Goal: Feedback & Contribution: Submit feedback/report problem

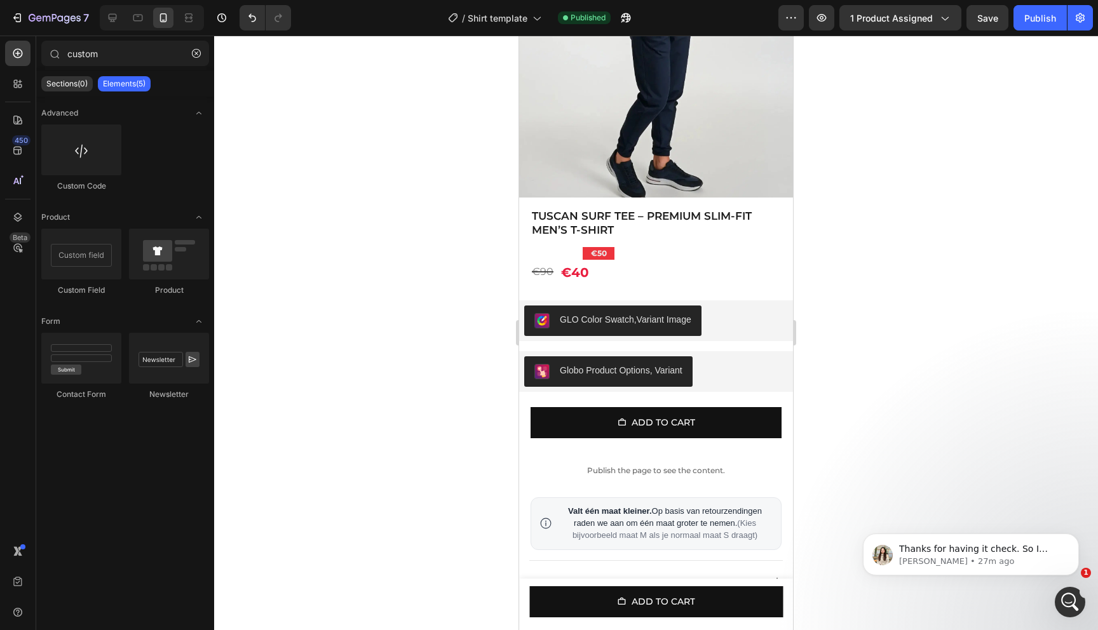
scroll to position [1999, 0]
click at [929, 546] on p "Thanks for having it check. So I understand that you want the variants will dis…" at bounding box center [981, 549] width 164 height 13
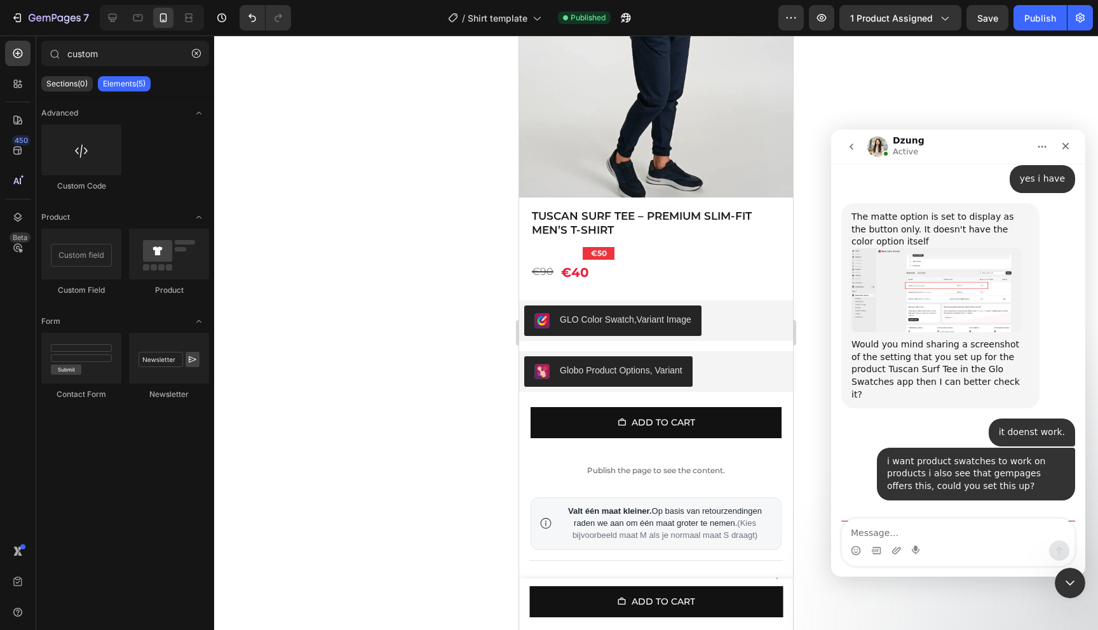
scroll to position [2020, 0]
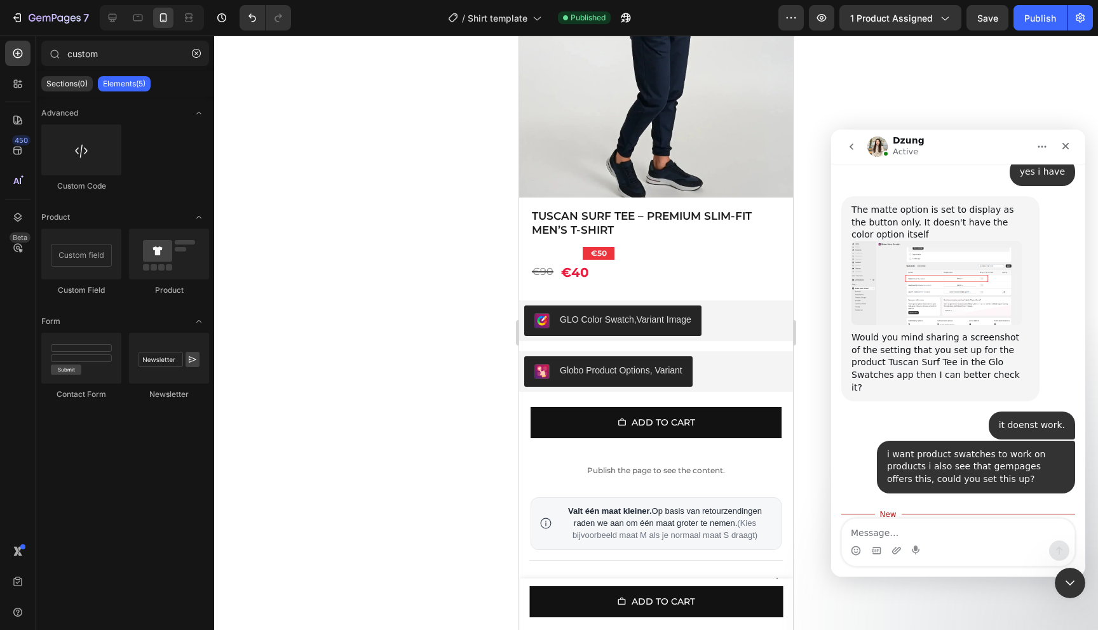
drag, startPoint x: 914, startPoint y: 412, endPoint x: 990, endPoint y: 477, distance: 100.0
click at [990, 532] on div "Thanks for having it check. So I understand that you want the variants will dis…" at bounding box center [940, 575] width 178 height 87
drag, startPoint x: 957, startPoint y: 477, endPoint x: 904, endPoint y: 436, distance: 66.6
click at [904, 532] on div "Thanks for having it check. So I understand that you want the variants will dis…" at bounding box center [940, 575] width 178 height 87
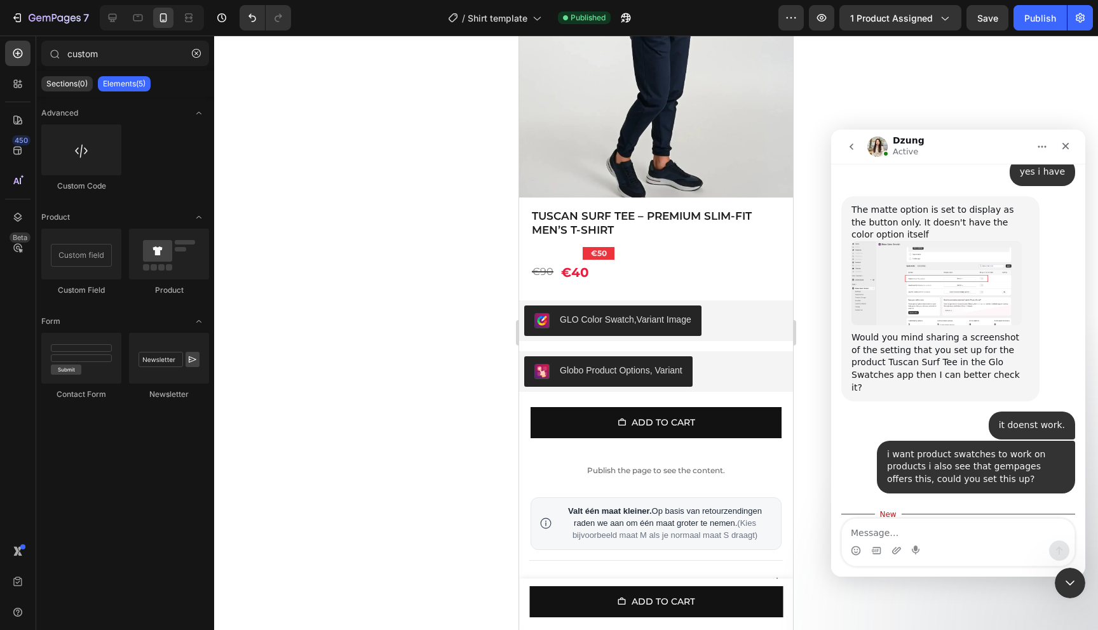
click at [904, 532] on div "Thanks for having it check. So I understand that you want the variants will dis…" at bounding box center [940, 575] width 178 height 87
drag, startPoint x: 882, startPoint y: 436, endPoint x: 961, endPoint y: 462, distance: 82.8
click at [961, 532] on div "Thanks for having it check. So I understand that you want the variants will dis…" at bounding box center [940, 575] width 178 height 87
click at [954, 524] on textarea "Message…" at bounding box center [958, 530] width 233 height 22
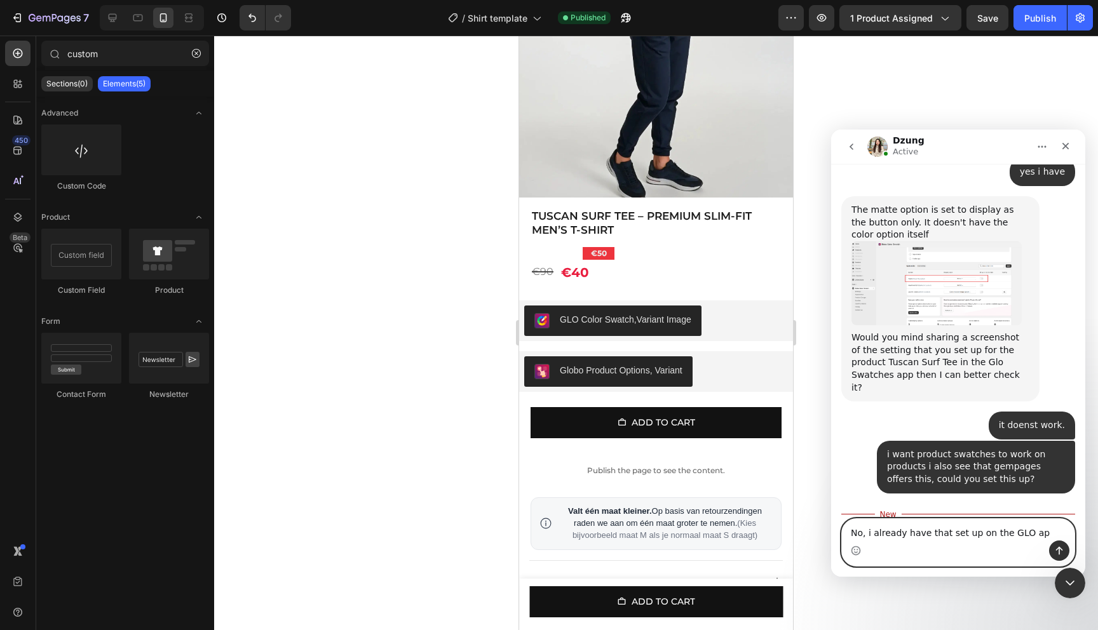
type textarea "No, i already have that set up on the GLO app"
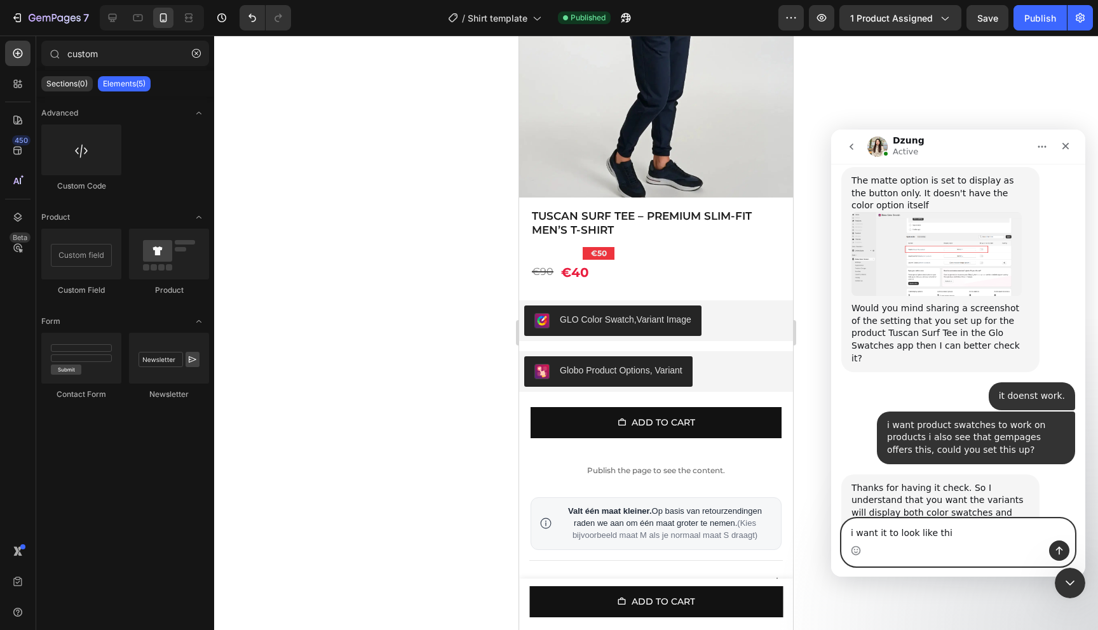
type textarea "i want it to look like this"
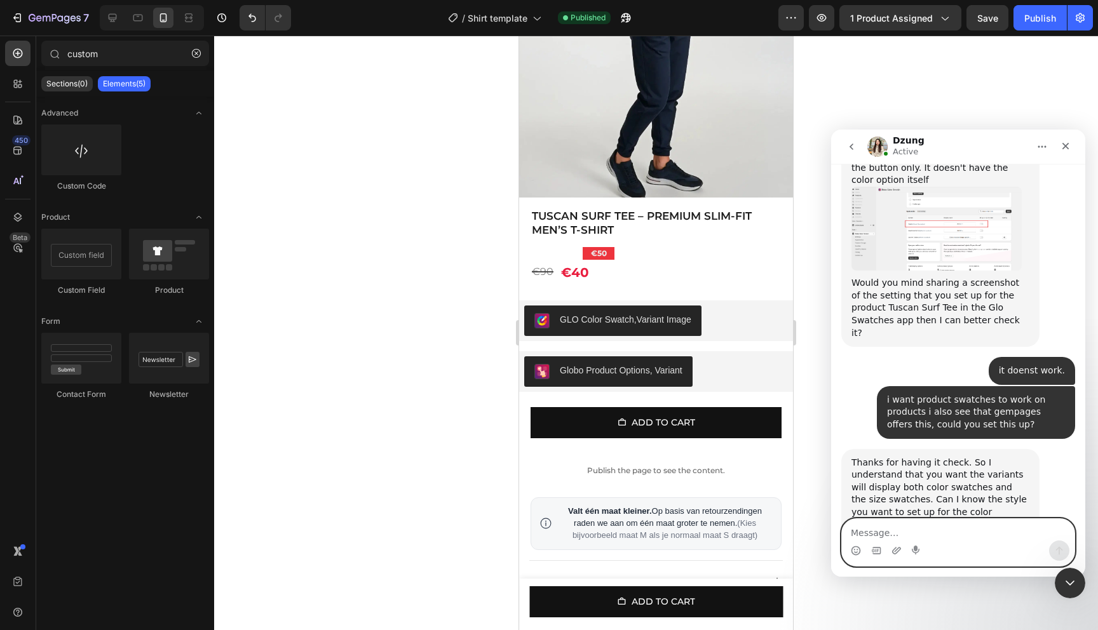
scroll to position [2078, 0]
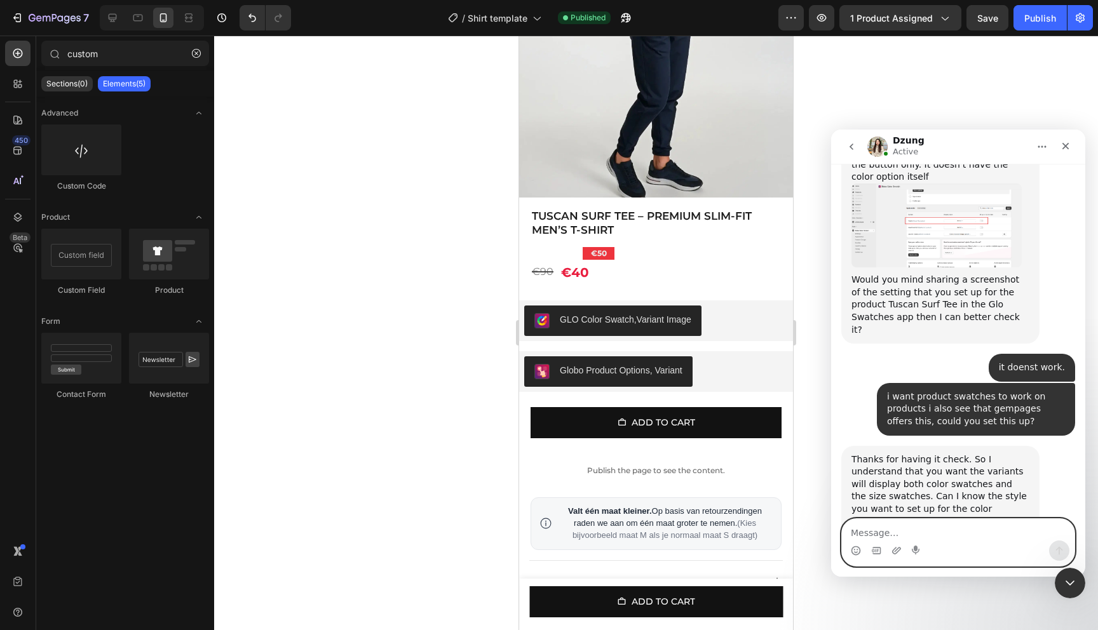
paste textarea "[URL][DOMAIN_NAME]"
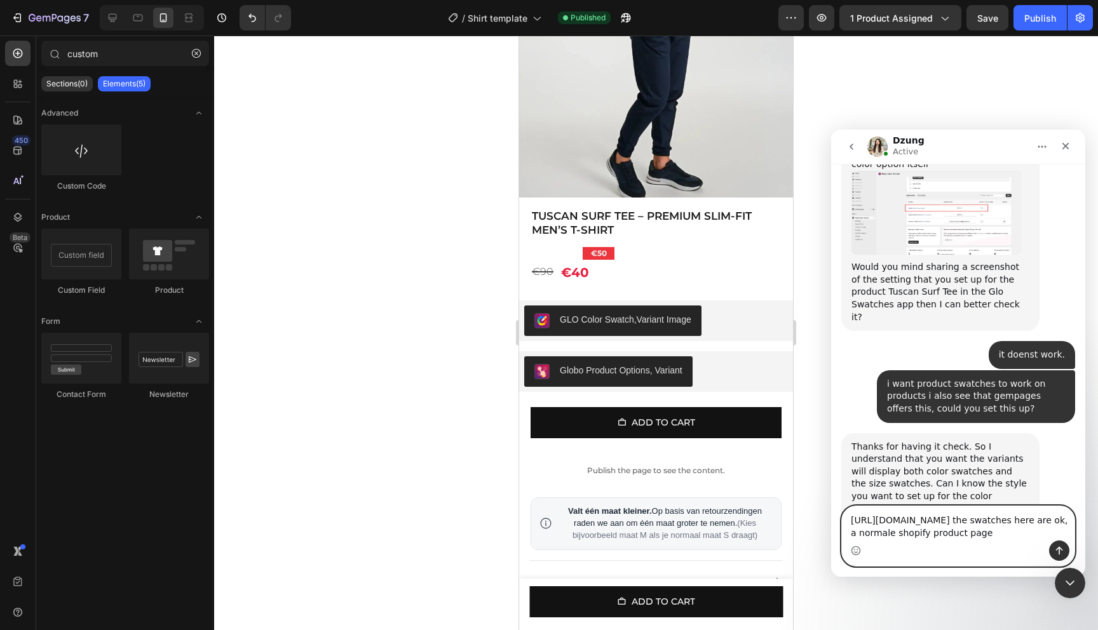
scroll to position [2103, 0]
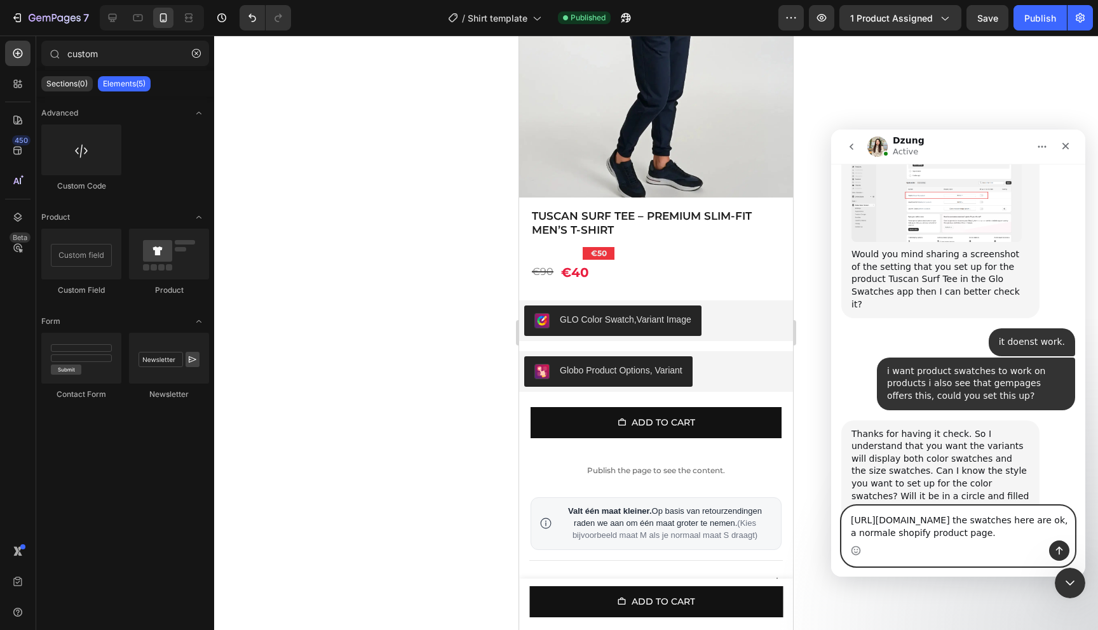
type textarea "[URL][DOMAIN_NAME] the swatches here are ok, a normale shopify product page."
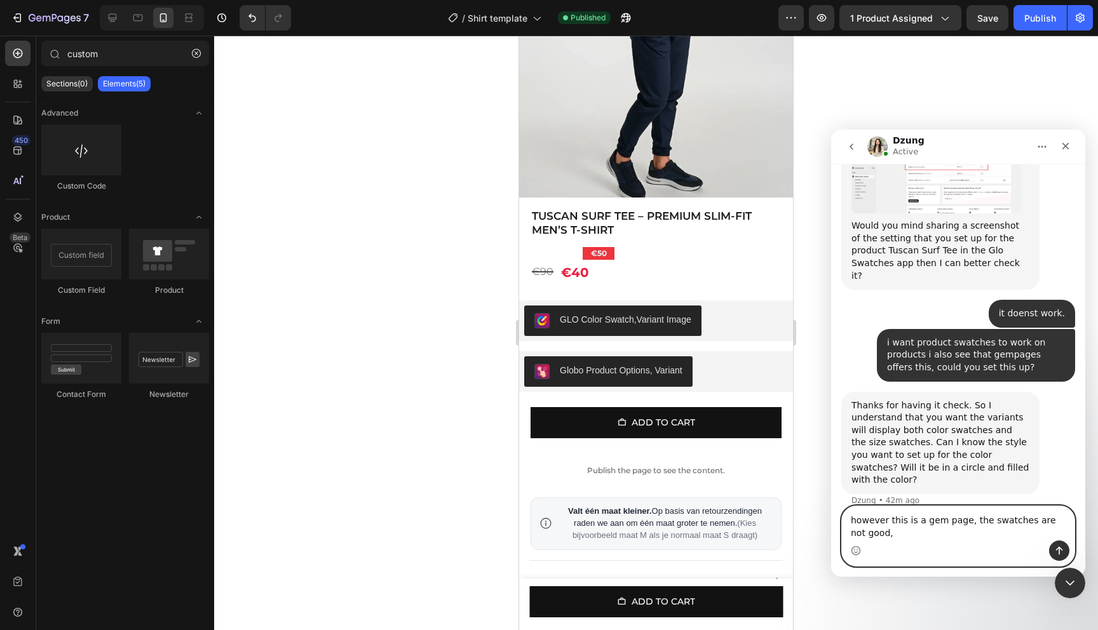
scroll to position [2145, 0]
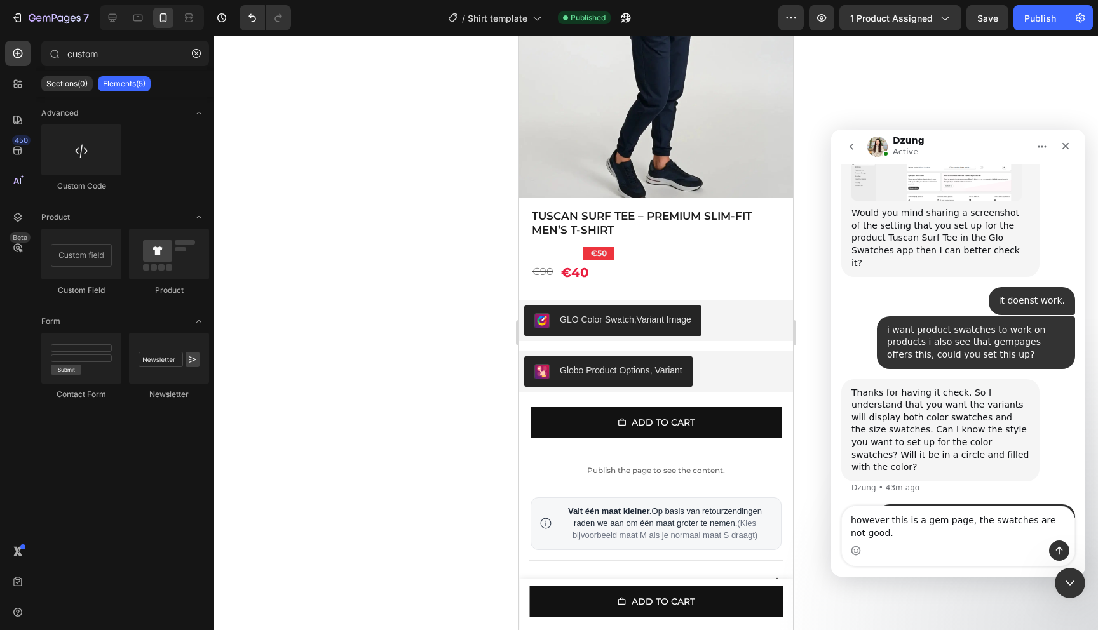
drag, startPoint x: 1000, startPoint y: 479, endPoint x: 879, endPoint y: 454, distance: 123.2
click at [879, 575] on div "[URL][DOMAIN_NAME] the swatches here are ok, a normale shopify product page. • …" at bounding box center [976, 601] width 198 height 53
click at [896, 556] on div "Intercom messenger" at bounding box center [958, 551] width 233 height 20
click at [896, 543] on div "Intercom messenger" at bounding box center [958, 551] width 233 height 20
click at [896, 533] on textarea "however this is a gem page, the swatches are not good." at bounding box center [958, 523] width 233 height 34
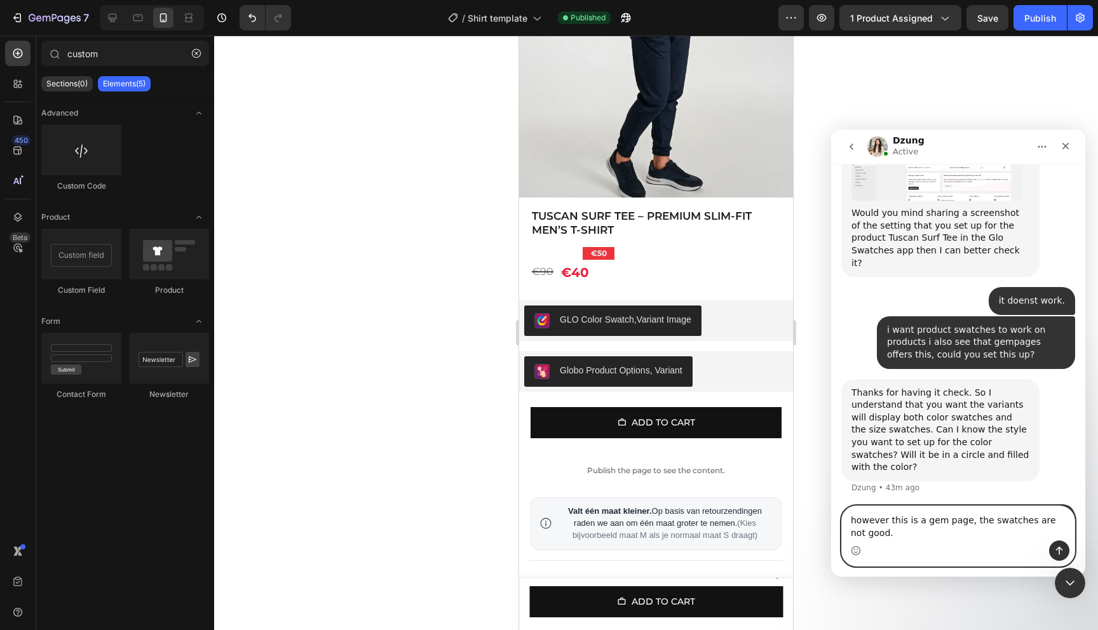
paste textarea "[URL][DOMAIN_NAME]"
type textarea "however this is a gem page, the swatches are not good. [URL][DOMAIN_NAME]"
click at [1064, 548] on button "Send a message…" at bounding box center [1059, 551] width 20 height 20
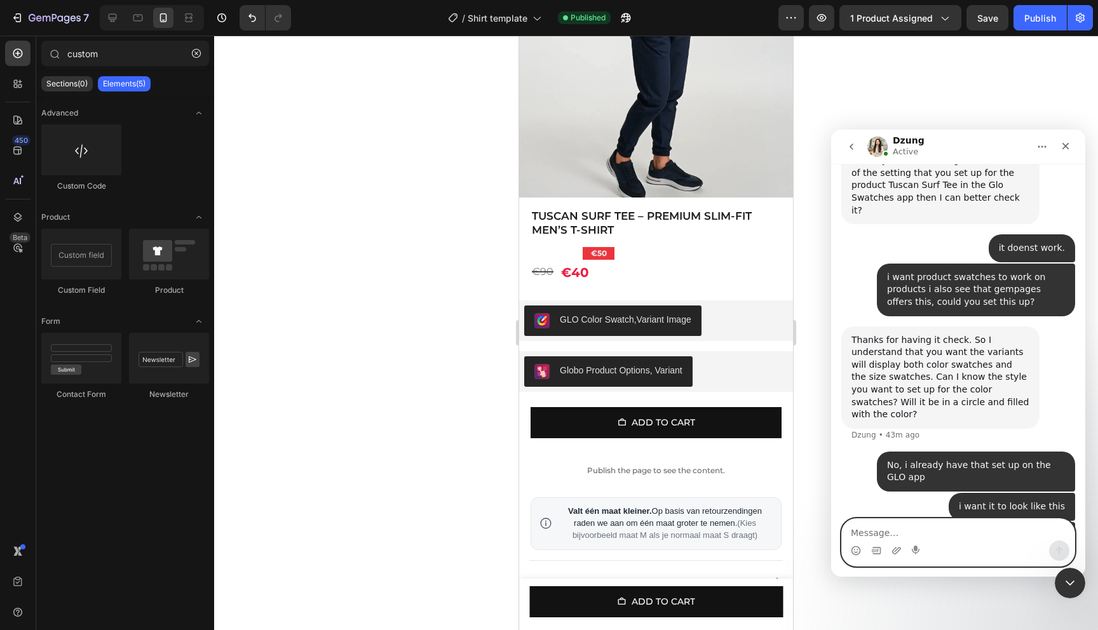
scroll to position [2199, 0]
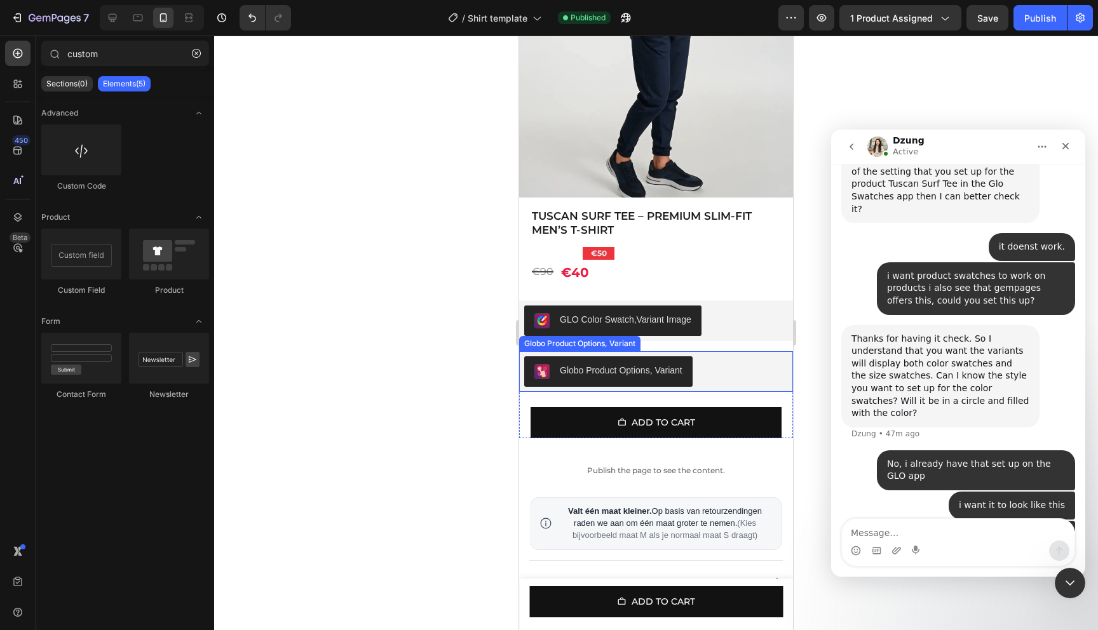
click at [736, 368] on div "Globo Product Options, Variant" at bounding box center [656, 371] width 264 height 30
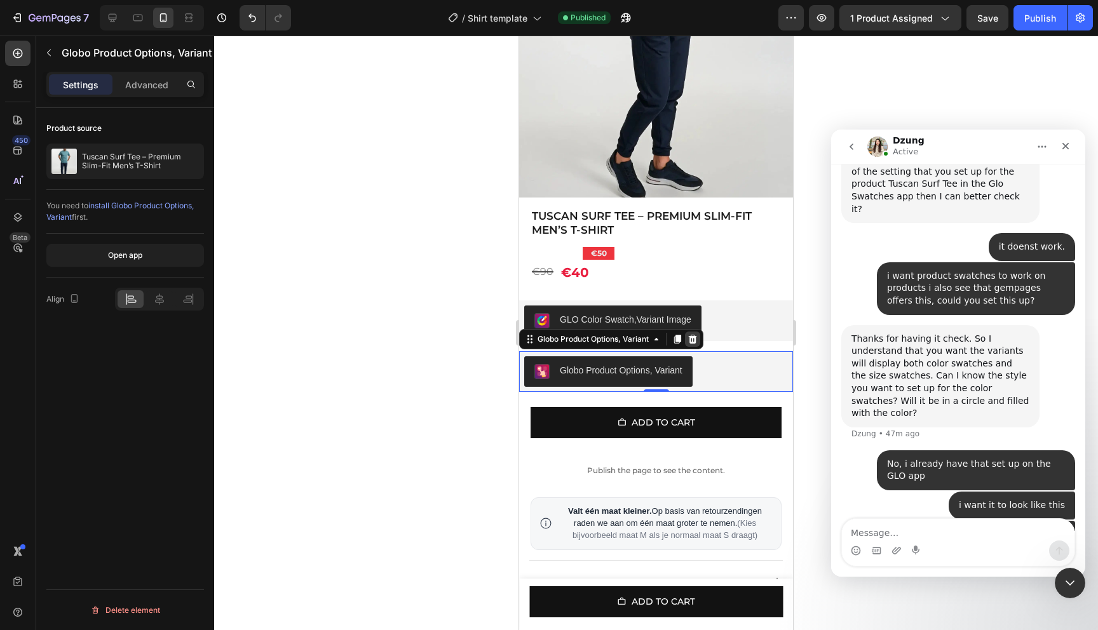
click at [696, 340] on icon at bounding box center [693, 339] width 8 height 9
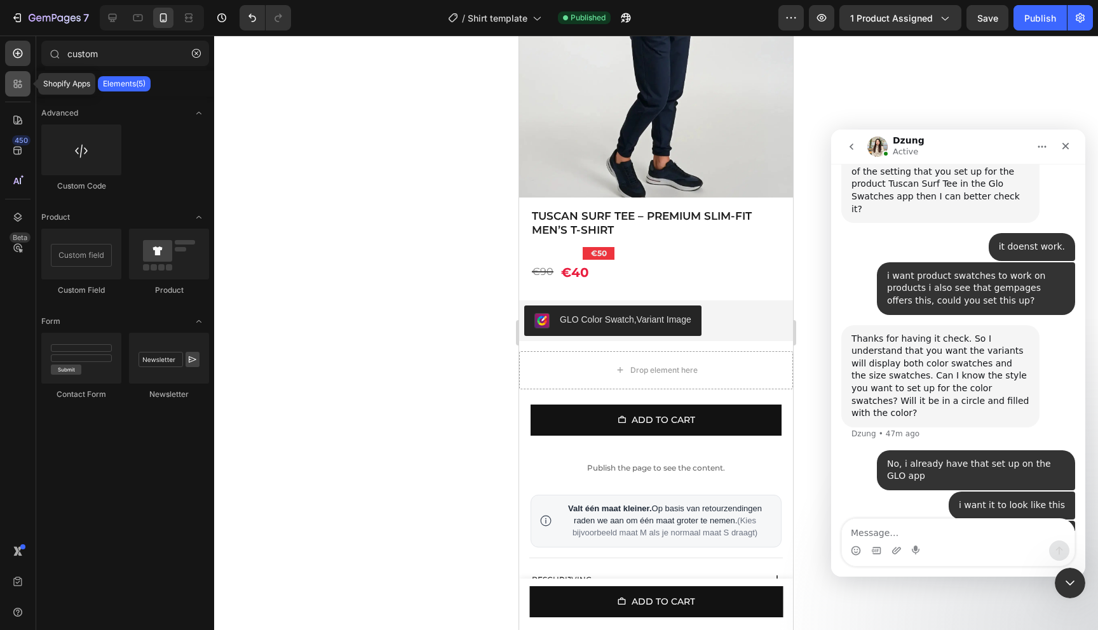
click at [15, 93] on div at bounding box center [17, 83] width 25 height 25
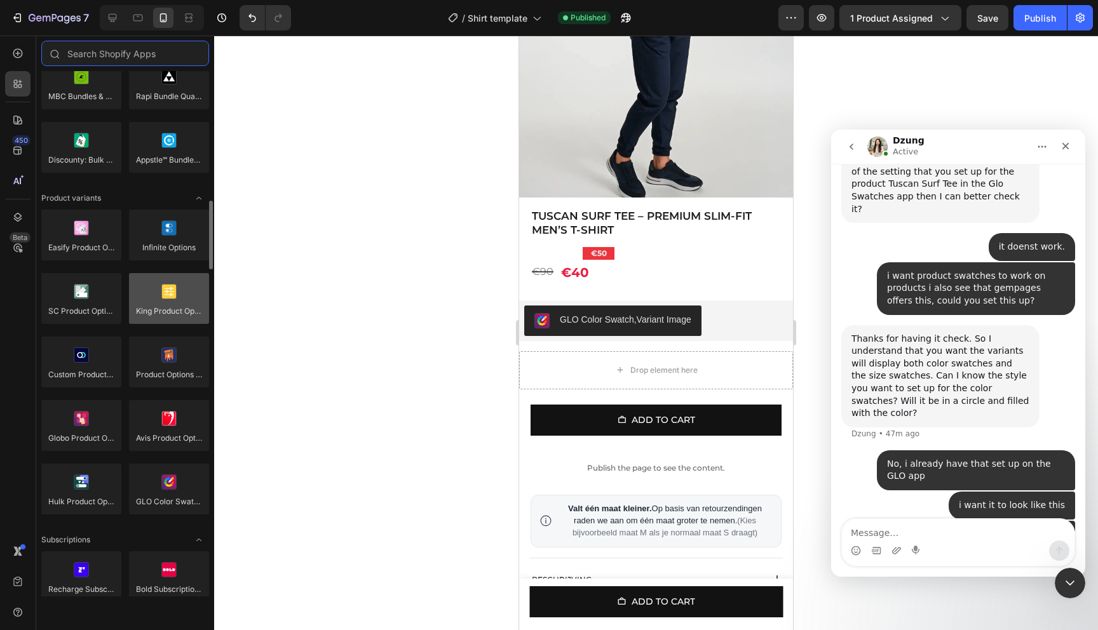
scroll to position [1314, 0]
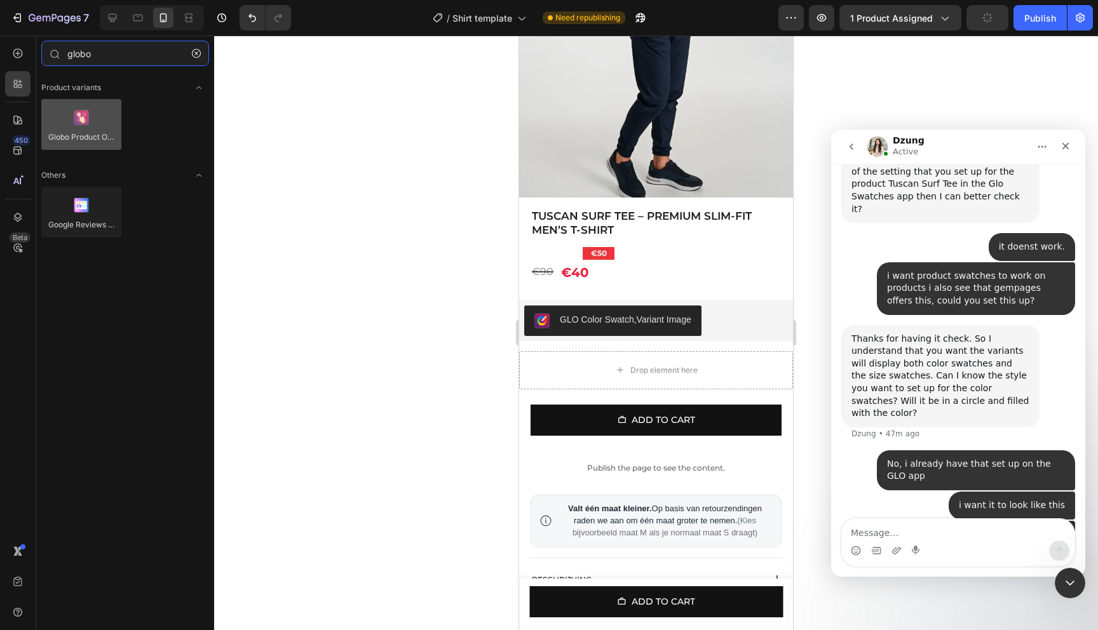
type input "globo"
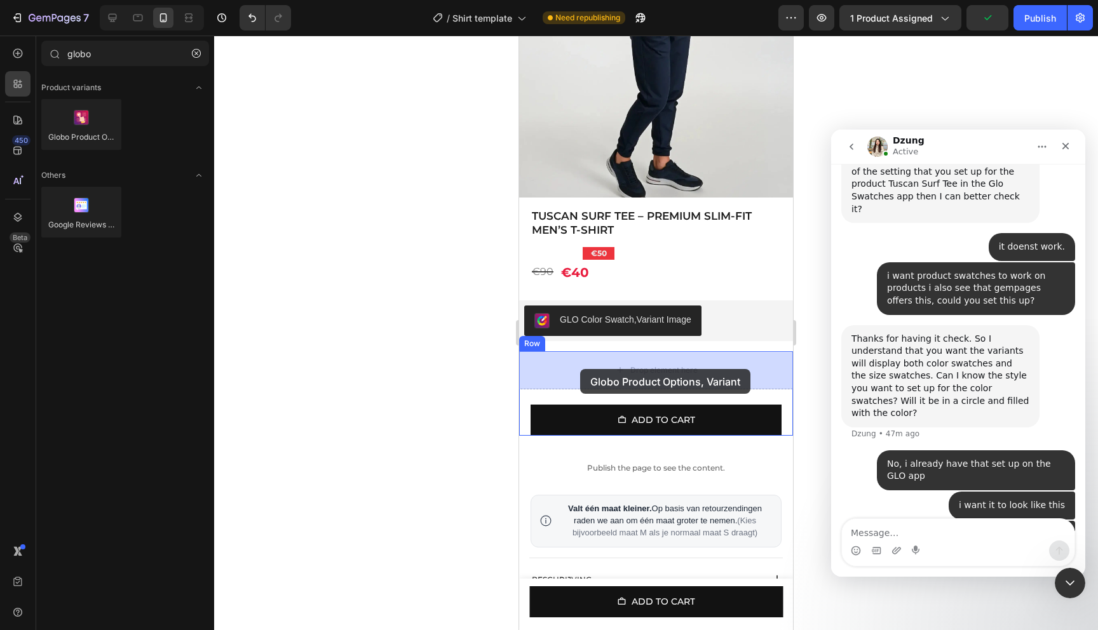
drag, startPoint x: 614, startPoint y: 161, endPoint x: 580, endPoint y: 369, distance: 210.4
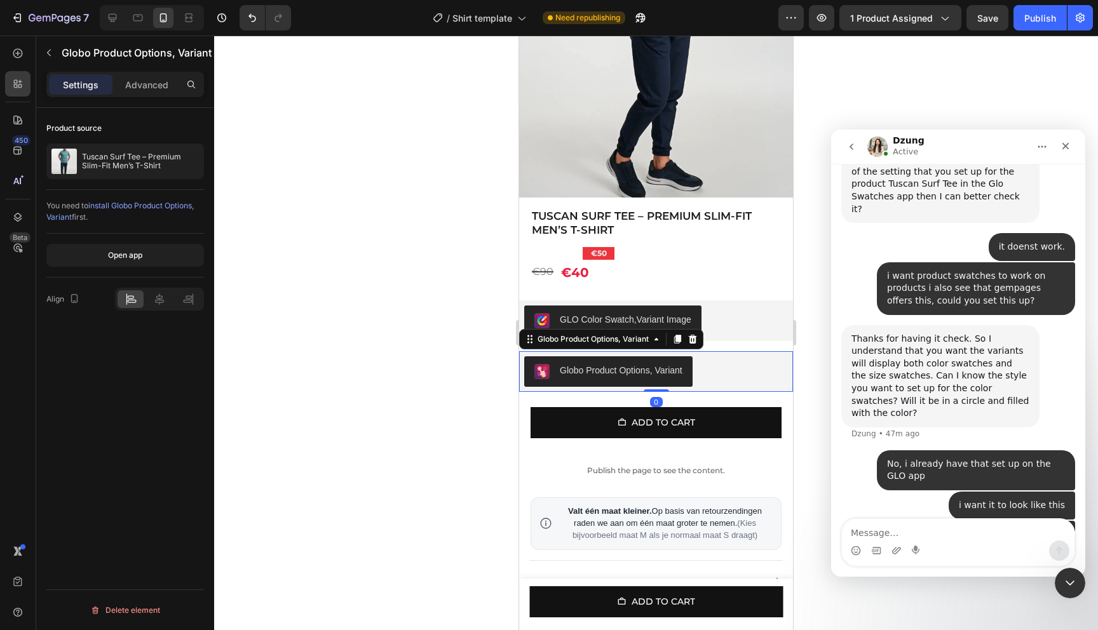
click at [603, 371] on div "Globo Product Options, Variant" at bounding box center [621, 370] width 123 height 13
click at [644, 344] on div "Globo Product Options, Variant" at bounding box center [593, 339] width 116 height 11
click at [243, 211] on div at bounding box center [656, 333] width 884 height 595
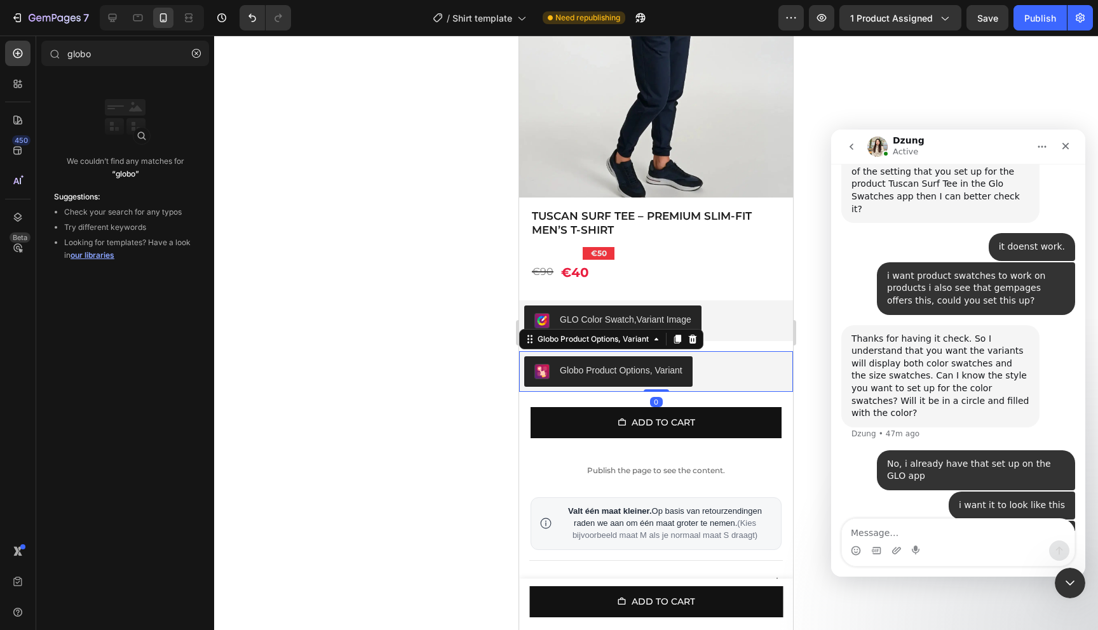
click at [675, 375] on div "Globo Product Options, Variant" at bounding box center [621, 370] width 123 height 13
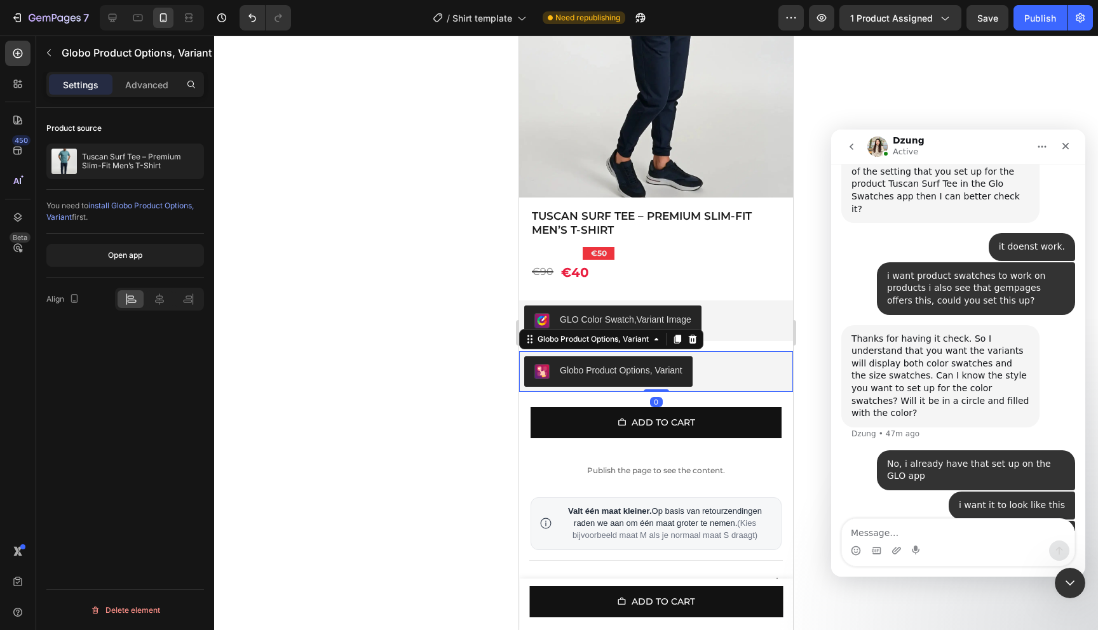
click at [668, 375] on div "Globo Product Options, Variant" at bounding box center [621, 370] width 123 height 13
click at [646, 340] on div "Globo Product Options, Variant" at bounding box center [593, 339] width 116 height 11
click at [607, 339] on div "Globo Product Options, Variant" at bounding box center [593, 339] width 116 height 11
click at [743, 387] on div "Globo Product Options, Variant" at bounding box center [656, 371] width 274 height 41
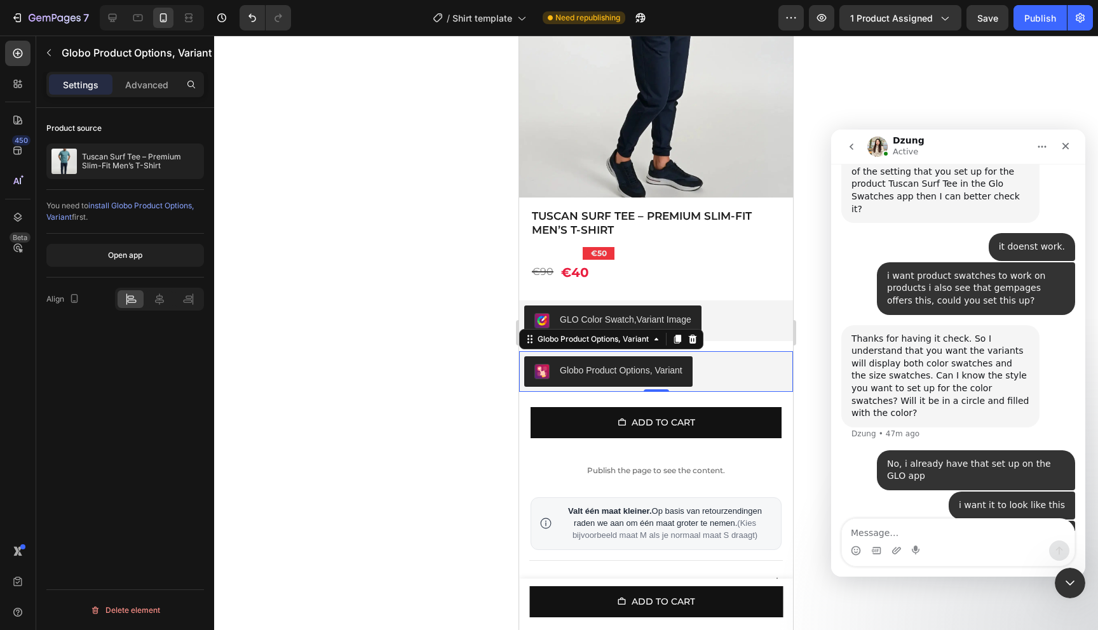
click at [734, 382] on div "Globo Product Options, Variant" at bounding box center [656, 371] width 264 height 30
click at [130, 207] on span "install Globo Product Options, Variant" at bounding box center [119, 211] width 147 height 21
click at [695, 337] on icon at bounding box center [693, 339] width 8 height 9
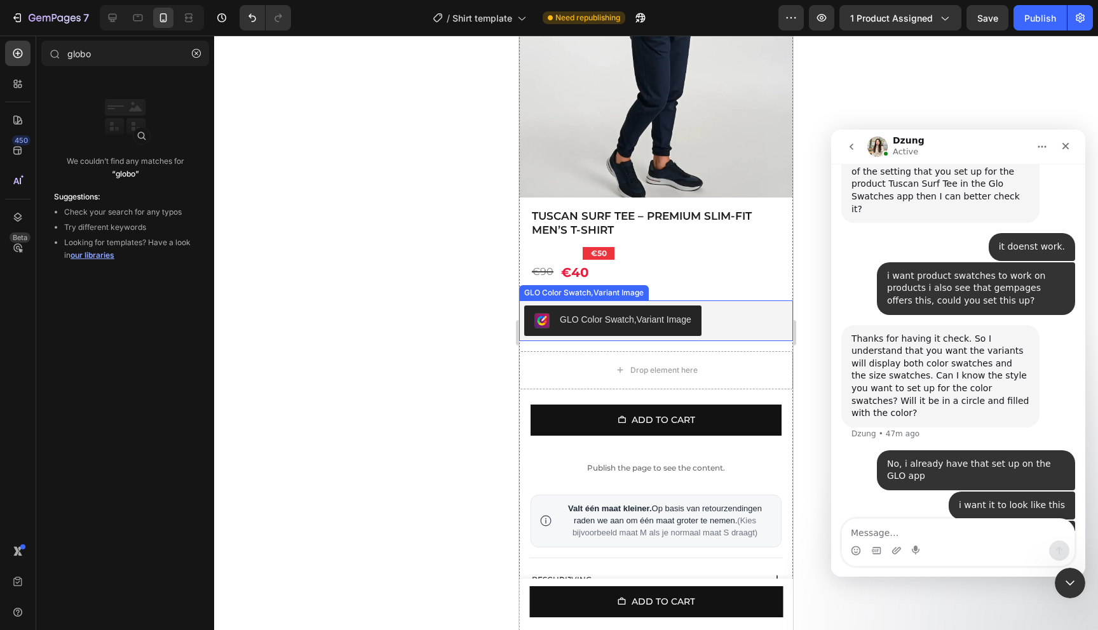
click at [715, 324] on div "GLO Color Swatch,Variant Image" at bounding box center [656, 321] width 264 height 30
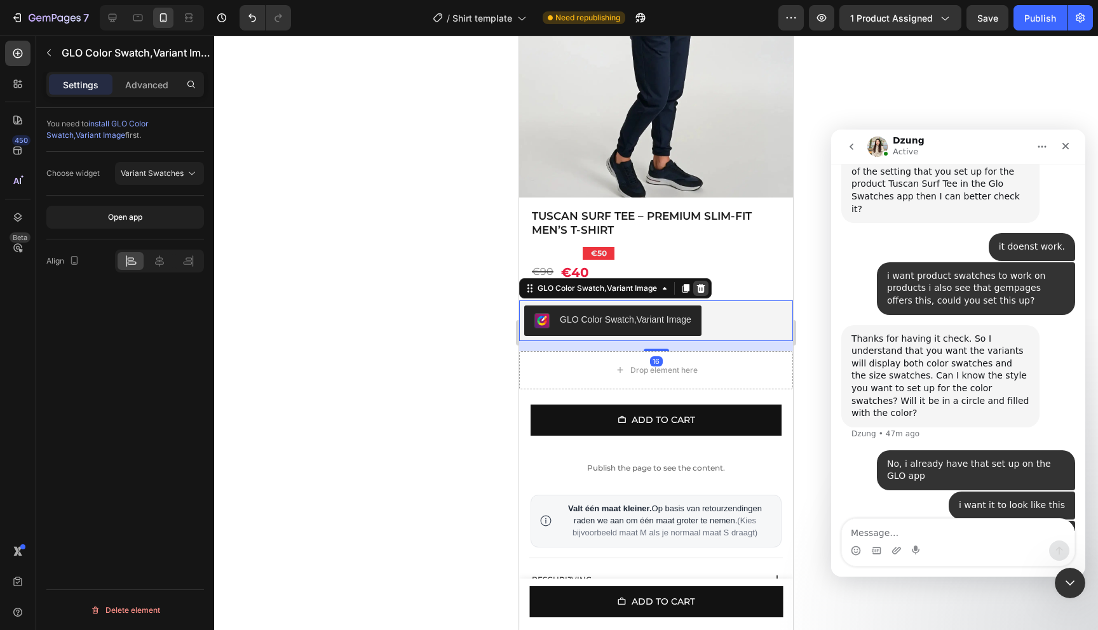
click at [696, 290] on icon at bounding box center [701, 288] width 10 height 10
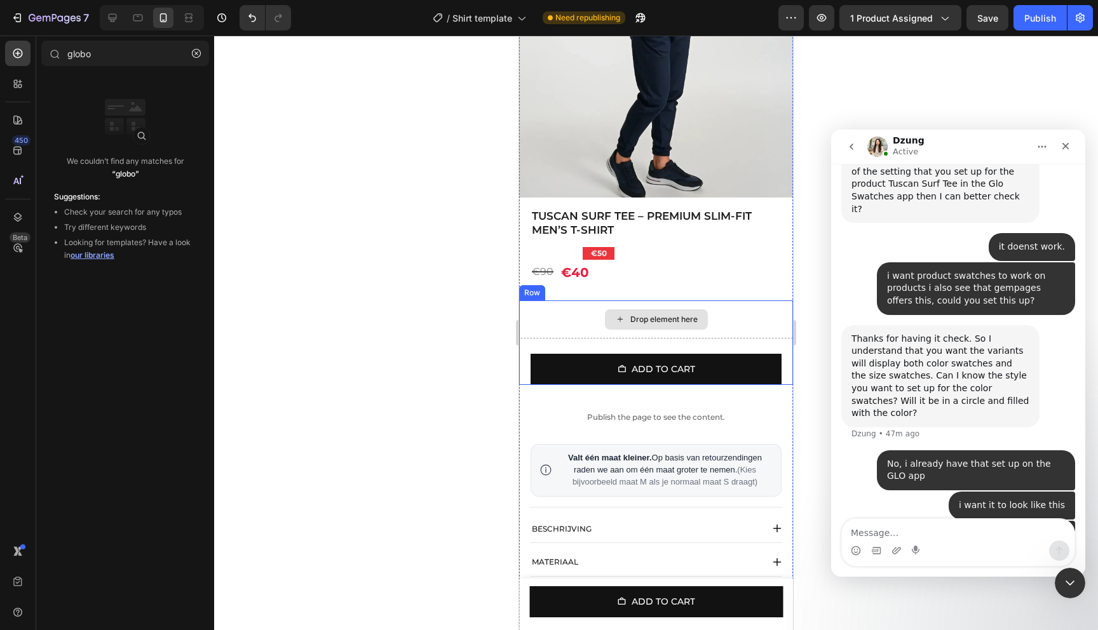
click at [660, 320] on div "Drop element here" at bounding box center [663, 319] width 67 height 10
click at [27, 84] on div at bounding box center [17, 83] width 25 height 25
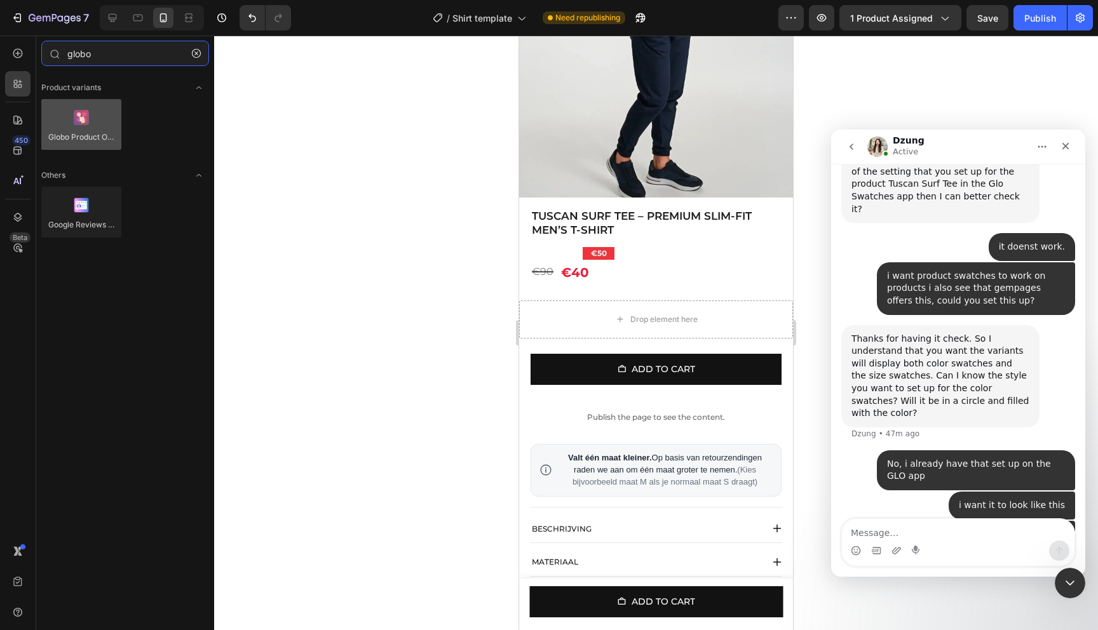
type input "globo"
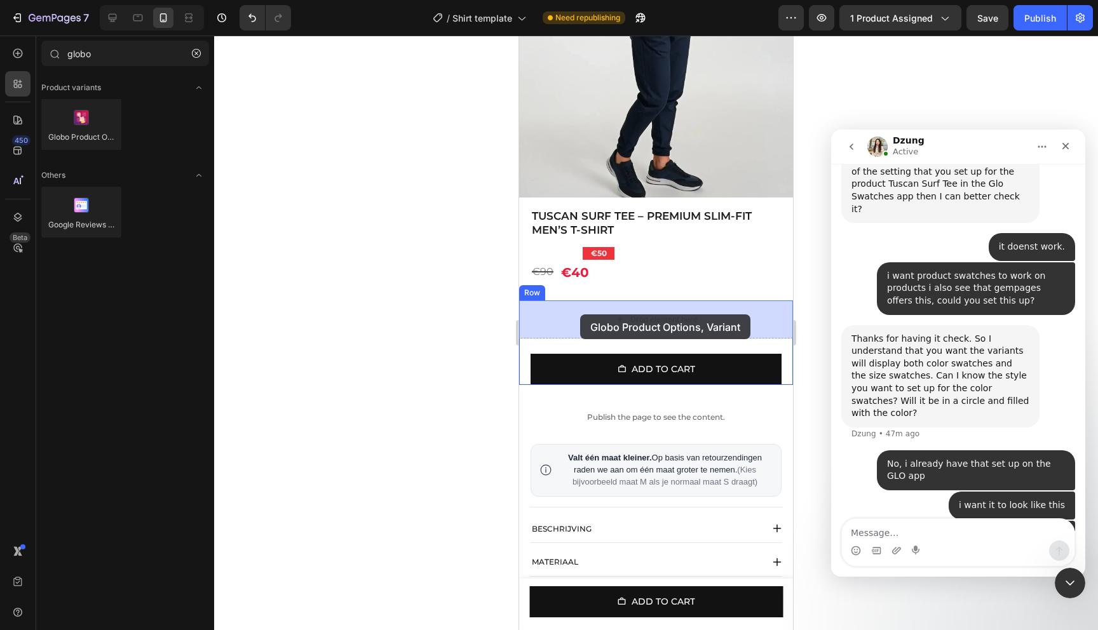
drag, startPoint x: 610, startPoint y: 164, endPoint x: 580, endPoint y: 314, distance: 153.5
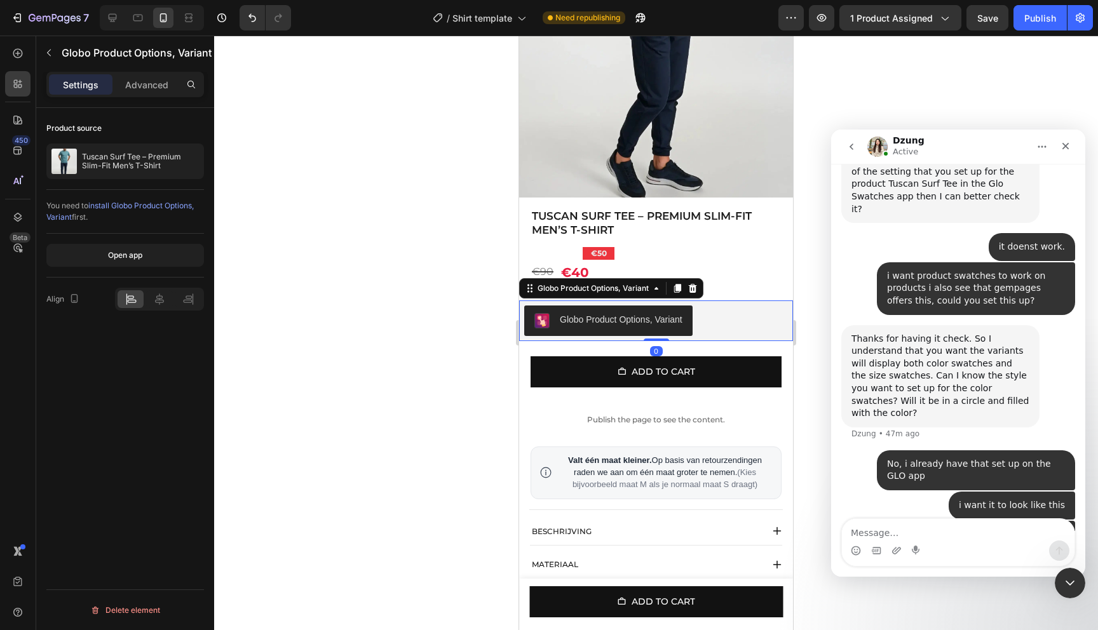
click at [372, 242] on div at bounding box center [656, 333] width 884 height 595
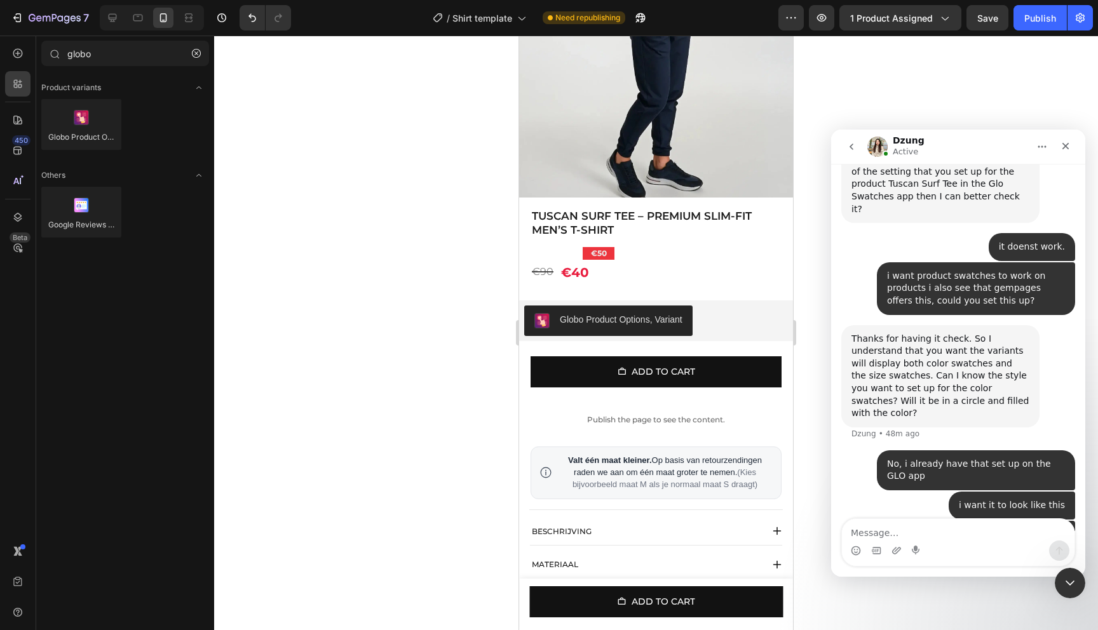
drag, startPoint x: 966, startPoint y: 548, endPoint x: 768, endPoint y: 420, distance: 236.1
click html "[PERSON_NAME] Active We're on GMT + 7 timezone and may get back to you shortly!…"
click at [1025, 21] on div "Publish" at bounding box center [1040, 17] width 32 height 13
click at [719, 320] on div "Globo Product Options, Variant" at bounding box center [656, 321] width 264 height 30
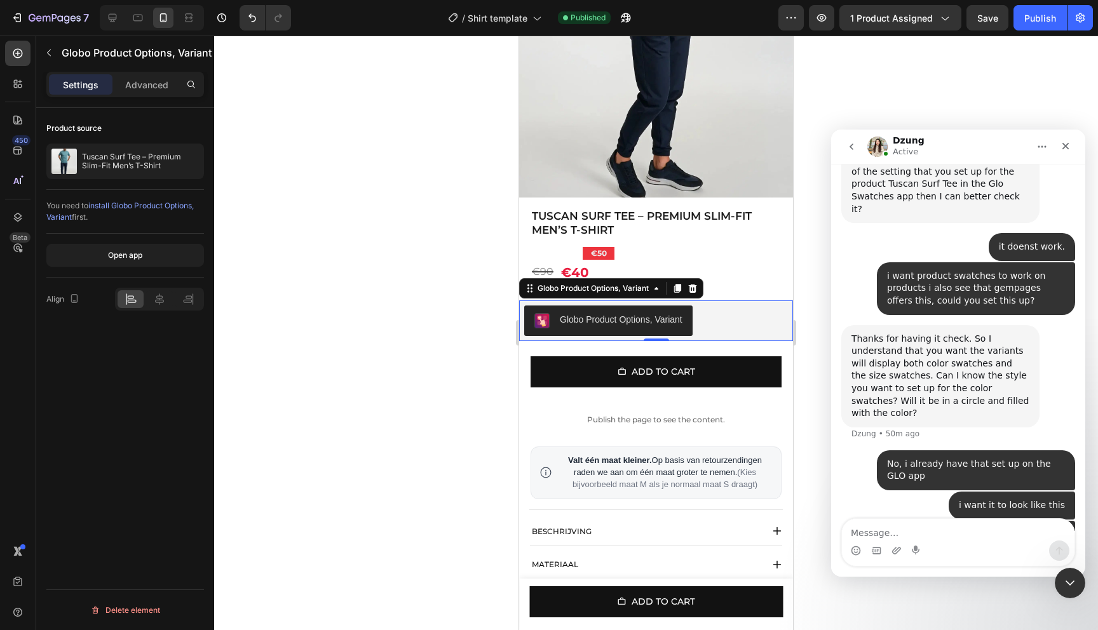
click at [897, 333] on div "Thanks for having it check. So I understand that you want the variants will dis…" at bounding box center [940, 376] width 178 height 87
click at [369, 221] on div at bounding box center [656, 333] width 884 height 595
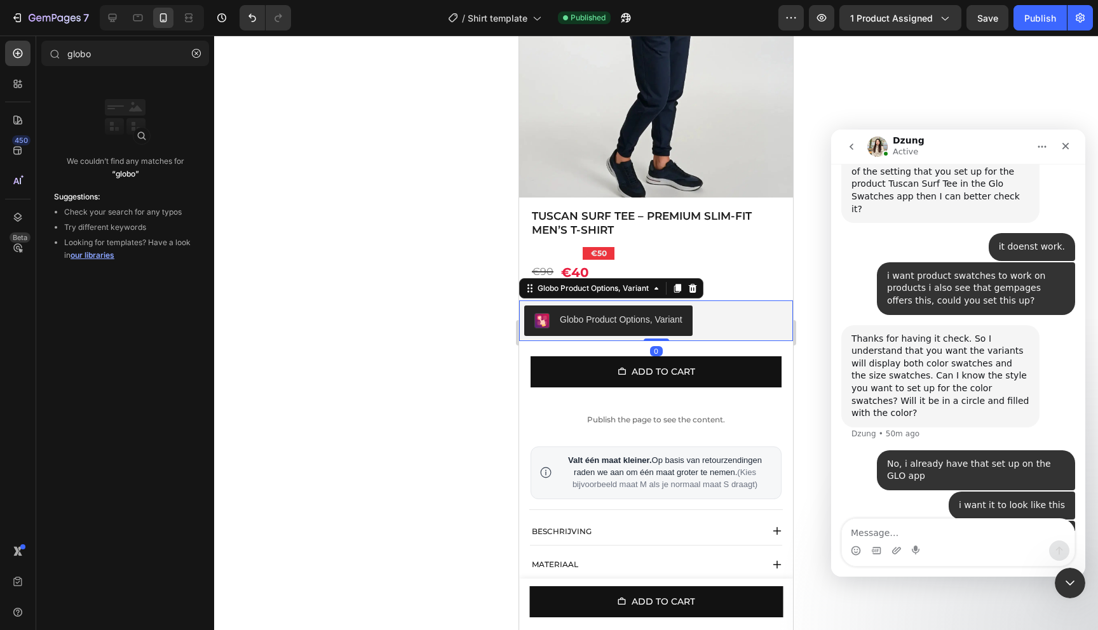
click at [723, 309] on div "Globo Product Options, Variant" at bounding box center [656, 321] width 264 height 30
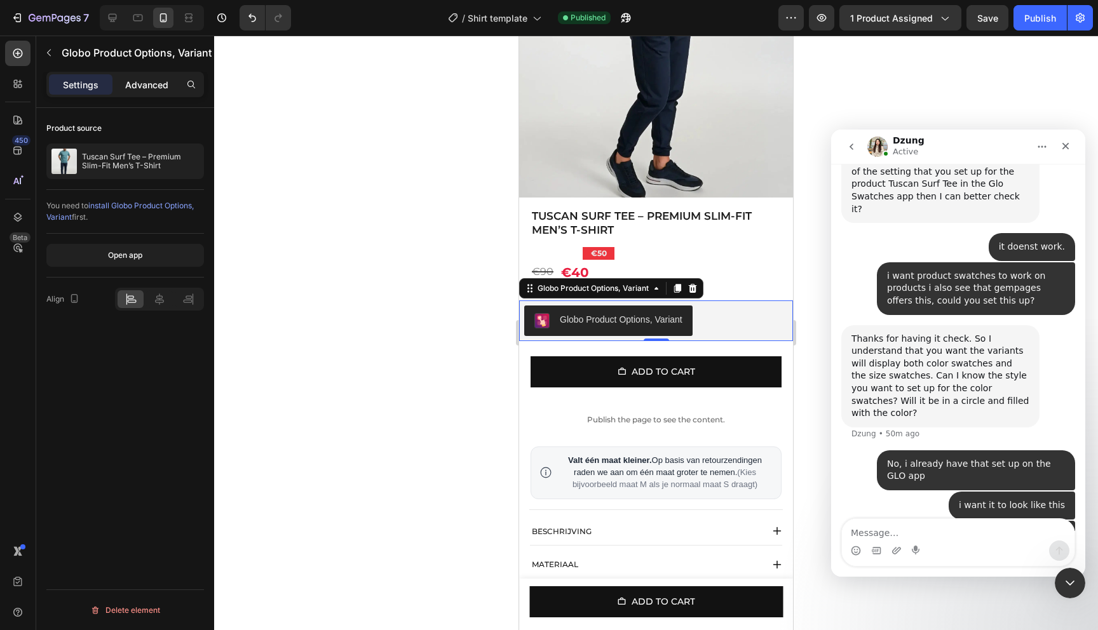
click at [134, 81] on p "Advanced" at bounding box center [146, 84] width 43 height 13
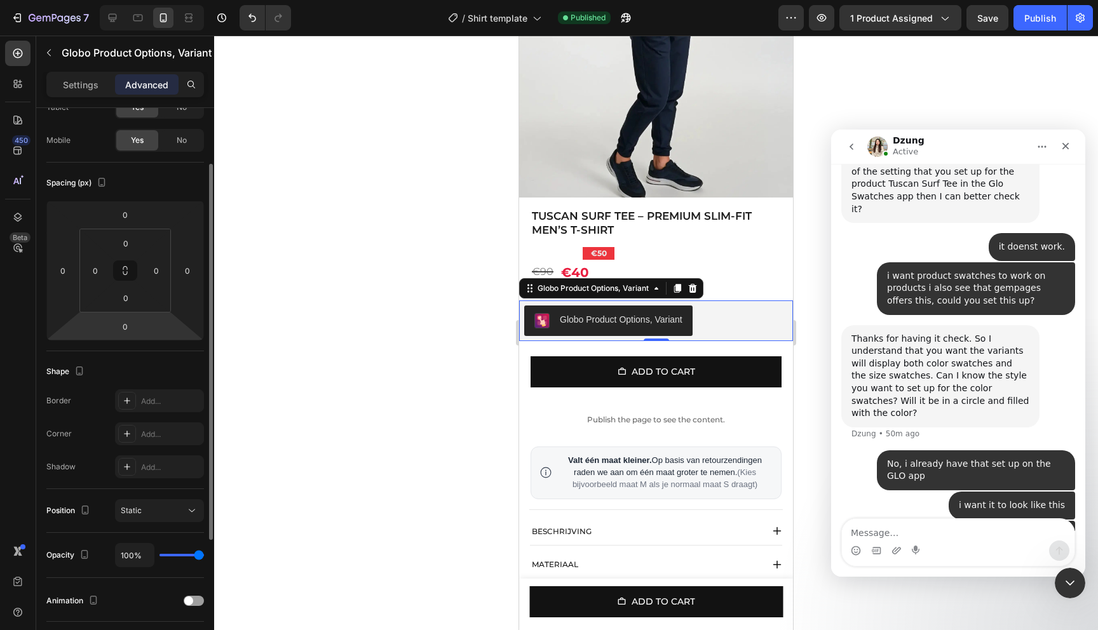
scroll to position [0, 0]
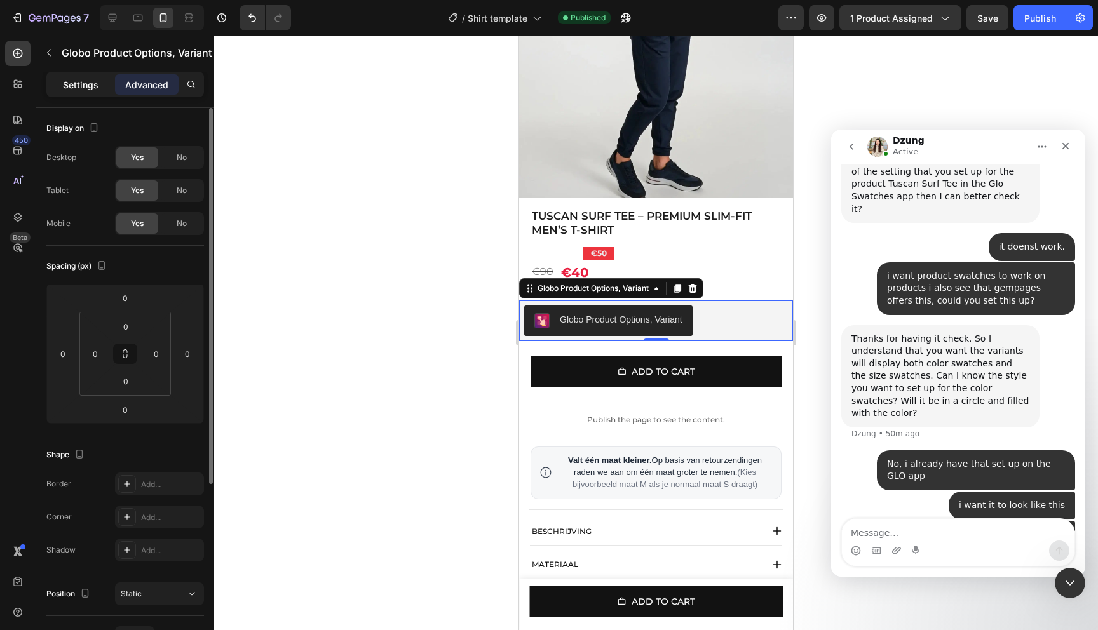
click at [88, 92] on div "Settings" at bounding box center [81, 84] width 64 height 20
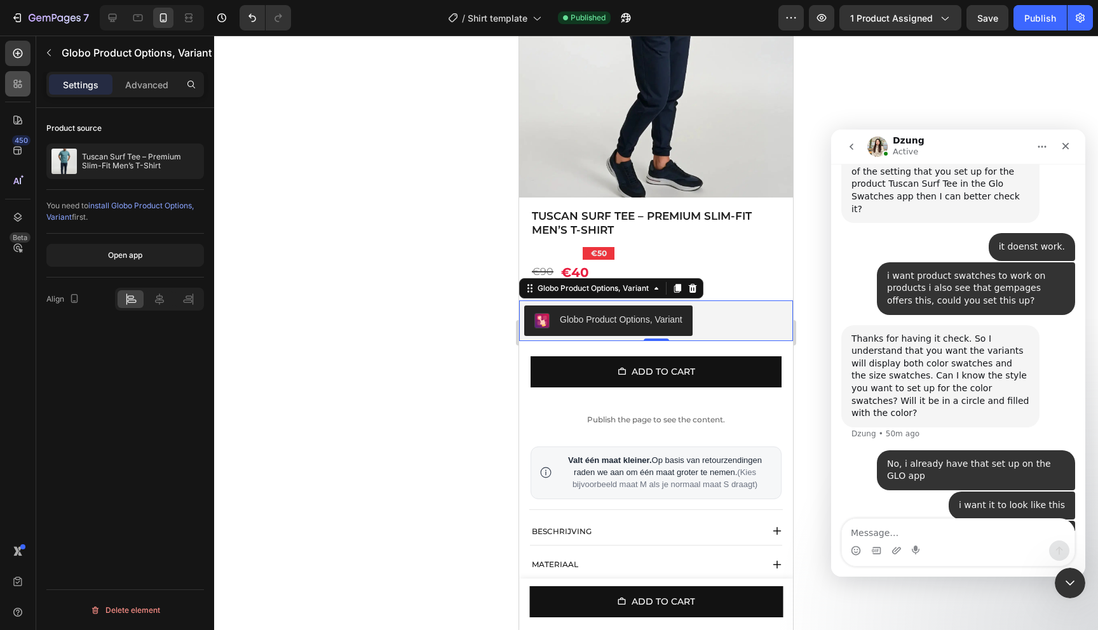
click at [22, 85] on icon at bounding box center [20, 86] width 4 height 4
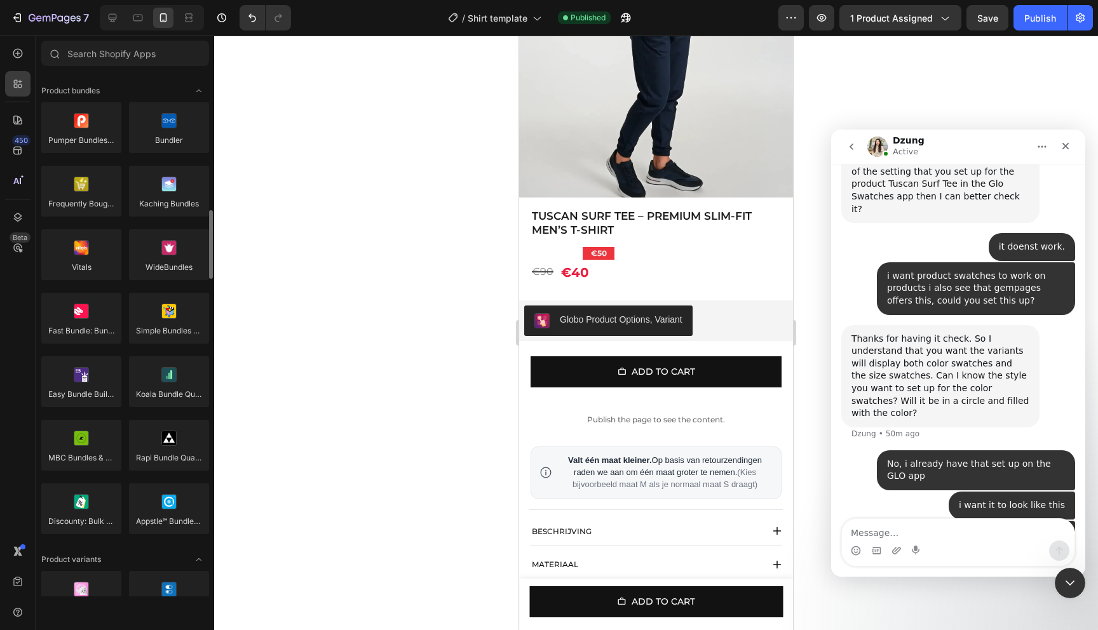
scroll to position [954, 0]
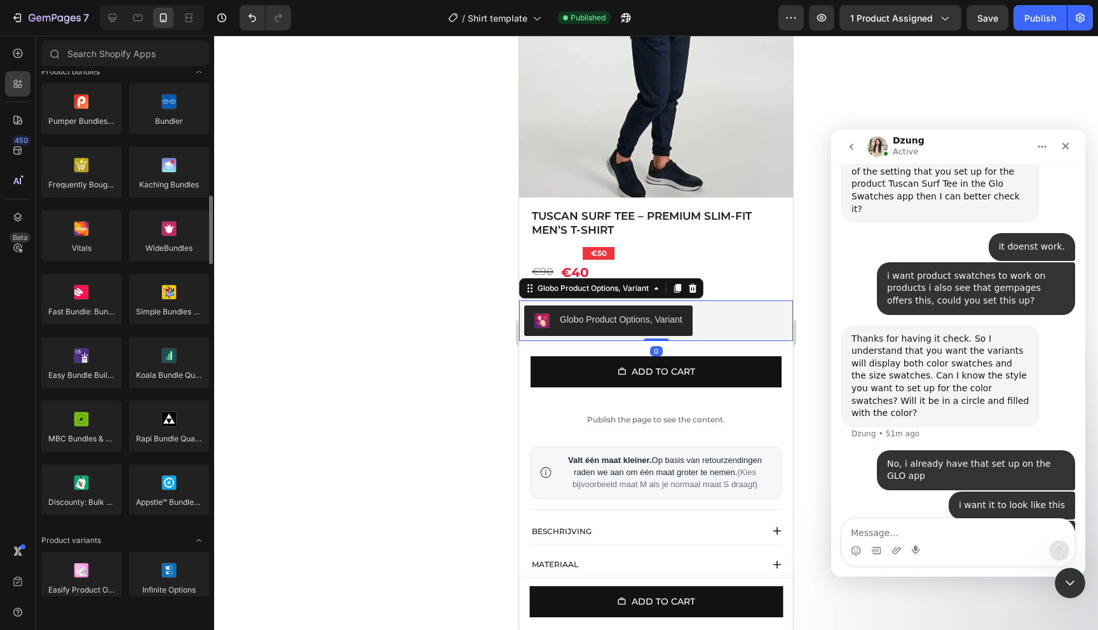
click at [729, 327] on div "Globo Product Options, Variant" at bounding box center [656, 321] width 264 height 30
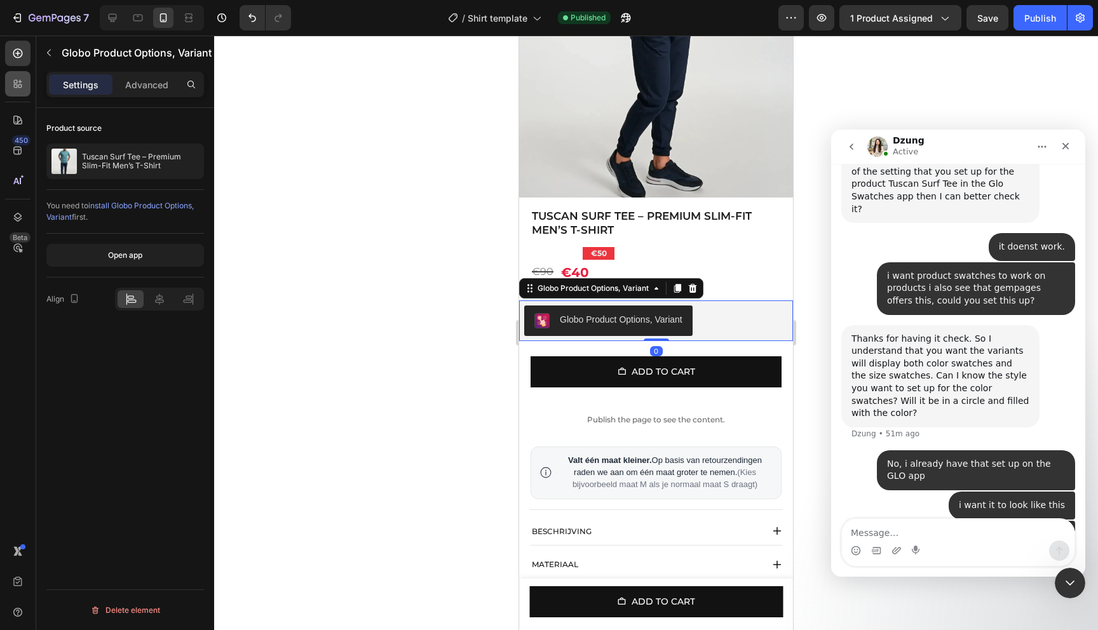
click at [18, 90] on div at bounding box center [17, 83] width 25 height 25
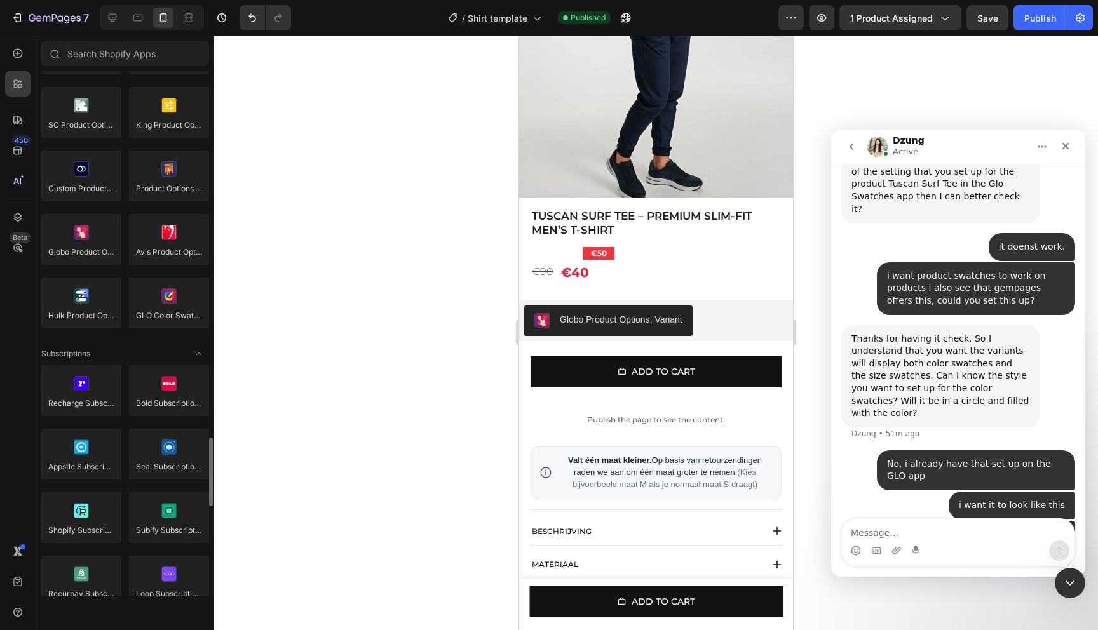
scroll to position [1635, 0]
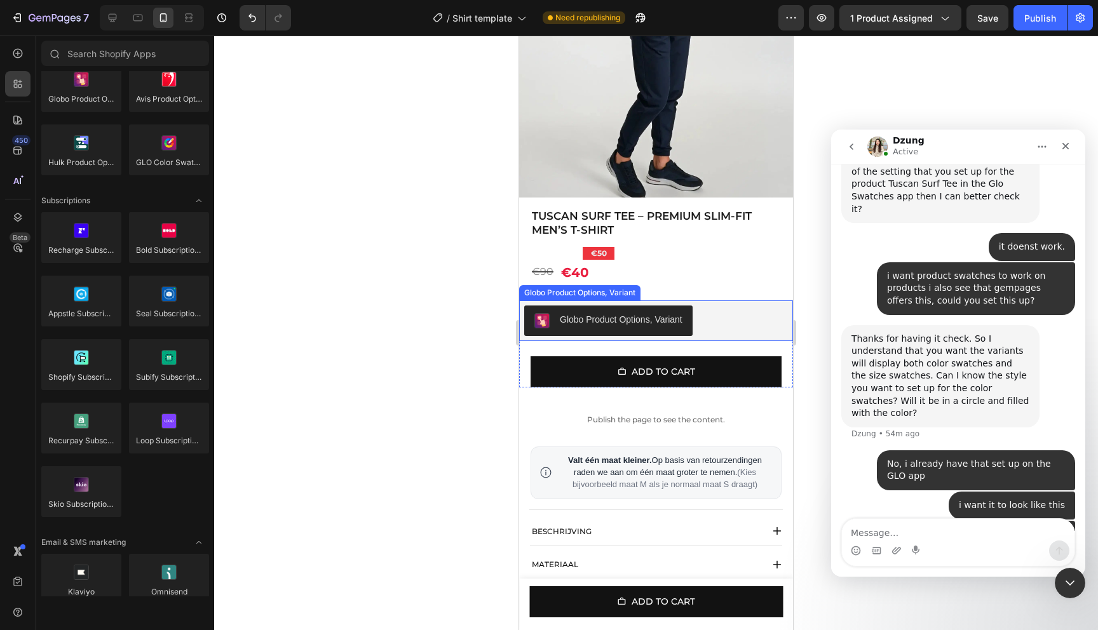
click at [753, 334] on div "Globo Product Options, Variant" at bounding box center [656, 321] width 264 height 30
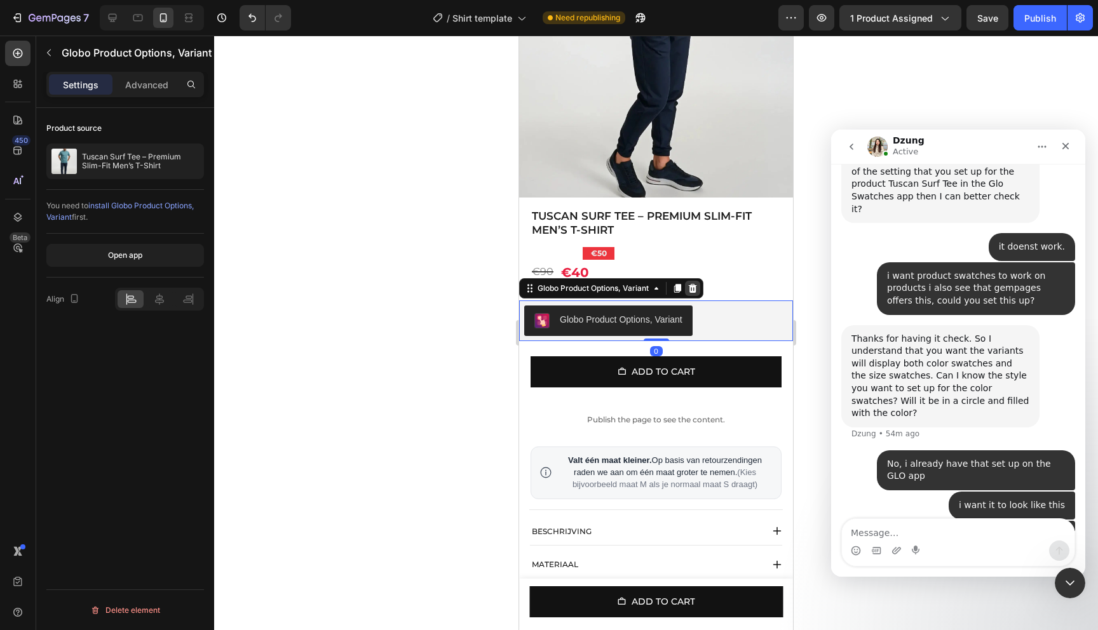
click at [692, 288] on icon at bounding box center [692, 288] width 10 height 10
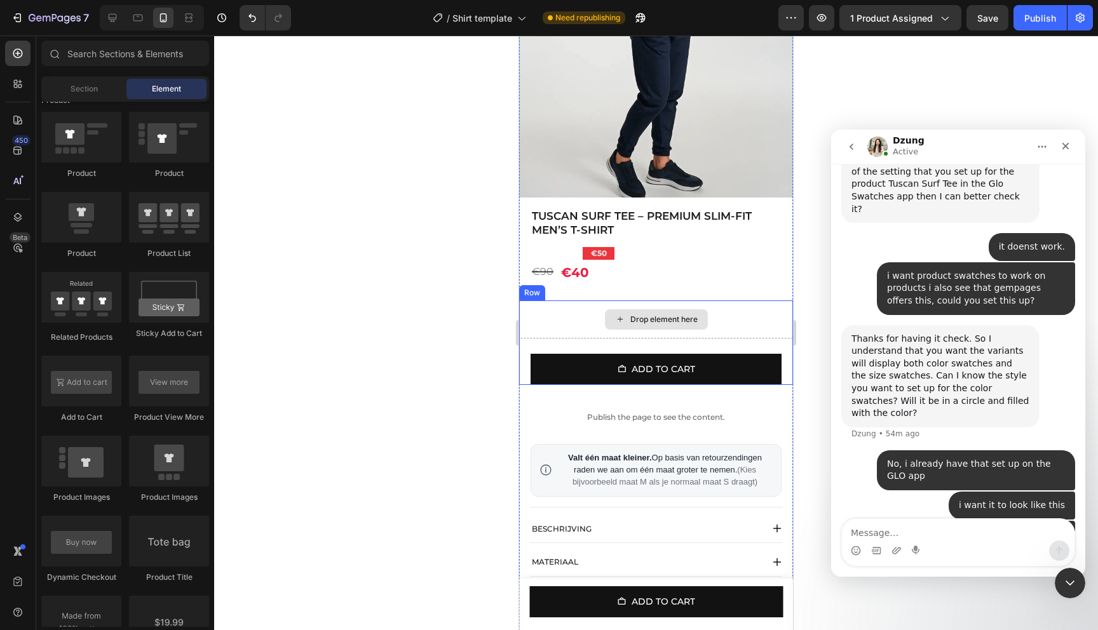
click at [684, 314] on div "Drop element here" at bounding box center [656, 319] width 103 height 20
click at [18, 94] on div at bounding box center [17, 83] width 25 height 25
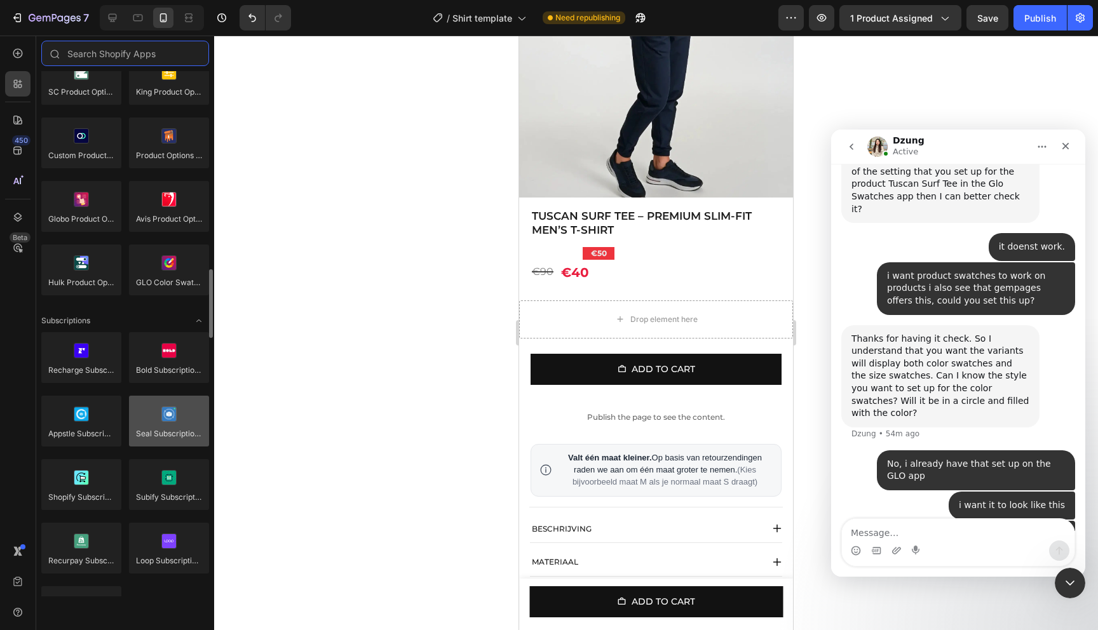
scroll to position [1507, 0]
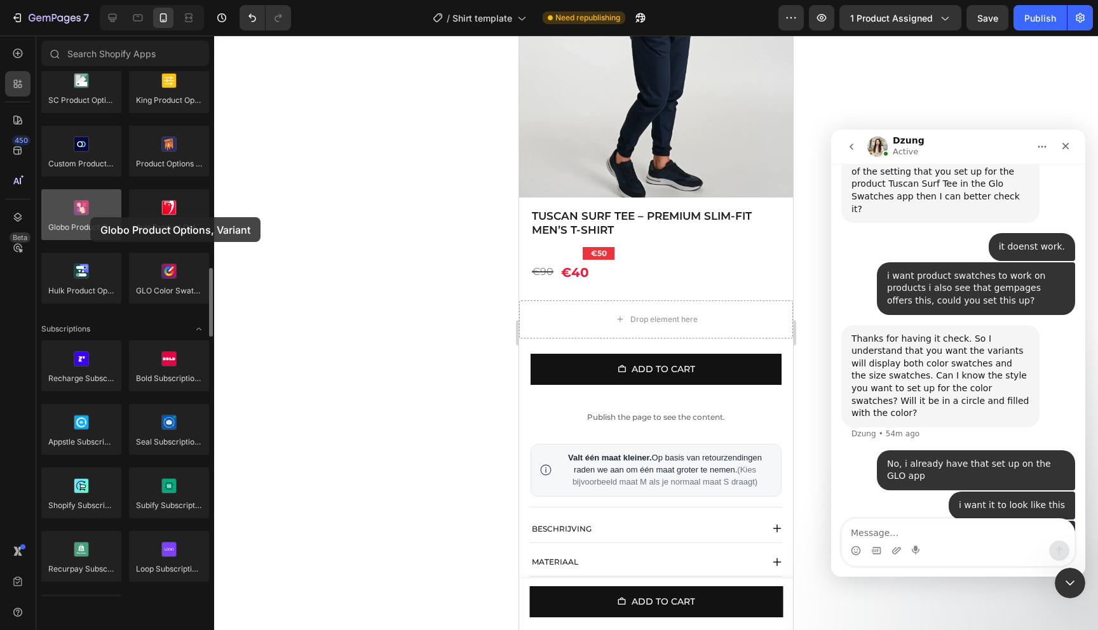
click at [90, 217] on div at bounding box center [81, 214] width 80 height 51
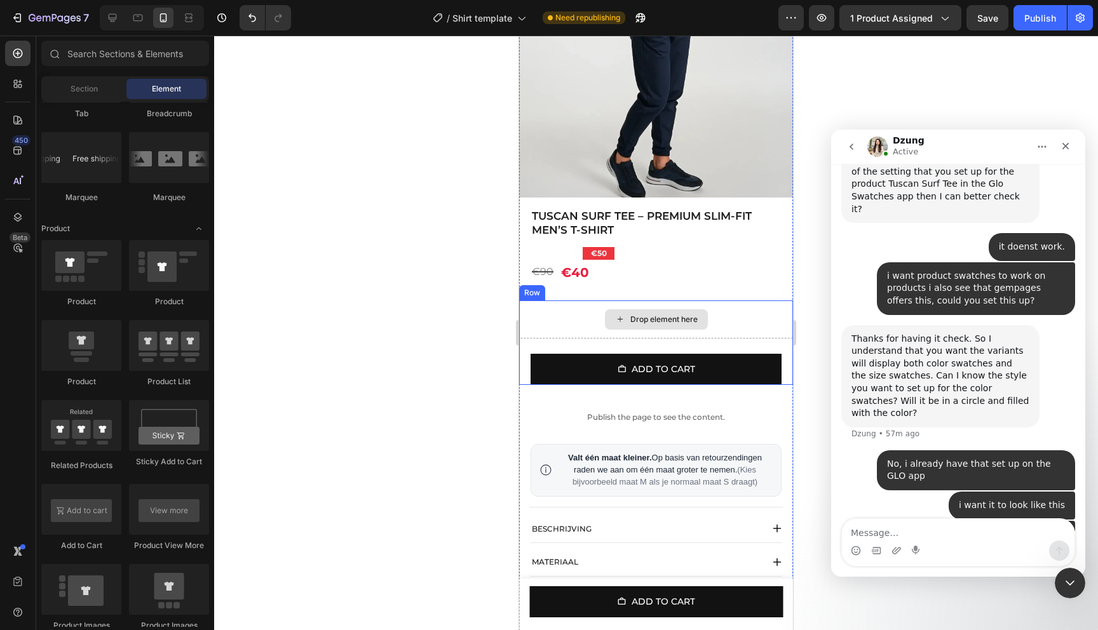
click at [685, 321] on div "Drop element here" at bounding box center [663, 319] width 67 height 10
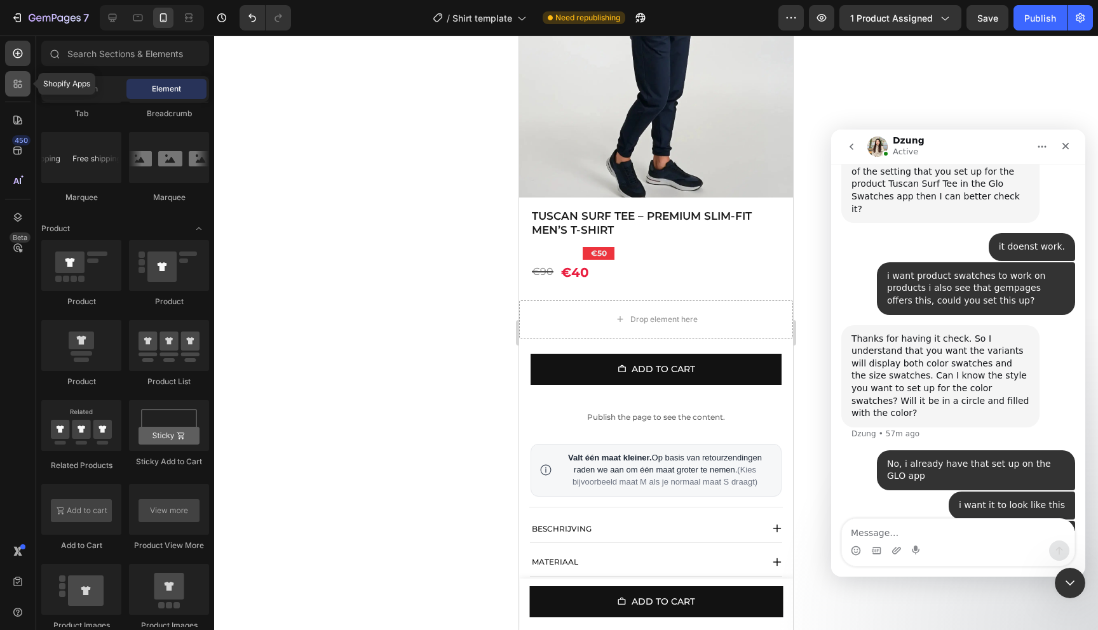
click at [27, 86] on div at bounding box center [17, 83] width 25 height 25
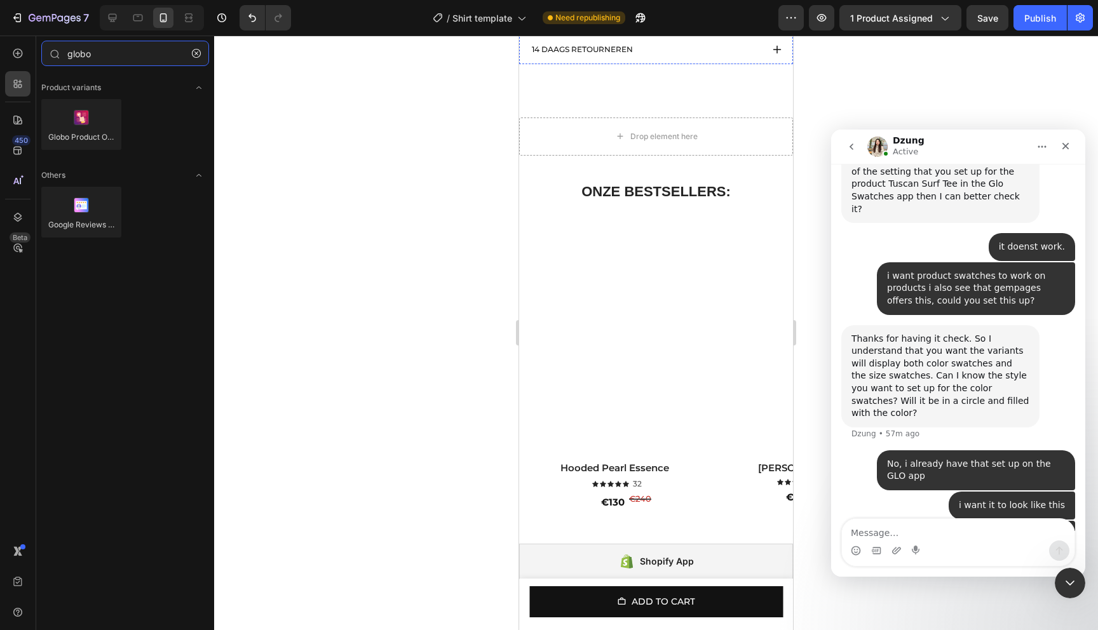
scroll to position [815, 0]
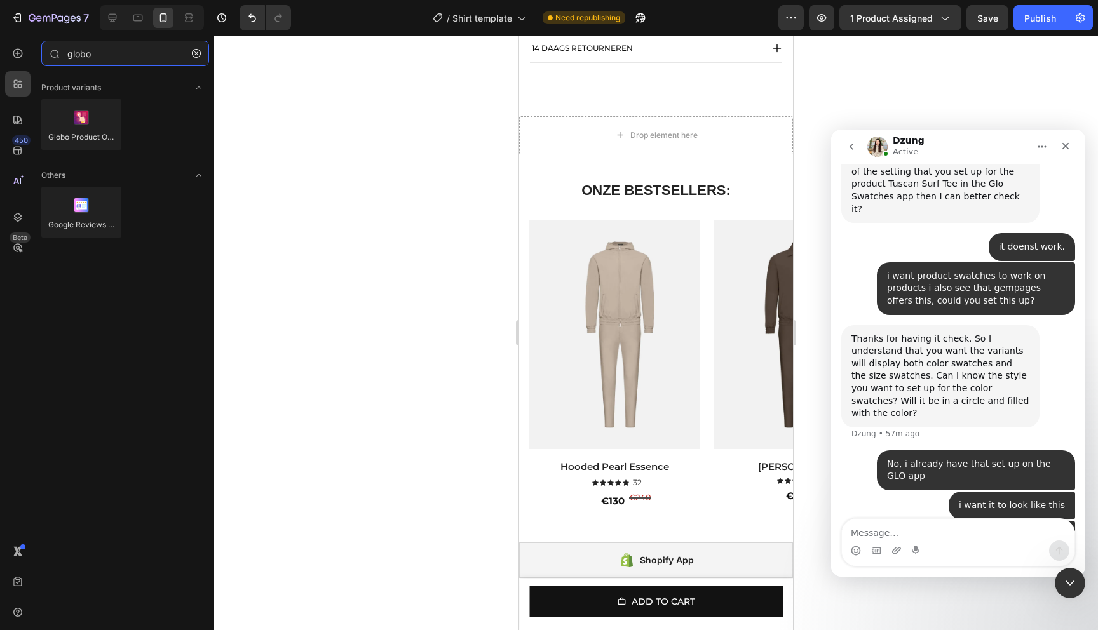
type input "globo"
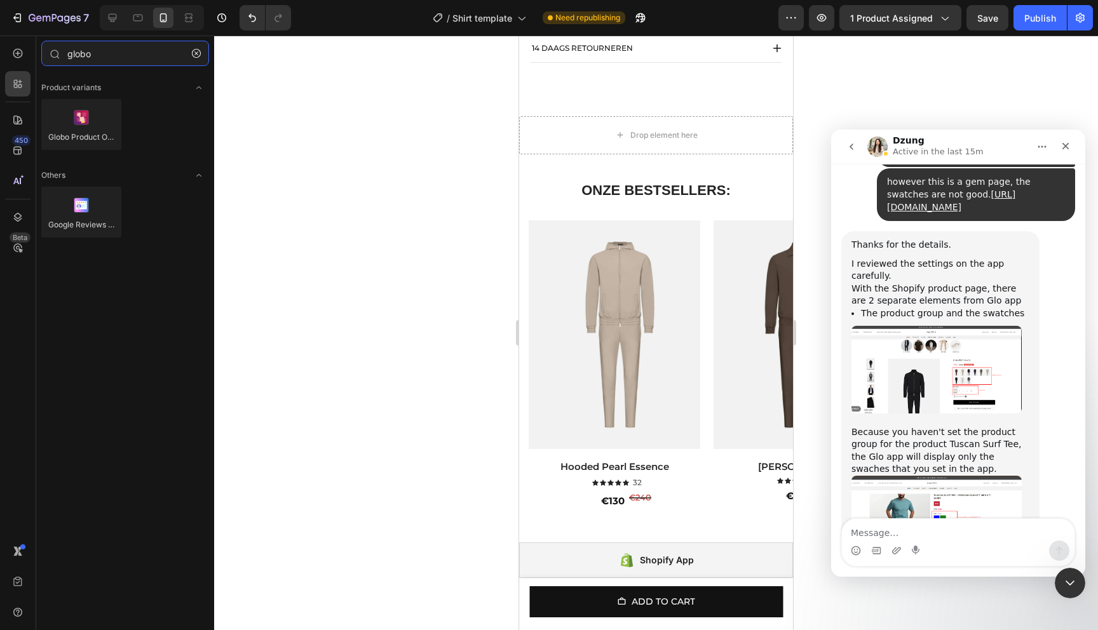
scroll to position [2596, 0]
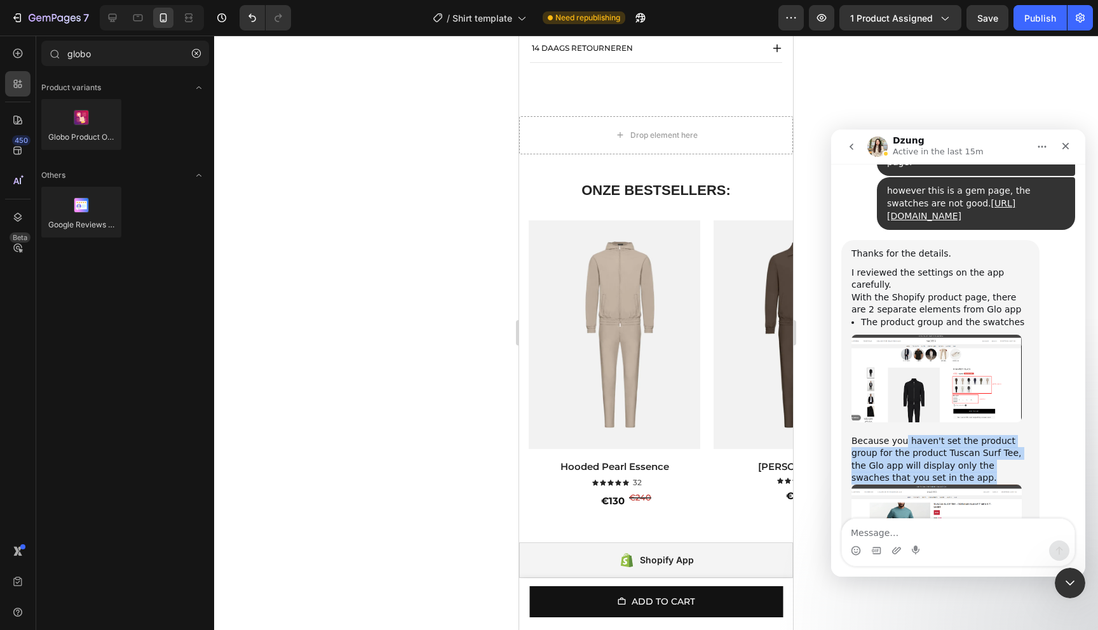
drag, startPoint x: 901, startPoint y: 318, endPoint x: 940, endPoint y: 353, distance: 52.1
click at [940, 435] on div "Because you haven't set the product group for the product Tuscan Surf Tee, the …" at bounding box center [940, 460] width 178 height 50
drag, startPoint x: 932, startPoint y: 353, endPoint x: 872, endPoint y: 320, distance: 68.2
click at [872, 435] on div "Because you haven't set the product group for the product Tuscan Surf Tee, the …" at bounding box center [940, 460] width 178 height 50
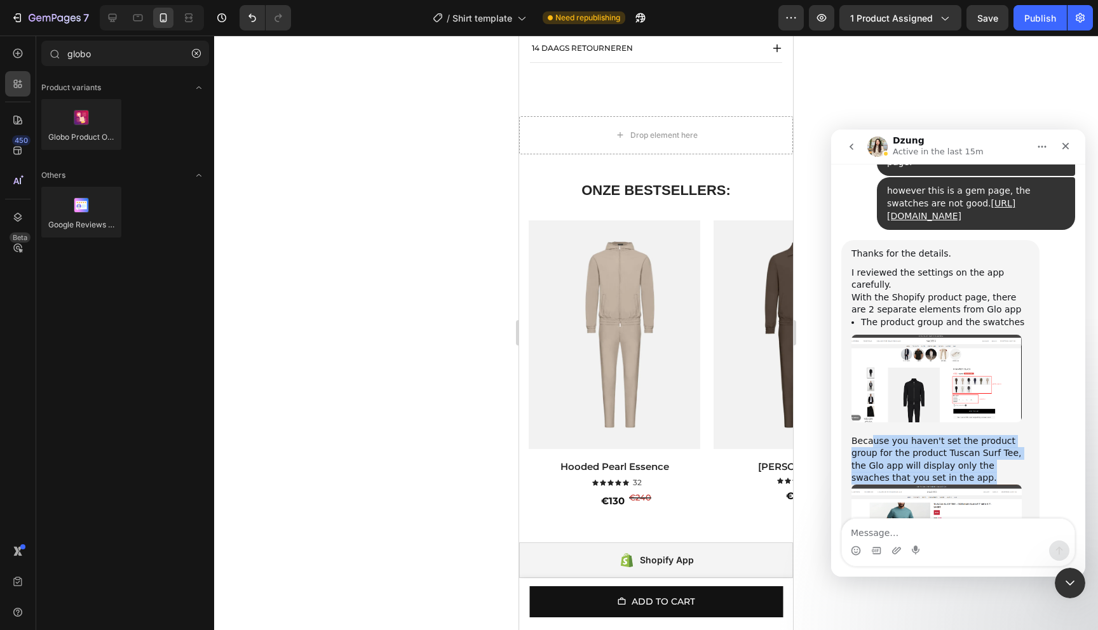
click at [872, 435] on div "Because you haven't set the product group for the product Tuscan Surf Tee, the …" at bounding box center [940, 460] width 178 height 50
drag, startPoint x: 862, startPoint y: 320, endPoint x: 924, endPoint y: 356, distance: 71.5
click at [924, 435] on div "Because you haven't set the product group for the product Tuscan Surf Tee, the …" at bounding box center [940, 460] width 178 height 50
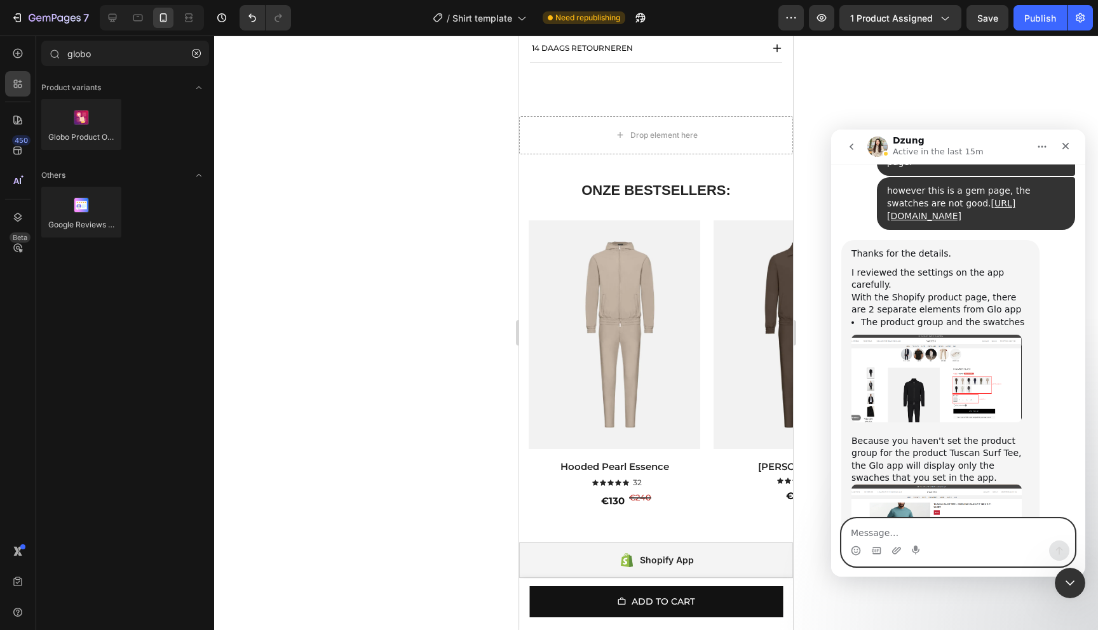
click at [875, 519] on textarea "Message…" at bounding box center [958, 530] width 233 height 22
type textarea "yes and if i add it"
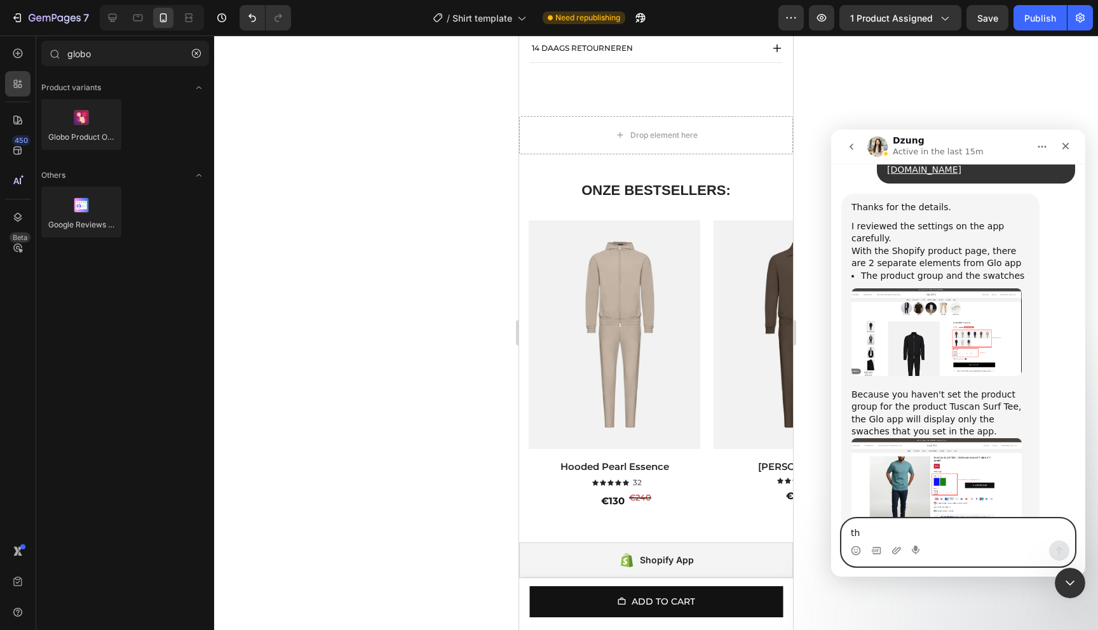
scroll to position [2643, 0]
type textarea "the bar will show above the product page"
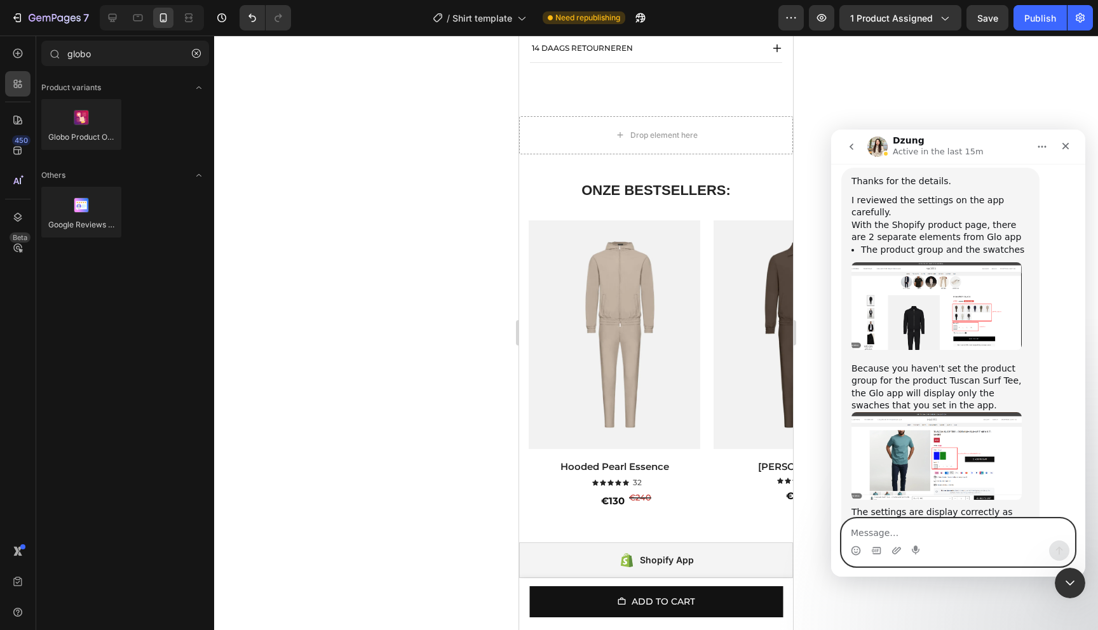
scroll to position [2671, 0]
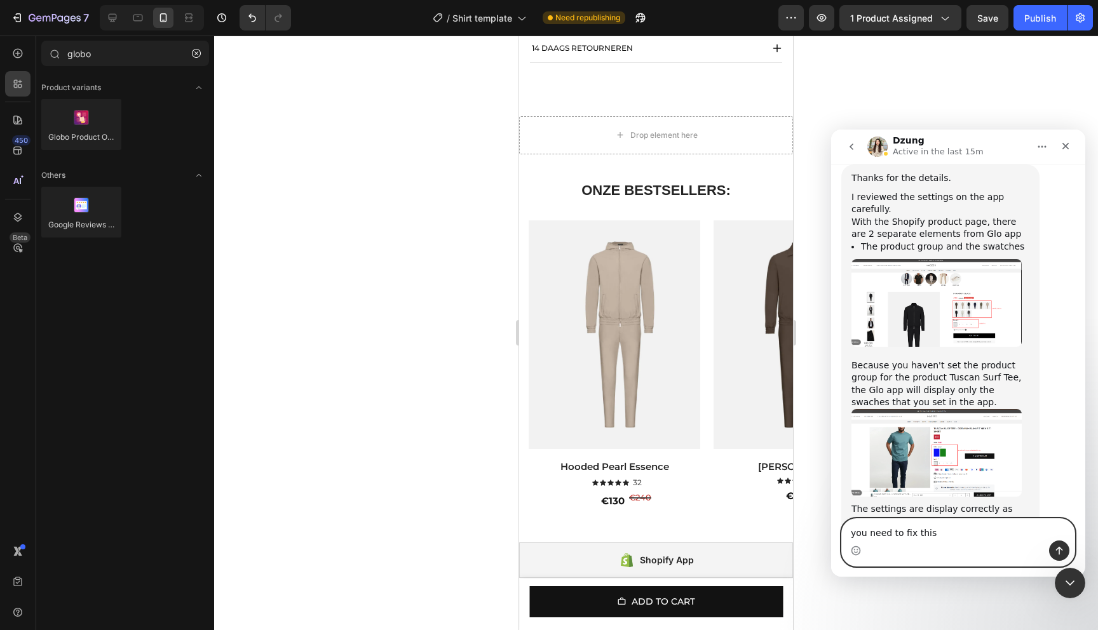
type textarea "you need to fix this."
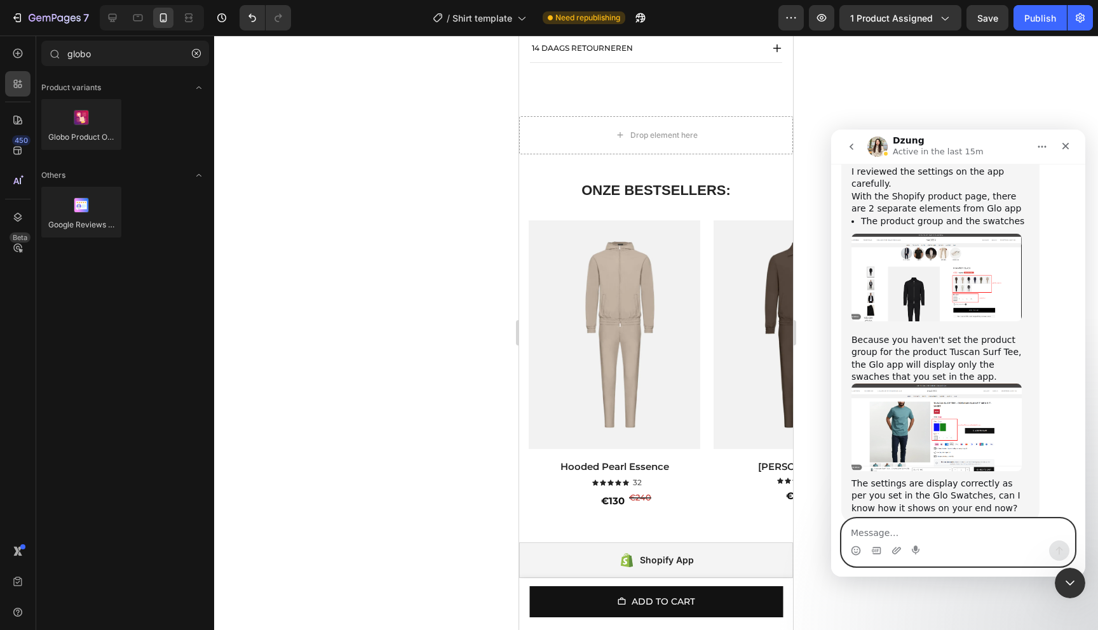
scroll to position [2700, 0]
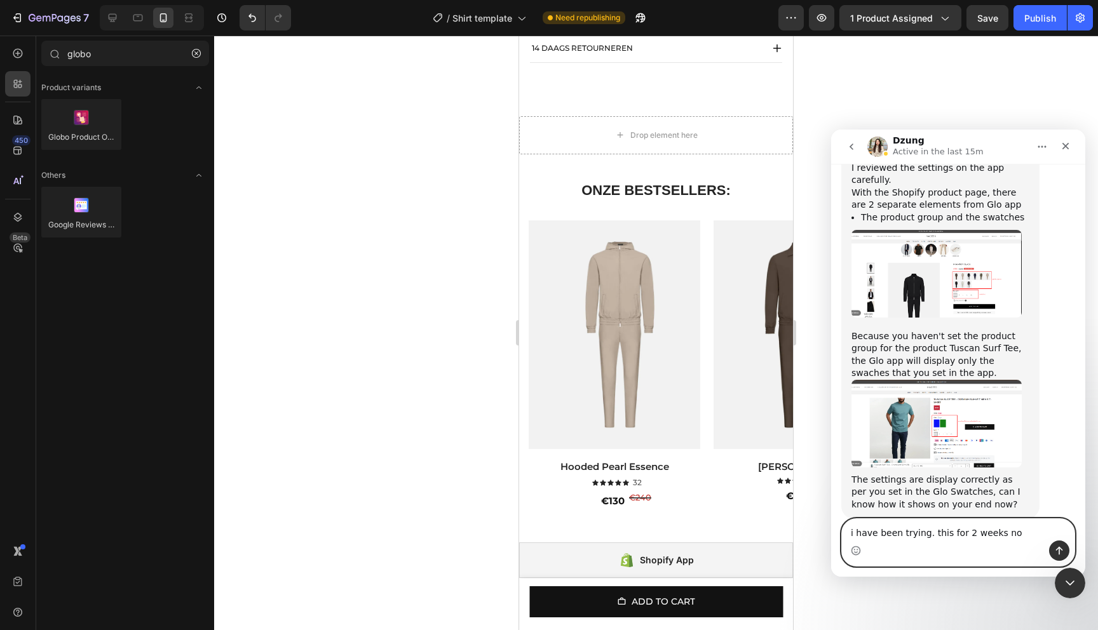
type textarea "i have been trying. this for 2 weeks now"
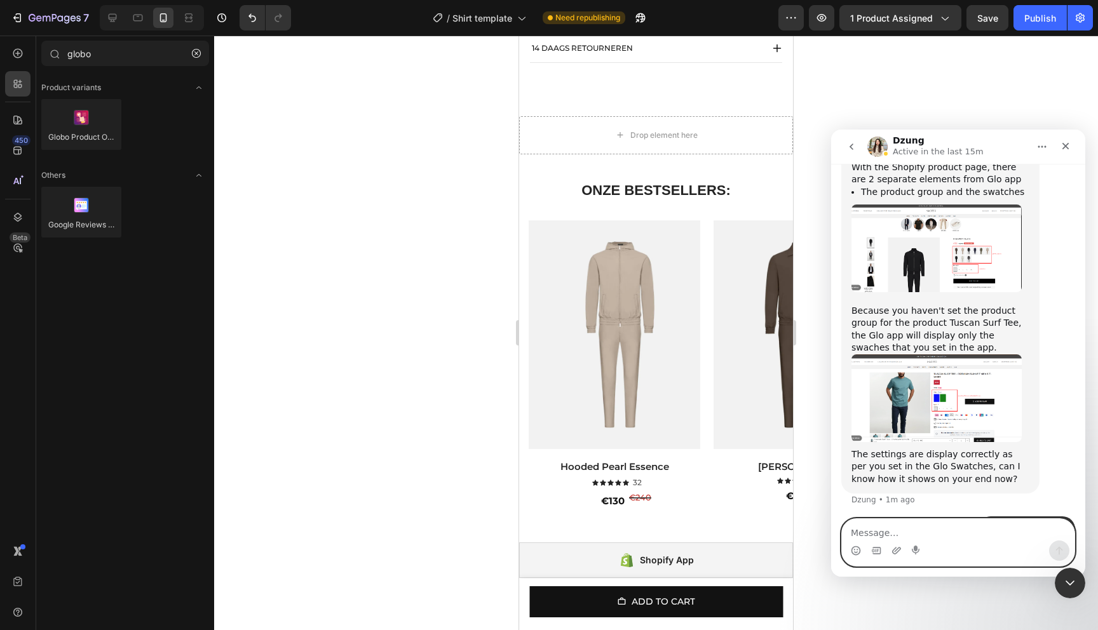
scroll to position [2729, 0]
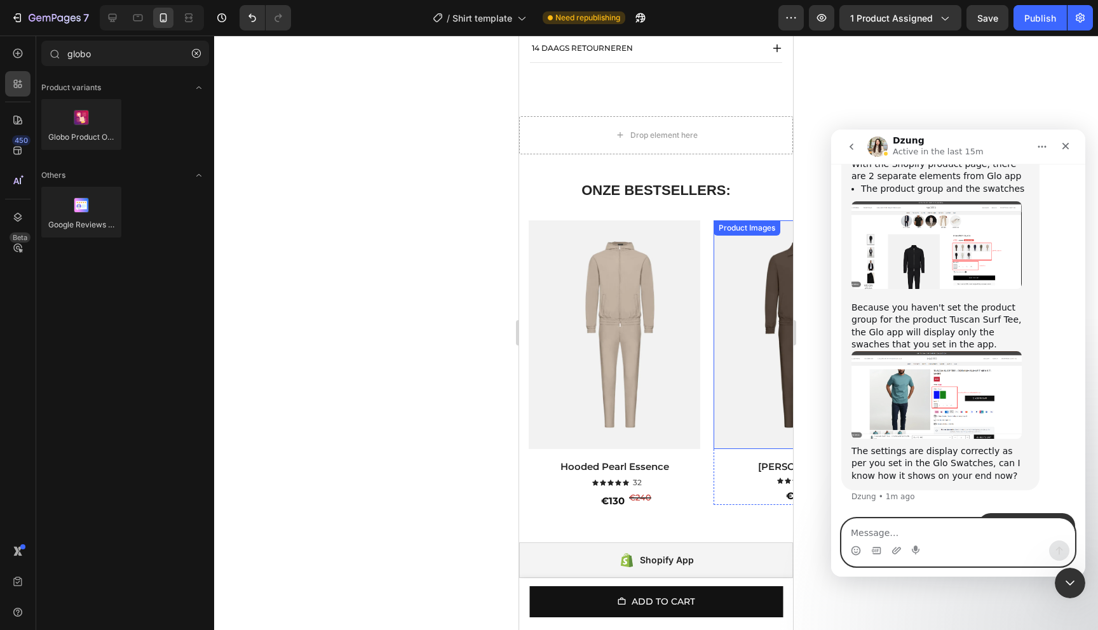
paste textarea "[URL][DOMAIN_NAME]"
type textarea "[URL][DOMAIN_NAME]"
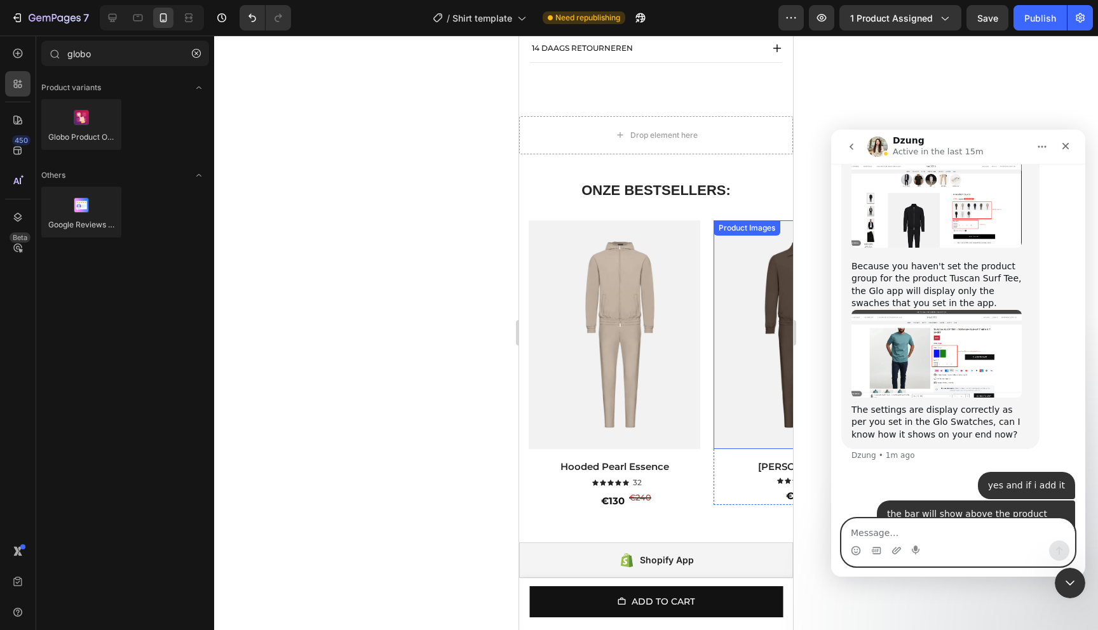
scroll to position [2771, 0]
click at [966, 620] on link "[URL][DOMAIN_NAME]" at bounding box center [1015, 625] width 99 height 10
click at [878, 527] on textarea "Message…" at bounding box center [958, 530] width 233 height 22
click at [966, 620] on link "[URL][DOMAIN_NAME]" at bounding box center [1015, 625] width 99 height 10
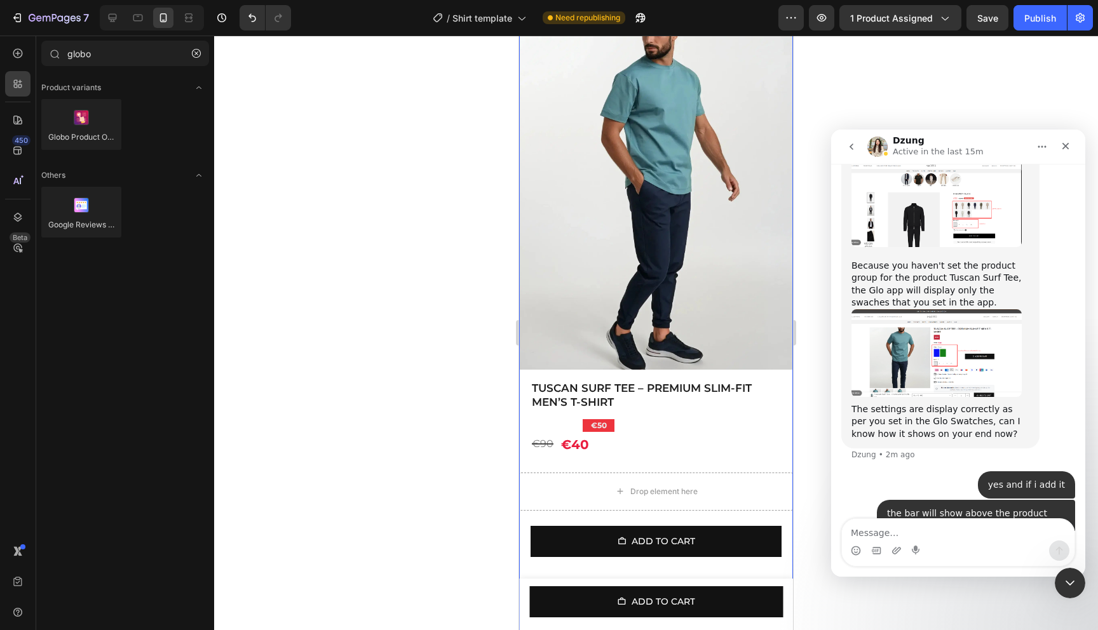
scroll to position [149, 0]
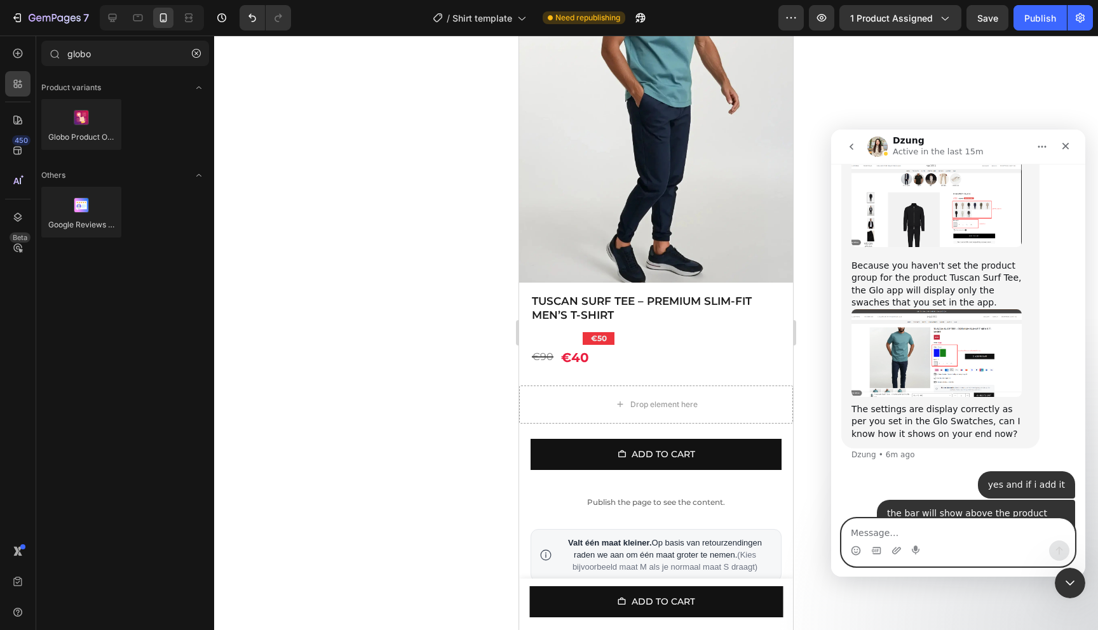
click at [893, 525] on textarea "Message…" at bounding box center [958, 530] width 233 height 22
type textarea "please fix this or come up with a solution"
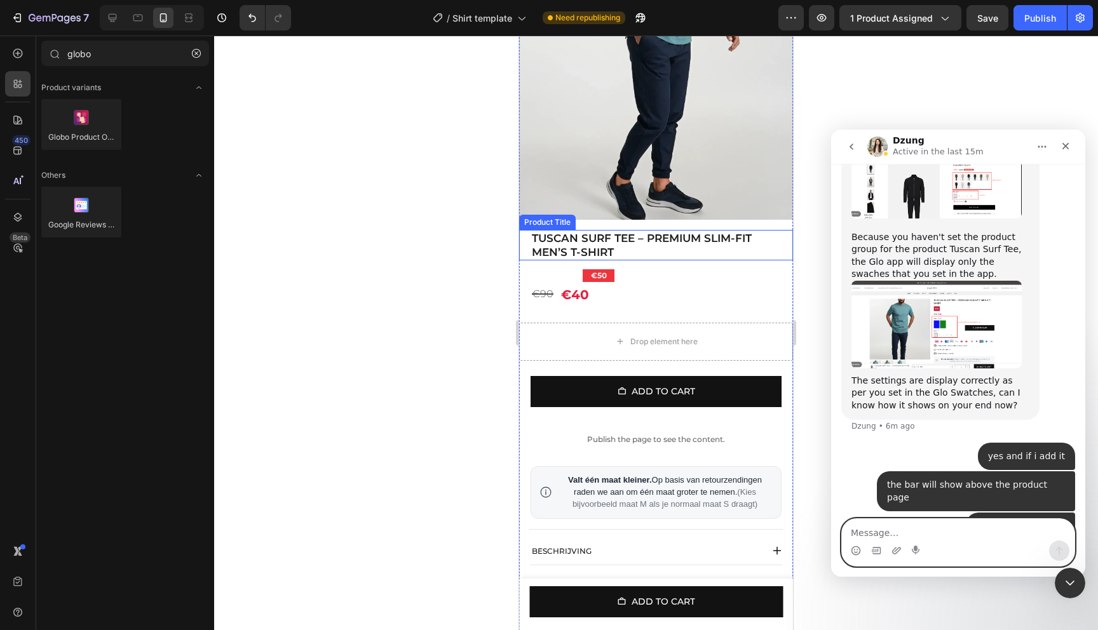
scroll to position [298, 0]
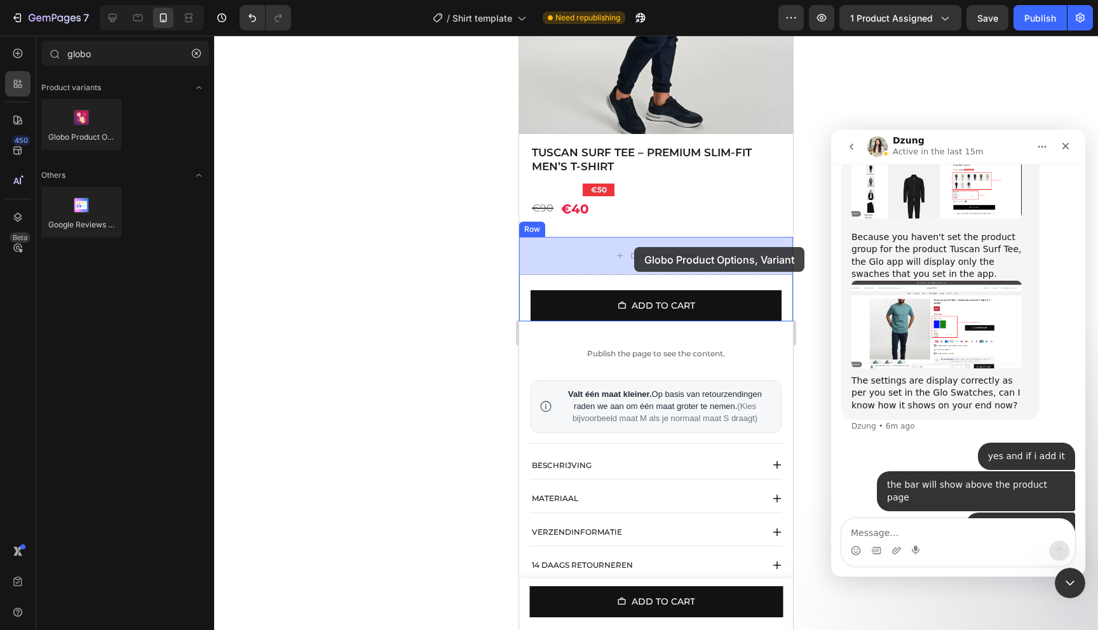
drag, startPoint x: 591, startPoint y: 160, endPoint x: 634, endPoint y: 247, distance: 97.2
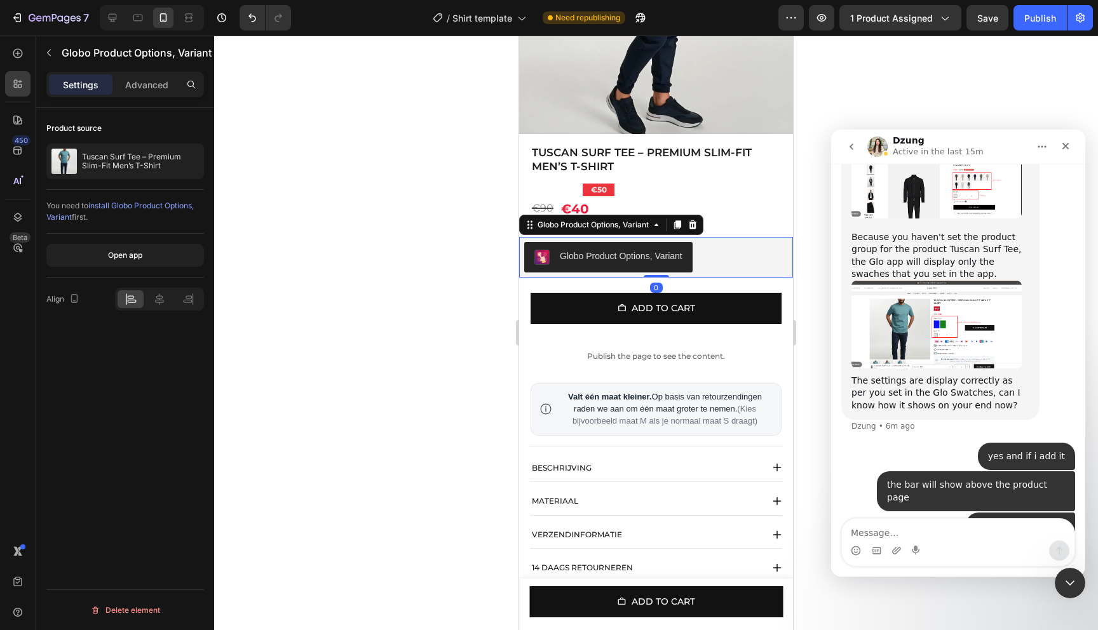
click at [381, 209] on div at bounding box center [656, 333] width 884 height 595
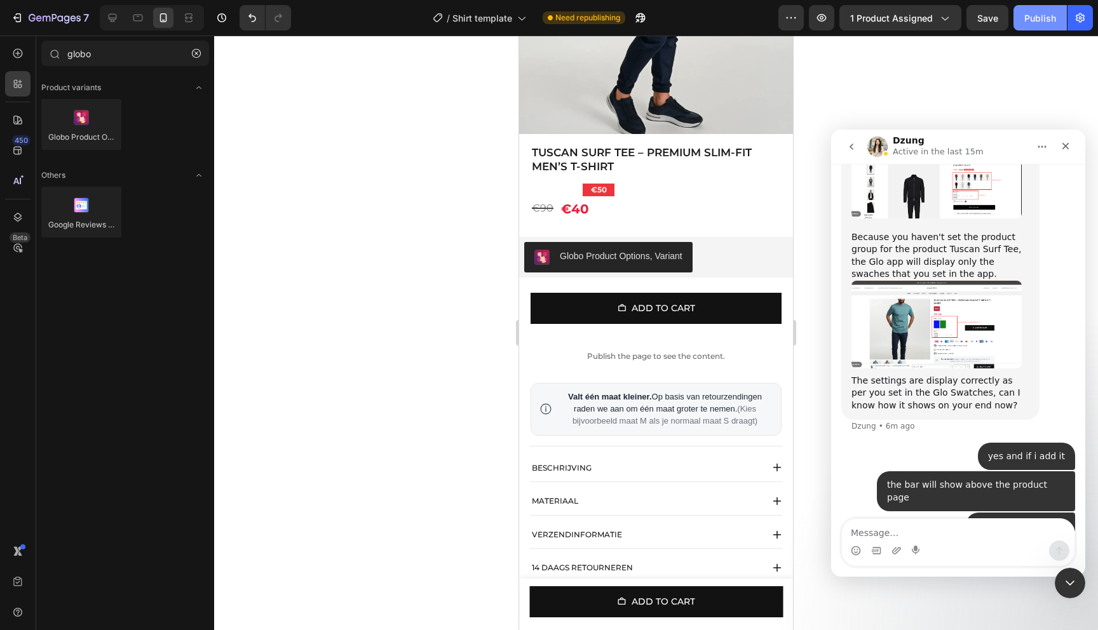
click at [1025, 15] on div "Publish" at bounding box center [1040, 17] width 32 height 13
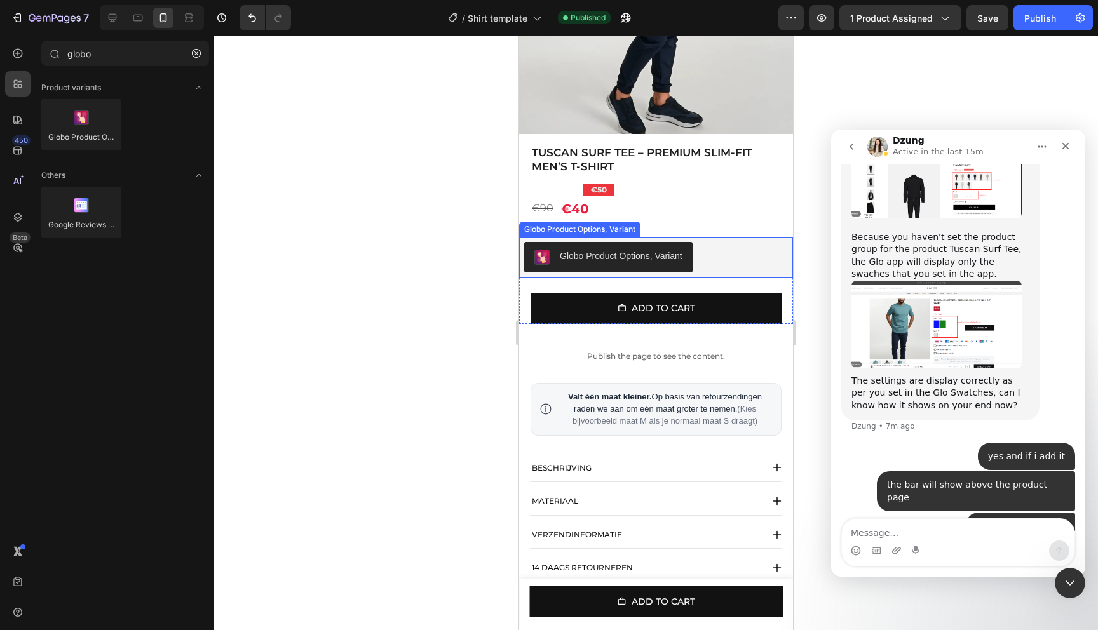
click at [729, 248] on div "Globo Product Options, Variant" at bounding box center [656, 257] width 264 height 30
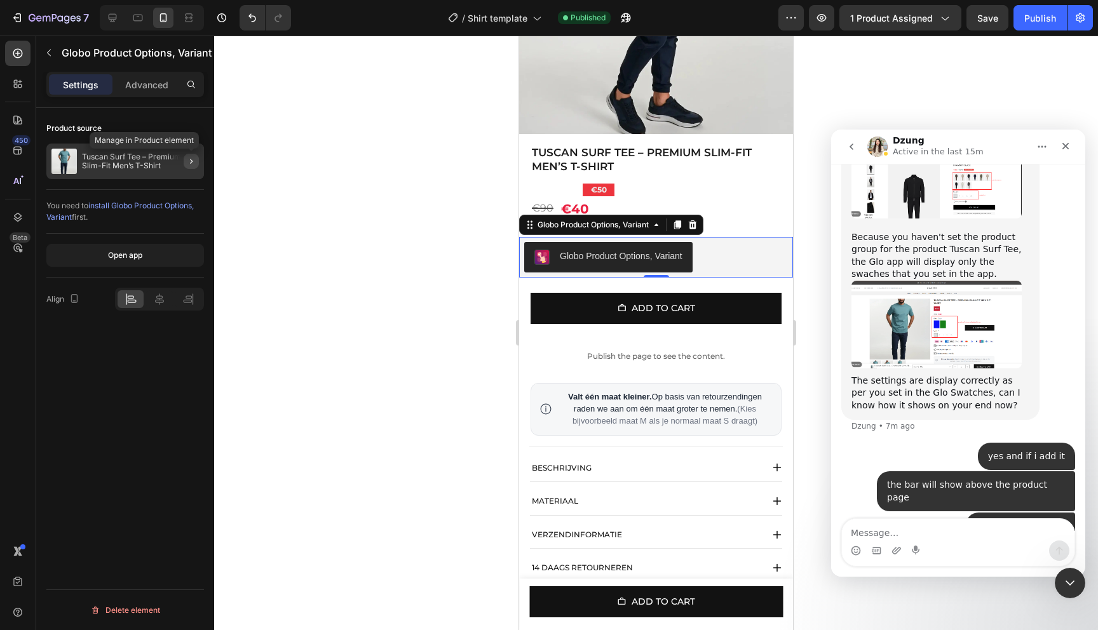
click at [196, 168] on button "button" at bounding box center [191, 161] width 15 height 15
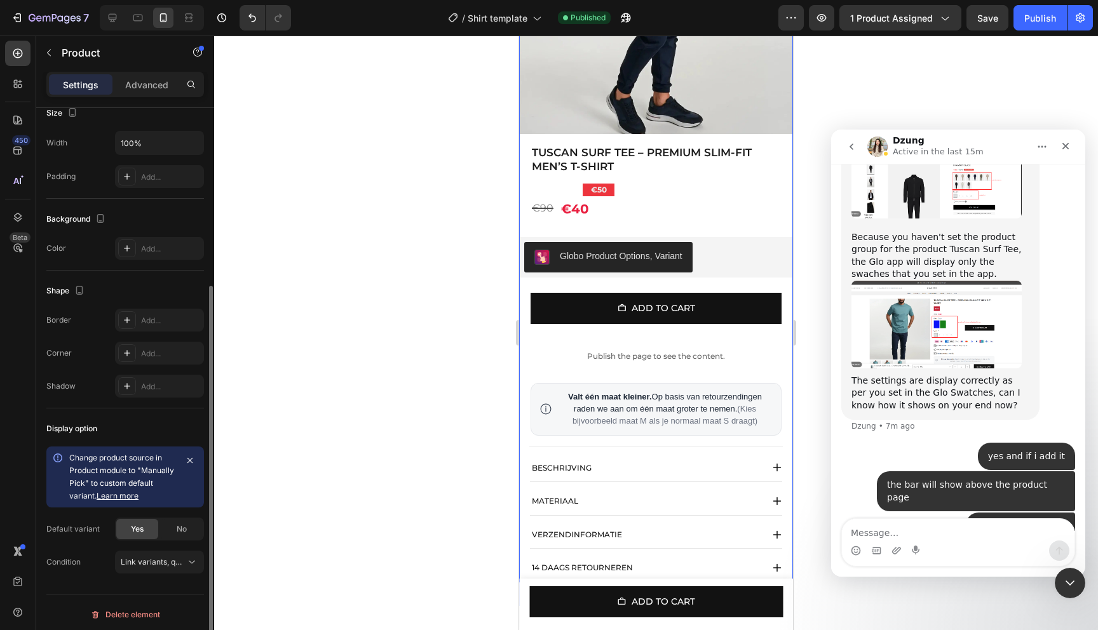
scroll to position [267, 0]
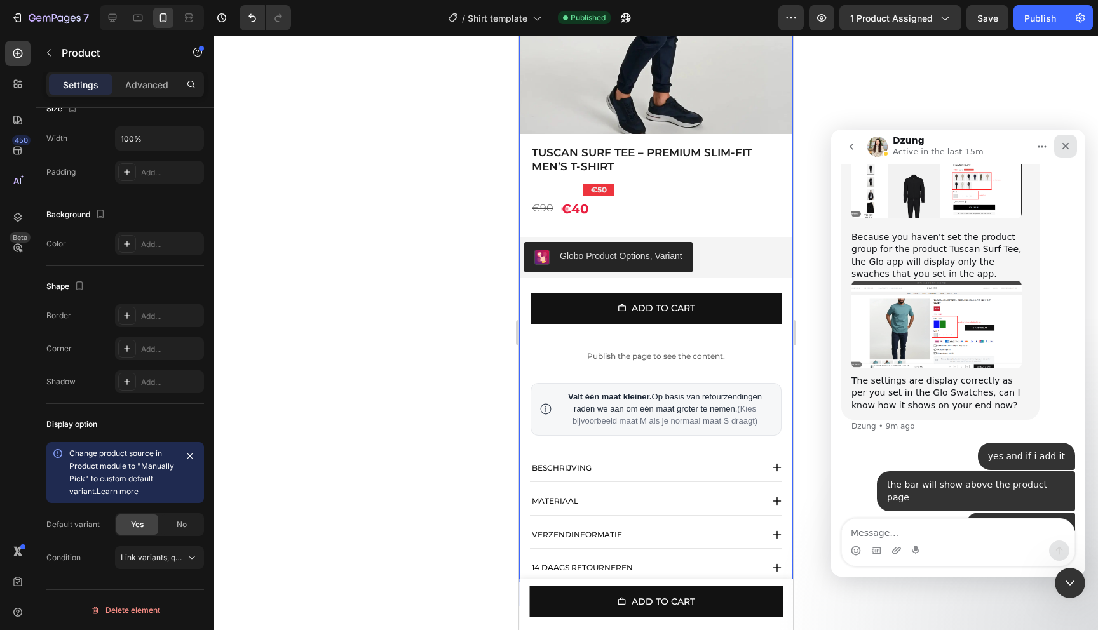
click at [1068, 138] on div "Close" at bounding box center [1065, 146] width 23 height 23
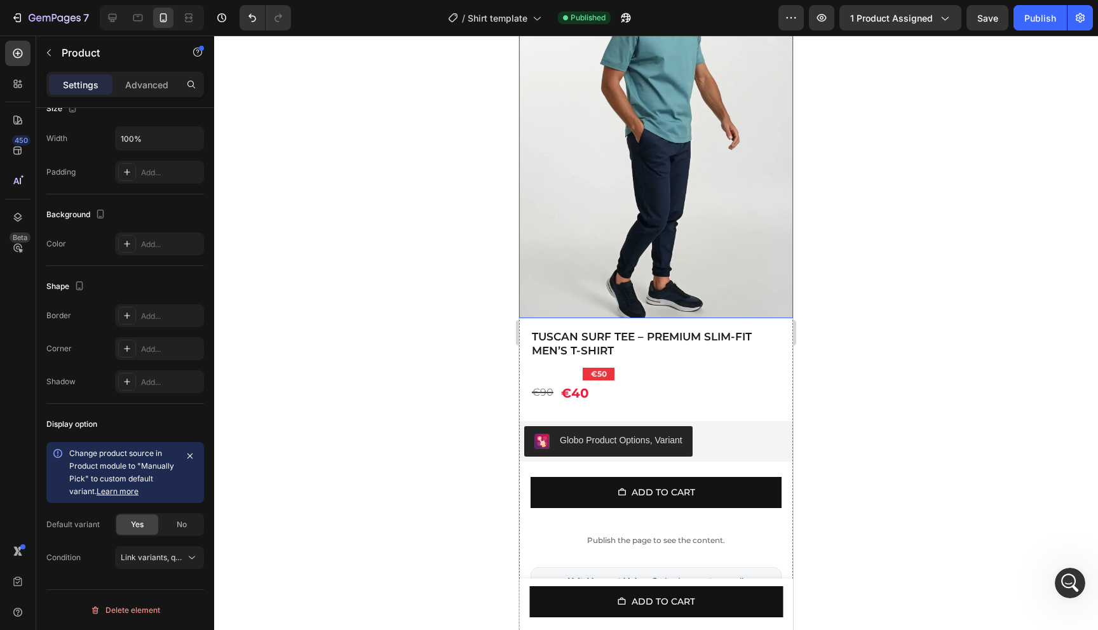
scroll to position [150, 0]
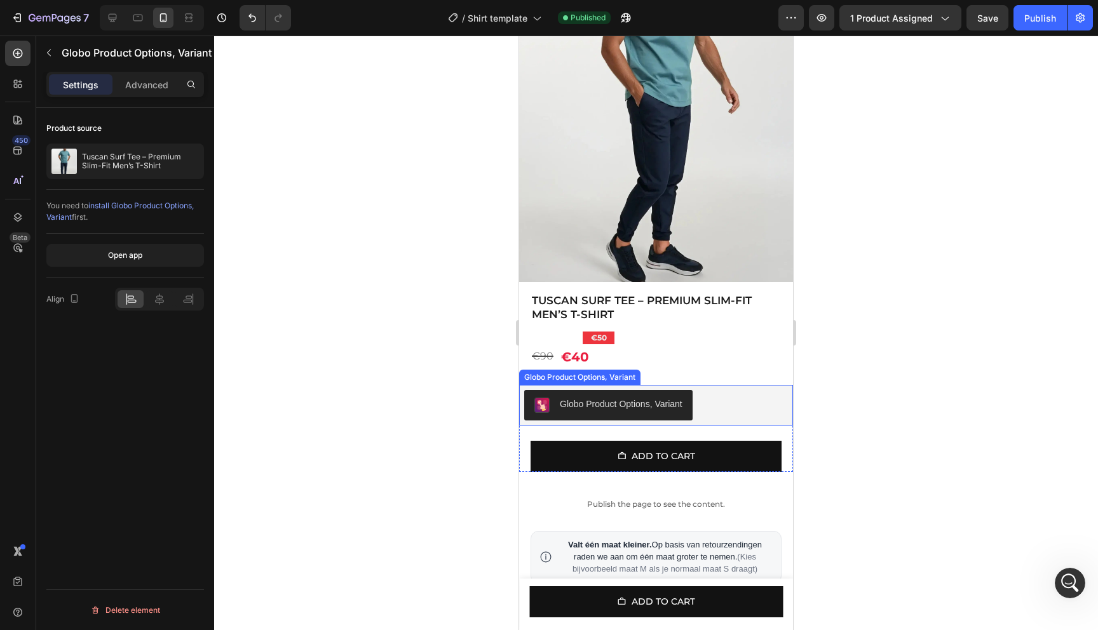
click at [717, 412] on div "Globo Product Options, Variant" at bounding box center [656, 405] width 264 height 30
click at [22, 89] on icon at bounding box center [17, 84] width 13 height 13
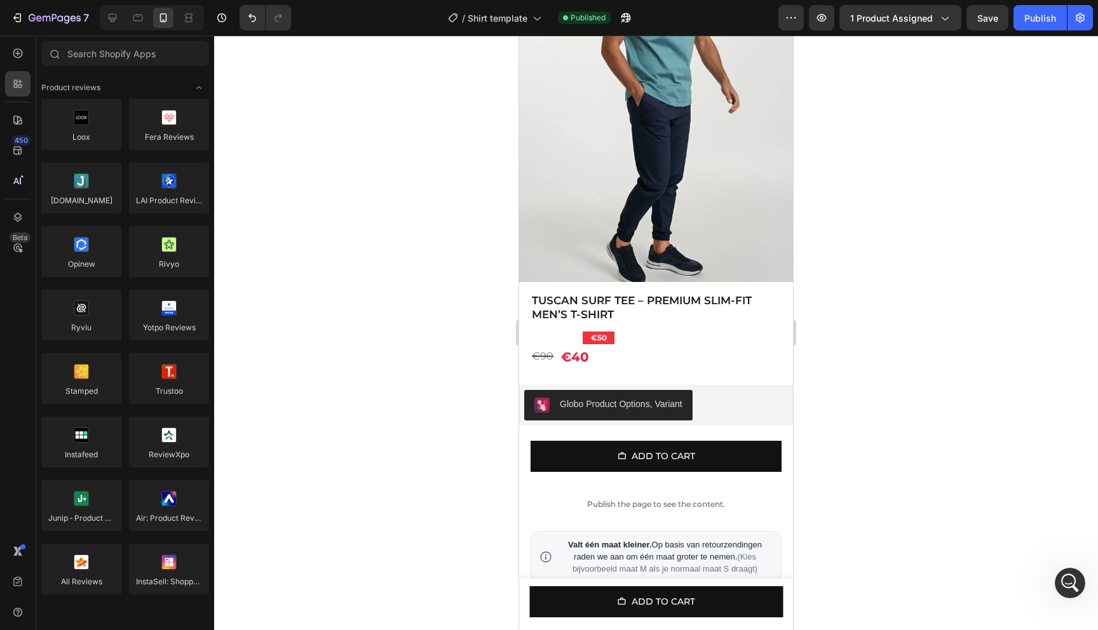
click at [119, 66] on div at bounding box center [125, 56] width 178 height 30
click at [133, 50] on input "text" at bounding box center [125, 53] width 168 height 25
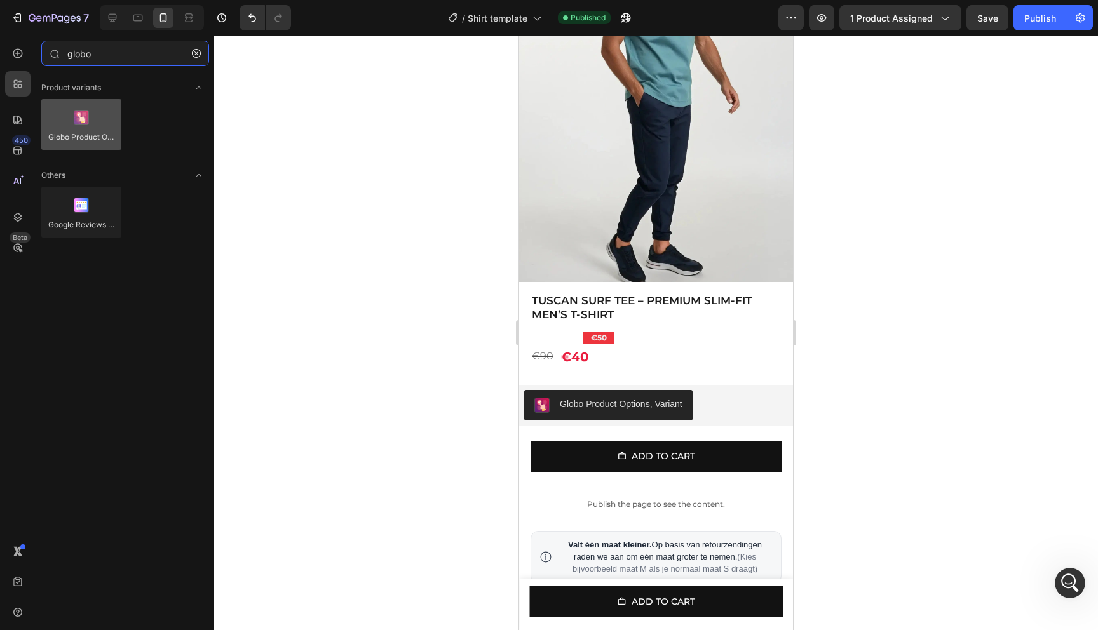
type input "globo"
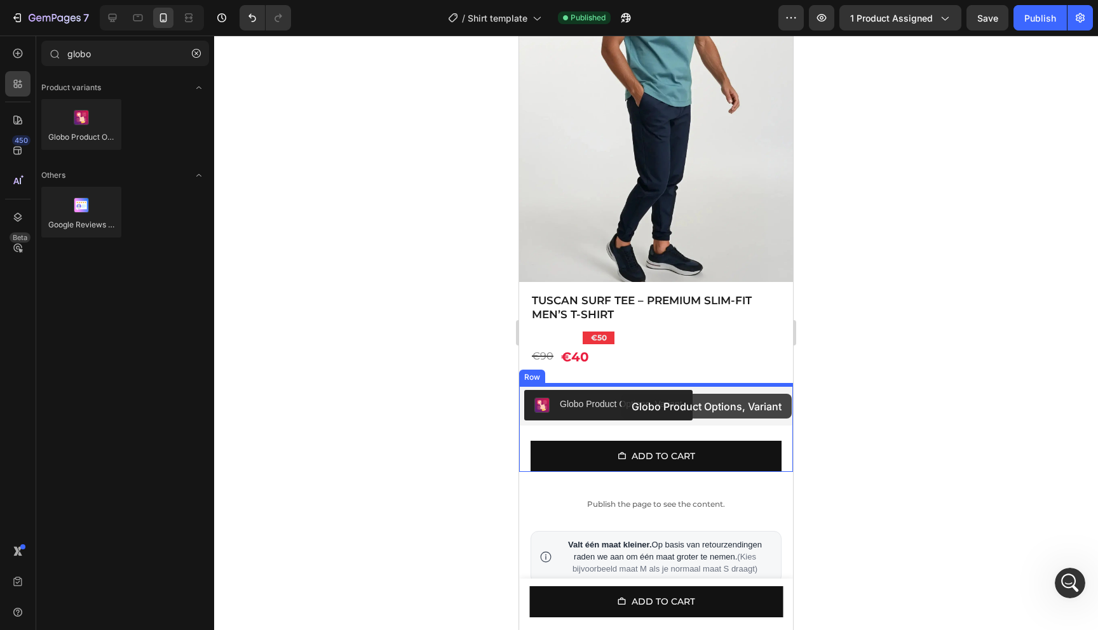
drag, startPoint x: 617, startPoint y: 157, endPoint x: 621, endPoint y: 394, distance: 237.0
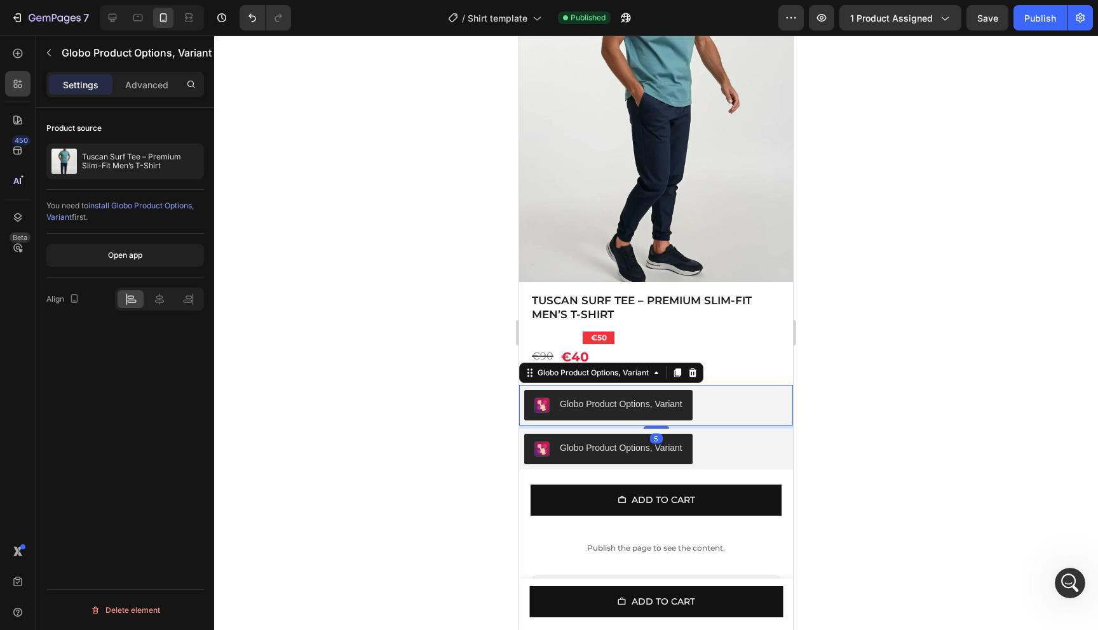
drag, startPoint x: 656, startPoint y: 434, endPoint x: 657, endPoint y: 410, distance: 23.5
click at [657, 410] on div "Globo Product Options, Variant Globo Product Options, Variant 5" at bounding box center [656, 405] width 274 height 41
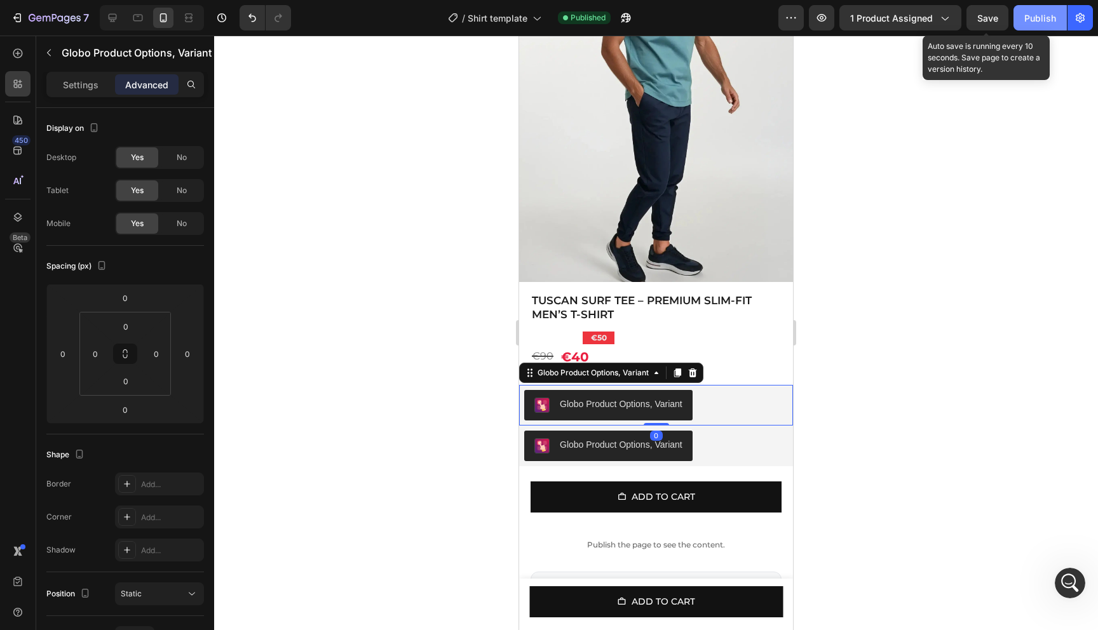
click at [1020, 22] on button "Publish" at bounding box center [1039, 17] width 53 height 25
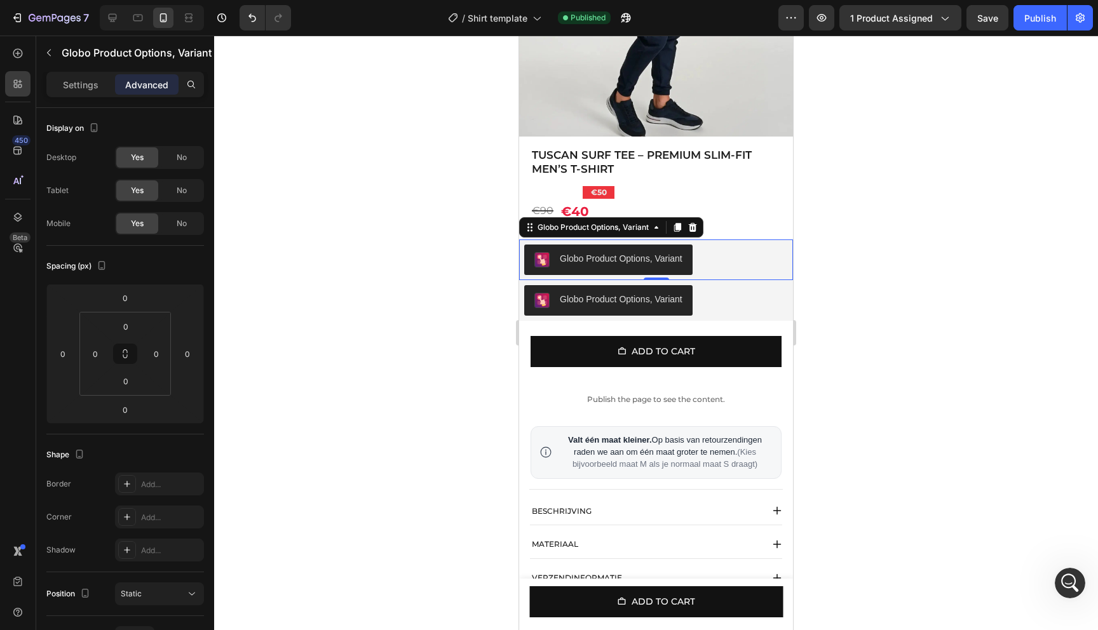
scroll to position [377, 0]
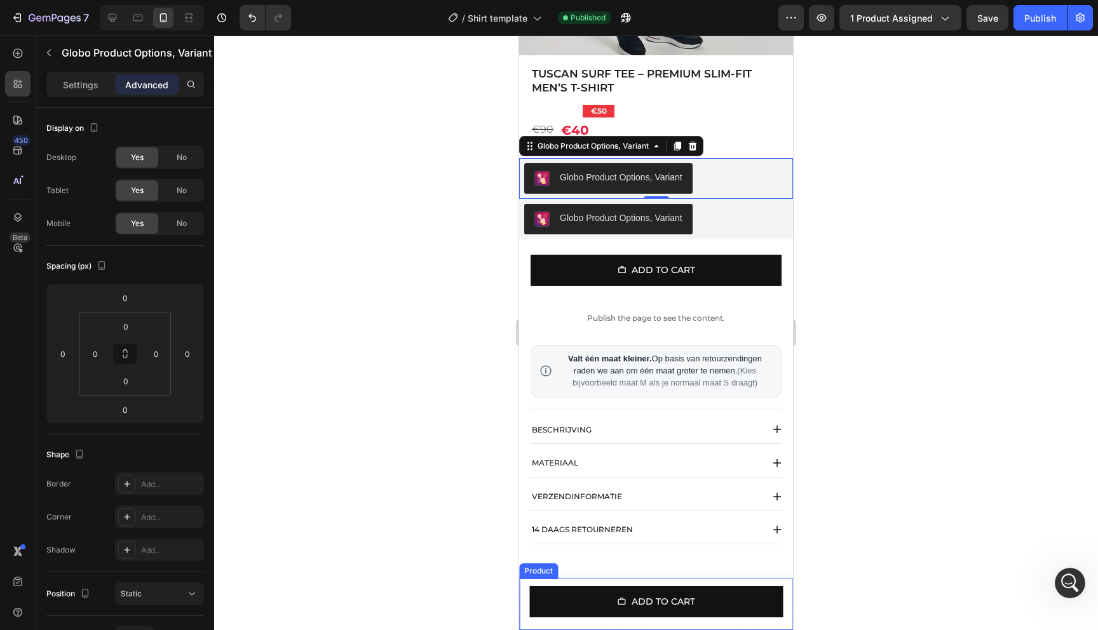
click at [790, 598] on div "Product Images Tuscan Surf Tee – Premium Slim-Fit Men’s T-Shirt Product Title €…" at bounding box center [656, 604] width 274 height 51
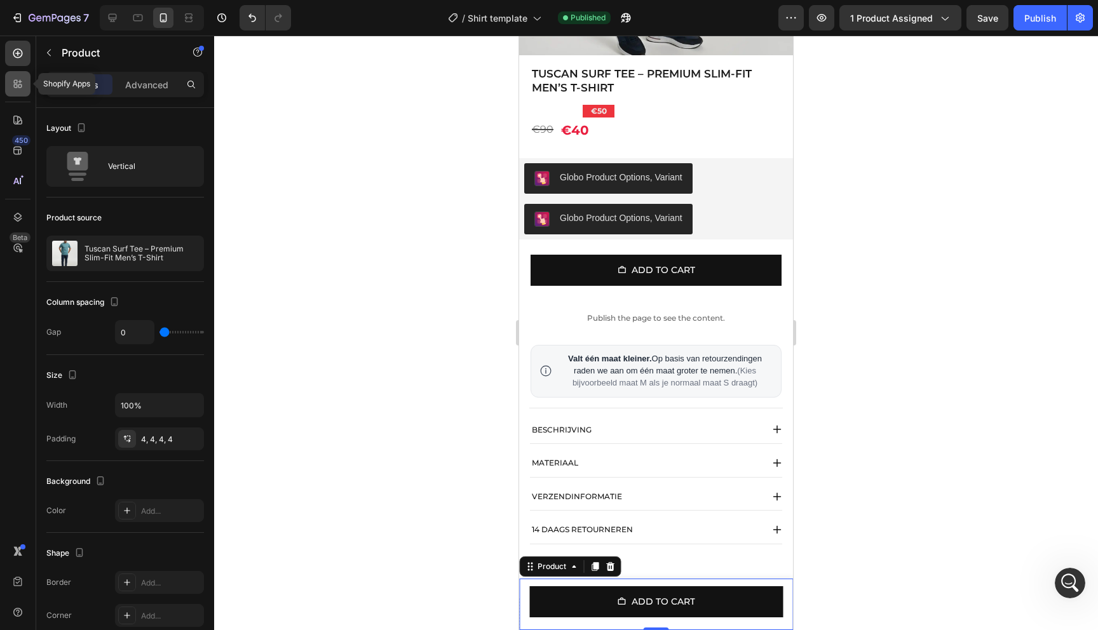
click at [25, 78] on div at bounding box center [17, 83] width 25 height 25
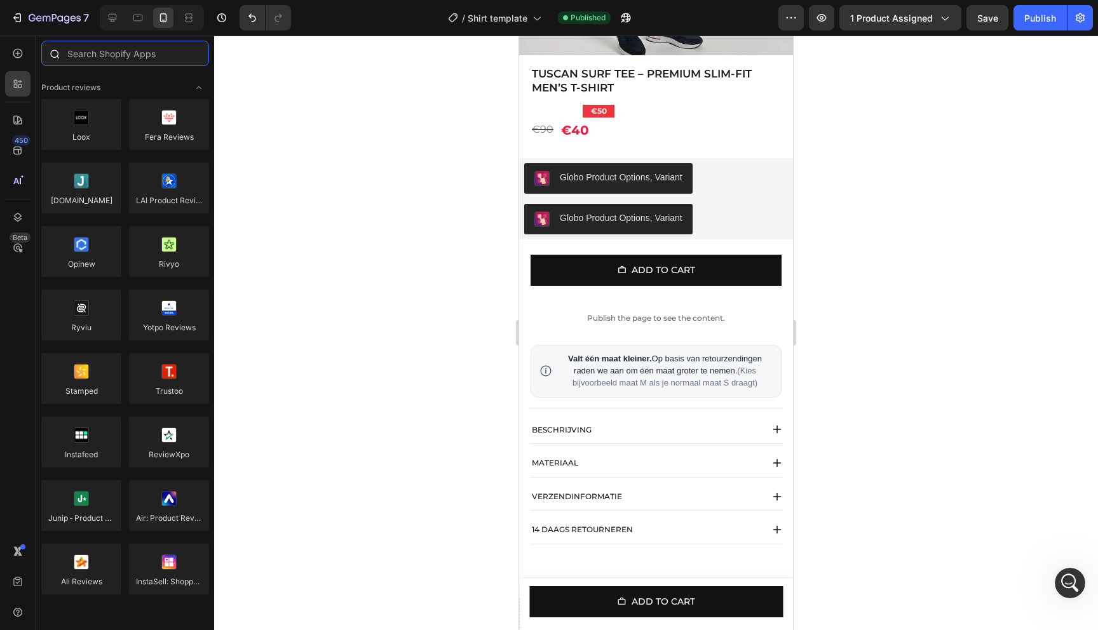
click at [133, 58] on input "text" at bounding box center [125, 53] width 168 height 25
type input "b"
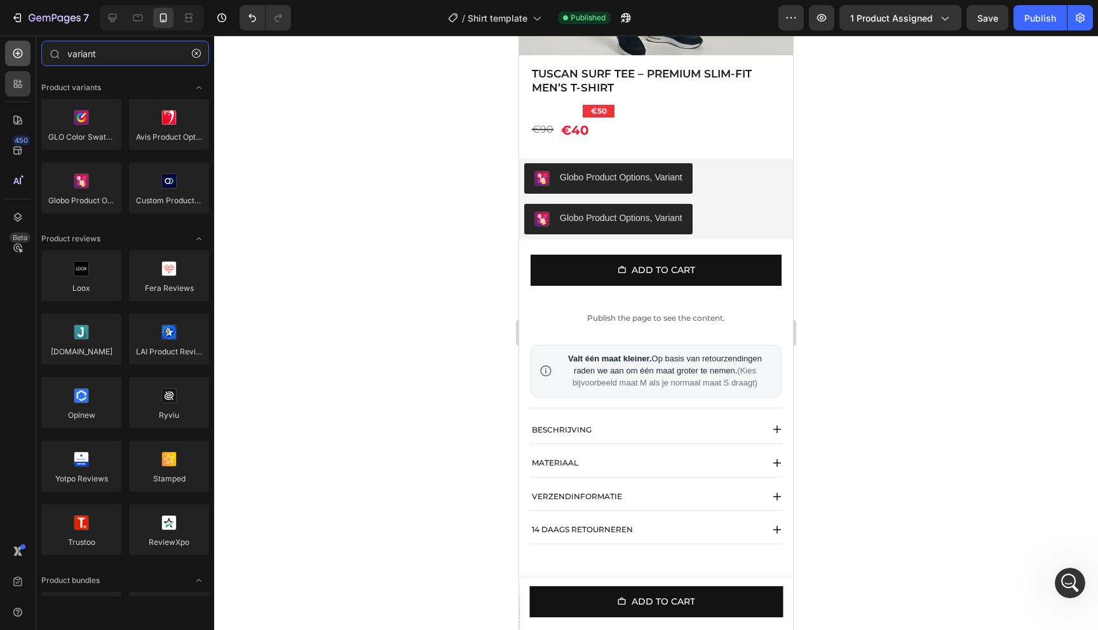
type input "variant"
click at [18, 51] on icon at bounding box center [17, 53] width 13 height 13
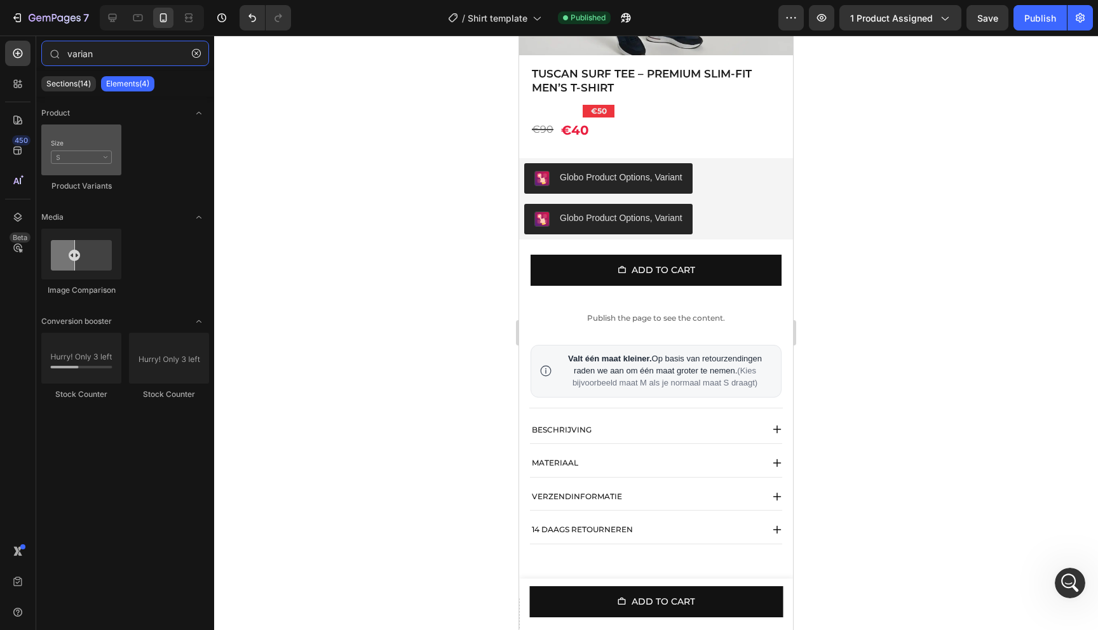
type input "varian"
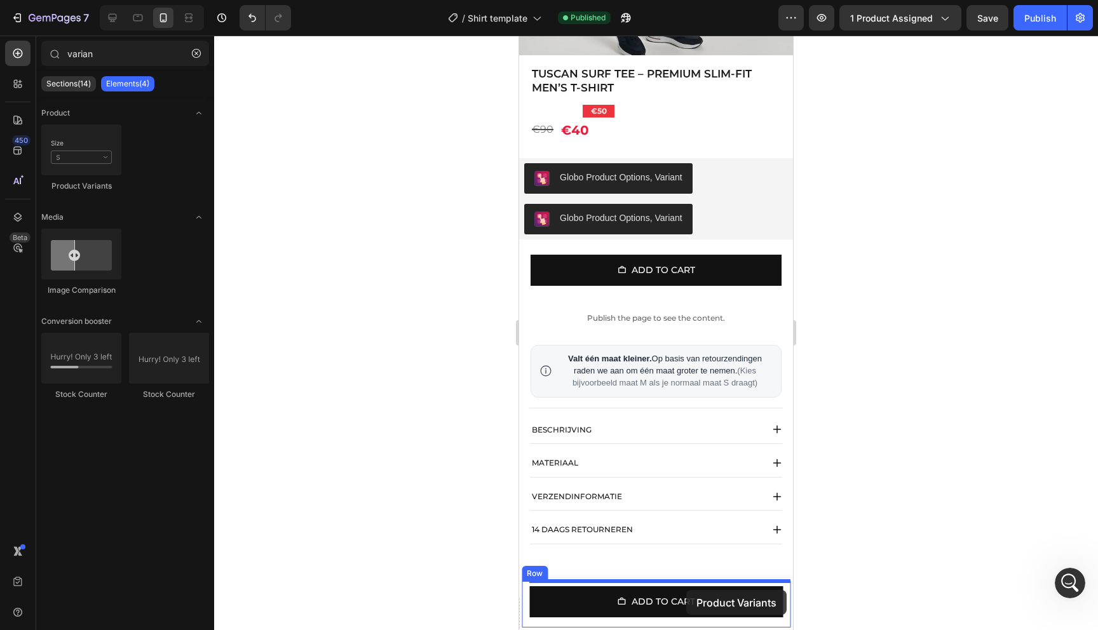
drag, startPoint x: 611, startPoint y: 198, endPoint x: 686, endPoint y: 590, distance: 399.1
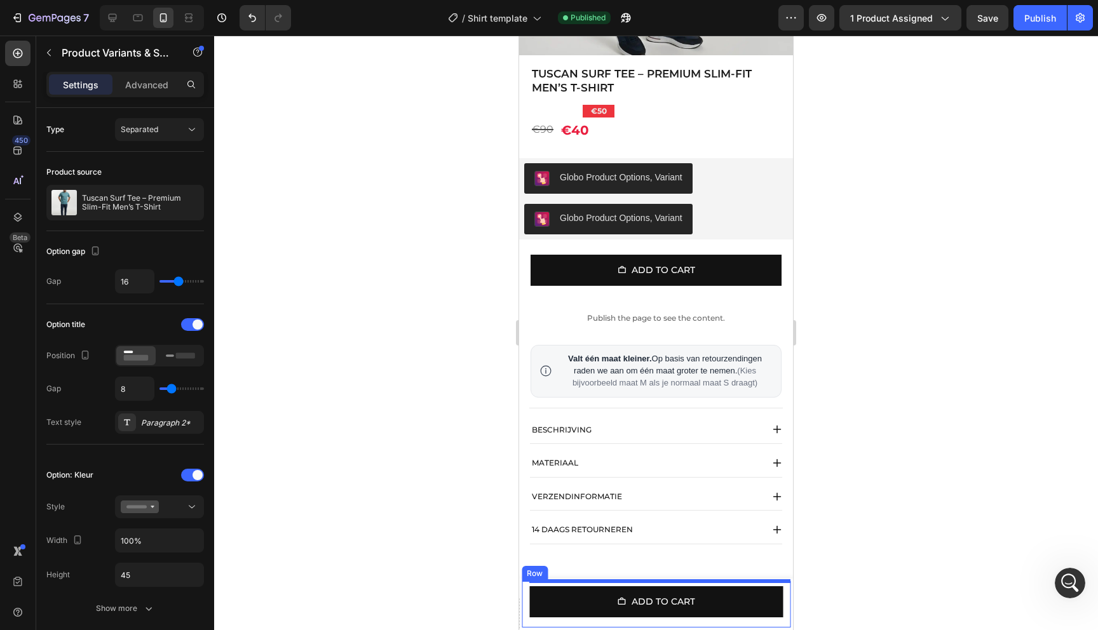
select select "Groen"
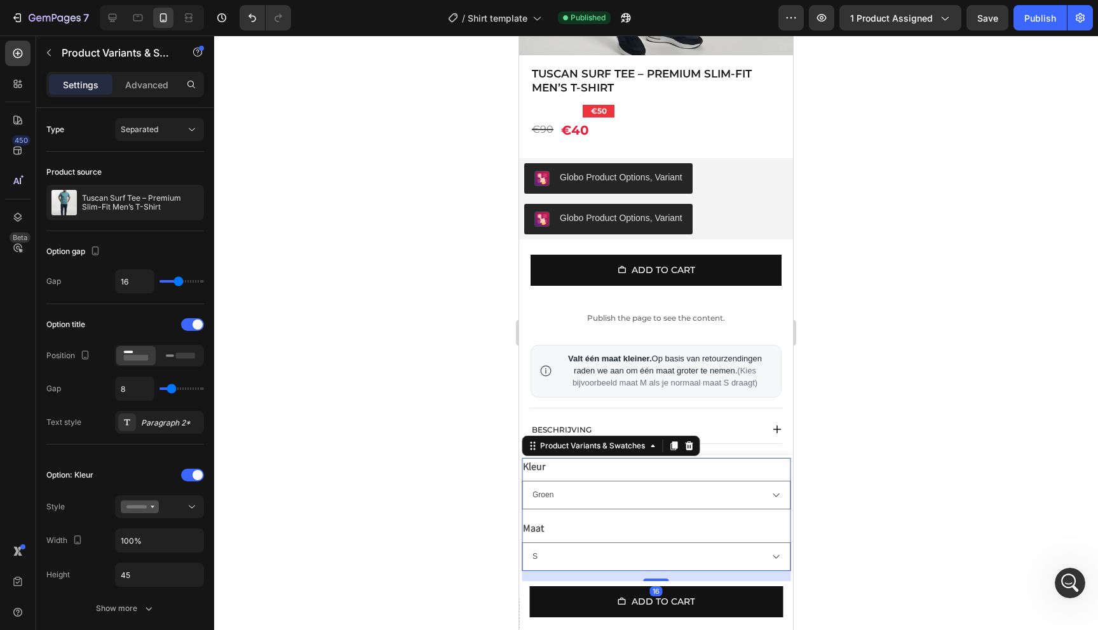
click at [662, 475] on div "Kleur Blauw [PERSON_NAME]" at bounding box center [656, 483] width 269 height 51
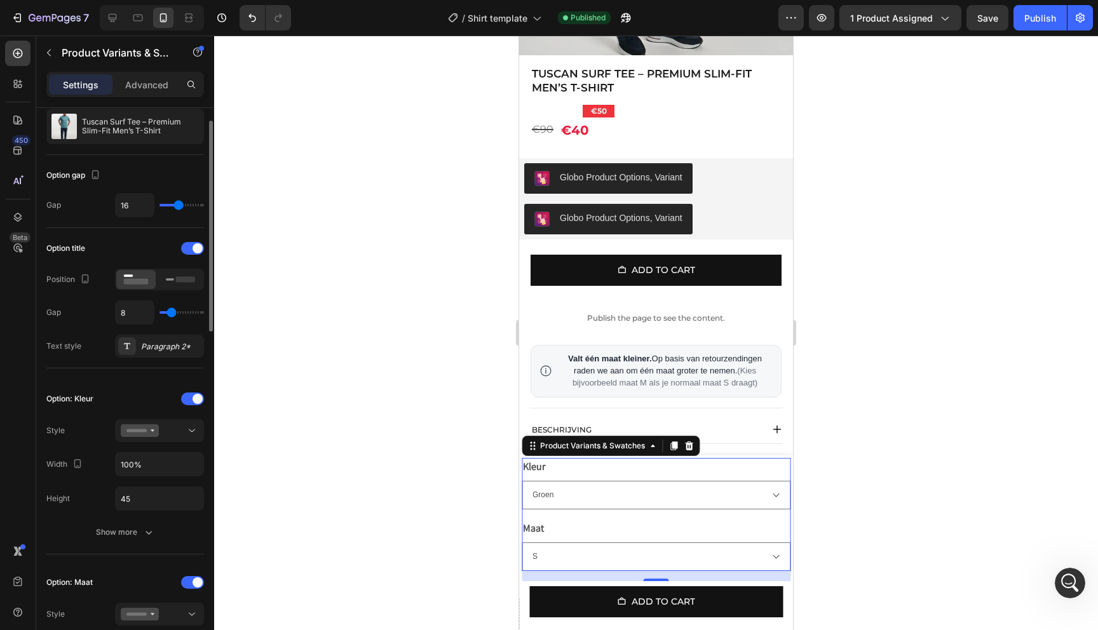
scroll to position [82, 0]
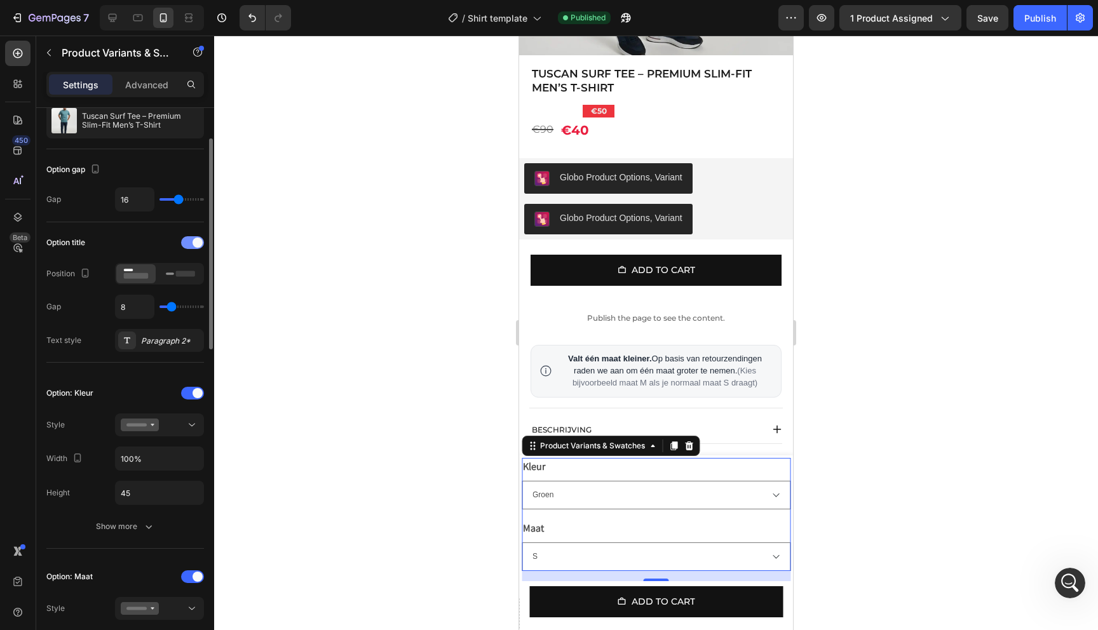
click at [189, 238] on div at bounding box center [192, 242] width 23 height 13
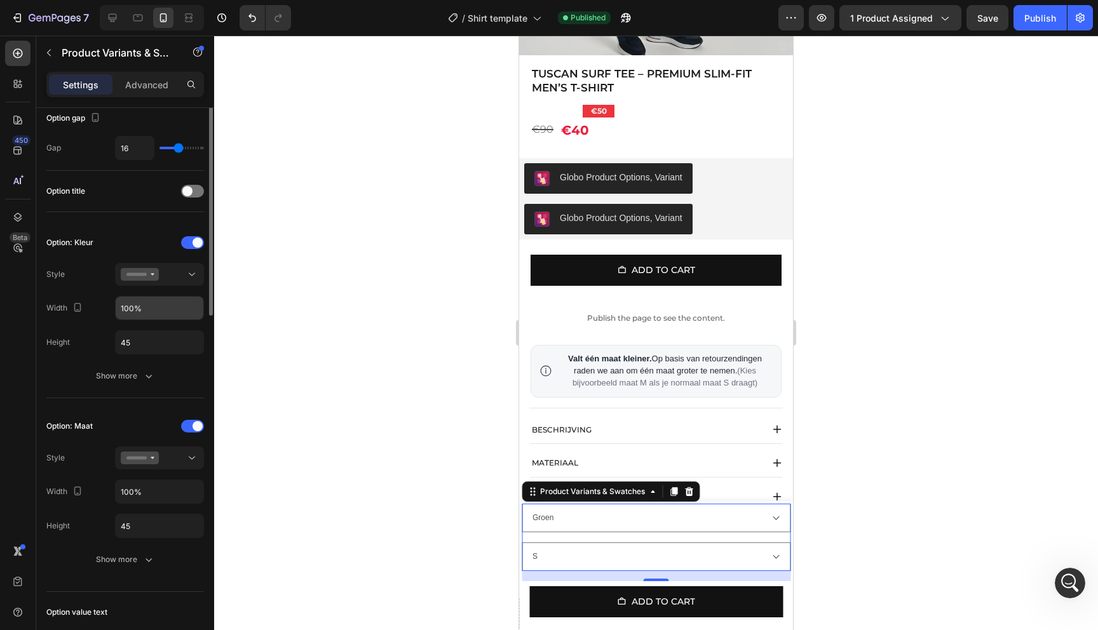
scroll to position [150, 0]
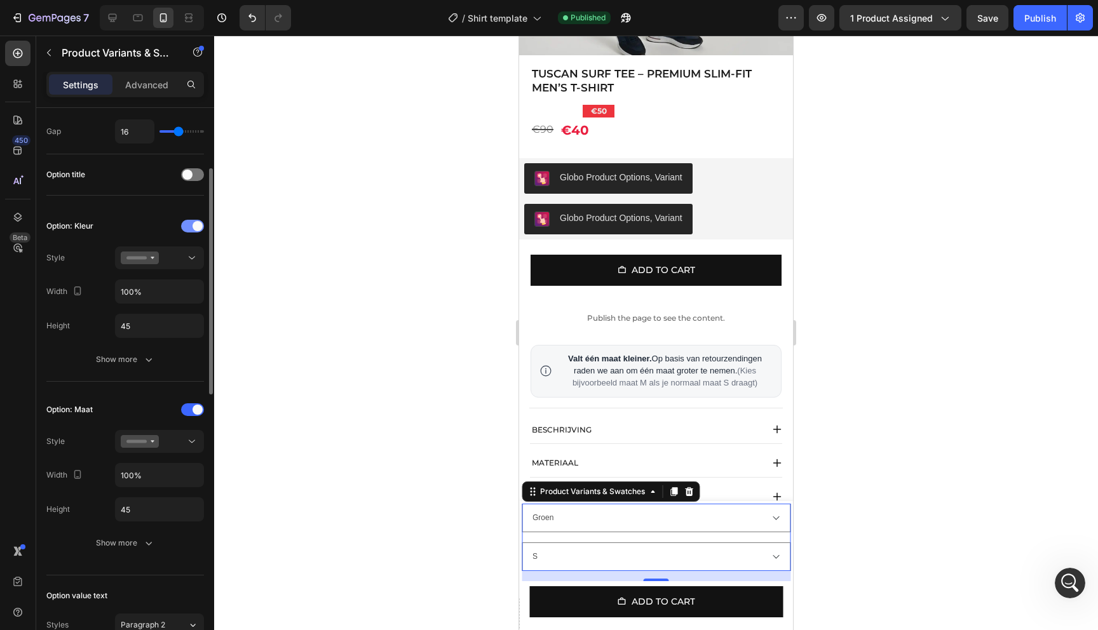
click at [194, 230] on span at bounding box center [197, 226] width 10 height 10
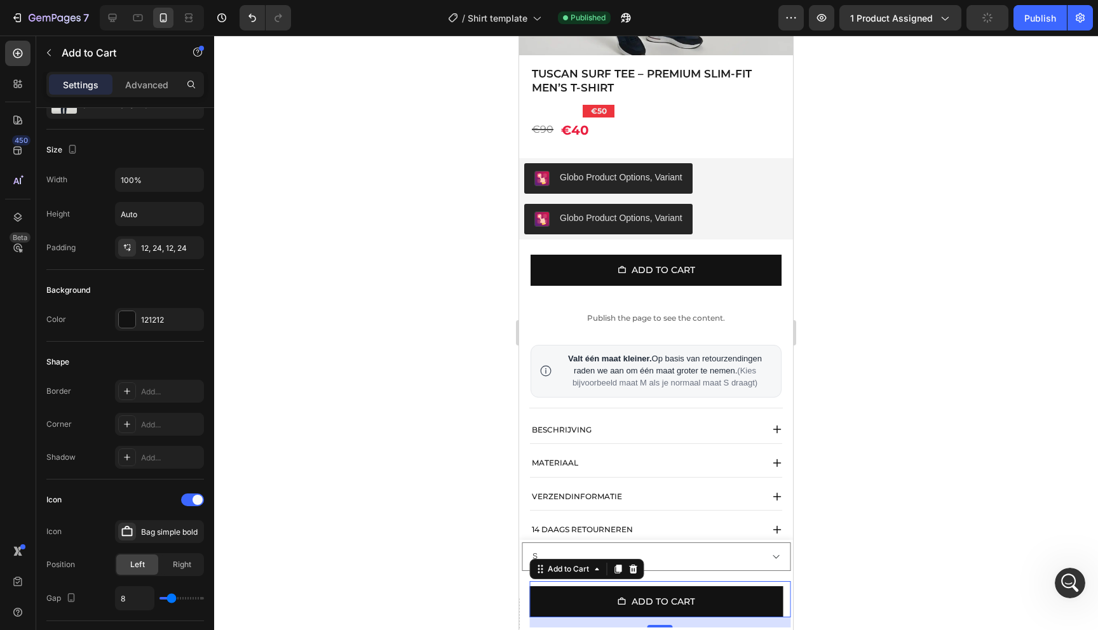
scroll to position [0, 0]
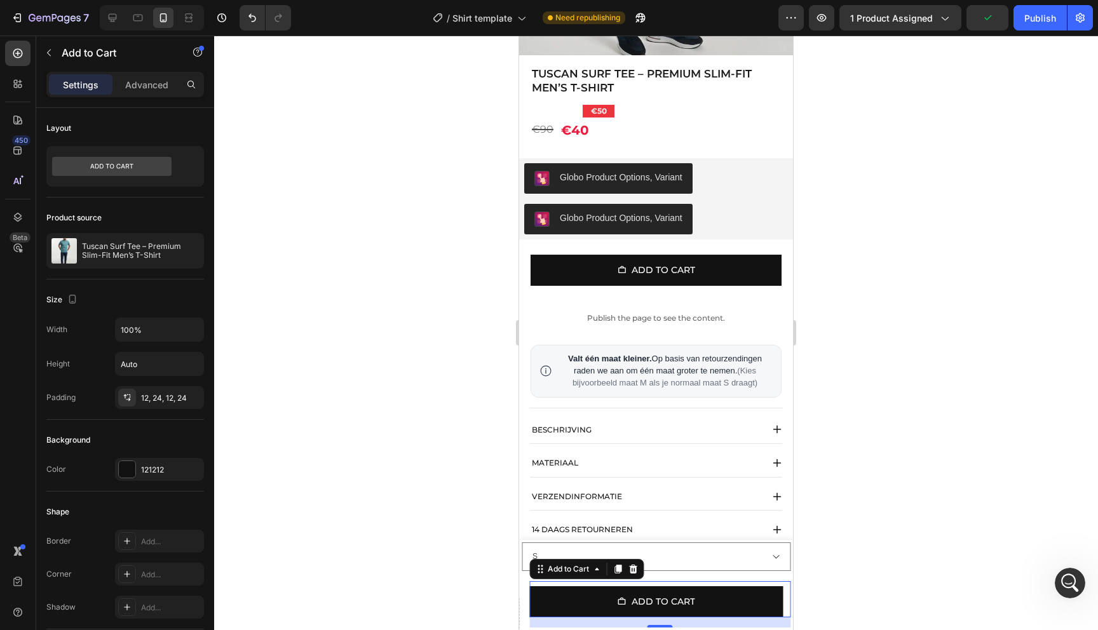
click at [907, 515] on div at bounding box center [656, 333] width 884 height 595
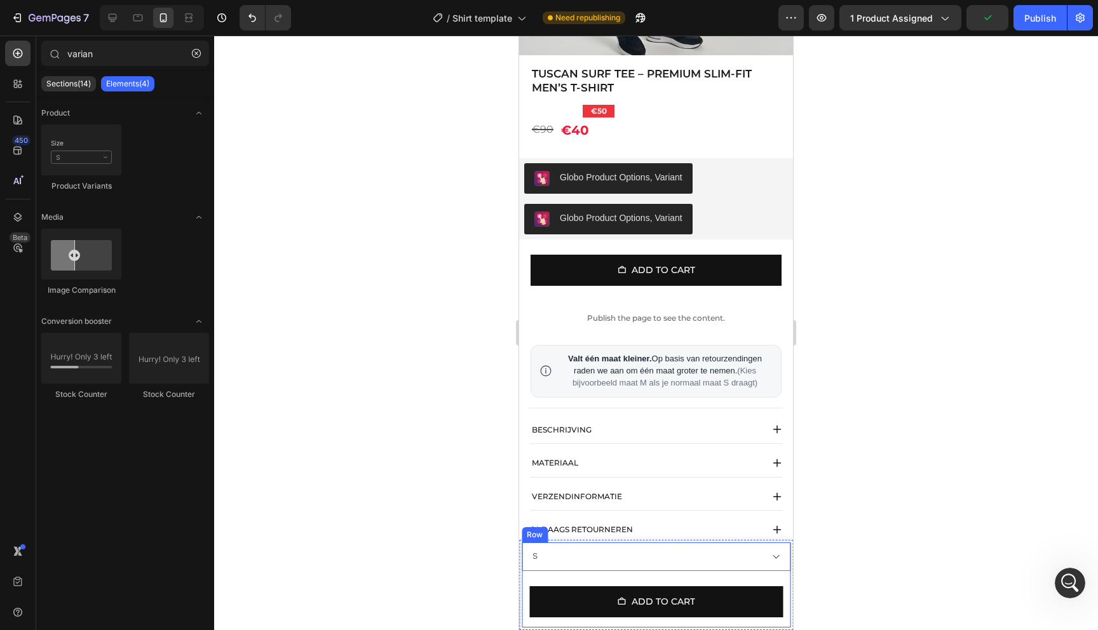
click at [687, 579] on div "S M L XL XXL Product Variants & Swatches Add to cart Add to Cart" at bounding box center [656, 585] width 269 height 85
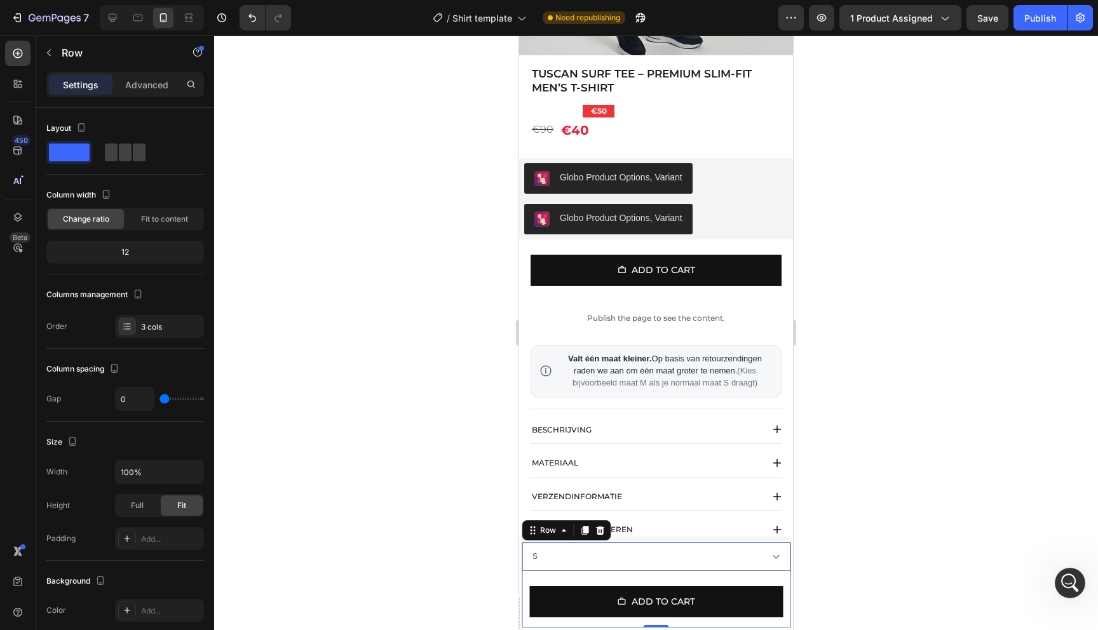
click at [665, 572] on div "S M L XL XXL Product Variants & Swatches Add to cart Add to Cart" at bounding box center [656, 585] width 269 height 85
click at [674, 550] on select "S M L XL XXL" at bounding box center [656, 557] width 269 height 29
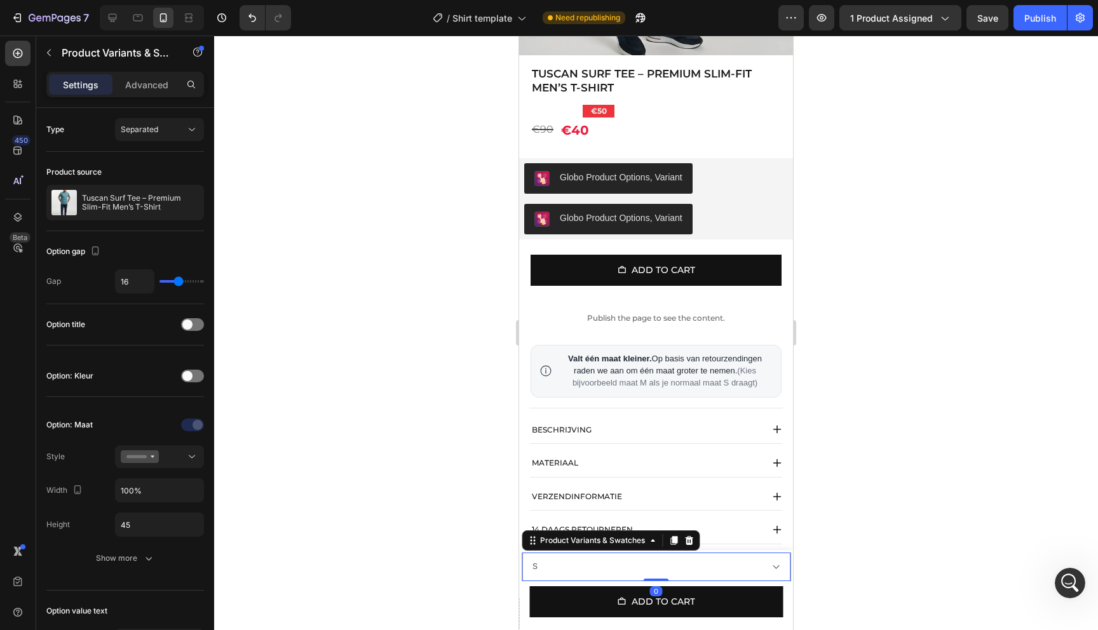
drag, startPoint x: 661, startPoint y: 579, endPoint x: 662, endPoint y: 551, distance: 28.6
click at [662, 551] on div "Product Images Tuscan Surf Tee – Premium Slim-Fit Men’s T-Shirt Product Title €…" at bounding box center [656, 590] width 274 height 80
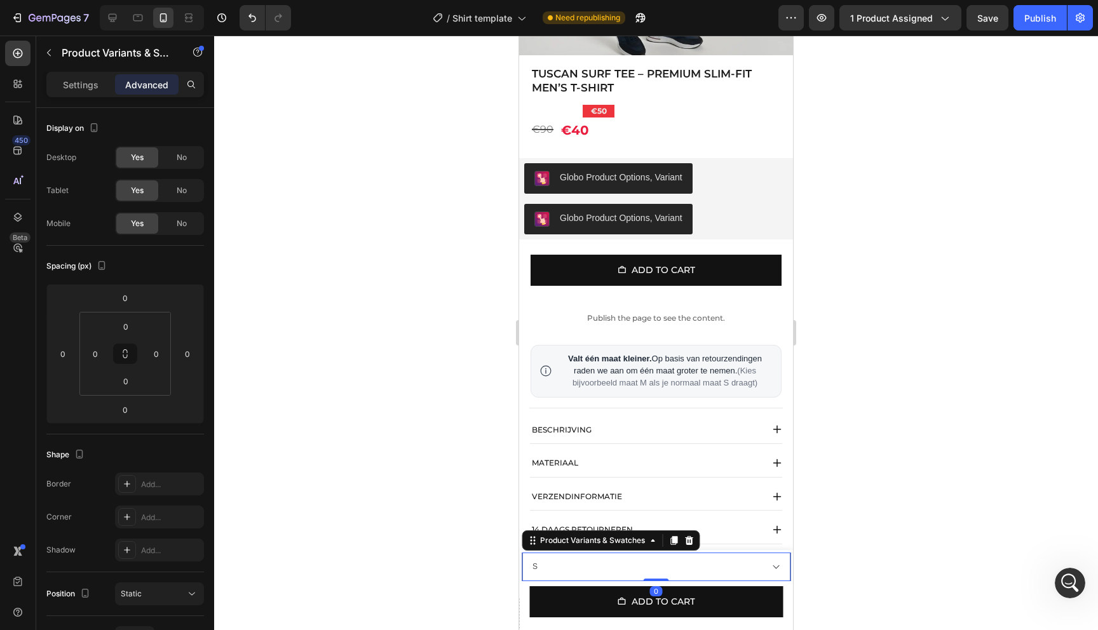
click at [727, 568] on select "S M L XL XXL" at bounding box center [656, 567] width 269 height 29
click at [60, 90] on div "Settings" at bounding box center [81, 84] width 64 height 20
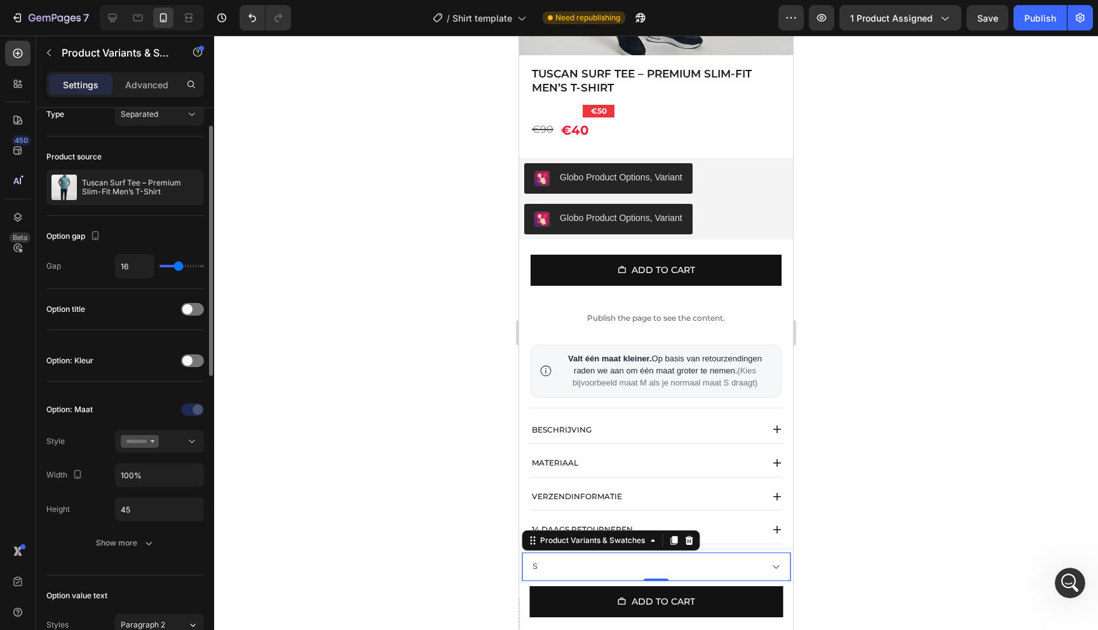
scroll to position [27, 0]
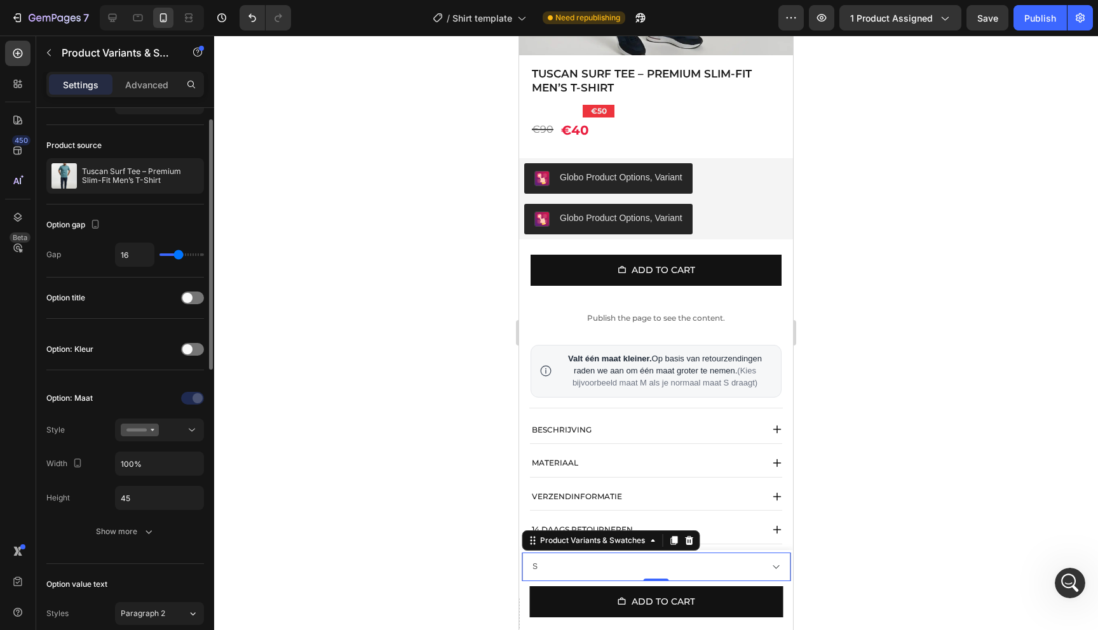
type input "15"
type input "14"
type input "13"
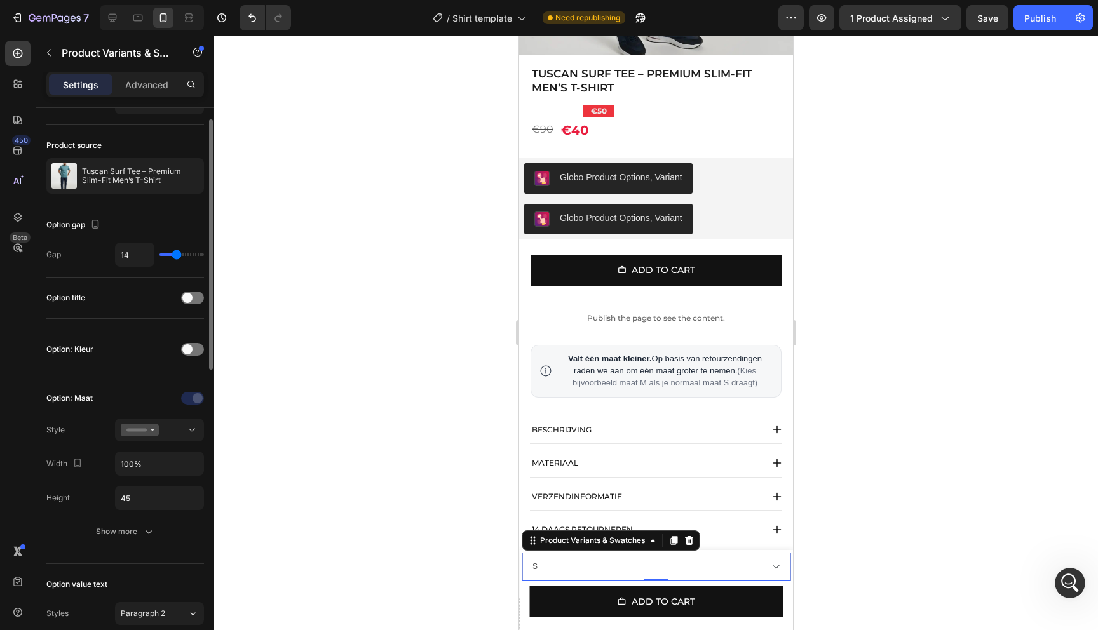
type input "13"
type input "12"
type input "9"
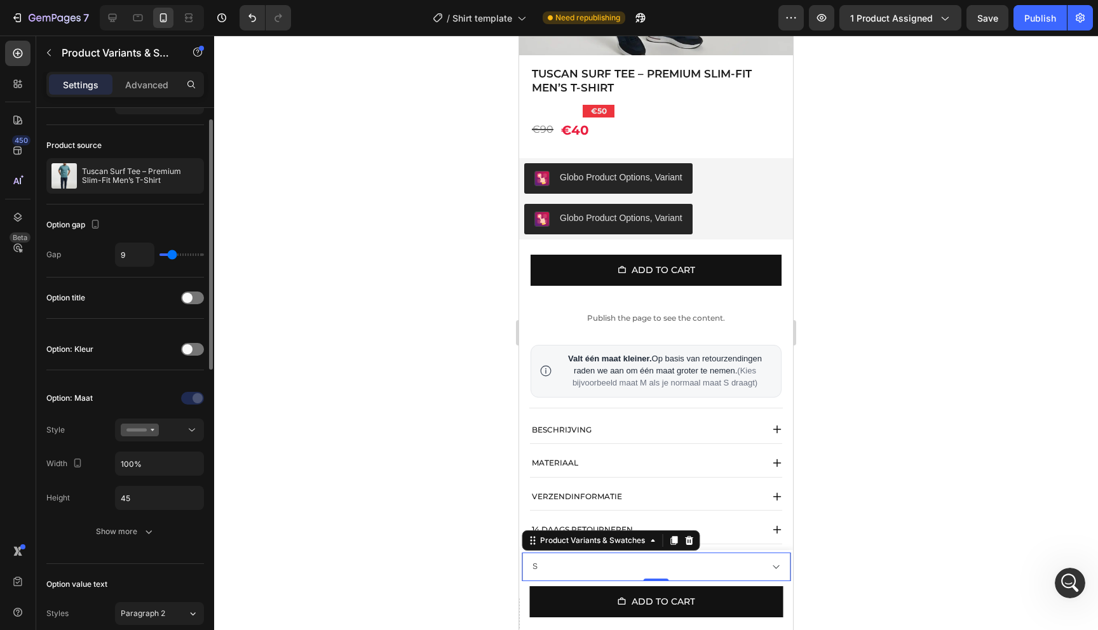
click at [172, 256] on input "range" at bounding box center [181, 254] width 44 height 3
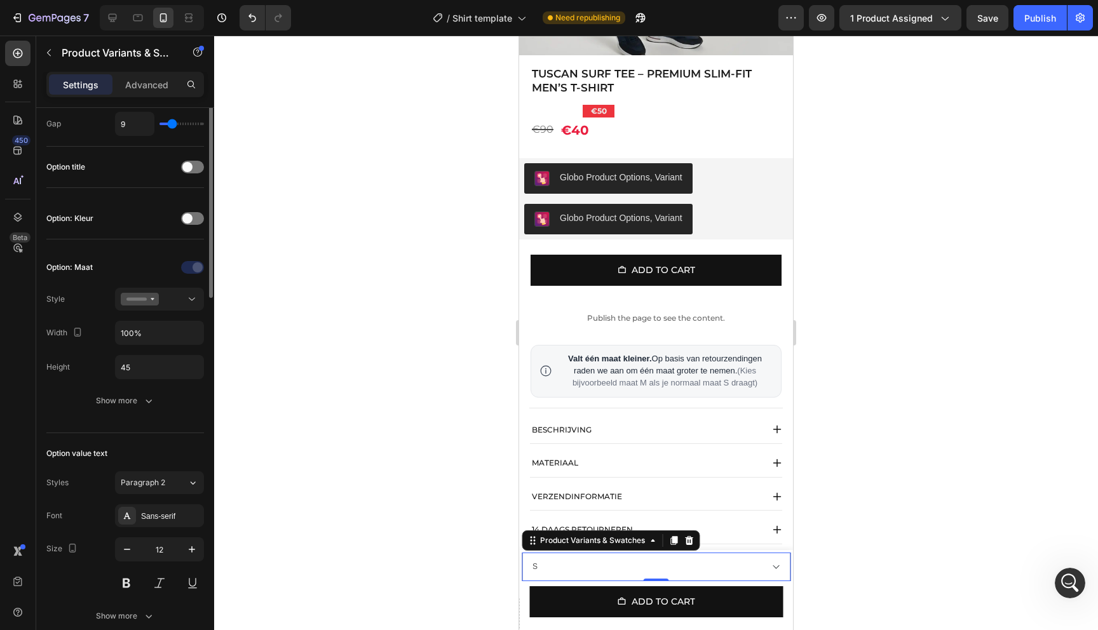
scroll to position [170, 0]
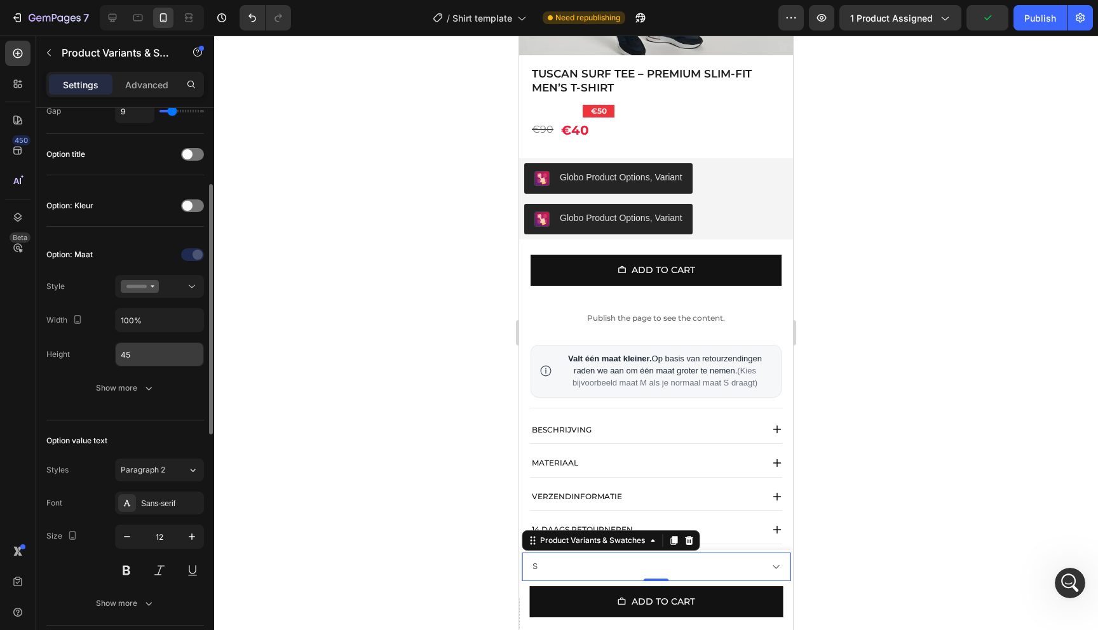
click at [191, 356] on input "45" at bounding box center [160, 354] width 88 height 23
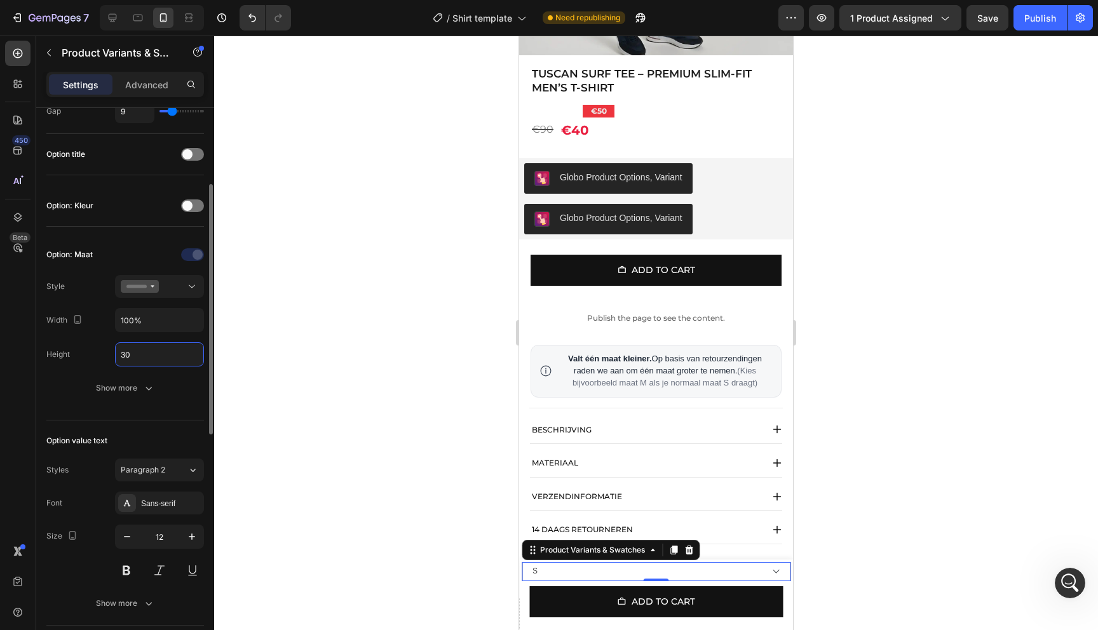
type input "3"
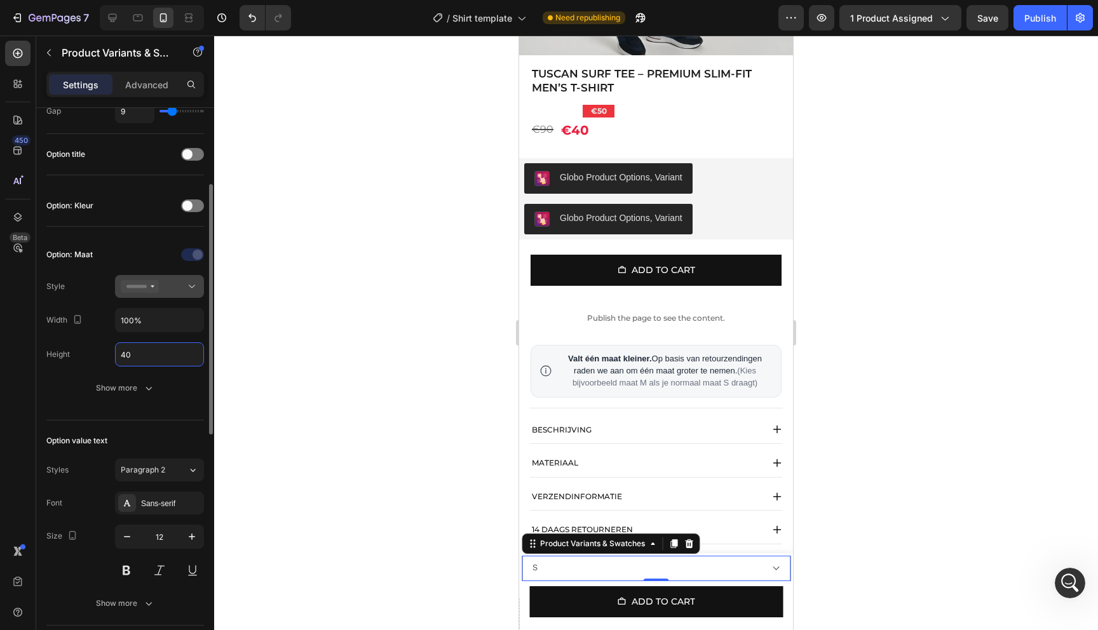
type input "40"
click at [168, 293] on button at bounding box center [159, 286] width 89 height 23
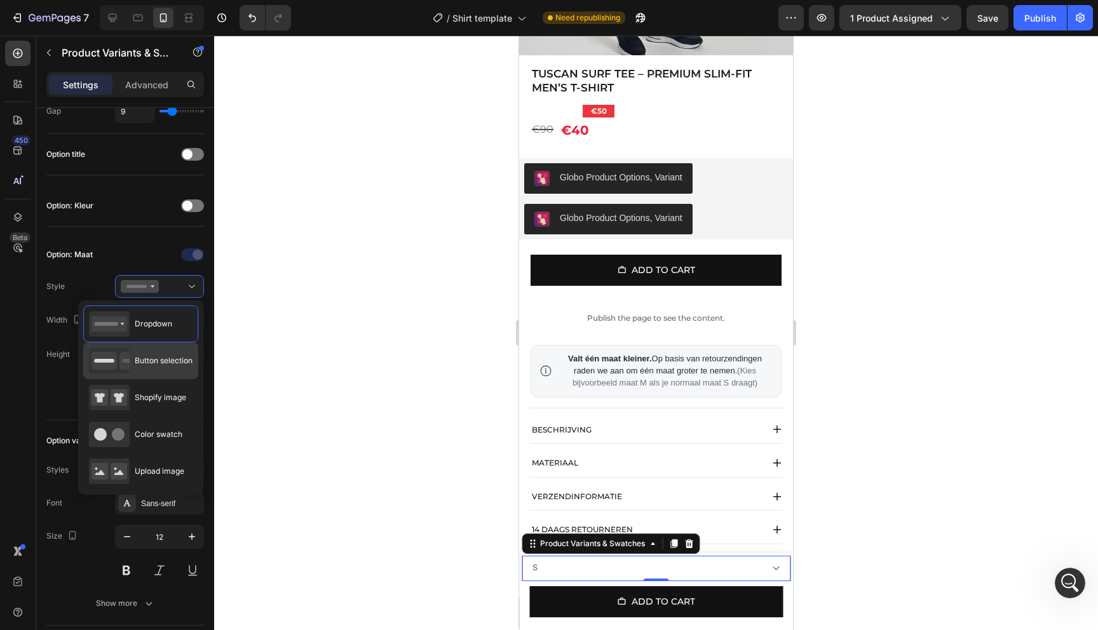
click at [165, 368] on div "Button selection" at bounding box center [141, 360] width 104 height 25
type input "45"
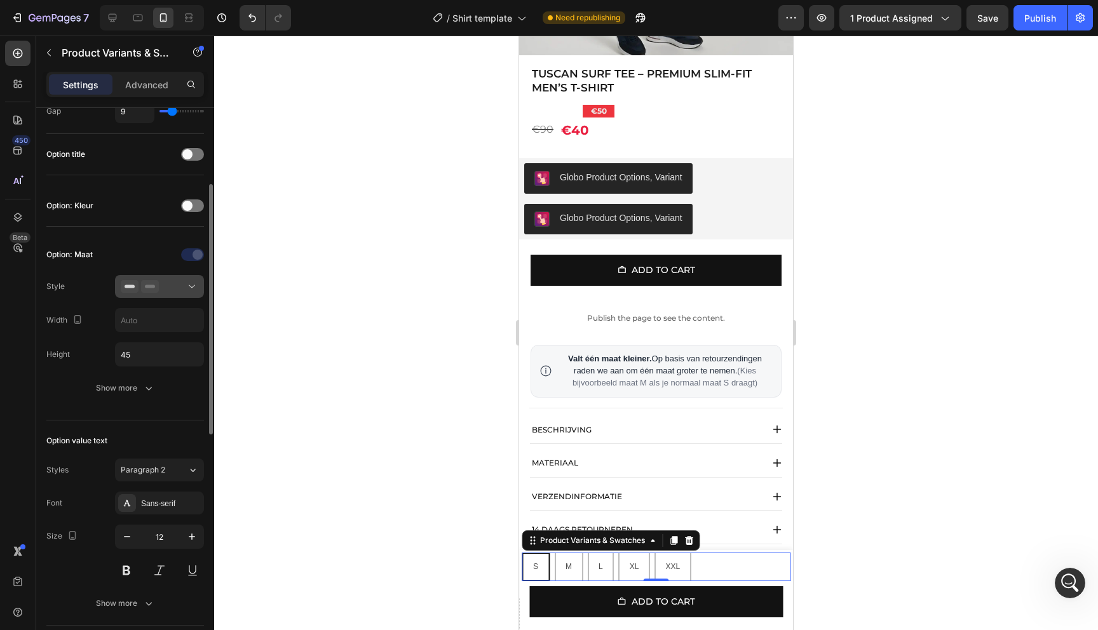
click at [164, 285] on div at bounding box center [160, 286] width 78 height 13
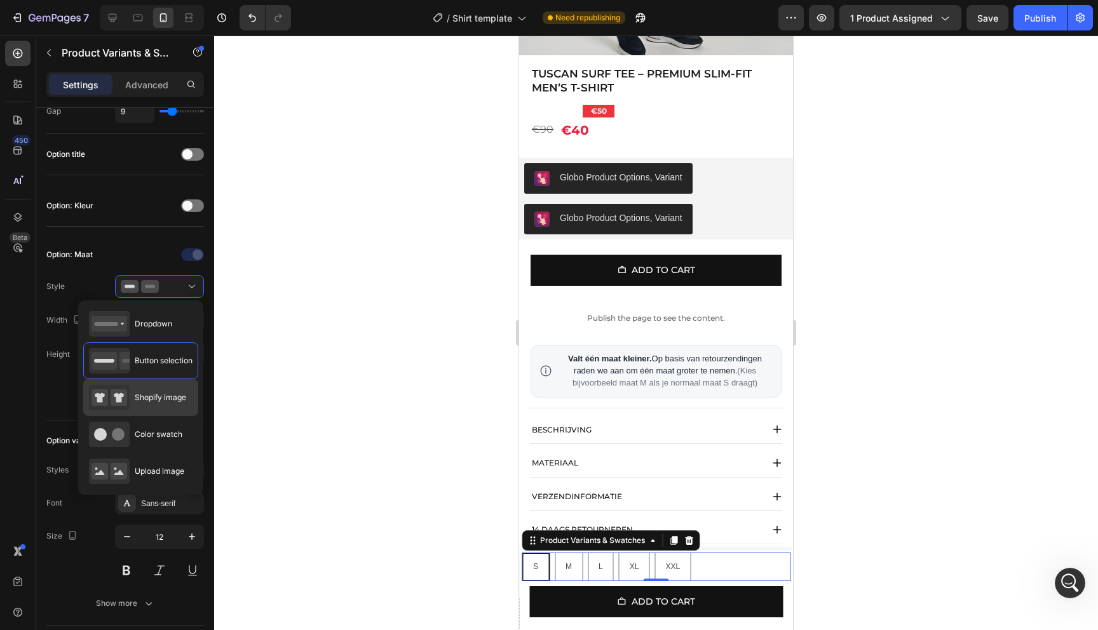
click at [170, 388] on div "Shopify image" at bounding box center [137, 397] width 97 height 25
type input "64"
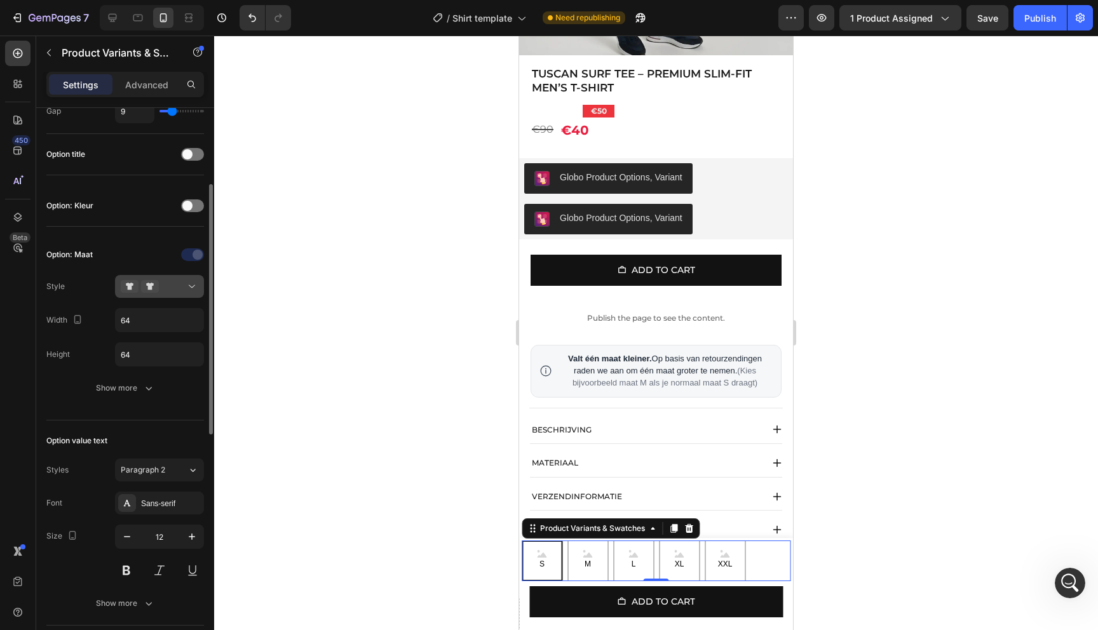
click at [161, 288] on div at bounding box center [160, 286] width 78 height 13
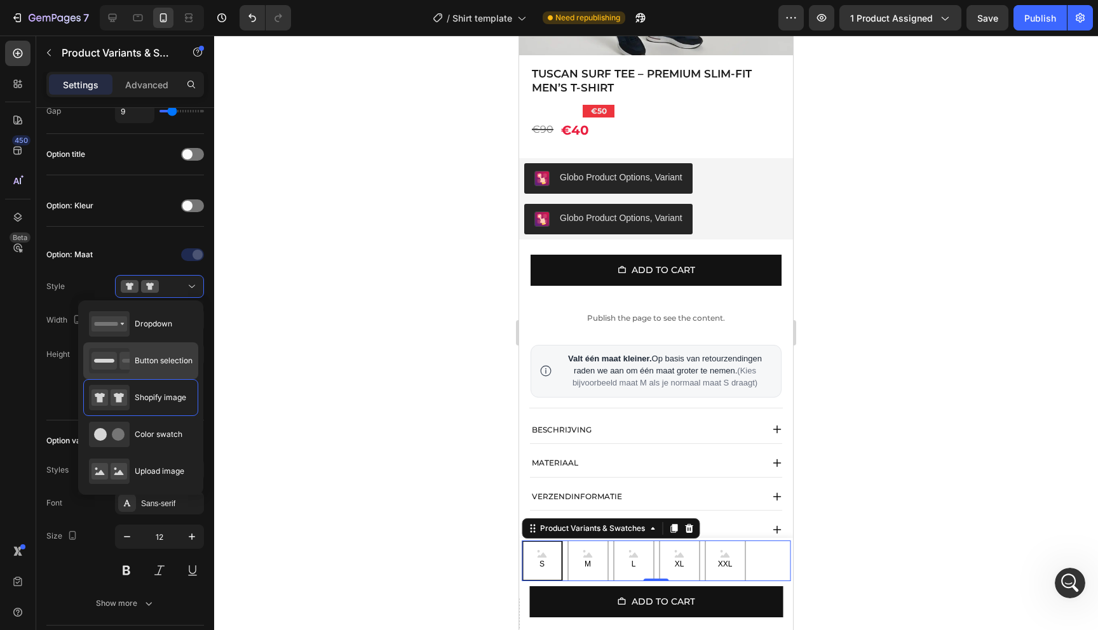
click at [161, 349] on div "Button selection" at bounding box center [141, 360] width 104 height 25
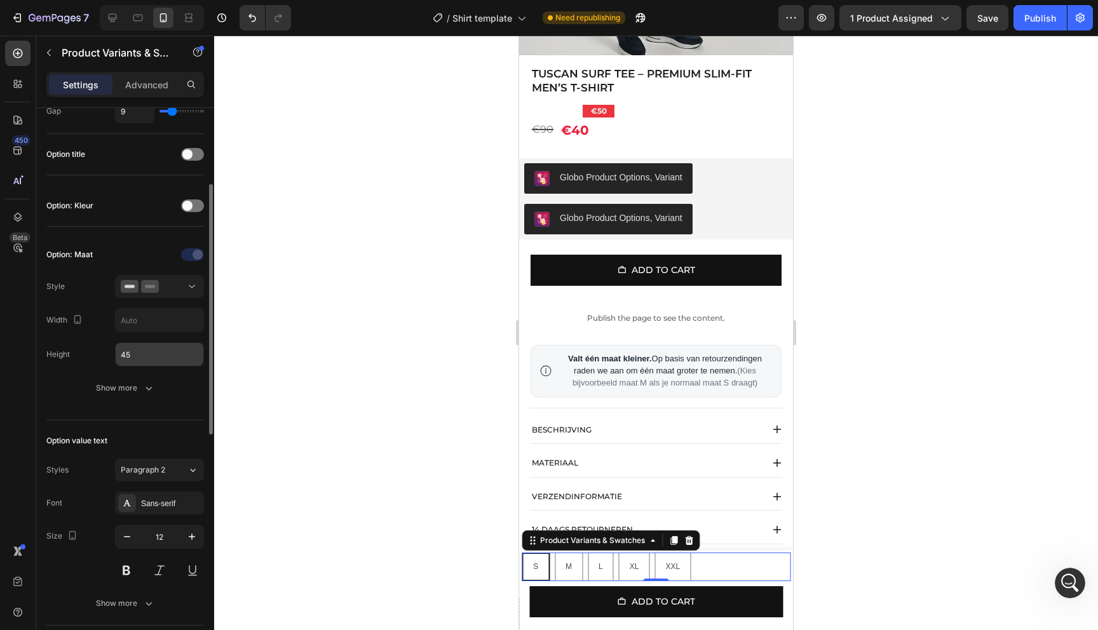
click at [166, 354] on input "45" at bounding box center [160, 354] width 88 height 23
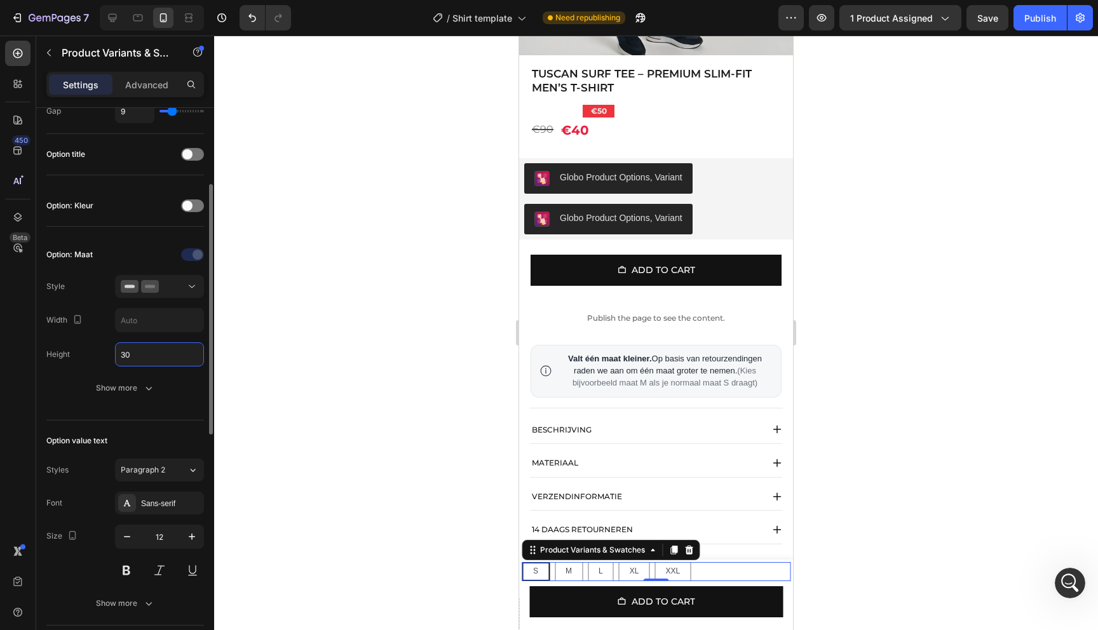
type input "3"
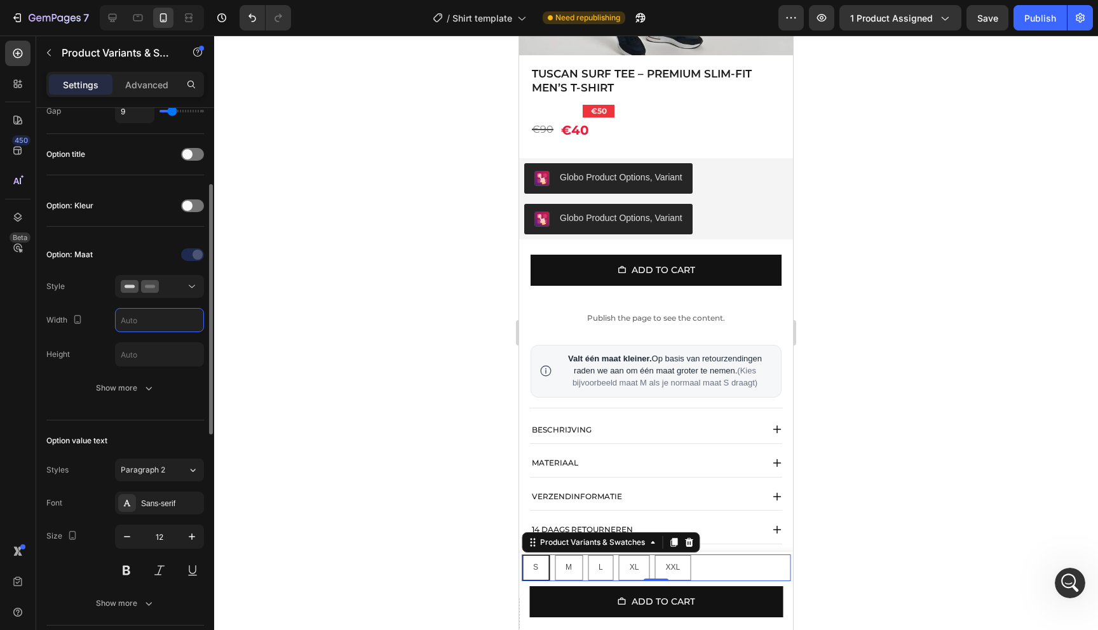
click at [142, 319] on input "text" at bounding box center [160, 320] width 88 height 23
type input "1"
click at [241, 334] on div at bounding box center [656, 333] width 884 height 595
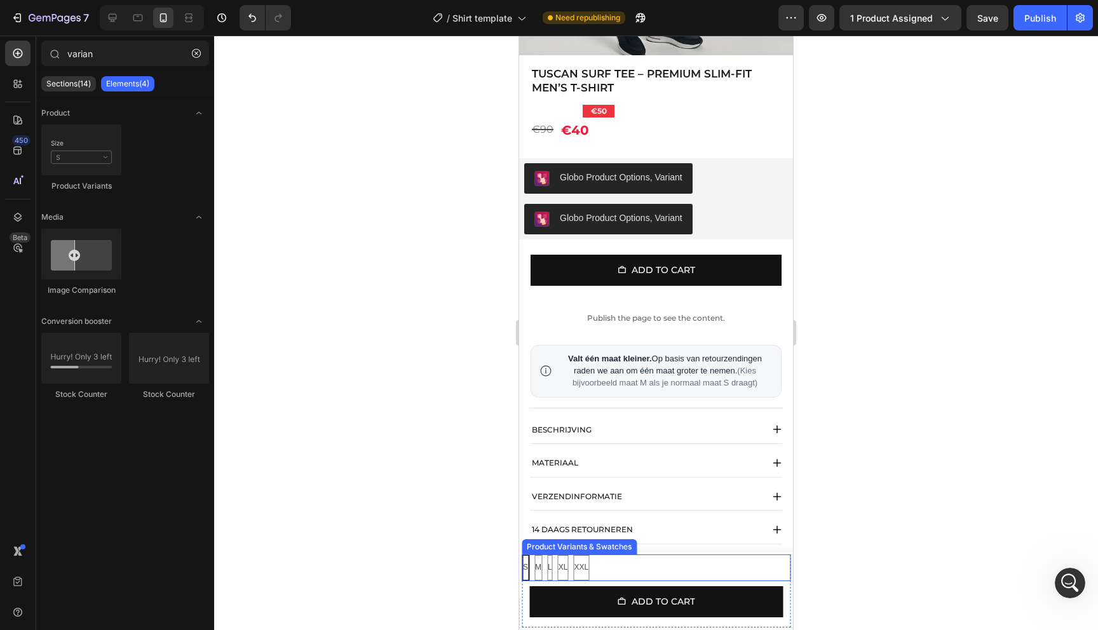
click at [617, 569] on div "S S S M M M L L L XL XL XL XXL XXL XXL" at bounding box center [656, 568] width 269 height 27
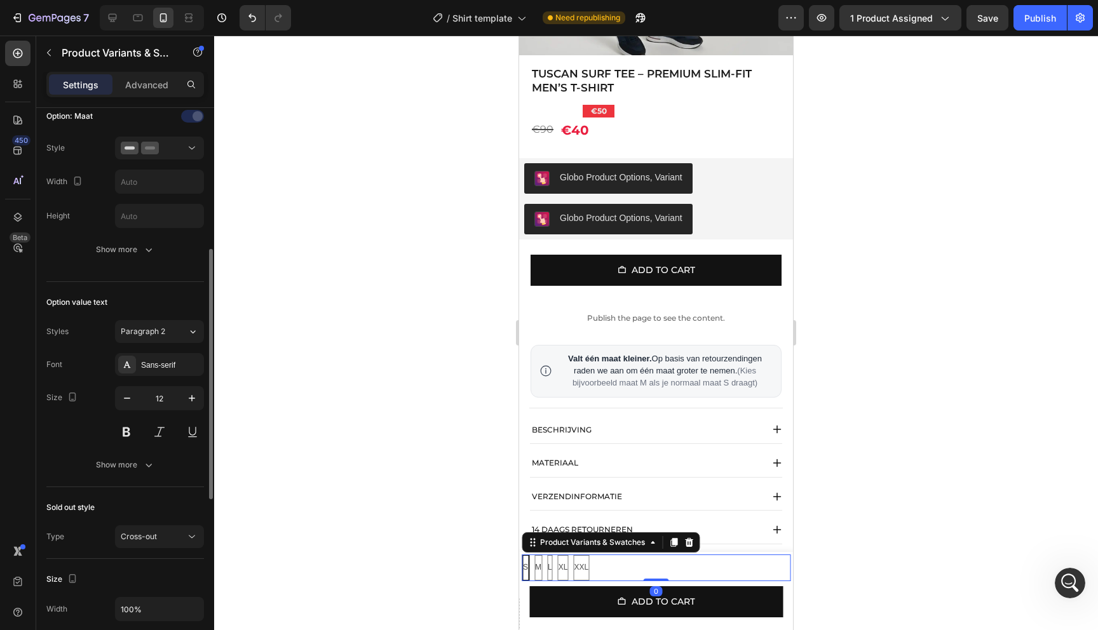
scroll to position [311, 0]
click at [174, 152] on div at bounding box center [160, 146] width 78 height 13
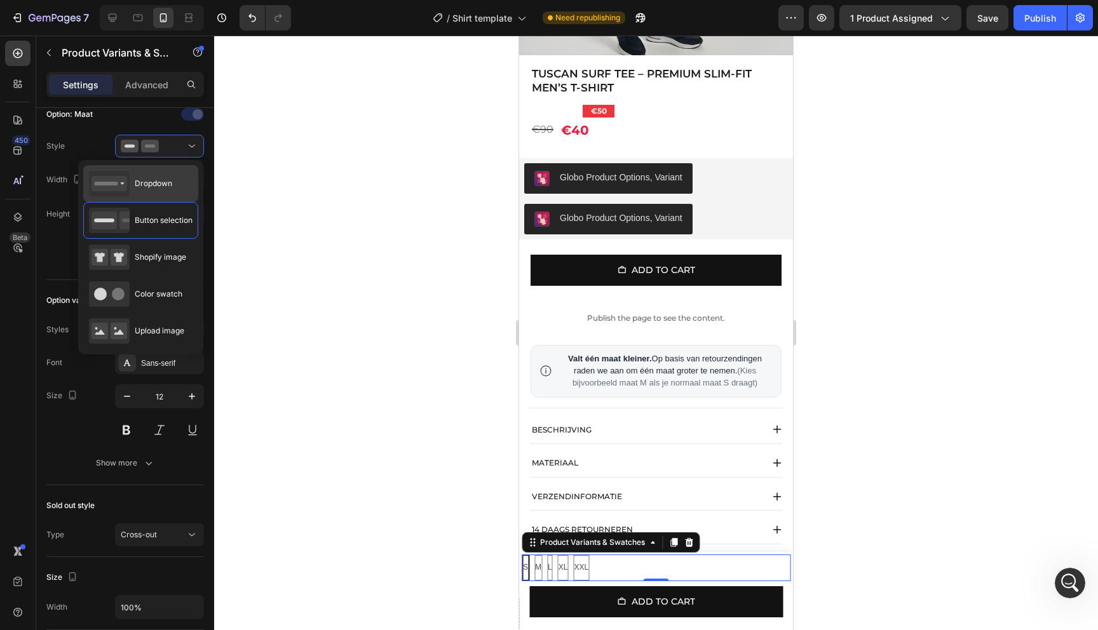
click at [164, 188] on span "Dropdown" at bounding box center [153, 183] width 37 height 11
type input "100%"
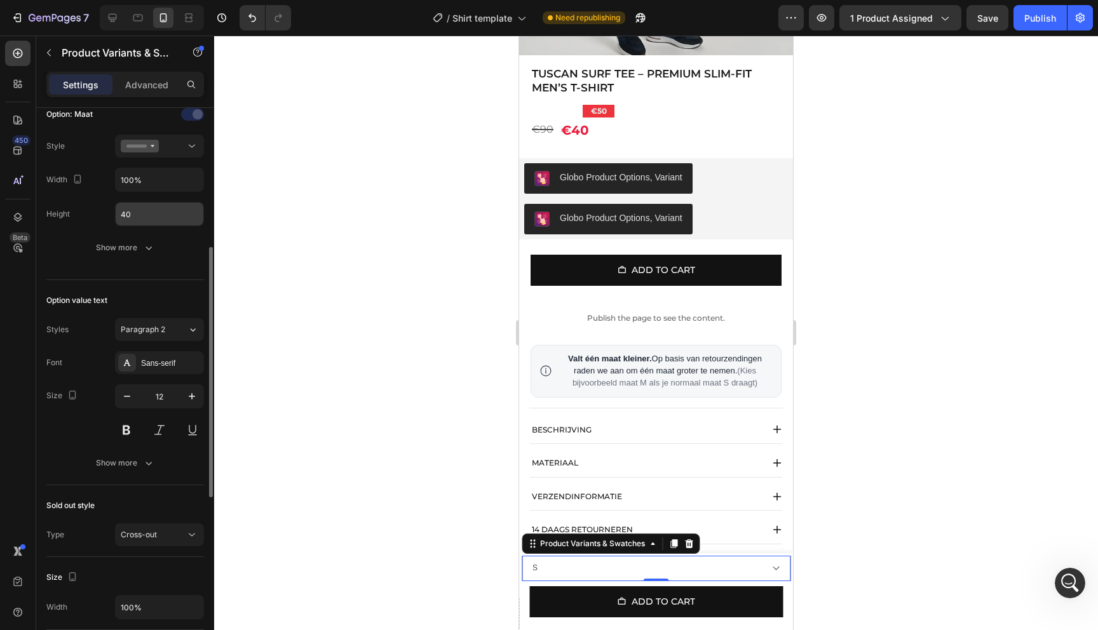
click at [152, 223] on input "40" at bounding box center [160, 214] width 88 height 23
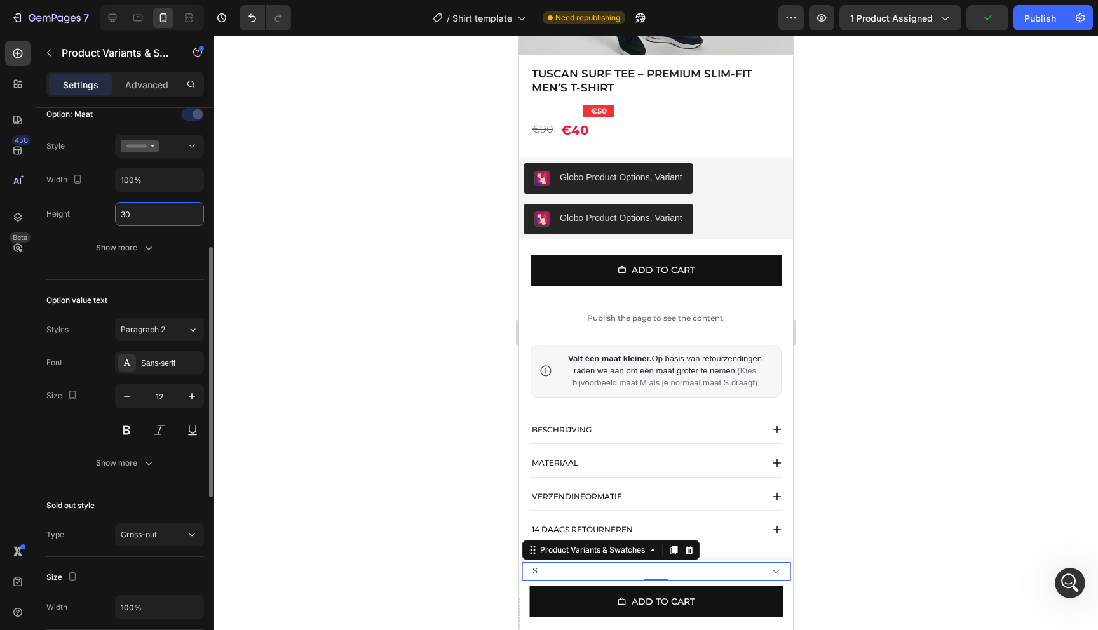
type input "3"
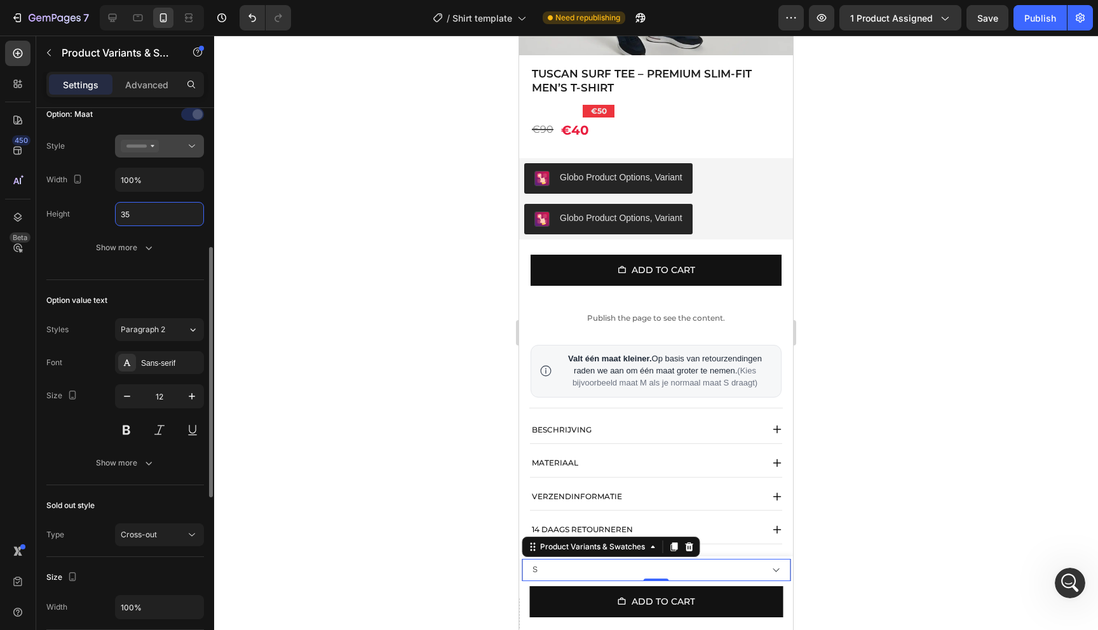
type input "35"
click at [157, 140] on icon at bounding box center [140, 146] width 38 height 13
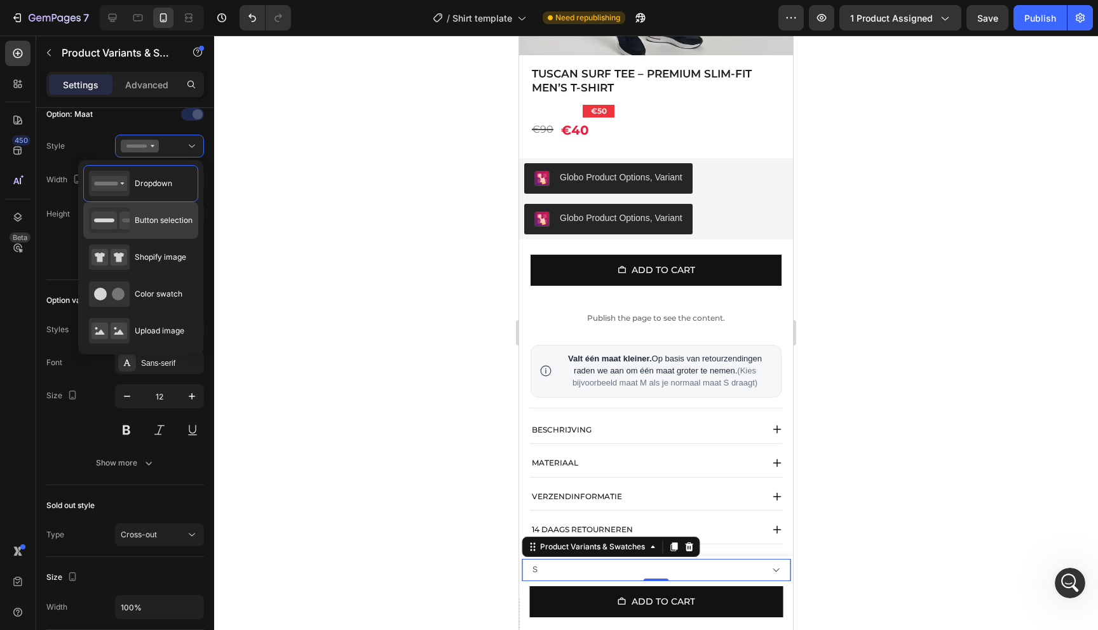
click at [162, 231] on div "Button selection" at bounding box center [141, 220] width 104 height 25
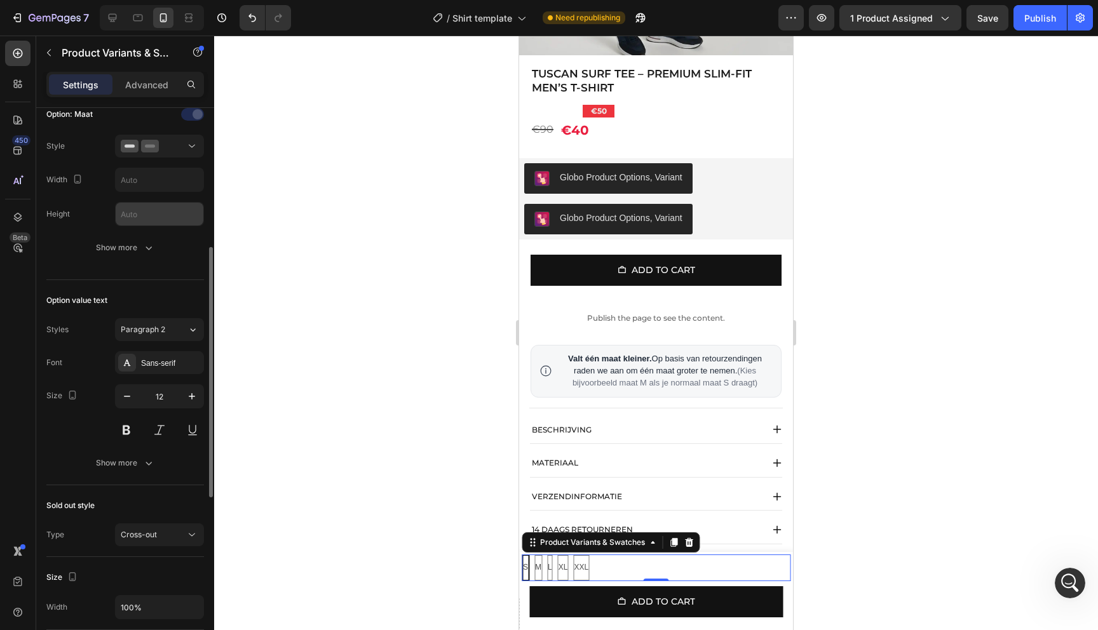
click at [145, 221] on input "text" at bounding box center [160, 214] width 88 height 23
click at [147, 221] on input "text" at bounding box center [160, 214] width 88 height 23
type input "100%"
click at [243, 288] on div at bounding box center [656, 333] width 884 height 595
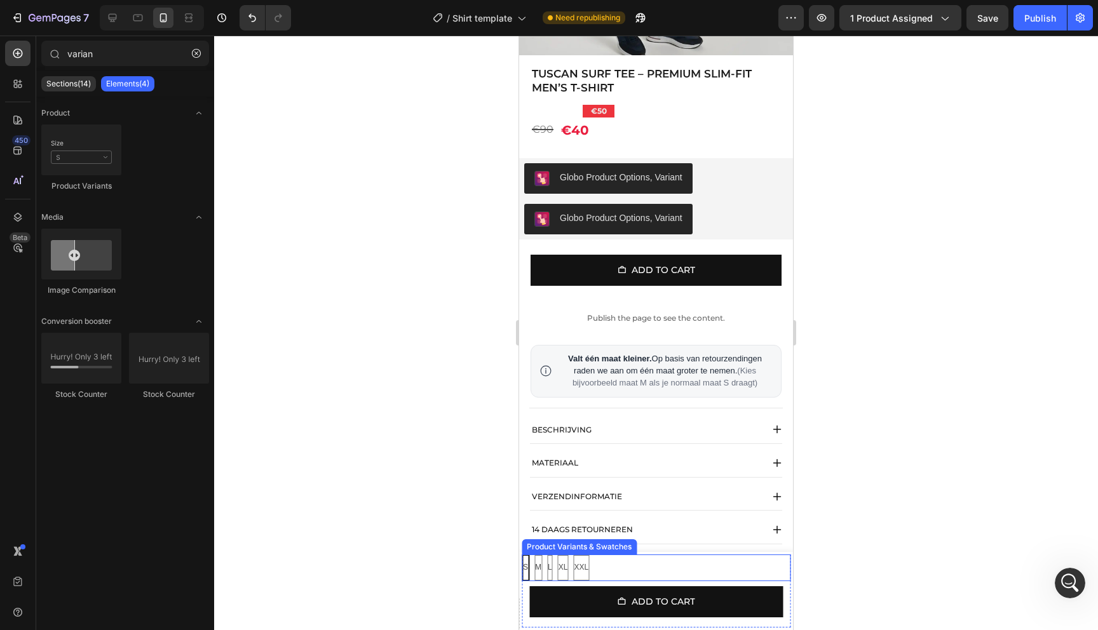
click at [612, 569] on div "S S S M M M L L L XL XL XL XXL XXL XXL" at bounding box center [656, 568] width 269 height 27
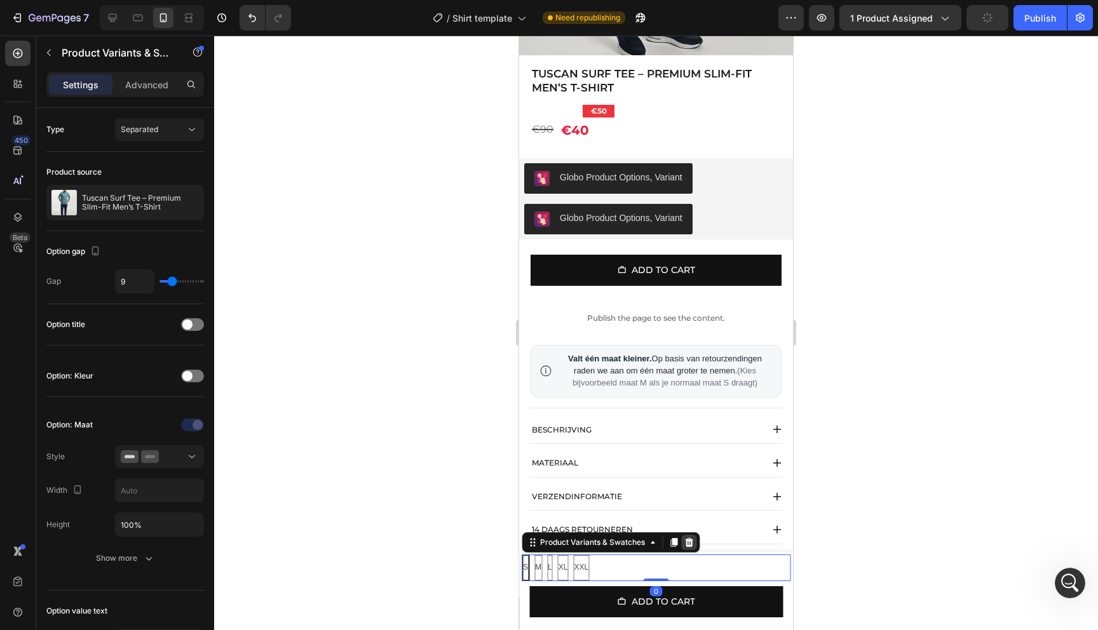
click at [689, 544] on icon at bounding box center [689, 542] width 8 height 9
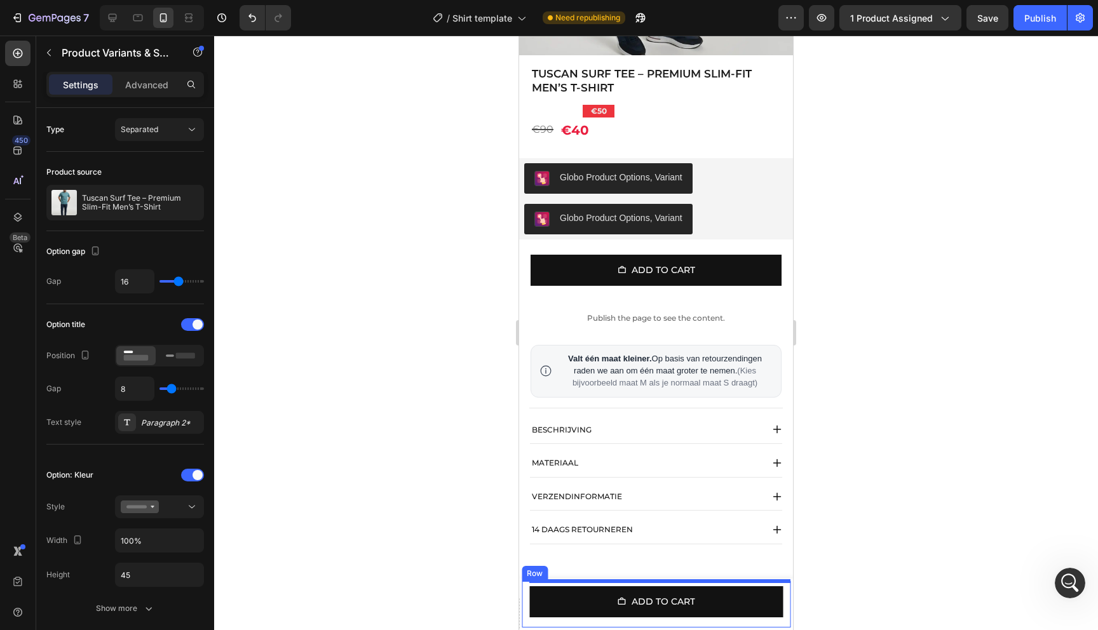
select select "Groen"
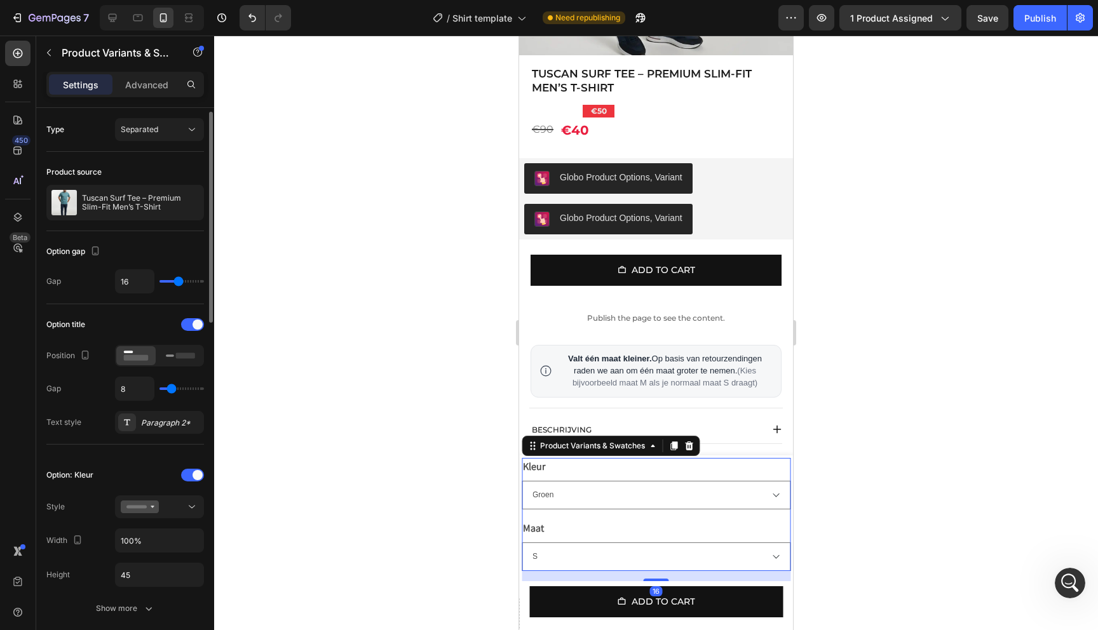
scroll to position [62, 0]
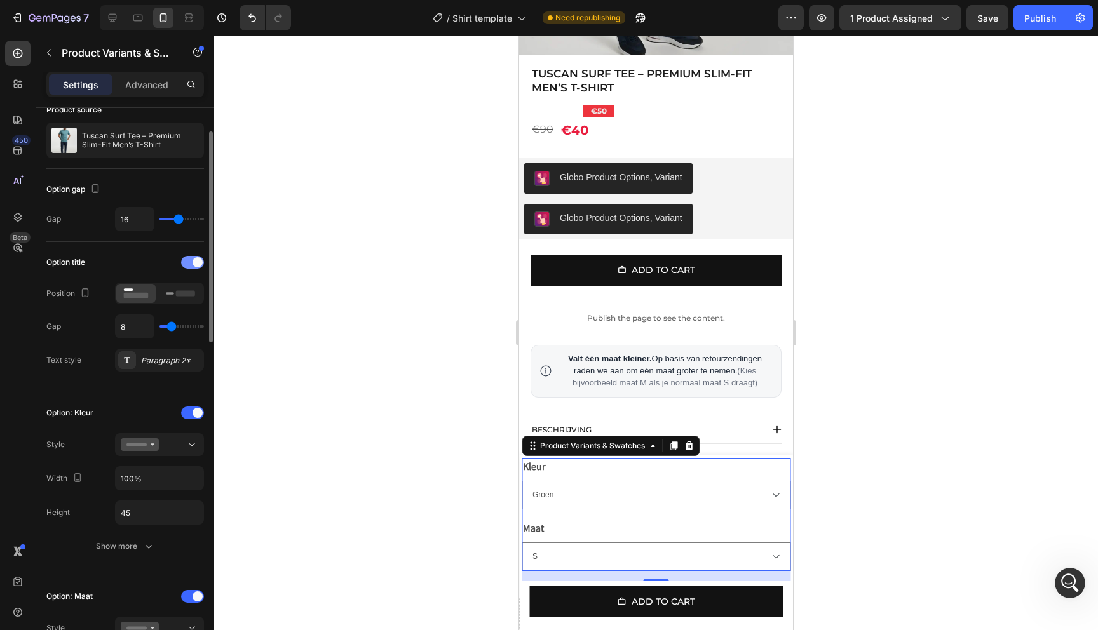
click at [190, 256] on div at bounding box center [192, 262] width 23 height 13
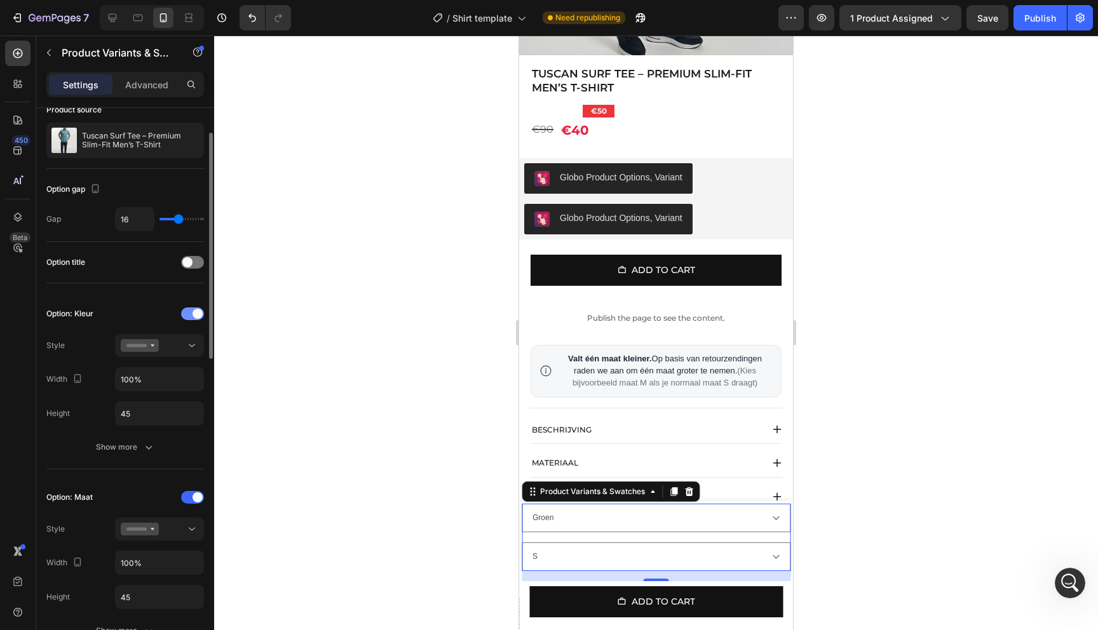
click at [186, 318] on div at bounding box center [192, 313] width 23 height 13
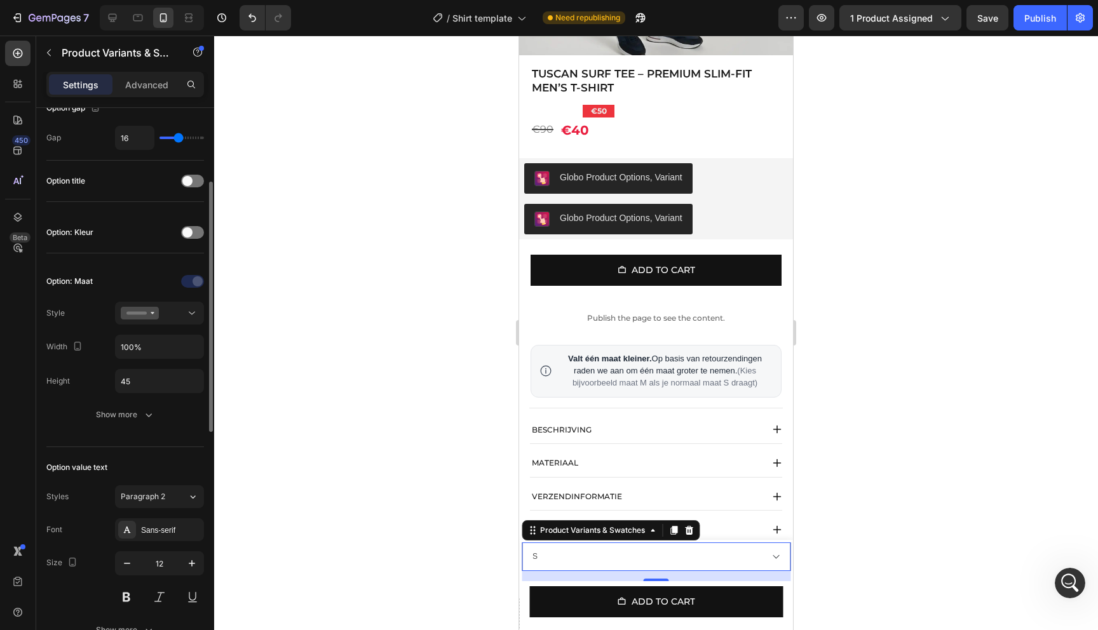
scroll to position [150, 0]
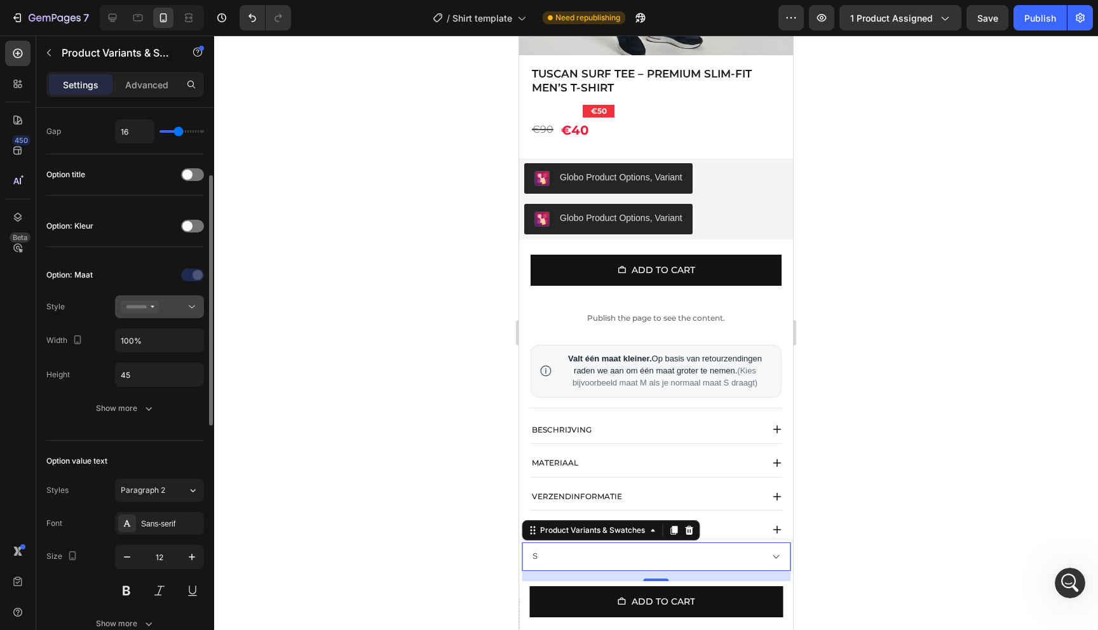
click at [177, 311] on div at bounding box center [160, 306] width 78 height 13
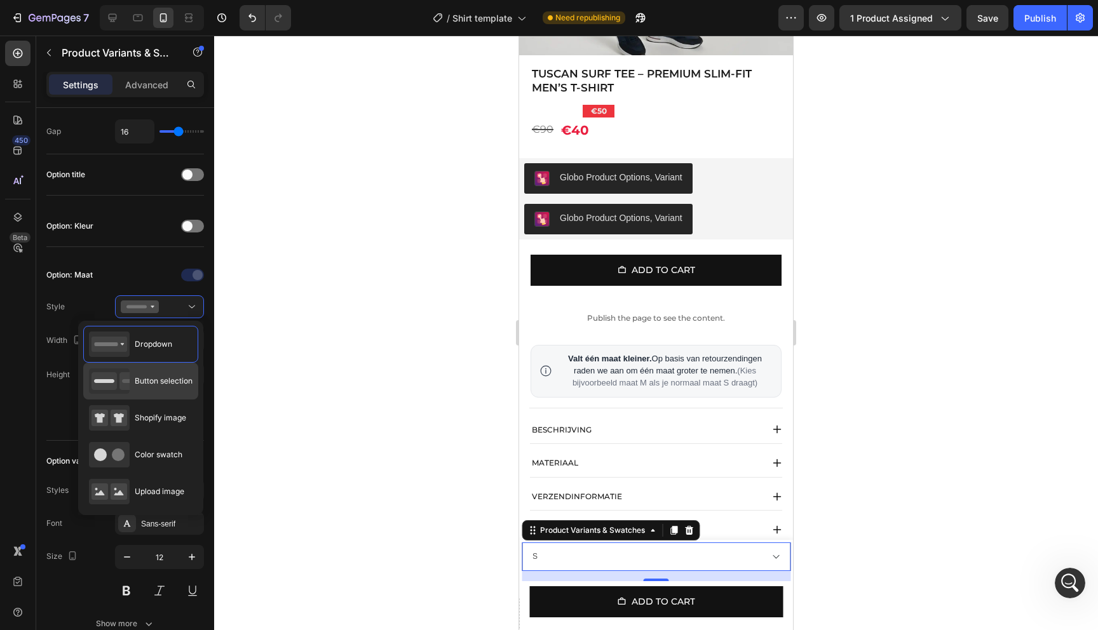
click at [151, 381] on span "Button selection" at bounding box center [164, 380] width 58 height 11
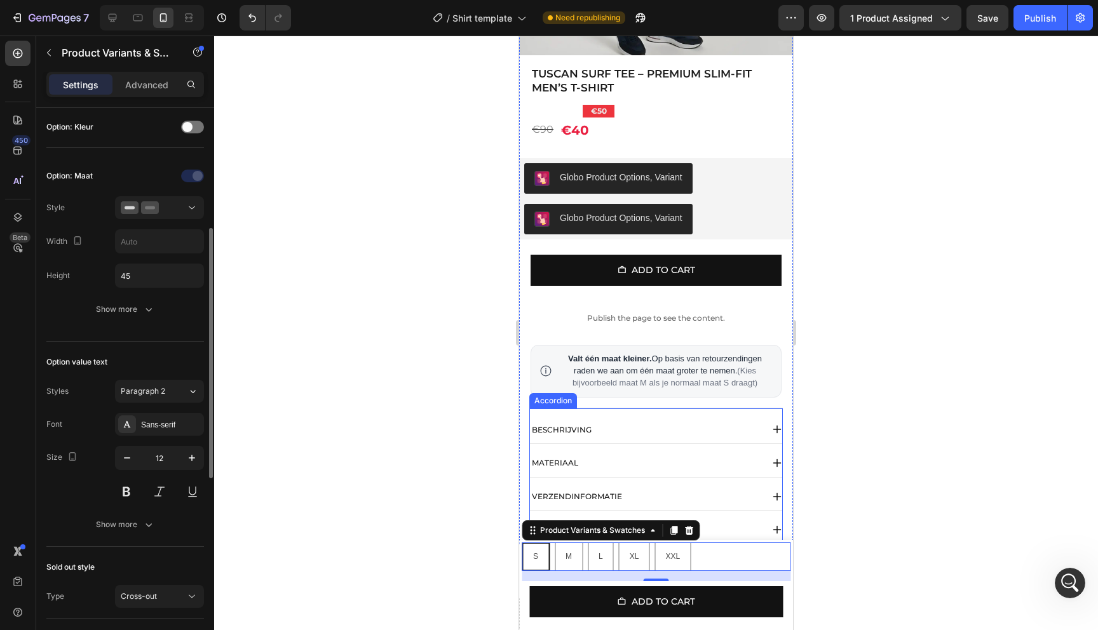
scroll to position [349, 0]
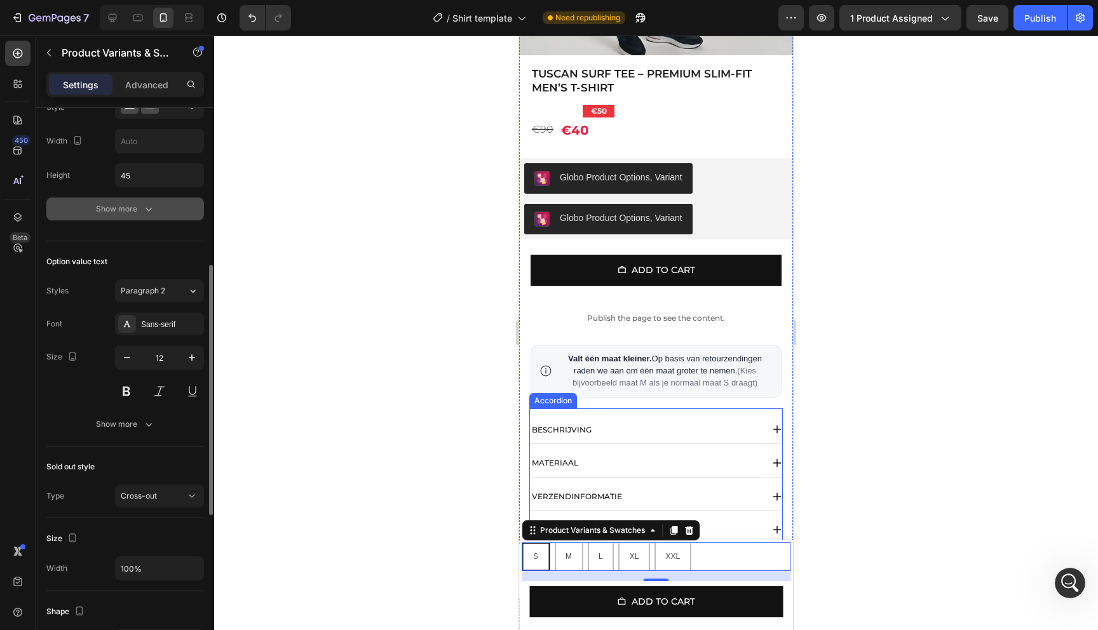
click at [126, 201] on button "Show more" at bounding box center [125, 209] width 158 height 23
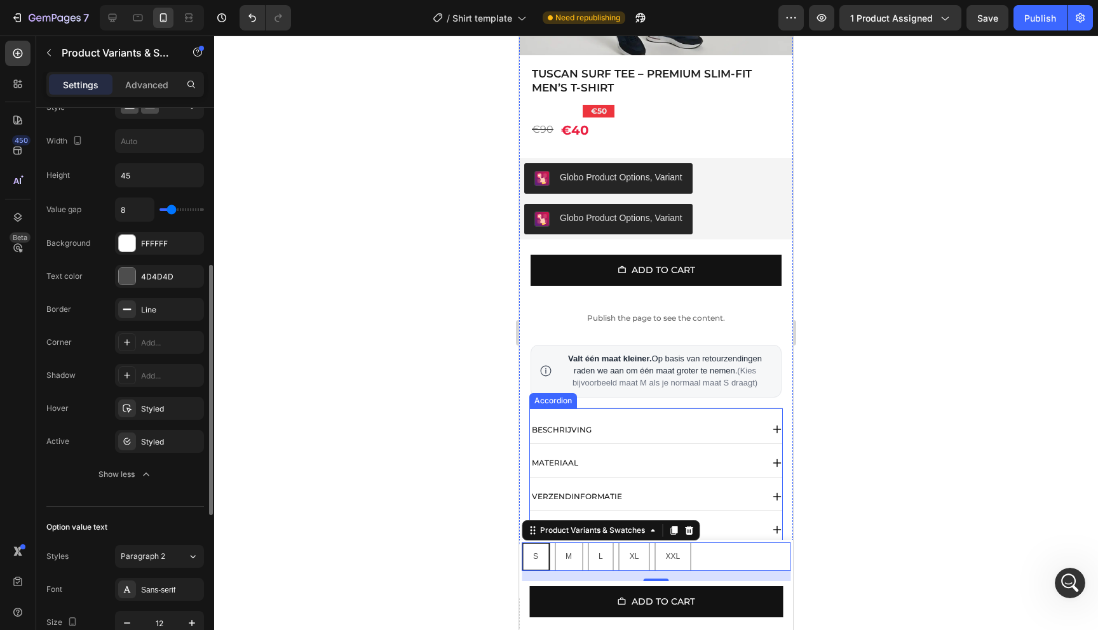
type input "9"
type input "10"
type input "11"
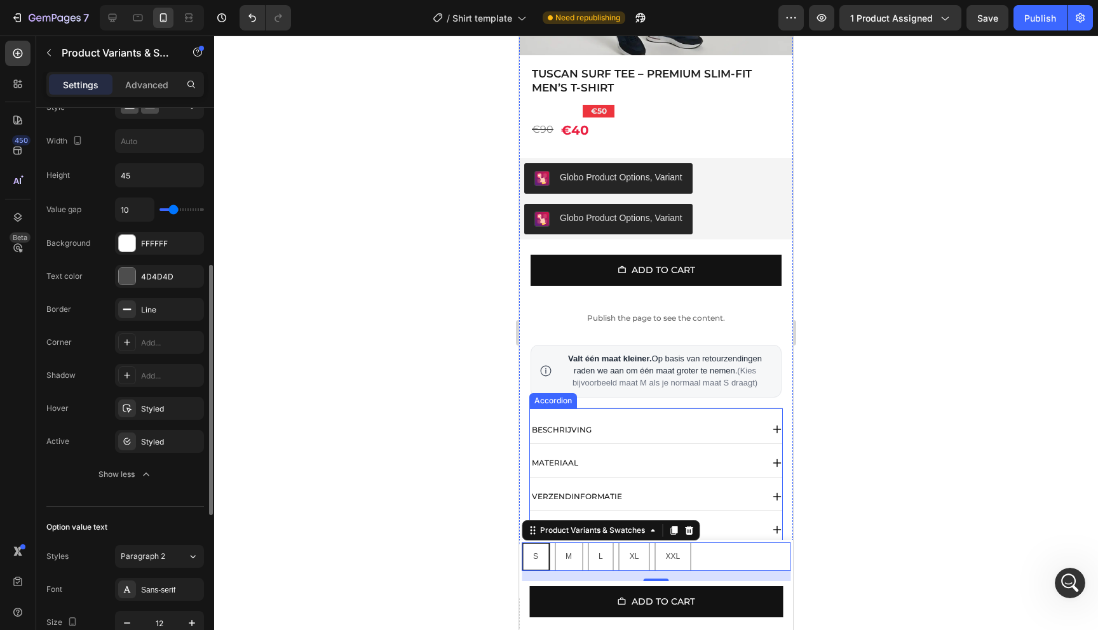
type input "11"
type input "12"
type input "13"
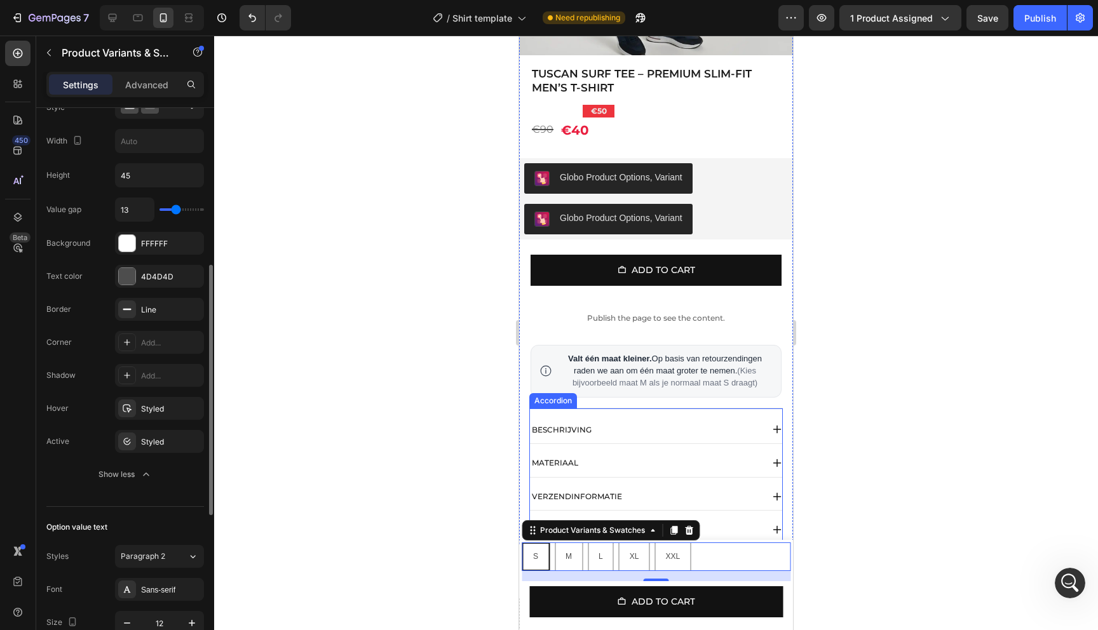
type input "14"
type input "15"
type input "16"
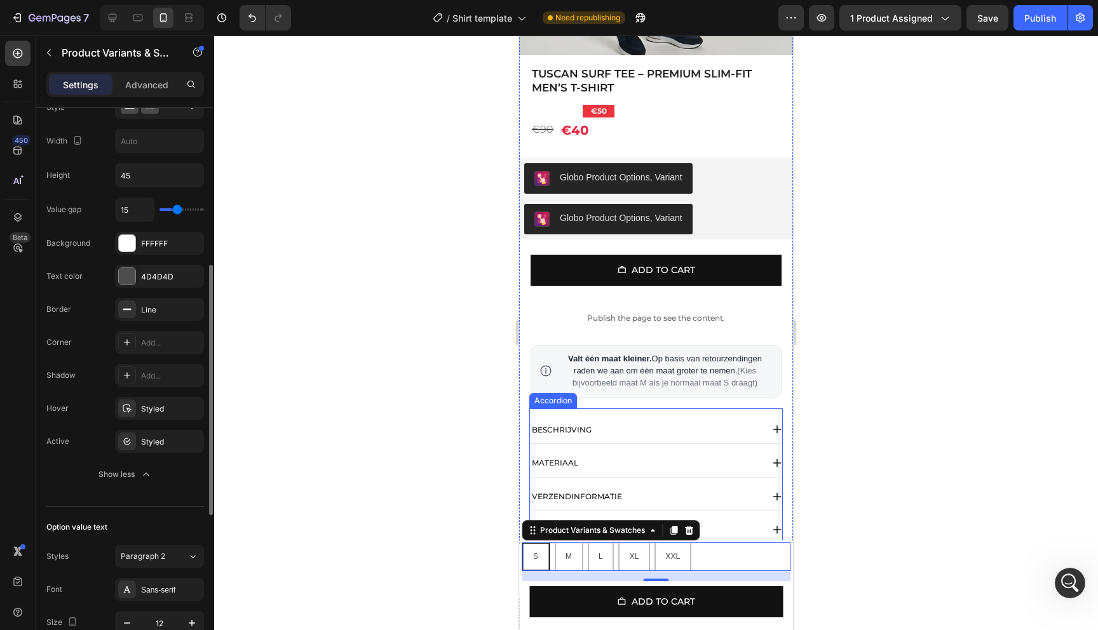
type input "16"
type input "17"
type input "18"
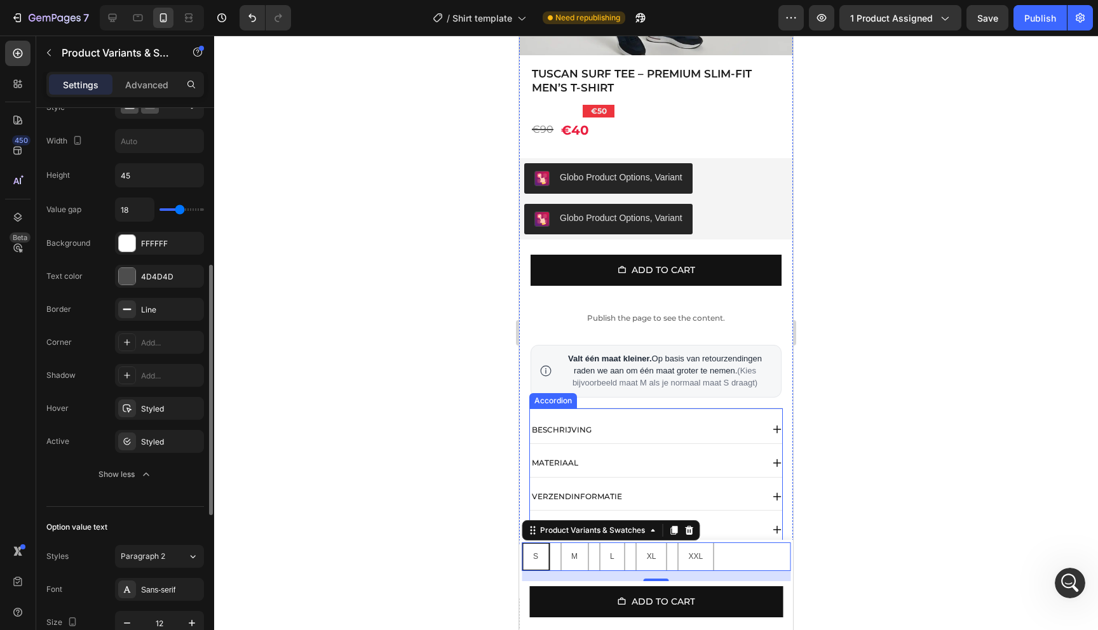
type input "19"
type input "20"
type input "21"
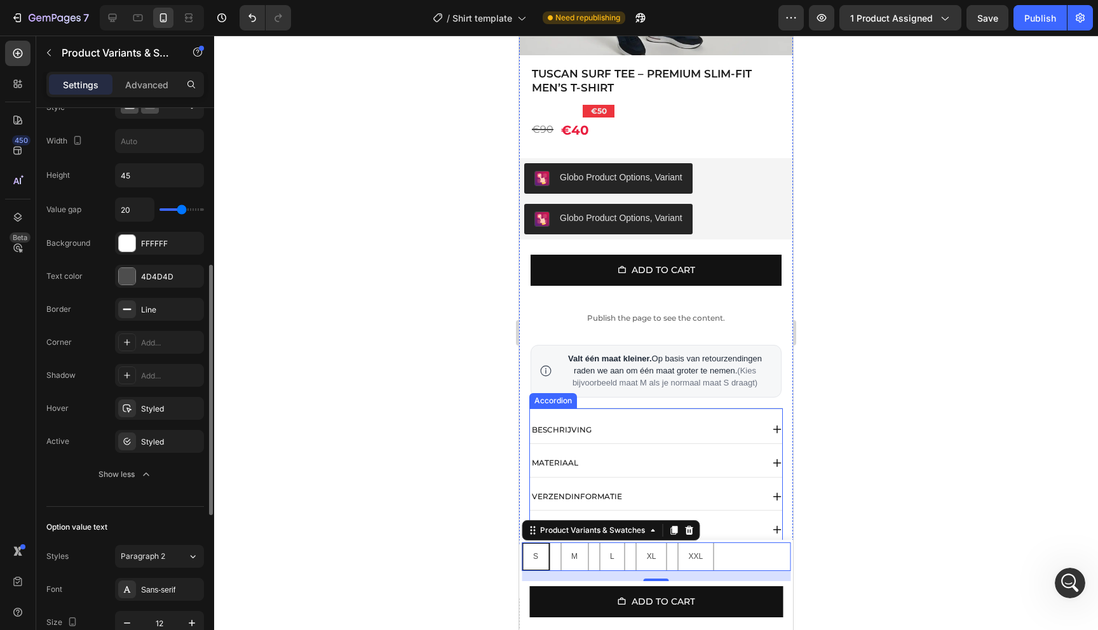
type input "21"
type input "22"
type input "23"
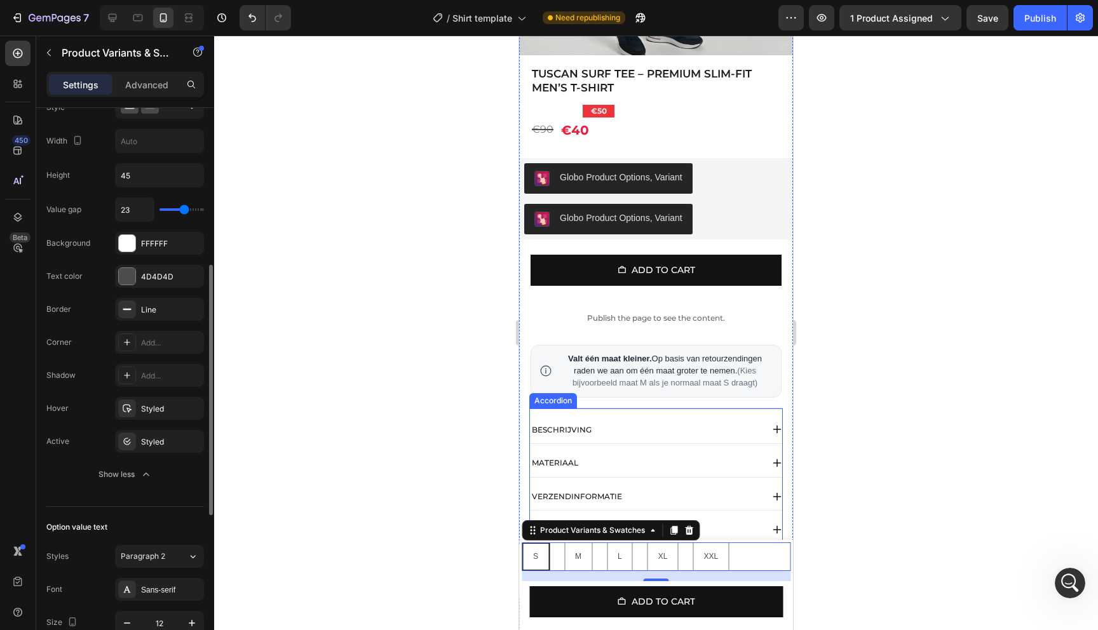
type input "24"
type input "25"
type input "27"
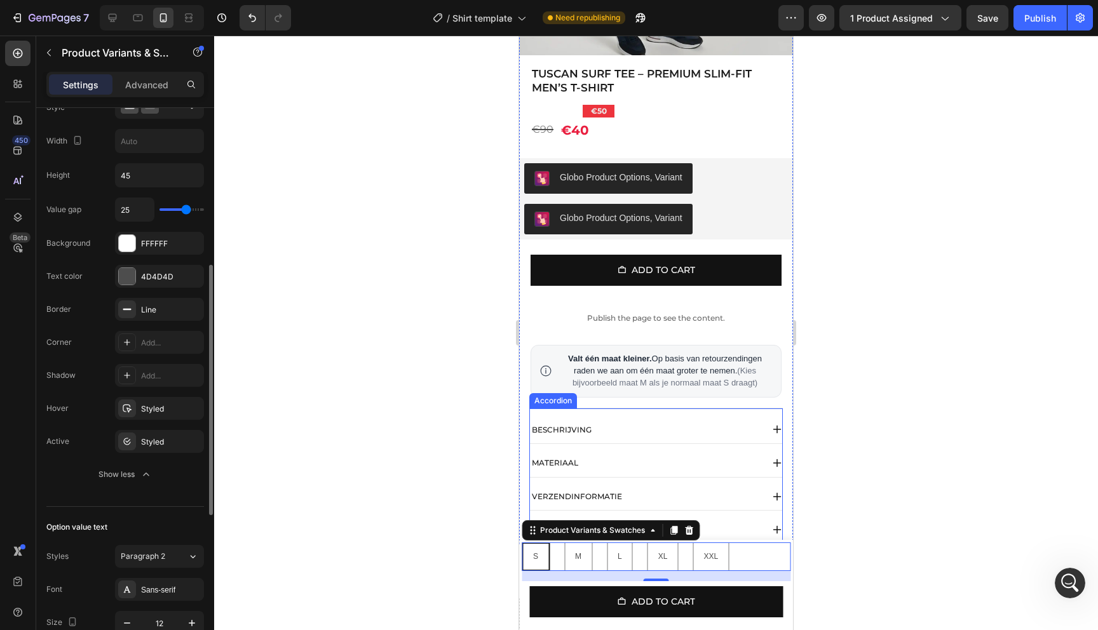
type input "27"
type input "28"
type input "29"
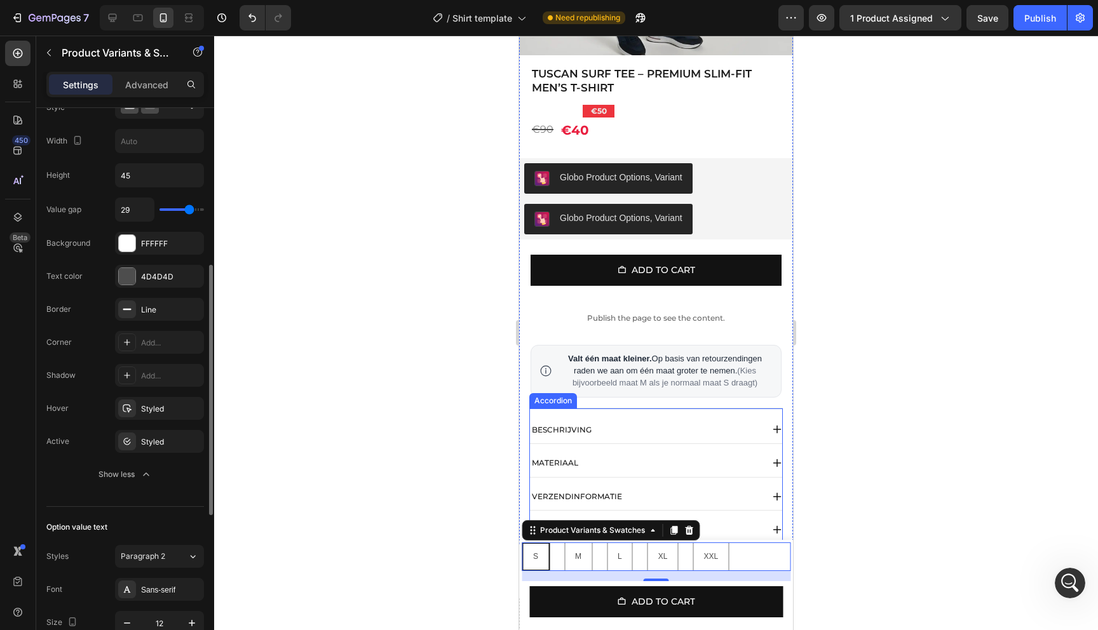
type input "30"
type input "31"
type input "32"
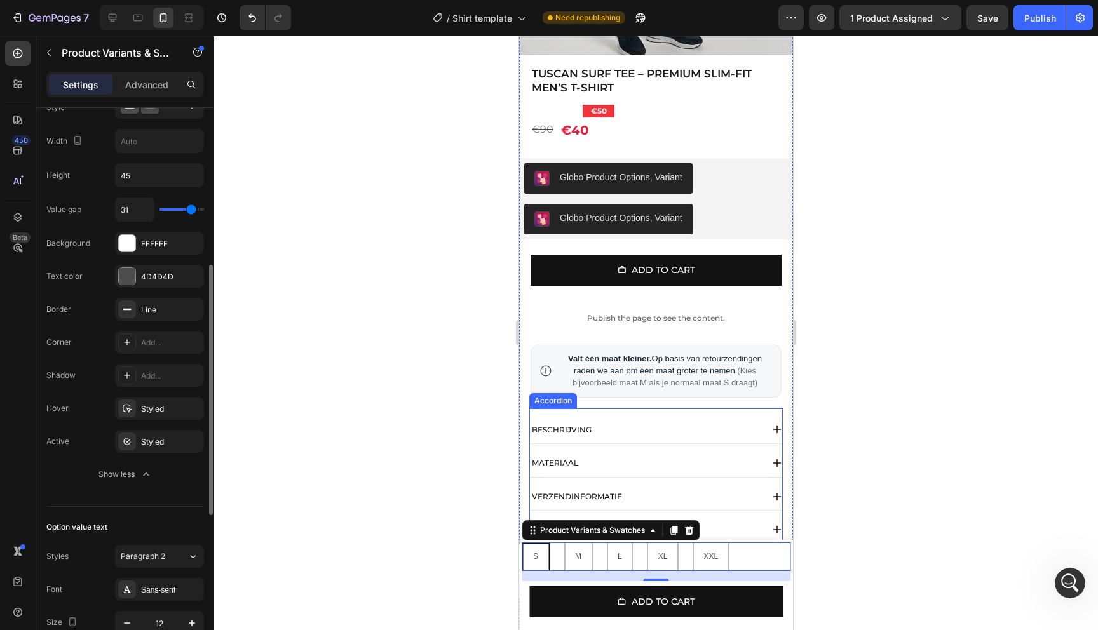
type input "32"
type input "33"
type input "34"
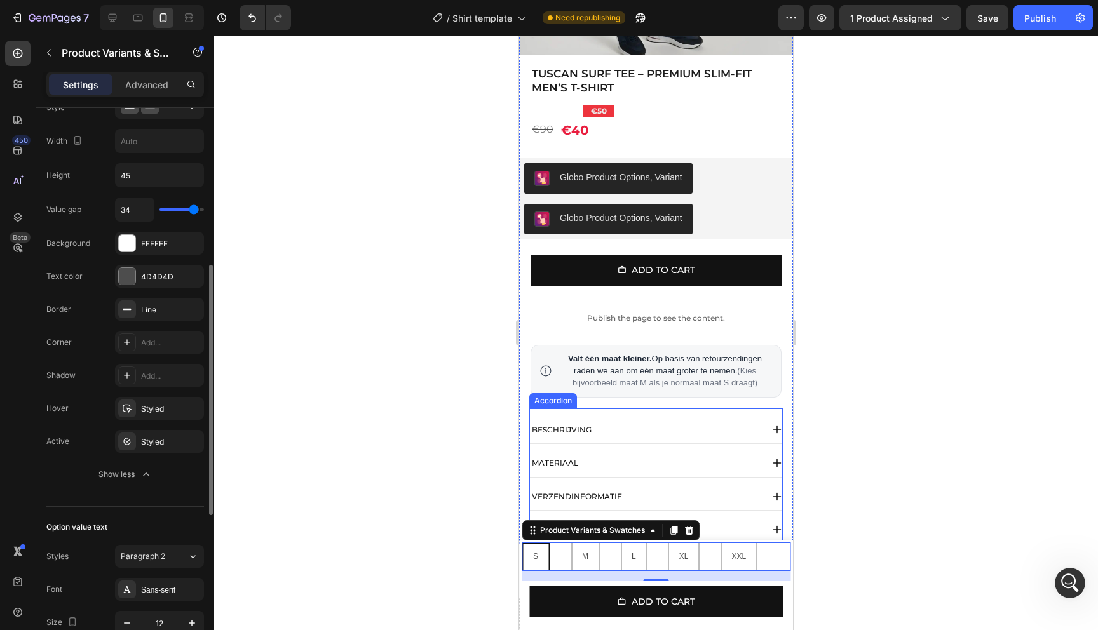
type input "35"
type input "36"
type input "37"
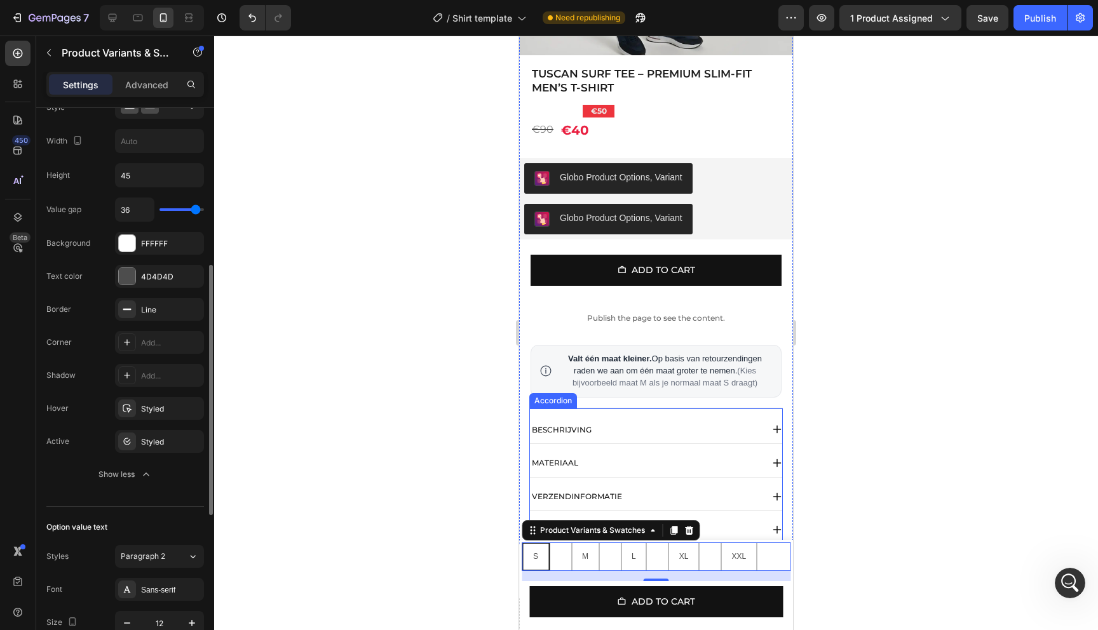
type input "37"
type input "38"
type input "39"
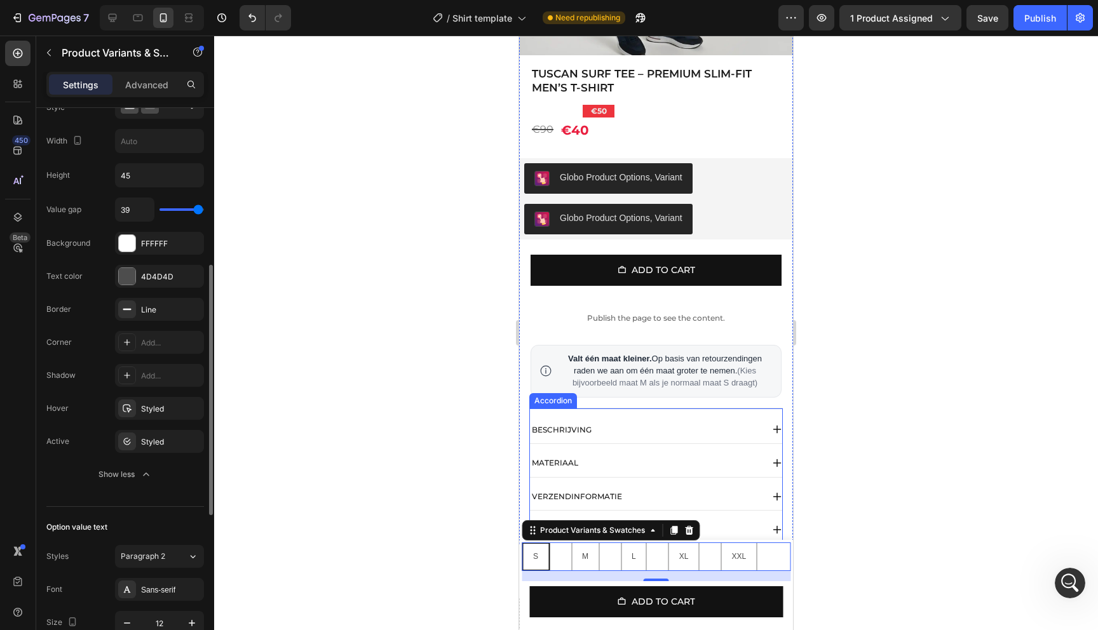
type input "40"
type input "39"
type input "38"
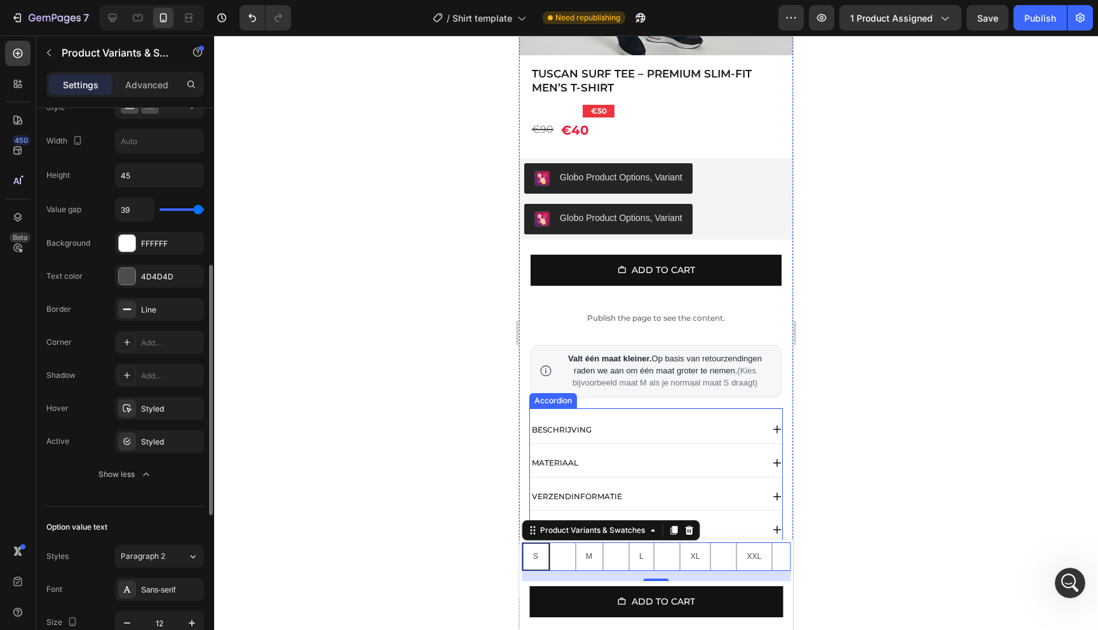
type input "38"
type input "35"
type input "34"
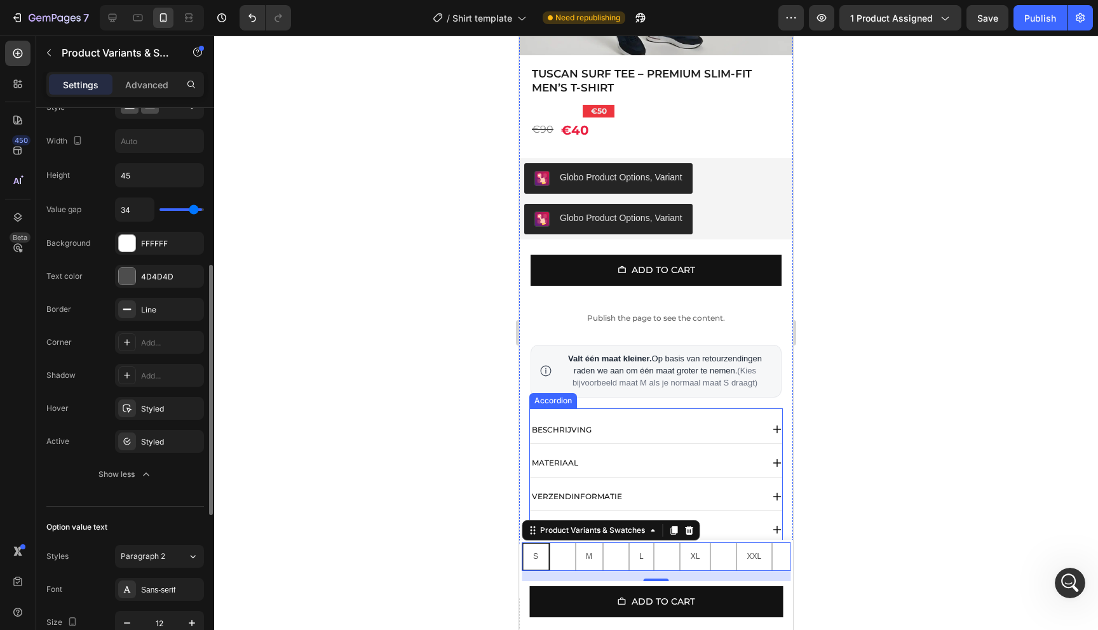
type input "33"
type input "30"
type input "28"
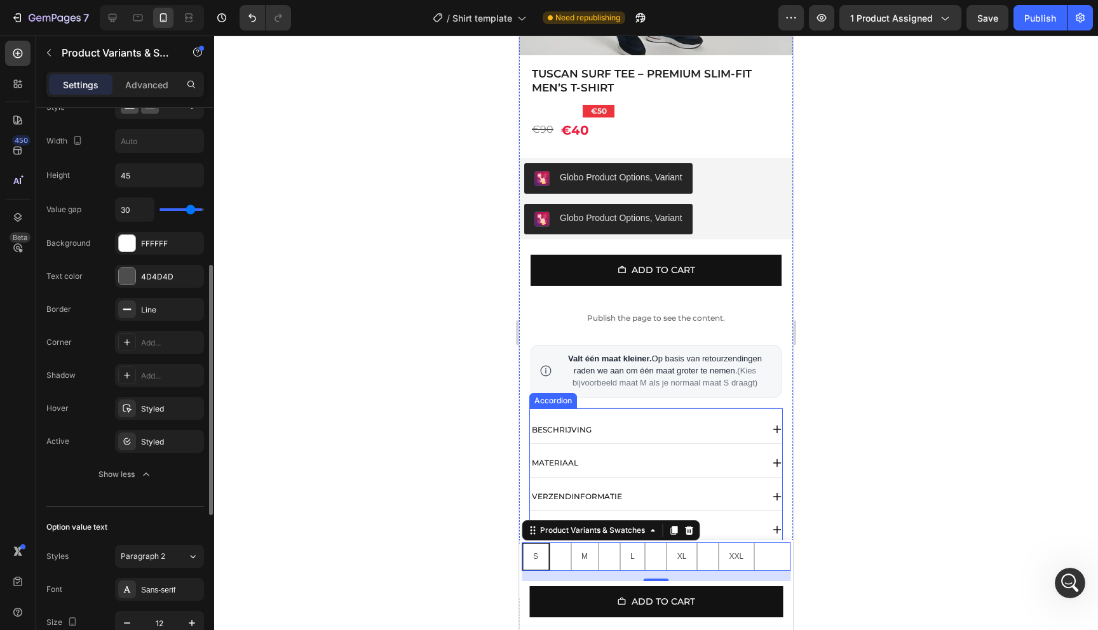
type input "28"
type input "27"
type input "26"
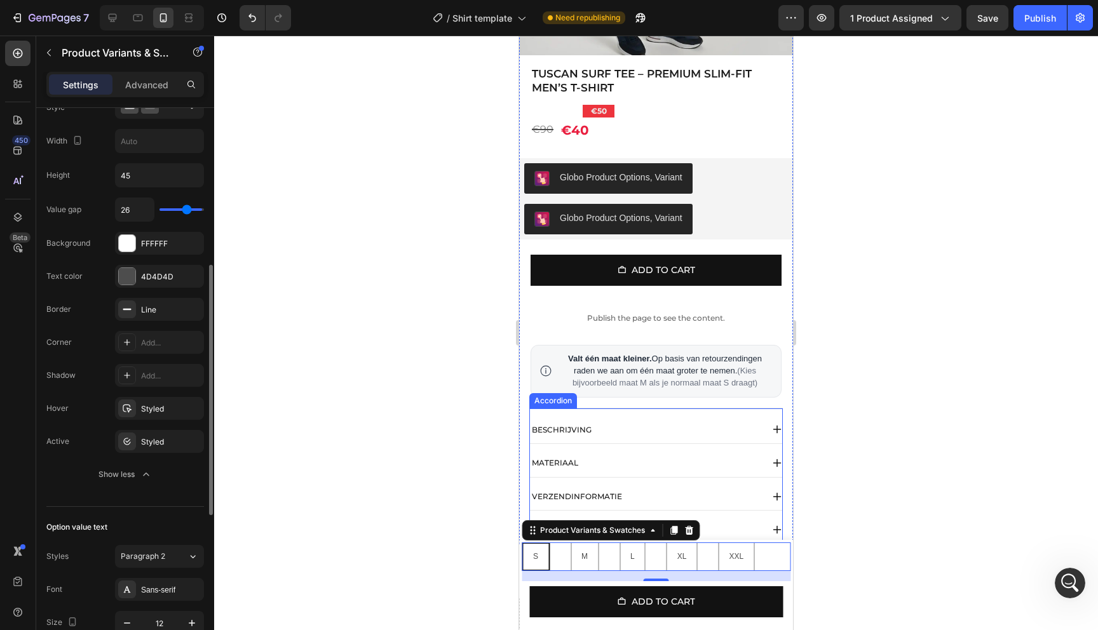
type input "25"
type input "24"
type input "23"
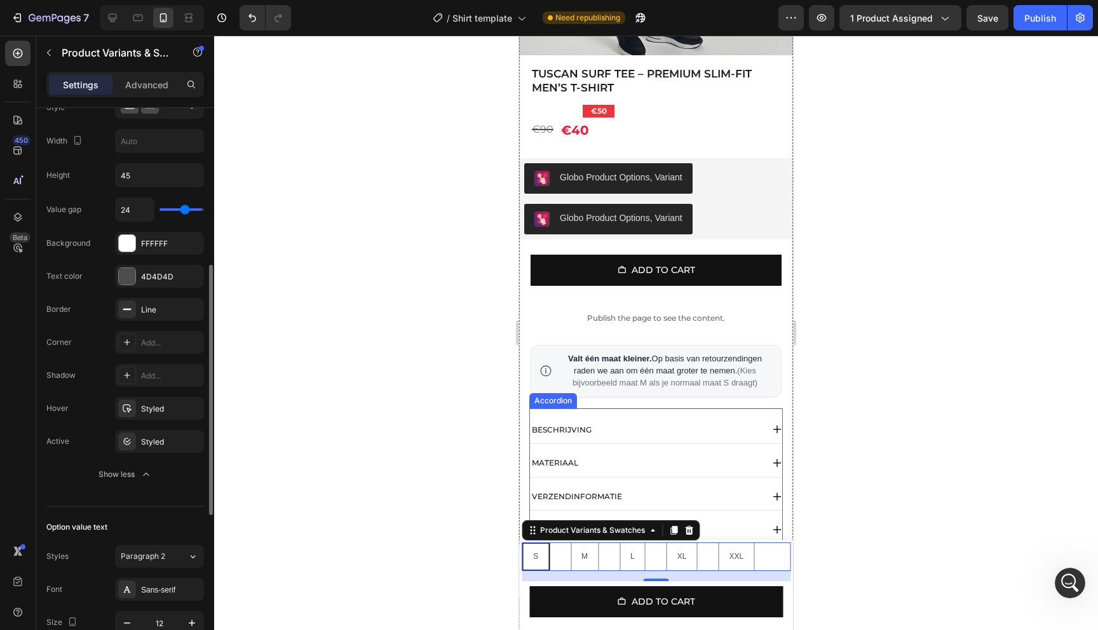
type input "23"
type input "22"
type input "21"
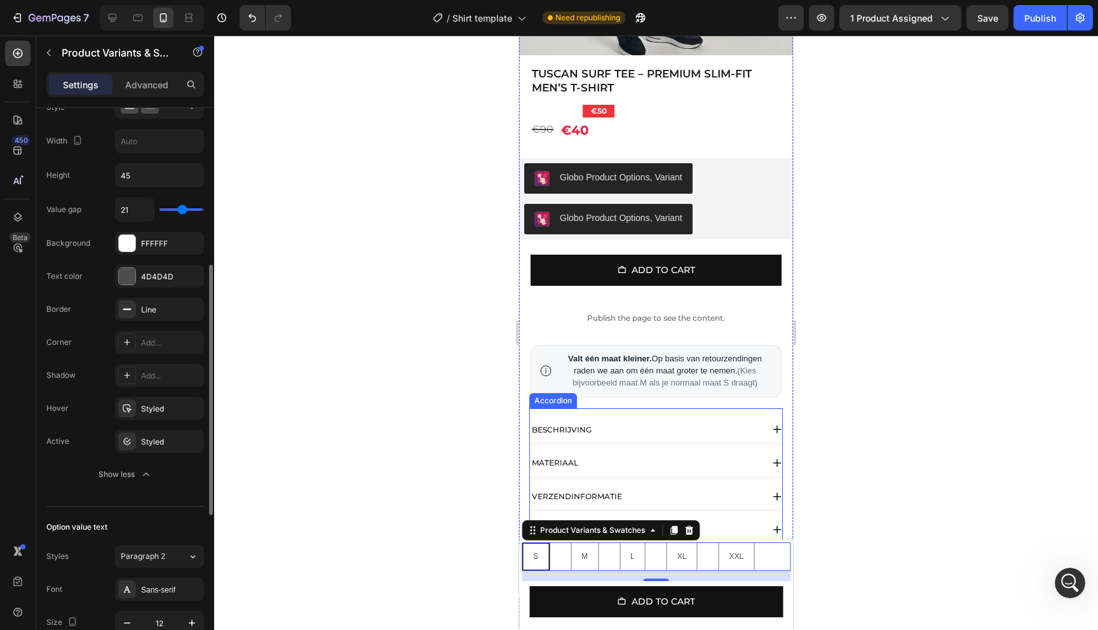
type input "20"
type input "19"
type input "18"
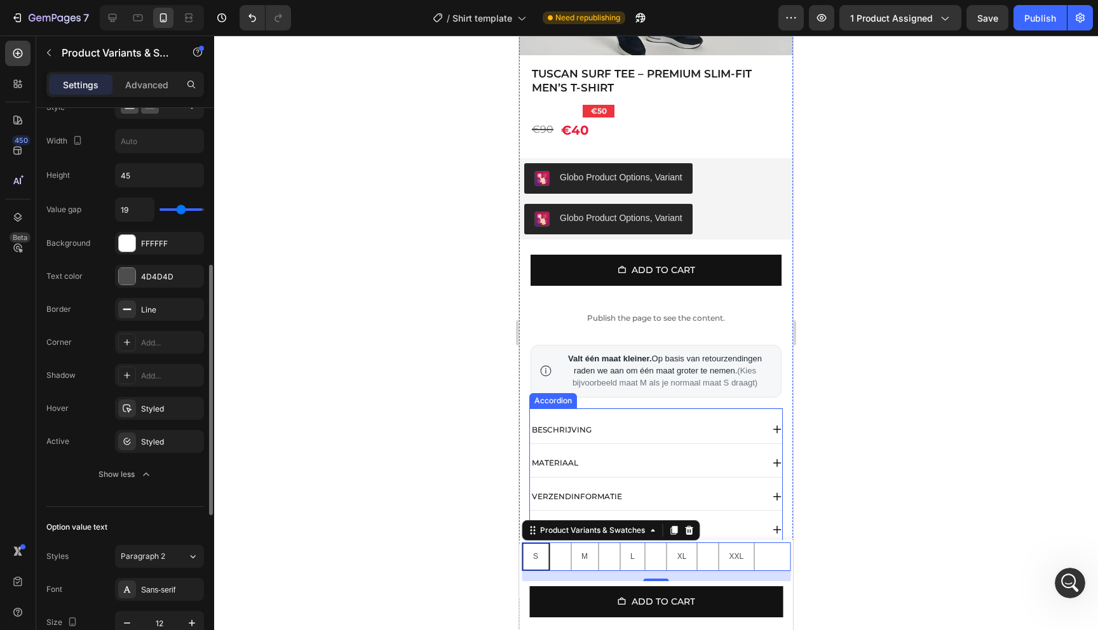
type input "18"
type input "17"
type input "16"
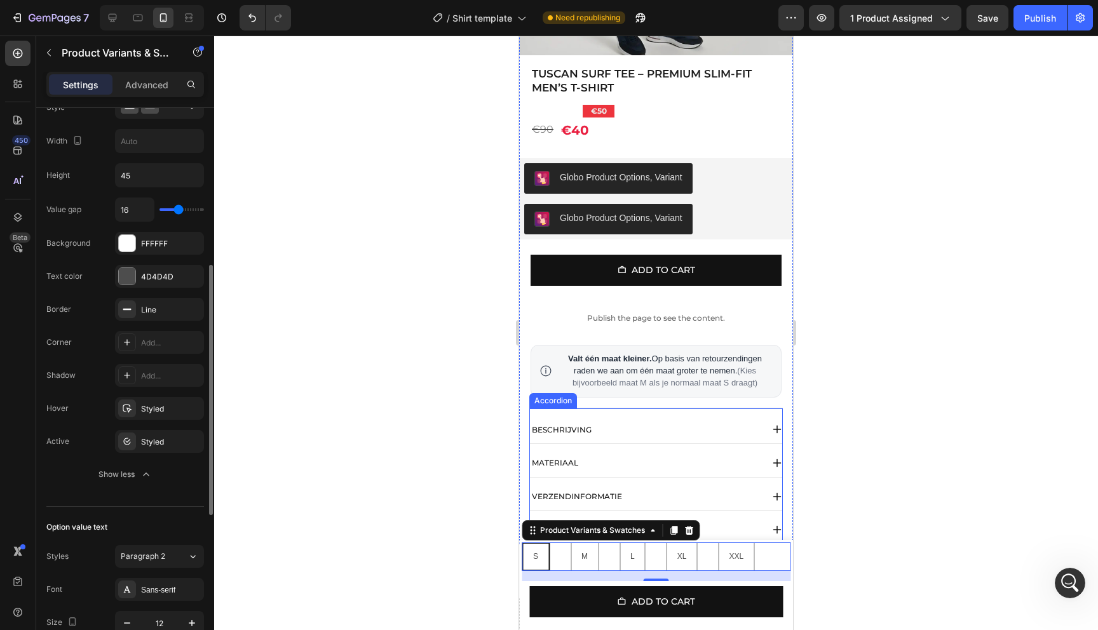
type input "15"
type input "14"
type input "13"
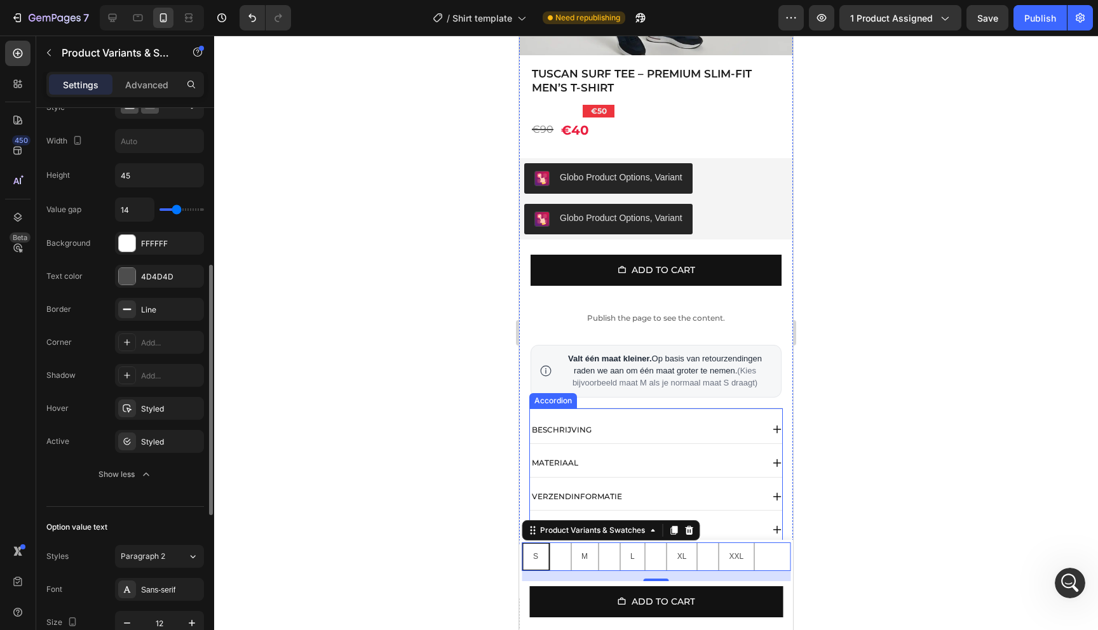
type input "13"
type input "12"
type input "11"
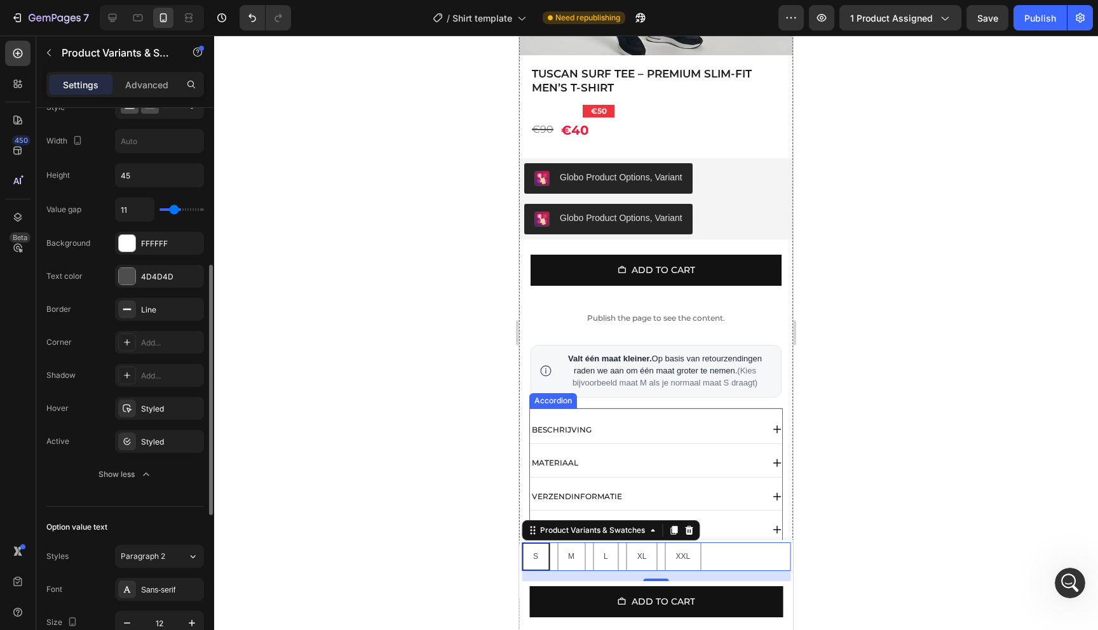
type input "10"
type input "9"
type input "8"
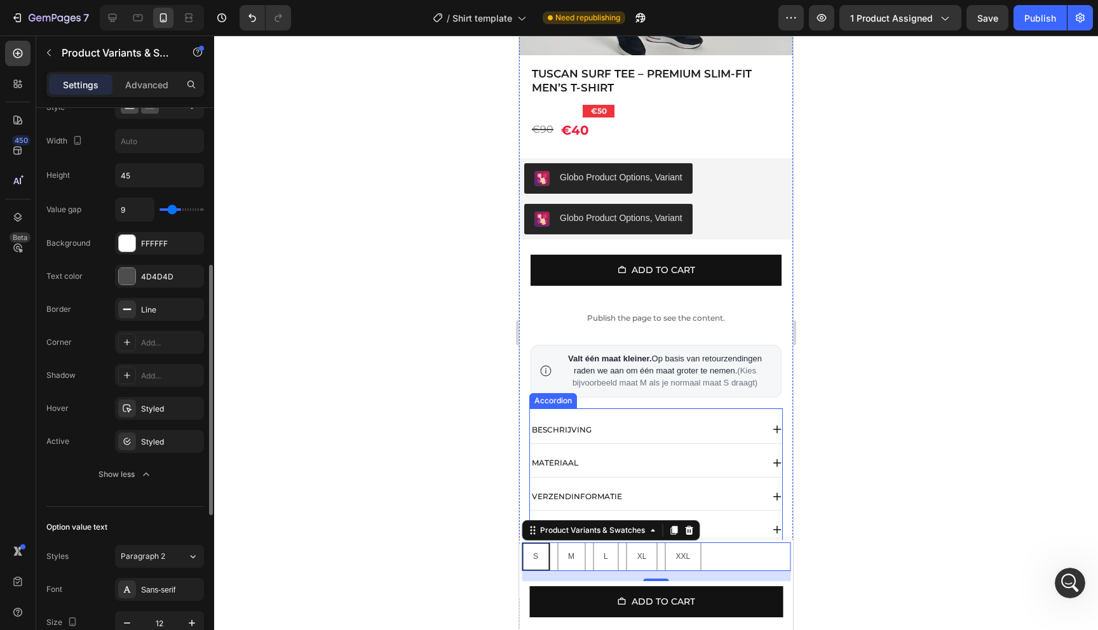
type input "8"
type input "7"
type input "6"
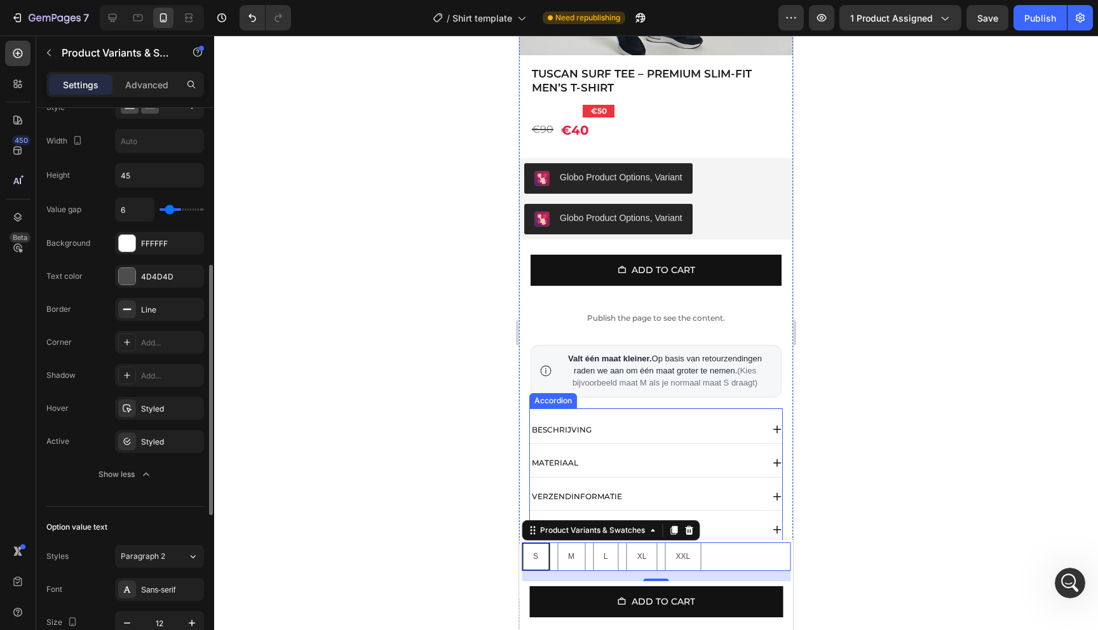
type input "5"
type input "4"
type input "3"
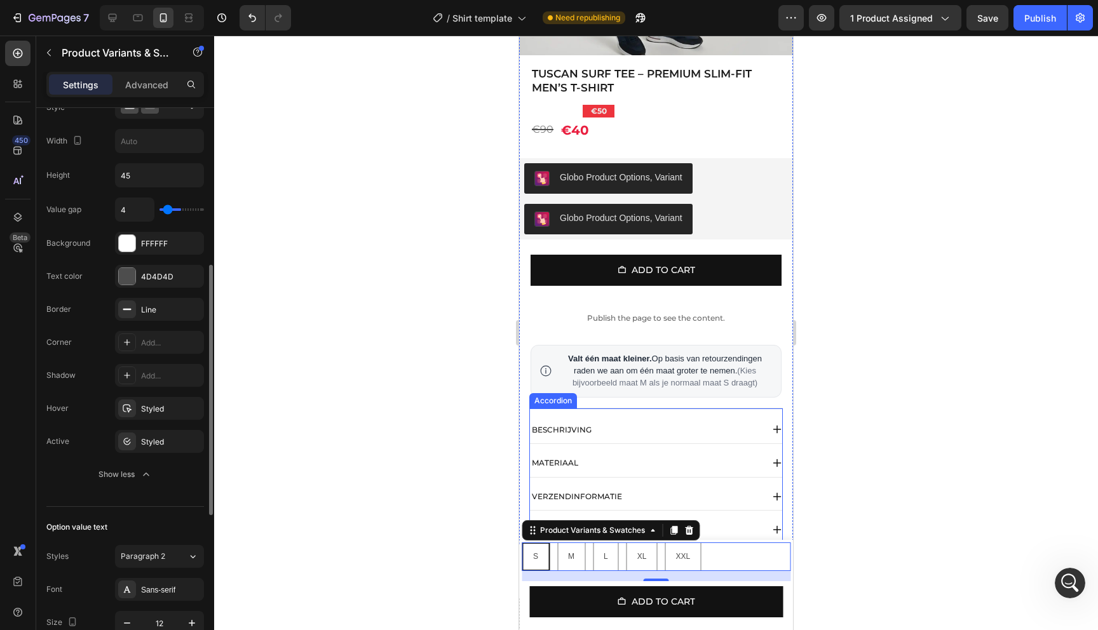
type input "3"
type input "2"
type input "1"
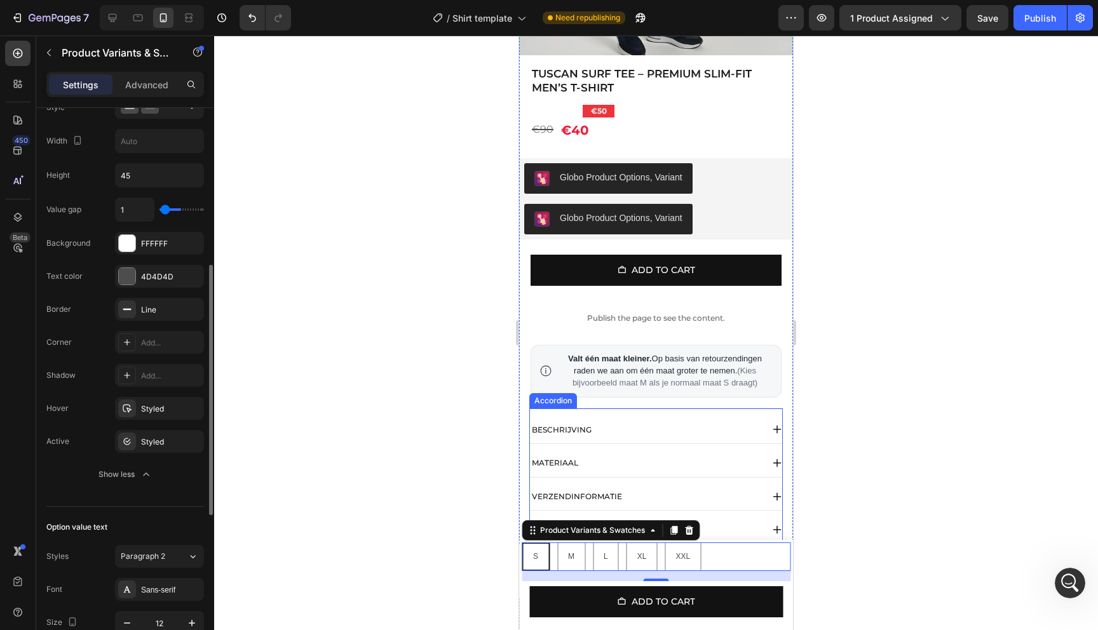
type input "0"
type input "1"
type input "2"
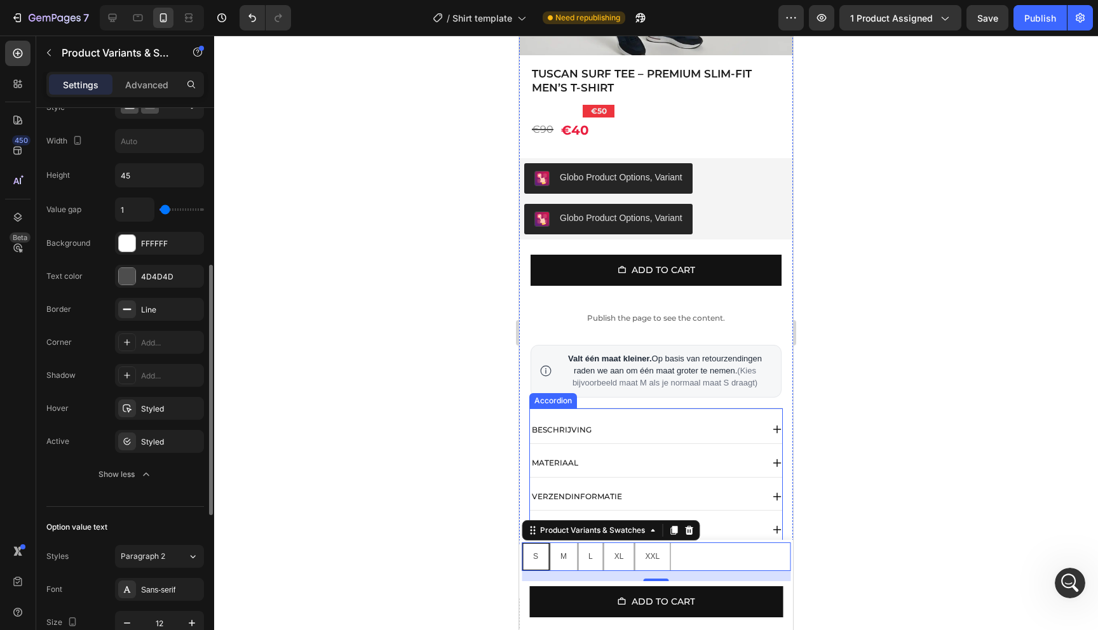
type input "2"
type input "4"
type input "5"
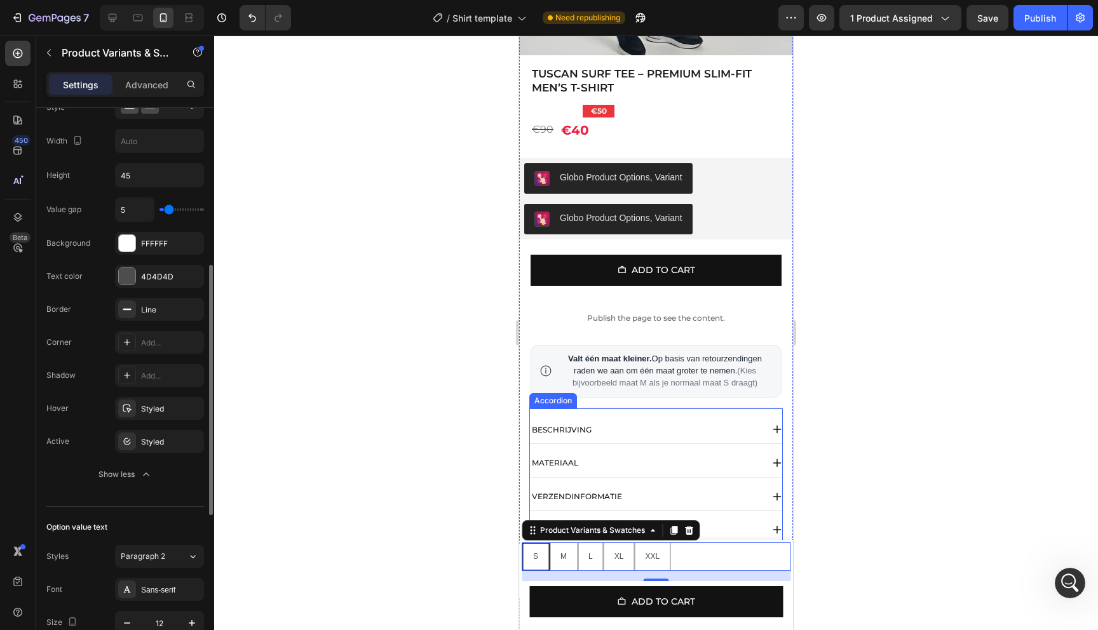
type input "6"
type input "7"
type input "8"
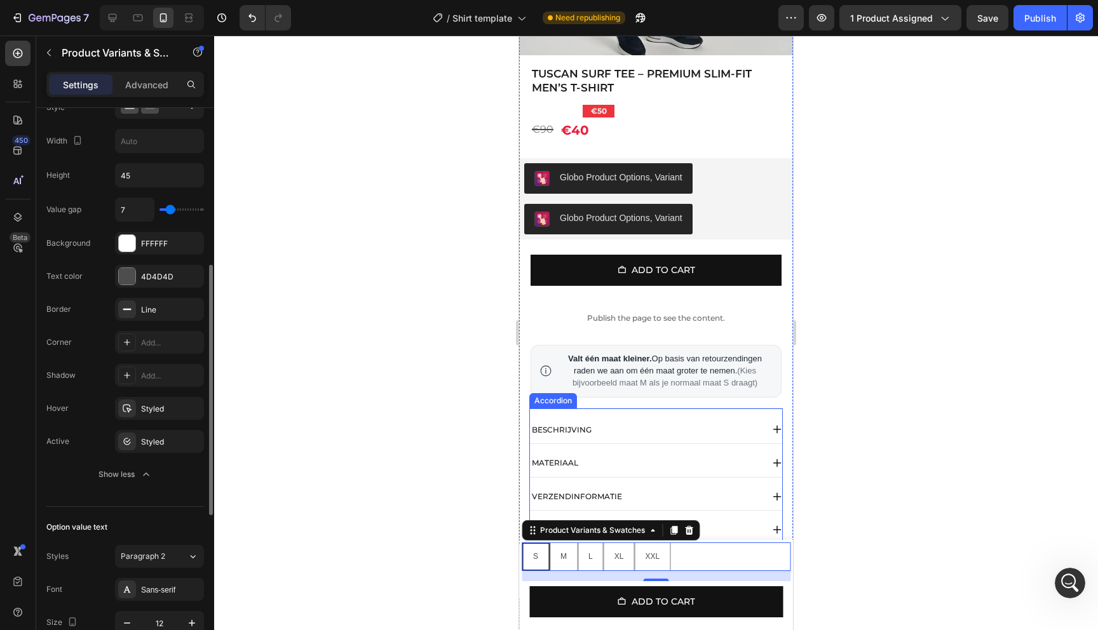
type input "8"
type input "9"
type input "8"
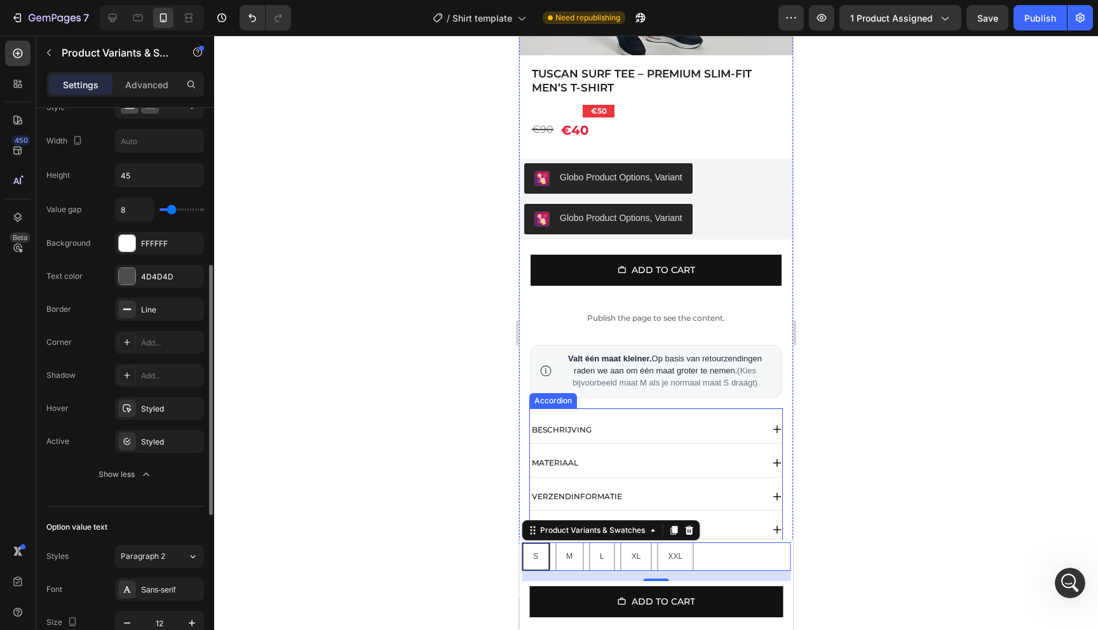
type input "7"
drag, startPoint x: 171, startPoint y: 210, endPoint x: 160, endPoint y: 215, distance: 11.9
click at [160, 211] on input "range" at bounding box center [181, 209] width 44 height 3
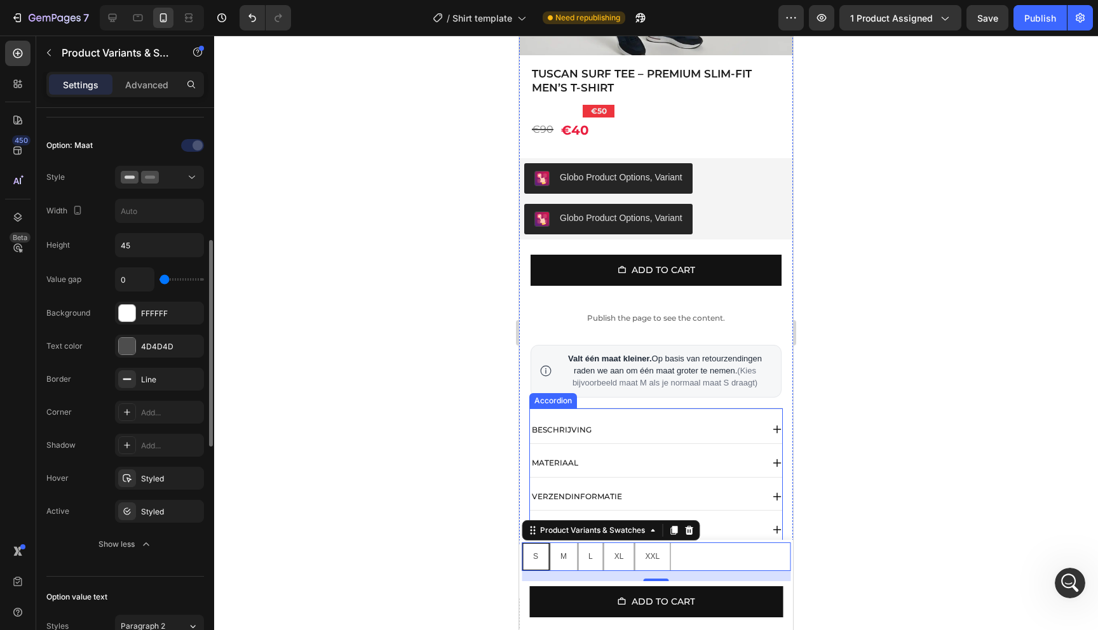
scroll to position [246, 0]
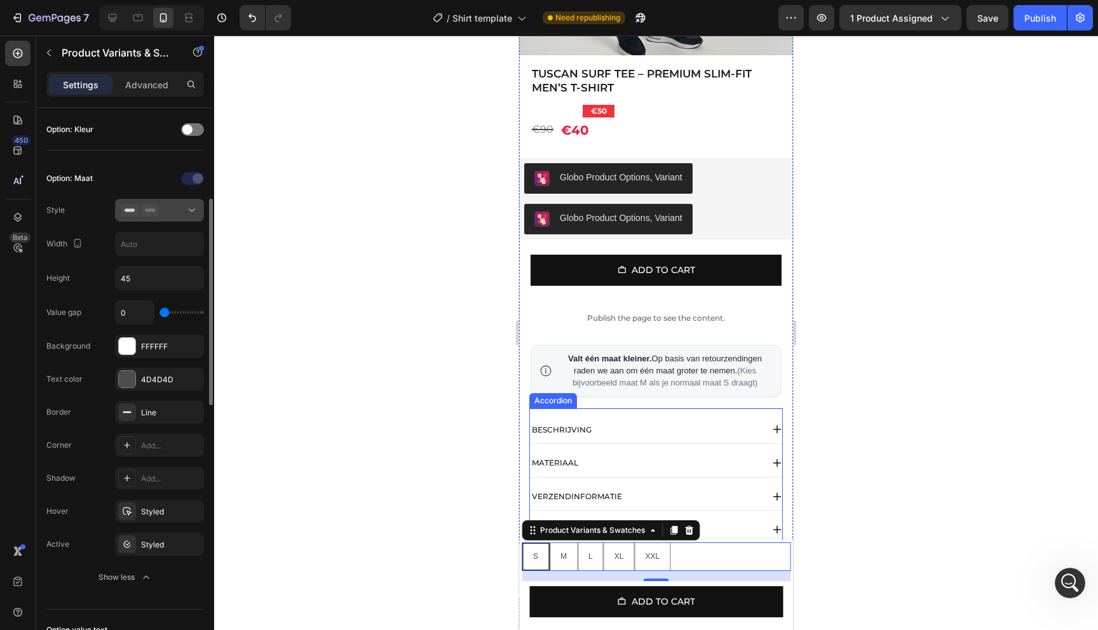
click at [168, 206] on div at bounding box center [160, 210] width 78 height 13
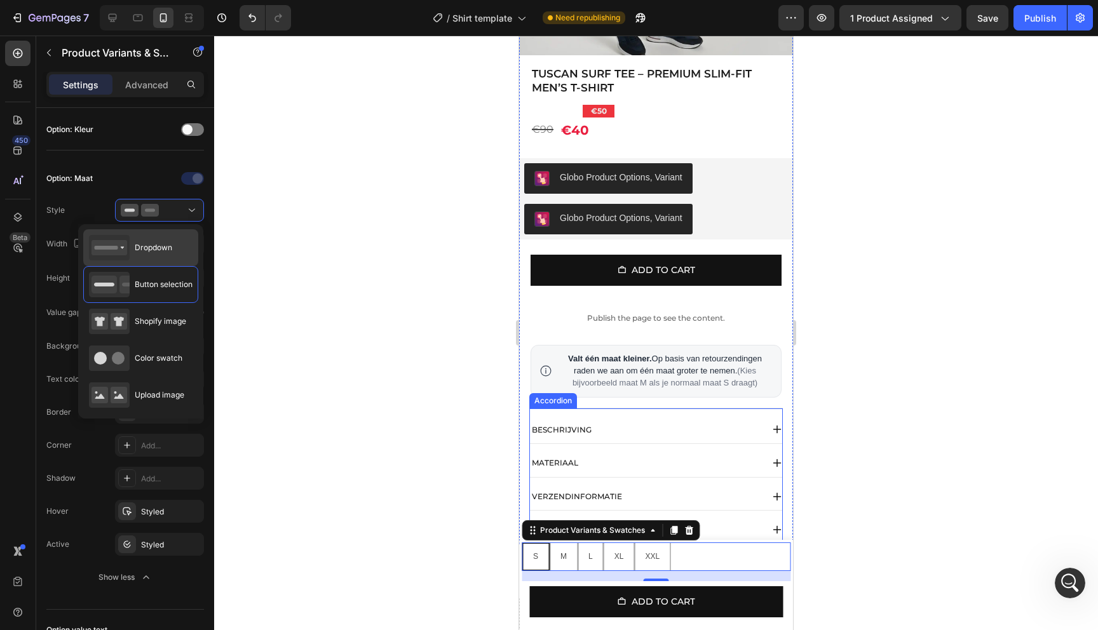
click at [165, 260] on div "Dropdown" at bounding box center [140, 247] width 115 height 37
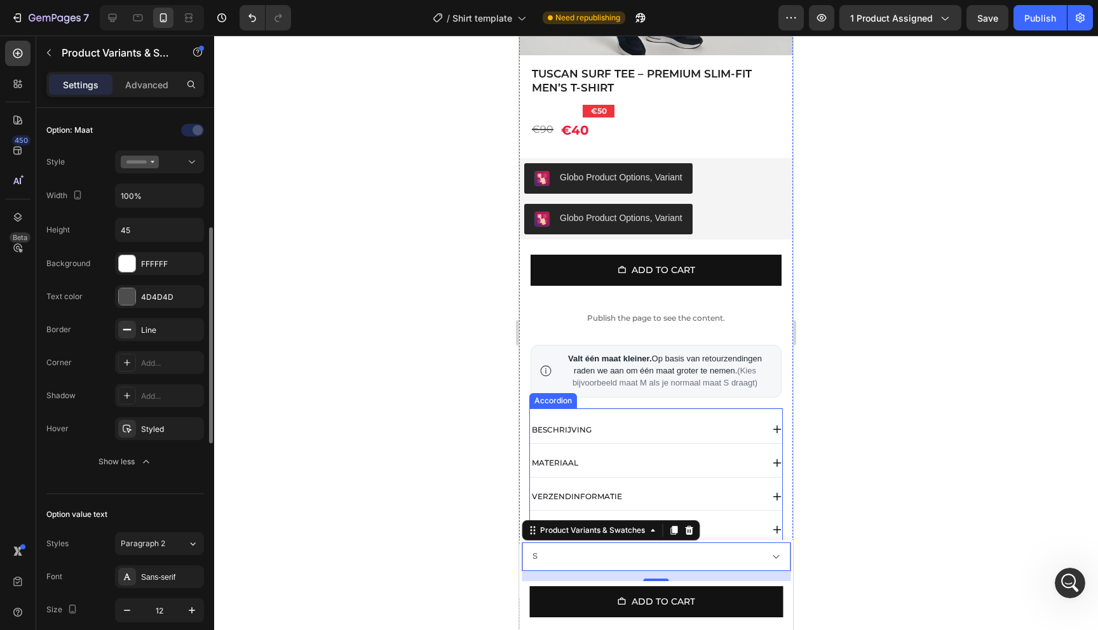
scroll to position [308, 0]
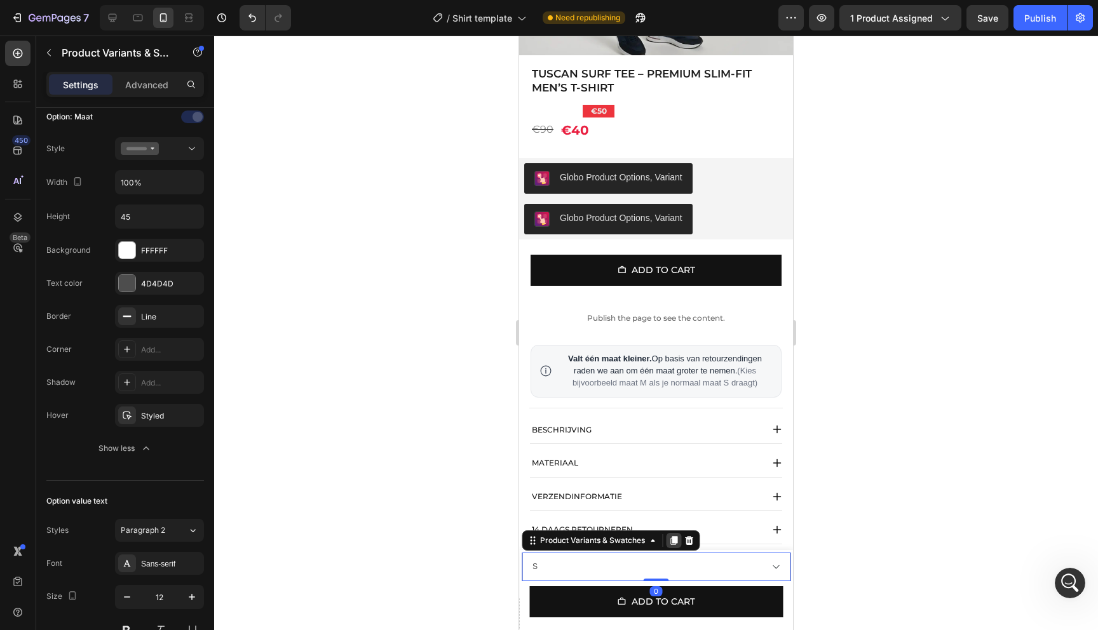
drag, startPoint x: 662, startPoint y: 580, endPoint x: 667, endPoint y: 541, distance: 39.7
click at [667, 553] on div "S M L XL XXL Product Variants & Swatches 0" at bounding box center [656, 567] width 269 height 29
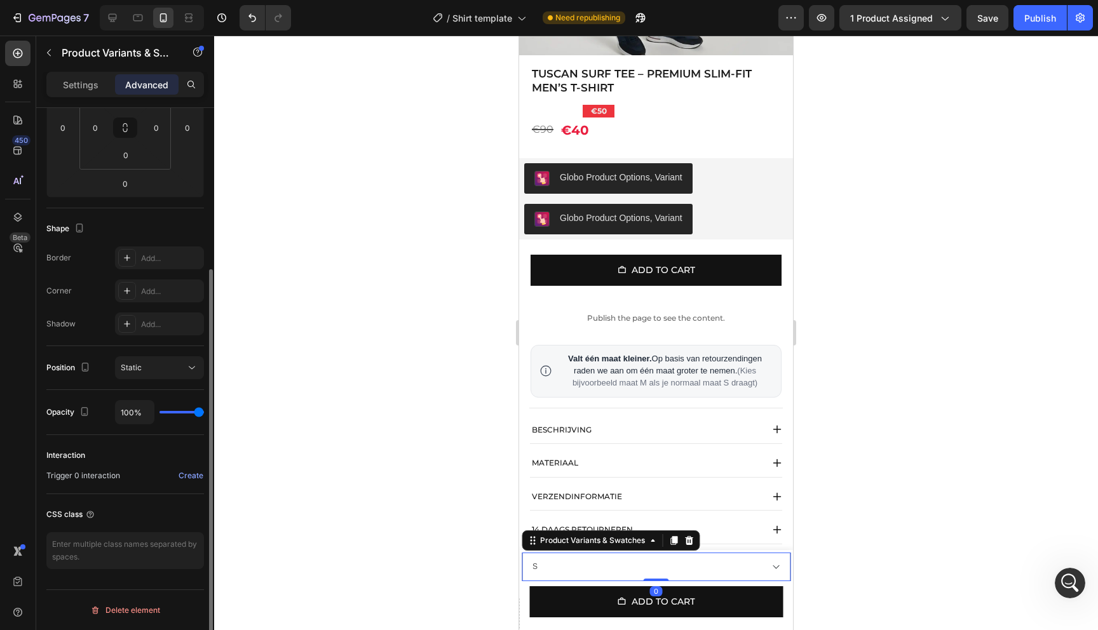
click at [91, 83] on p "Settings" at bounding box center [81, 84] width 36 height 13
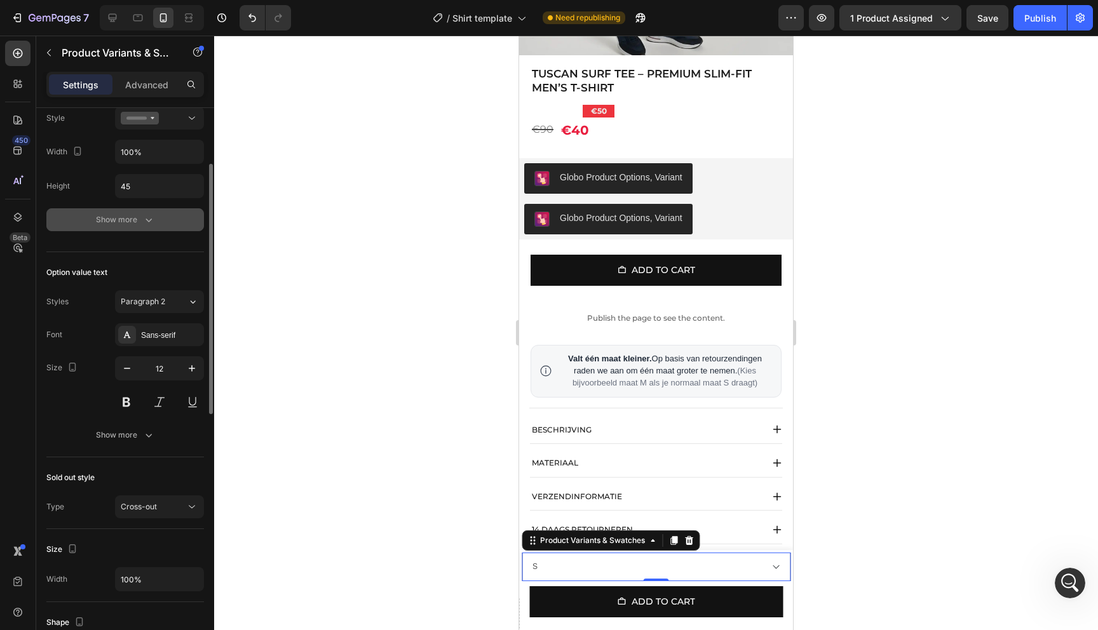
scroll to position [373, 0]
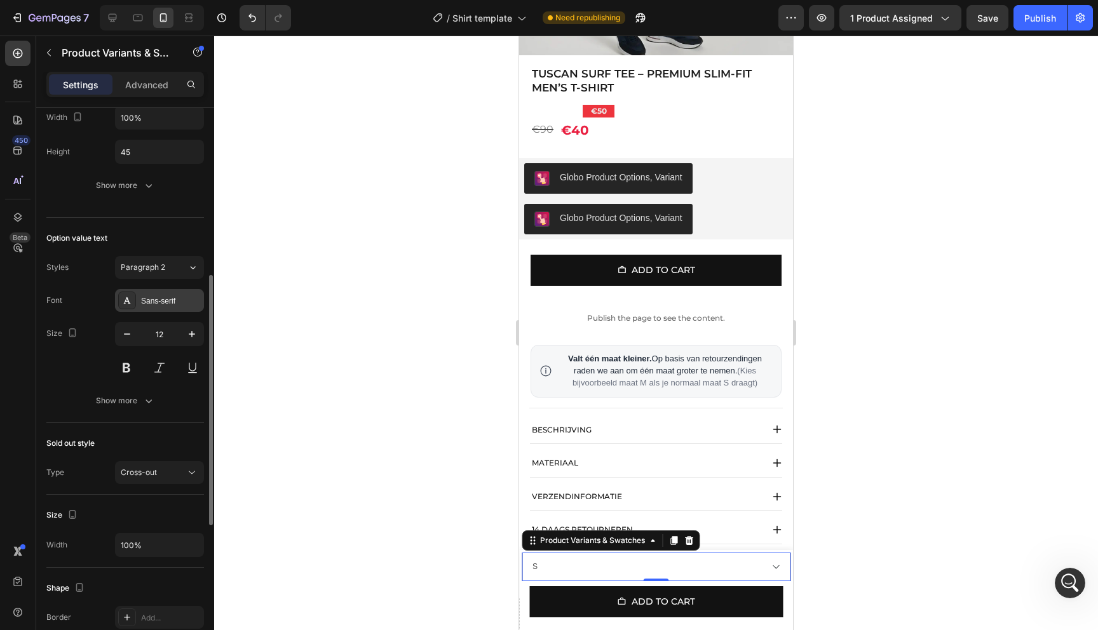
click at [153, 306] on div "Sans-serif" at bounding box center [171, 300] width 60 height 11
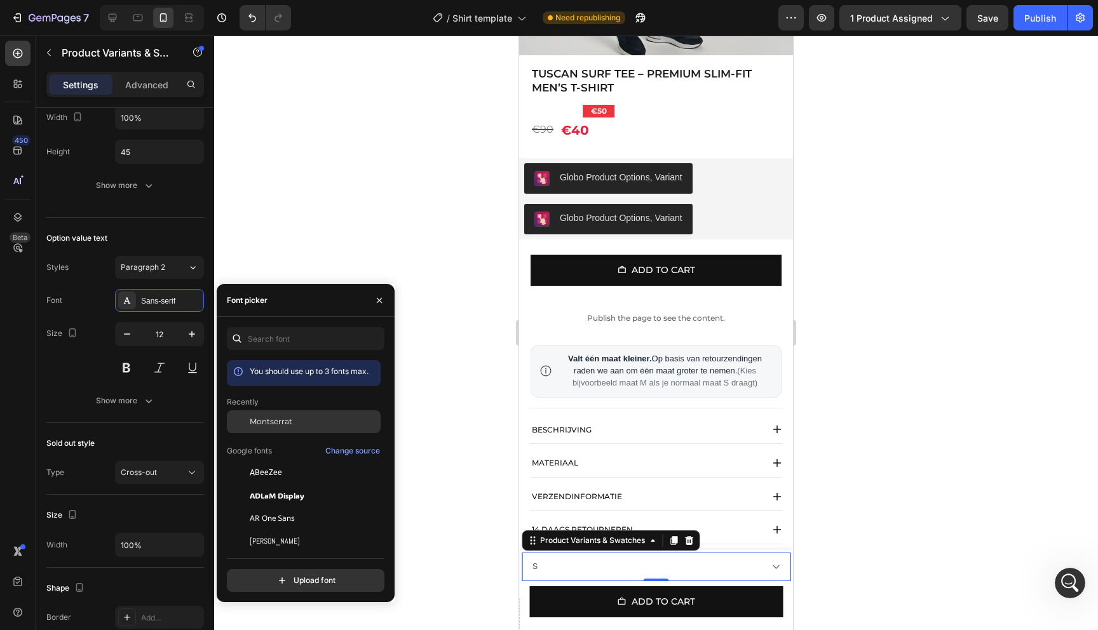
click at [288, 419] on span "Montserrat" at bounding box center [271, 421] width 43 height 11
click at [269, 421] on span "Montserrat" at bounding box center [271, 421] width 43 height 11
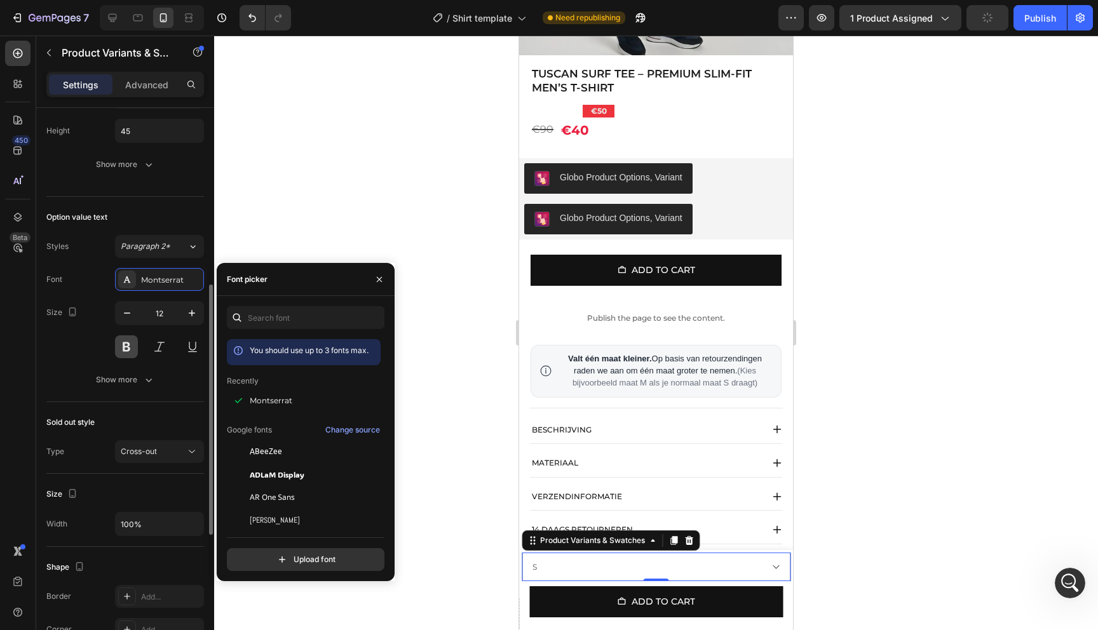
click at [126, 346] on button at bounding box center [126, 346] width 23 height 23
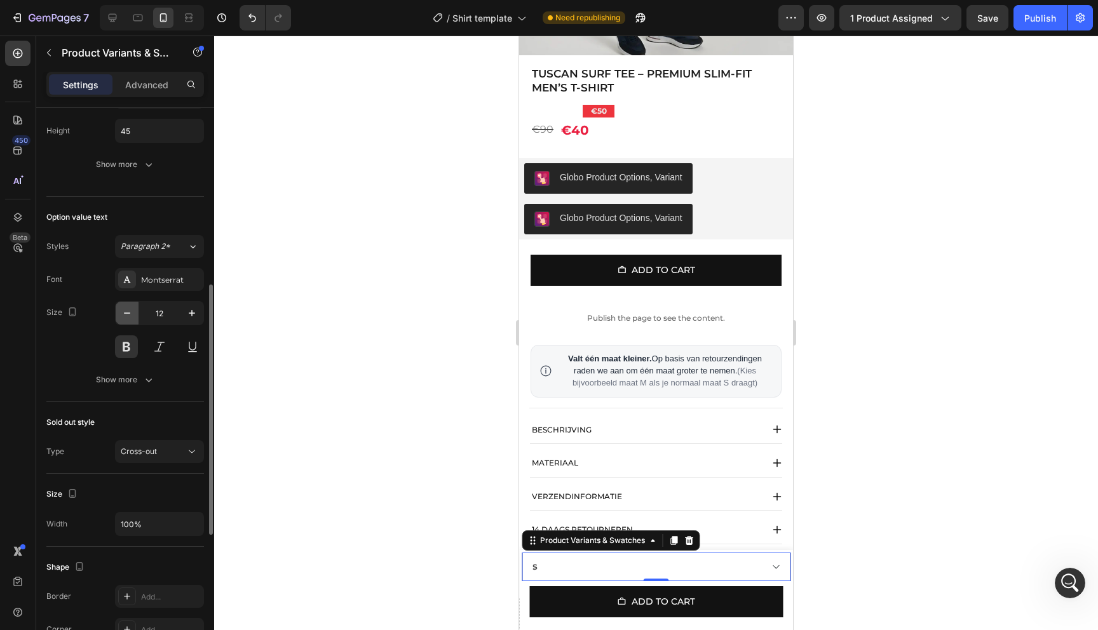
click at [123, 312] on icon "button" at bounding box center [127, 313] width 13 height 13
click at [123, 314] on icon "button" at bounding box center [127, 313] width 13 height 13
click at [188, 314] on icon "button" at bounding box center [191, 313] width 13 height 13
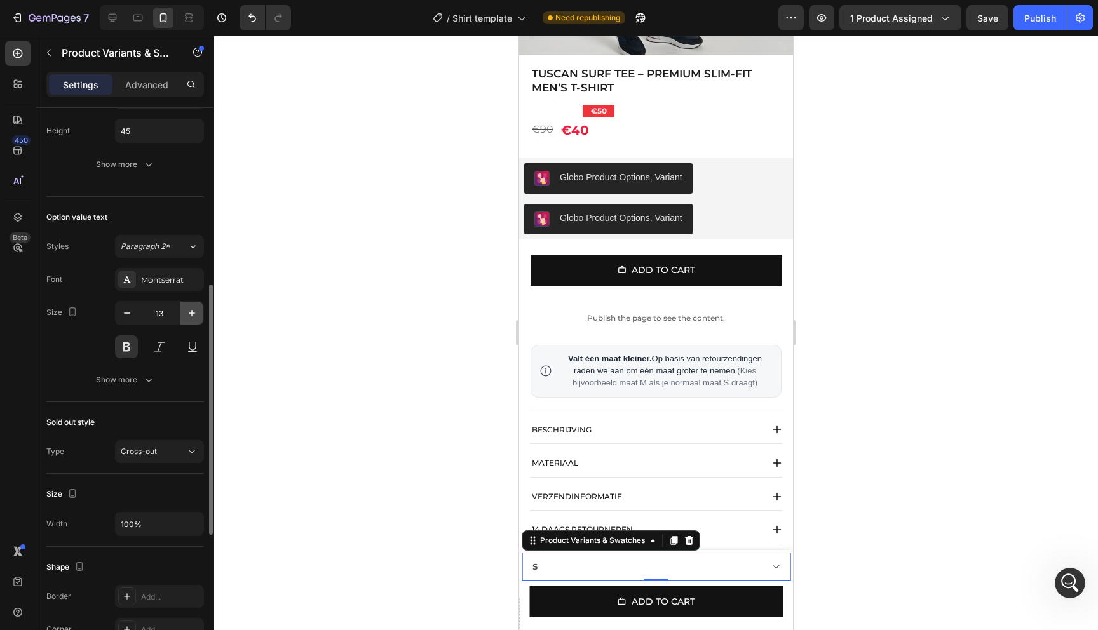
click at [188, 314] on icon "button" at bounding box center [191, 313] width 13 height 13
click at [137, 131] on input "45" at bounding box center [160, 130] width 88 height 23
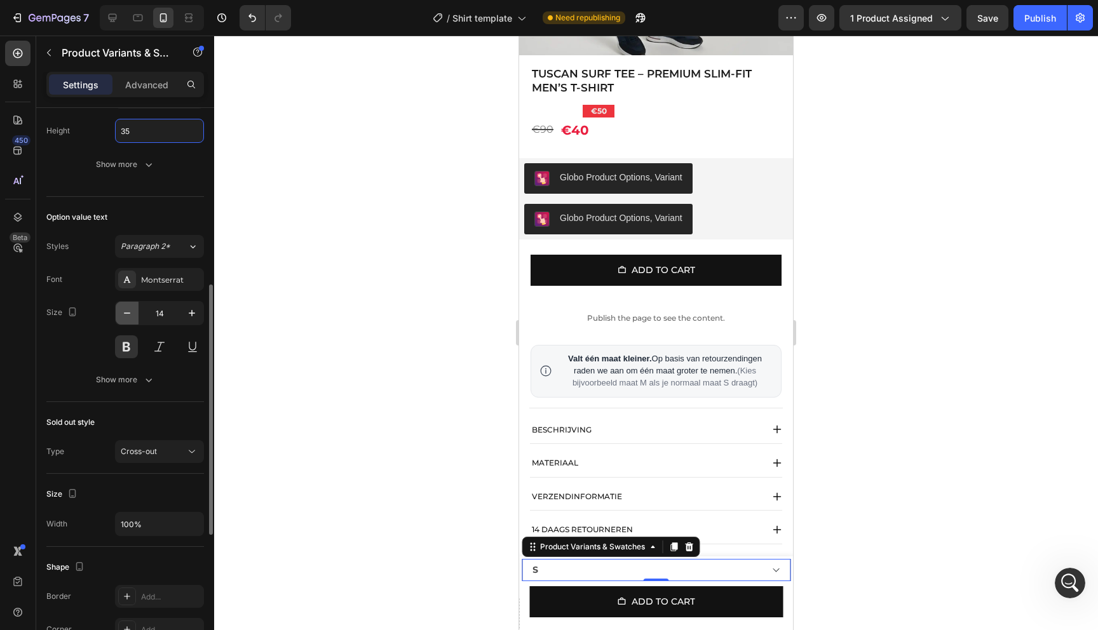
click at [132, 308] on icon "button" at bounding box center [127, 313] width 13 height 13
click at [131, 309] on icon "button" at bounding box center [127, 313] width 13 height 13
click at [130, 352] on button at bounding box center [126, 346] width 23 height 23
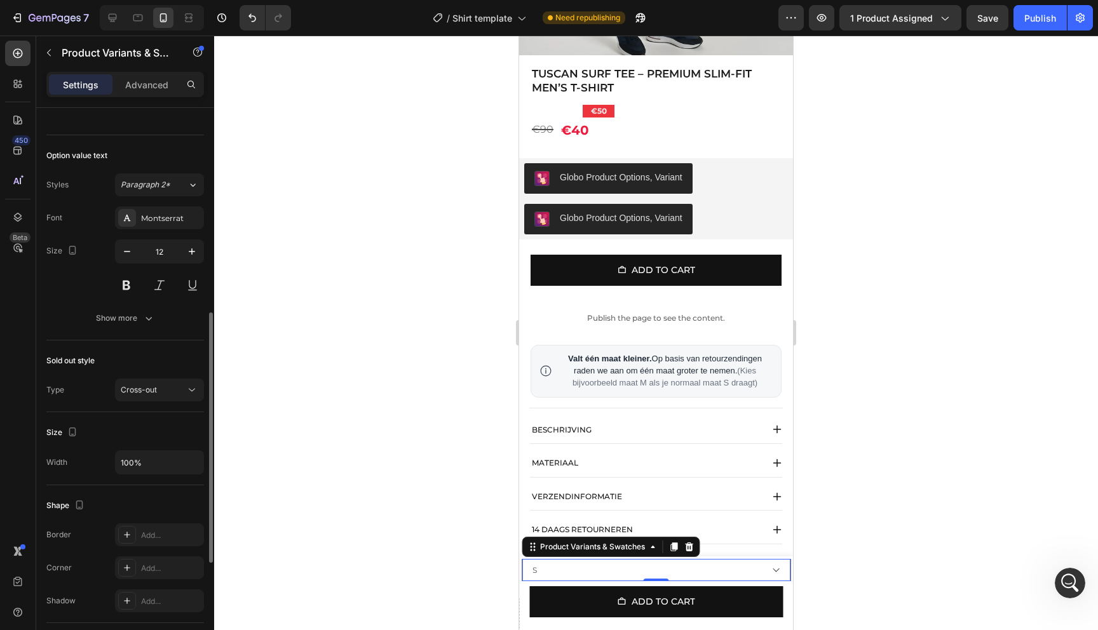
click at [769, 569] on select "S M L XL XXL" at bounding box center [656, 570] width 269 height 22
click at [522, 559] on select "S M L XL XXL" at bounding box center [656, 570] width 269 height 22
click at [879, 484] on div at bounding box center [656, 333] width 884 height 595
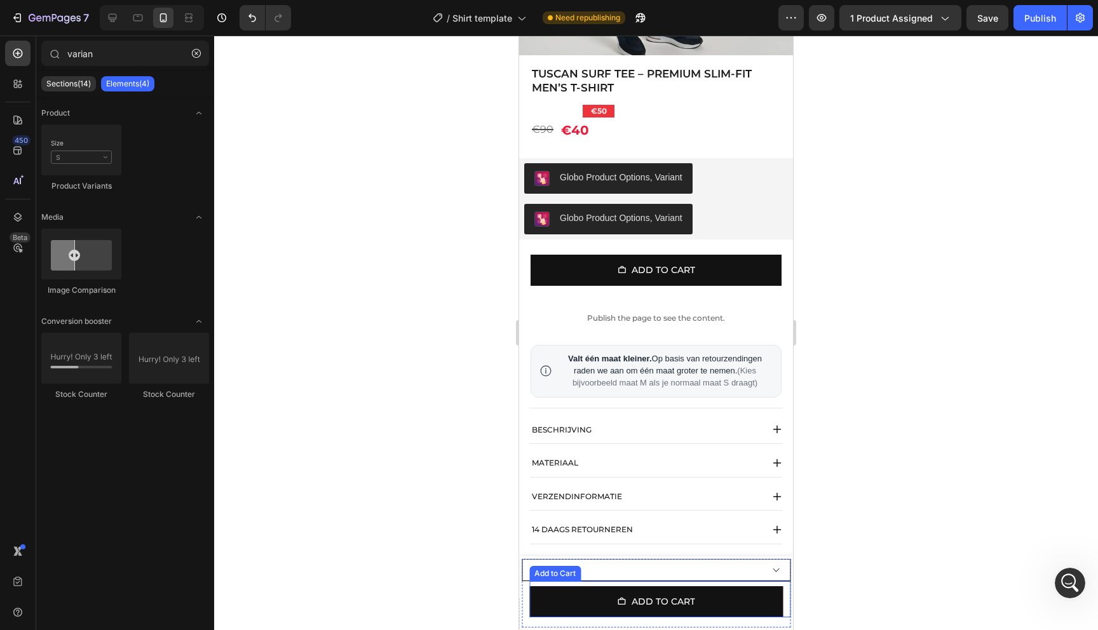
click at [727, 576] on select "S M L XL XXL" at bounding box center [656, 570] width 269 height 22
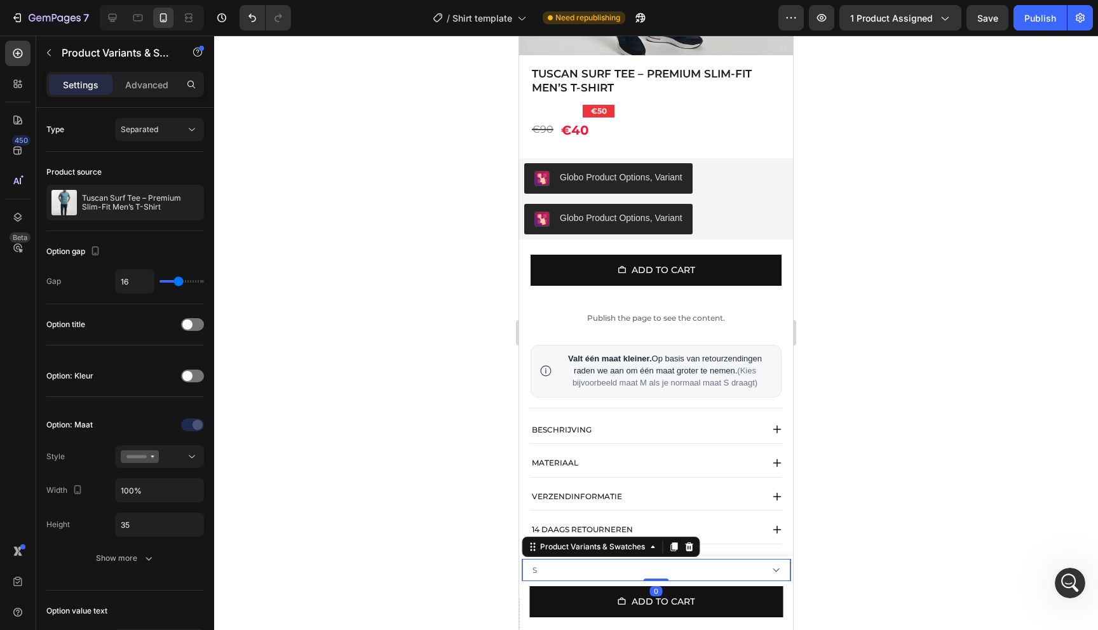
click at [522, 559] on select "S M L XL XXL" at bounding box center [656, 570] width 269 height 22
click at [1023, 15] on button "Publish" at bounding box center [1039, 17] width 53 height 25
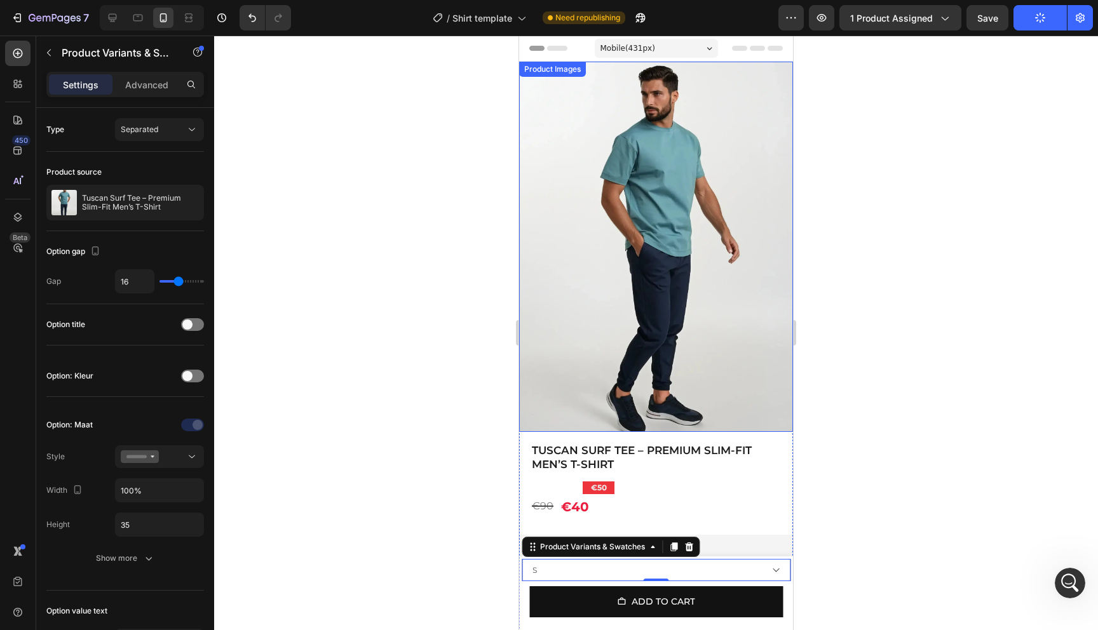
scroll to position [159, 0]
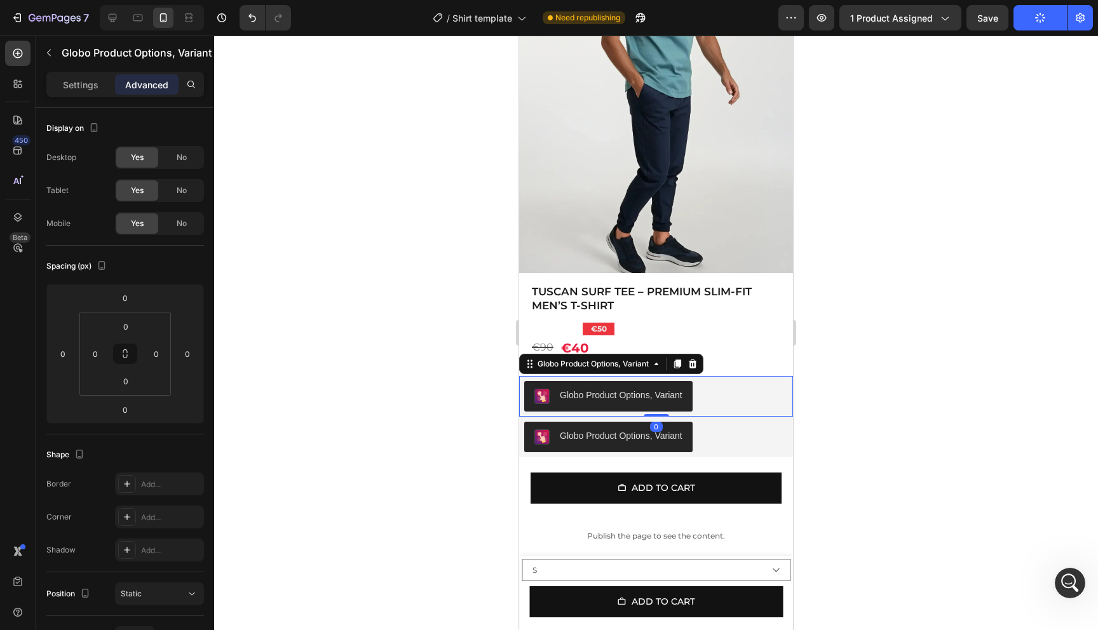
click at [721, 396] on div "Globo Product Options, Variant" at bounding box center [656, 396] width 264 height 30
click at [696, 364] on icon at bounding box center [693, 364] width 8 height 9
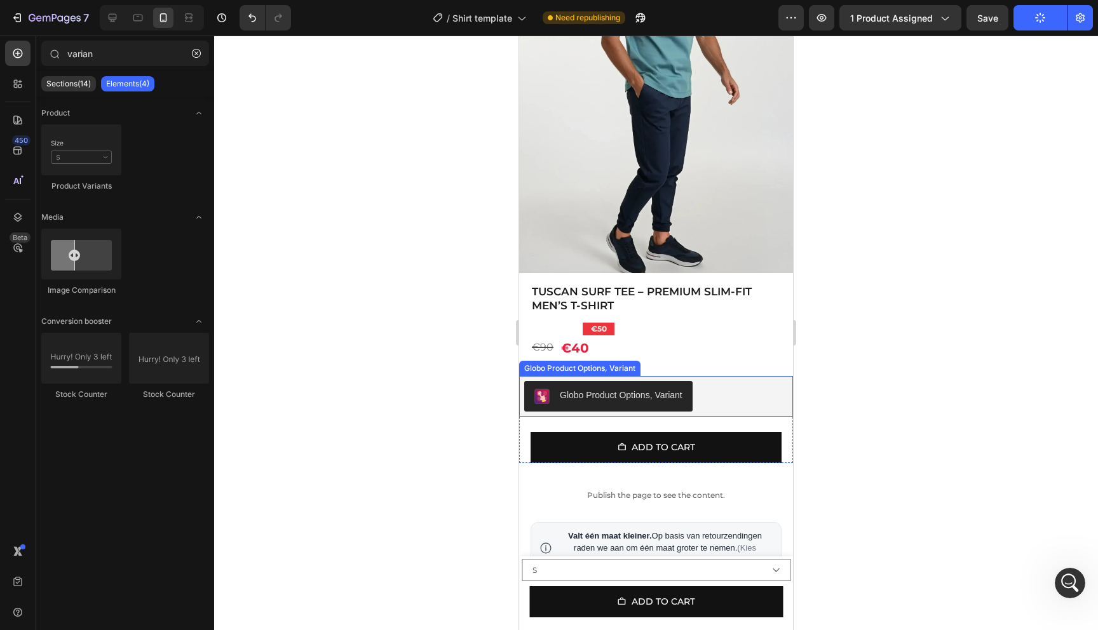
click at [710, 394] on div "Globo Product Options, Variant" at bounding box center [656, 396] width 264 height 30
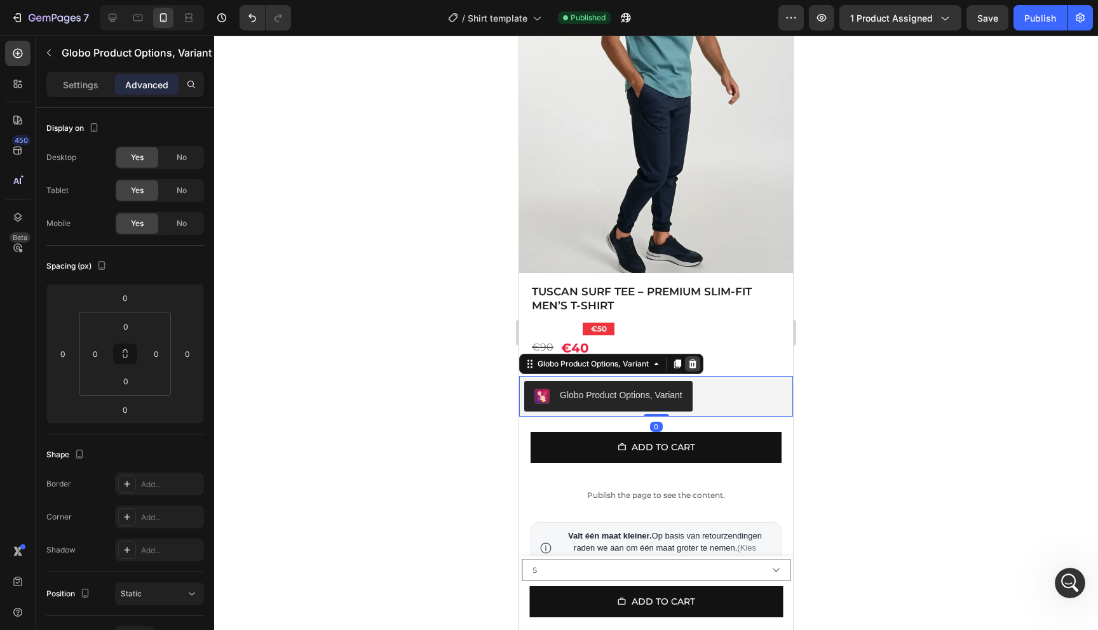
click at [693, 367] on icon at bounding box center [693, 364] width 8 height 9
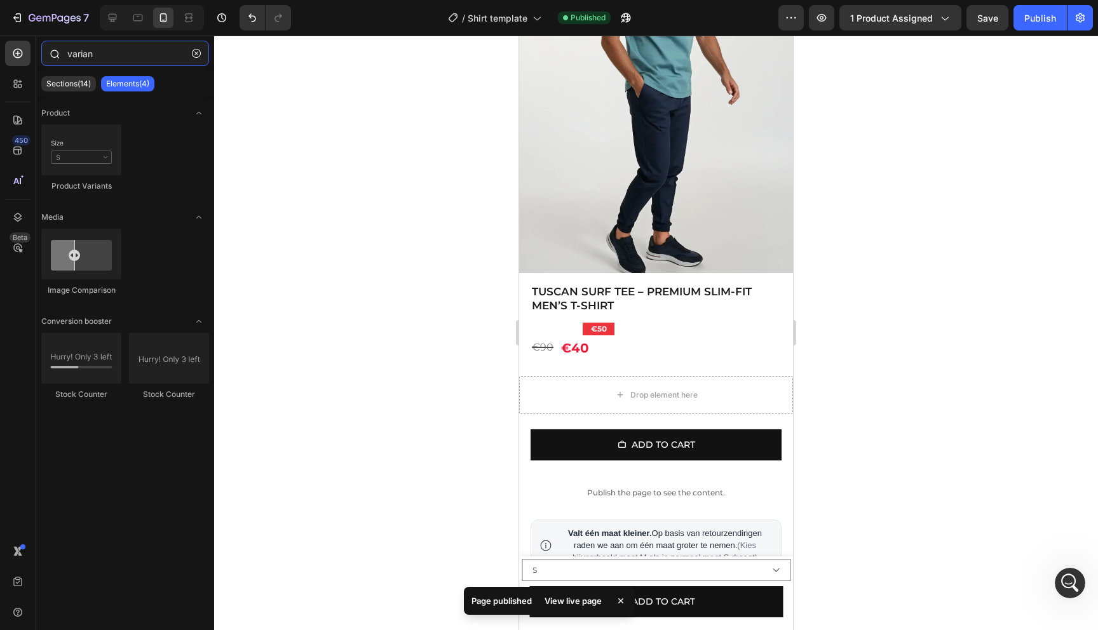
click at [119, 61] on input "varian" at bounding box center [125, 53] width 168 height 25
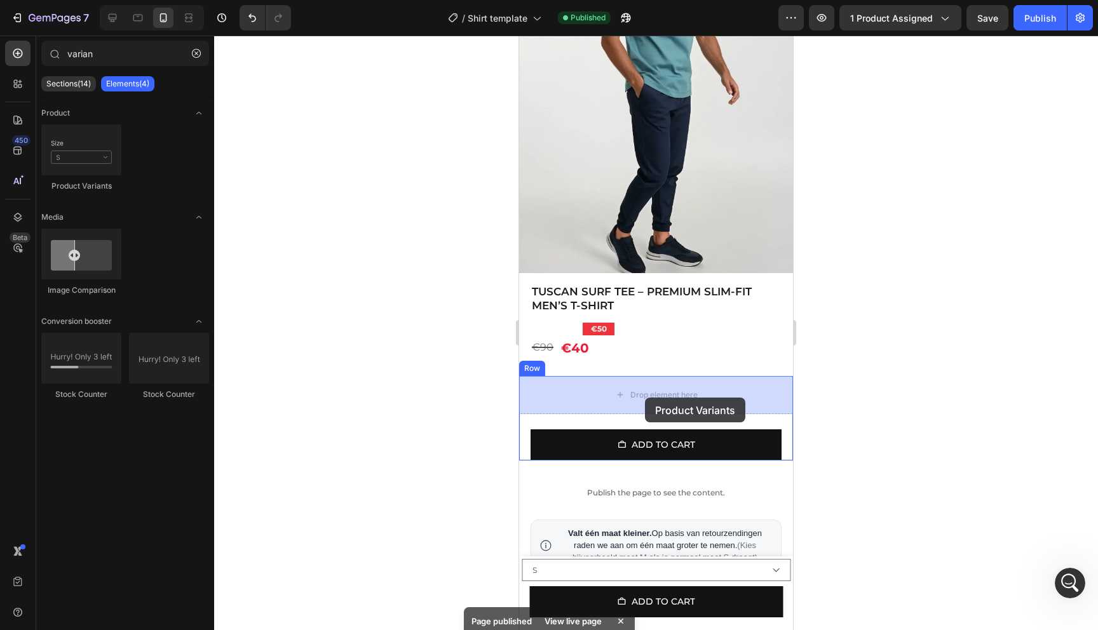
drag, startPoint x: 617, startPoint y: 201, endPoint x: 645, endPoint y: 398, distance: 198.2
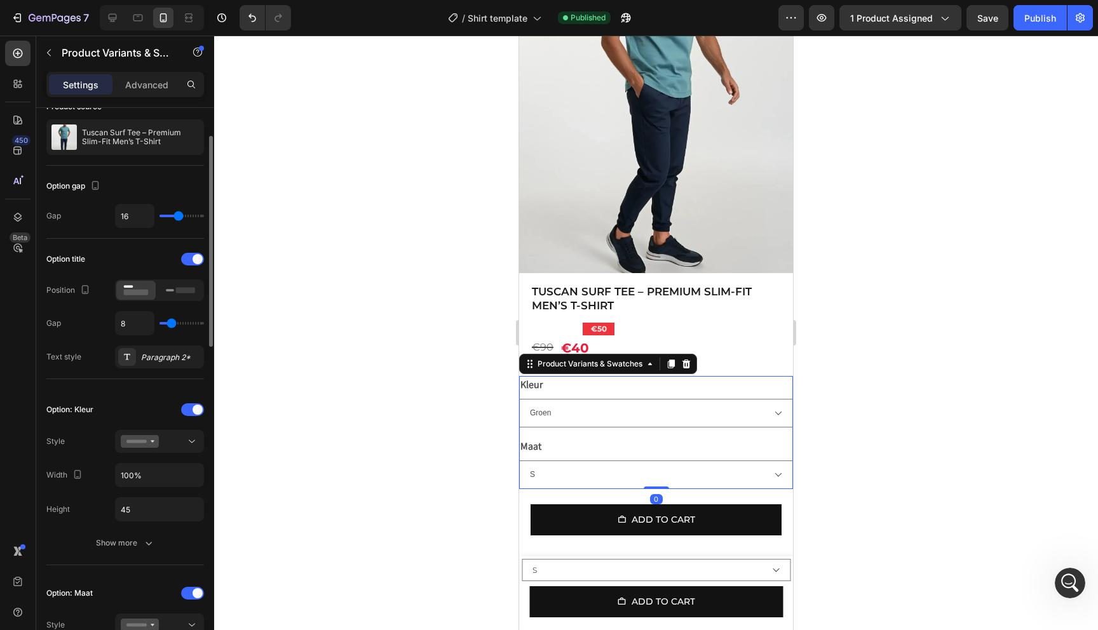
scroll to position [68, 0]
click at [189, 259] on div at bounding box center [192, 256] width 23 height 13
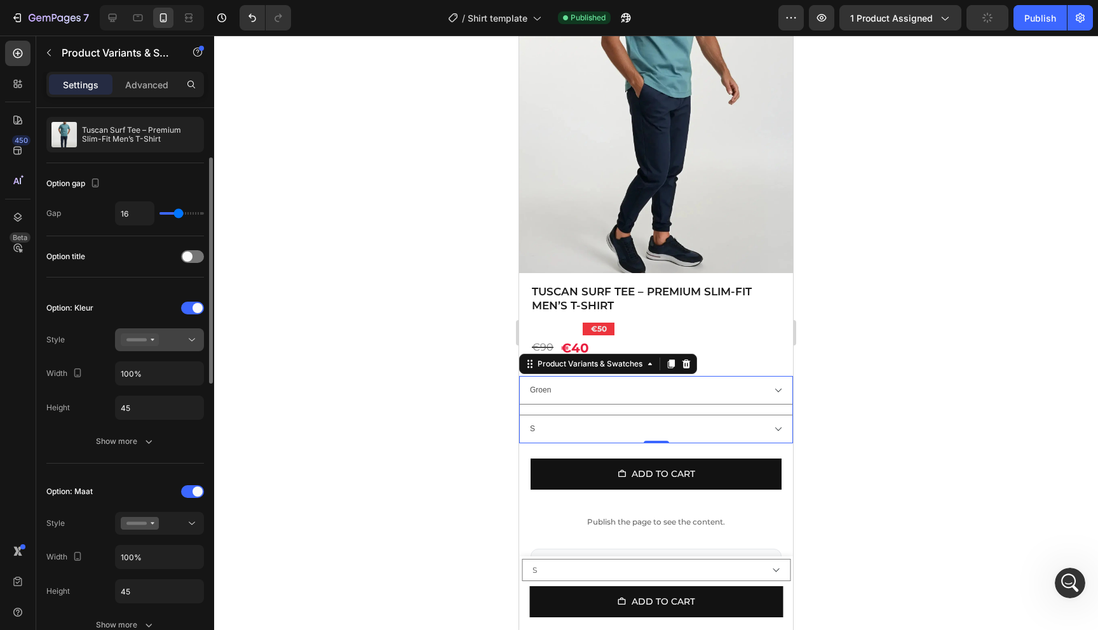
scroll to position [115, 0]
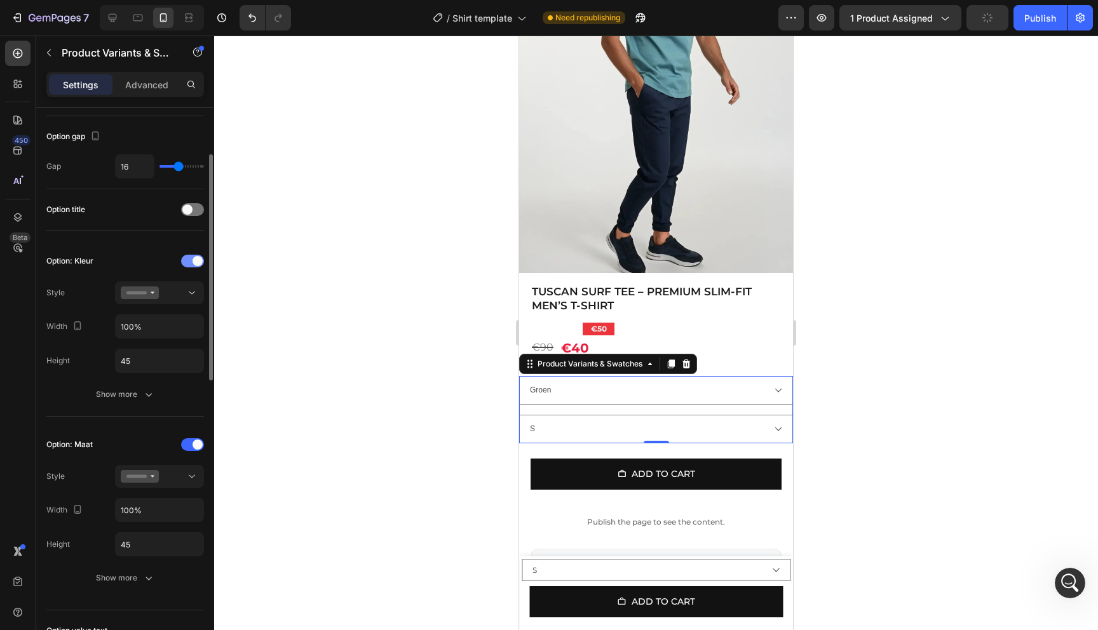
click at [188, 259] on div at bounding box center [192, 261] width 23 height 13
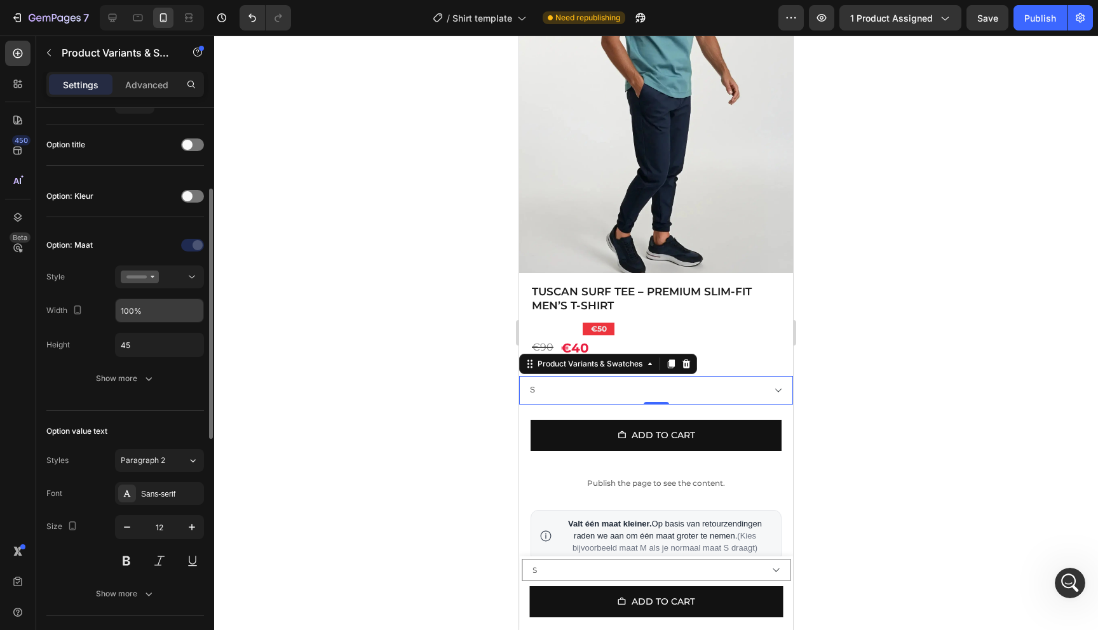
scroll to position [184, 0]
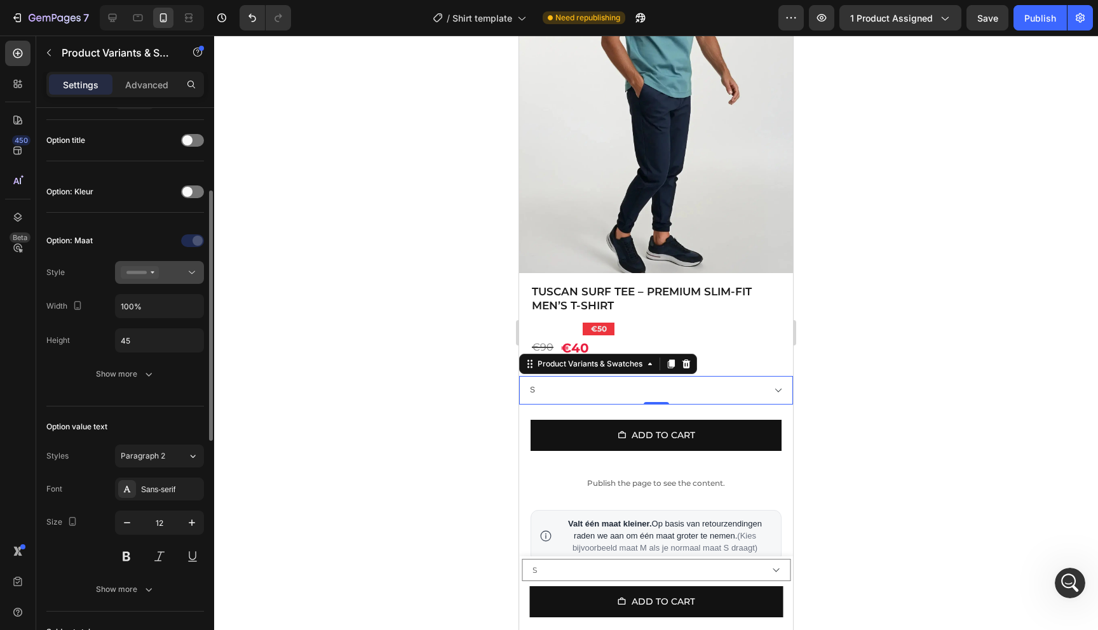
click at [154, 272] on icon at bounding box center [140, 272] width 38 height 13
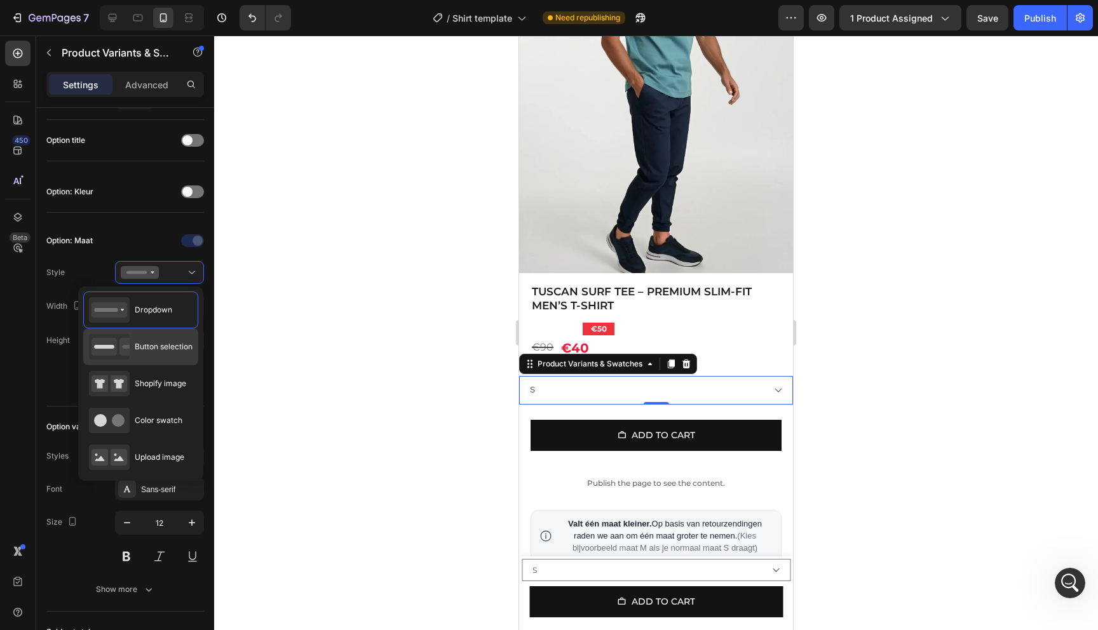
click at [170, 353] on div "Button selection" at bounding box center [141, 346] width 104 height 25
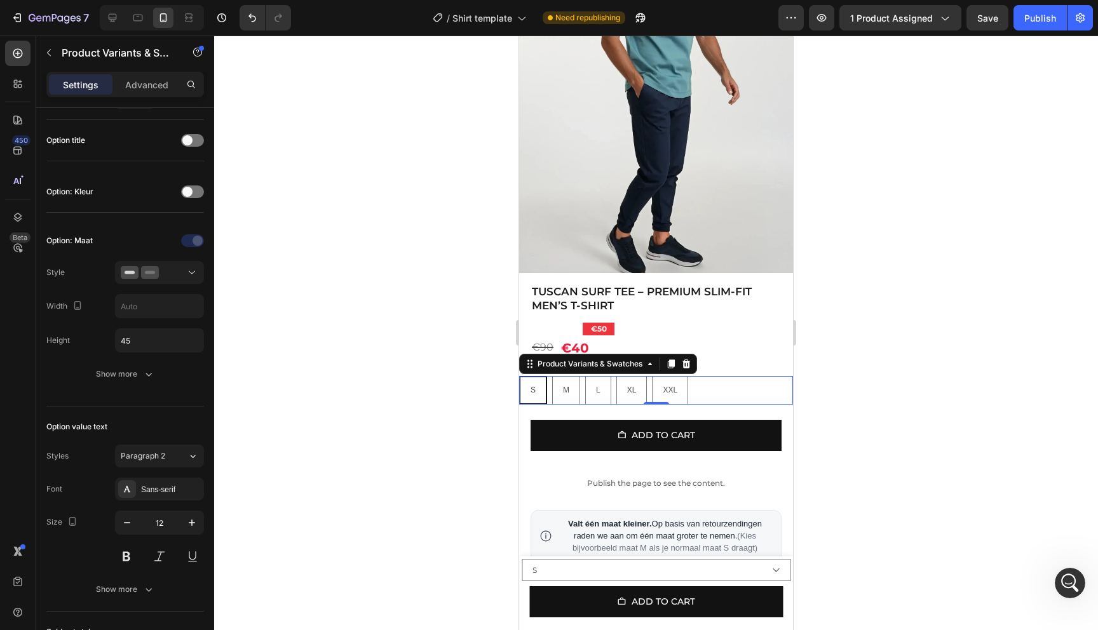
click at [447, 386] on div at bounding box center [656, 333] width 884 height 595
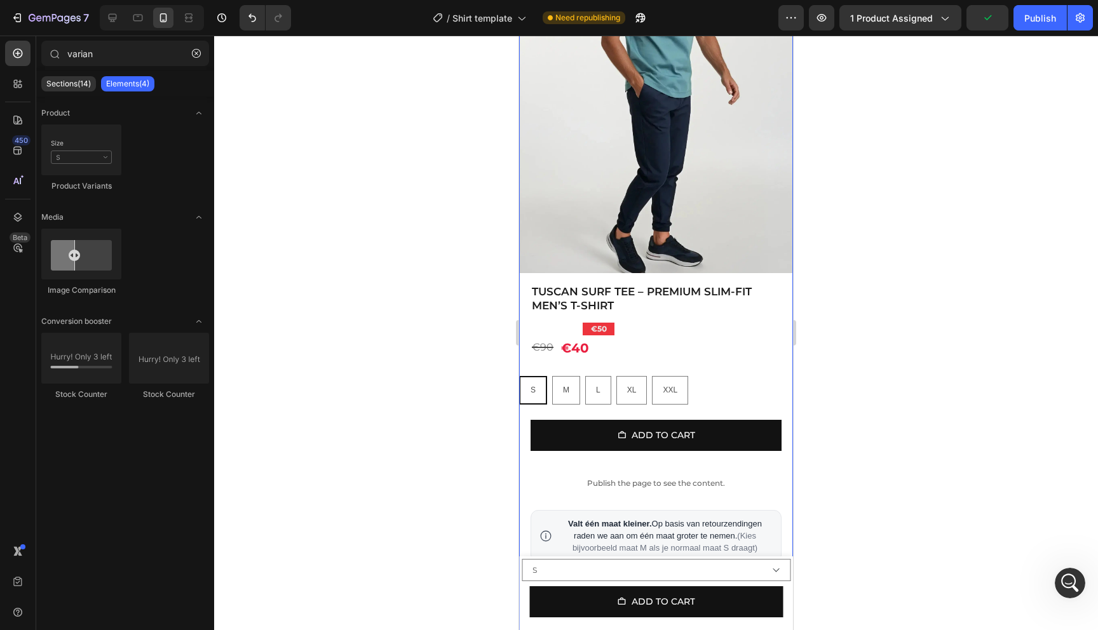
click at [624, 354] on div "€90 Product Price Product Price €40 Product Price Product Price Row" at bounding box center [656, 347] width 274 height 25
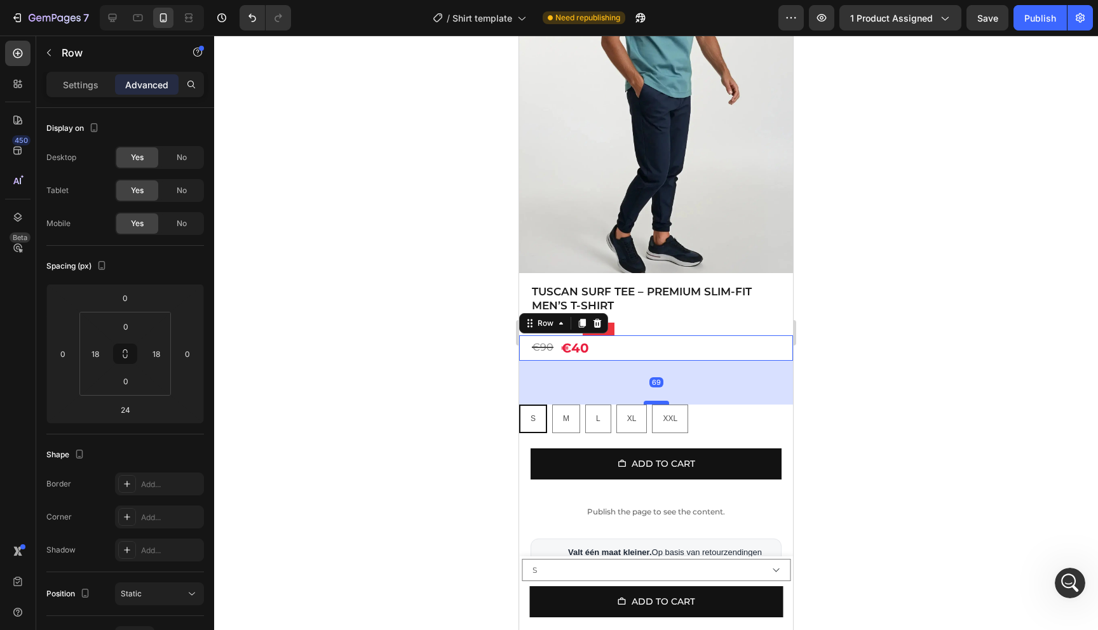
drag, startPoint x: 651, startPoint y: 375, endPoint x: 653, endPoint y: 403, distance: 28.6
click at [653, 403] on div at bounding box center [656, 403] width 25 height 4
click at [913, 331] on div at bounding box center [656, 333] width 884 height 595
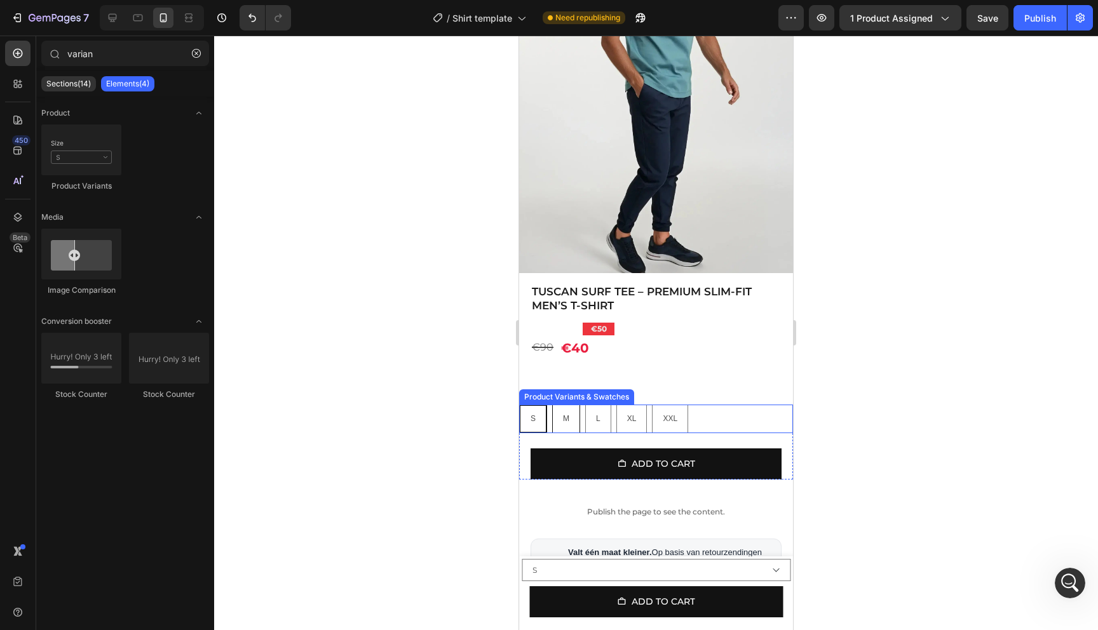
click at [558, 410] on div "M" at bounding box center [566, 419] width 27 height 24
click at [552, 405] on input "M M M" at bounding box center [551, 404] width 1 height 1
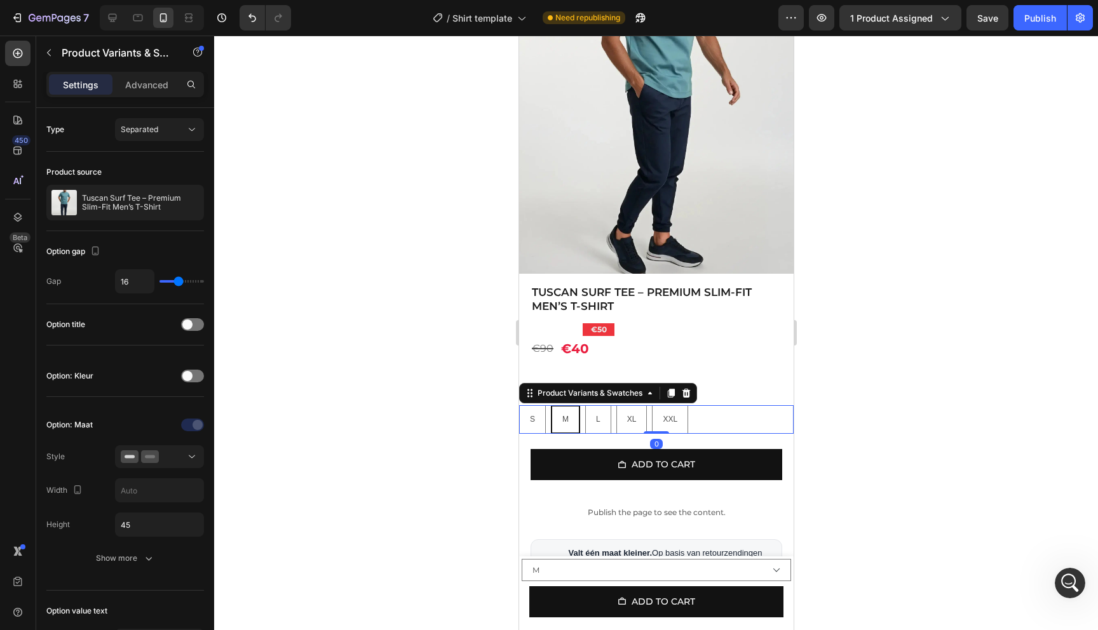
click at [740, 417] on div "S S S M M M L L L XL XL XL XXL XXL XXL" at bounding box center [655, 419] width 274 height 29
click at [736, 417] on div "S S S M M M L L L XL XL XL XXL XXL XXL" at bounding box center [655, 419] width 274 height 29
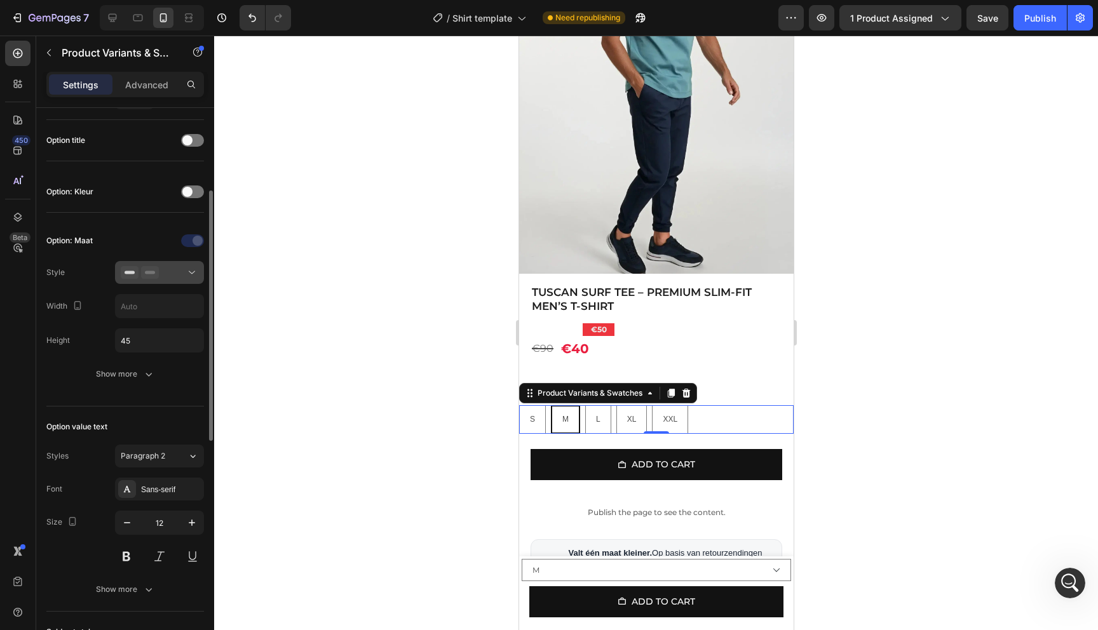
click at [170, 261] on button at bounding box center [159, 272] width 89 height 23
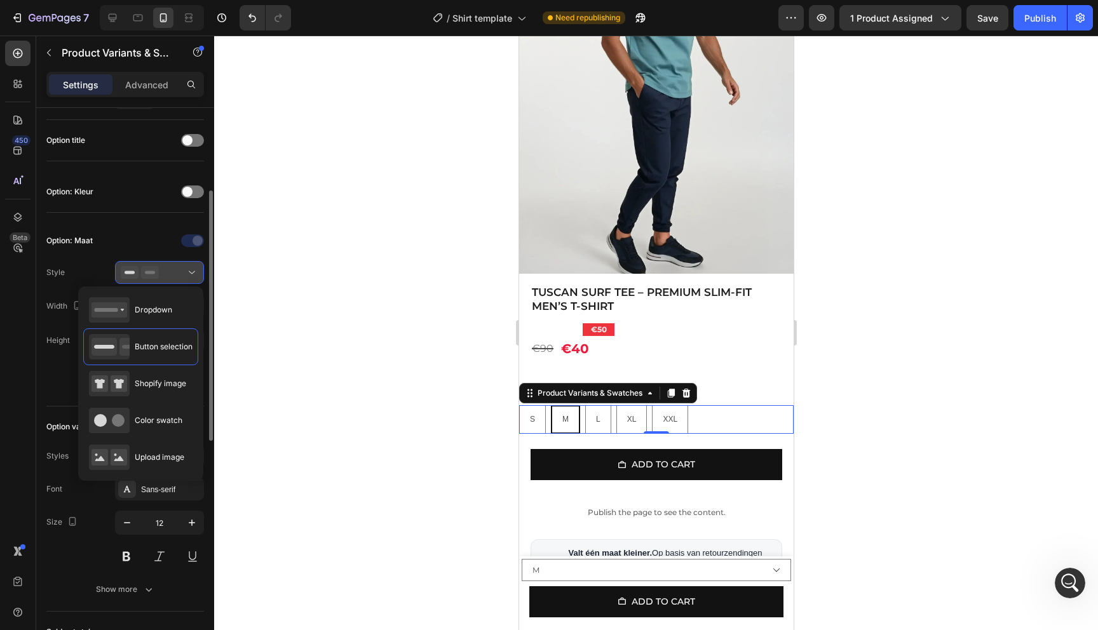
click at [170, 264] on button at bounding box center [159, 272] width 89 height 23
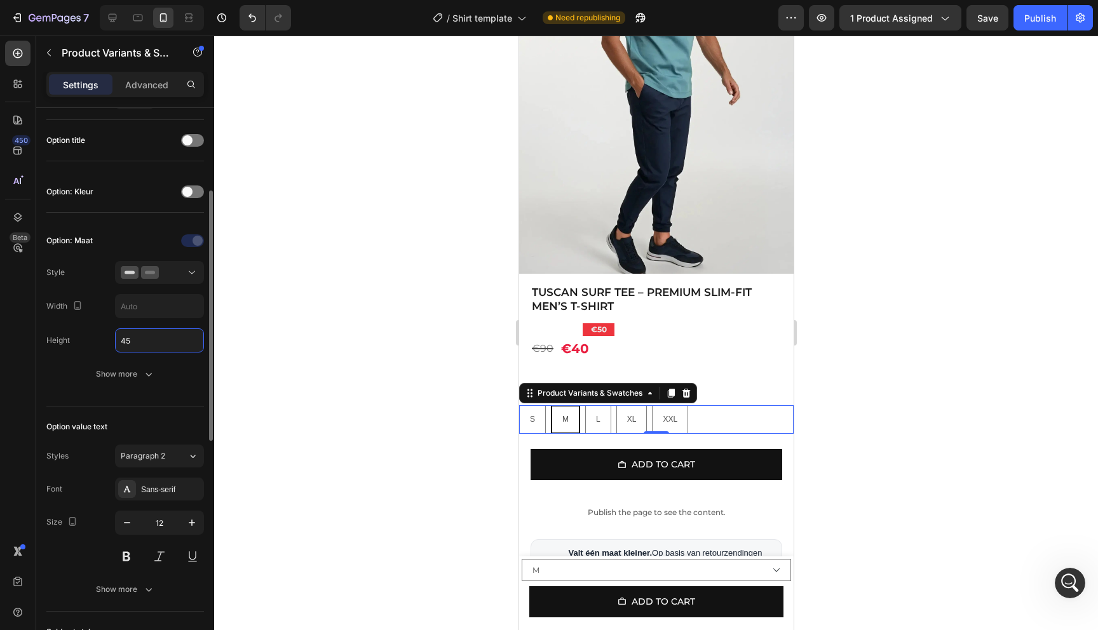
click at [157, 344] on input "45" at bounding box center [160, 340] width 88 height 23
click at [158, 343] on input "45" at bounding box center [160, 340] width 88 height 23
click at [160, 343] on input "45" at bounding box center [160, 340] width 88 height 23
click at [126, 370] on div "Show more" at bounding box center [125, 374] width 59 height 13
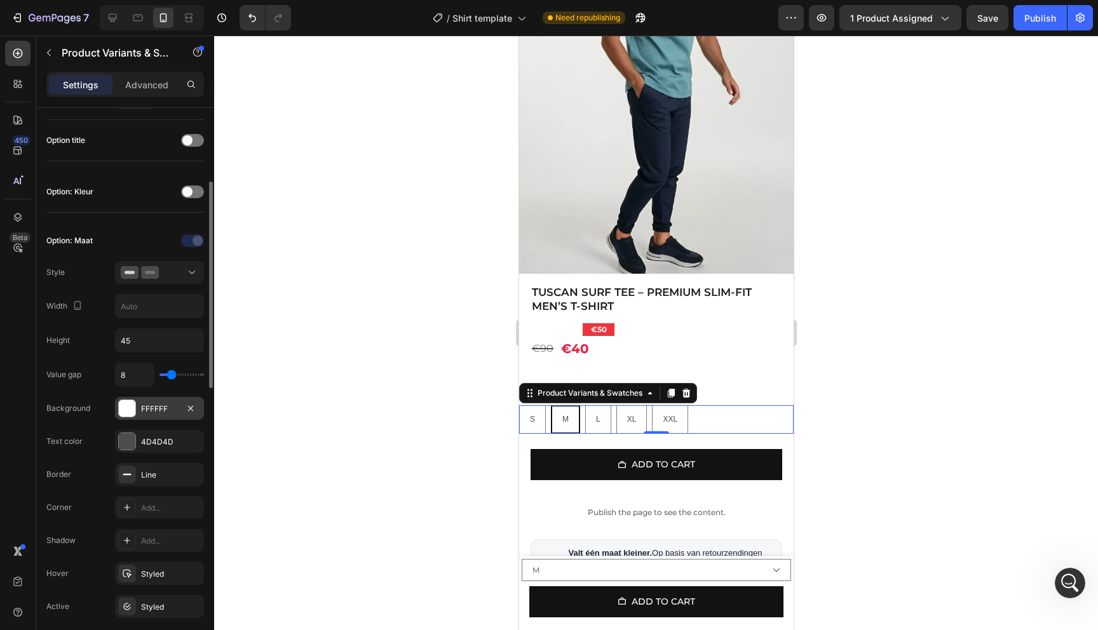
scroll to position [252, 0]
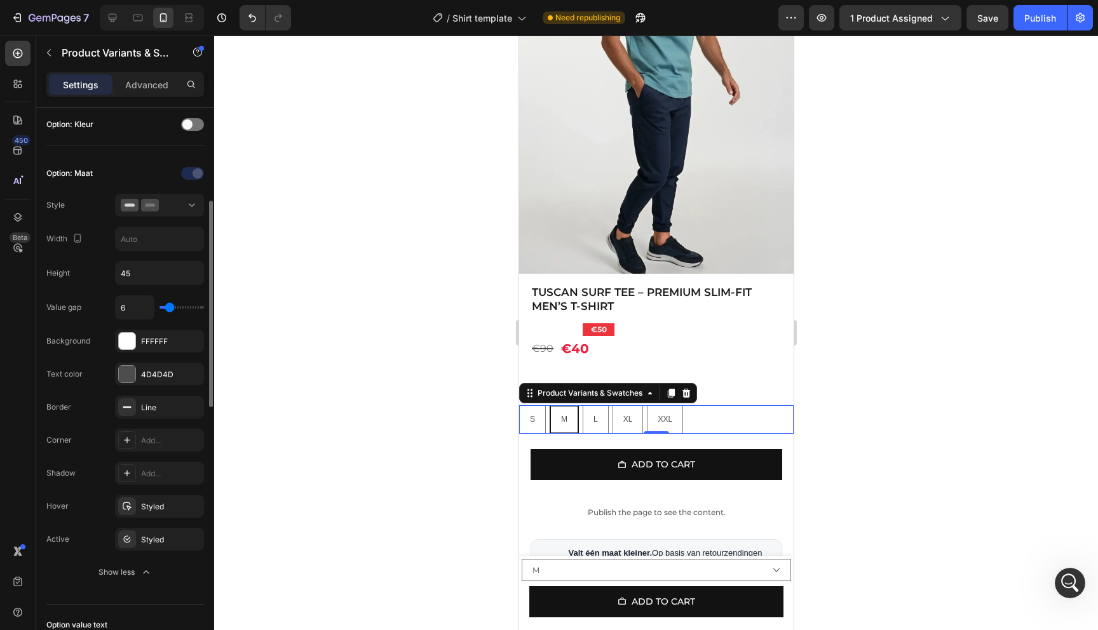
click at [170, 309] on input "range" at bounding box center [181, 307] width 44 height 3
click at [152, 283] on input "45" at bounding box center [160, 273] width 88 height 23
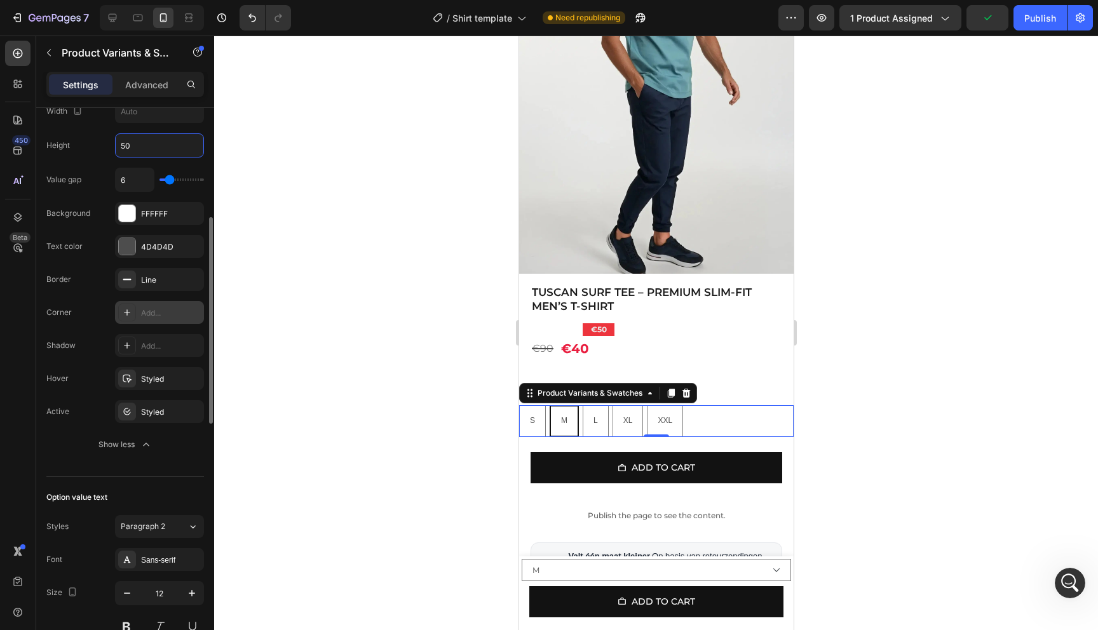
scroll to position [381, 0]
click at [912, 303] on div at bounding box center [656, 333] width 884 height 595
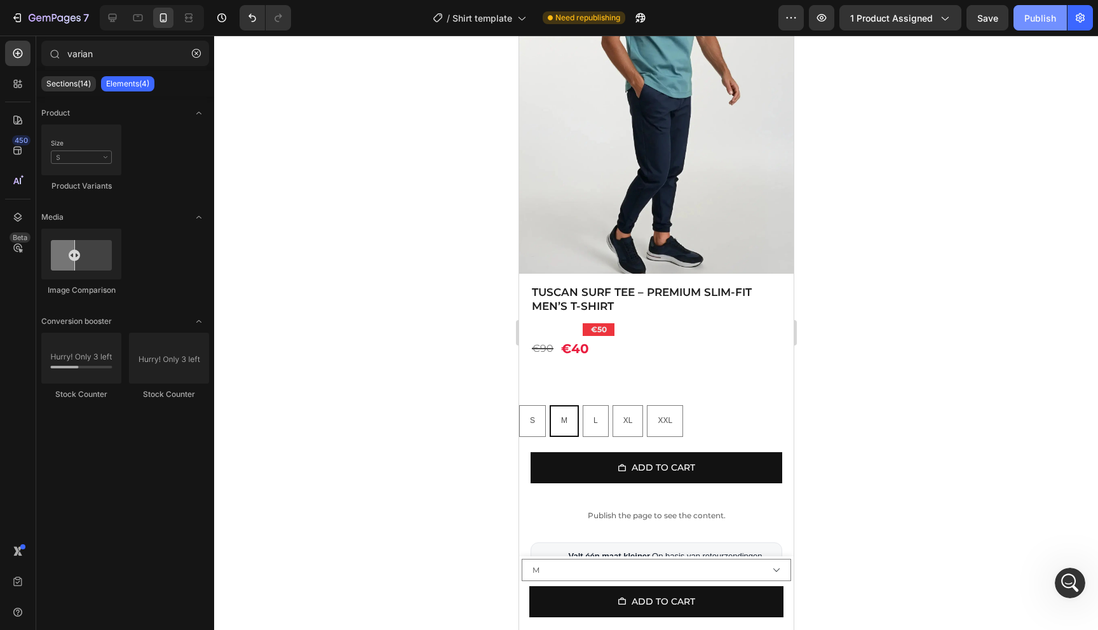
click at [1028, 16] on div "Publish" at bounding box center [1040, 17] width 32 height 13
click at [1046, 15] on div "Publish" at bounding box center [1040, 17] width 32 height 13
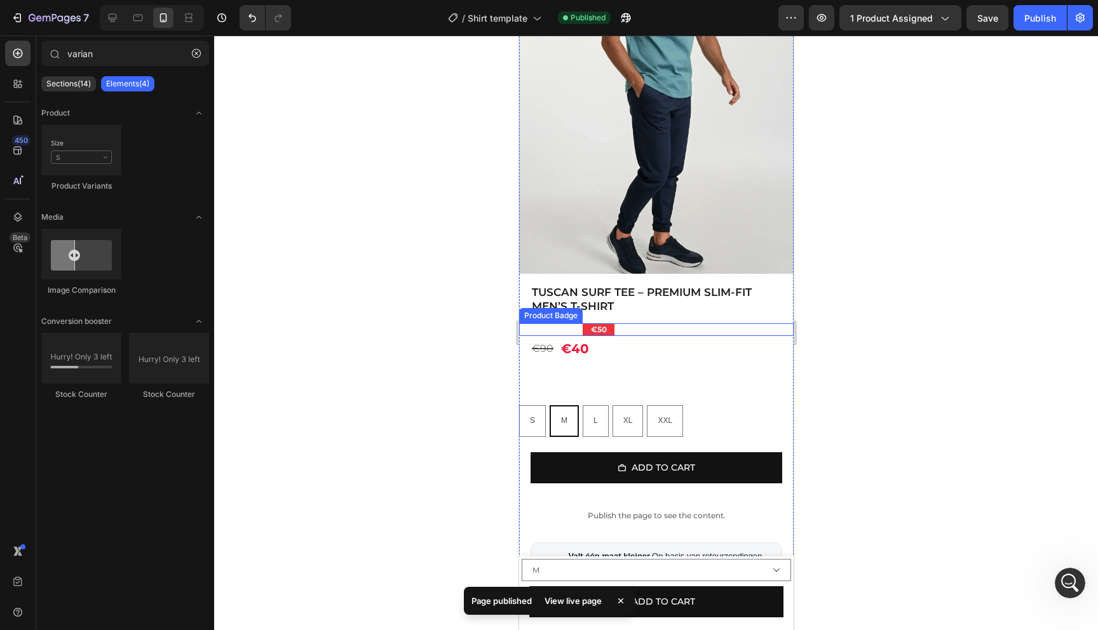
click at [622, 332] on div "€50" at bounding box center [687, 329] width 211 height 13
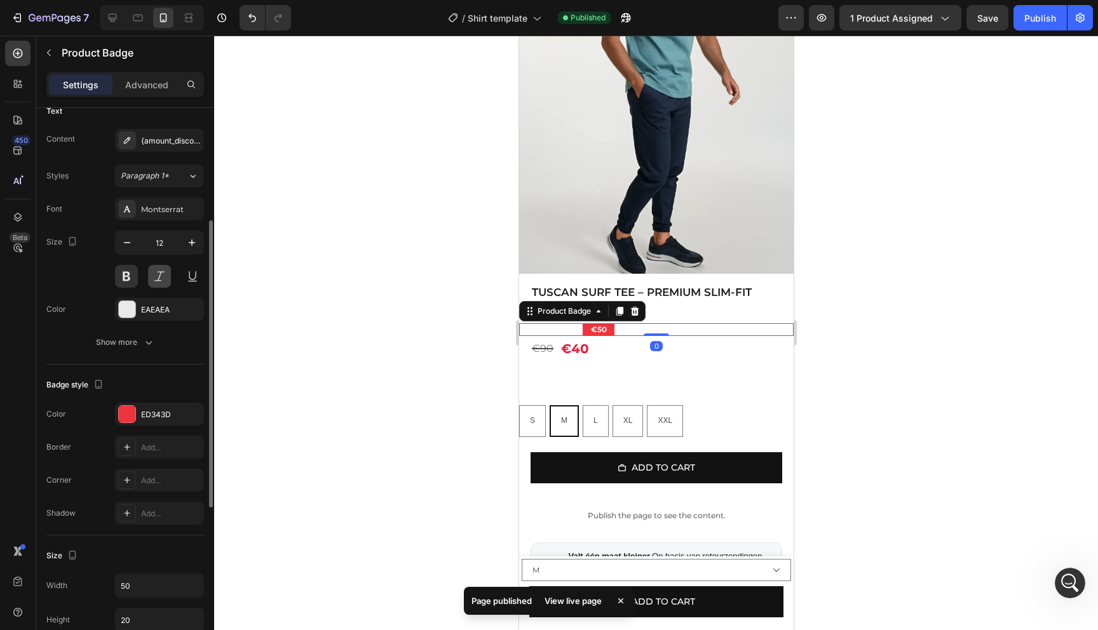
scroll to position [199, 0]
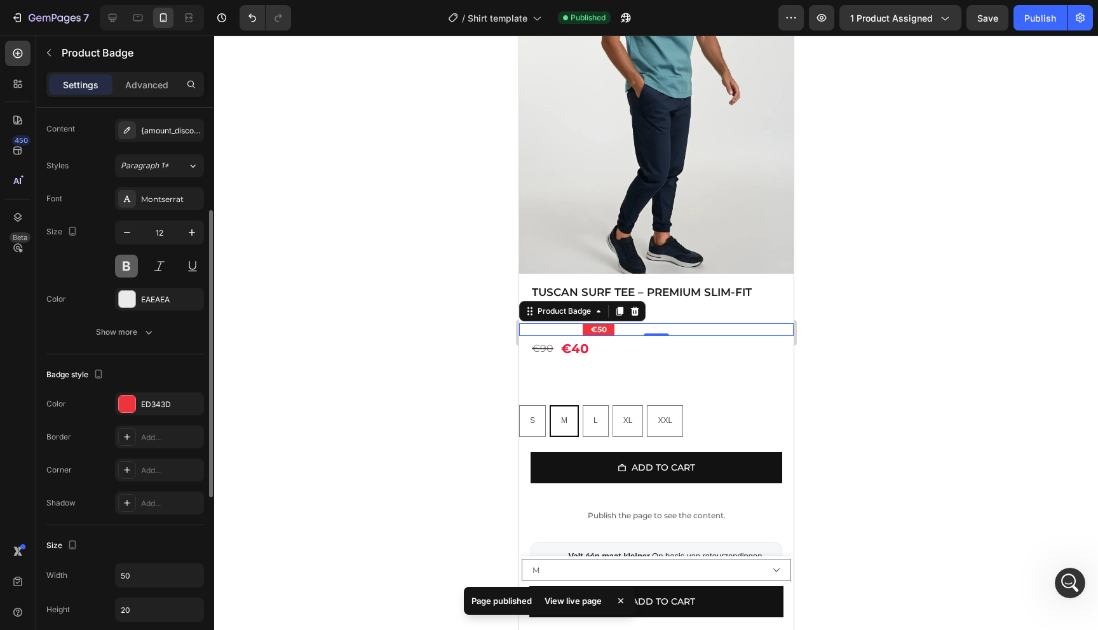
click at [125, 273] on button at bounding box center [126, 266] width 23 height 23
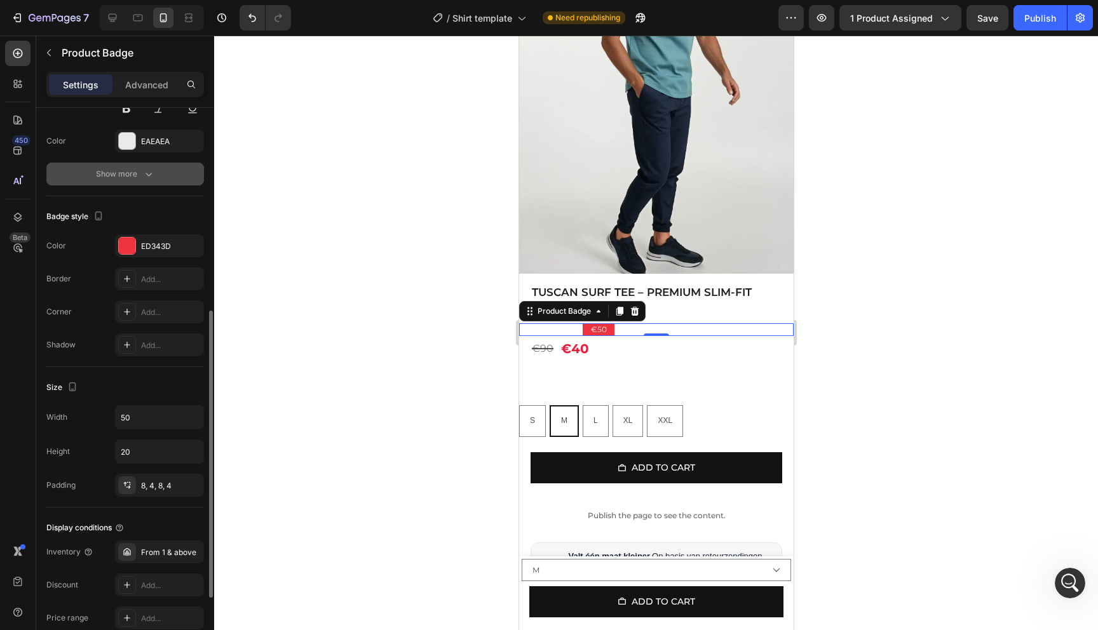
scroll to position [370, 0]
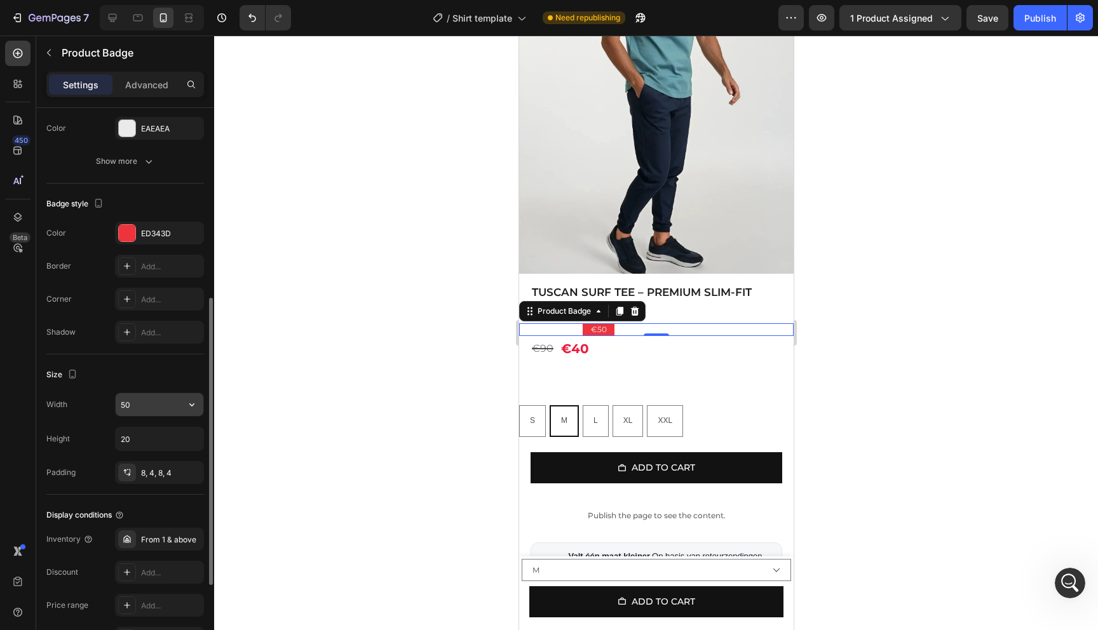
click at [146, 409] on input "50" at bounding box center [160, 404] width 88 height 23
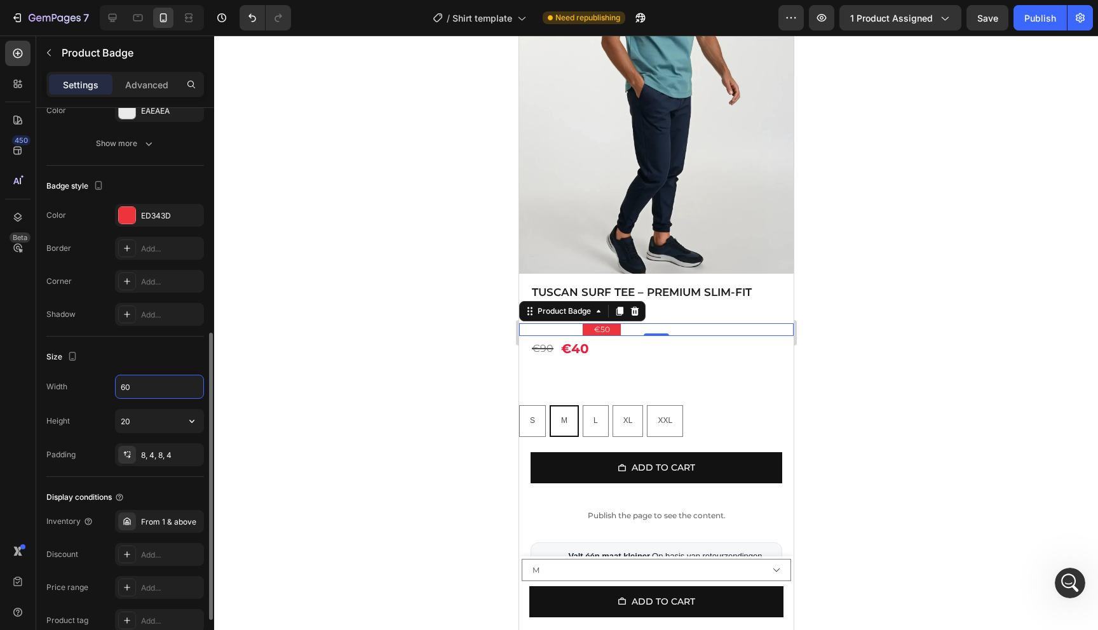
scroll to position [417, 0]
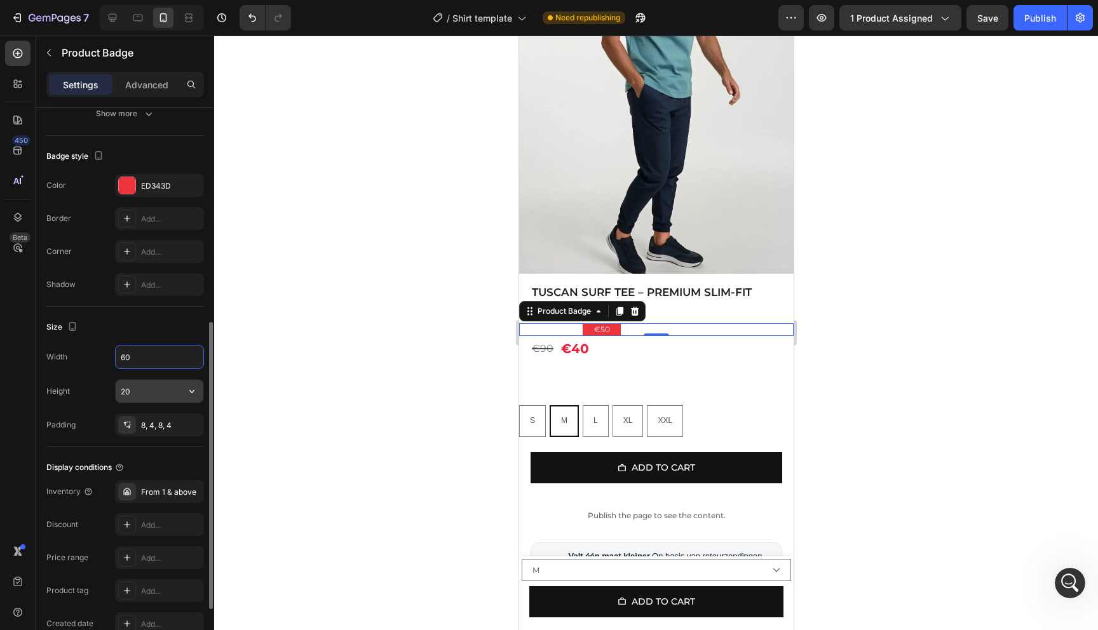
click at [143, 394] on input "20" at bounding box center [160, 391] width 88 height 23
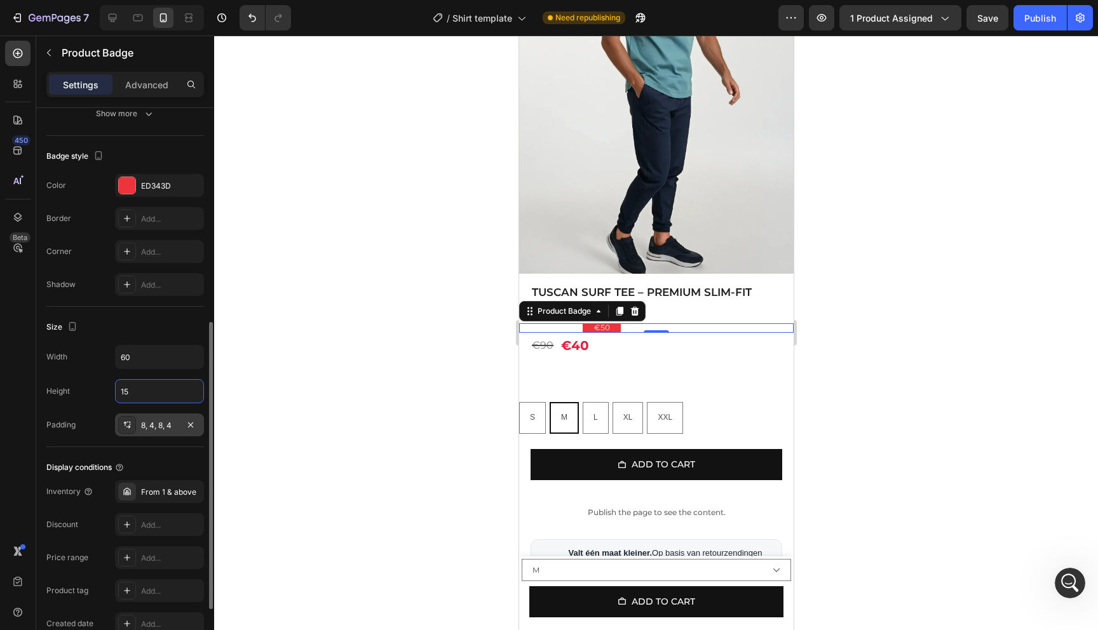
click at [165, 426] on div "8, 4, 8, 4" at bounding box center [159, 425] width 37 height 11
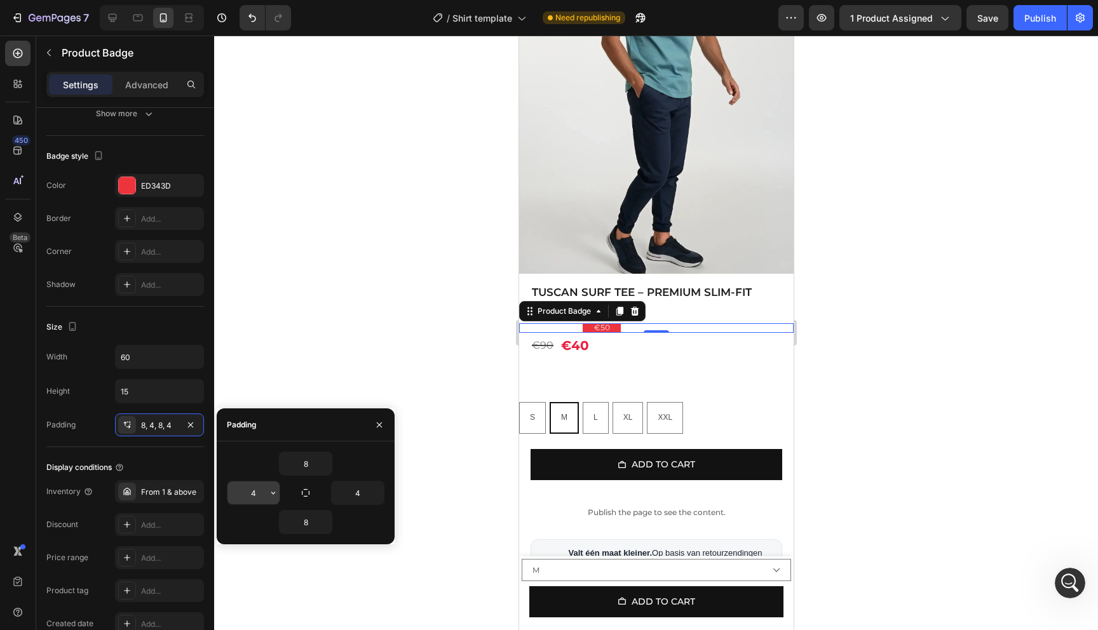
click at [256, 494] on input "4" at bounding box center [253, 493] width 52 height 23
click at [367, 501] on input "4" at bounding box center [358, 493] width 52 height 23
click at [323, 463] on icon "button" at bounding box center [325, 464] width 10 height 10
click at [314, 463] on input "8" at bounding box center [306, 463] width 52 height 23
click at [302, 520] on input "8" at bounding box center [306, 522] width 52 height 23
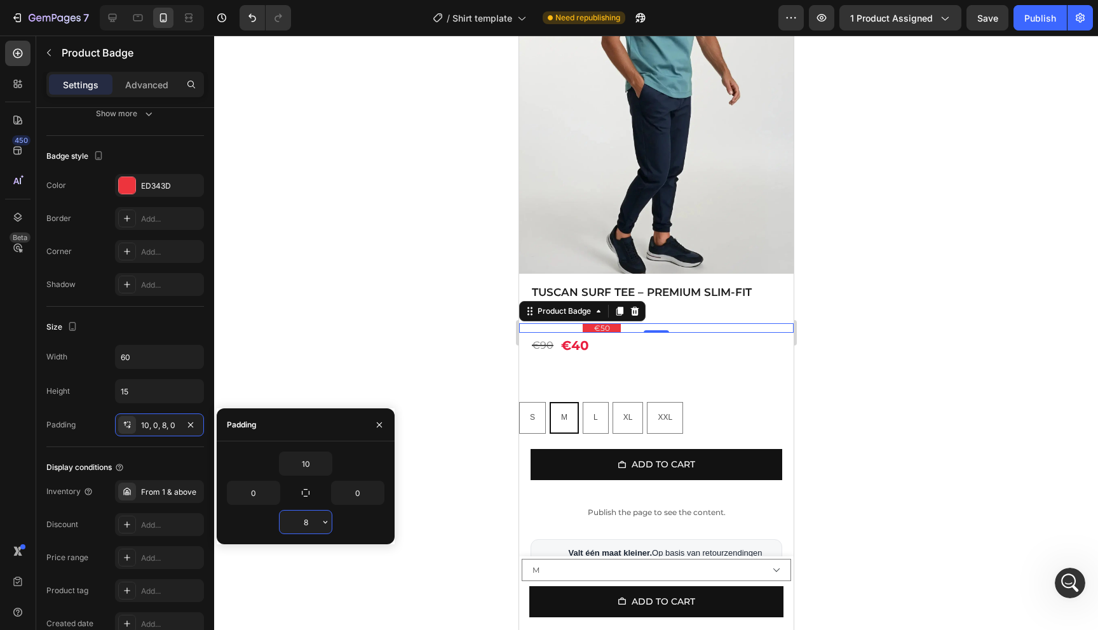
click at [302, 520] on input "8" at bounding box center [306, 522] width 52 height 23
click at [370, 341] on div at bounding box center [656, 333] width 884 height 595
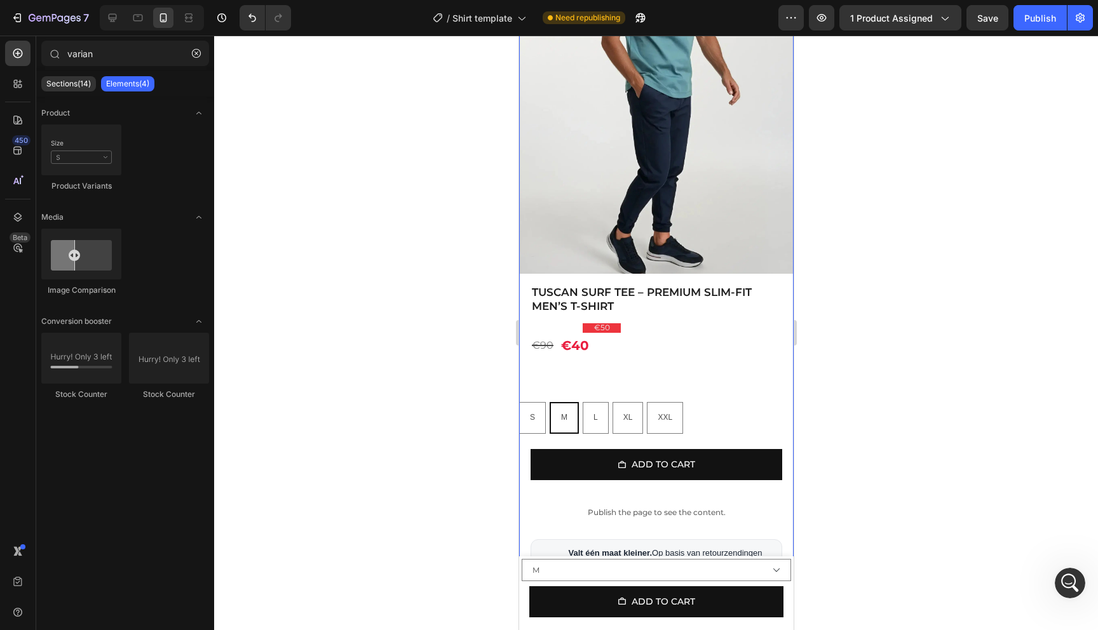
click at [625, 324] on div "€50" at bounding box center [687, 328] width 211 height 10
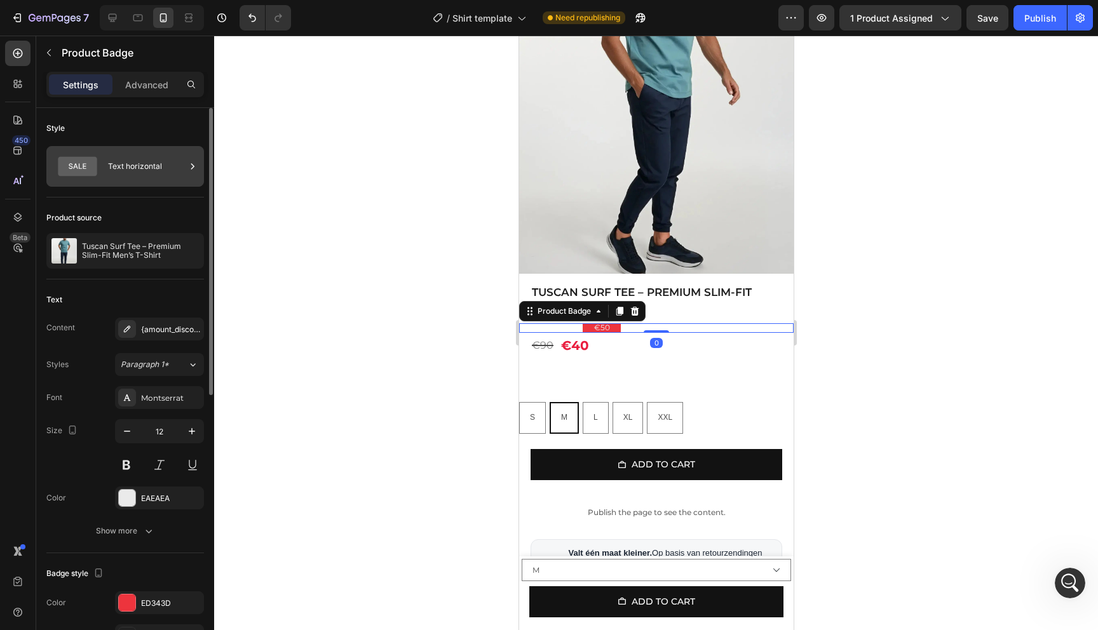
click at [111, 176] on div "Text horizontal" at bounding box center [147, 166] width 78 height 29
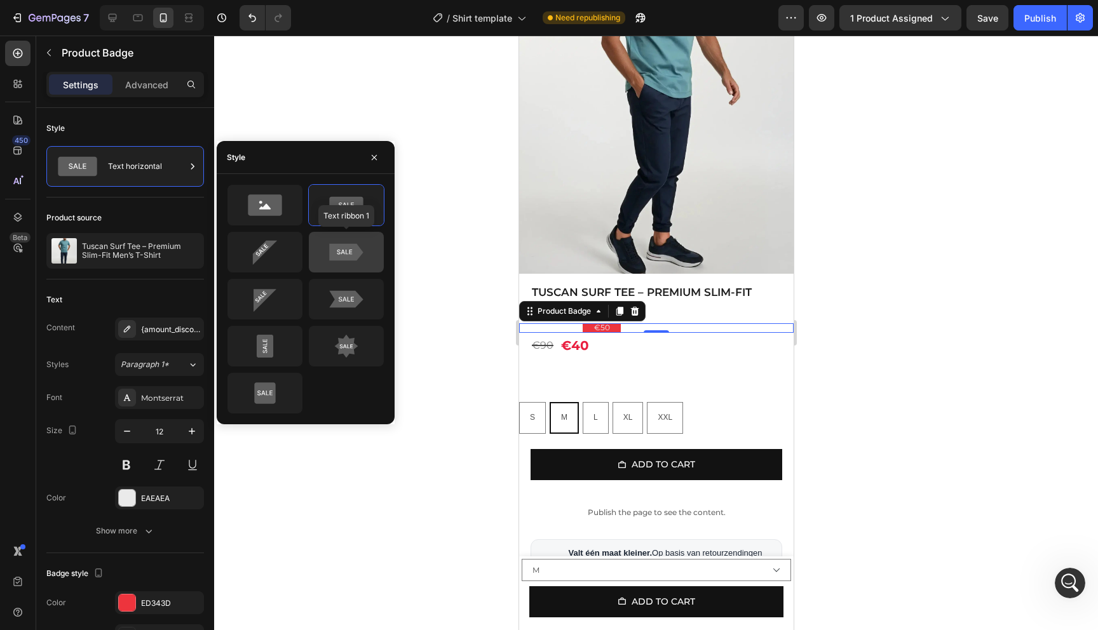
click at [337, 251] on icon at bounding box center [344, 252] width 15 height 4
click at [257, 201] on icon at bounding box center [265, 204] width 34 height 21
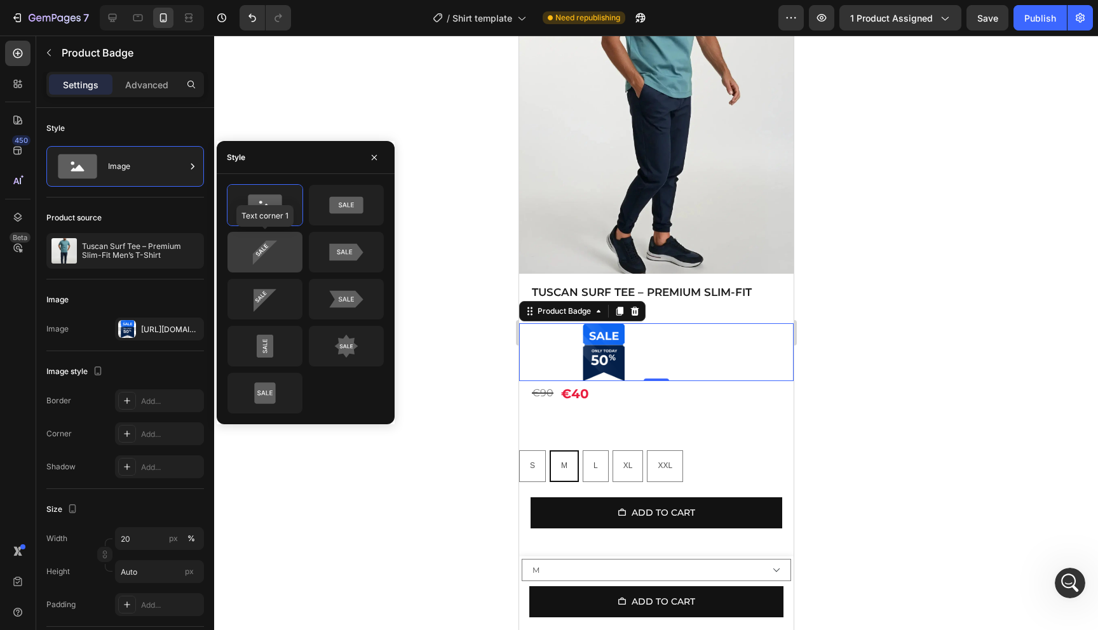
click at [274, 269] on div at bounding box center [264, 252] width 75 height 41
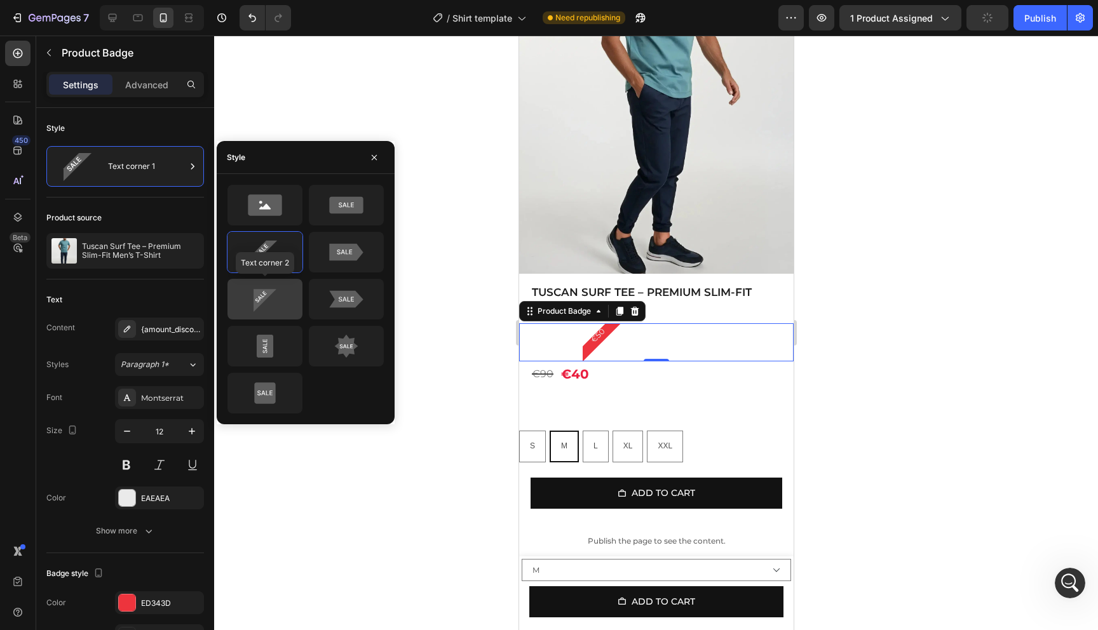
click at [271, 312] on div at bounding box center [264, 299] width 75 height 41
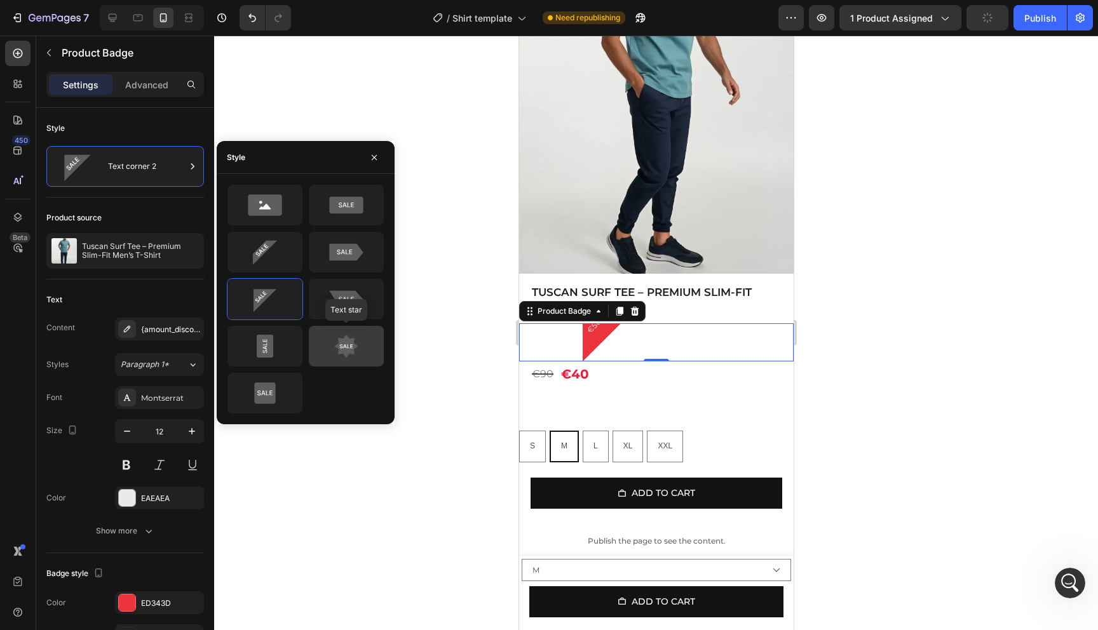
click at [339, 350] on icon at bounding box center [347, 347] width 24 height 24
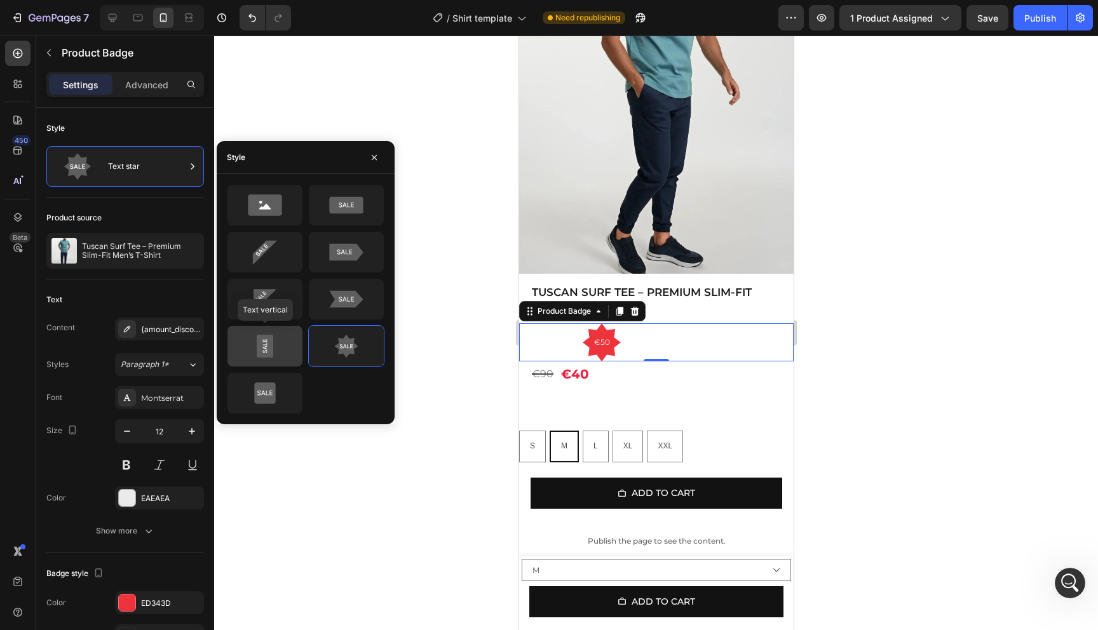
click at [285, 350] on icon at bounding box center [265, 346] width 60 height 25
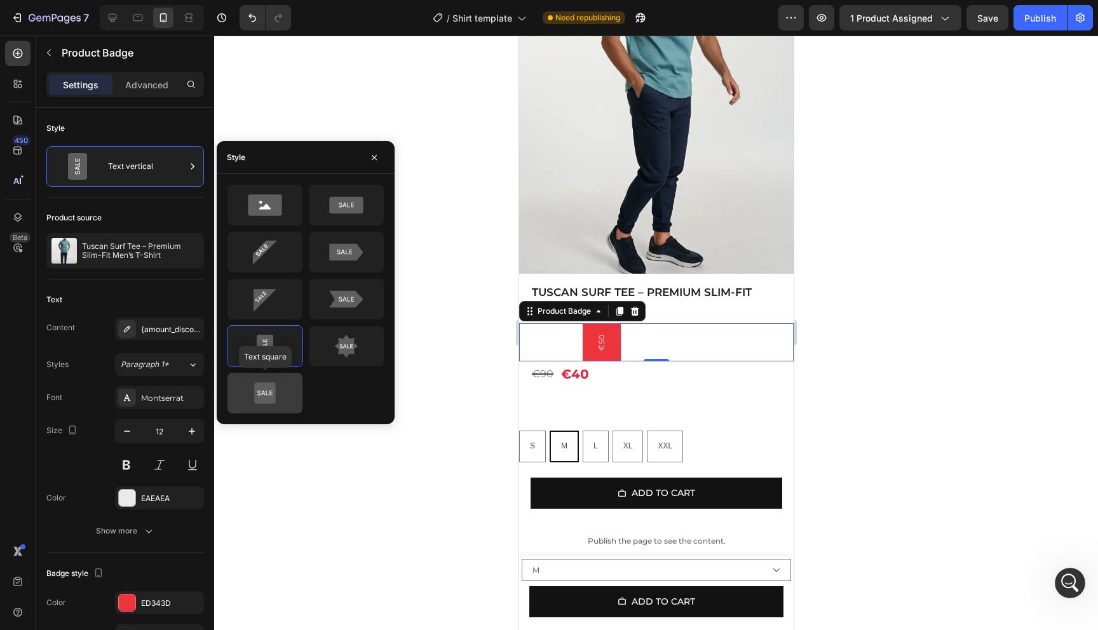
click at [274, 379] on div at bounding box center [264, 393] width 75 height 41
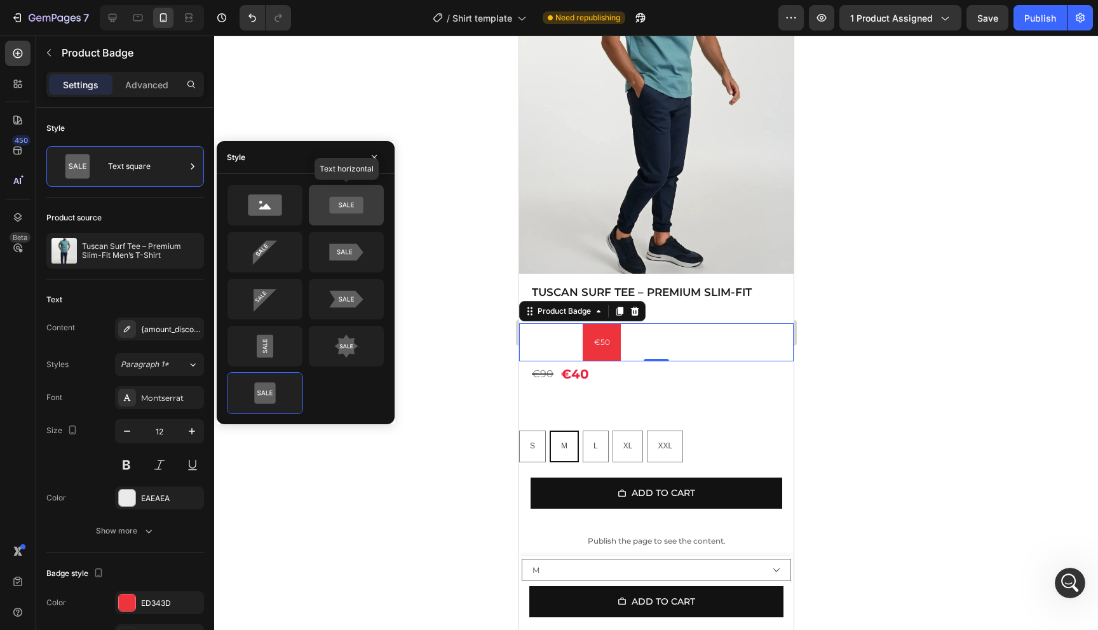
click at [364, 220] on div at bounding box center [346, 205] width 75 height 41
click at [358, 215] on icon at bounding box center [346, 204] width 60 height 25
click at [347, 213] on icon at bounding box center [346, 204] width 60 height 25
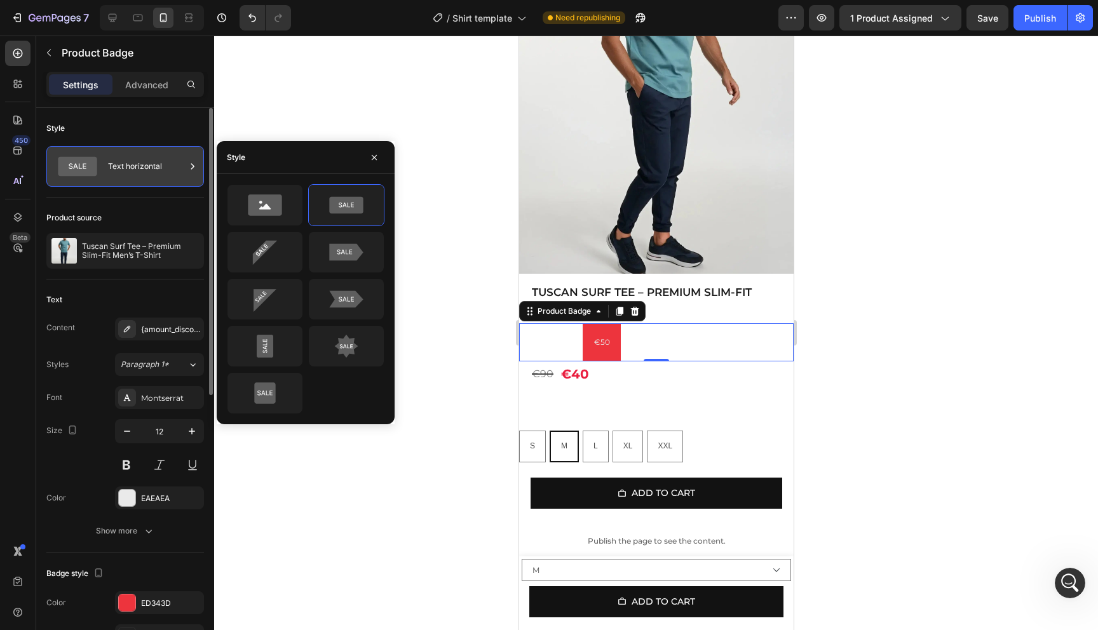
click at [157, 181] on div "Text horizontal" at bounding box center [125, 166] width 158 height 41
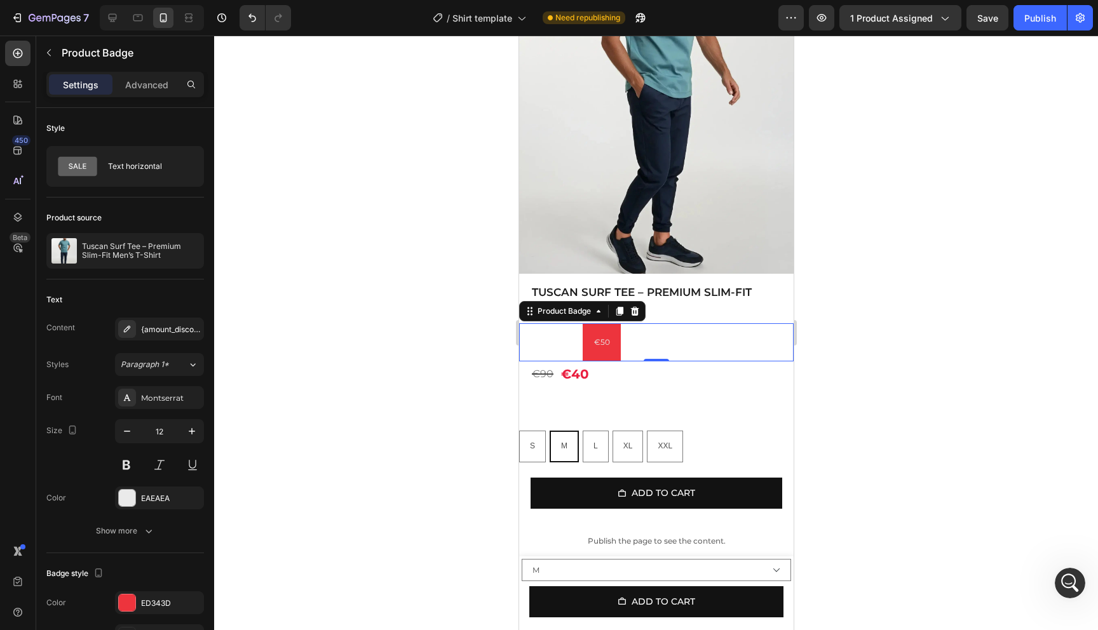
click at [640, 338] on div "€50" at bounding box center [687, 342] width 211 height 38
click at [113, 156] on div "Text horizontal" at bounding box center [147, 166] width 78 height 29
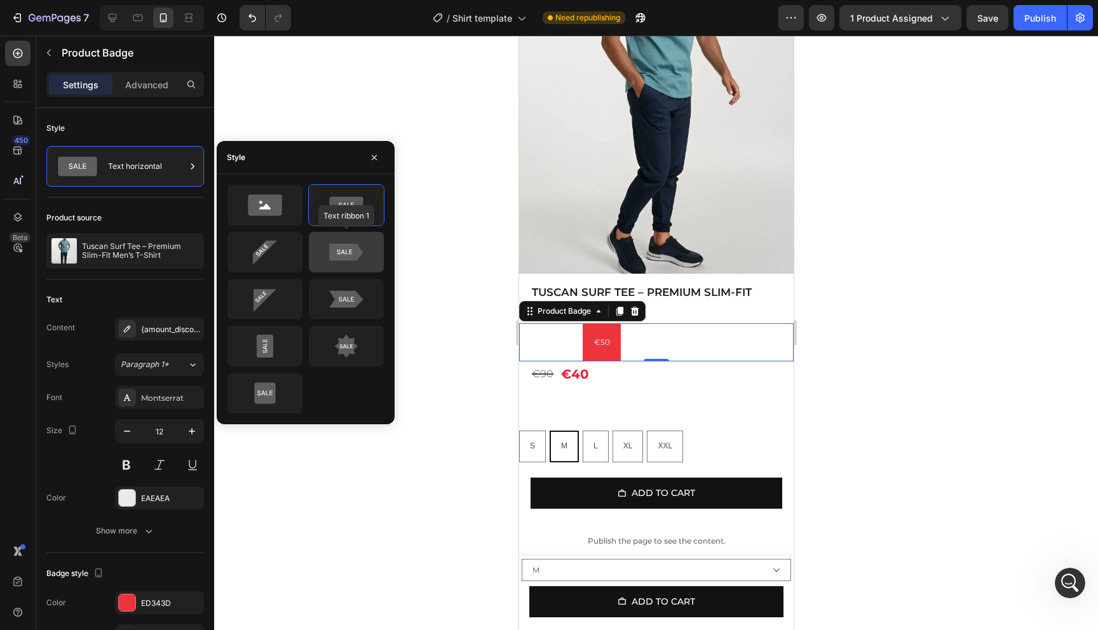
click at [325, 252] on icon at bounding box center [346, 251] width 60 height 25
click at [334, 254] on icon at bounding box center [346, 252] width 34 height 17
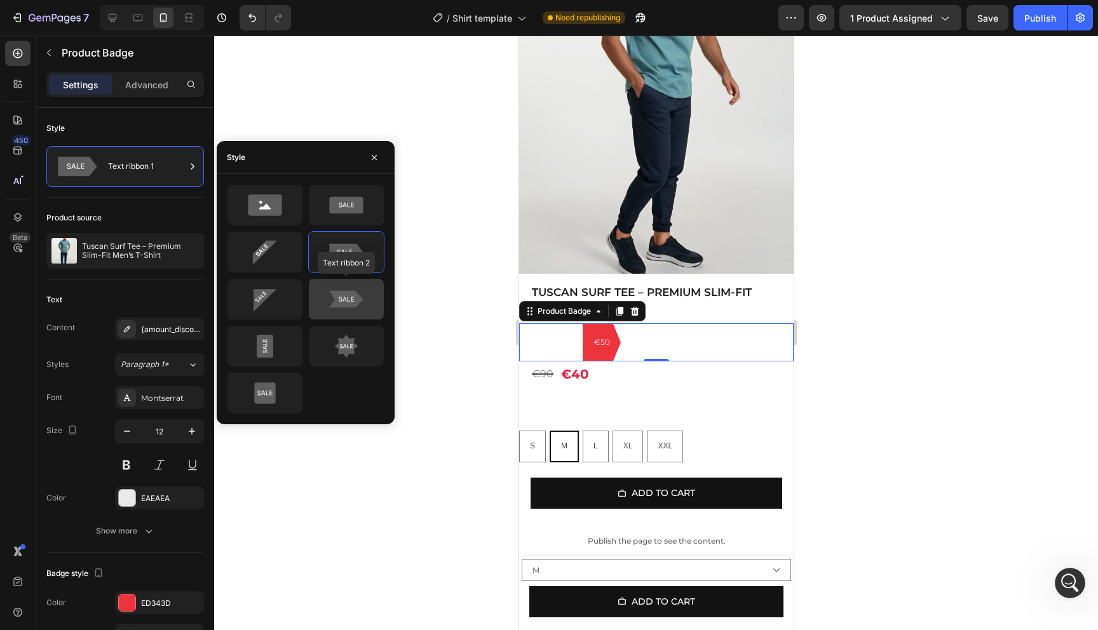
click at [334, 295] on icon at bounding box center [346, 299] width 34 height 17
click at [273, 299] on icon at bounding box center [265, 298] width 60 height 25
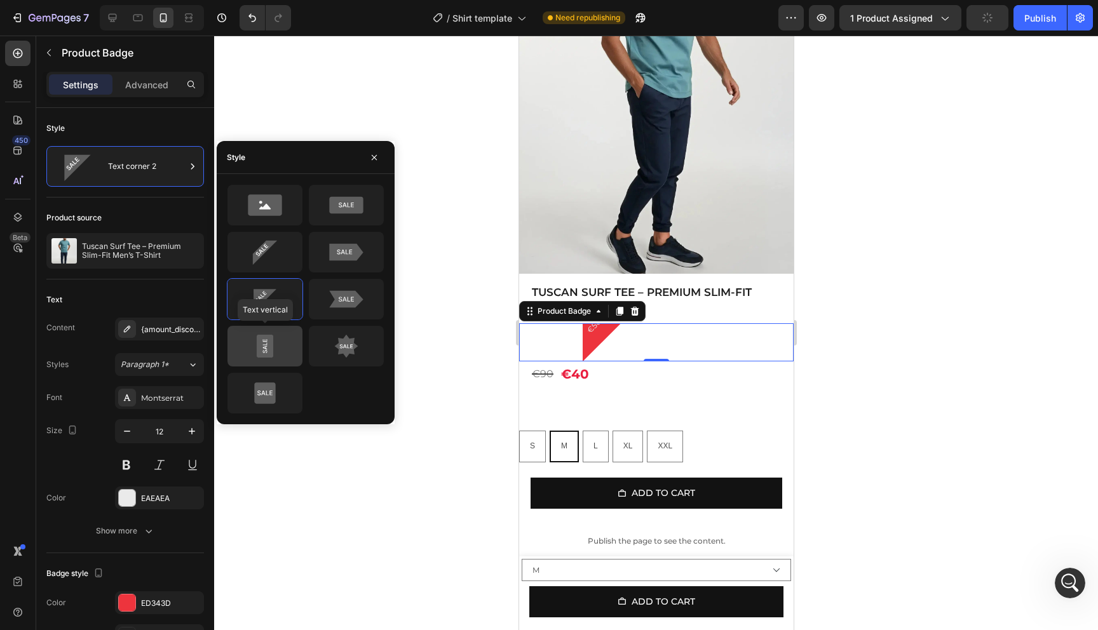
click at [273, 351] on icon at bounding box center [265, 346] width 60 height 25
click at [347, 351] on icon at bounding box center [347, 347] width 24 height 24
click at [283, 353] on icon at bounding box center [265, 346] width 60 height 25
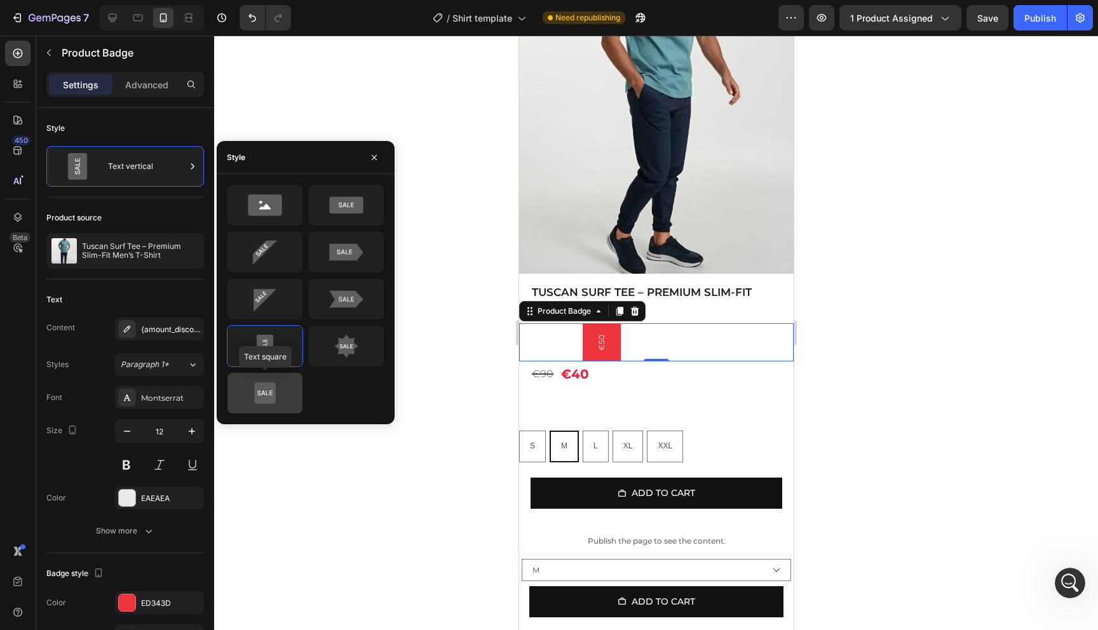
click at [271, 389] on icon at bounding box center [264, 392] width 21 height 21
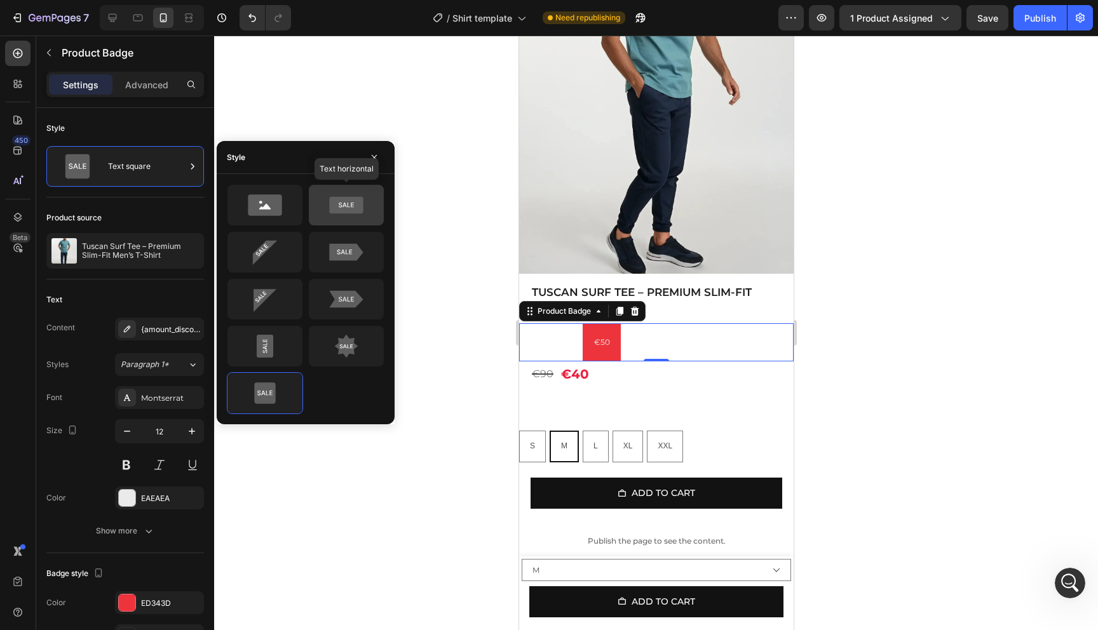
click at [361, 217] on icon at bounding box center [346, 204] width 60 height 25
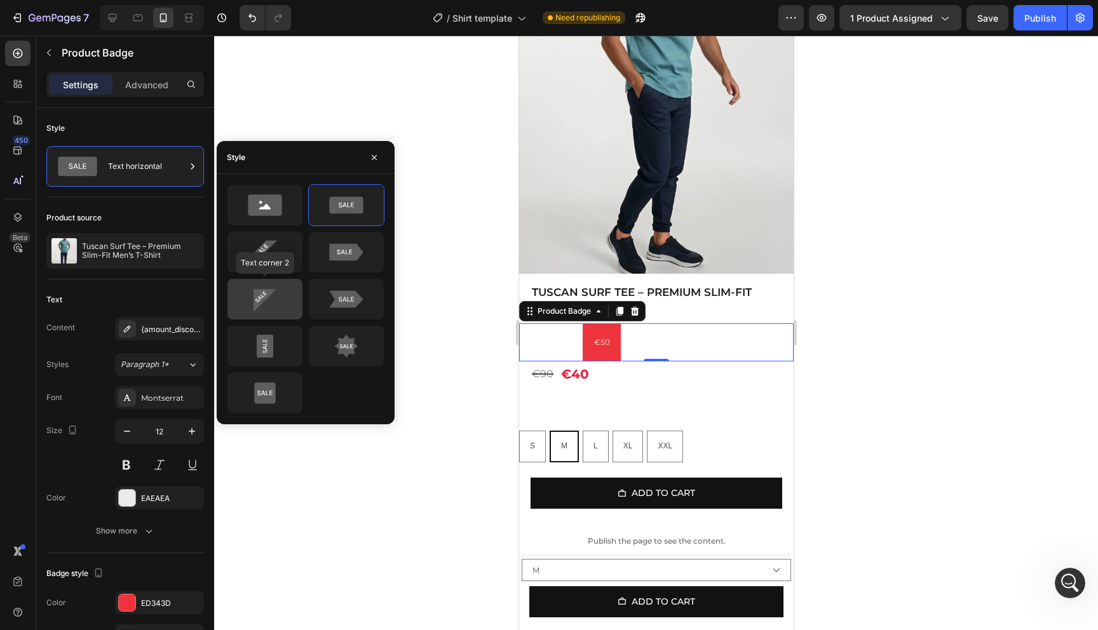
click at [264, 319] on div at bounding box center [264, 299] width 75 height 41
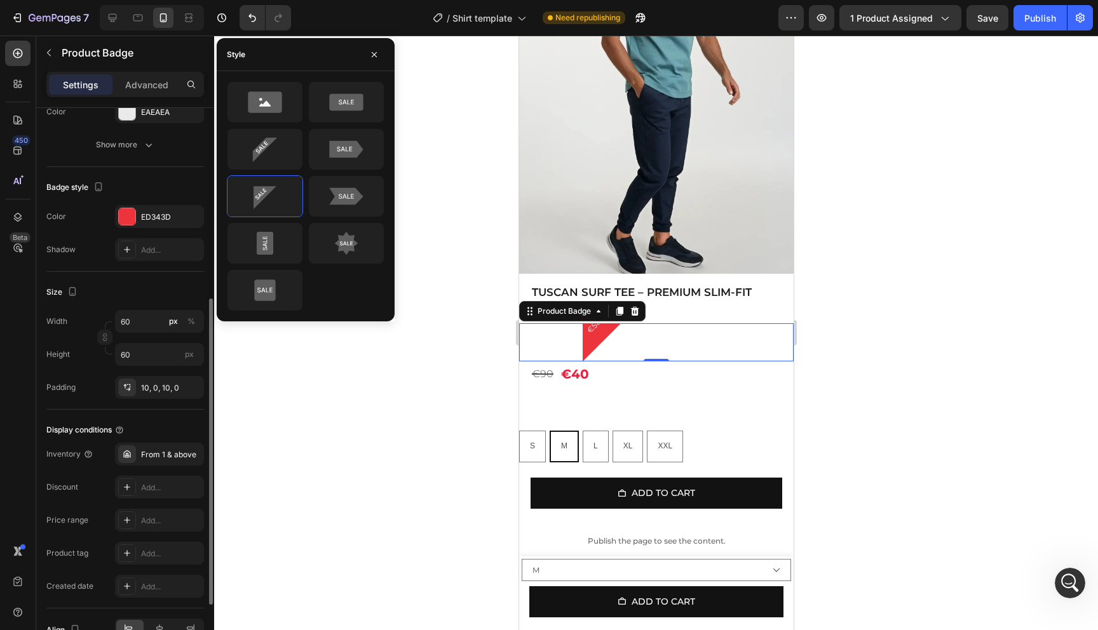
scroll to position [372, 0]
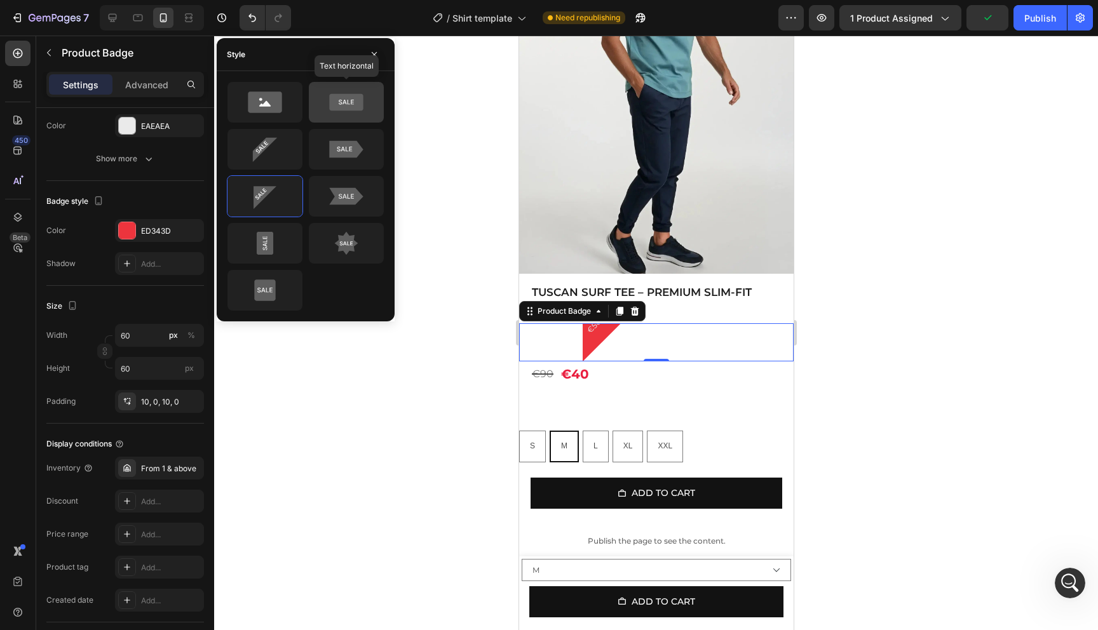
click at [358, 101] on icon at bounding box center [346, 102] width 34 height 17
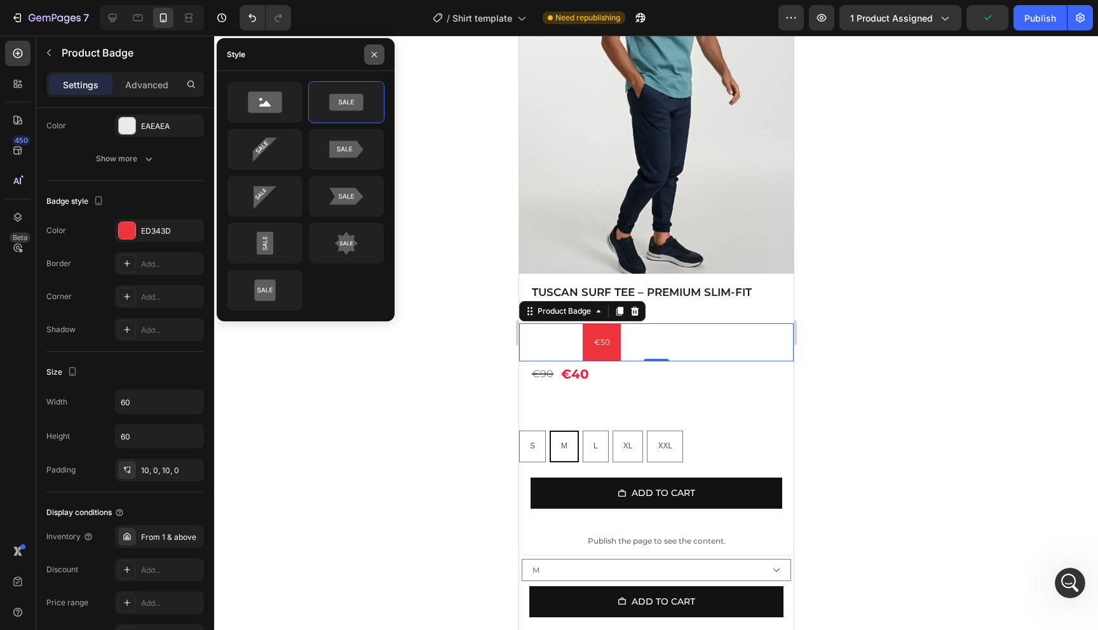
click at [377, 62] on button "button" at bounding box center [374, 54] width 20 height 20
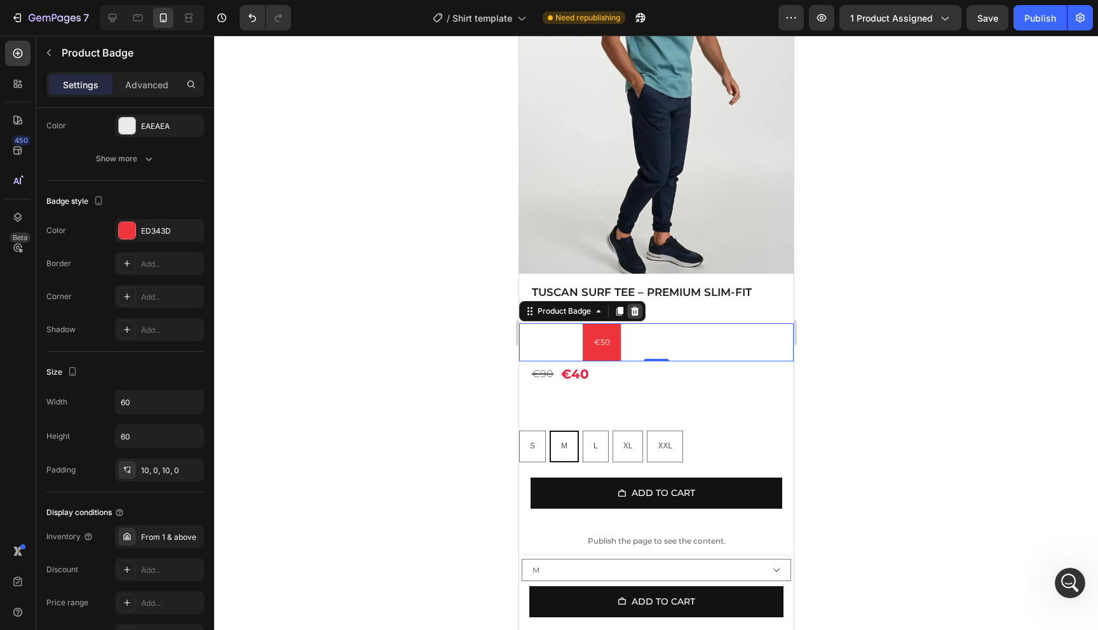
click at [635, 313] on icon at bounding box center [634, 311] width 10 height 10
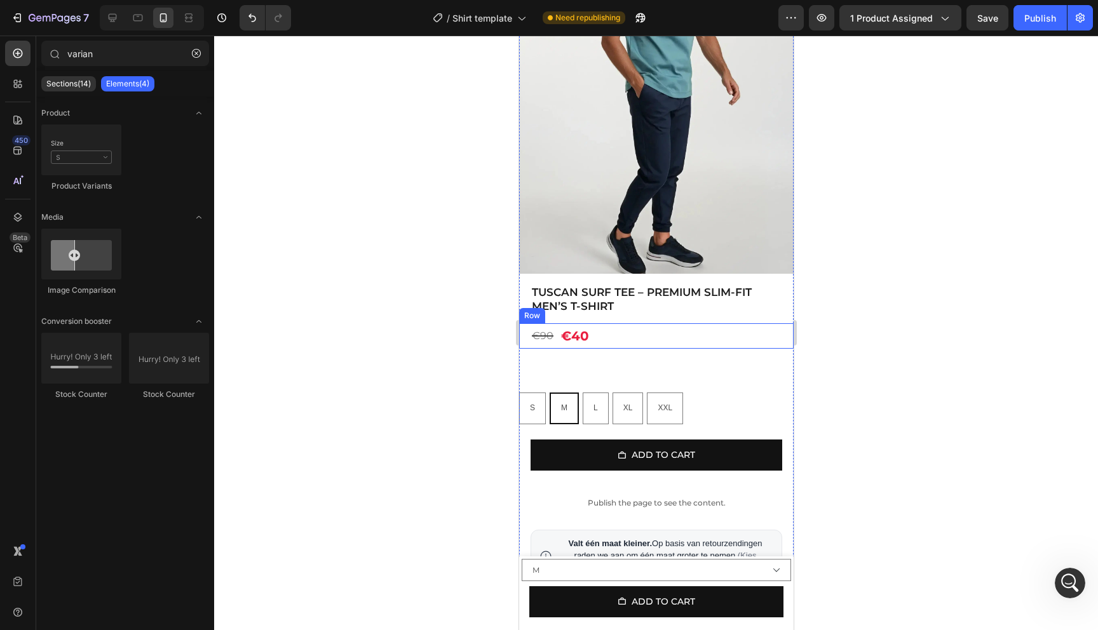
click at [611, 333] on div "€90 Product Price Product Price €40 Product Price Product Price Row" at bounding box center [655, 335] width 274 height 25
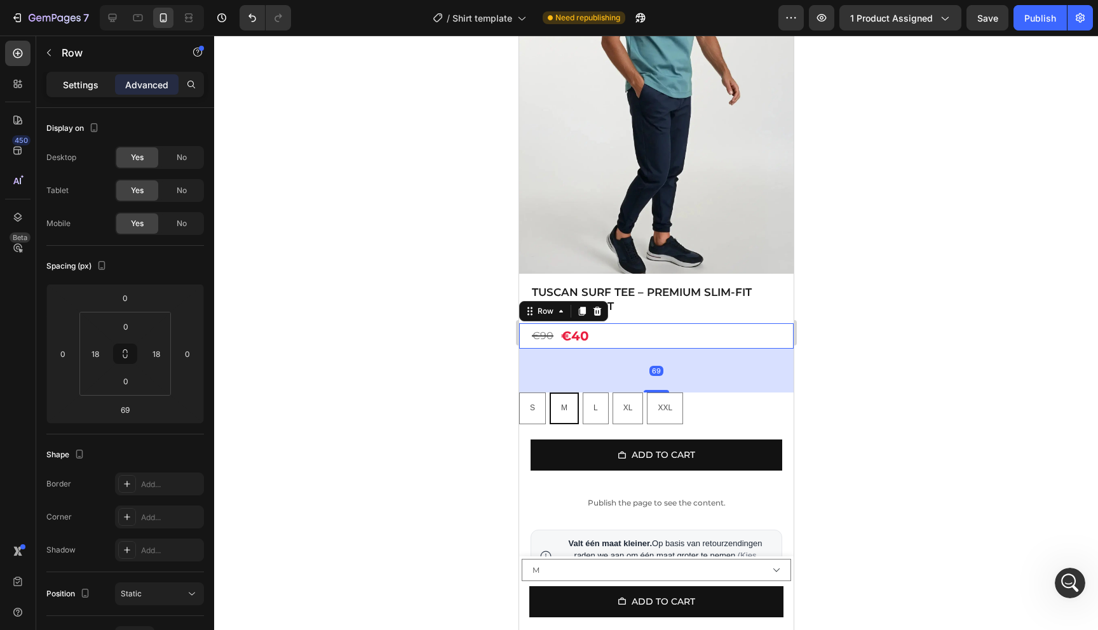
click at [51, 83] on div "Settings" at bounding box center [81, 84] width 64 height 20
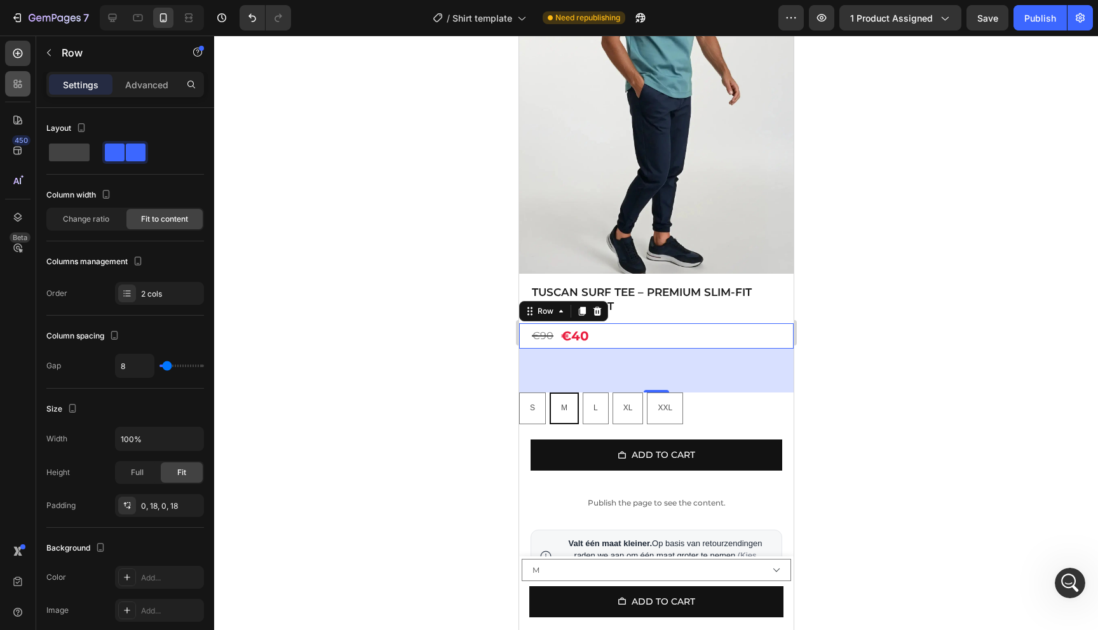
click at [21, 88] on icon at bounding box center [17, 84] width 13 height 13
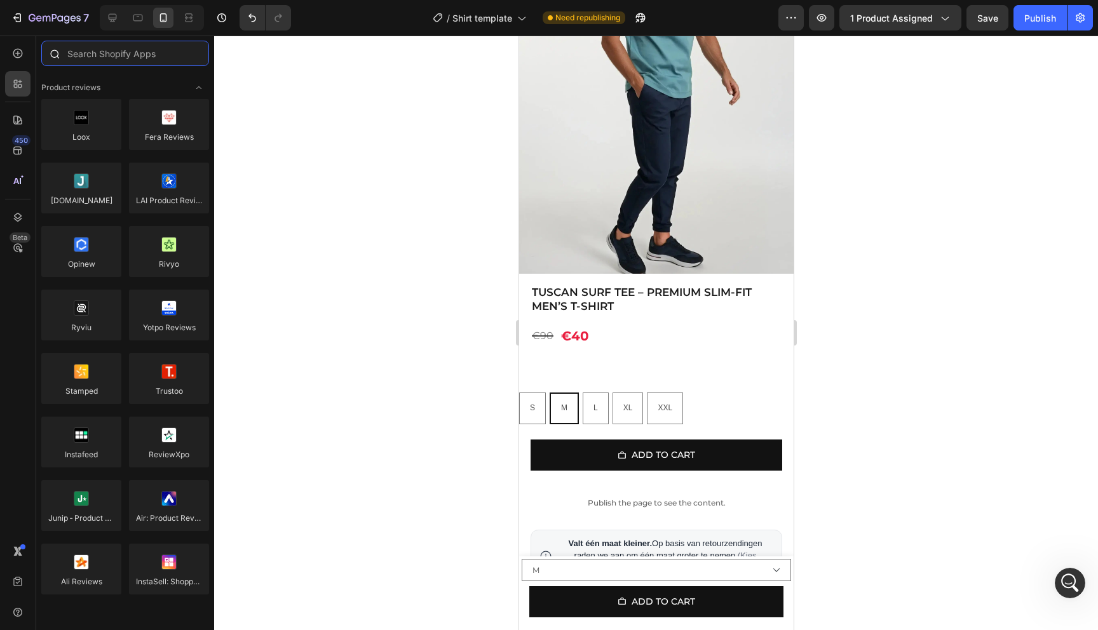
click at [148, 58] on input "text" at bounding box center [125, 53] width 168 height 25
click at [21, 112] on div at bounding box center [17, 119] width 25 height 25
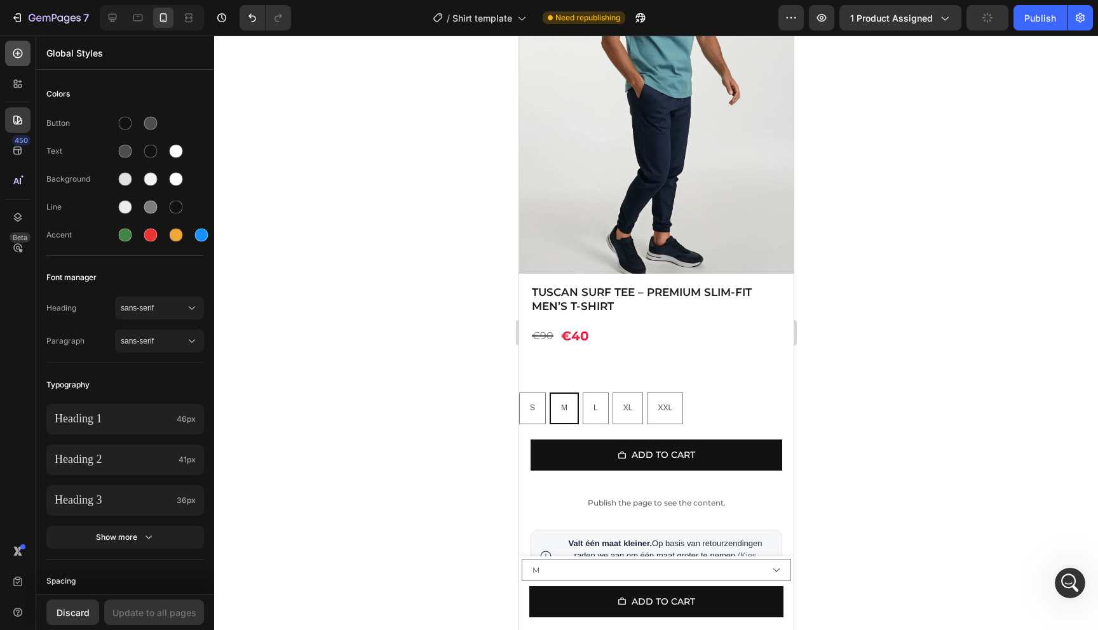
click at [16, 64] on div at bounding box center [17, 53] width 25 height 25
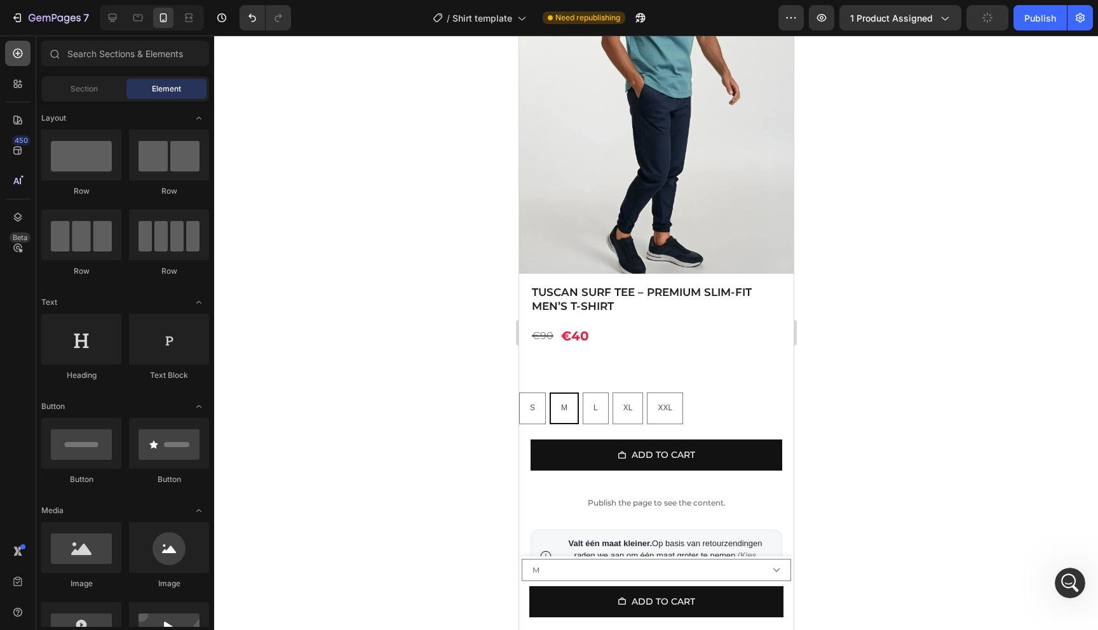
scroll to position [1507, 0]
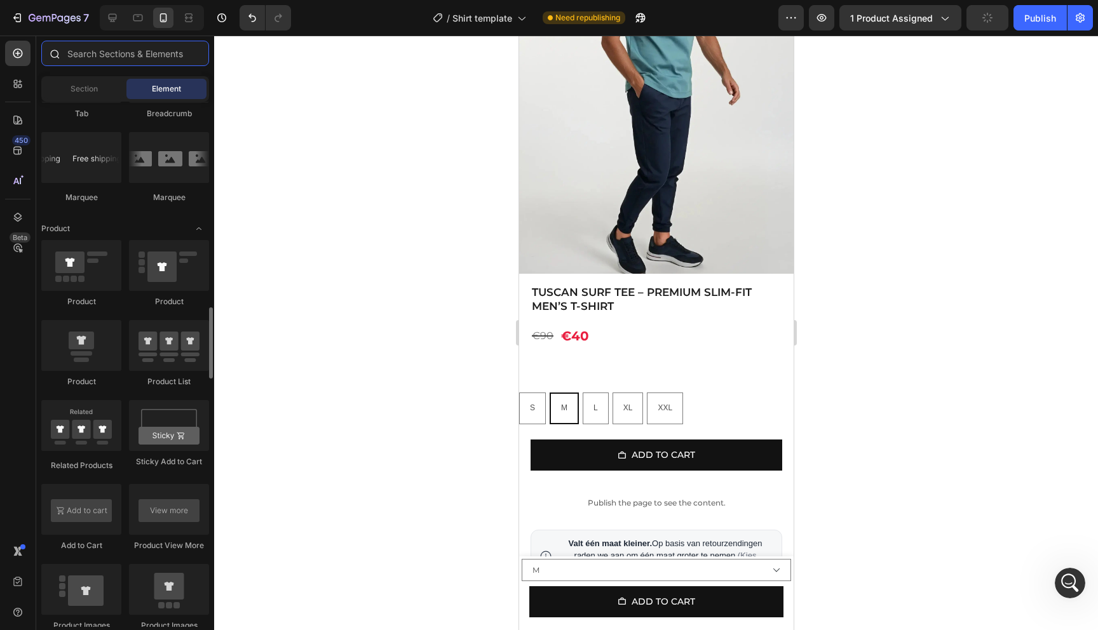
click at [102, 64] on input "text" at bounding box center [125, 53] width 168 height 25
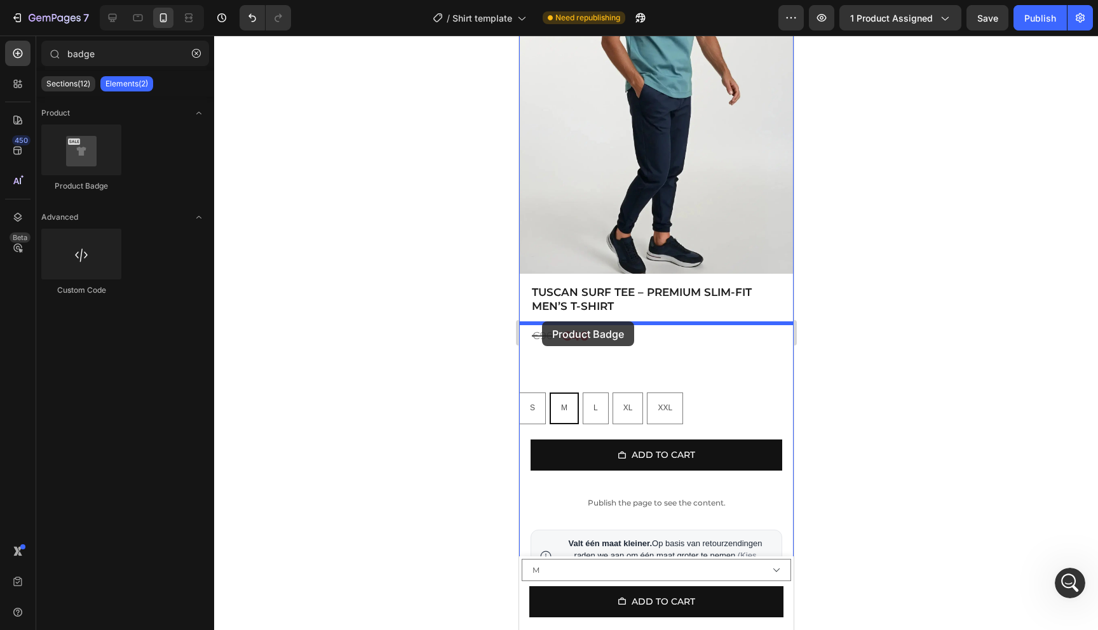
drag, startPoint x: 602, startPoint y: 197, endPoint x: 541, endPoint y: 321, distance: 138.6
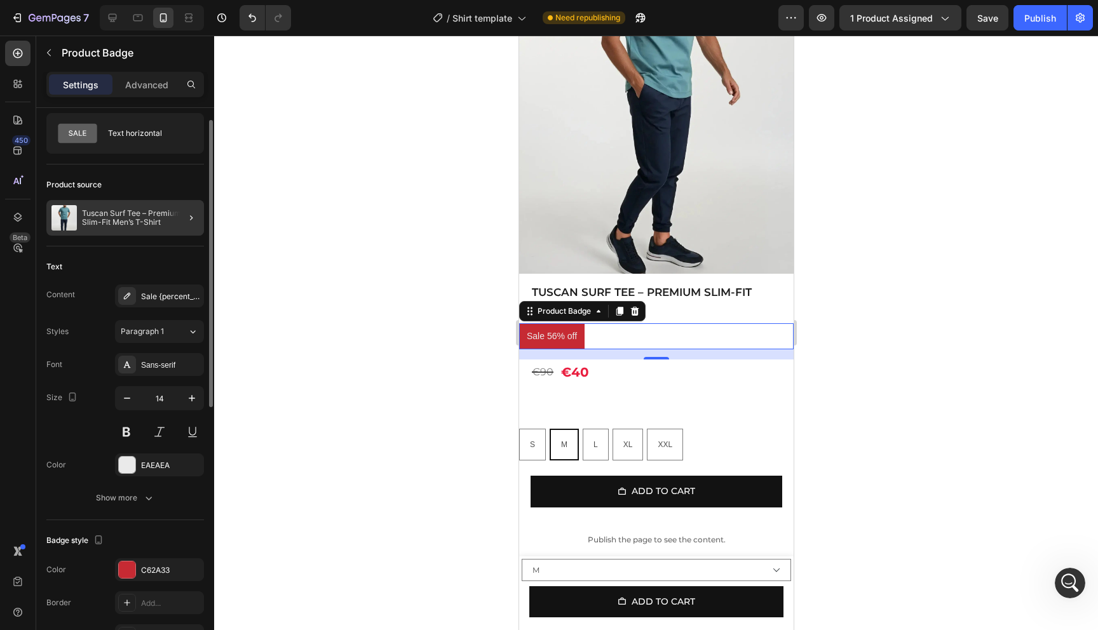
scroll to position [0, 0]
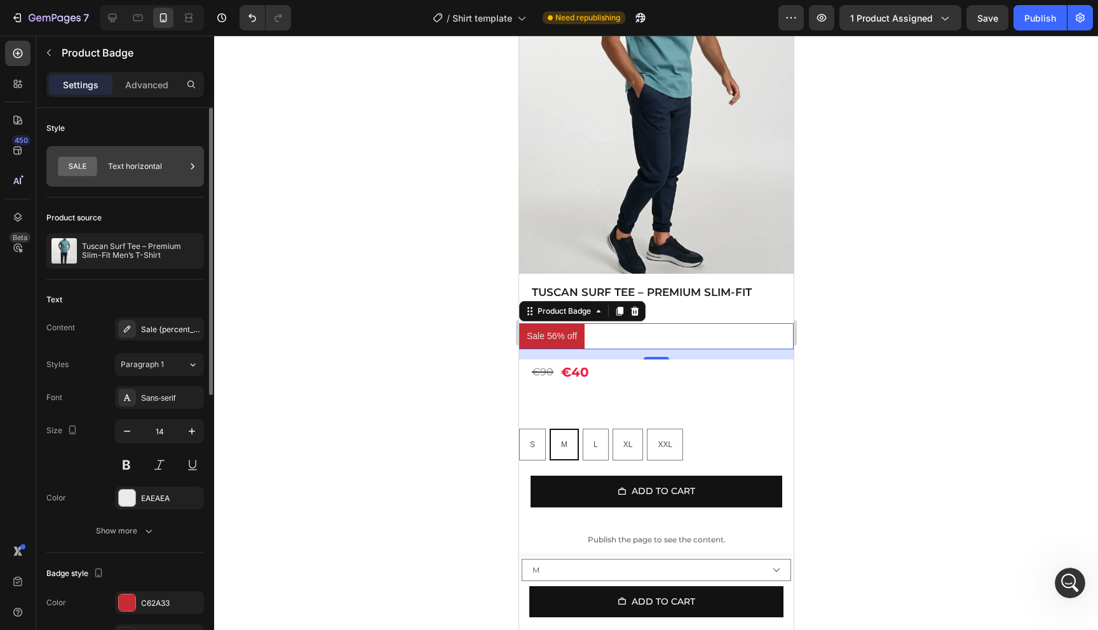
click at [126, 172] on div "Text horizontal" at bounding box center [147, 166] width 78 height 29
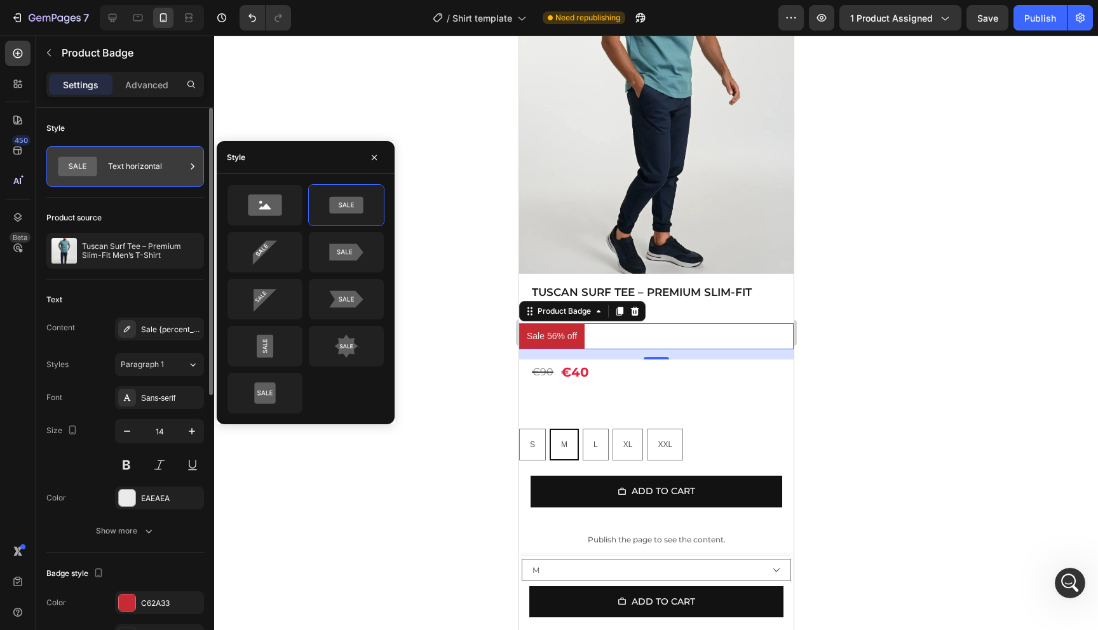
click at [140, 169] on div "Text horizontal" at bounding box center [147, 166] width 78 height 29
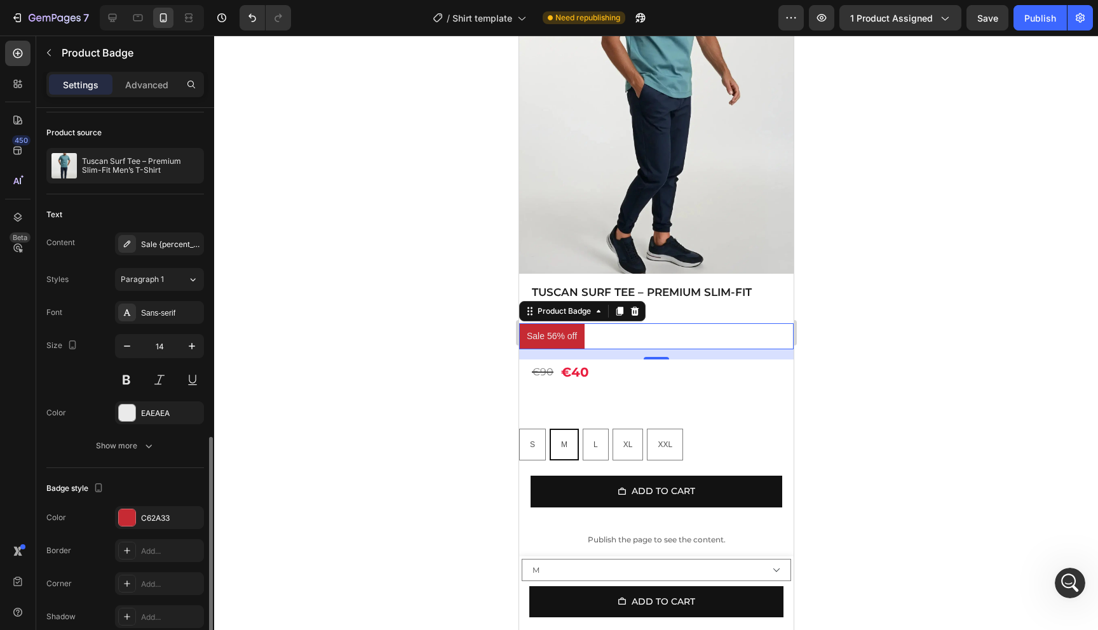
scroll to position [32, 0]
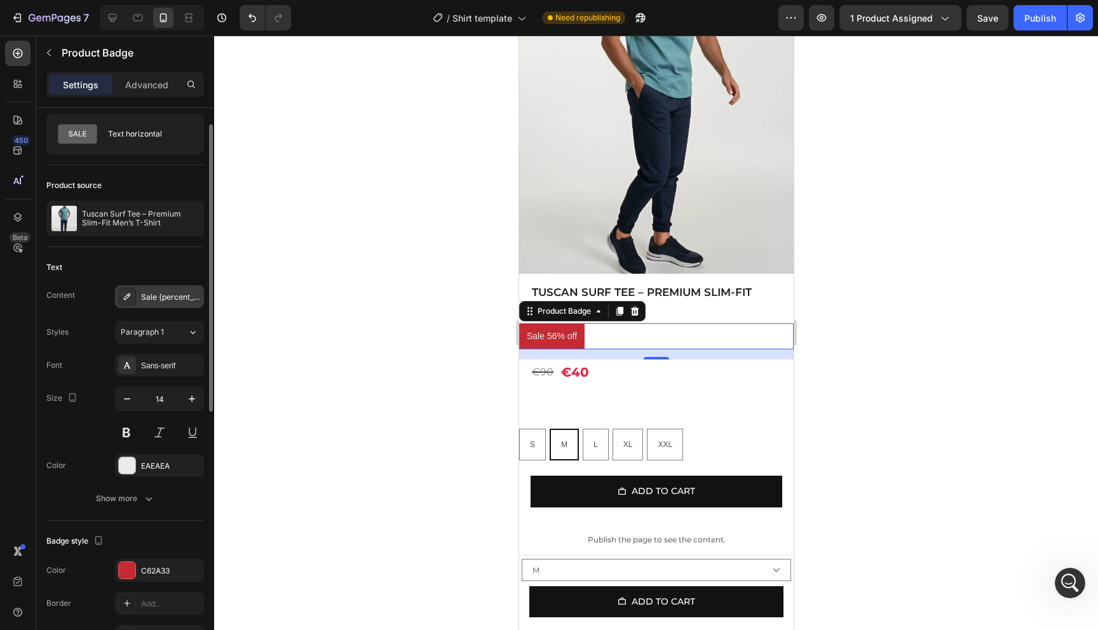
click at [162, 286] on div "Sale {percent_discount} off" at bounding box center [159, 296] width 89 height 23
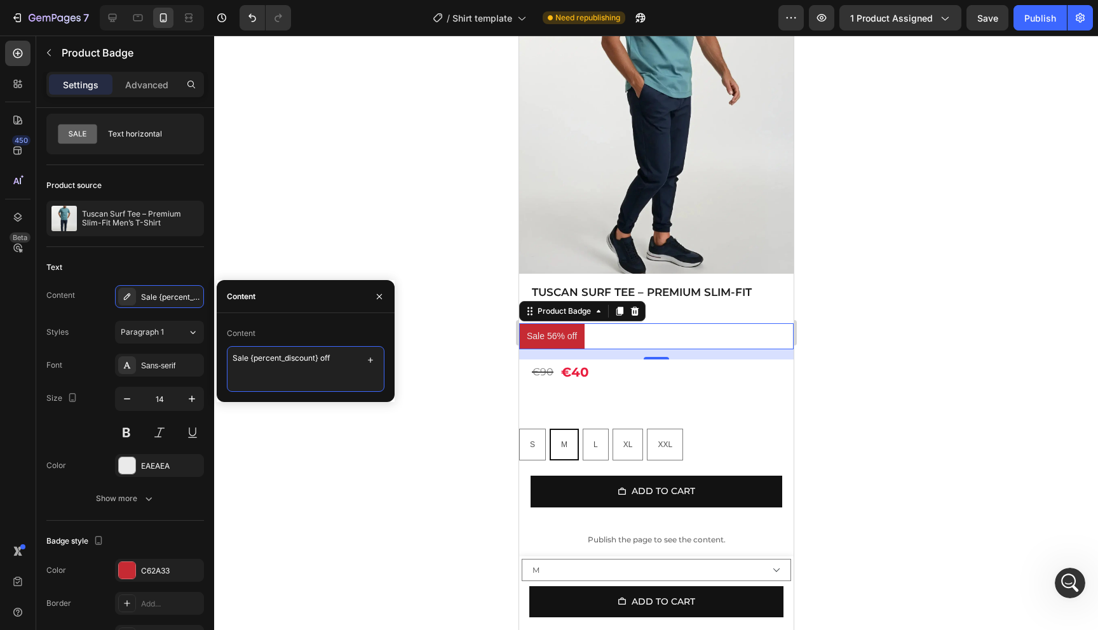
click at [266, 362] on textarea "Sale {percent_discount} off" at bounding box center [306, 369] width 158 height 46
drag, startPoint x: 281, startPoint y: 362, endPoint x: 254, endPoint y: 363, distance: 27.3
click at [254, 363] on textarea "Sale {percent_discount} off" at bounding box center [306, 369] width 158 height 46
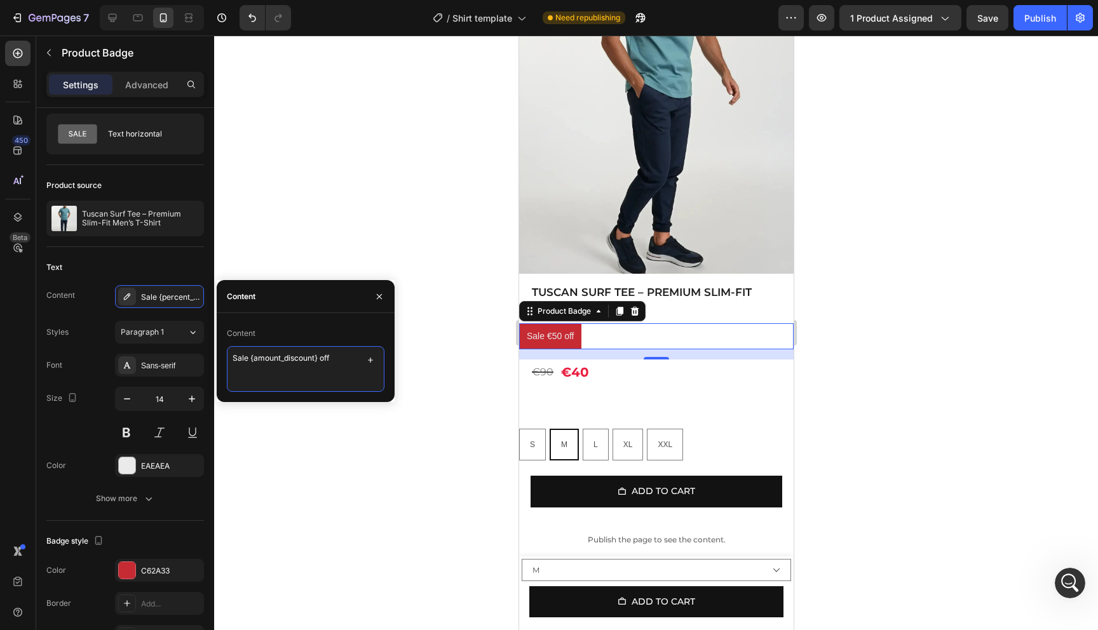
click at [243, 358] on textarea "Sale {amount_discount} off" at bounding box center [306, 369] width 158 height 46
click at [138, 367] on div "Sans-serif" at bounding box center [159, 365] width 89 height 23
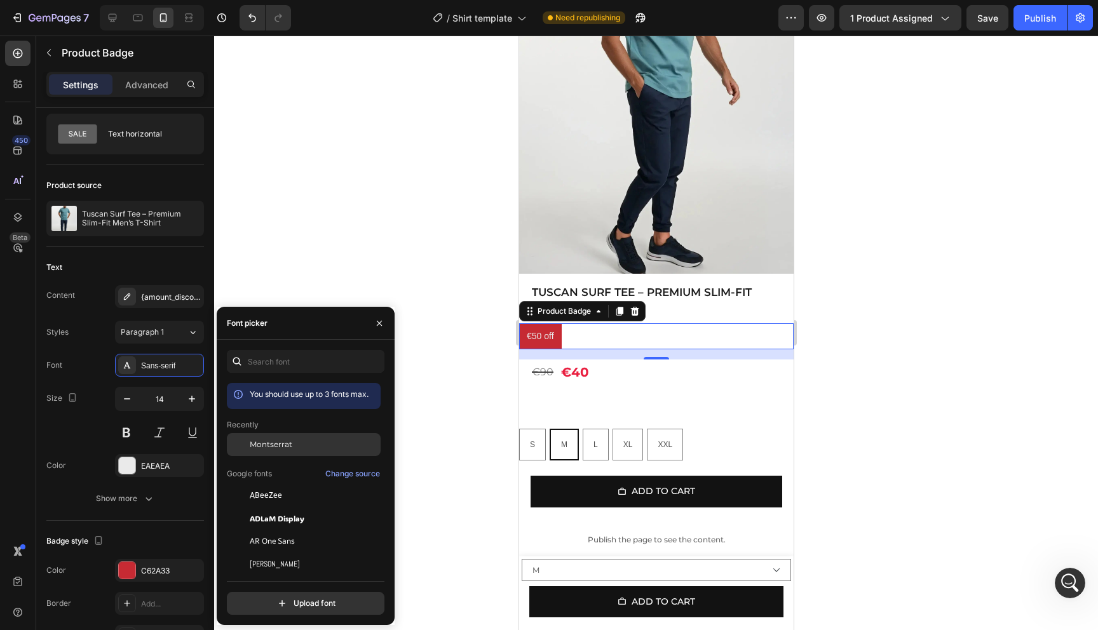
click at [273, 444] on span "Montserrat" at bounding box center [271, 444] width 43 height 11
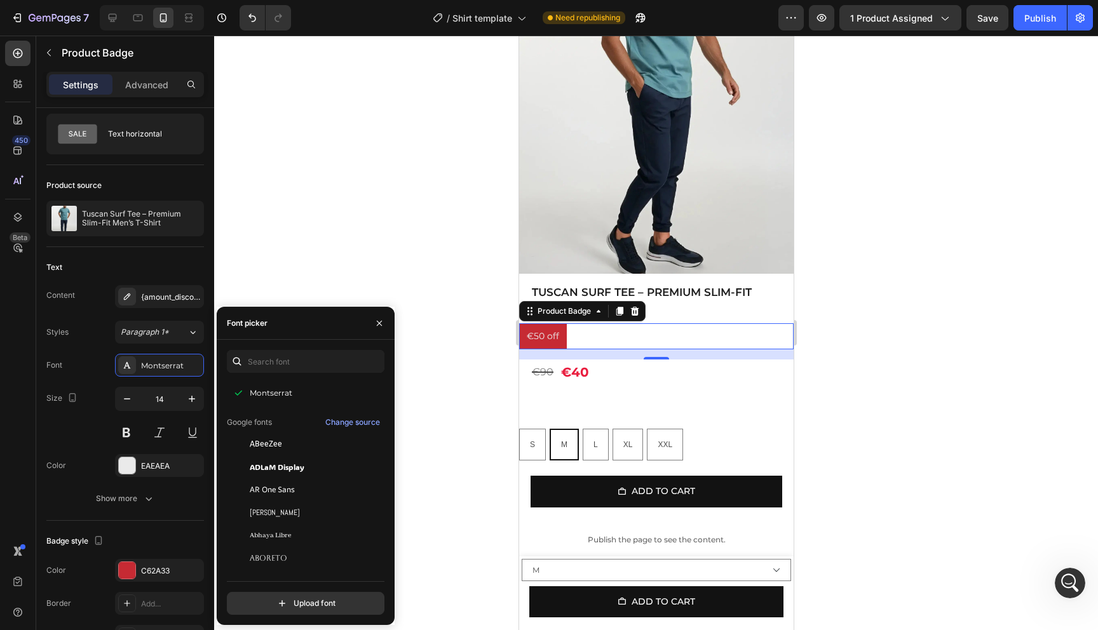
scroll to position [62, 0]
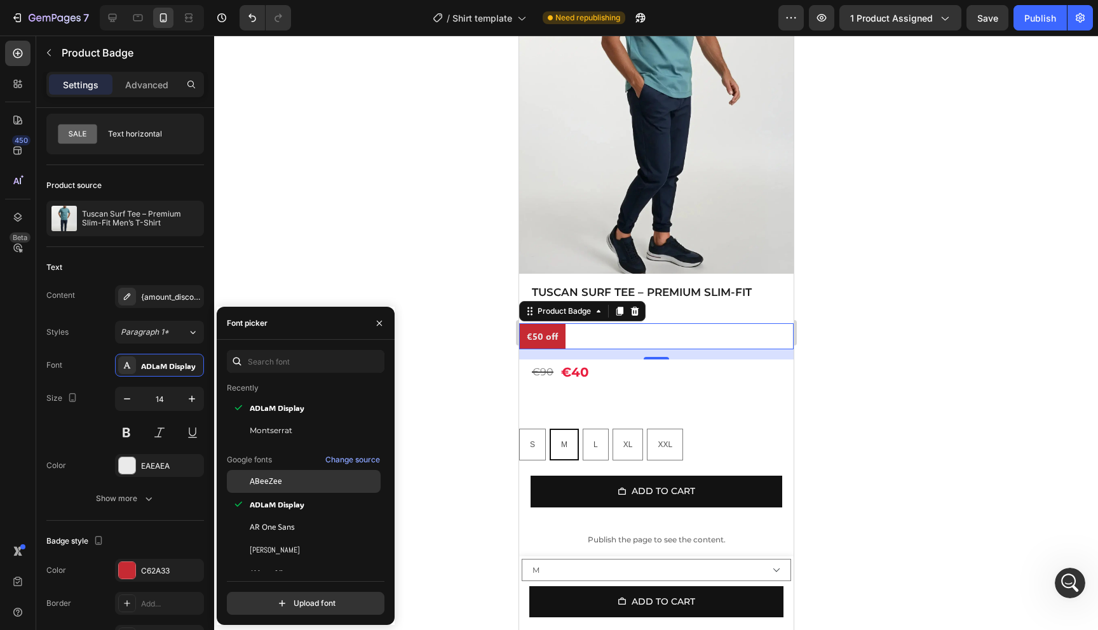
scroll to position [18, 0]
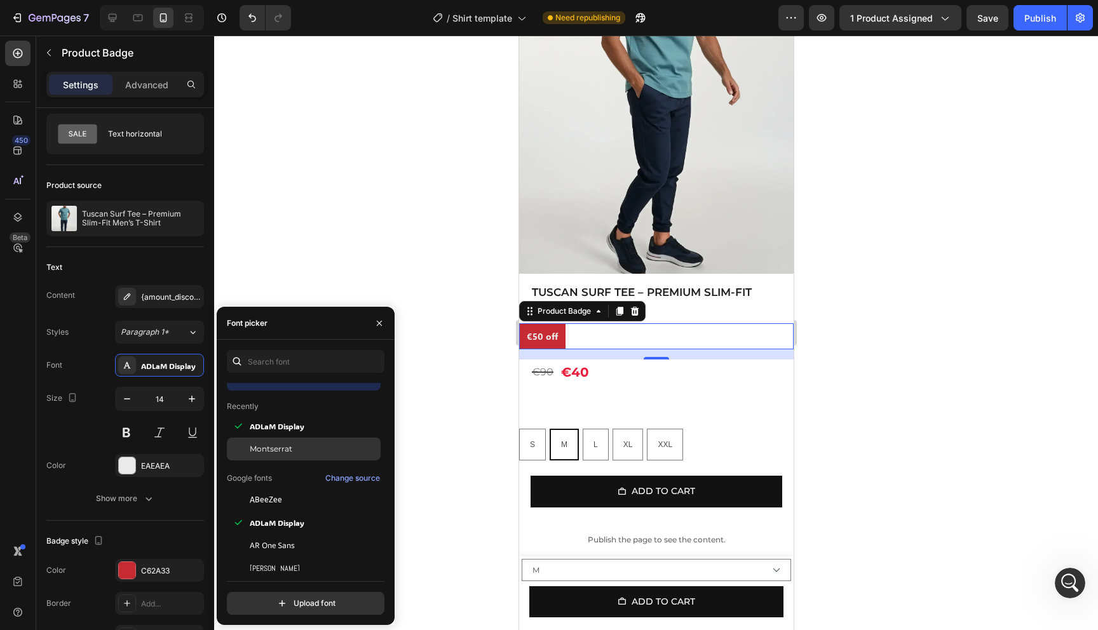
click at [270, 449] on span "Montserrat" at bounding box center [271, 448] width 43 height 11
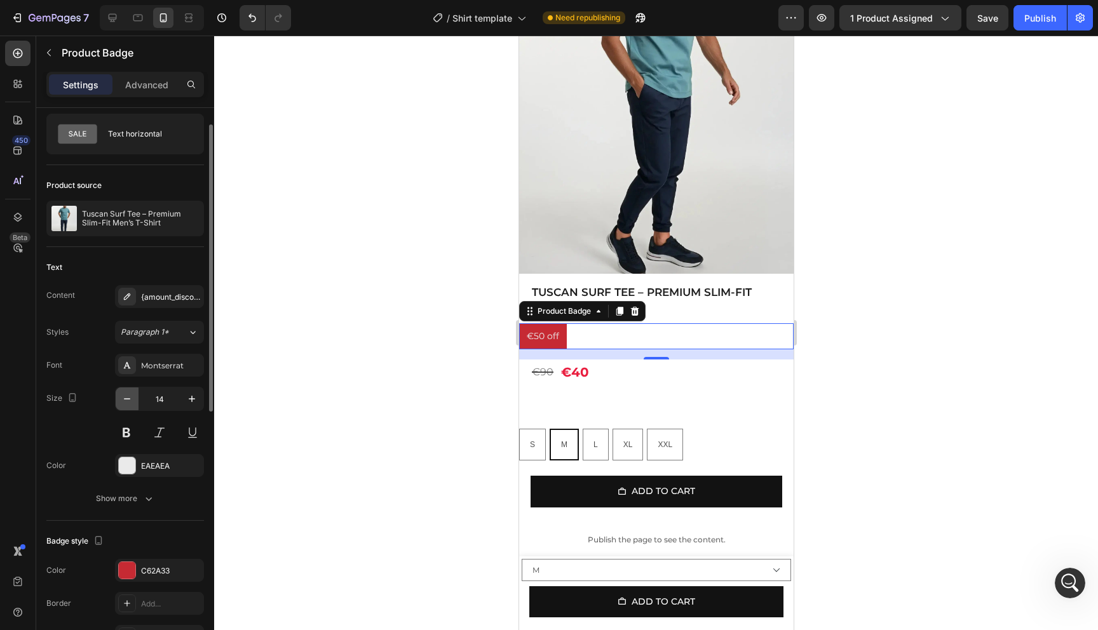
click at [121, 399] on icon "button" at bounding box center [127, 399] width 13 height 13
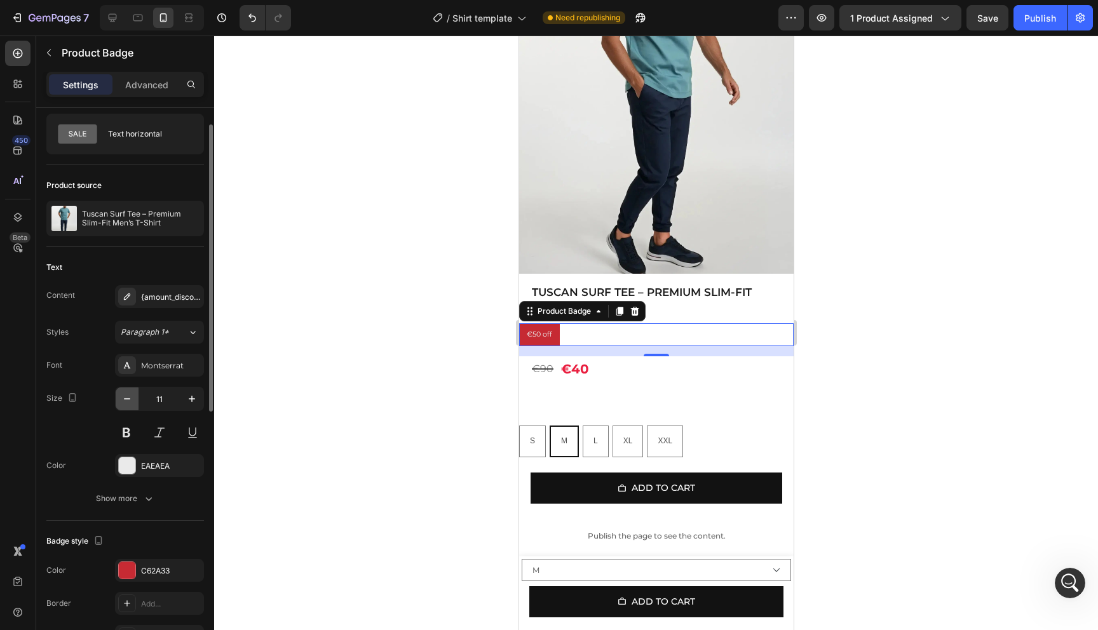
click at [121, 399] on icon "button" at bounding box center [127, 399] width 13 height 13
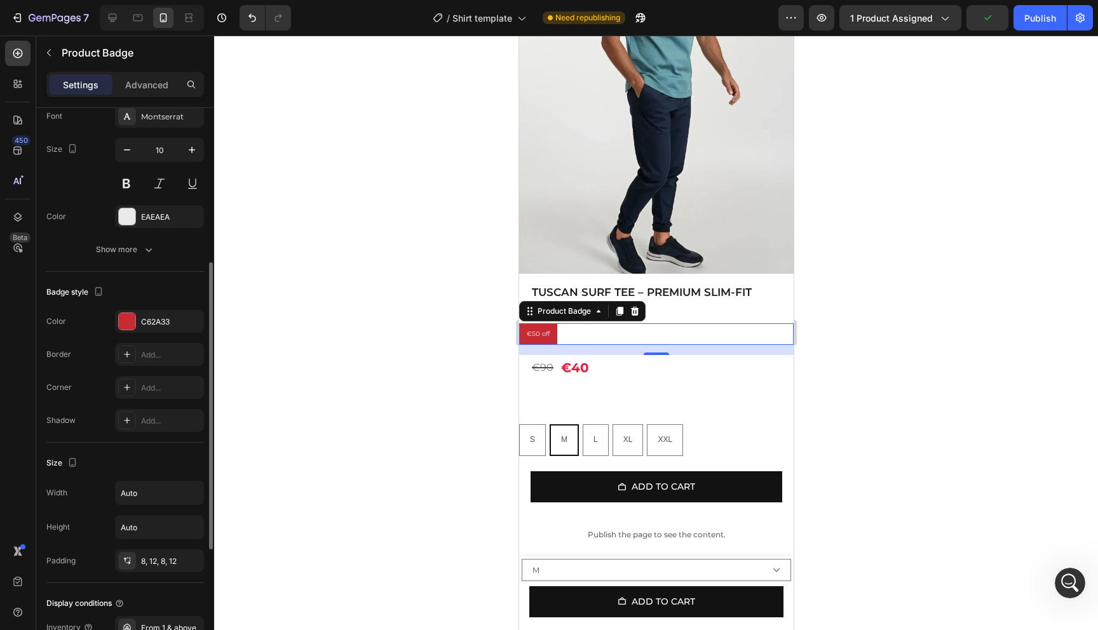
scroll to position [304, 0]
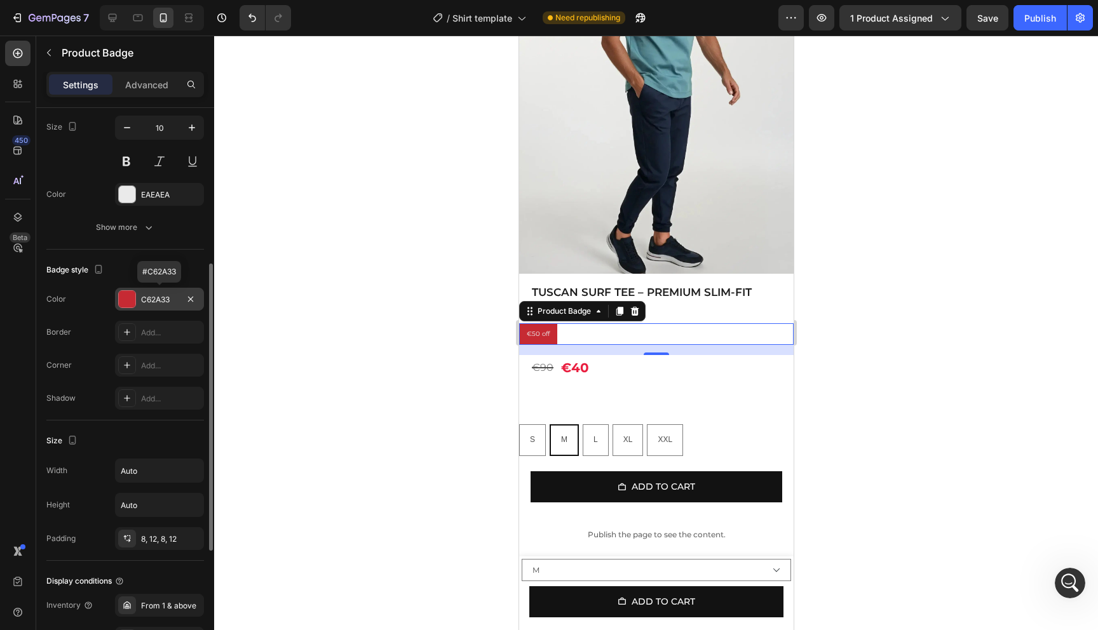
click at [126, 304] on div at bounding box center [127, 299] width 17 height 17
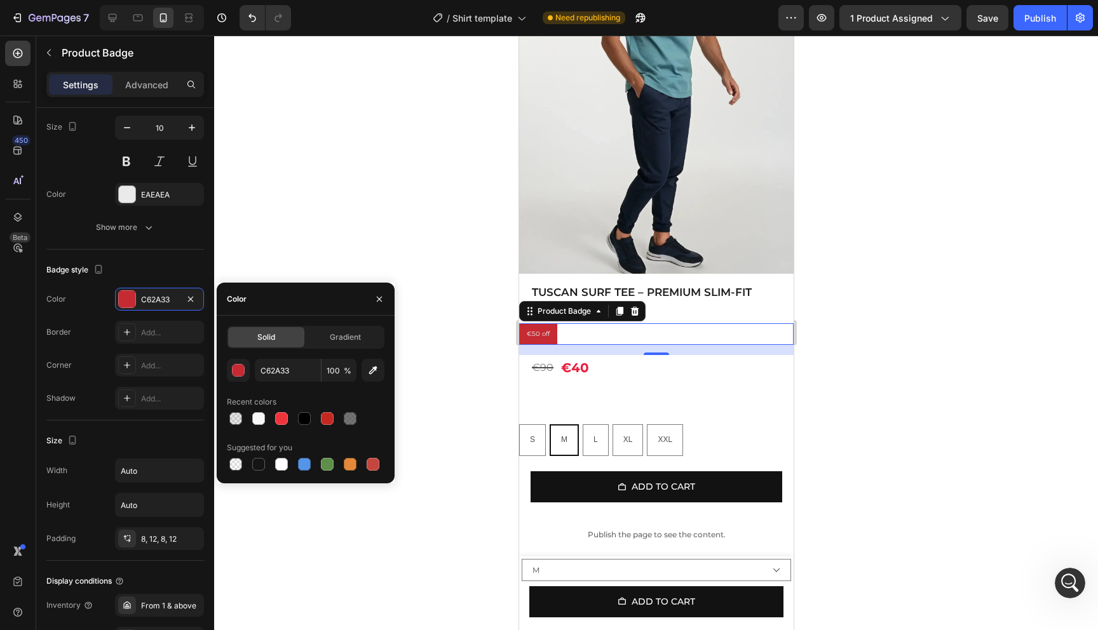
click at [320, 215] on div at bounding box center [656, 333] width 884 height 595
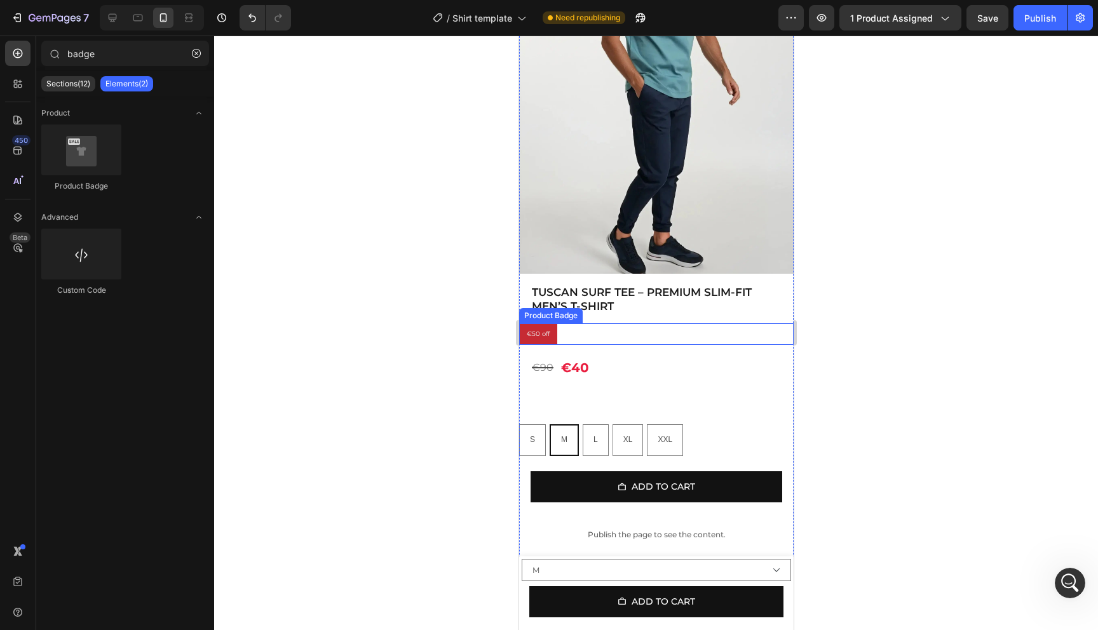
click at [541, 331] on pre "€50 off" at bounding box center [537, 334] width 38 height 22
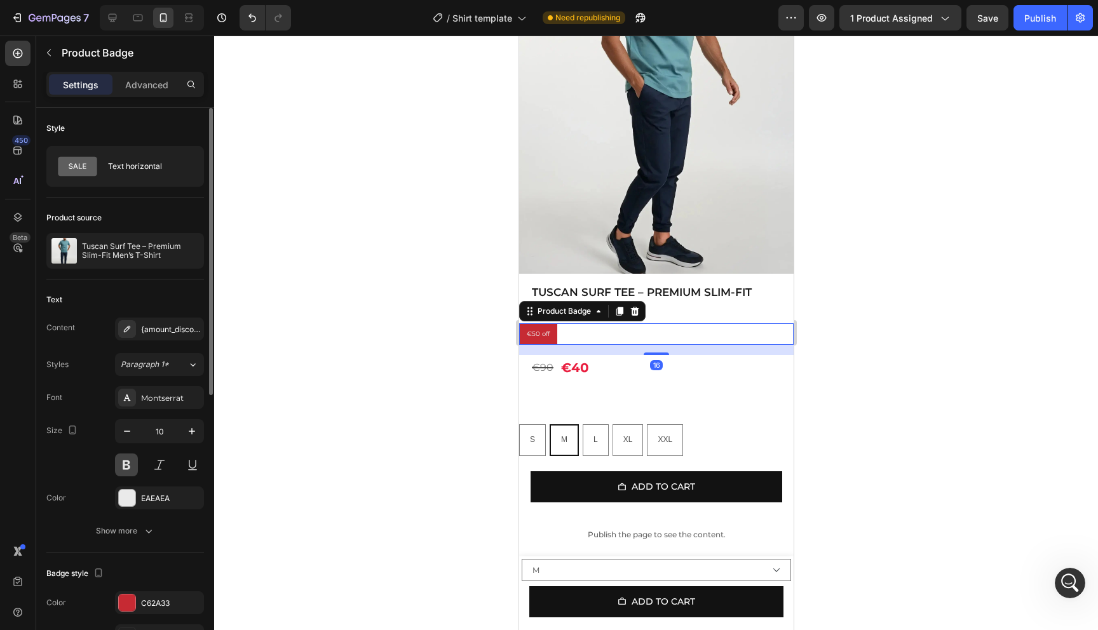
click at [130, 469] on button at bounding box center [126, 465] width 23 height 23
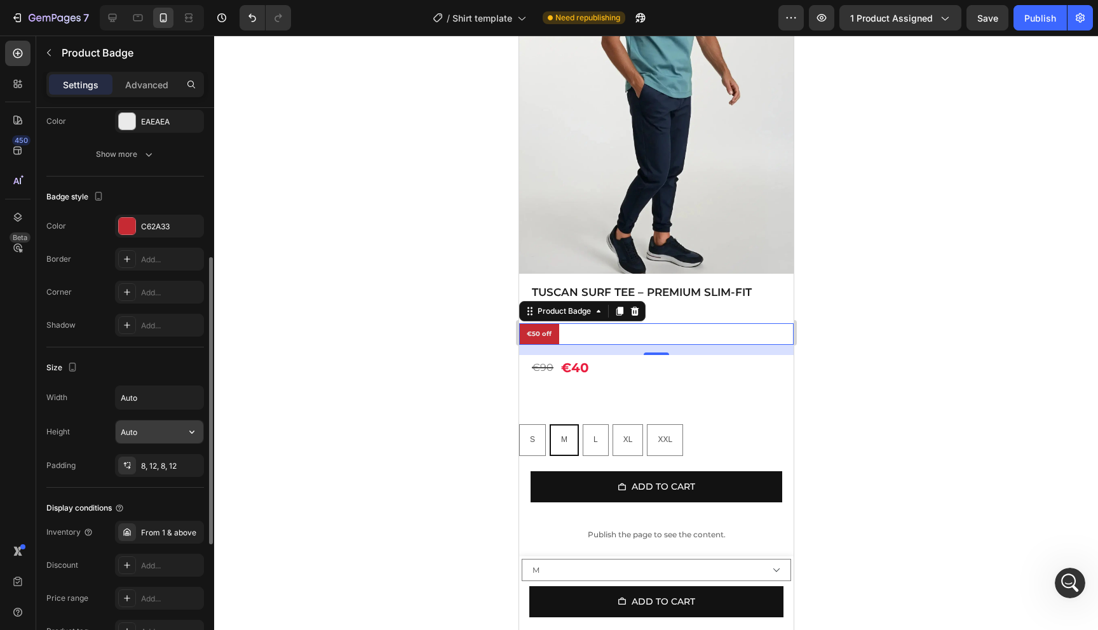
scroll to position [488, 0]
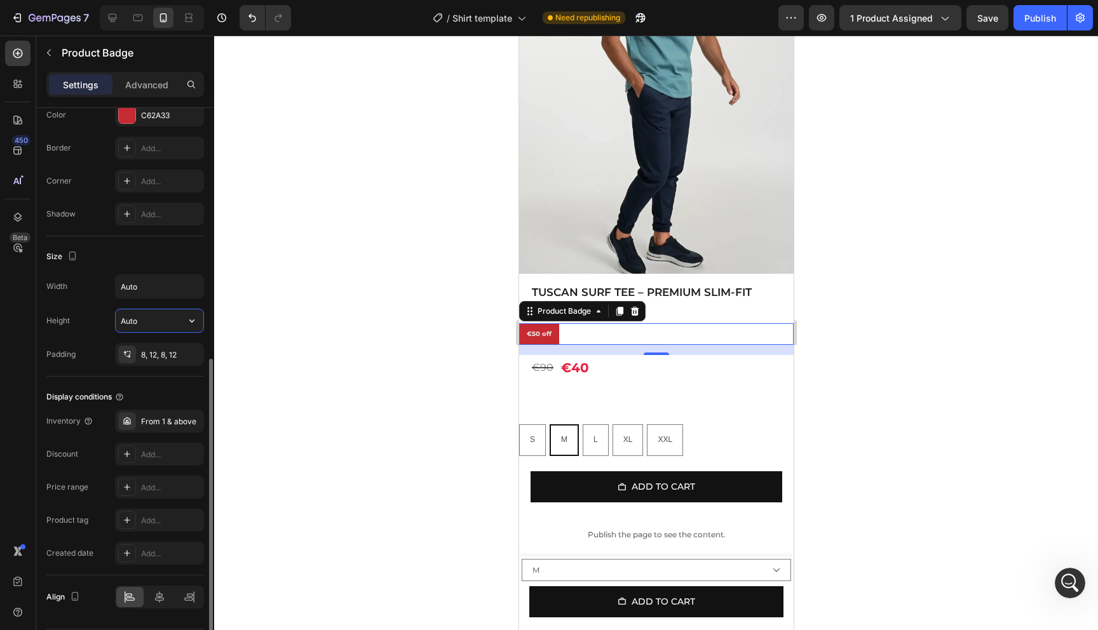
click at [145, 325] on input "Auto" at bounding box center [160, 320] width 88 height 23
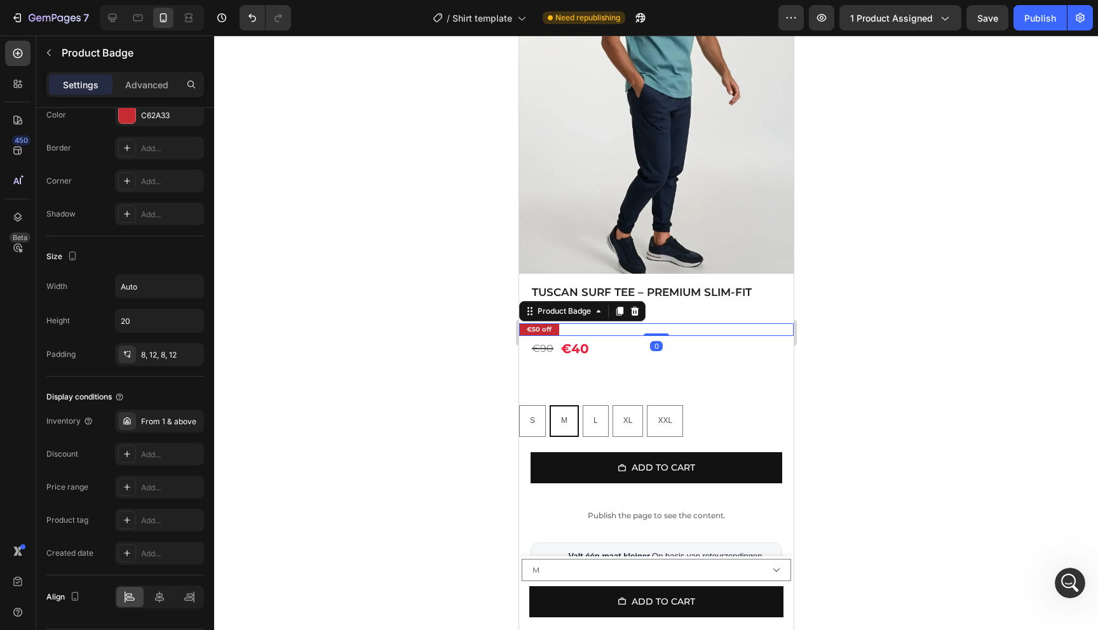
drag, startPoint x: 655, startPoint y: 345, endPoint x: 667, endPoint y: 294, distance: 52.2
click at [667, 294] on div "Tuscan Surf Tee – Premium Slim-Fit Men’s T-Shirt Product Title €50 off Product …" at bounding box center [655, 513] width 274 height 458
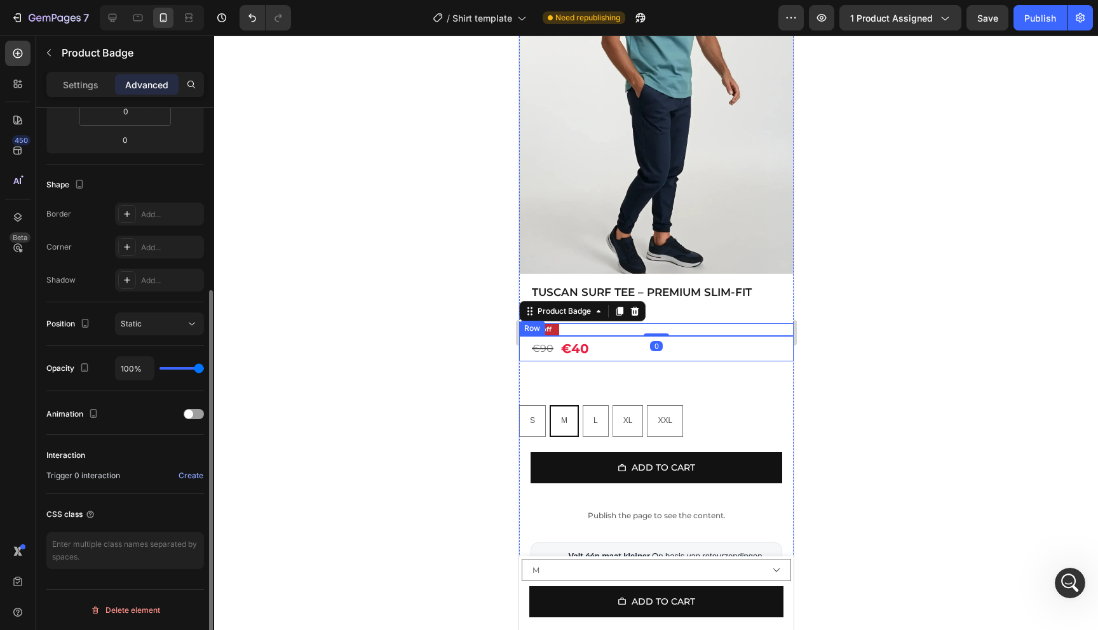
click at [626, 340] on div "€90 Product Price Product Price €40 Product Price Product Price Row" at bounding box center [655, 348] width 274 height 25
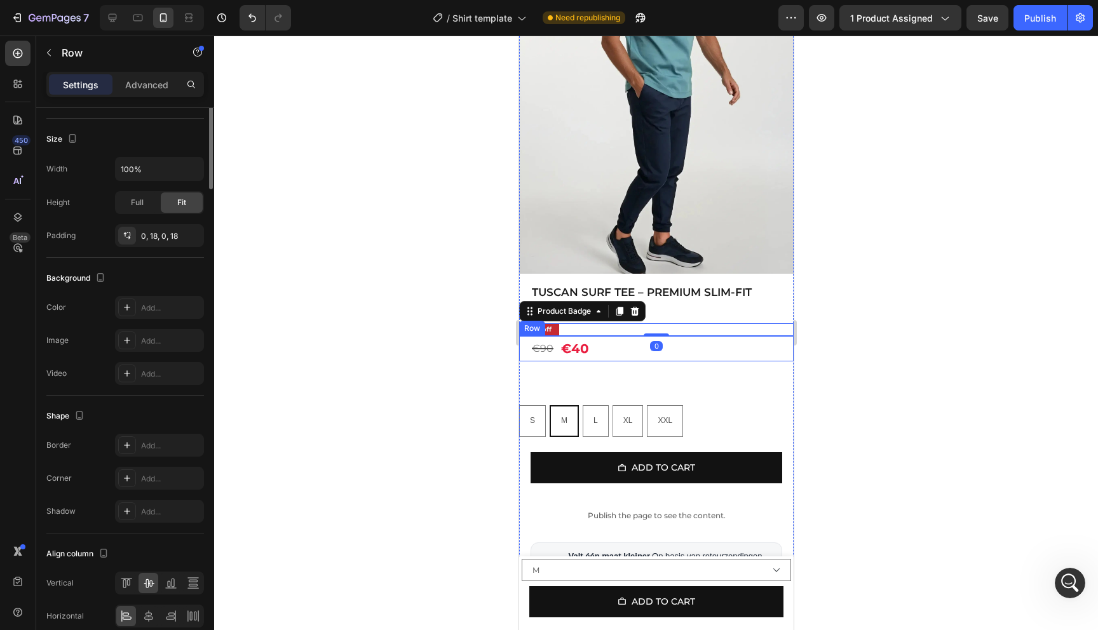
scroll to position [0, 0]
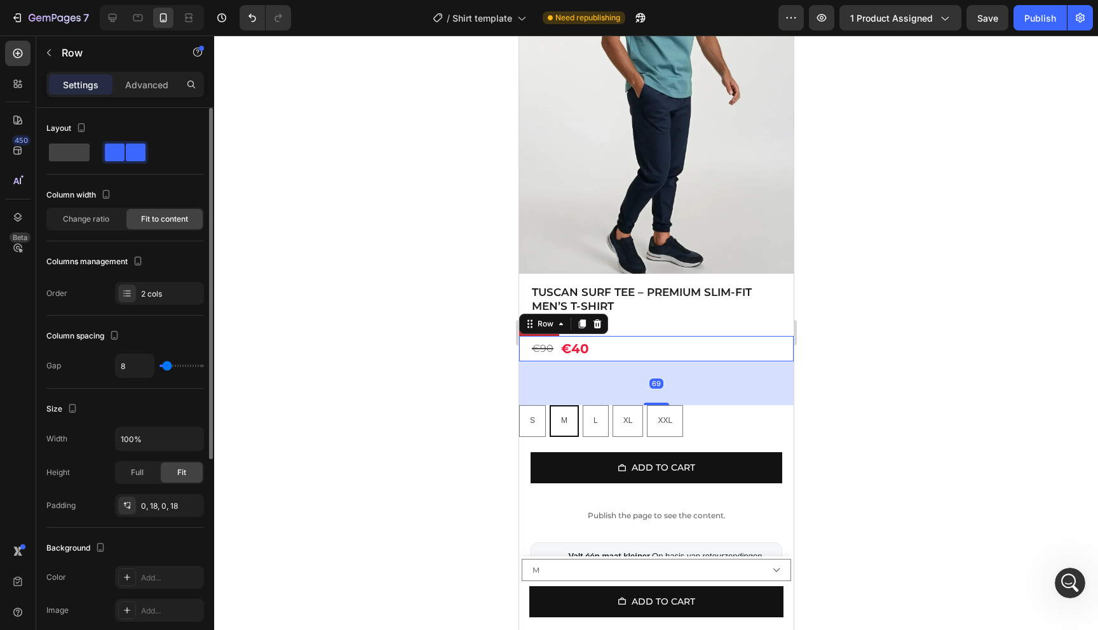
click at [906, 326] on div at bounding box center [656, 333] width 884 height 595
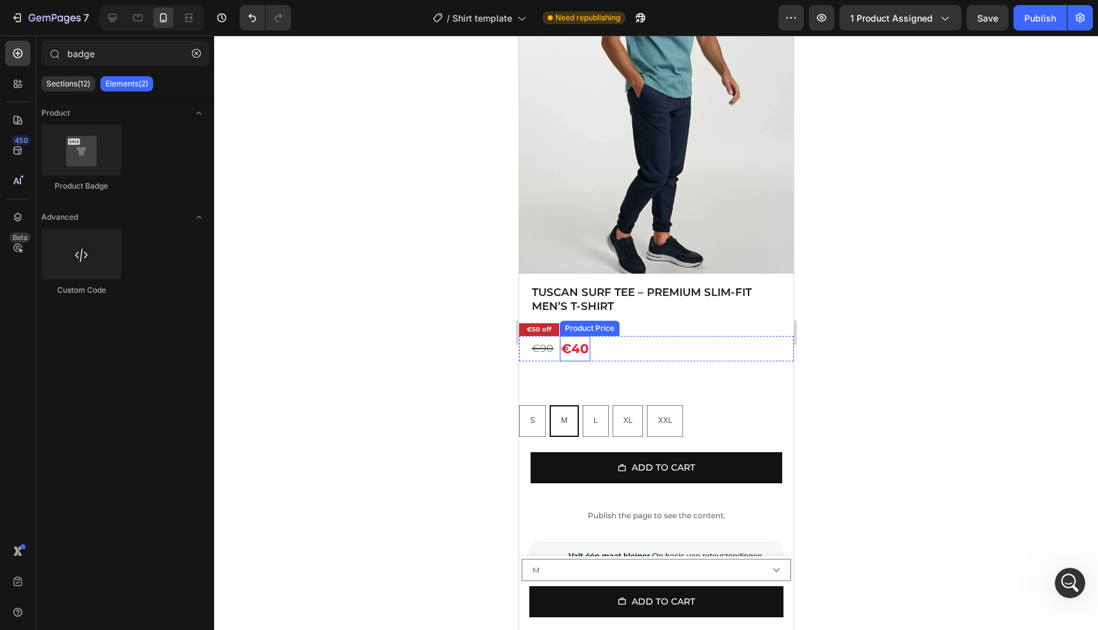
click at [569, 355] on div "€40" at bounding box center [574, 348] width 30 height 25
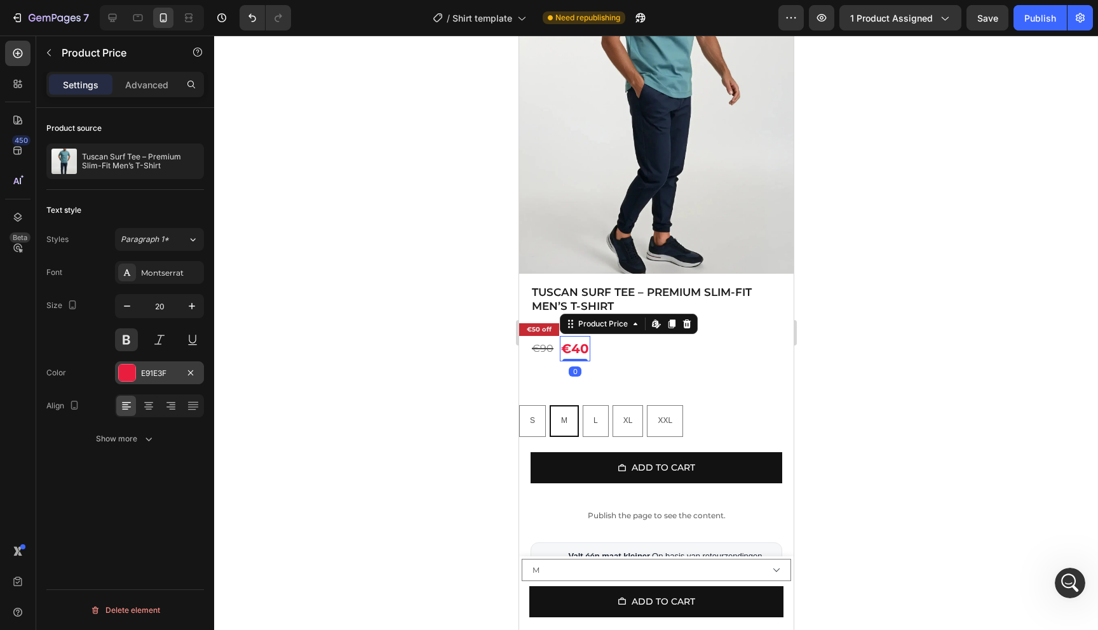
click at [125, 370] on div at bounding box center [127, 373] width 17 height 17
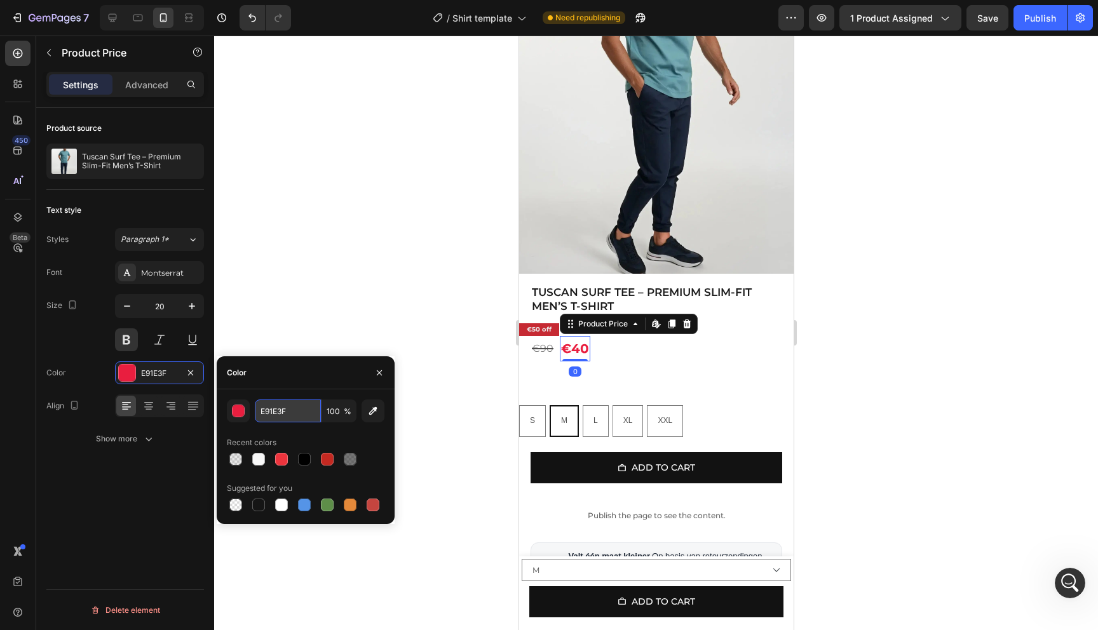
click at [296, 404] on input "E91E3F" at bounding box center [288, 411] width 66 height 23
click at [926, 372] on div at bounding box center [656, 333] width 884 height 595
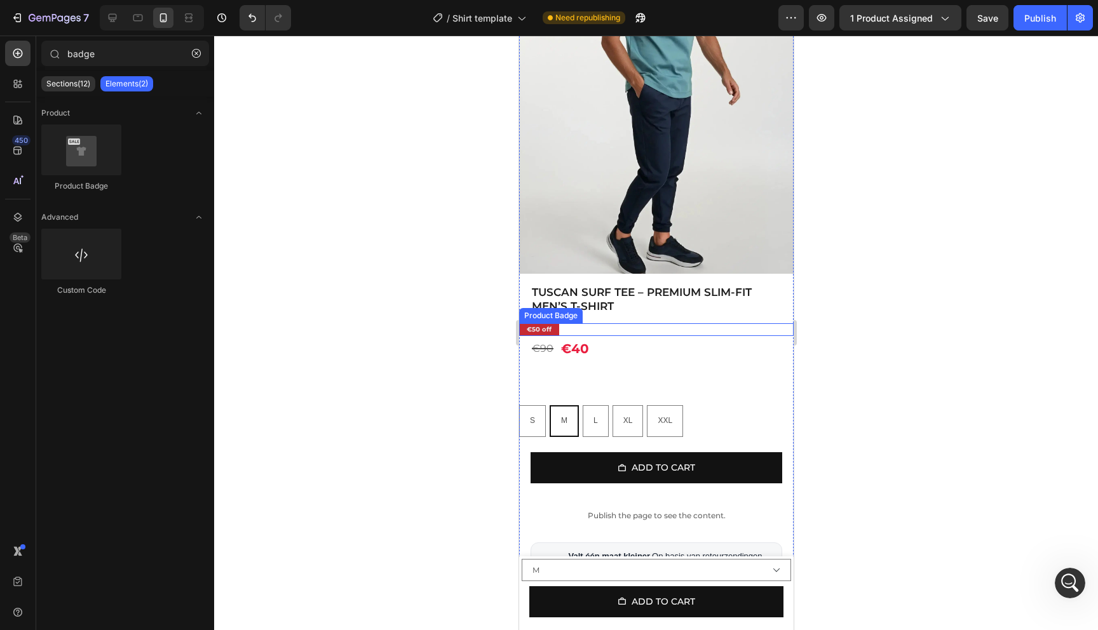
click at [522, 328] on pre "€50 off" at bounding box center [538, 330] width 40 height 22
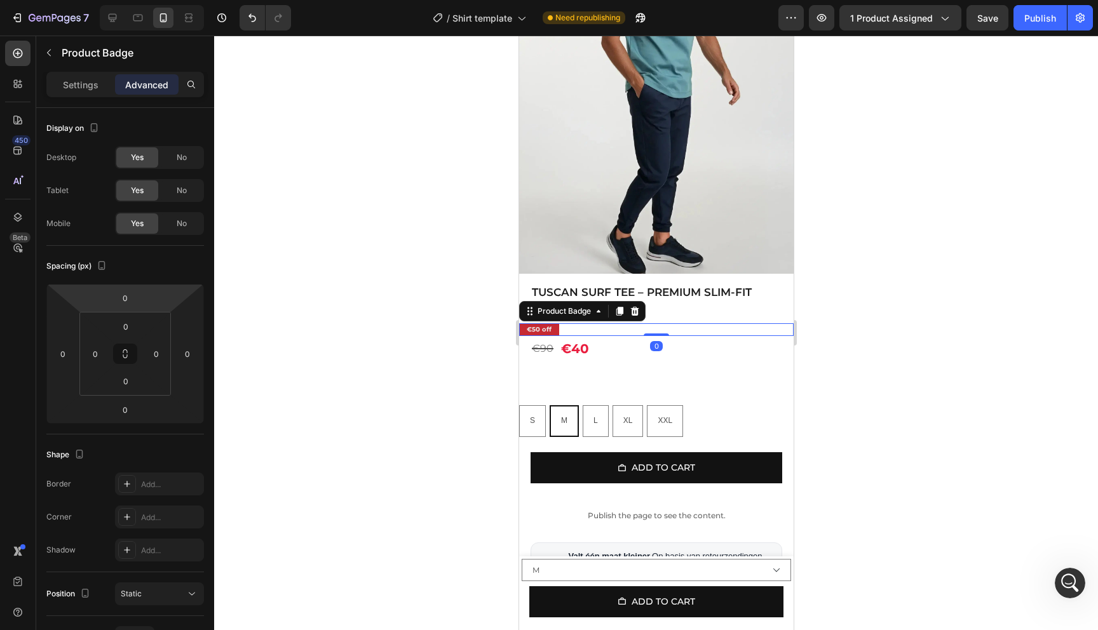
click at [69, 73] on div "Settings Advanced" at bounding box center [125, 84] width 158 height 25
click at [76, 91] on p "Settings" at bounding box center [81, 84] width 36 height 13
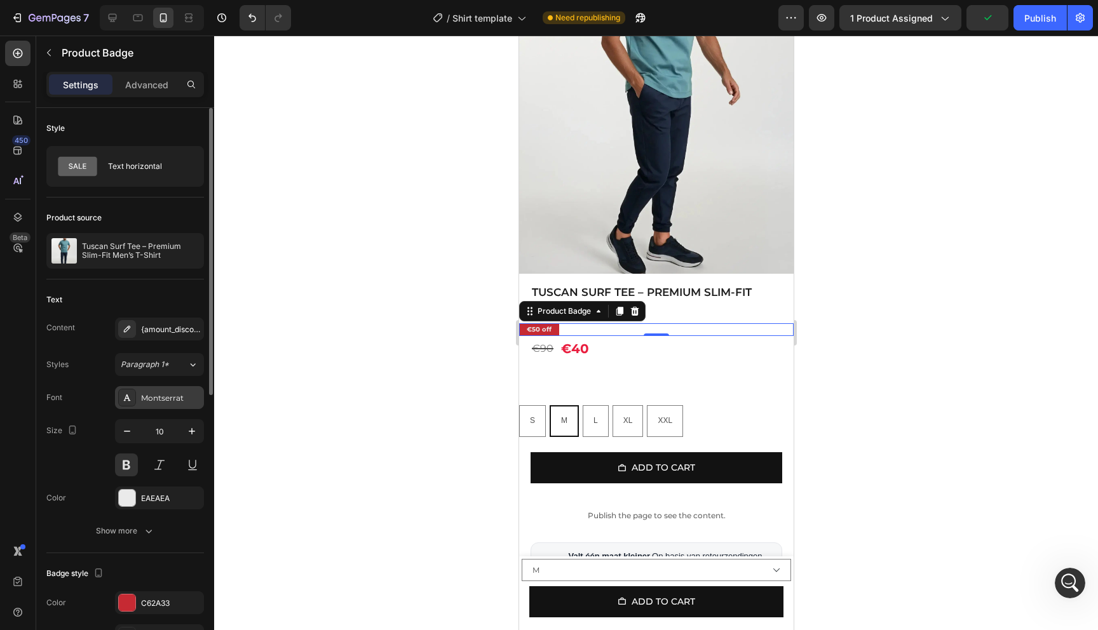
scroll to position [97, 0]
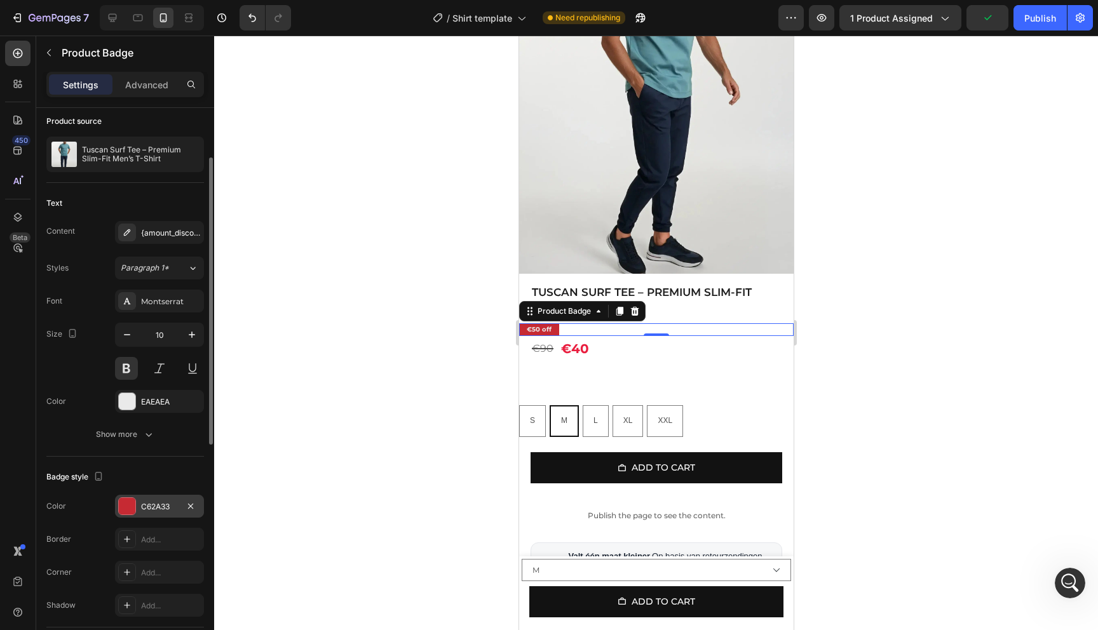
click at [177, 508] on div "C62A33" at bounding box center [159, 506] width 37 height 11
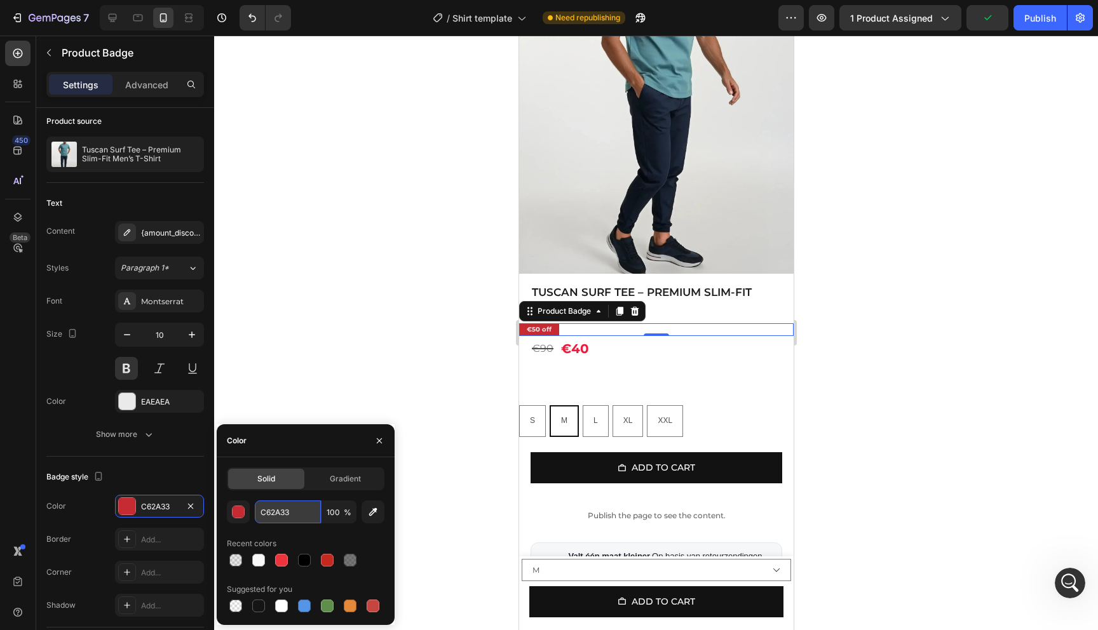
click at [291, 515] on input "C62A33" at bounding box center [288, 512] width 66 height 23
paste input "E91E3F"
click at [337, 520] on input "100" at bounding box center [338, 512] width 35 height 23
click at [363, 270] on div at bounding box center [656, 333] width 884 height 595
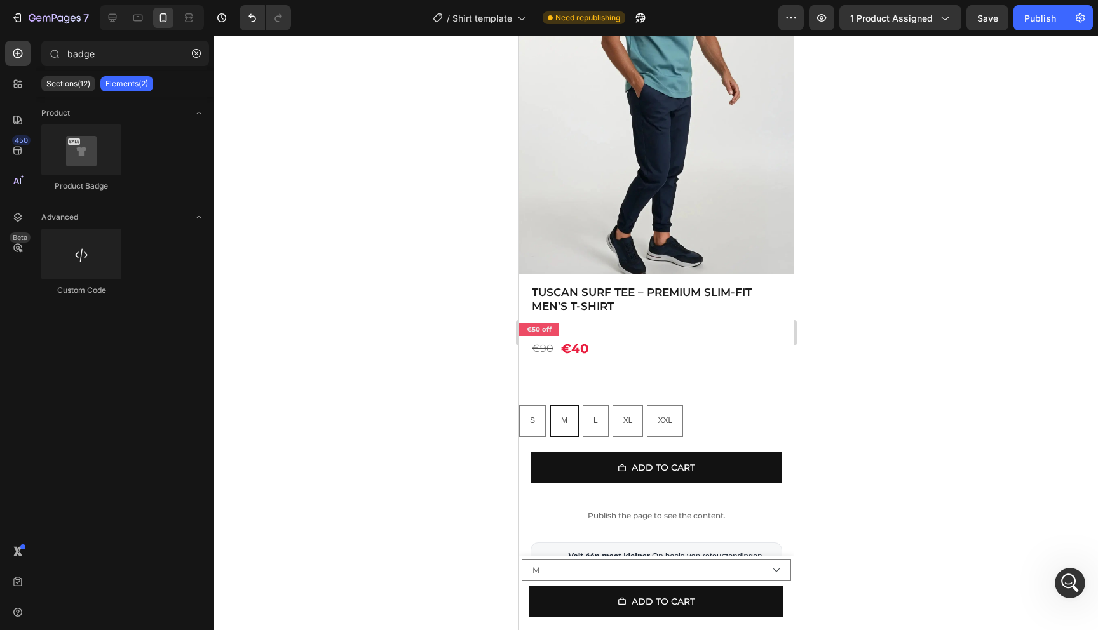
click at [363, 270] on div at bounding box center [656, 333] width 884 height 595
click at [575, 330] on div "Product Price" at bounding box center [589, 328] width 55 height 11
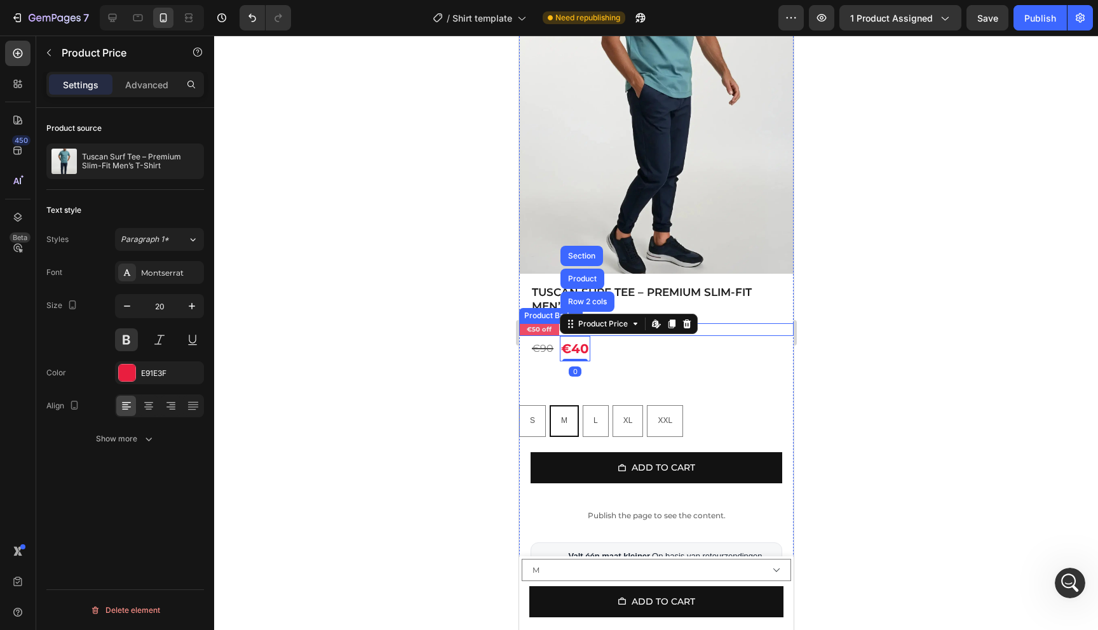
click at [529, 330] on pre "€50 off" at bounding box center [538, 330] width 40 height 22
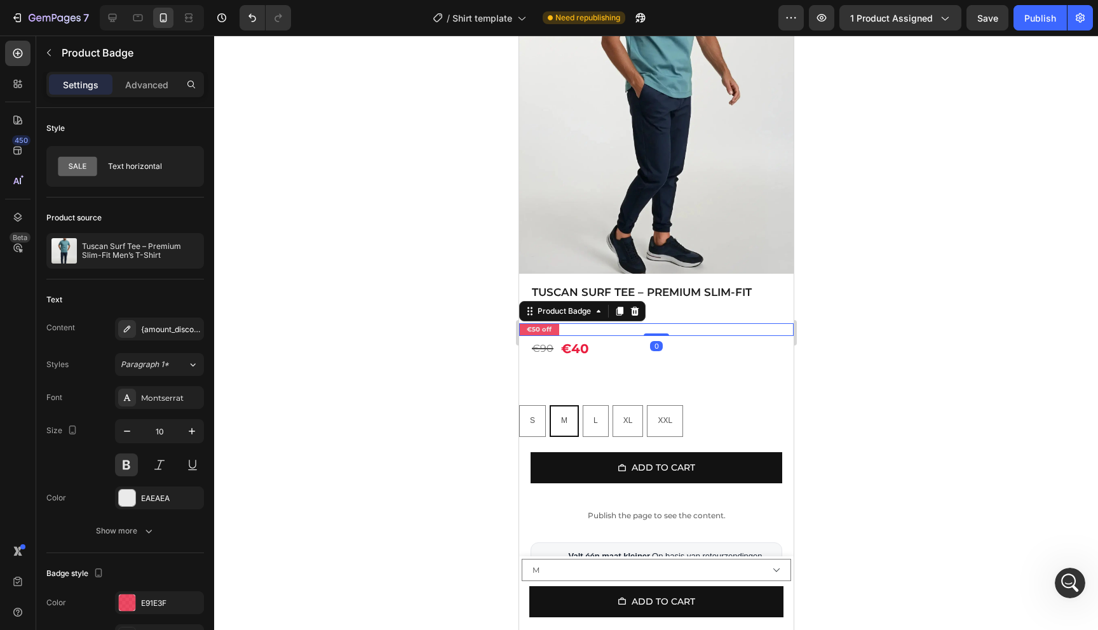
click at [430, 309] on div at bounding box center [656, 333] width 884 height 595
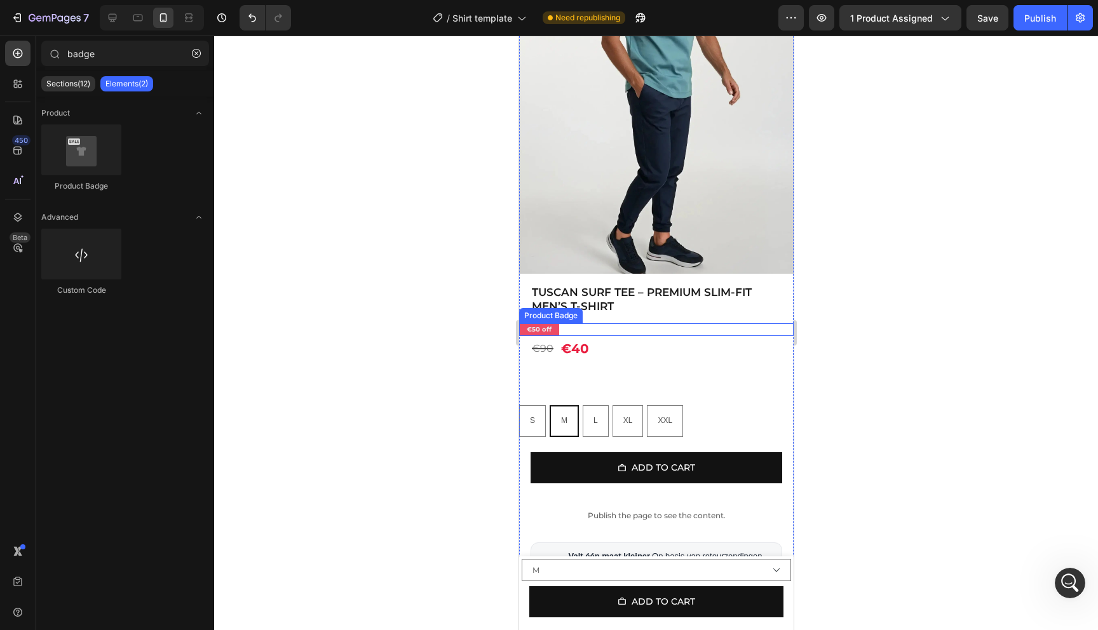
click at [578, 330] on div "€50 off" at bounding box center [655, 329] width 274 height 13
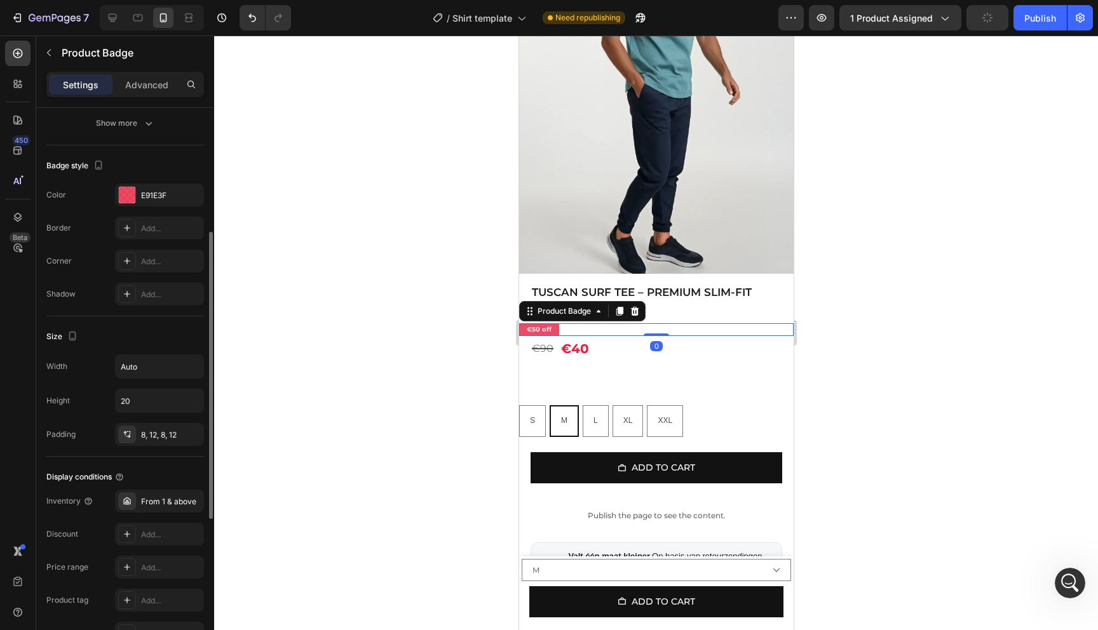
scroll to position [527, 0]
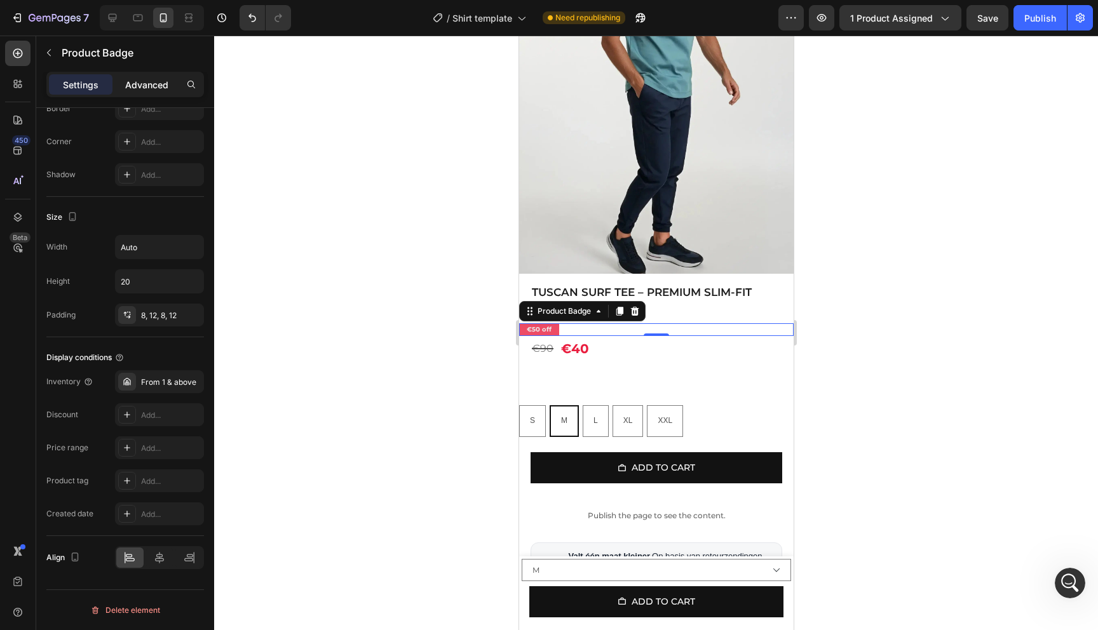
click at [142, 91] on div "Advanced" at bounding box center [147, 84] width 64 height 20
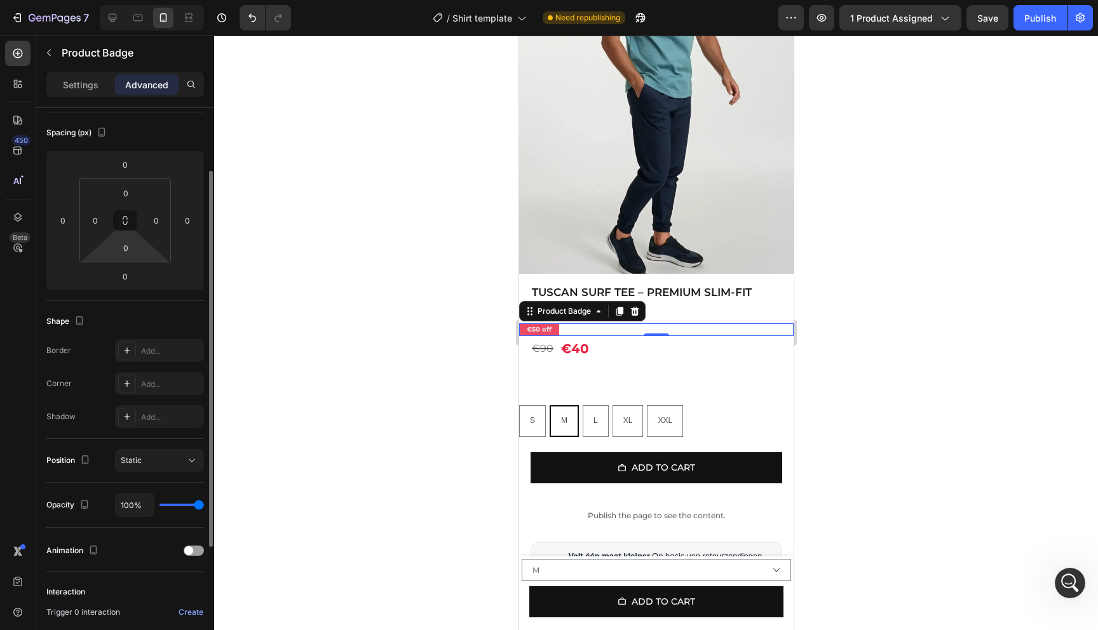
scroll to position [97, 0]
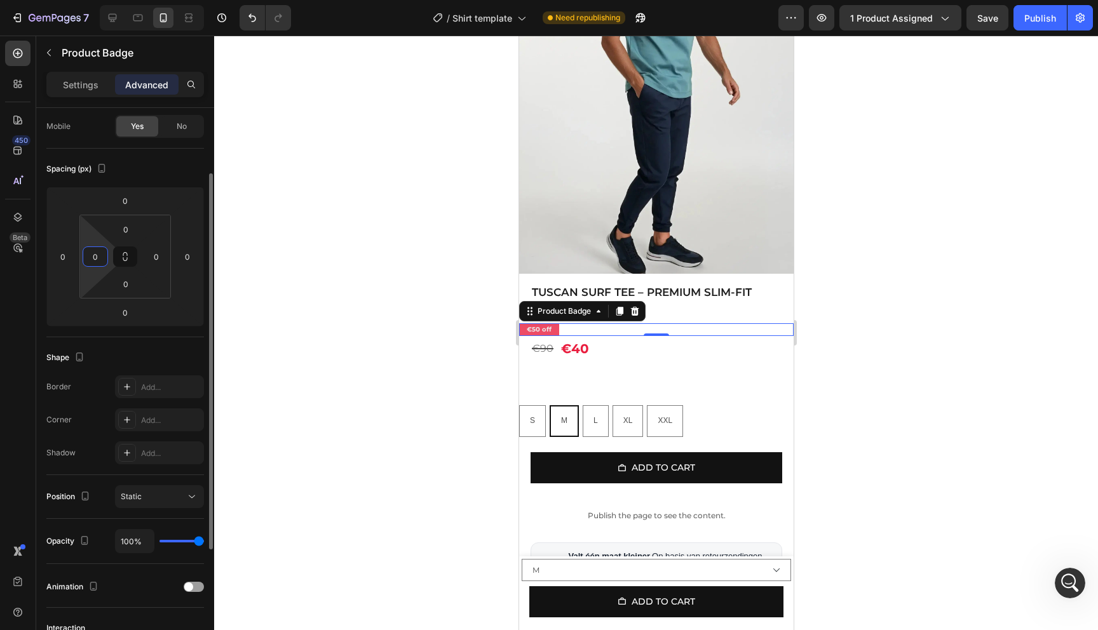
click at [98, 262] on input "0" at bounding box center [95, 256] width 19 height 19
click at [361, 309] on div at bounding box center [656, 333] width 884 height 595
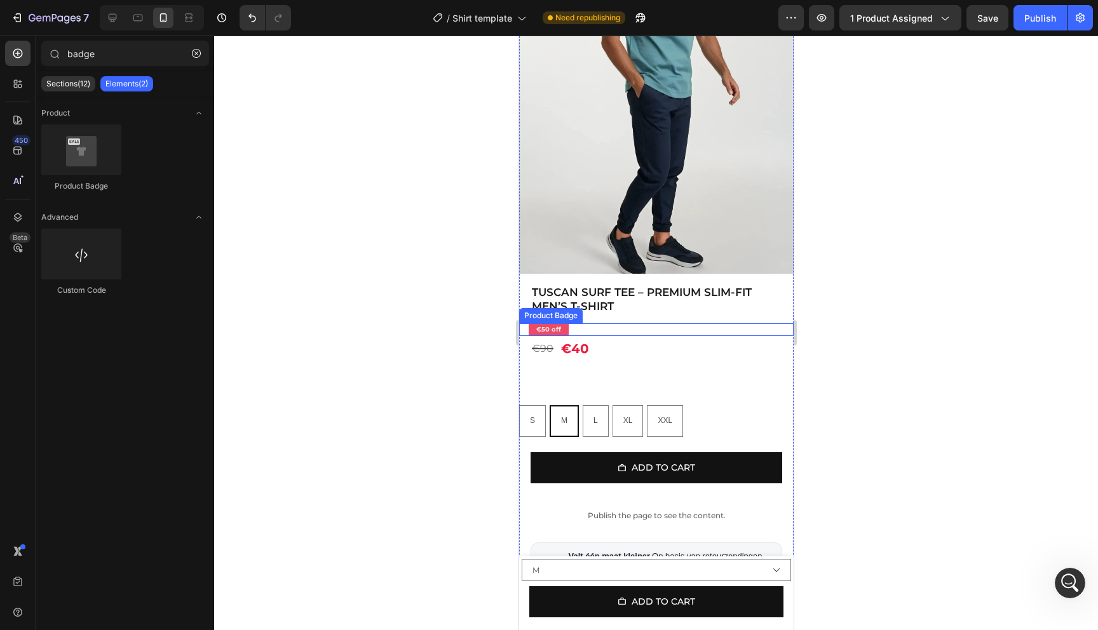
click at [560, 333] on pre "€50 off" at bounding box center [548, 330] width 40 height 22
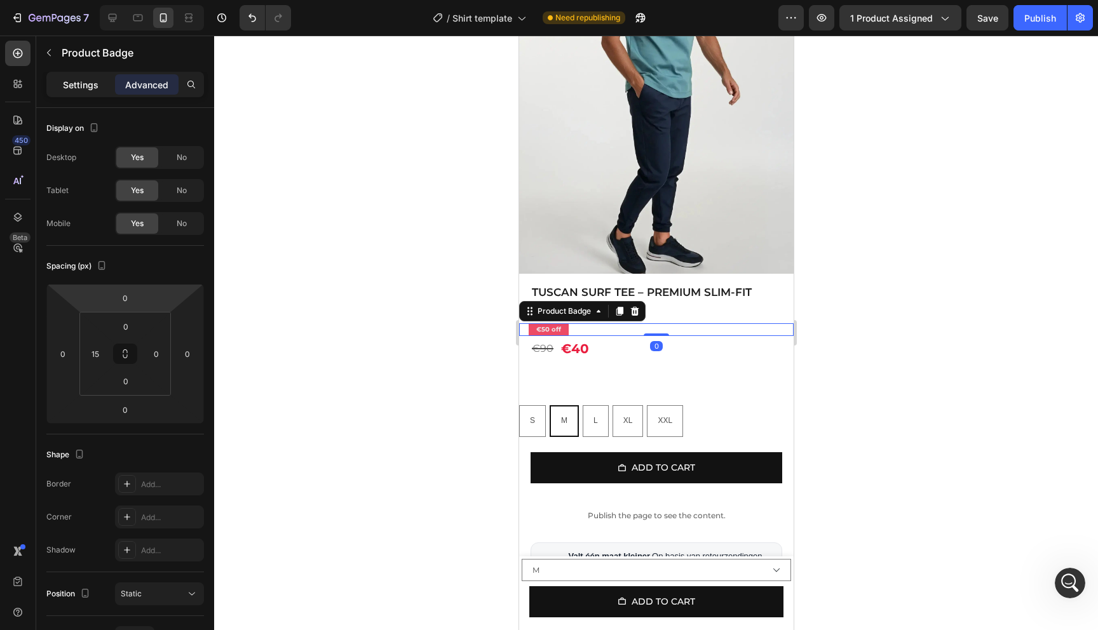
click at [81, 86] on p "Settings" at bounding box center [81, 84] width 36 height 13
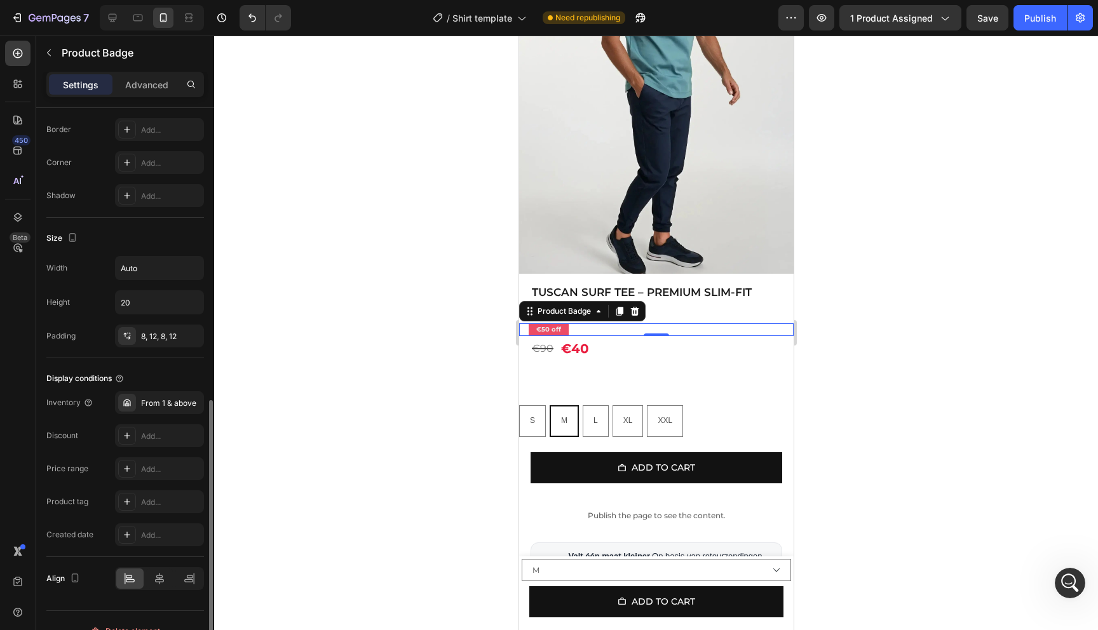
scroll to position [527, 0]
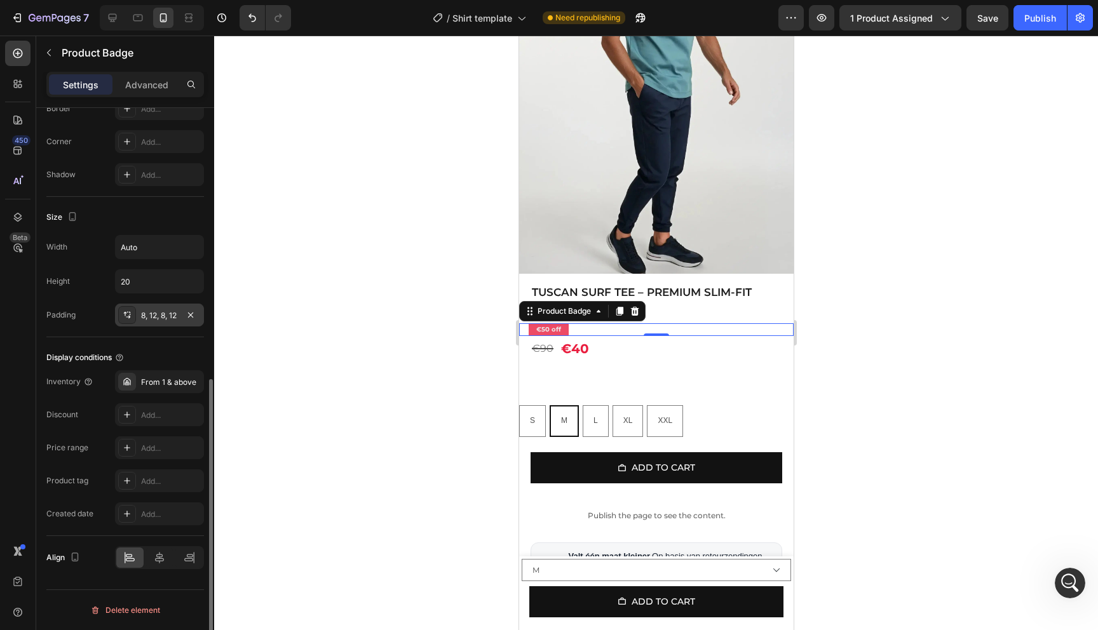
click at [157, 320] on div "8, 12, 8, 12" at bounding box center [159, 315] width 37 height 11
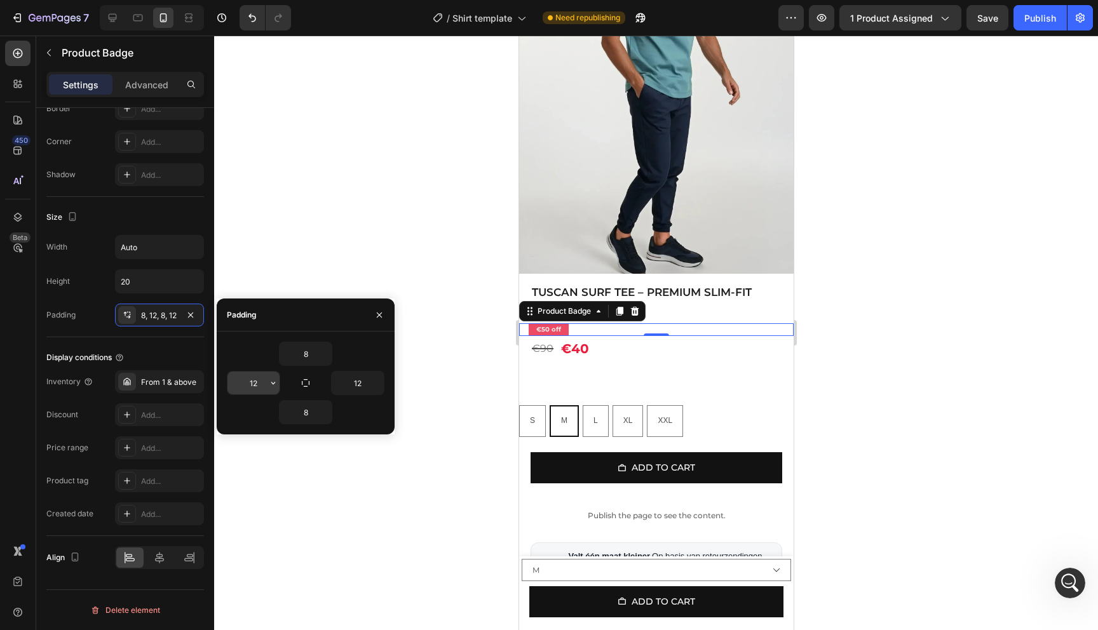
click at [266, 381] on input "12" at bounding box center [253, 383] width 52 height 23
click at [361, 384] on input "12" at bounding box center [358, 383] width 52 height 23
click at [270, 383] on icon "button" at bounding box center [273, 383] width 10 height 10
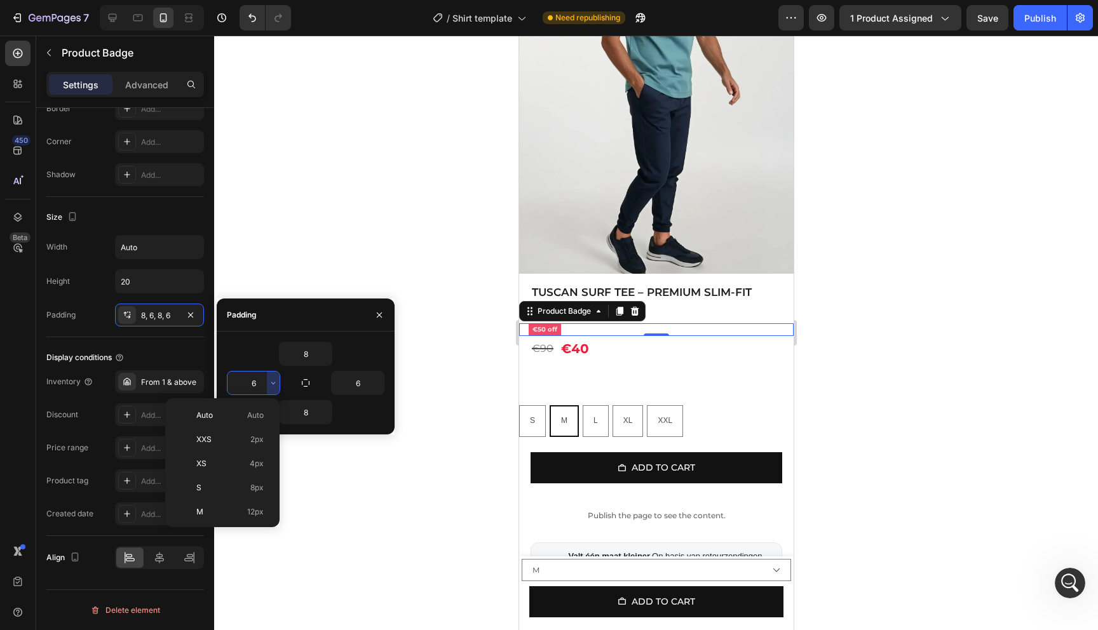
click at [263, 383] on input "6" at bounding box center [253, 383] width 52 height 23
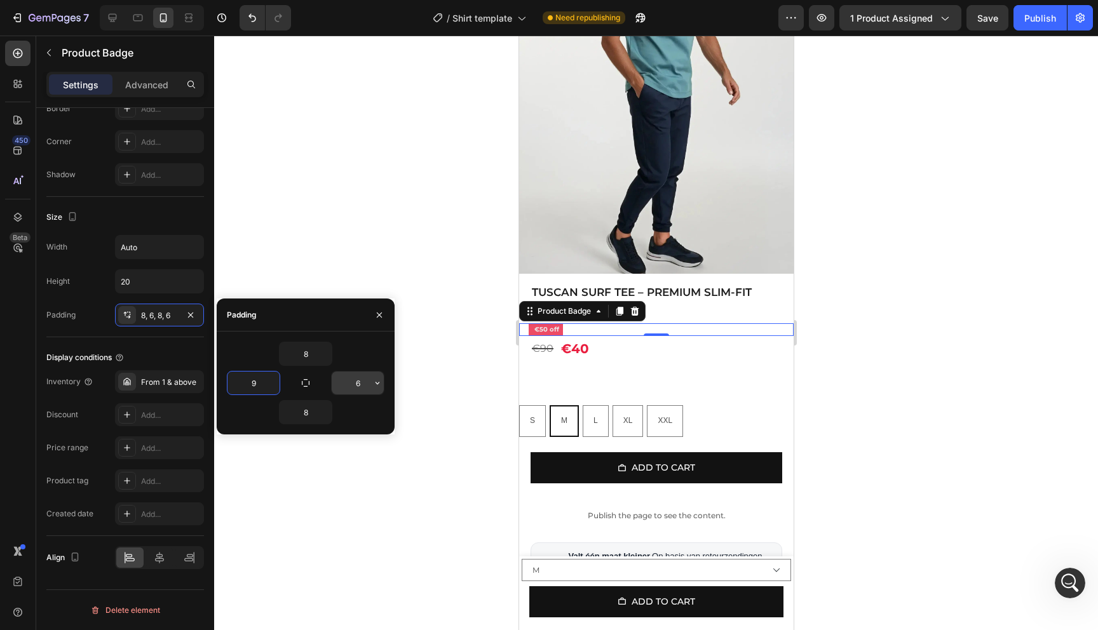
click at [363, 391] on input "6" at bounding box center [358, 383] width 52 height 23
click at [354, 220] on div at bounding box center [656, 333] width 884 height 595
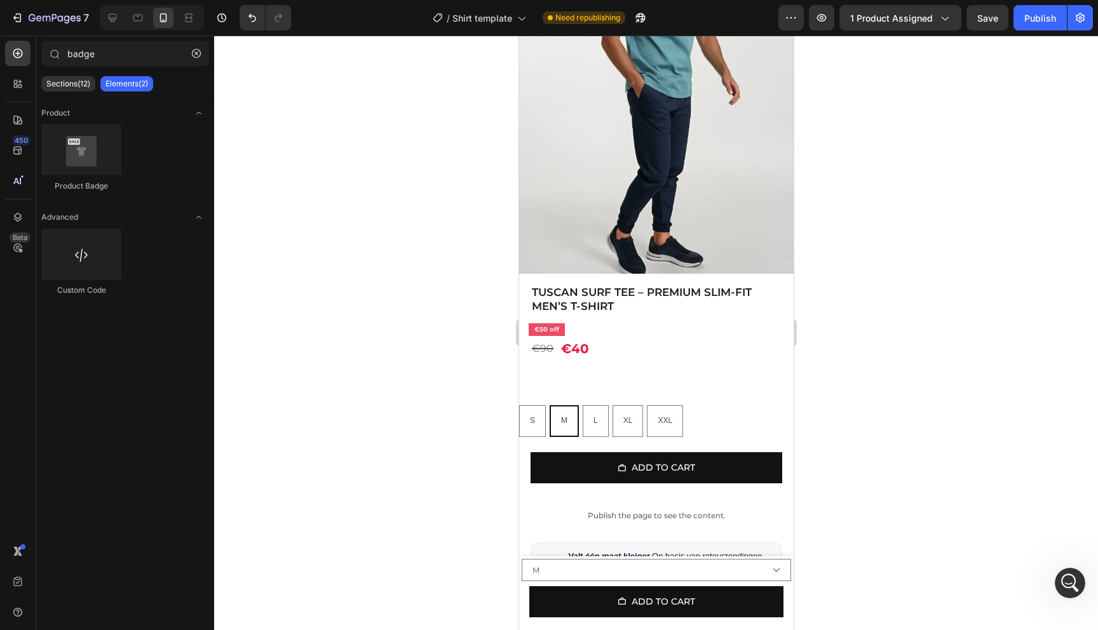
click at [354, 220] on div at bounding box center [656, 333] width 884 height 595
click at [629, 325] on div "€50 off" at bounding box center [660, 329] width 265 height 13
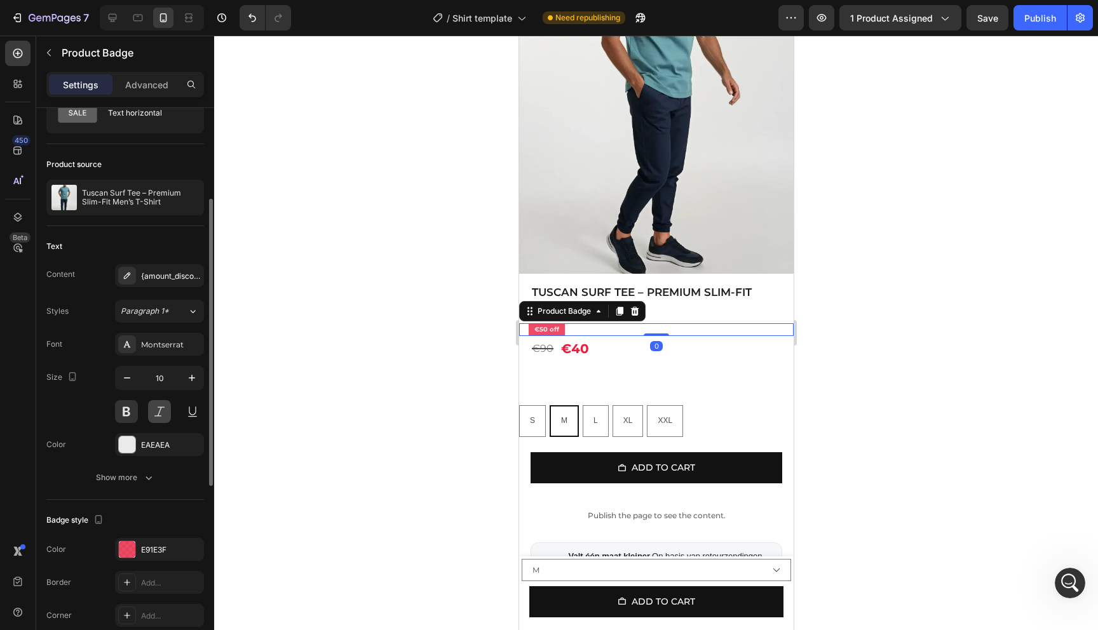
scroll to position [119, 0]
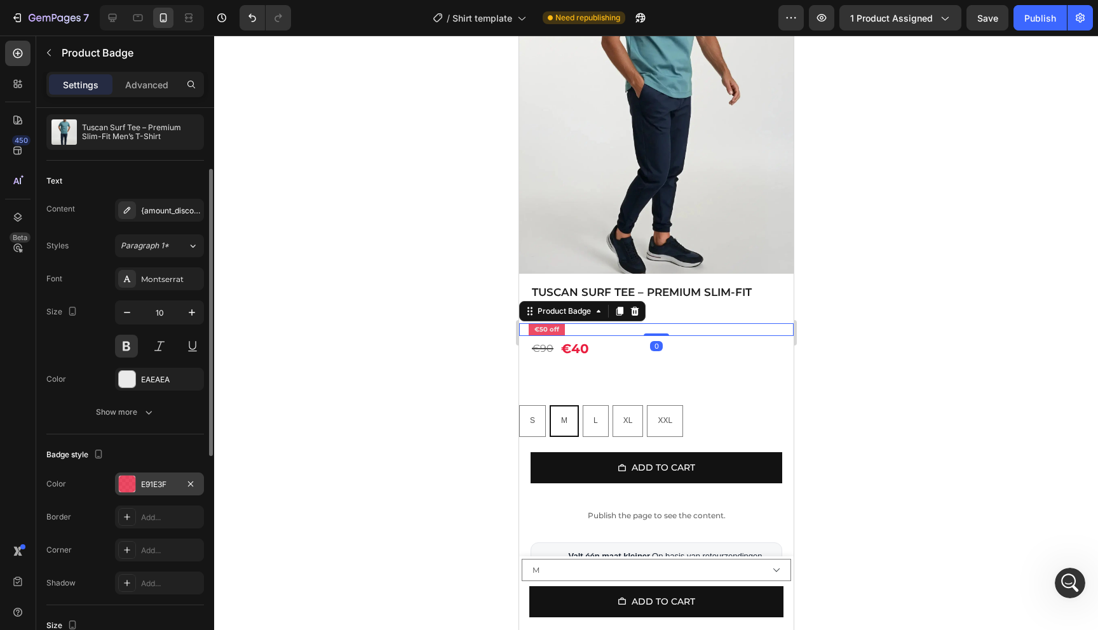
click at [159, 480] on div "E91E3F" at bounding box center [159, 484] width 37 height 11
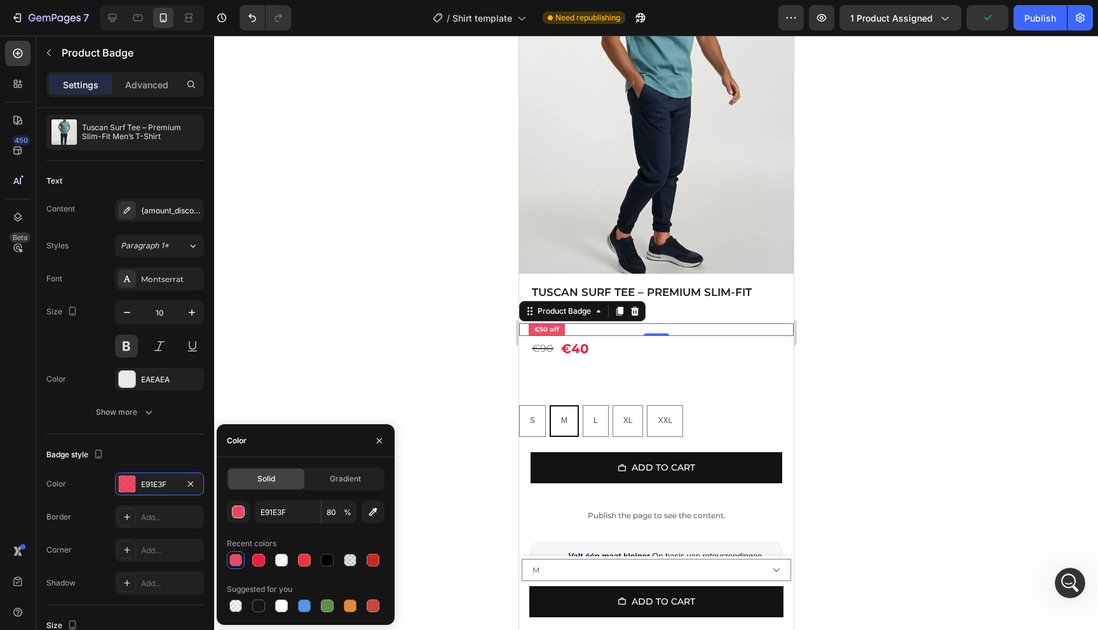
click at [346, 514] on span "%" at bounding box center [348, 512] width 8 height 11
click at [334, 514] on input "80" at bounding box center [338, 512] width 35 height 23
click at [357, 364] on div at bounding box center [656, 333] width 884 height 595
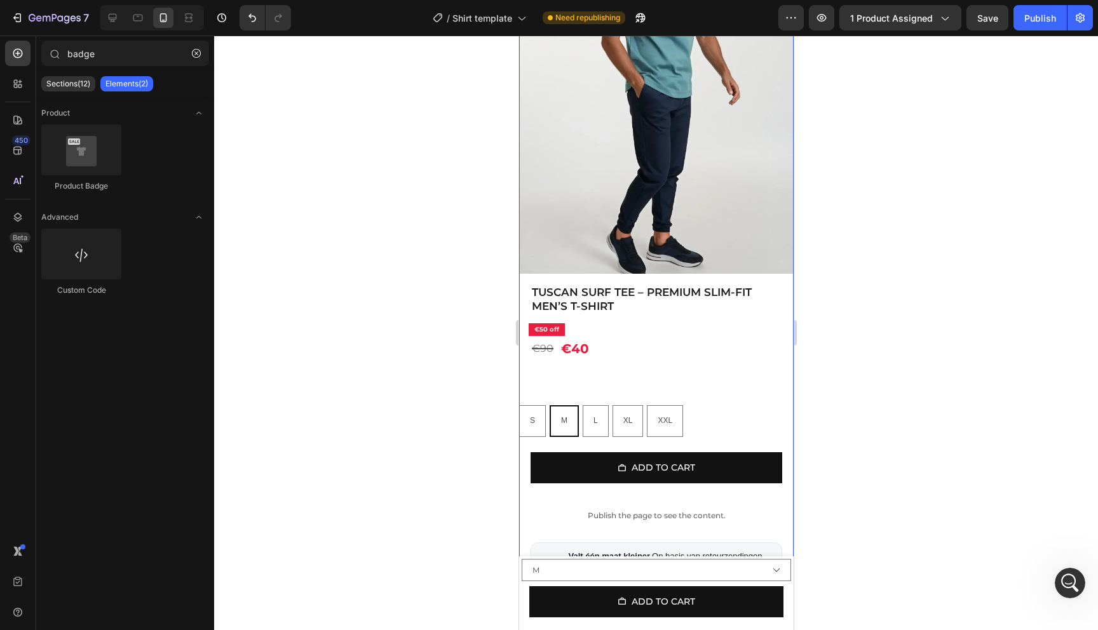
scroll to position [201, 0]
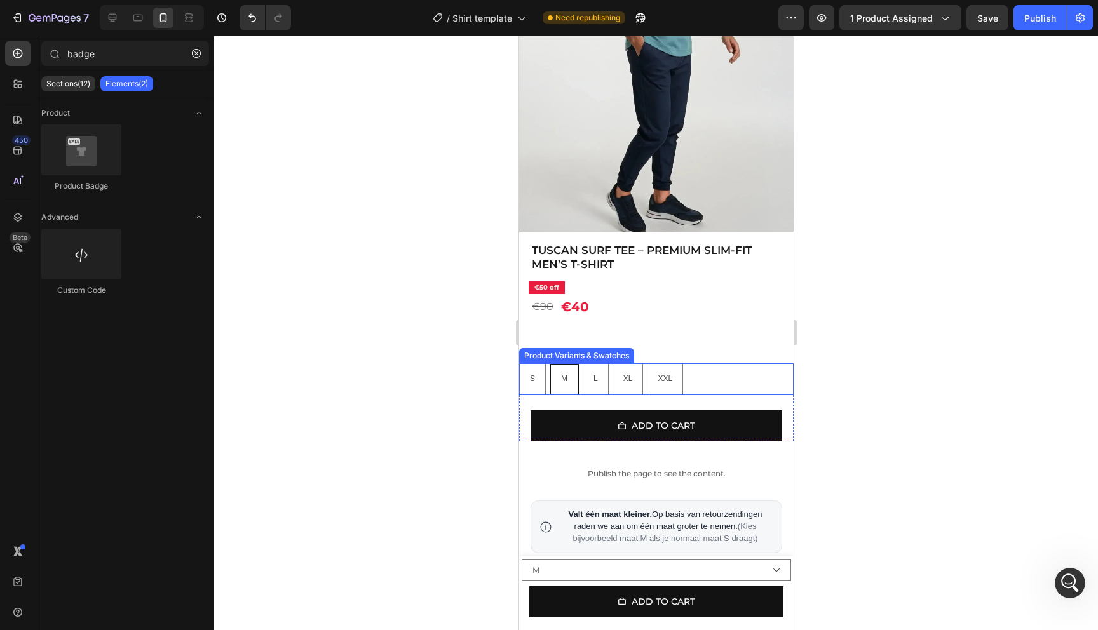
click at [706, 378] on div "S S S M M M L L L XL XL XL XXL XXL XXL" at bounding box center [655, 379] width 274 height 32
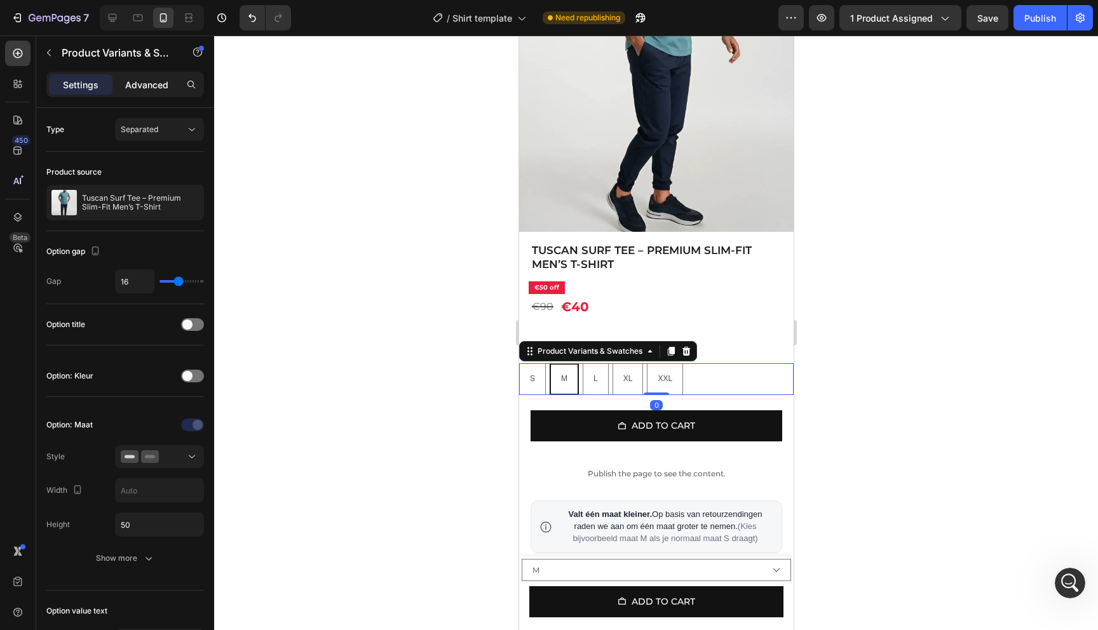
click at [148, 81] on p "Advanced" at bounding box center [146, 84] width 43 height 13
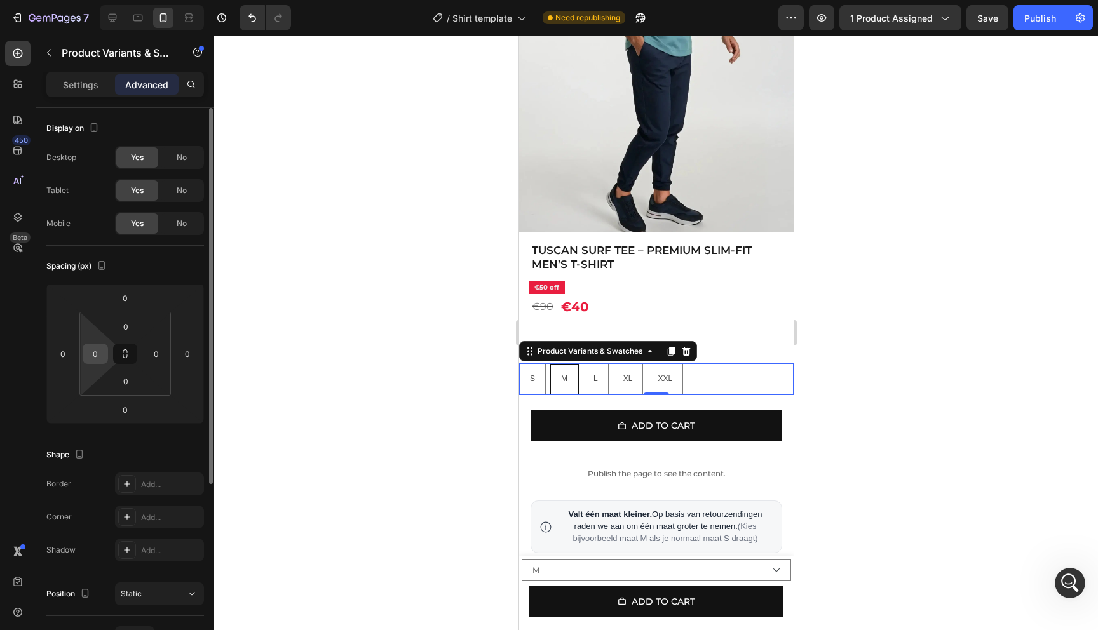
click at [96, 353] on input "0" at bounding box center [95, 353] width 19 height 19
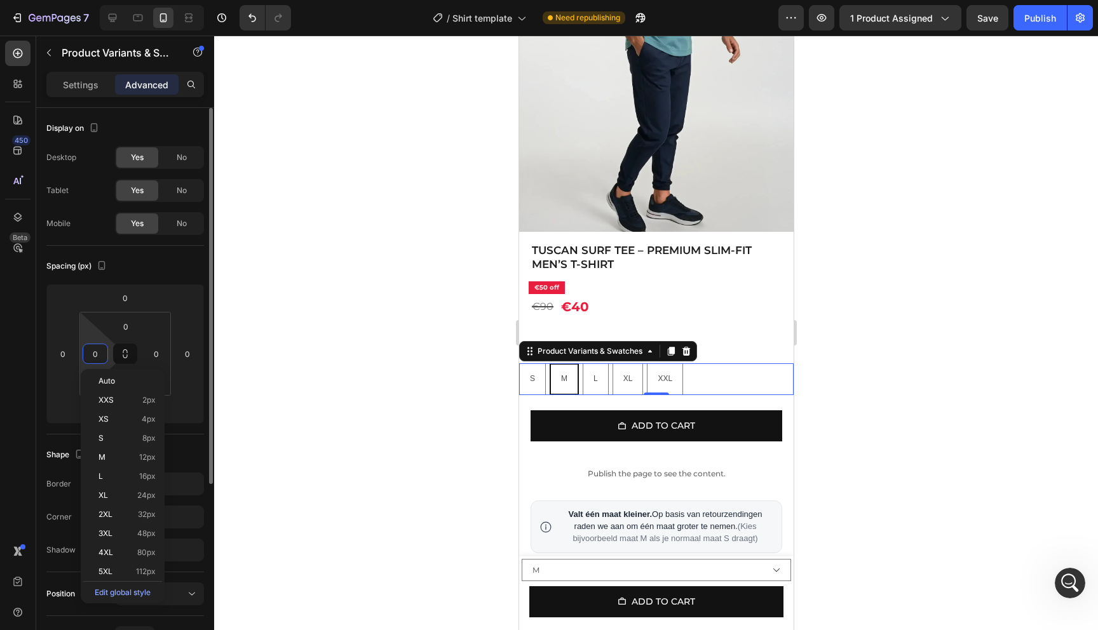
click at [96, 353] on input "0" at bounding box center [95, 353] width 19 height 19
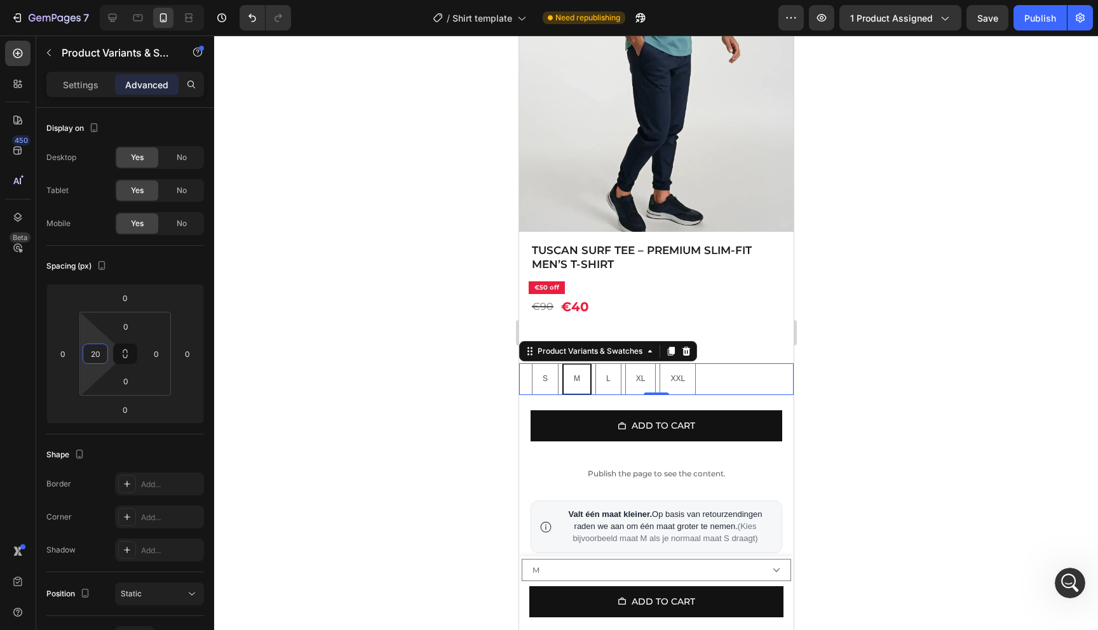
click at [339, 359] on div at bounding box center [656, 333] width 884 height 595
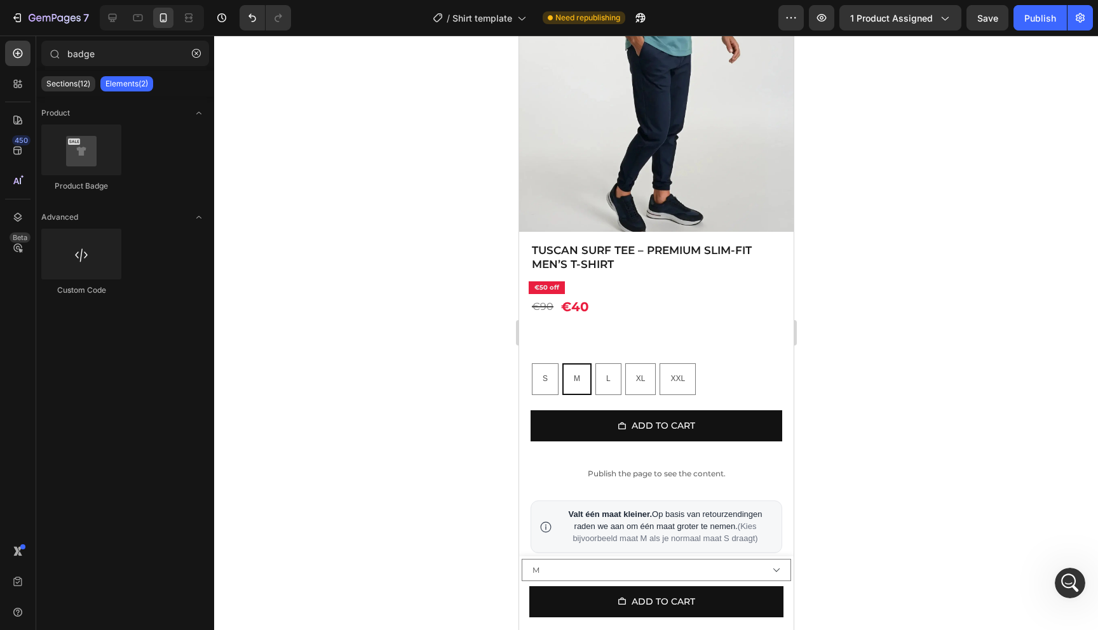
click at [339, 359] on div at bounding box center [656, 333] width 884 height 595
click at [649, 342] on div "Tuscan Surf Tee – Premium Slim-Fit Men’s T-Shirt Product Title €50 off Product …" at bounding box center [655, 471] width 274 height 458
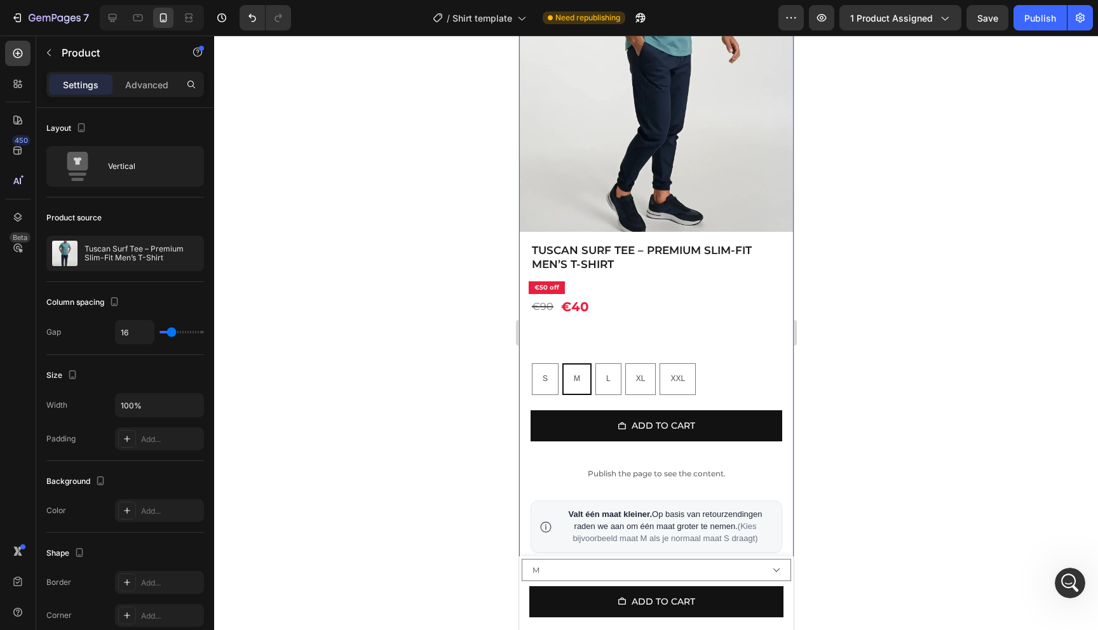
click at [649, 320] on div "Tuscan Surf Tee – Premium Slim-Fit Men’s T-Shirt Product Title €50 off Product …" at bounding box center [655, 471] width 274 height 458
click at [676, 297] on div "€90 Product Price Product Price €40 Product Price Product Price Row" at bounding box center [655, 306] width 274 height 25
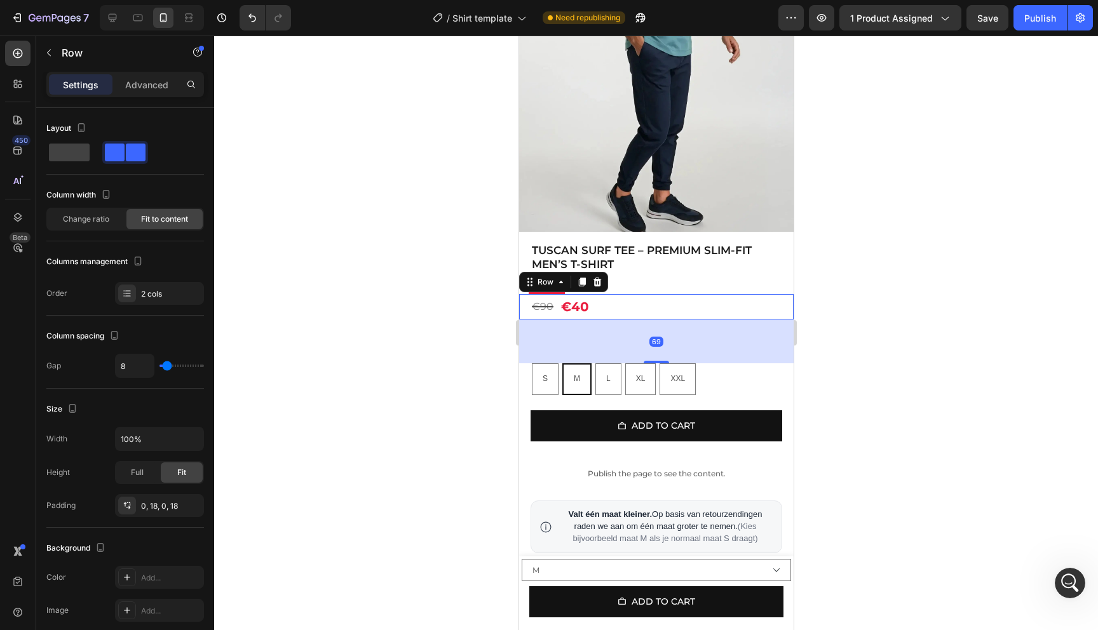
drag, startPoint x: 658, startPoint y: 360, endPoint x: 658, endPoint y: 349, distance: 10.8
click at [658, 349] on div "69" at bounding box center [655, 342] width 274 height 44
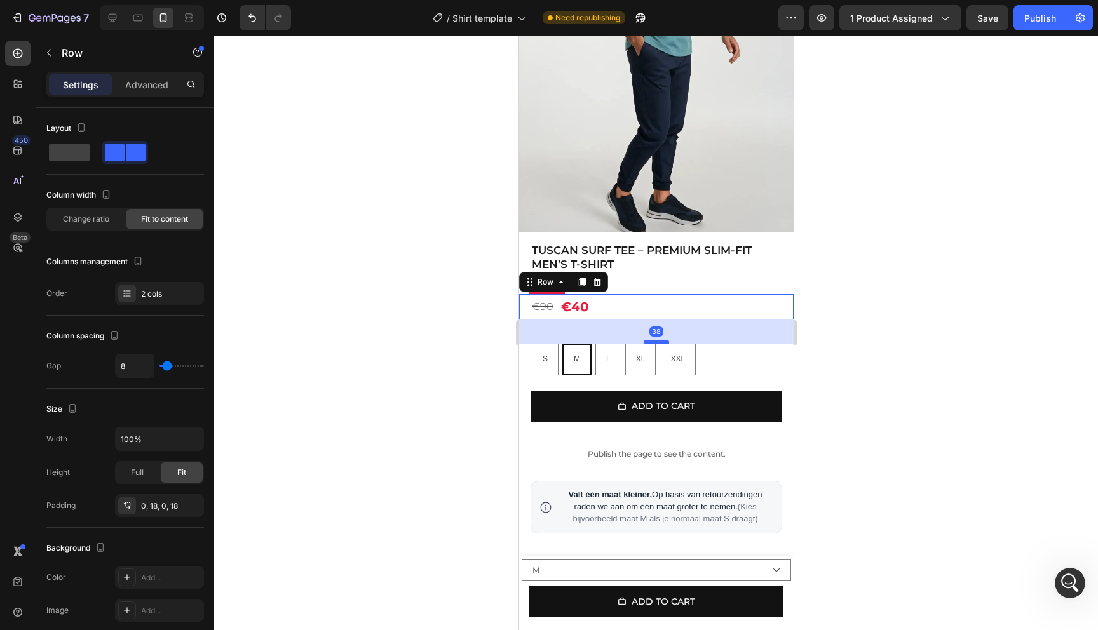
drag, startPoint x: 655, startPoint y: 361, endPoint x: 659, endPoint y: 341, distance: 20.7
click at [659, 341] on div at bounding box center [655, 342] width 25 height 4
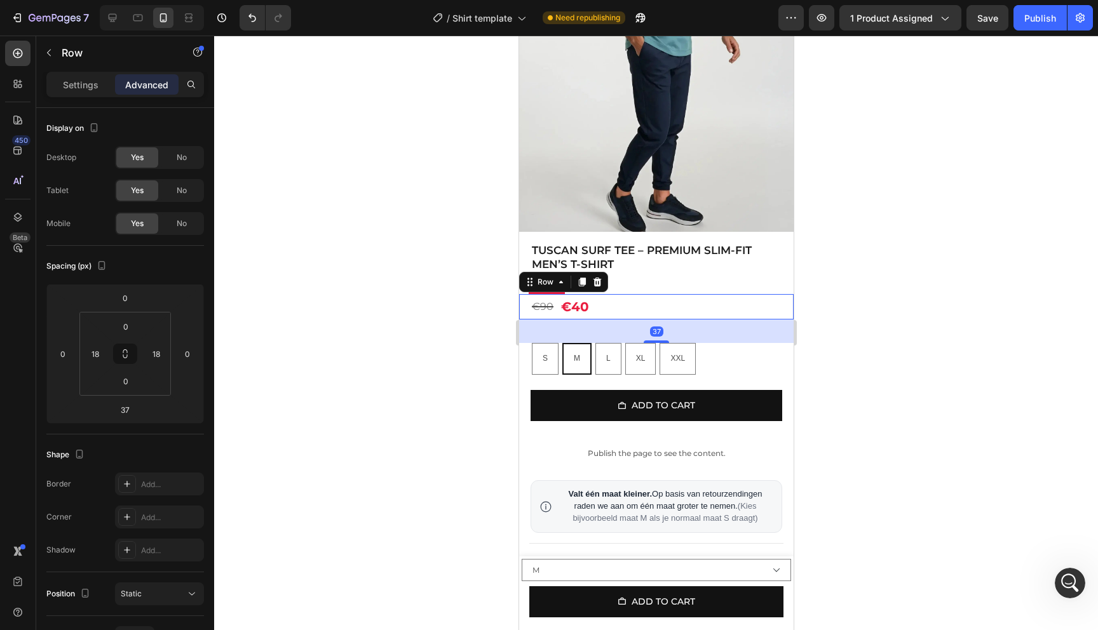
click at [933, 341] on div at bounding box center [656, 333] width 884 height 595
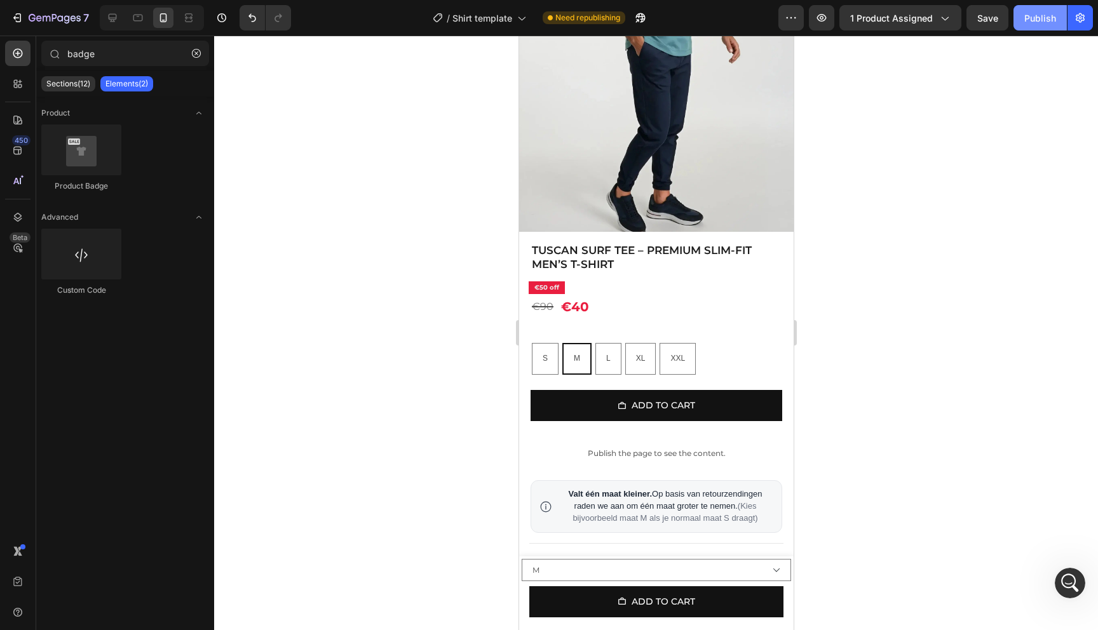
click at [1044, 27] on button "Publish" at bounding box center [1039, 17] width 53 height 25
click at [1021, 8] on button "Publish" at bounding box center [1039, 17] width 53 height 25
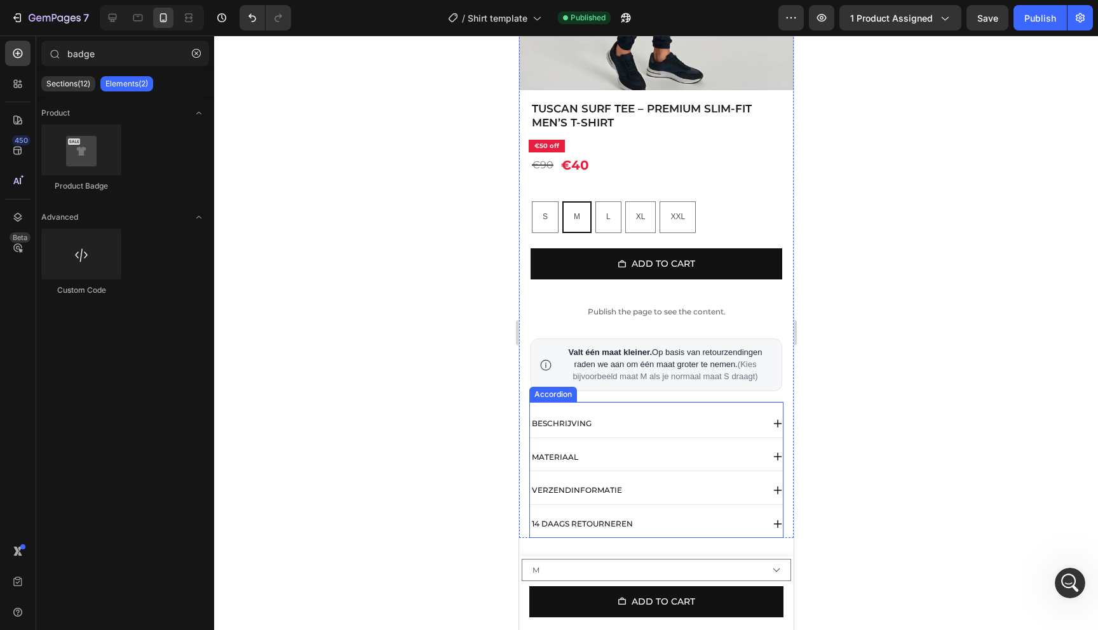
scroll to position [0, 0]
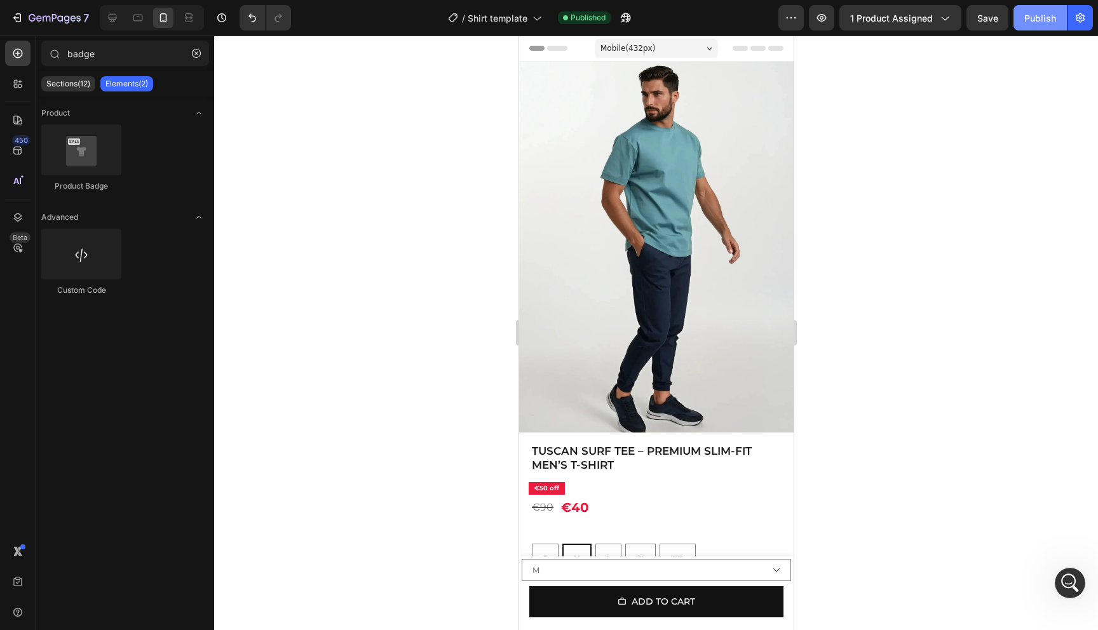
click at [1056, 17] on button "Publish" at bounding box center [1039, 17] width 53 height 25
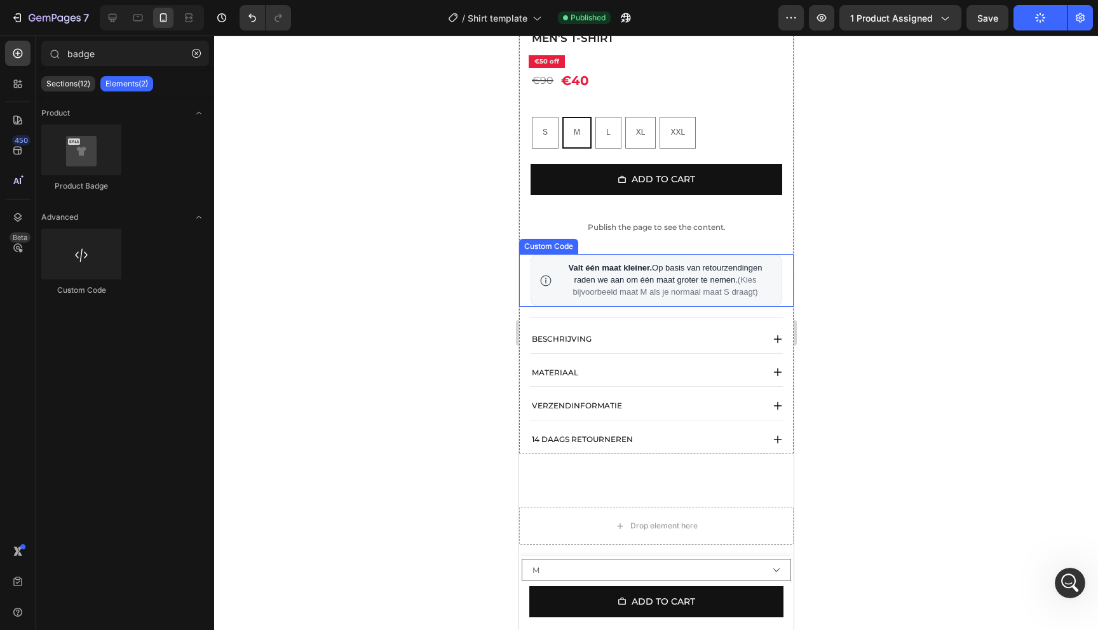
scroll to position [431, 0]
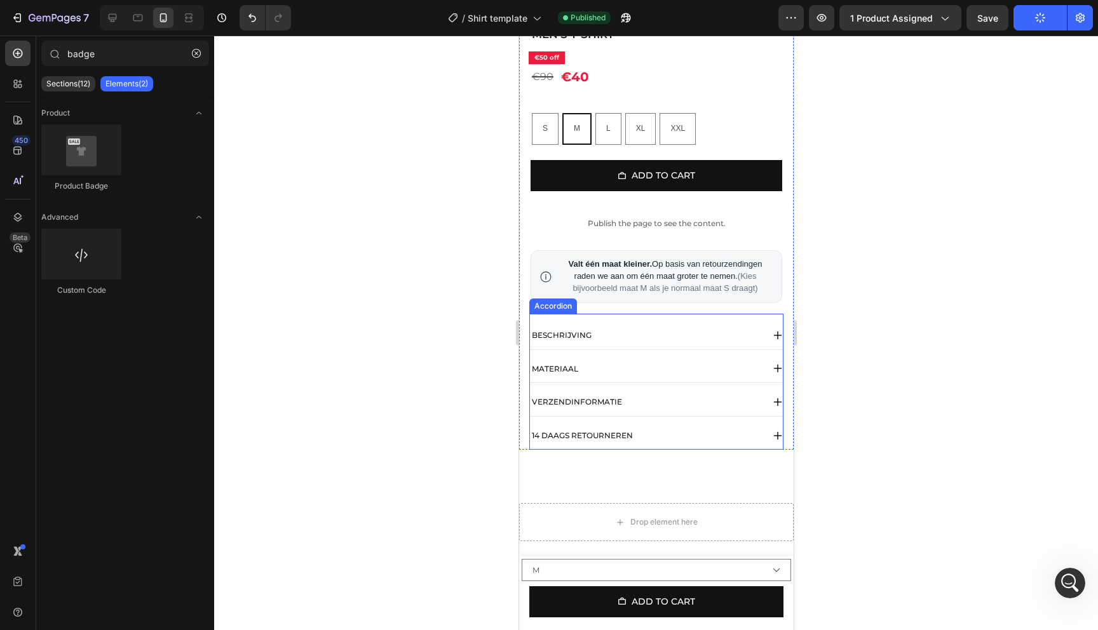
click at [710, 323] on div "BESCHRIJVING" at bounding box center [655, 335] width 253 height 28
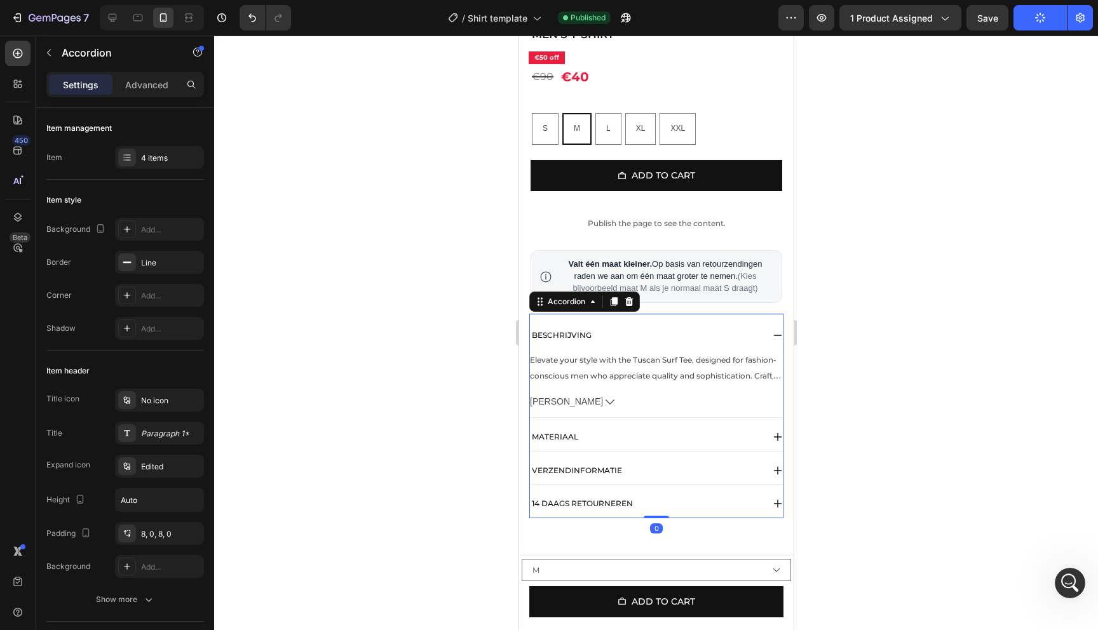
click at [724, 334] on div "BESCHRIJVING" at bounding box center [645, 336] width 233 height 18
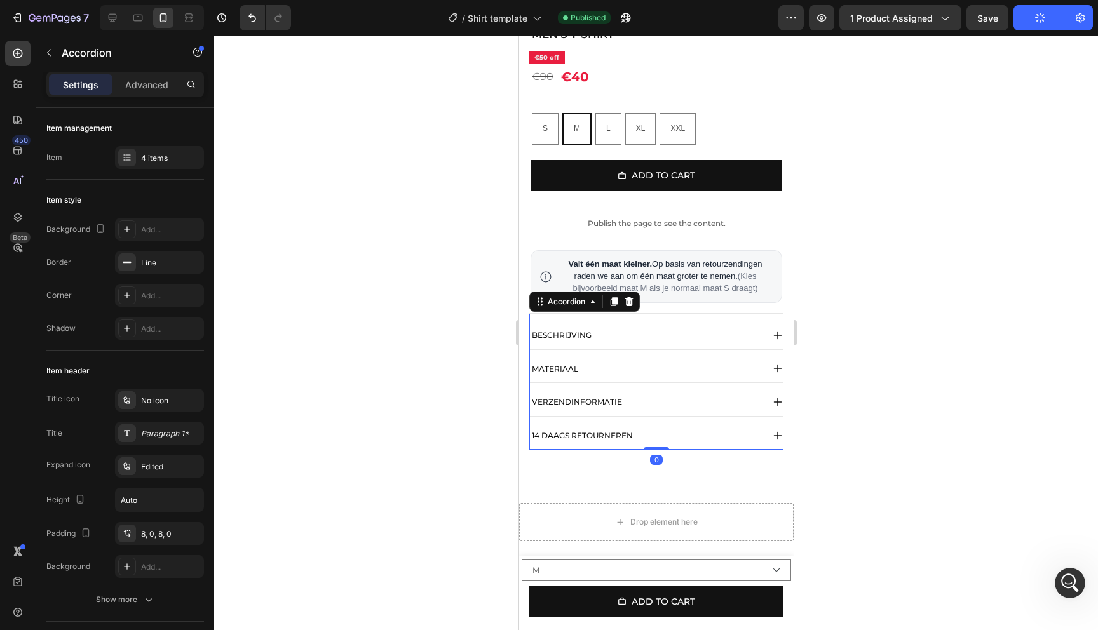
click at [696, 363] on div "MATERIAAL" at bounding box center [645, 369] width 233 height 18
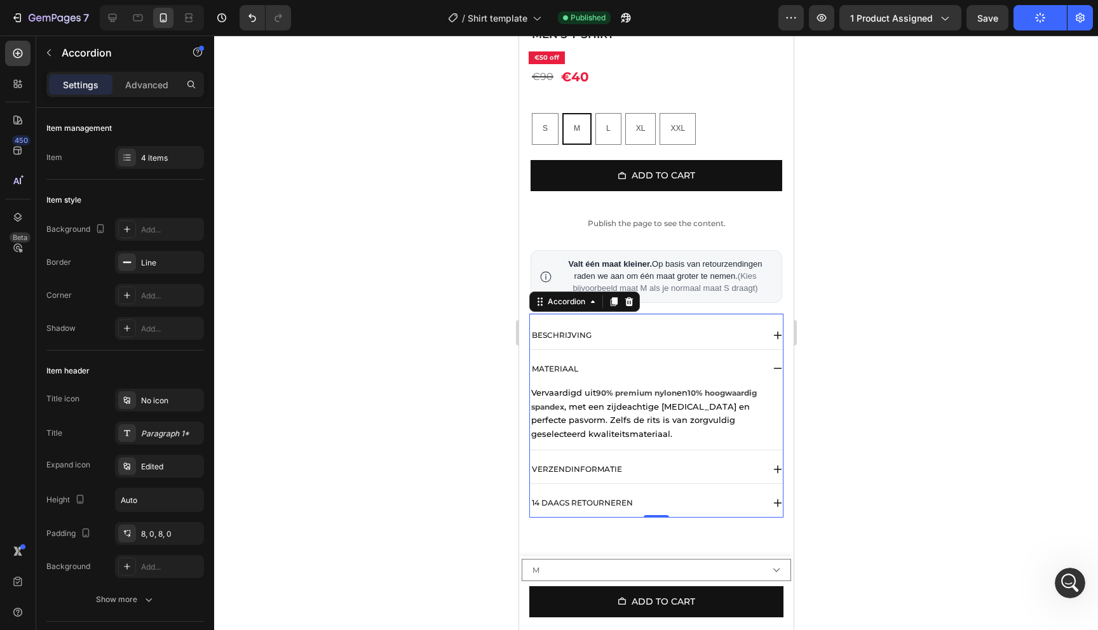
click at [717, 370] on div "MATERIAAL" at bounding box center [645, 369] width 233 height 18
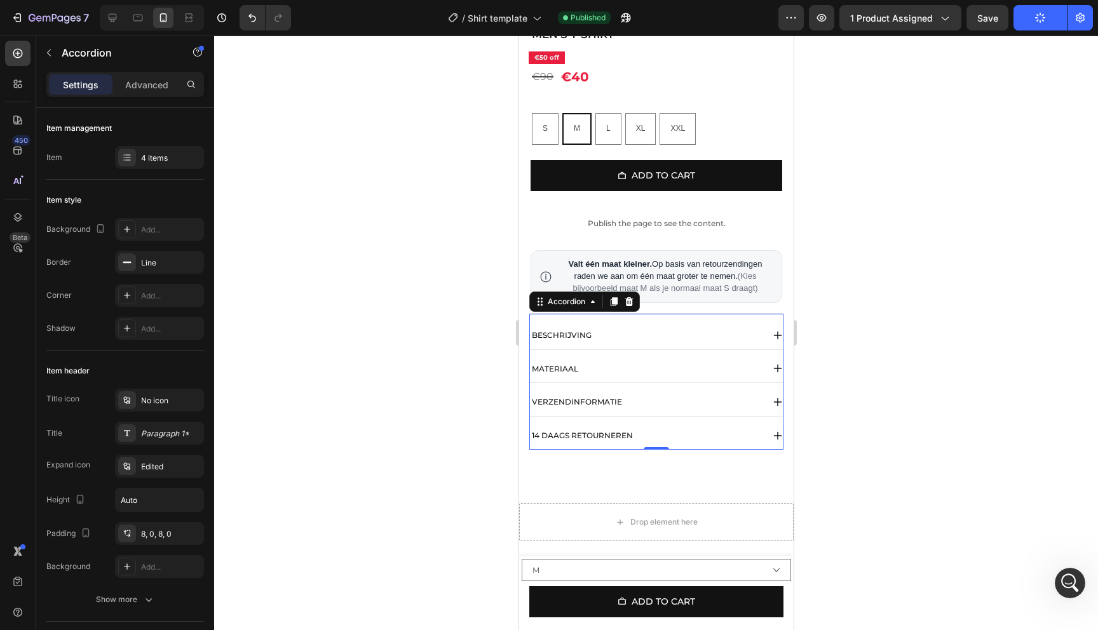
click at [685, 377] on div "MATERIAAL" at bounding box center [645, 369] width 233 height 18
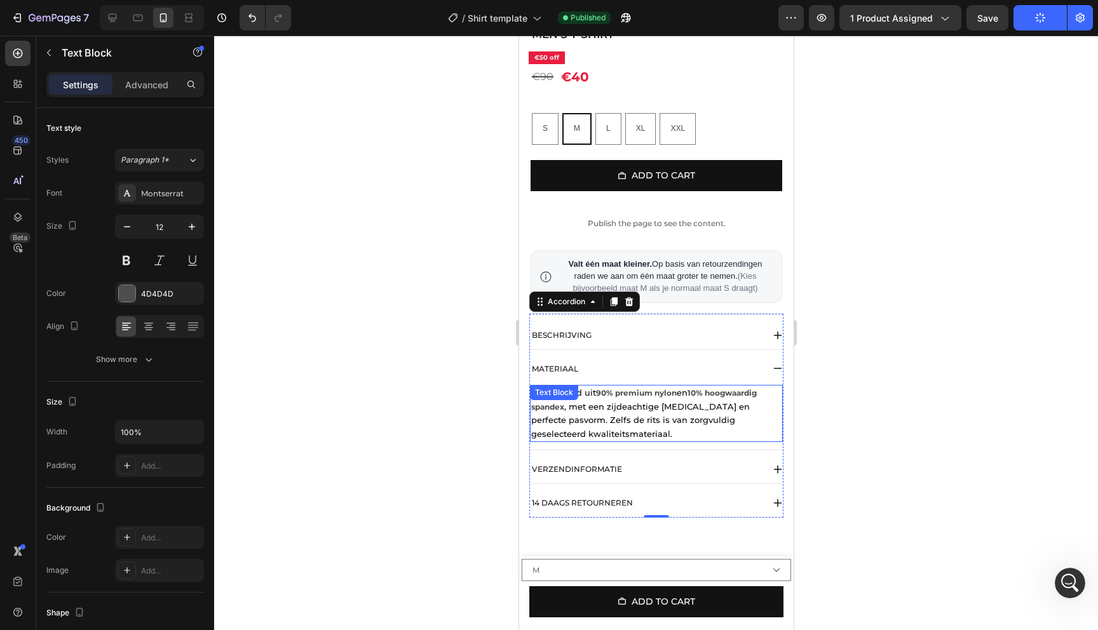
click at [637, 409] on span ", met een zijdeachtige [MEDICAL_DATA] en perfecte pasvorm. Zelfs de rits is van…" at bounding box center [639, 419] width 219 height 37
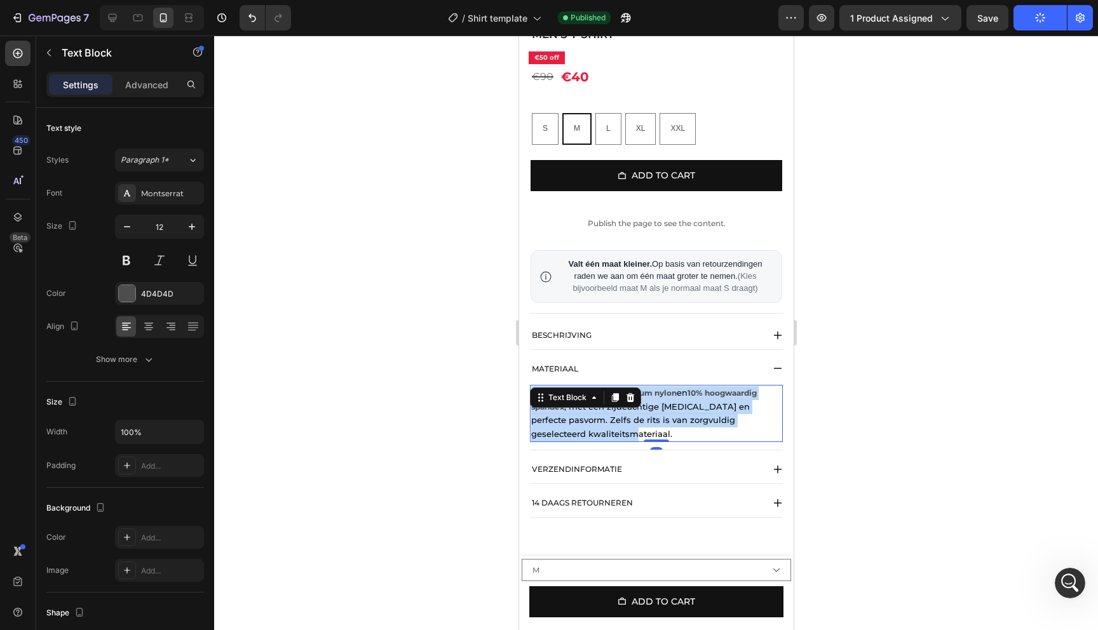
click at [637, 409] on span ", met een zijdeachtige [MEDICAL_DATA] en perfecte pasvorm. Zelfs de rits is van…" at bounding box center [639, 419] width 219 height 37
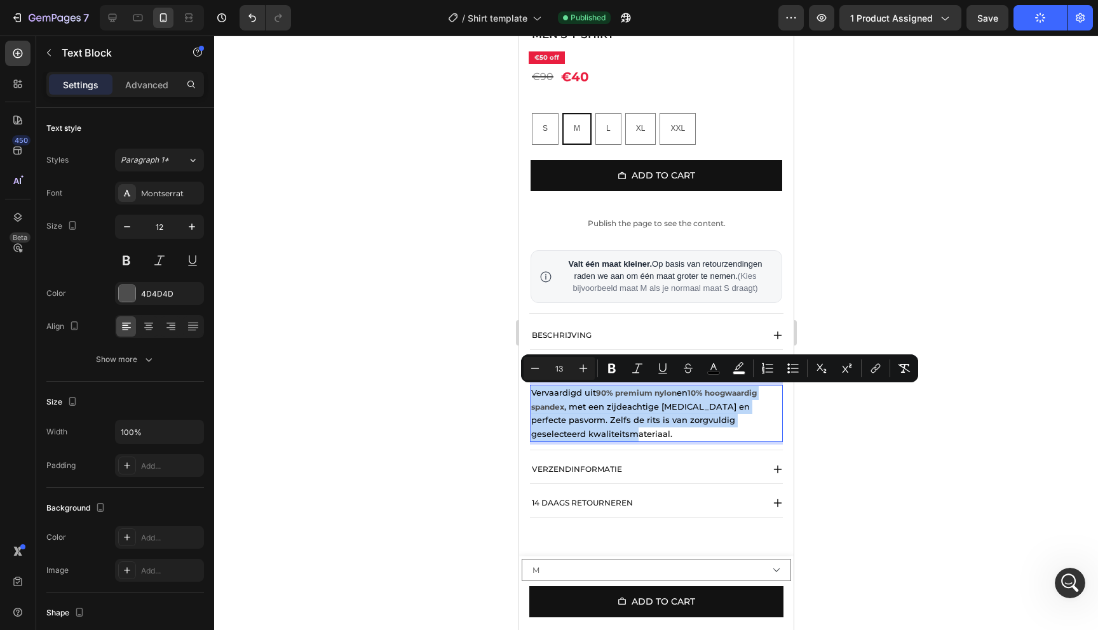
copy p "Vervaardigd uit 90% premium nylon en 10% hoogwaardig spandex , met een zijdeach…"
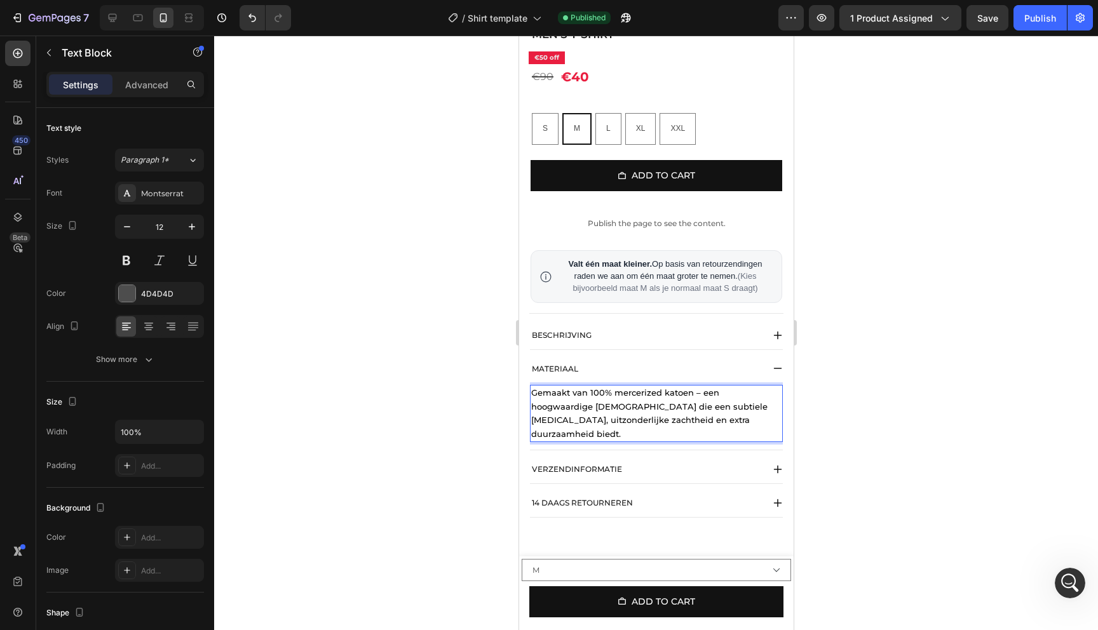
click at [591, 393] on span "Gemaakt van 100% mercerized katoen – een hoogwaardige [DEMOGRAPHIC_DATA] die ee…" at bounding box center [648, 413] width 236 height 51
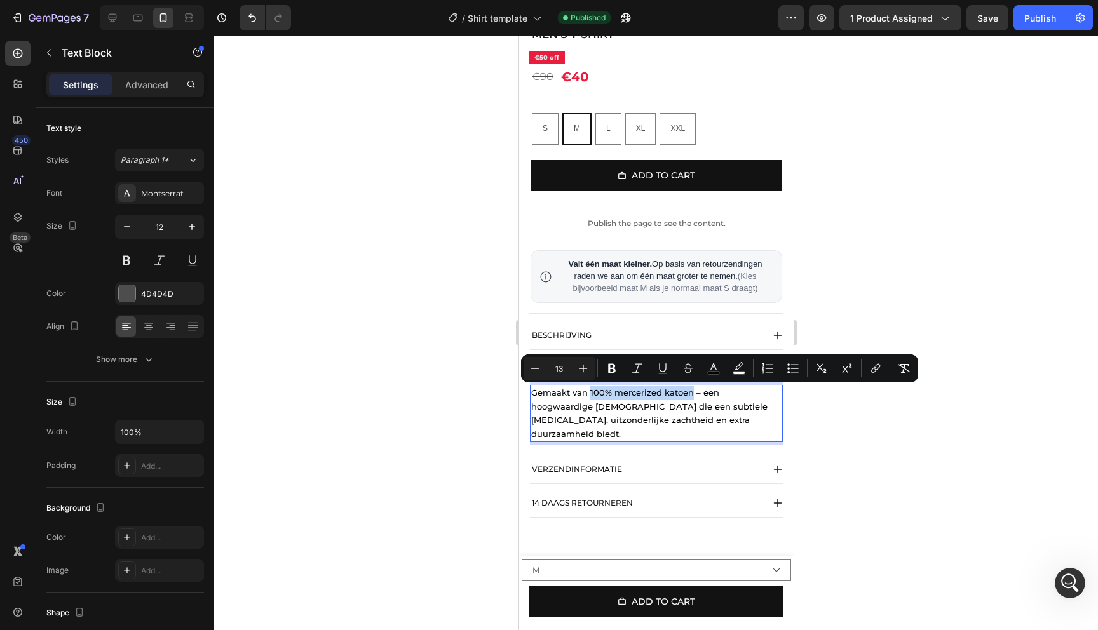
drag, startPoint x: 588, startPoint y: 393, endPoint x: 689, endPoint y: 394, distance: 101.0
click at [689, 394] on span "Gemaakt van 100% mercerized katoen – een hoogwaardige [DEMOGRAPHIC_DATA] die ee…" at bounding box center [648, 413] width 236 height 51
click at [608, 375] on button "Bold" at bounding box center [611, 368] width 23 height 23
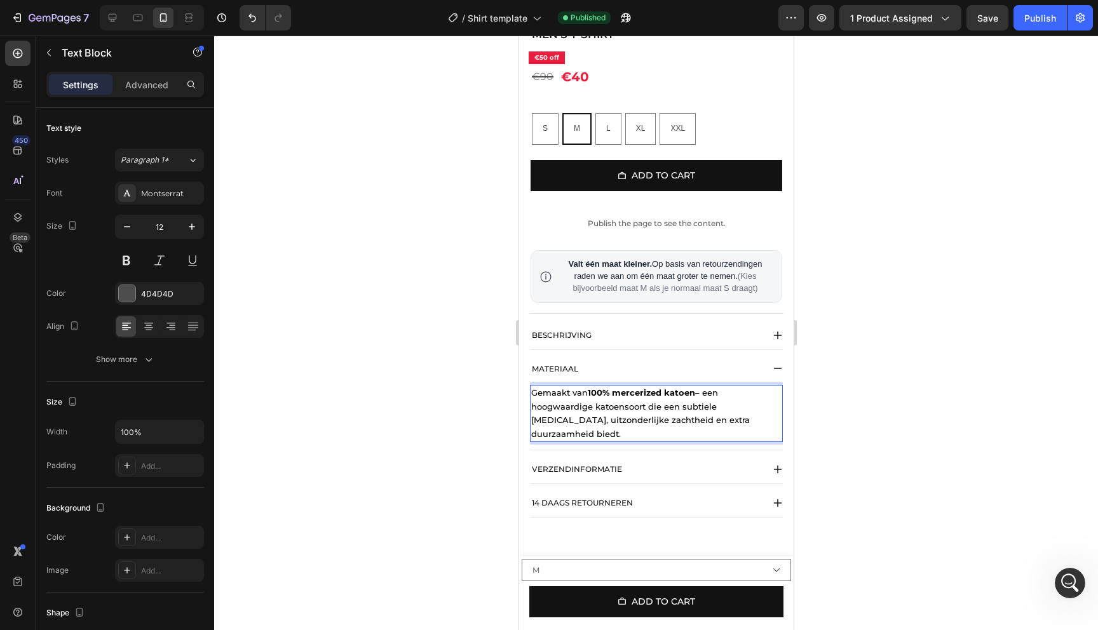
click at [648, 417] on span "Gemaakt van 100% mercerized katoen – een hoogwaardige [DEMOGRAPHIC_DATA] die ee…" at bounding box center [639, 413] width 219 height 51
click at [724, 407] on span "Gemaakt van 100% mercerized katoen – een hoogwaardige [DEMOGRAPHIC_DATA] die ee…" at bounding box center [639, 413] width 219 height 51
click at [722, 404] on span "Gemaakt van 100% mercerized katoen – een hoogwaardige [DEMOGRAPHIC_DATA] die ee…" at bounding box center [639, 413] width 219 height 51
drag, startPoint x: 717, startPoint y: 408, endPoint x: 737, endPoint y: 408, distance: 20.3
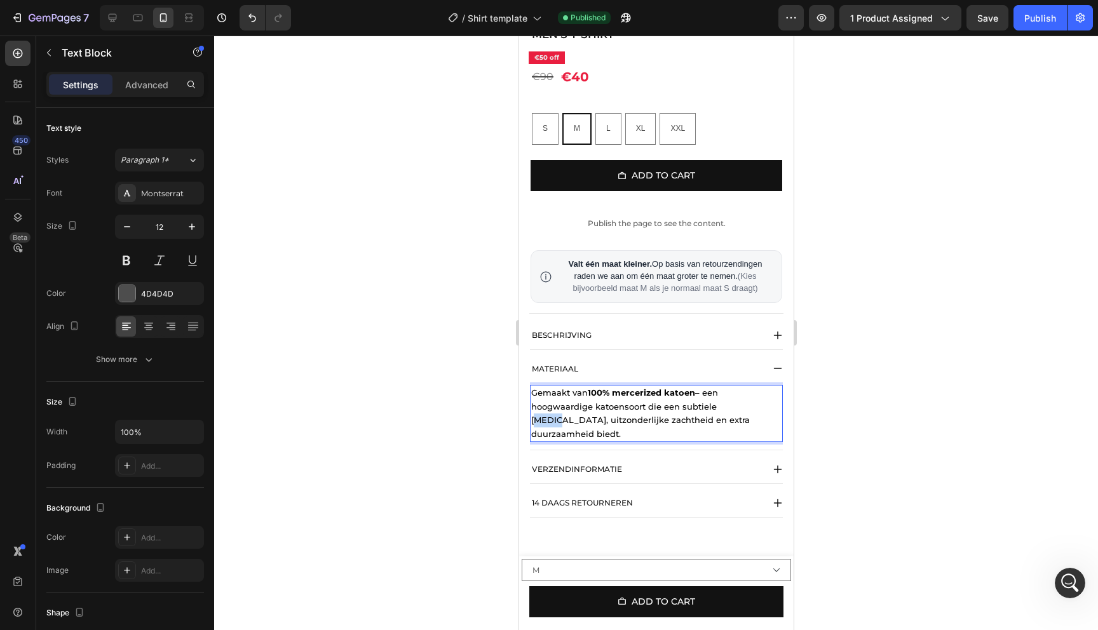
click at [737, 408] on span "Gemaakt van 100% mercerized katoen – een hoogwaardige [DEMOGRAPHIC_DATA] die ee…" at bounding box center [639, 413] width 219 height 51
click at [732, 408] on span "Gemaakt van 100% mercerized katoen – een hoogwaardige [DEMOGRAPHIC_DATA] die ee…" at bounding box center [639, 413] width 219 height 51
click at [711, 408] on span "Gemaakt van 100% mercerized katoen – een hoogwaardige [DEMOGRAPHIC_DATA] die ee…" at bounding box center [639, 413] width 219 height 51
click at [727, 408] on span "Gemaakt van 100% mercerized katoen – een hoogwaardige [DEMOGRAPHIC_DATA] die ee…" at bounding box center [639, 413] width 219 height 51
click at [847, 415] on div at bounding box center [656, 333] width 884 height 595
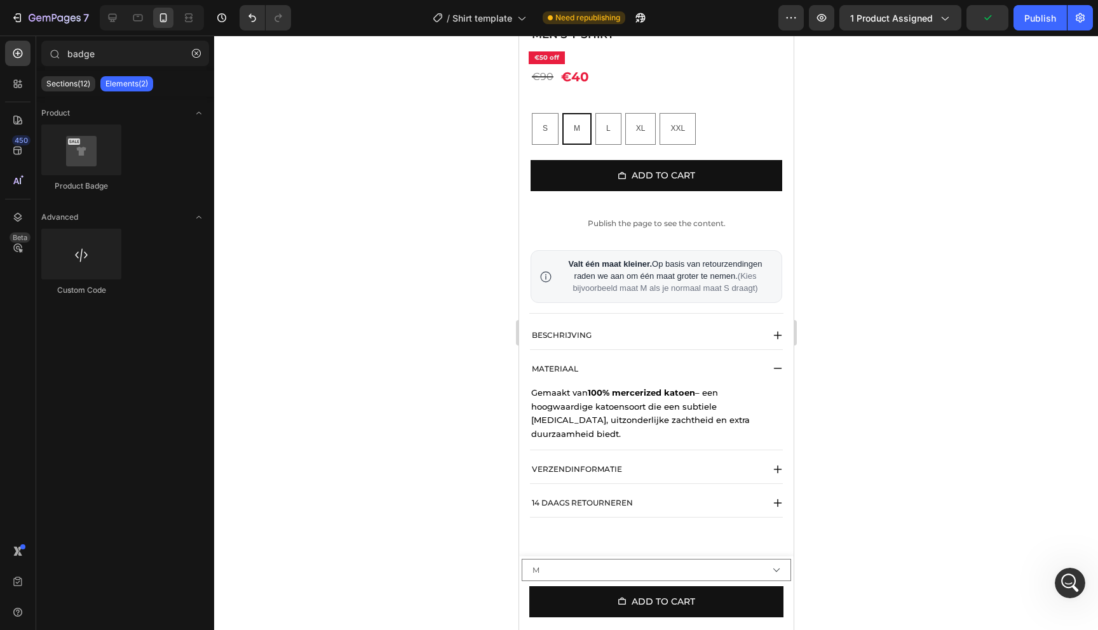
click at [849, 405] on div at bounding box center [656, 333] width 884 height 595
click at [760, 372] on div "MATERIAAL" at bounding box center [645, 369] width 233 height 18
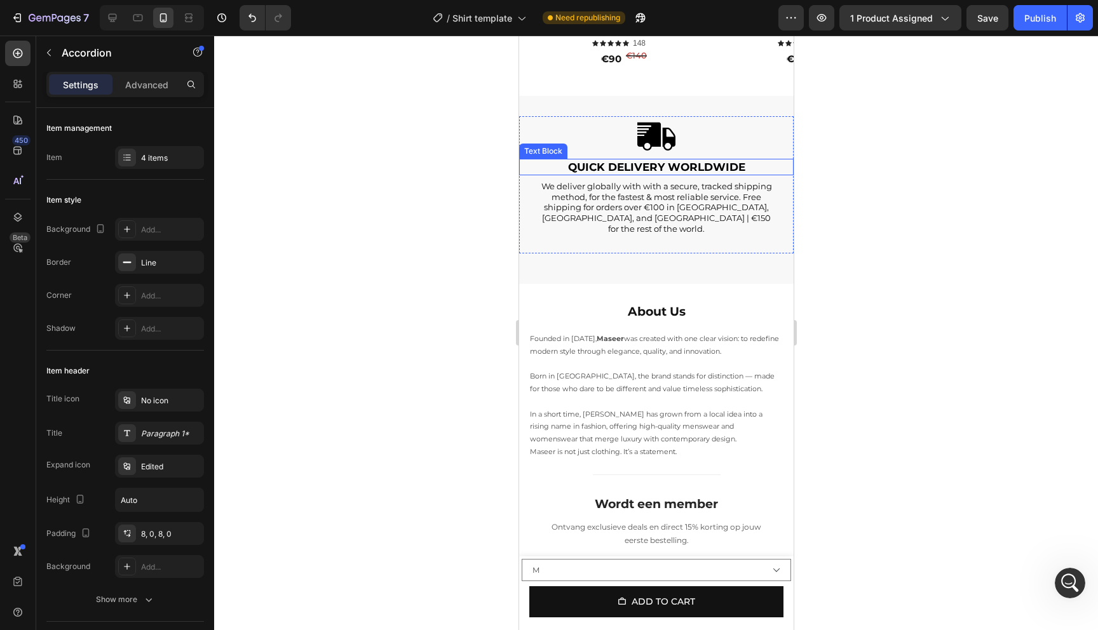
scroll to position [2467, 0]
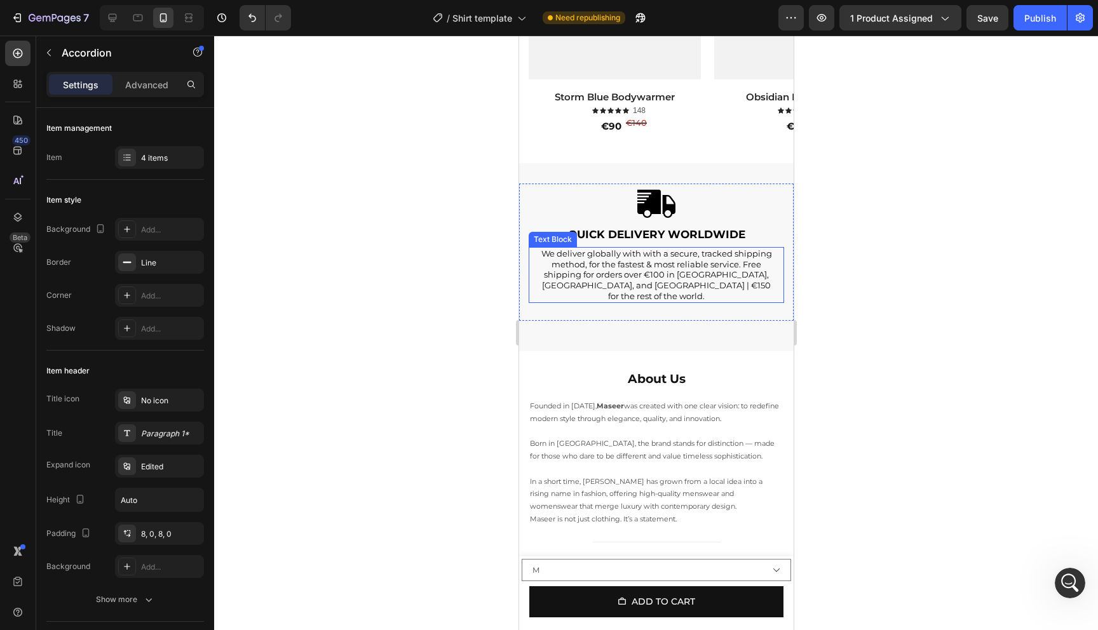
click at [688, 273] on p "We deliver globally with with a secure, tracked shipping method, for the fastes…" at bounding box center [656, 275] width 234 height 54
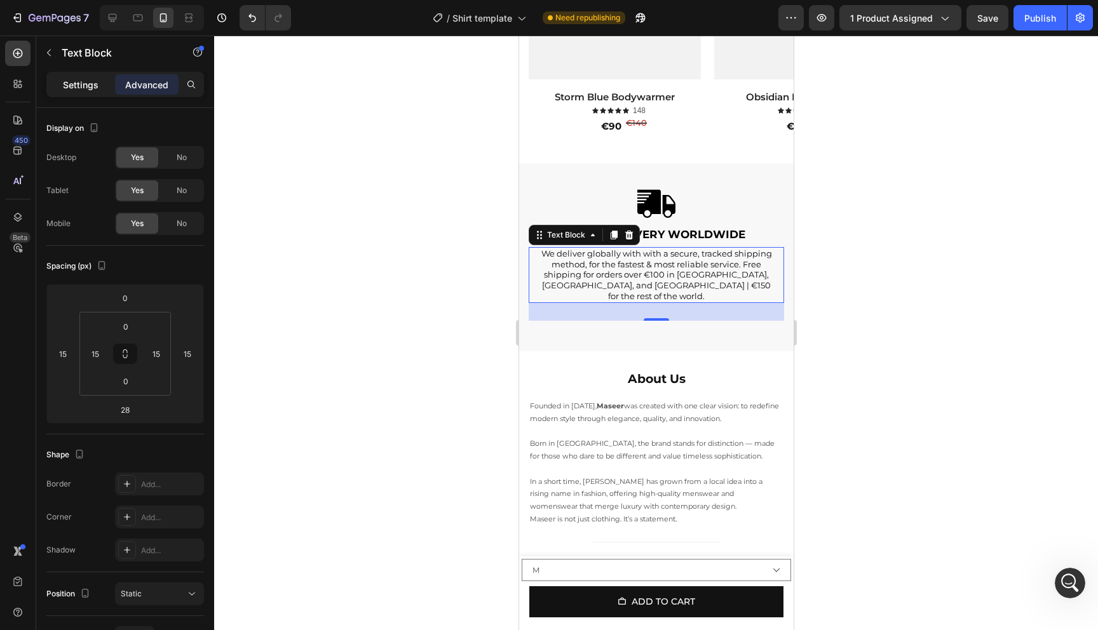
click at [77, 84] on p "Settings" at bounding box center [81, 84] width 36 height 13
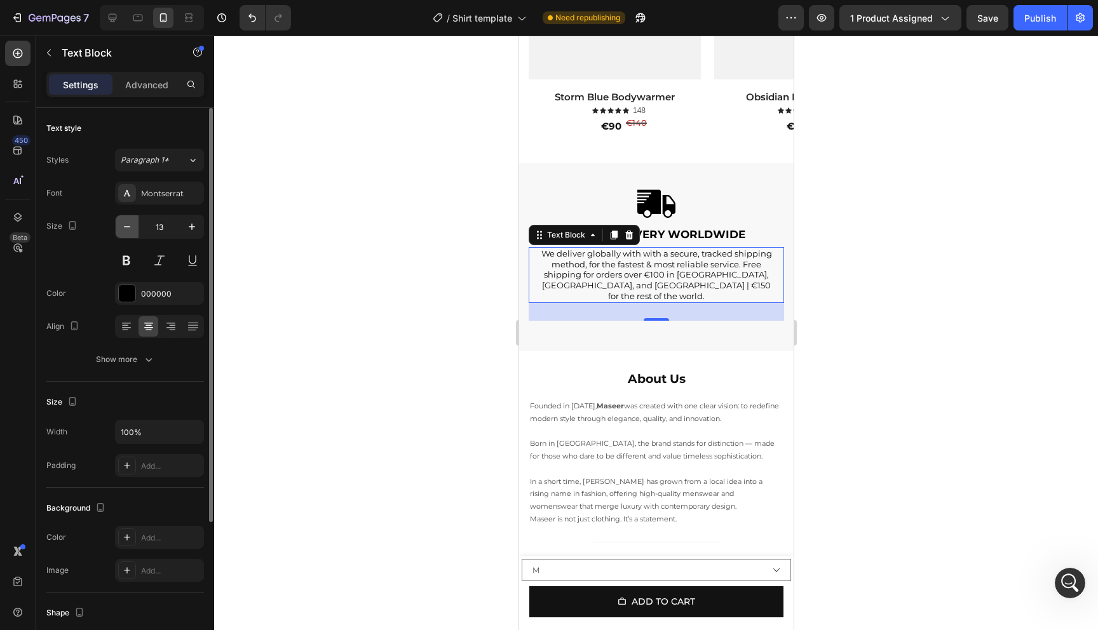
click at [123, 233] on button "button" at bounding box center [127, 226] width 23 height 23
click at [180, 233] on button "button" at bounding box center [191, 226] width 23 height 23
click at [771, 204] on div at bounding box center [655, 203] width 274 height 38
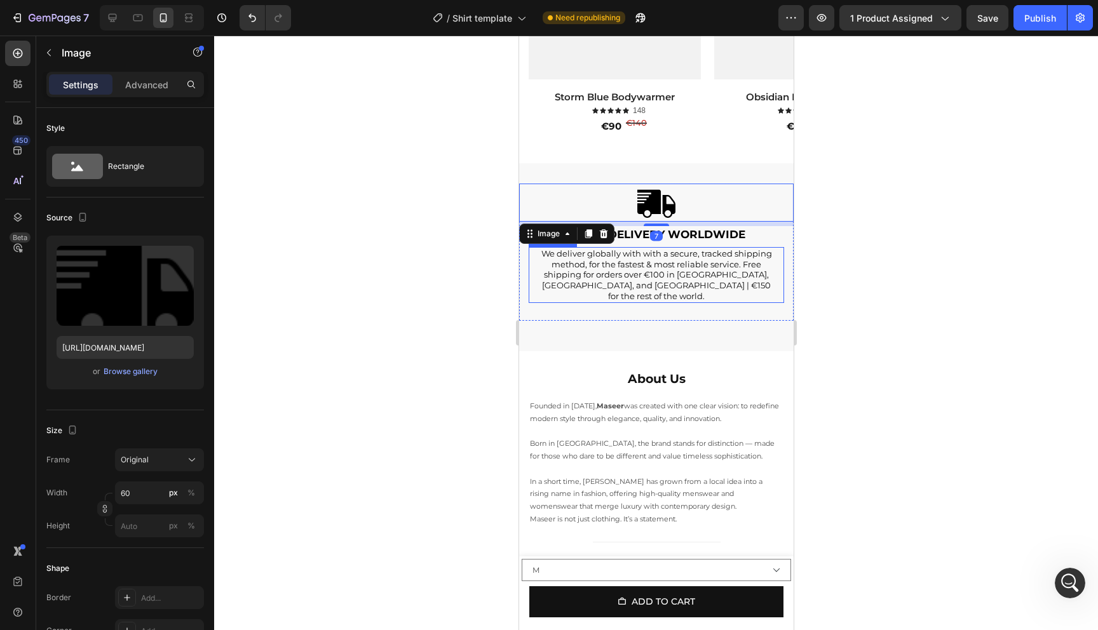
click at [863, 261] on div at bounding box center [656, 333] width 884 height 595
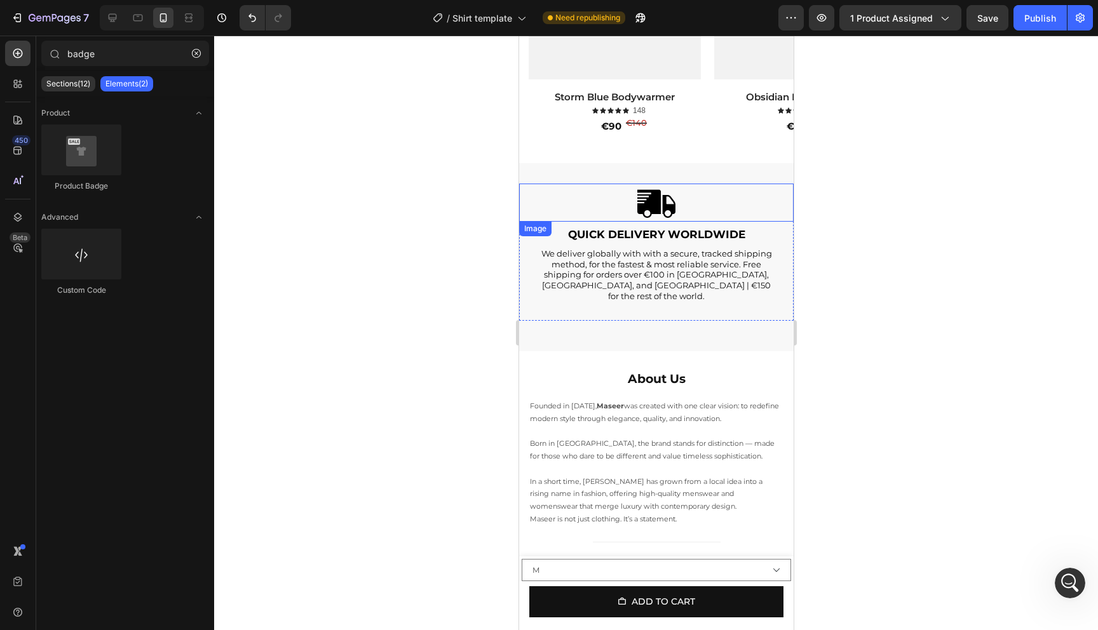
click at [667, 214] on img at bounding box center [656, 203] width 38 height 38
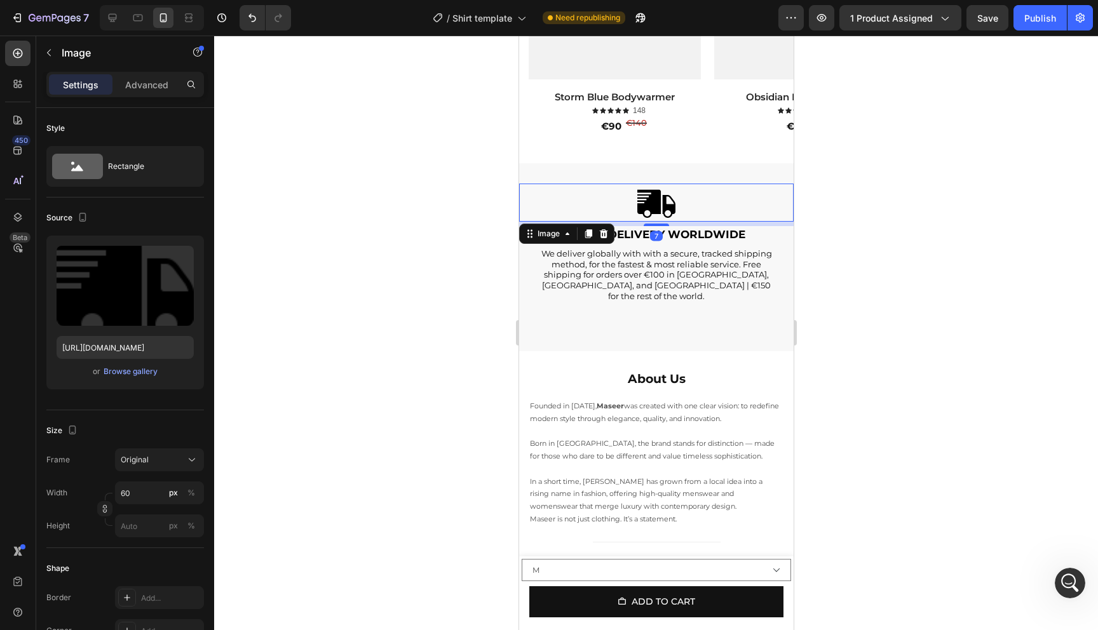
click at [872, 217] on div at bounding box center [656, 333] width 884 height 595
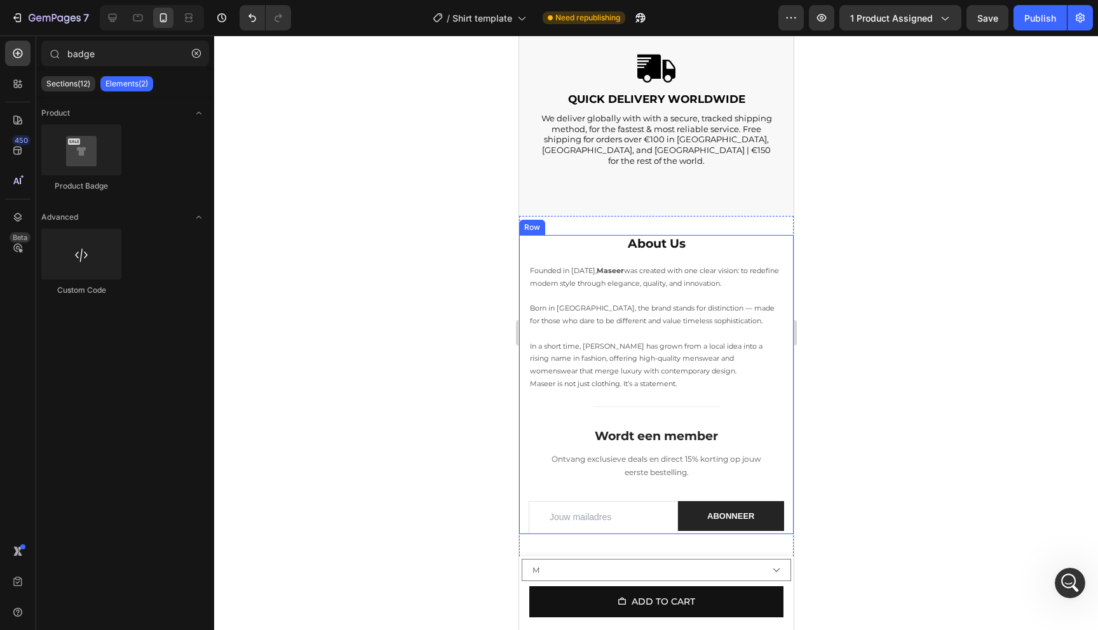
scroll to position [2816, 0]
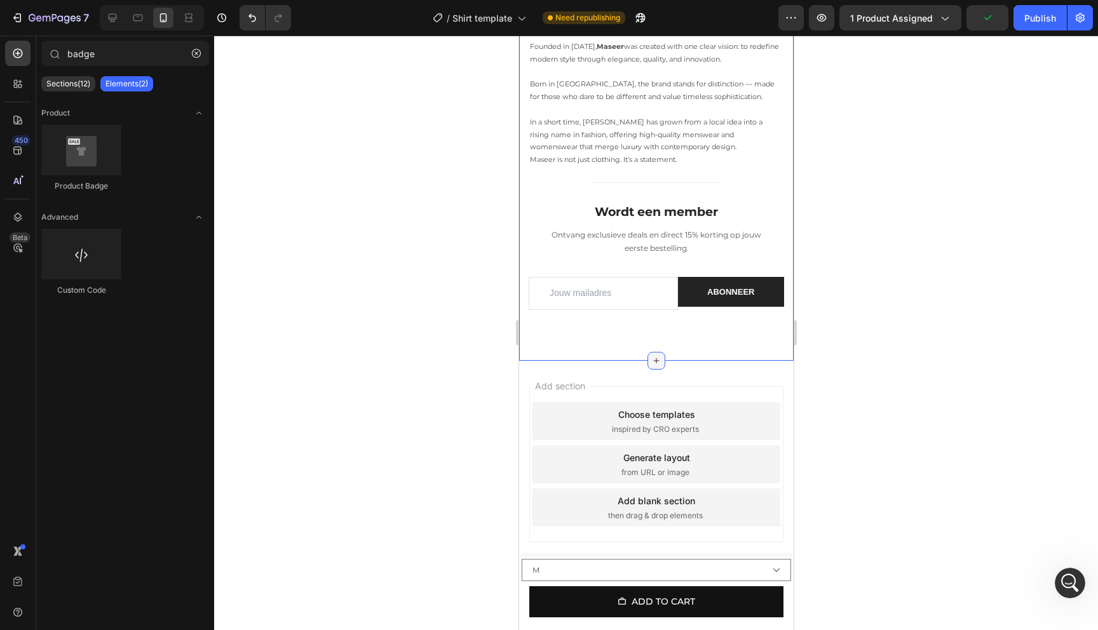
click at [658, 360] on icon at bounding box center [656, 361] width 10 height 10
click at [448, 335] on div at bounding box center [656, 333] width 884 height 595
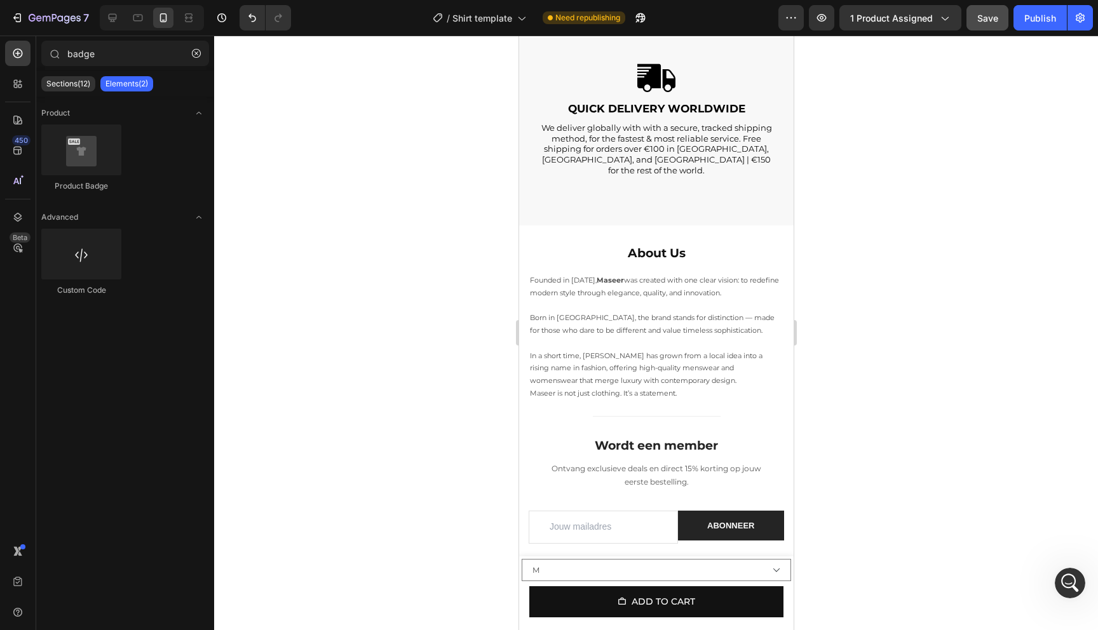
scroll to position [2570, 0]
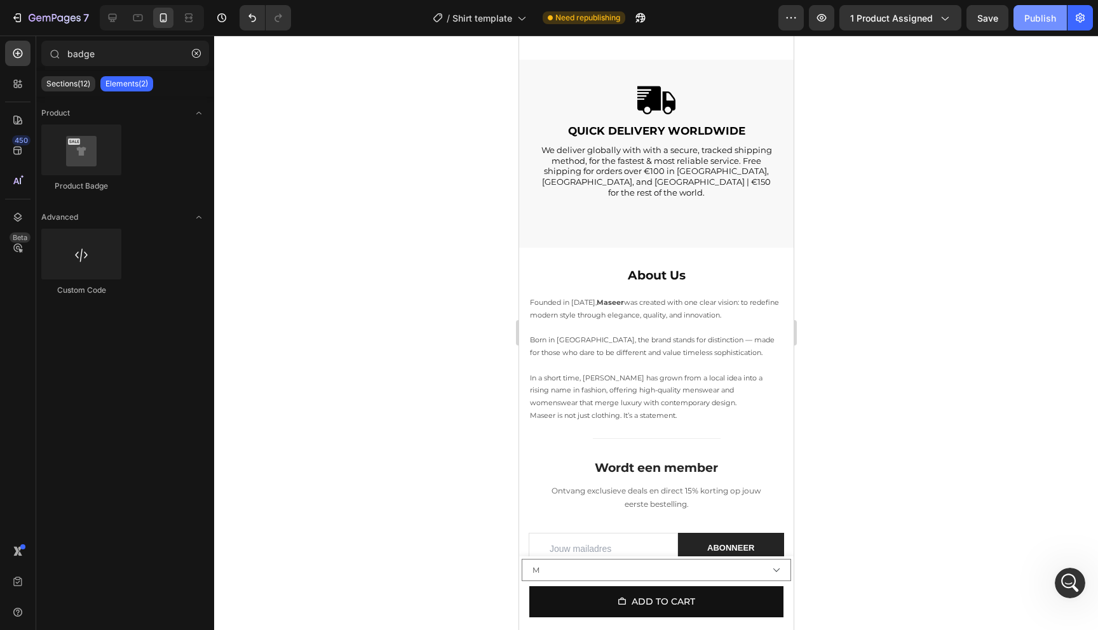
click at [1025, 23] on div "Publish" at bounding box center [1040, 17] width 32 height 13
click at [1073, 579] on icon "Open Intercom Messenger" at bounding box center [1068, 581] width 21 height 21
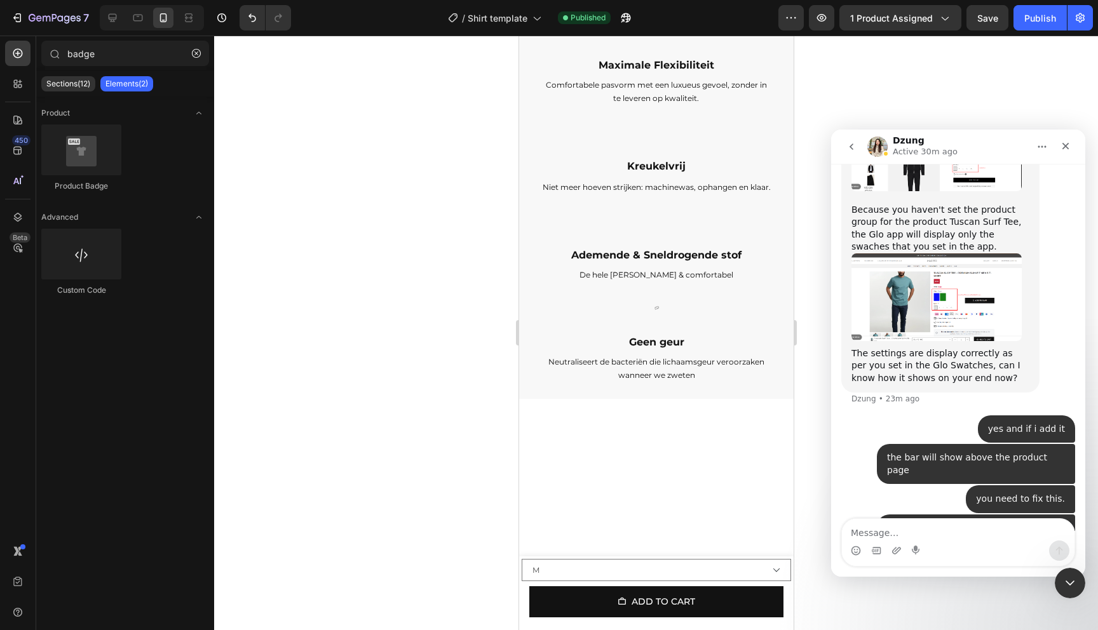
scroll to position [1222, 0]
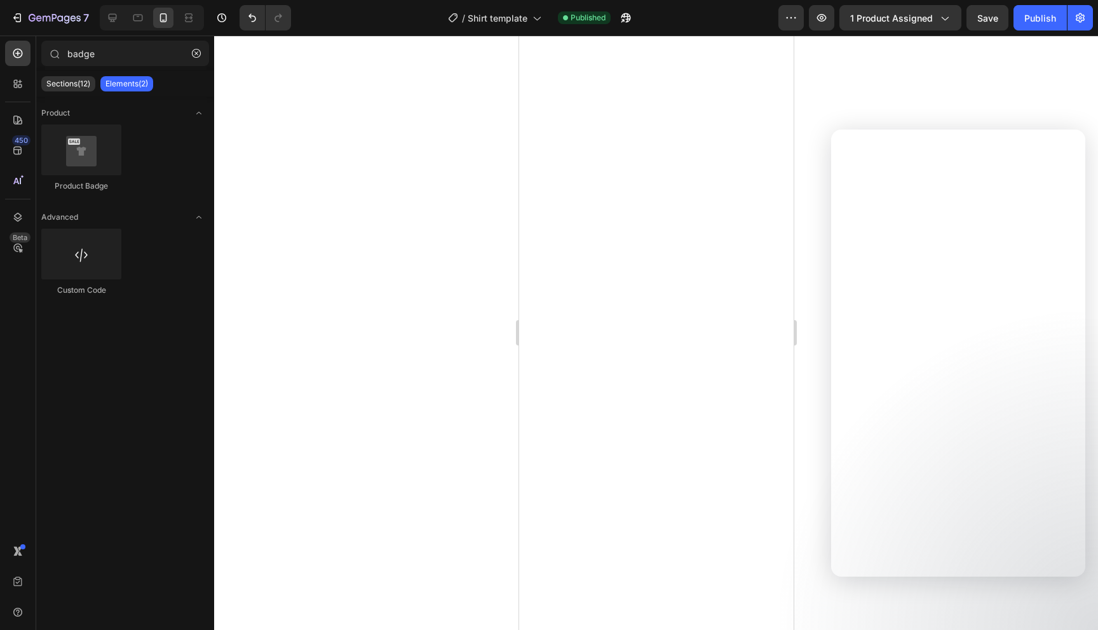
select select "M"
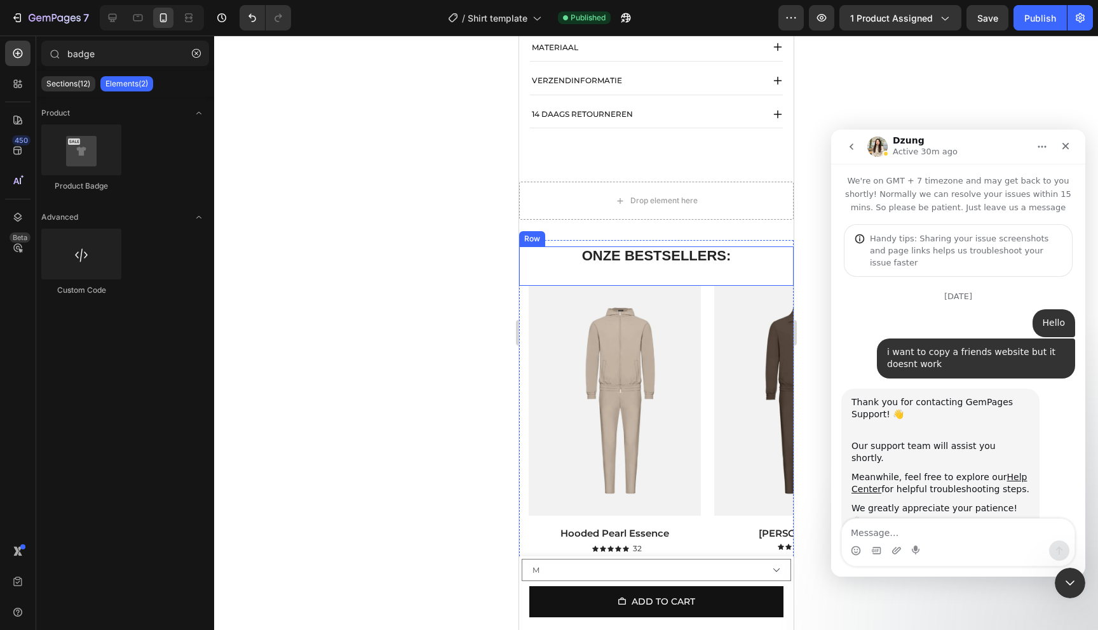
scroll to position [2816, 0]
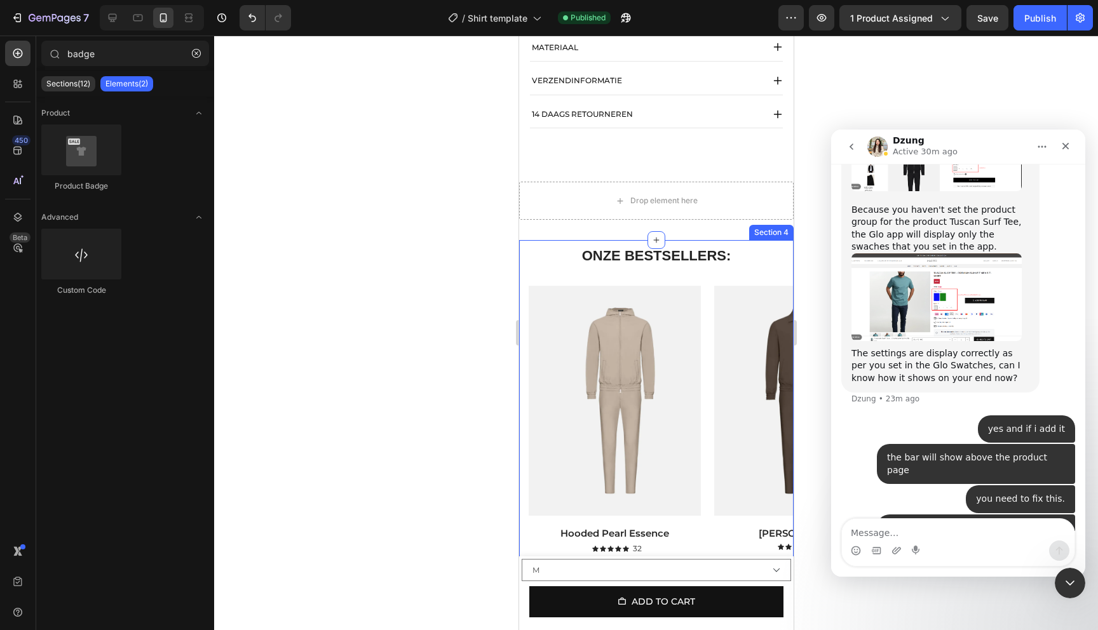
click at [761, 241] on div "ONZE BESTSELLERS: Heading Row Product Images Hooded Pearl Essence Product Title…" at bounding box center [655, 414] width 274 height 348
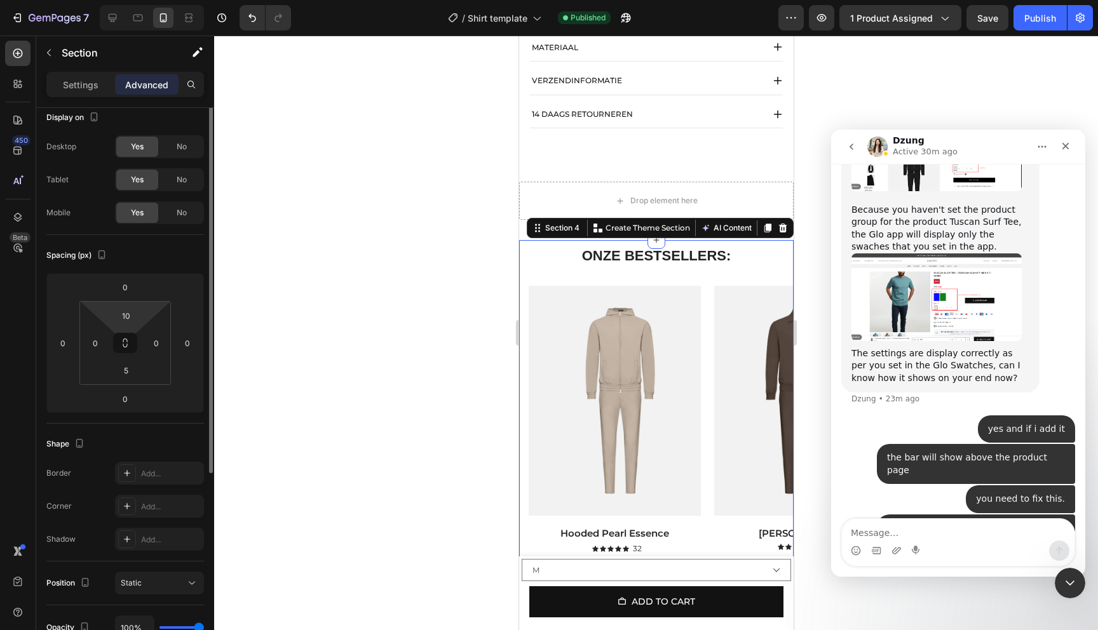
scroll to position [0, 0]
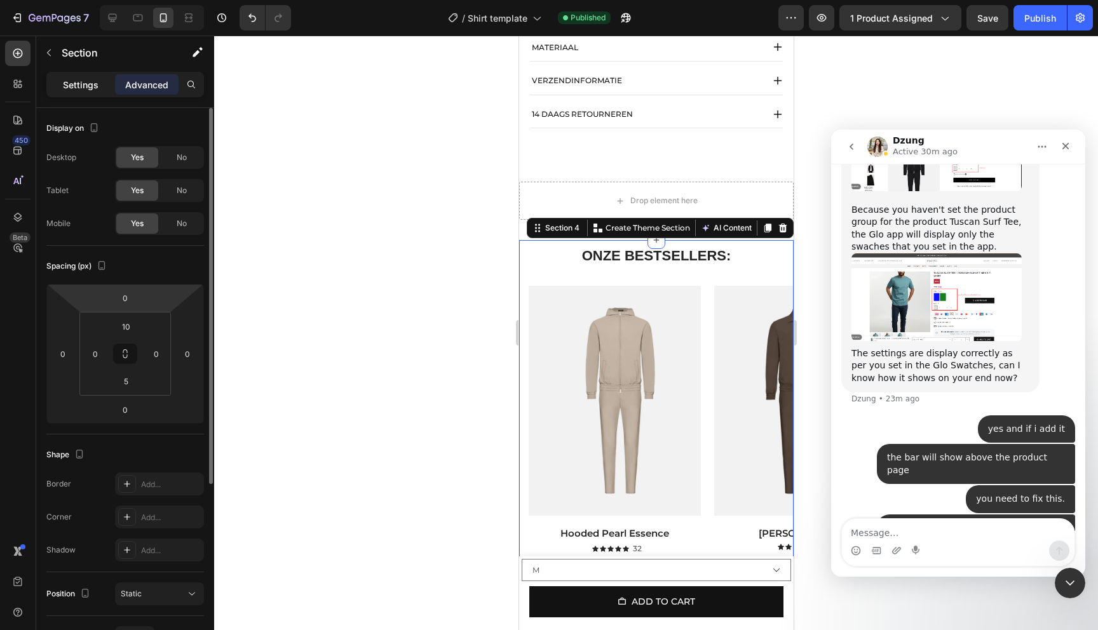
click at [77, 89] on p "Settings" at bounding box center [81, 84] width 36 height 13
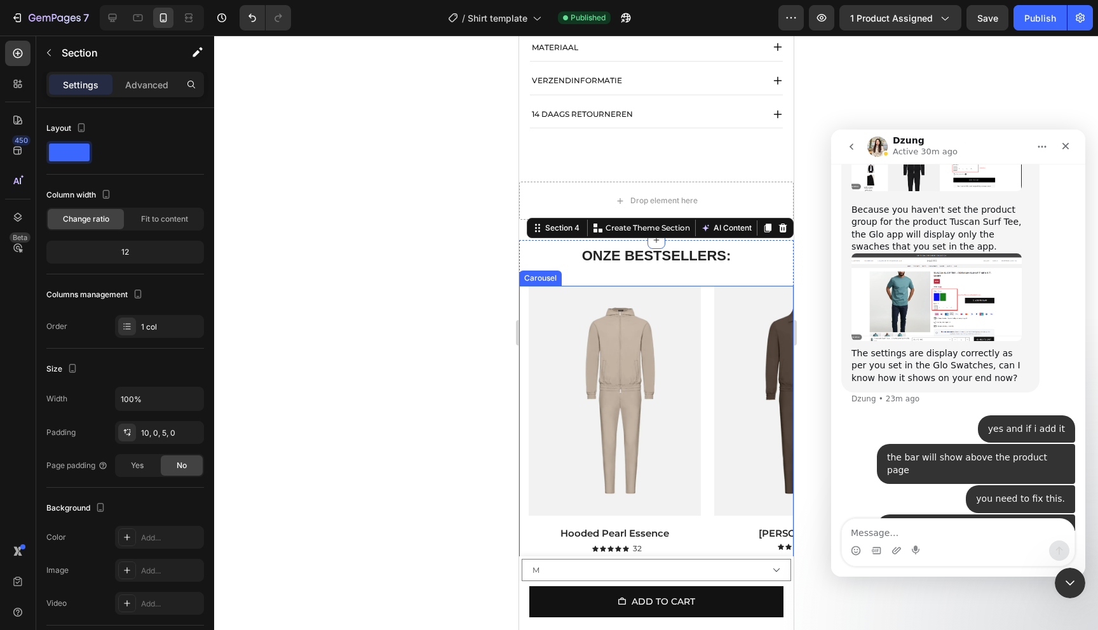
click at [522, 323] on div "Product Images Hooded Pearl Essence Product Title Icon Icon Icon Icon Icon Icon…" at bounding box center [655, 431] width 274 height 290
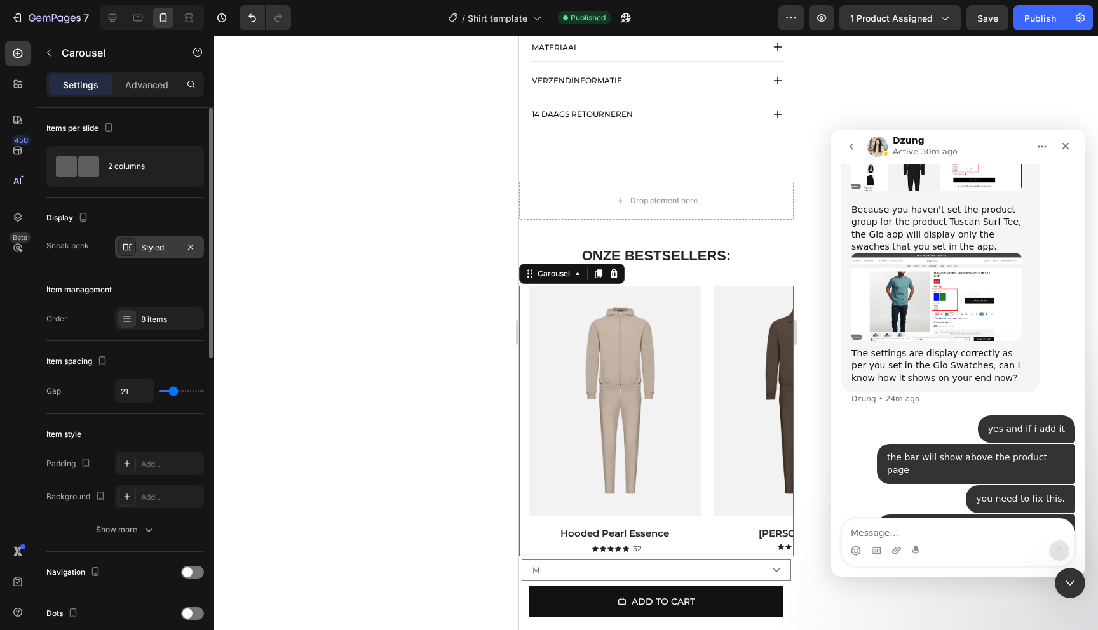
click at [166, 247] on div "Styled" at bounding box center [159, 247] width 37 height 11
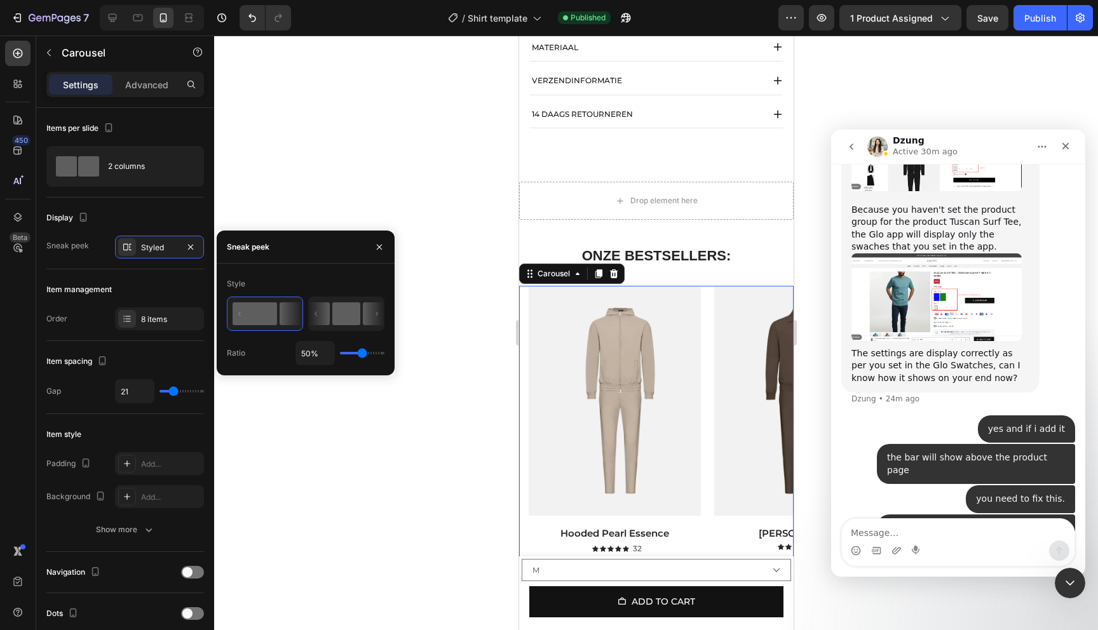
click at [337, 310] on rect at bounding box center [346, 313] width 28 height 23
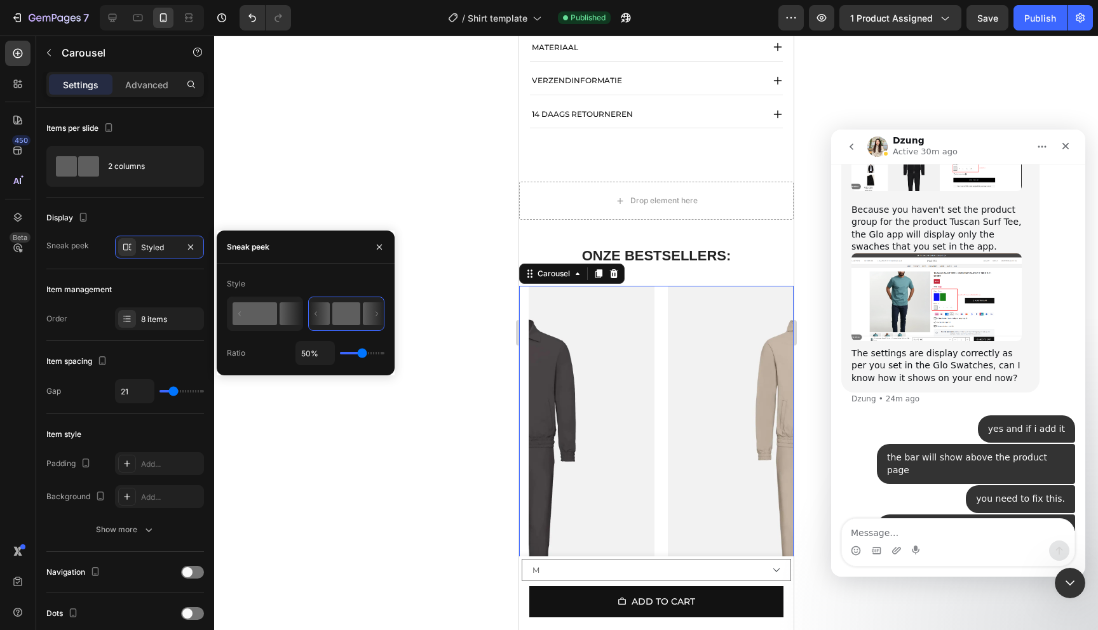
click at [276, 315] on rect at bounding box center [255, 313] width 44 height 23
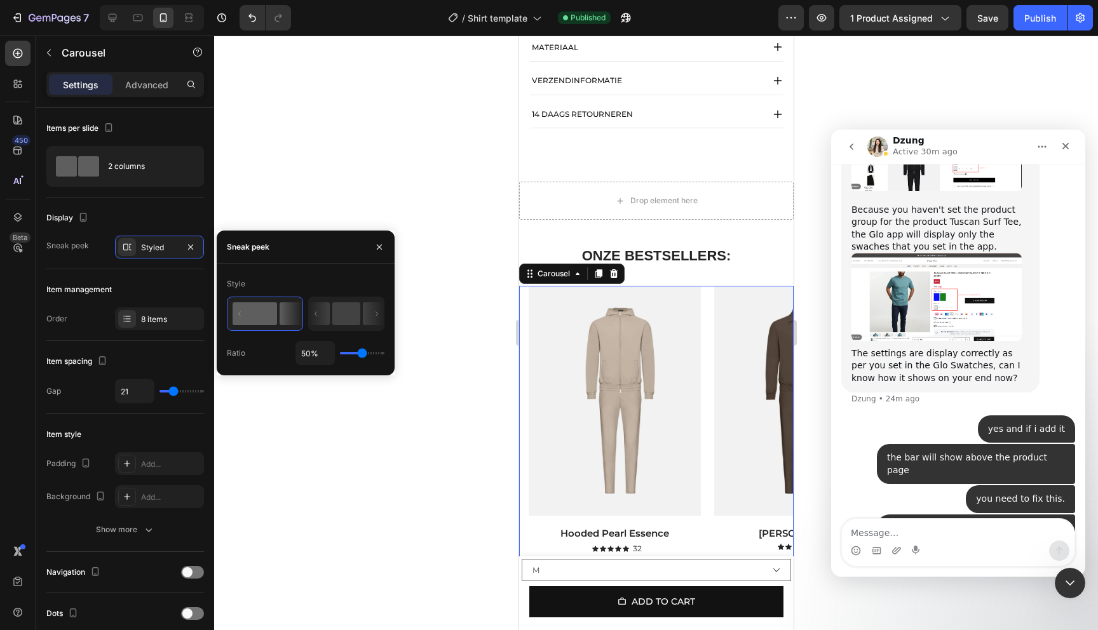
type input "55%"
type input "55"
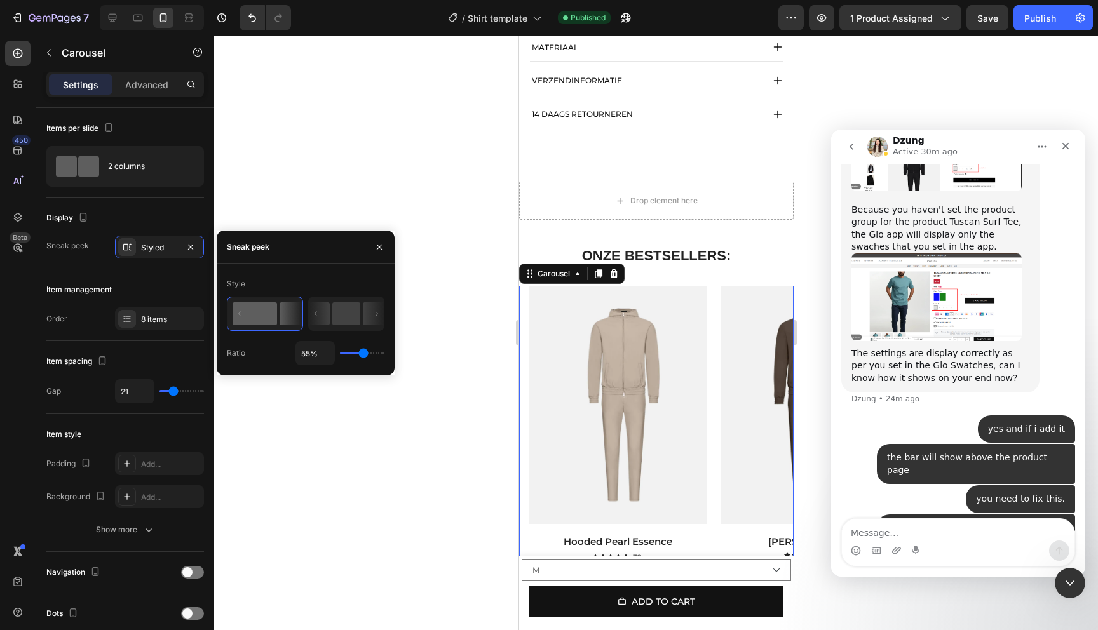
type input "60%"
type input "60"
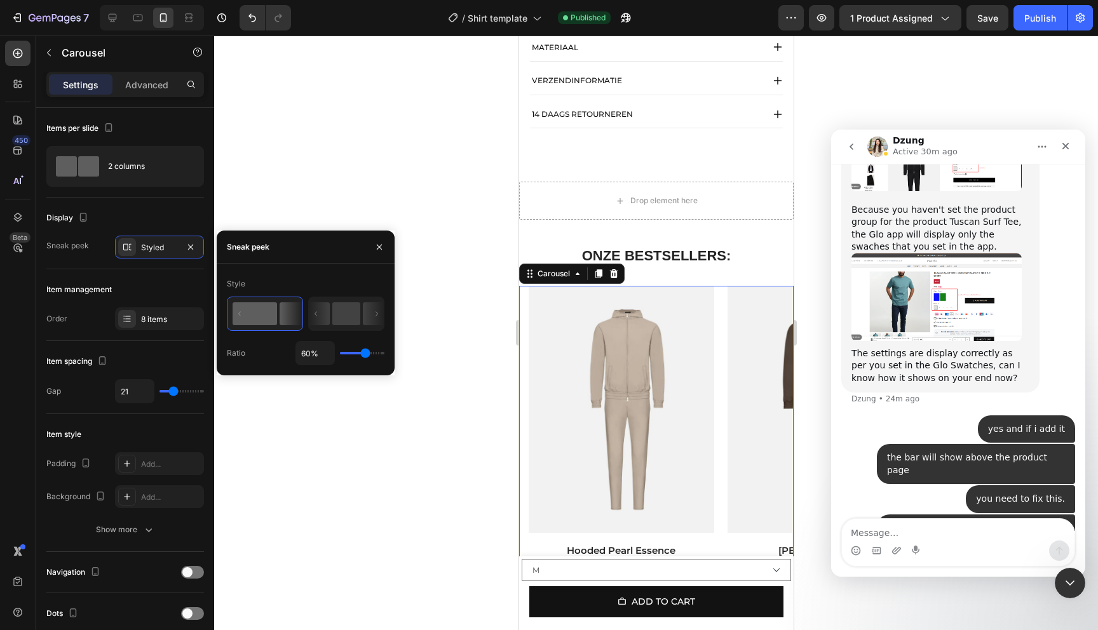
type input "67%"
type input "67"
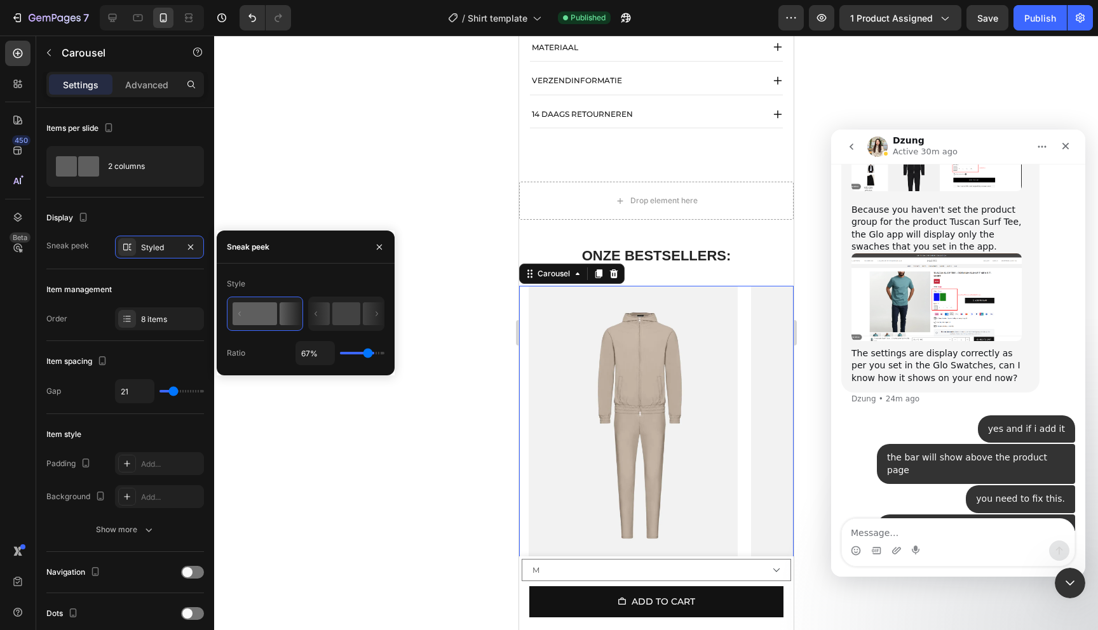
type input "75%"
type input "75"
type input "86%"
type input "86"
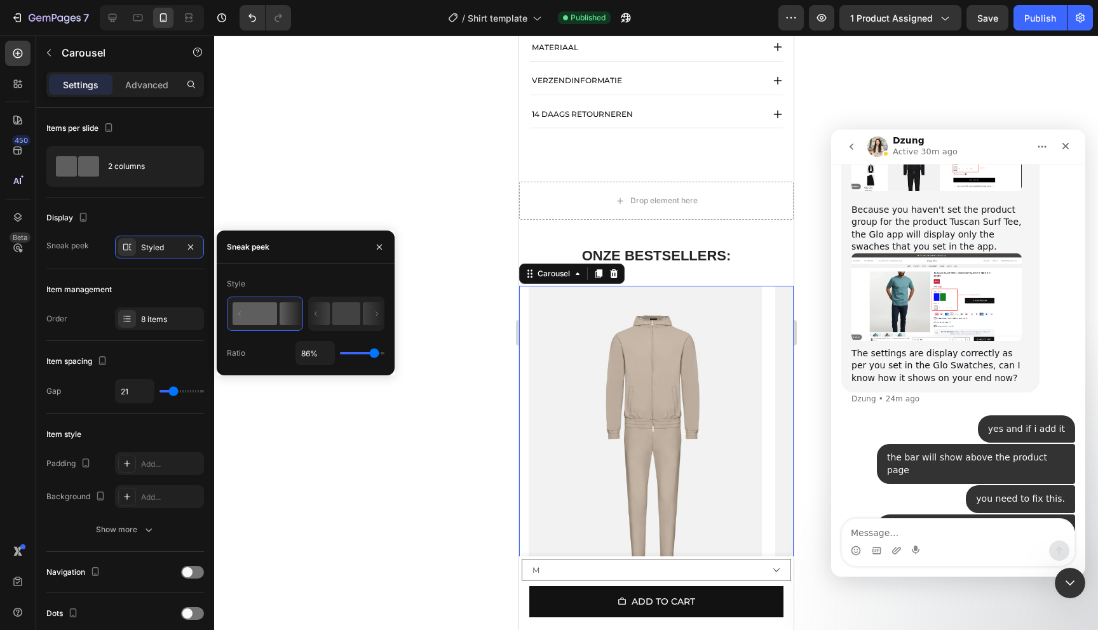
type input "87%"
type input "87"
type input "61%"
type input "61"
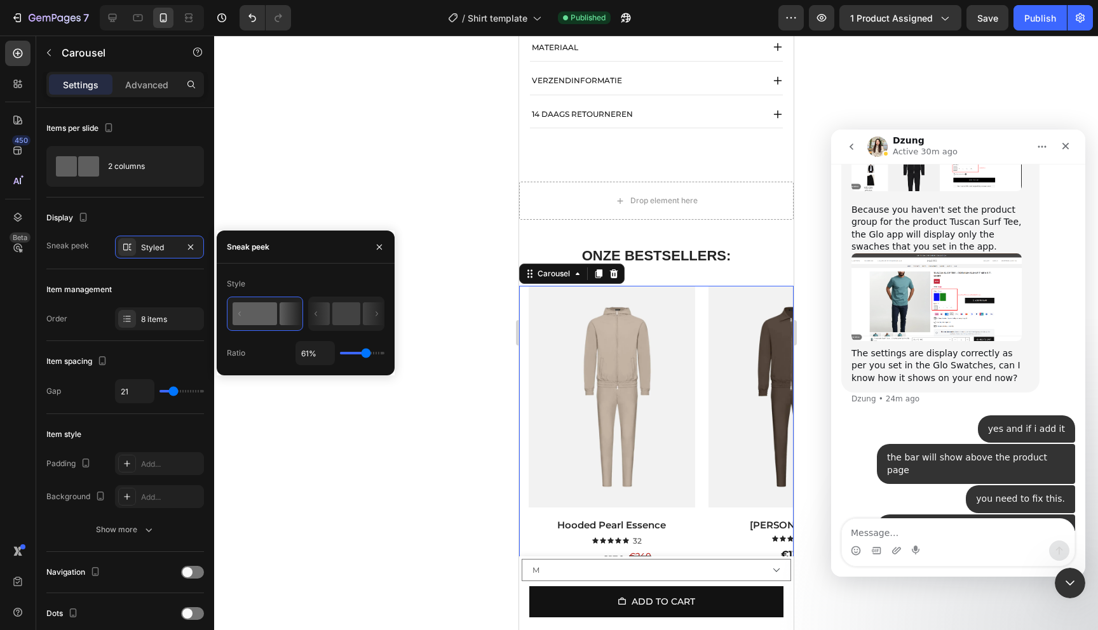
type input "45%"
type input "45"
type input "38%"
type input "38"
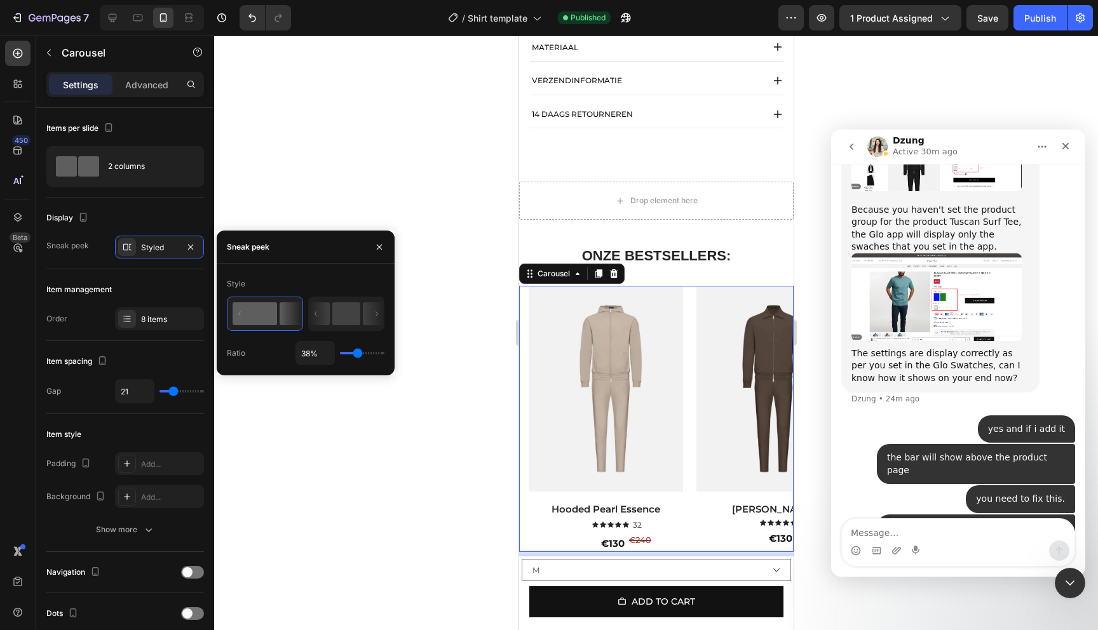
type input "34%"
type input "34"
type input "30%"
type input "30"
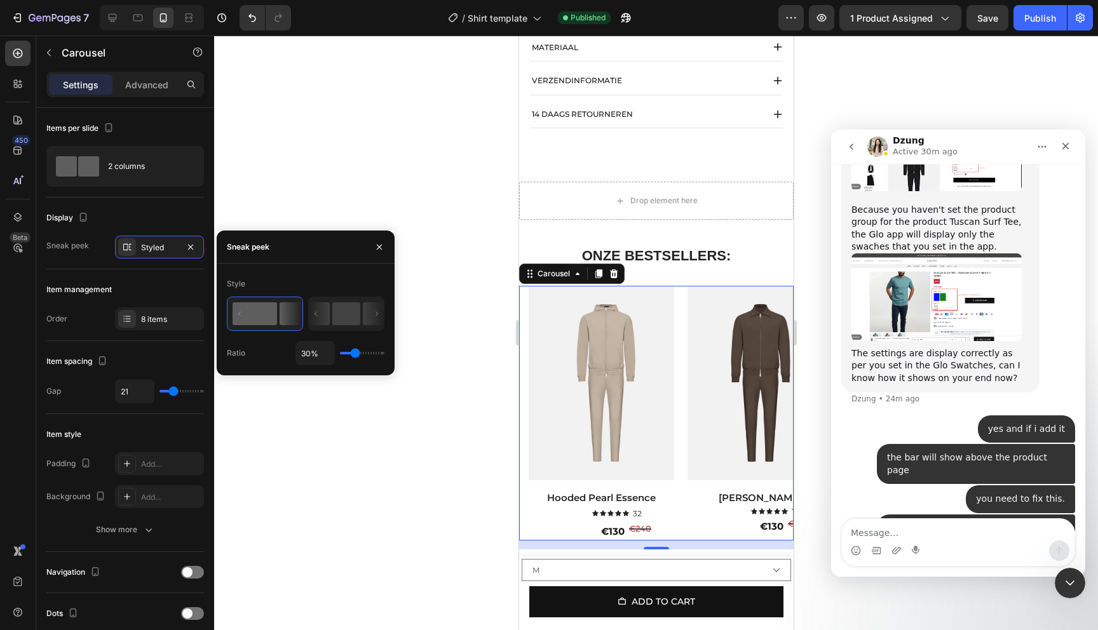
type input "25%"
type input "25"
type input "22%"
type input "22"
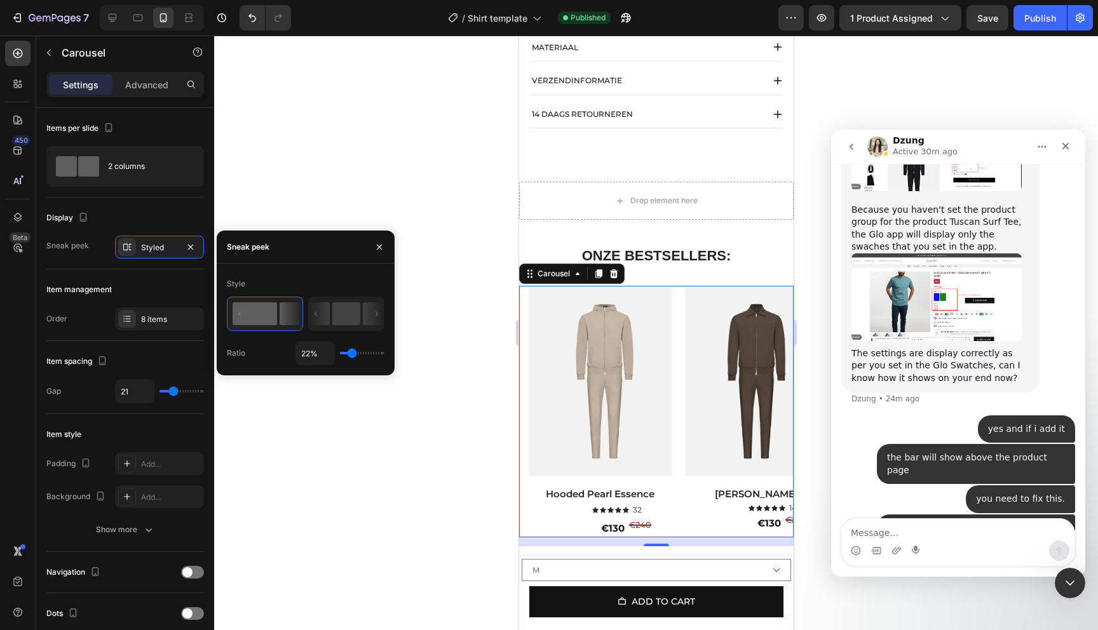
type input "31%"
type input "31"
type input "39%"
type input "39"
type input "42%"
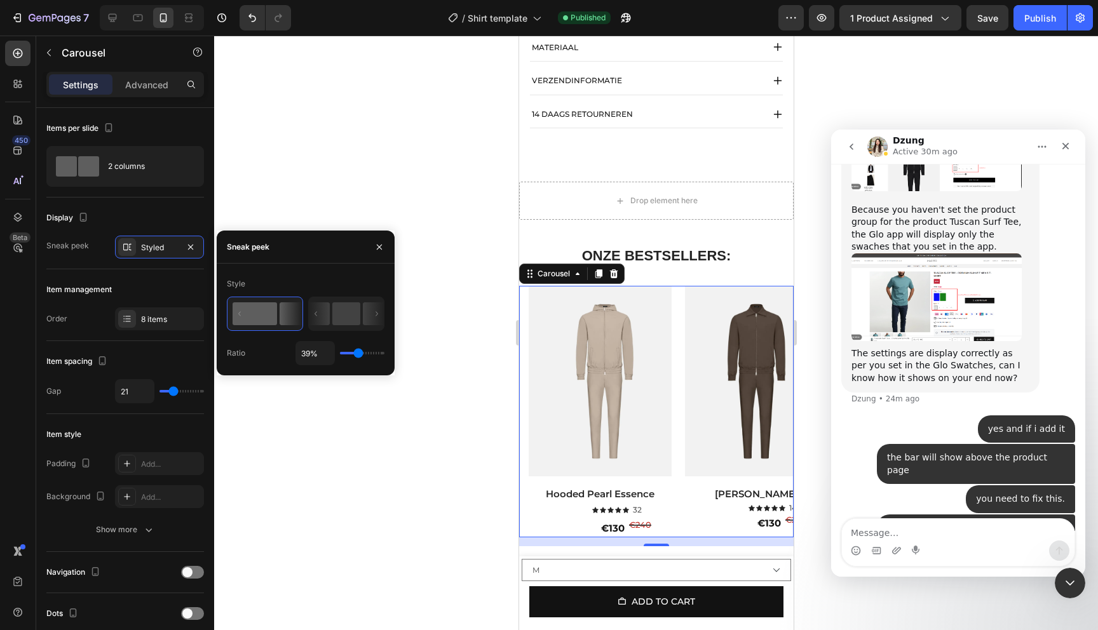
type input "42"
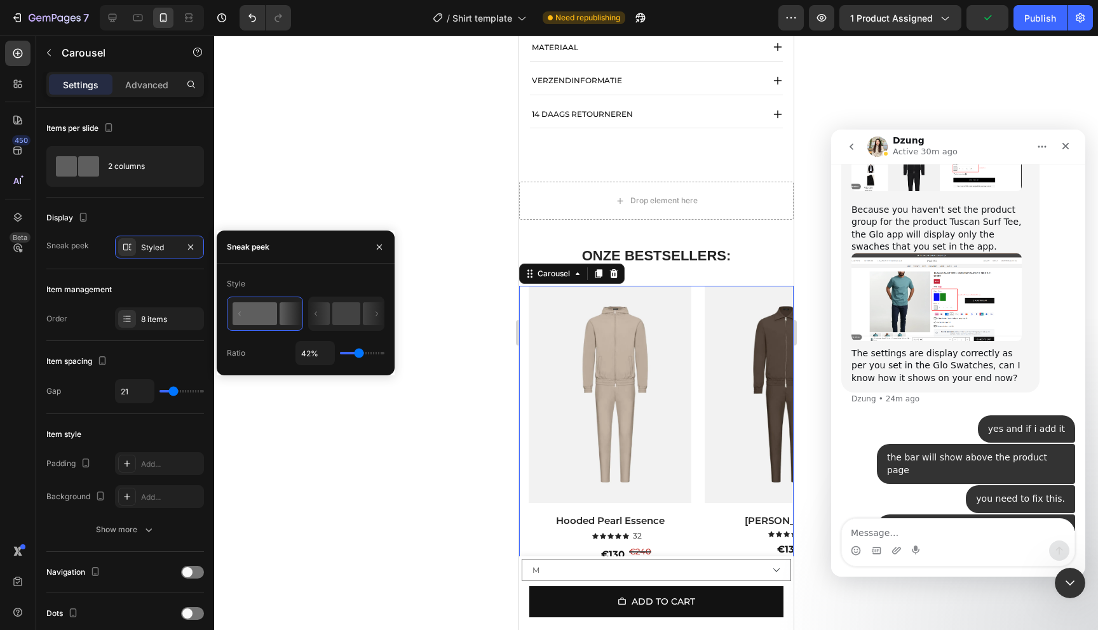
type input "47%"
type input "47"
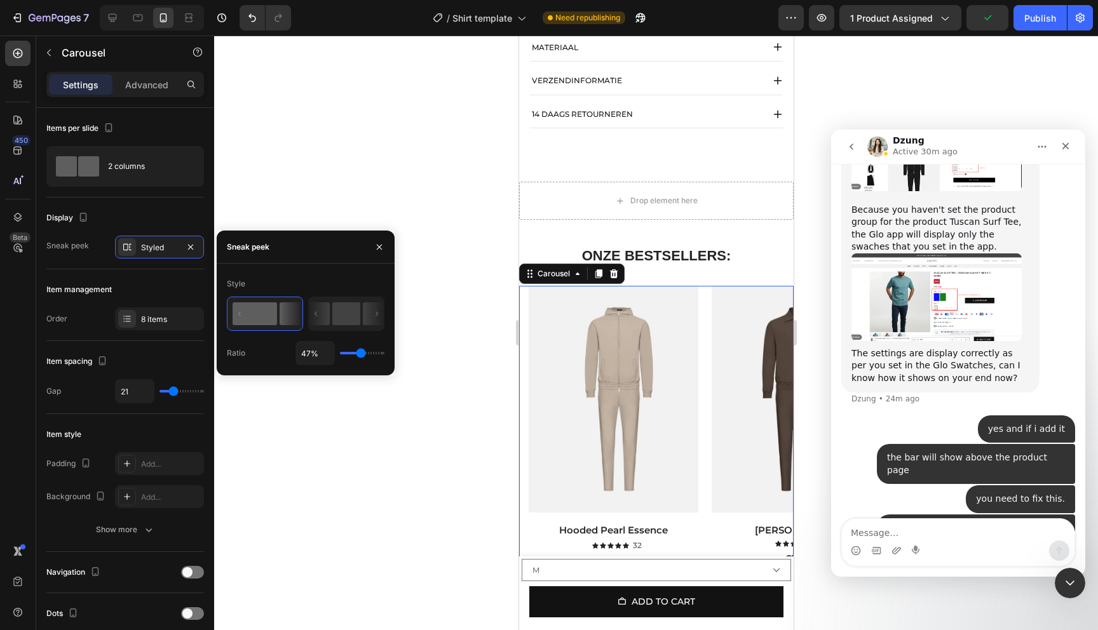
type input "48%"
type input "48"
type input "49%"
type input "49"
type input "50%"
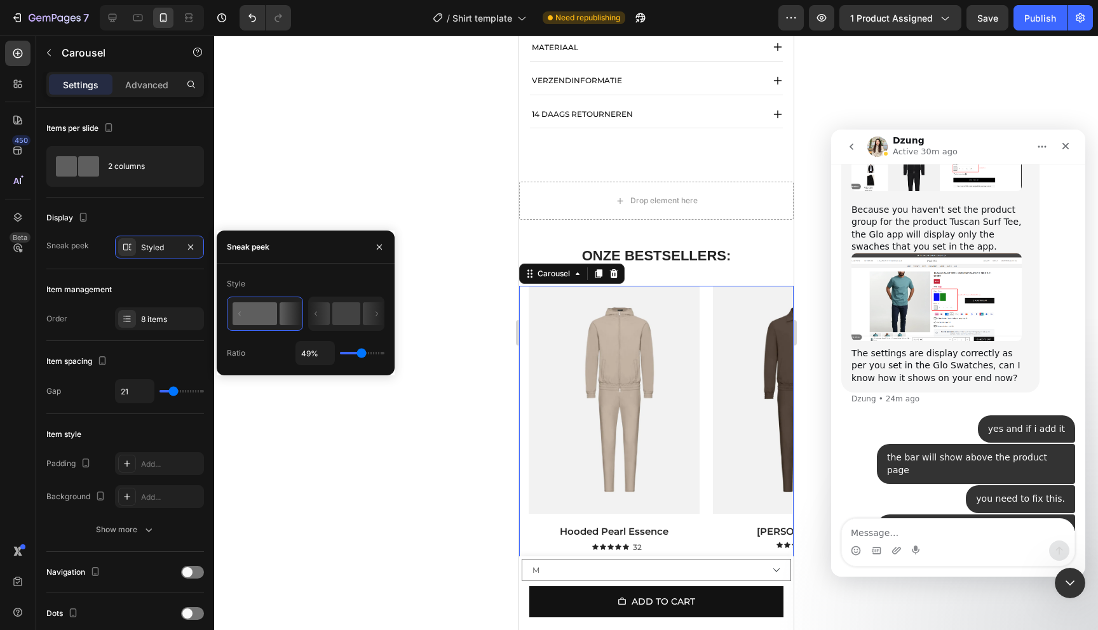
type input "50"
click at [361, 354] on input "range" at bounding box center [362, 353] width 44 height 3
click at [386, 242] on button "button" at bounding box center [379, 247] width 20 height 20
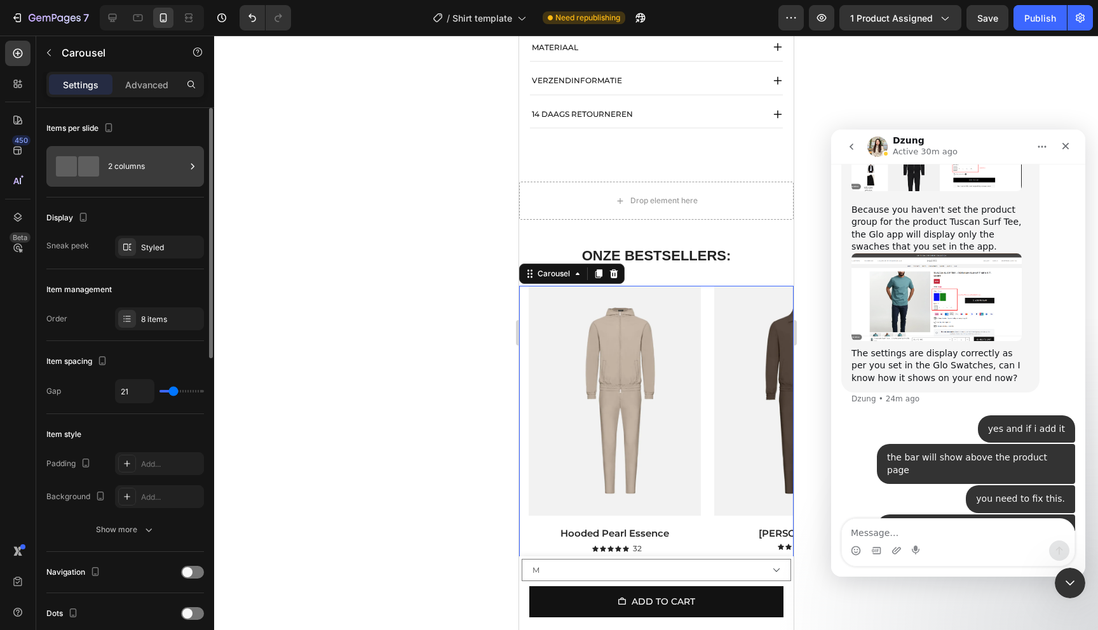
click at [142, 171] on div "2 columns" at bounding box center [147, 166] width 78 height 29
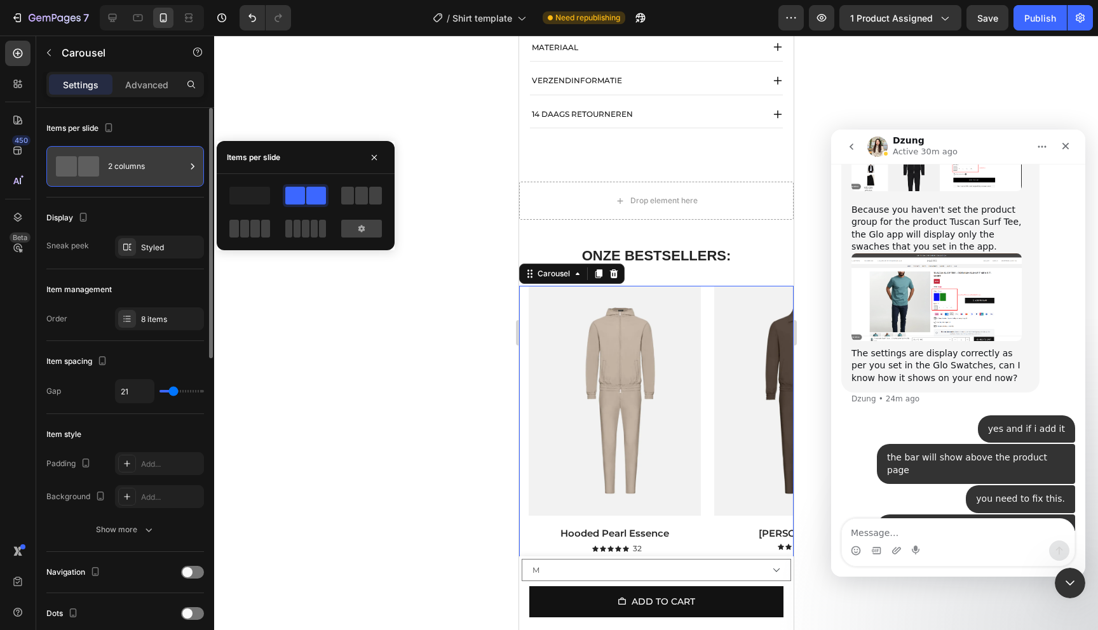
click at [145, 170] on div "2 columns" at bounding box center [147, 166] width 78 height 29
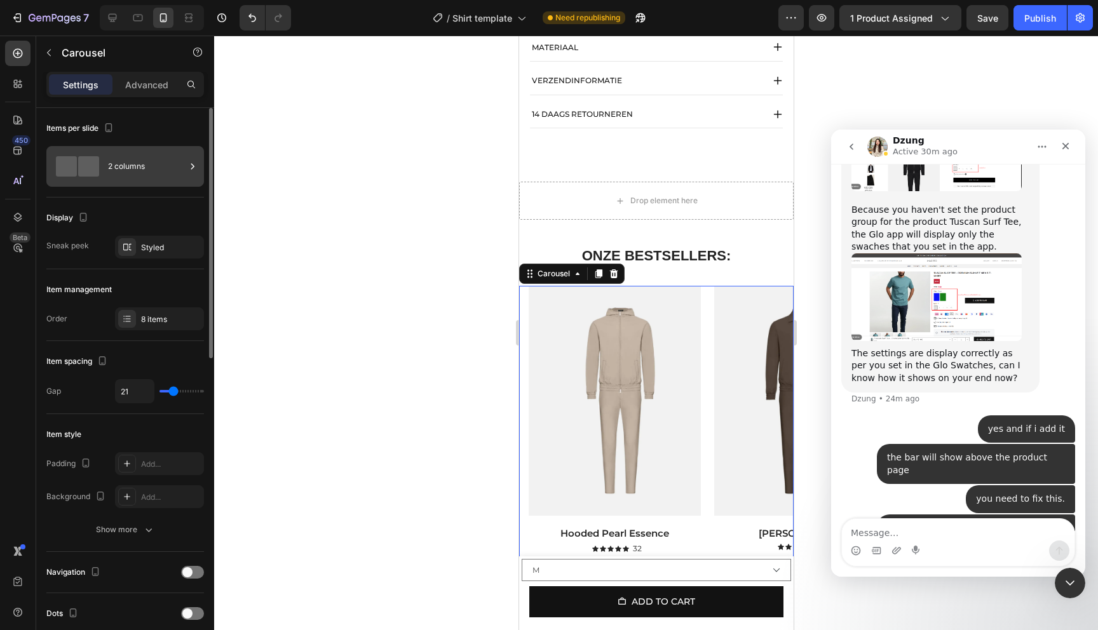
click at [161, 173] on div "2 columns" at bounding box center [147, 166] width 78 height 29
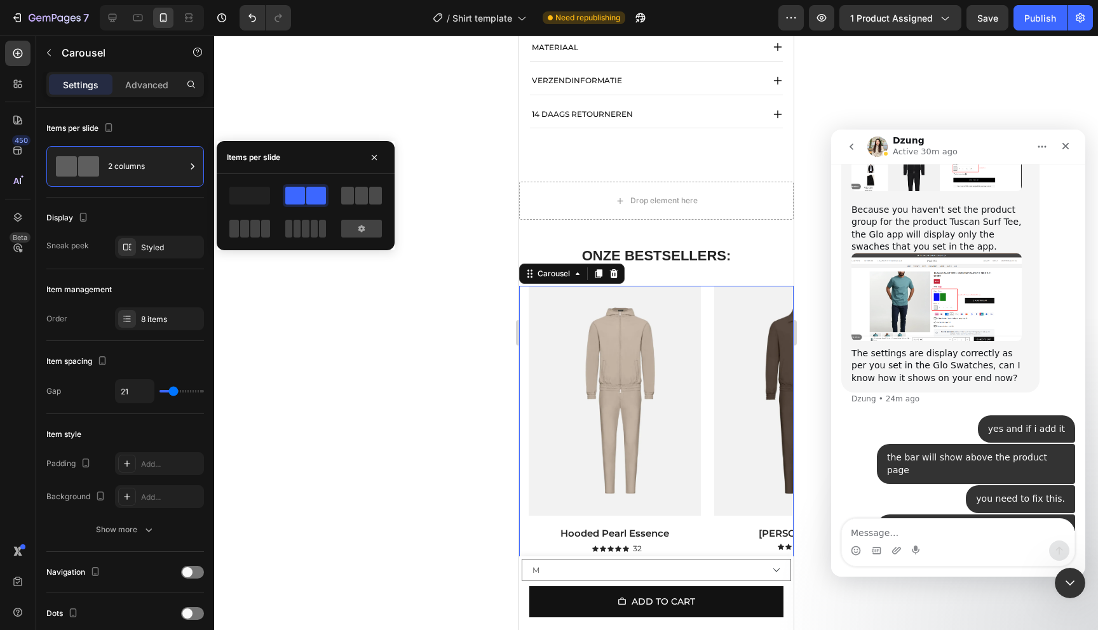
click at [343, 192] on span at bounding box center [347, 196] width 13 height 18
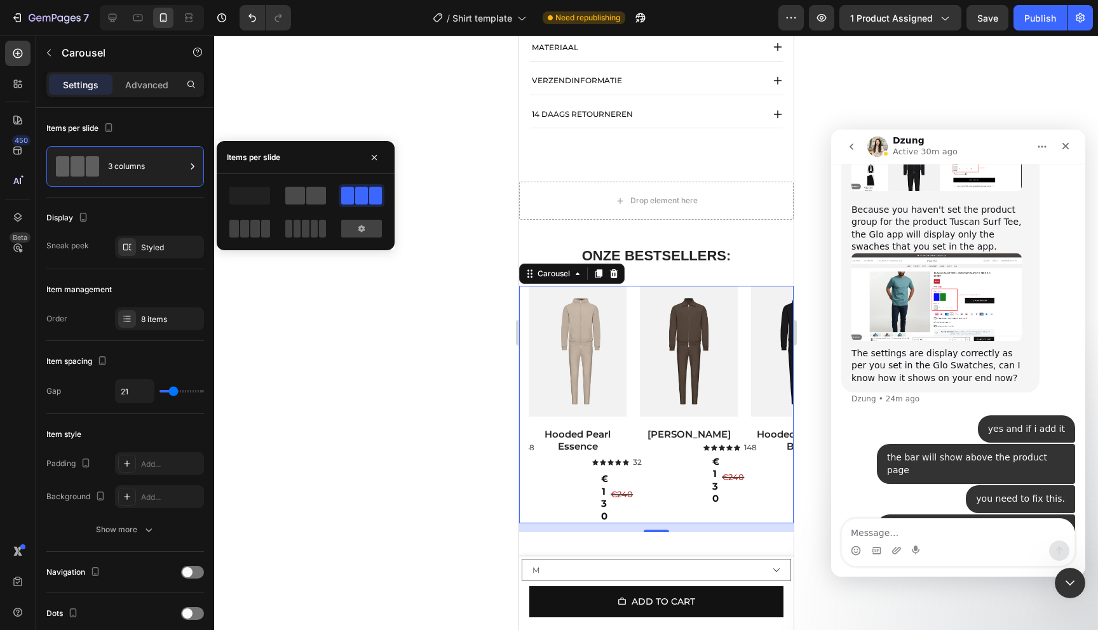
click at [314, 195] on span at bounding box center [316, 196] width 20 height 18
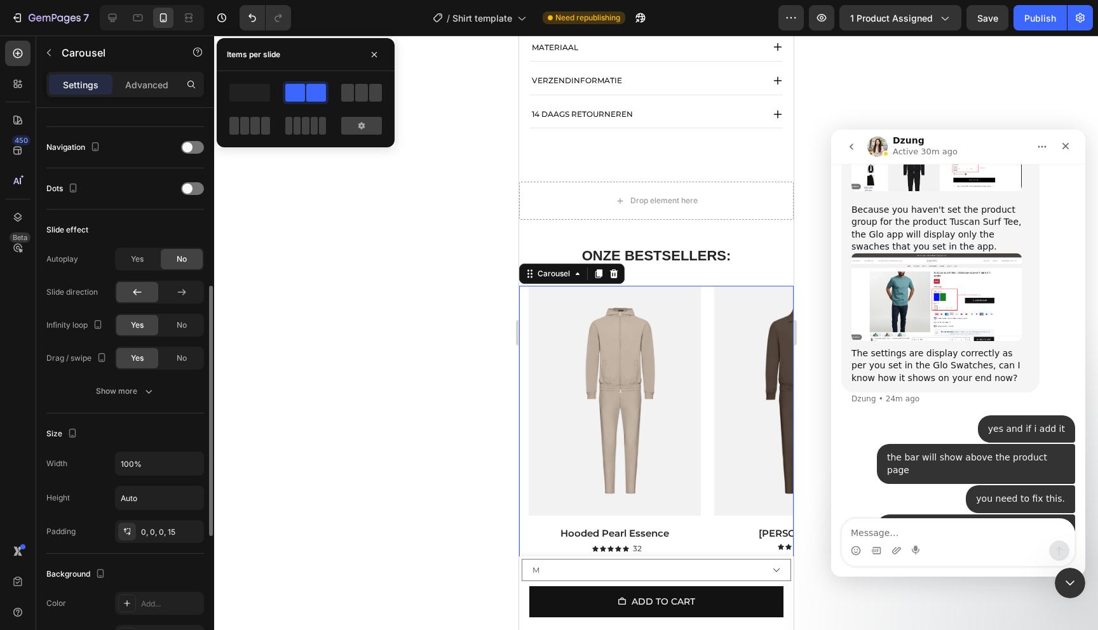
scroll to position [444, 0]
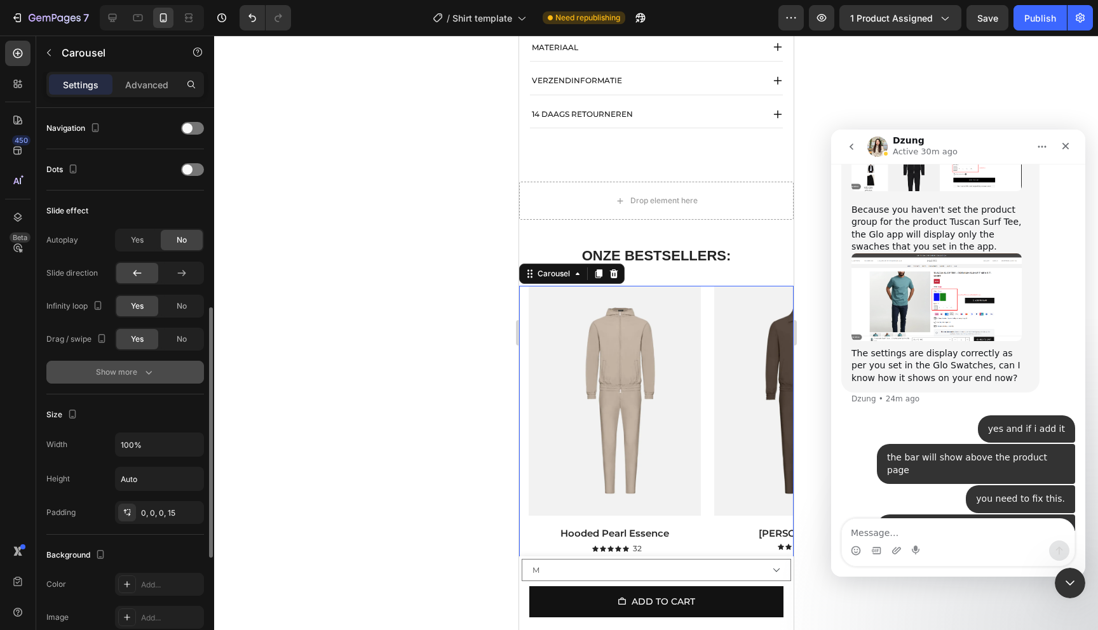
click at [129, 378] on div "Show more" at bounding box center [125, 372] width 59 height 13
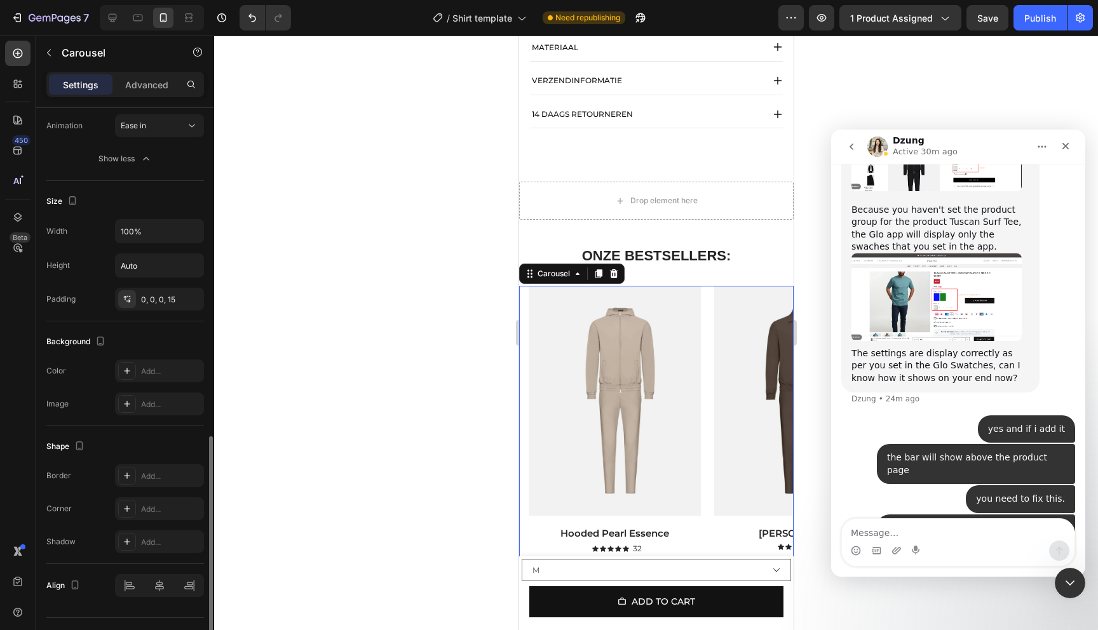
scroll to position [753, 0]
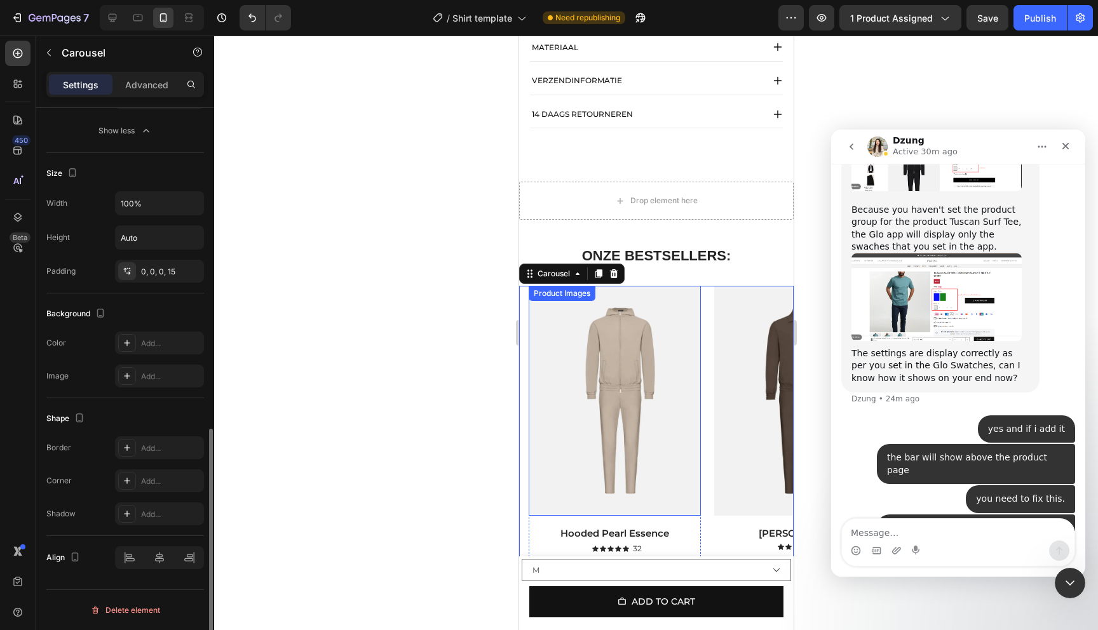
click at [624, 420] on img at bounding box center [614, 400] width 172 height 229
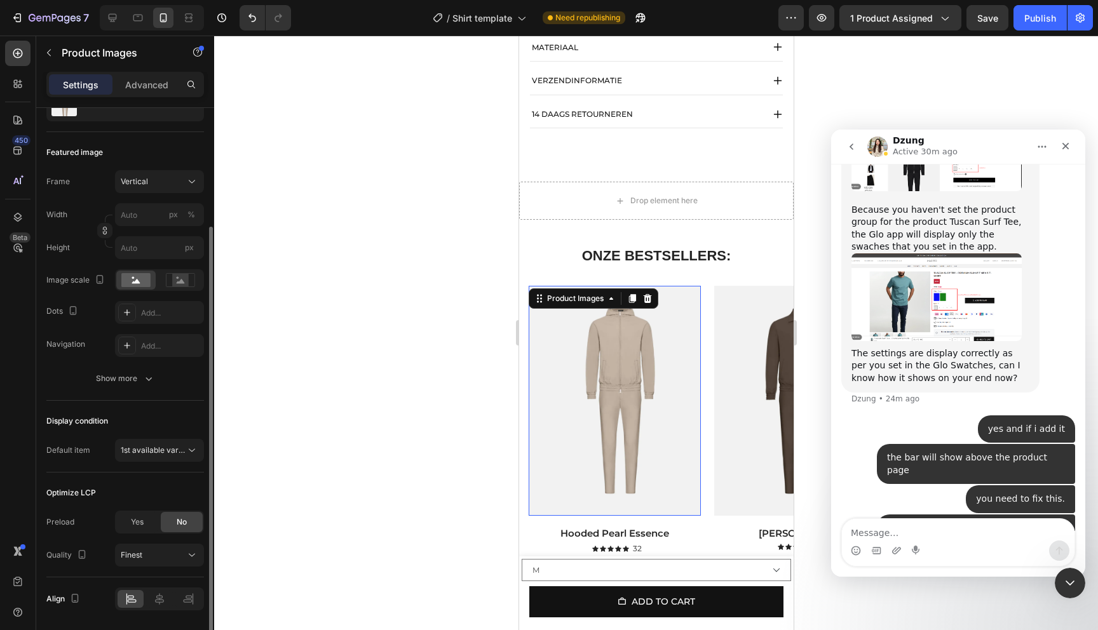
scroll to position [189, 0]
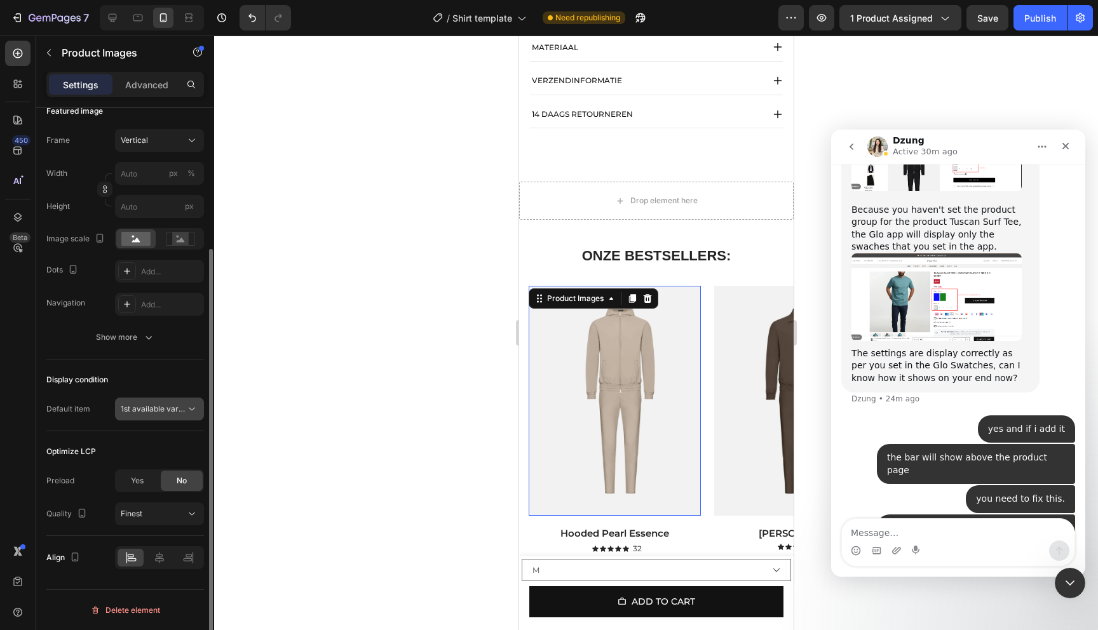
click at [171, 410] on span "1st available variant" at bounding box center [156, 409] width 71 height 10
click at [180, 410] on span "1st available variant" at bounding box center [156, 409] width 71 height 10
click at [193, 511] on icon at bounding box center [191, 514] width 13 height 13
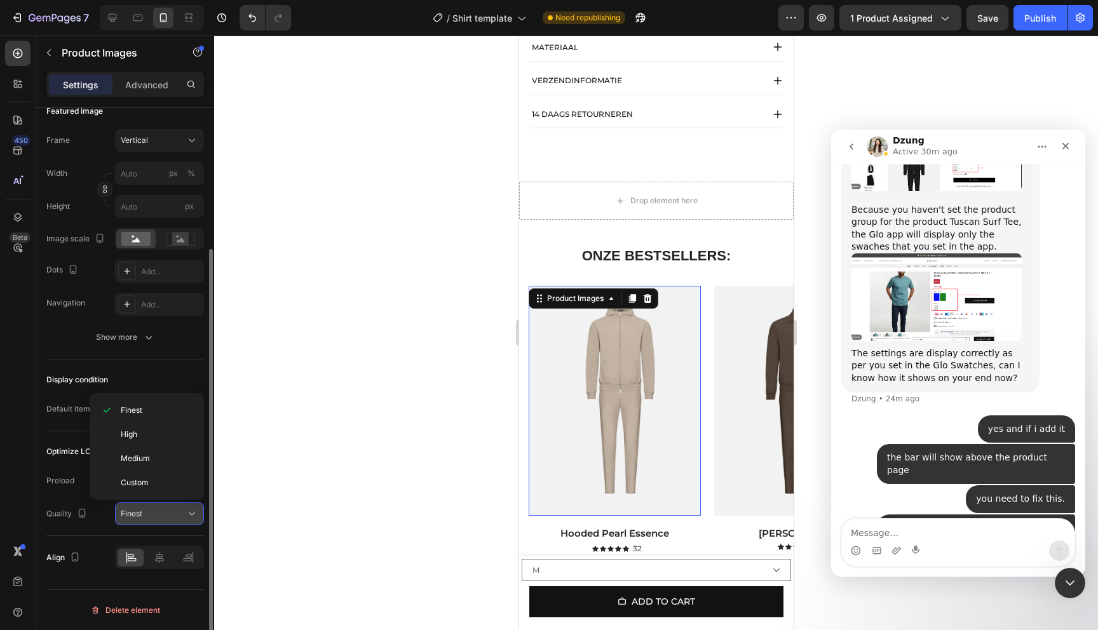
click at [190, 511] on icon at bounding box center [191, 514] width 13 height 13
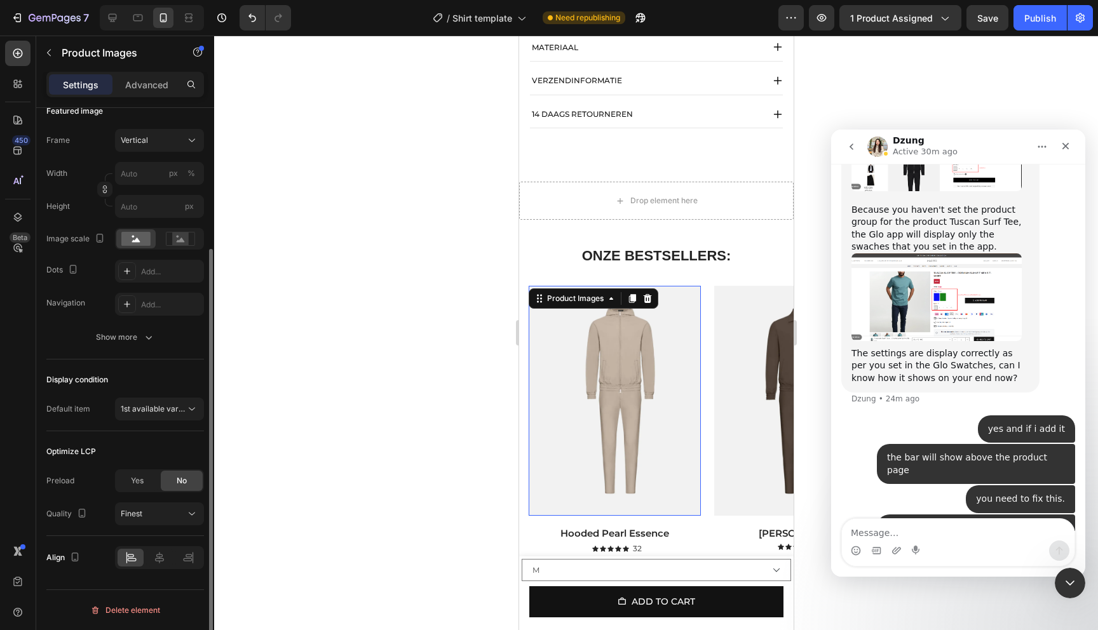
scroll to position [181, 0]
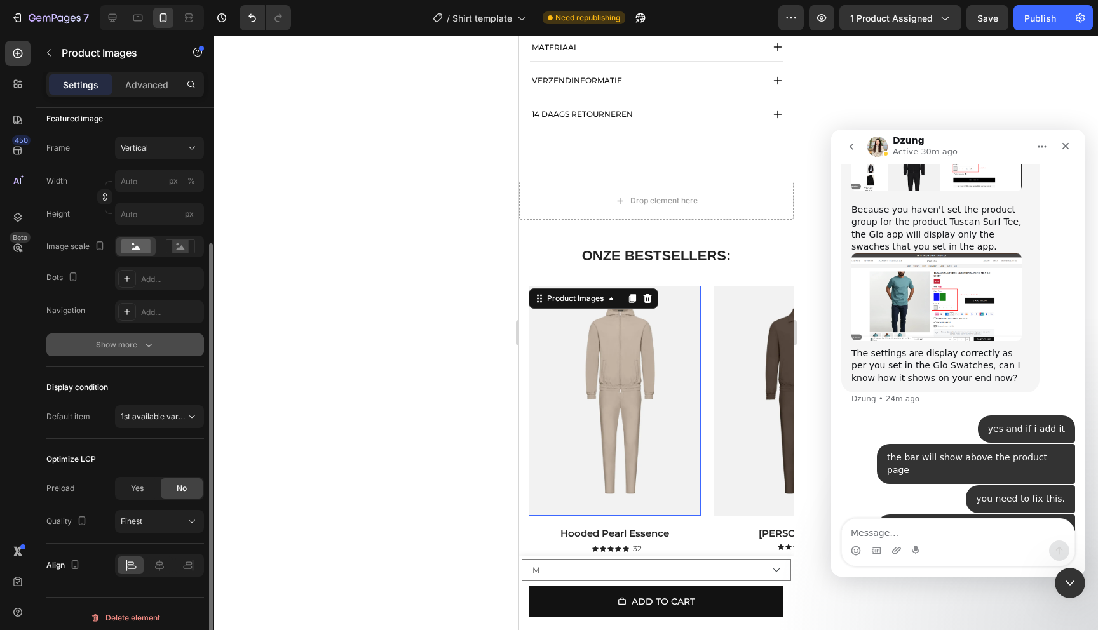
click at [119, 353] on button "Show more" at bounding box center [125, 345] width 158 height 23
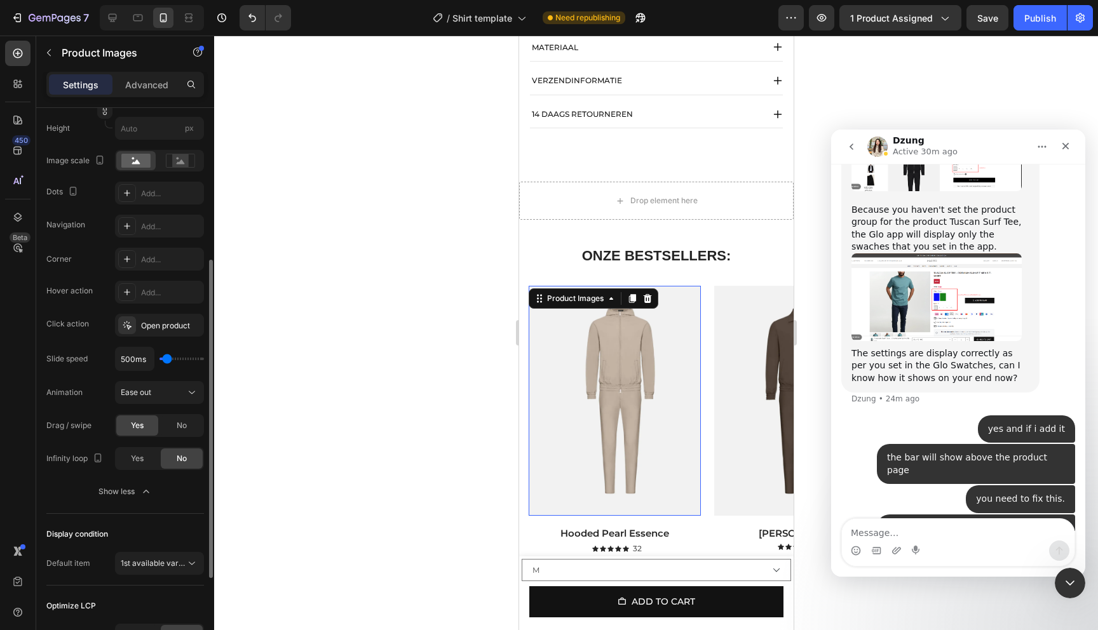
scroll to position [282, 0]
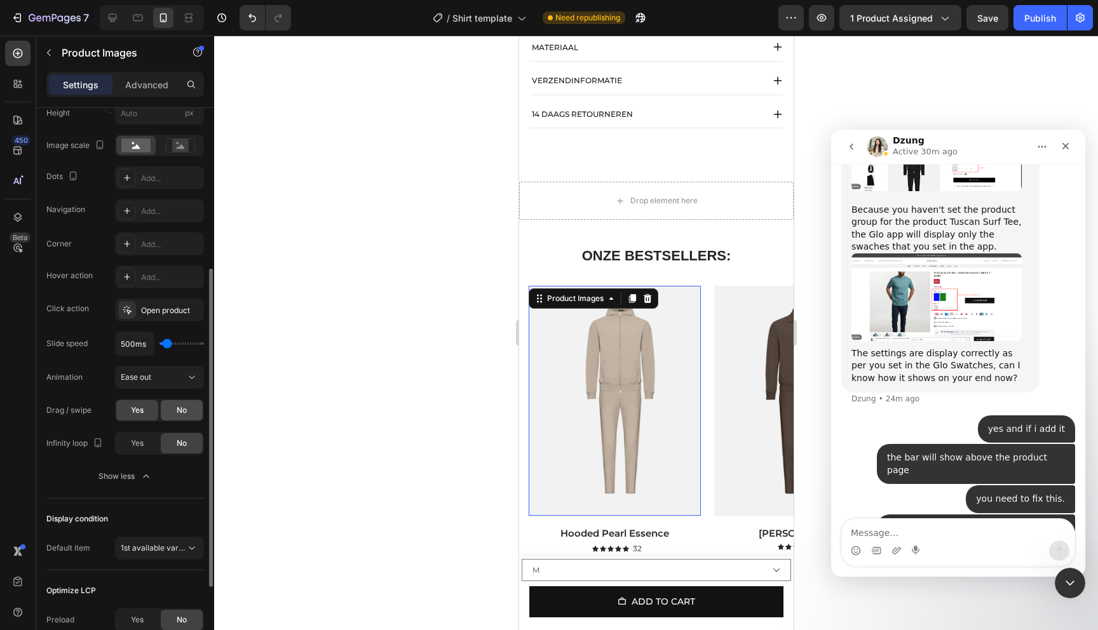
click at [185, 408] on span "No" at bounding box center [182, 410] width 10 height 11
click at [740, 377] on img at bounding box center [799, 400] width 172 height 229
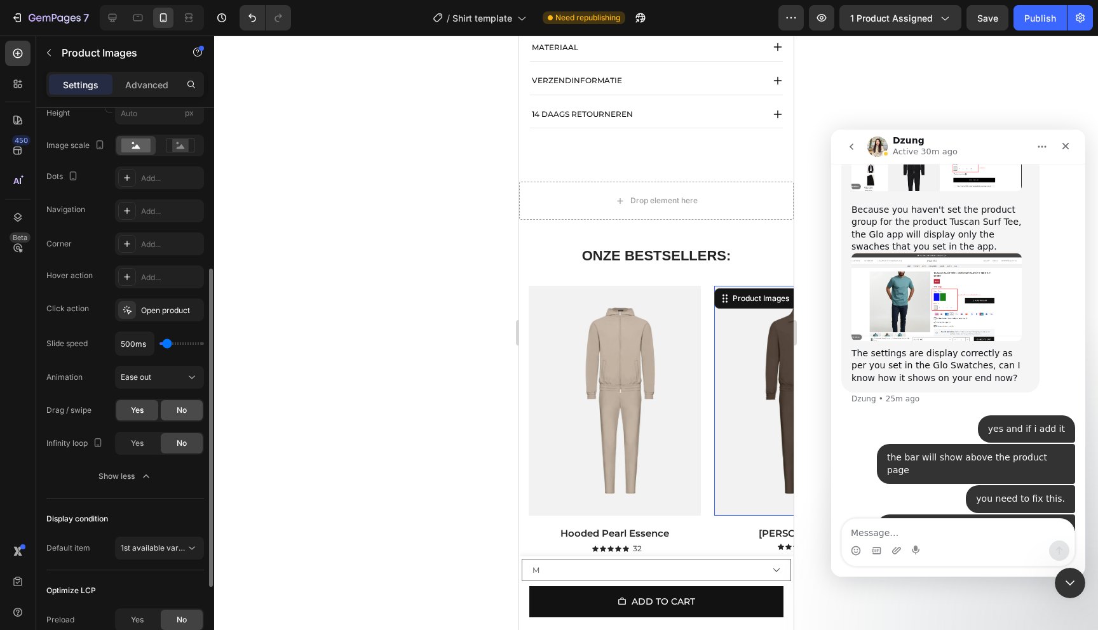
click at [168, 419] on div "No" at bounding box center [182, 410] width 42 height 20
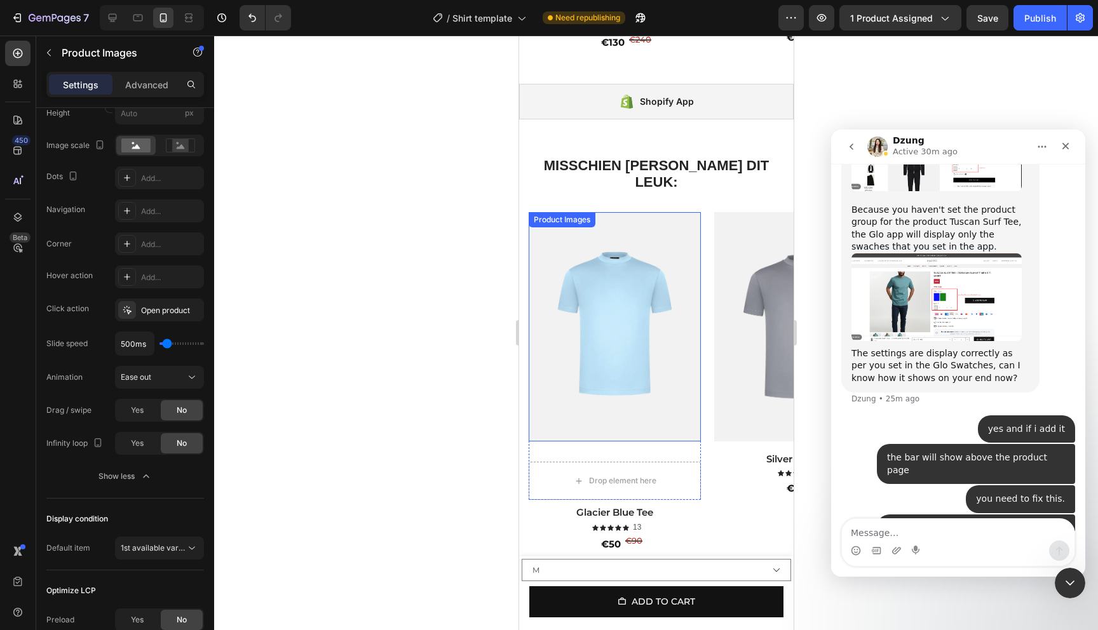
click at [587, 344] on img at bounding box center [614, 326] width 172 height 229
click at [190, 419] on div "No" at bounding box center [182, 410] width 42 height 20
click at [741, 361] on img at bounding box center [799, 326] width 172 height 229
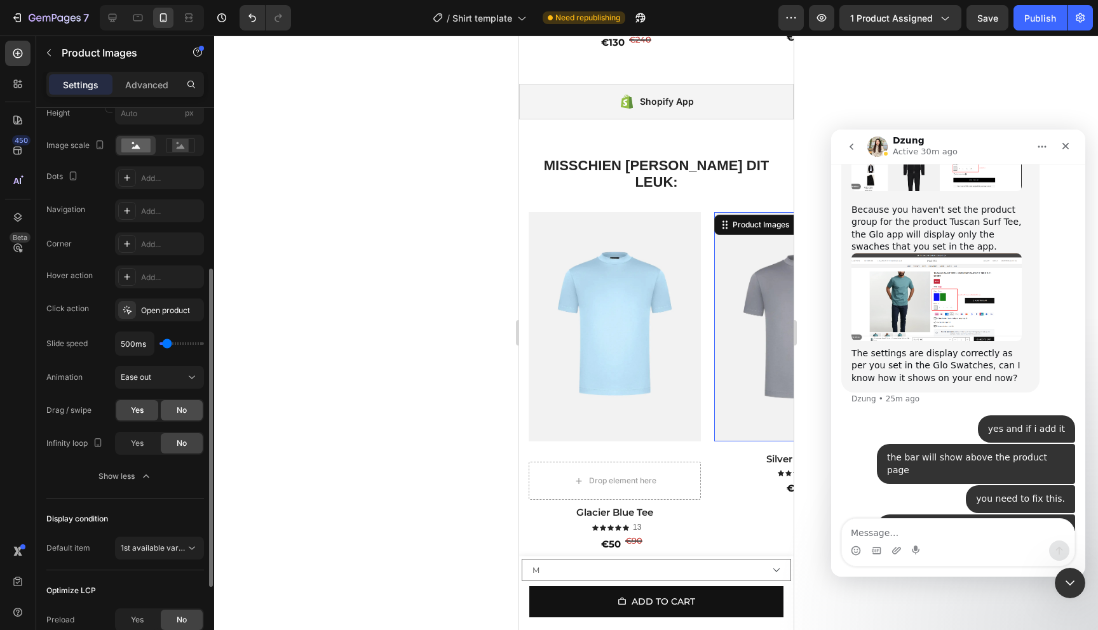
click at [189, 414] on div "No" at bounding box center [182, 410] width 42 height 20
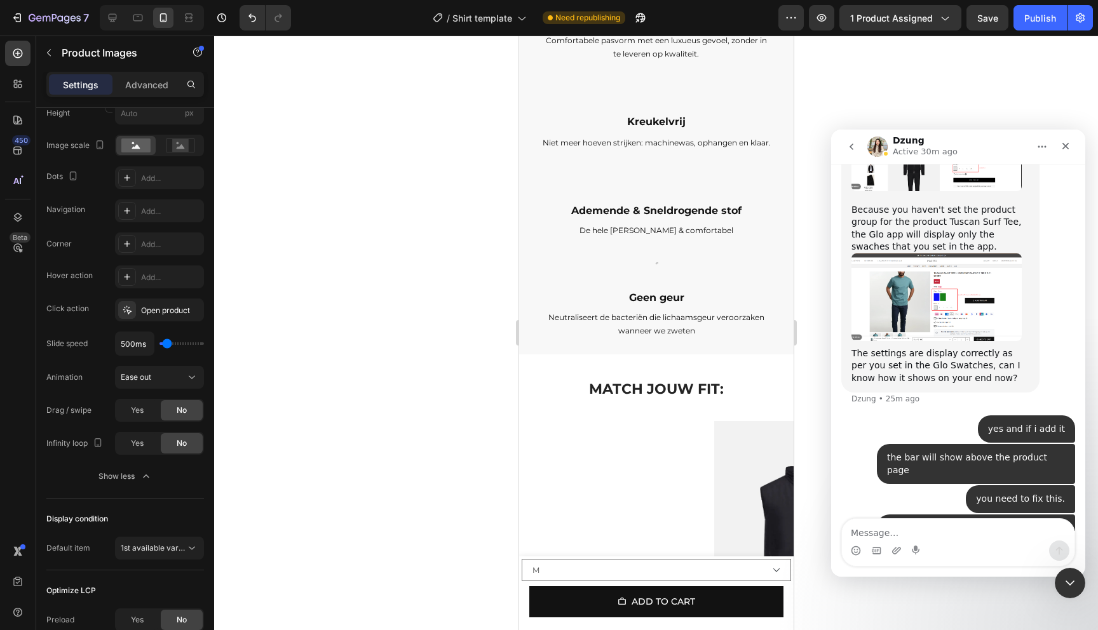
scroll to position [2093, 0]
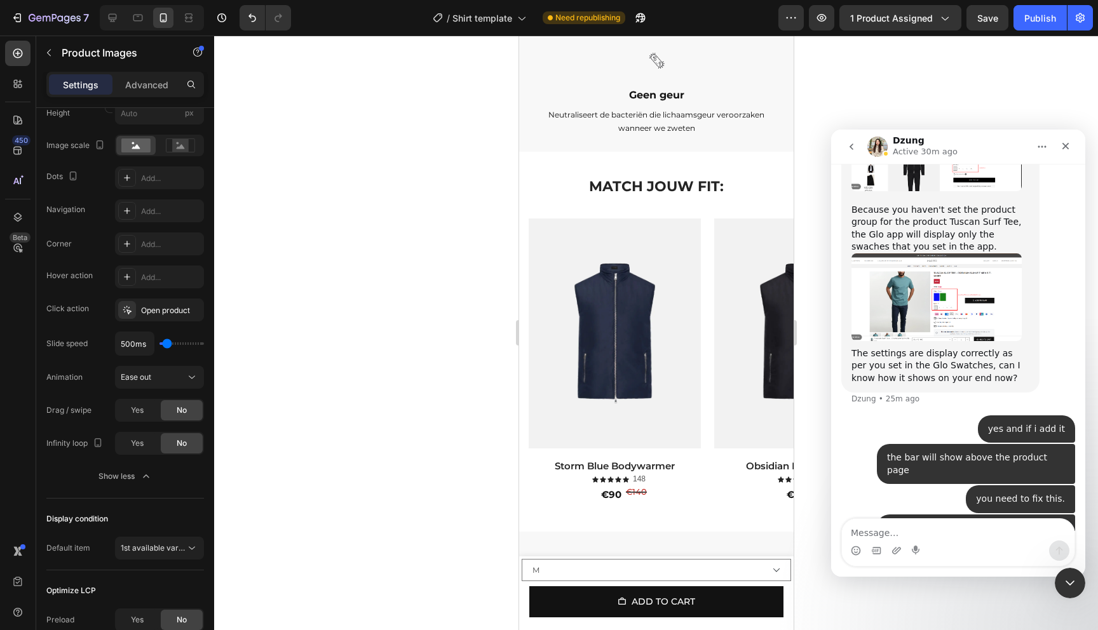
click at [584, 372] on img at bounding box center [614, 333] width 172 height 229
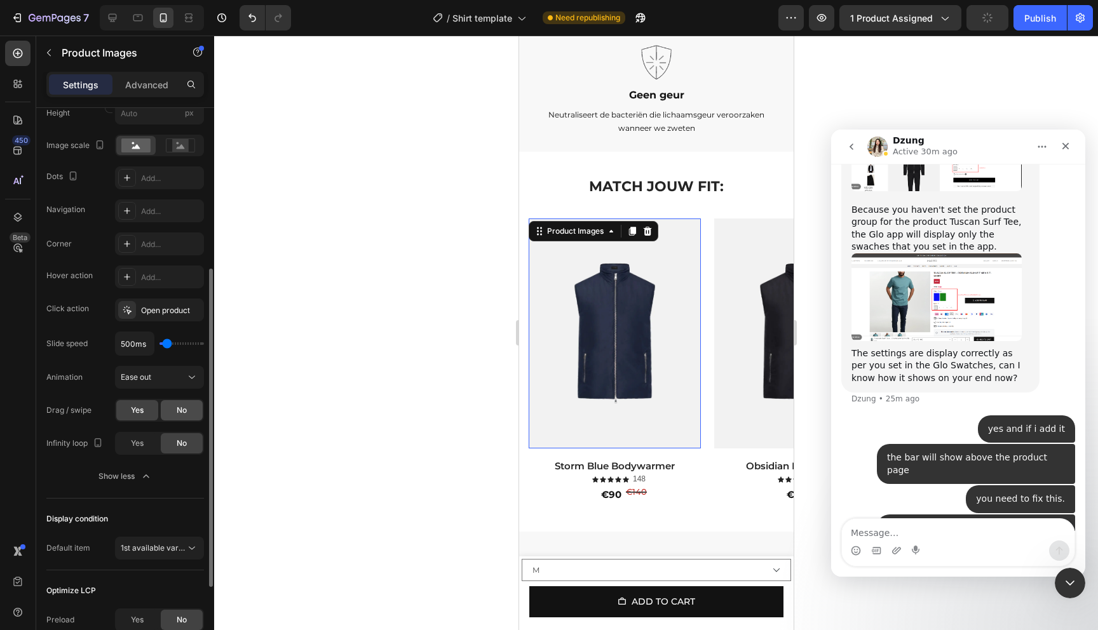
click at [180, 415] on span "No" at bounding box center [182, 410] width 10 height 11
click at [743, 401] on img at bounding box center [799, 333] width 172 height 229
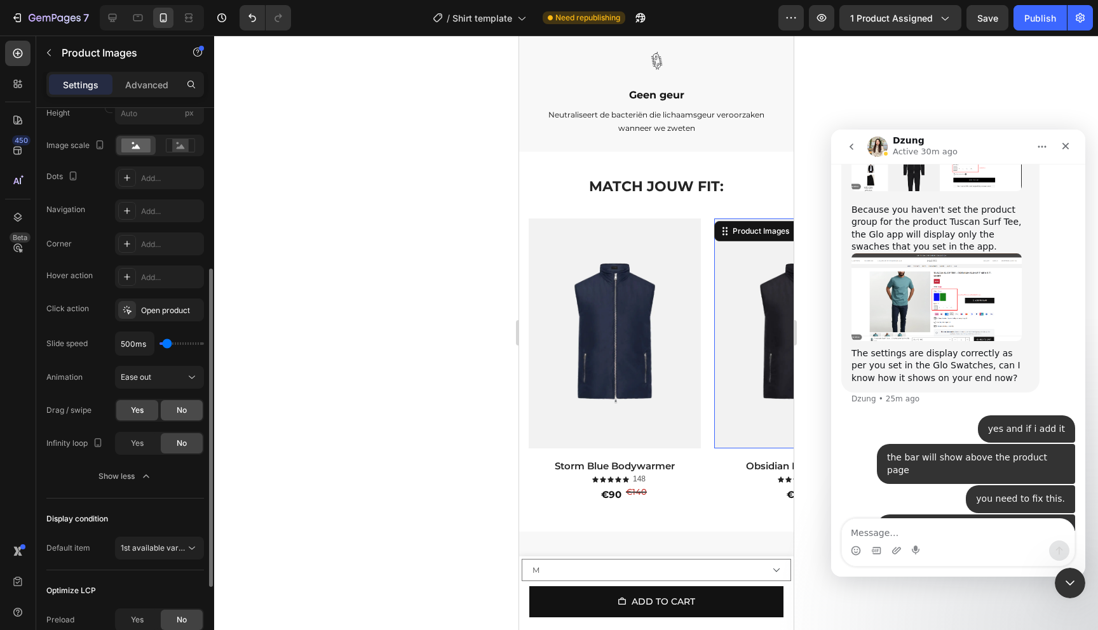
click at [168, 413] on div "No" at bounding box center [182, 410] width 42 height 20
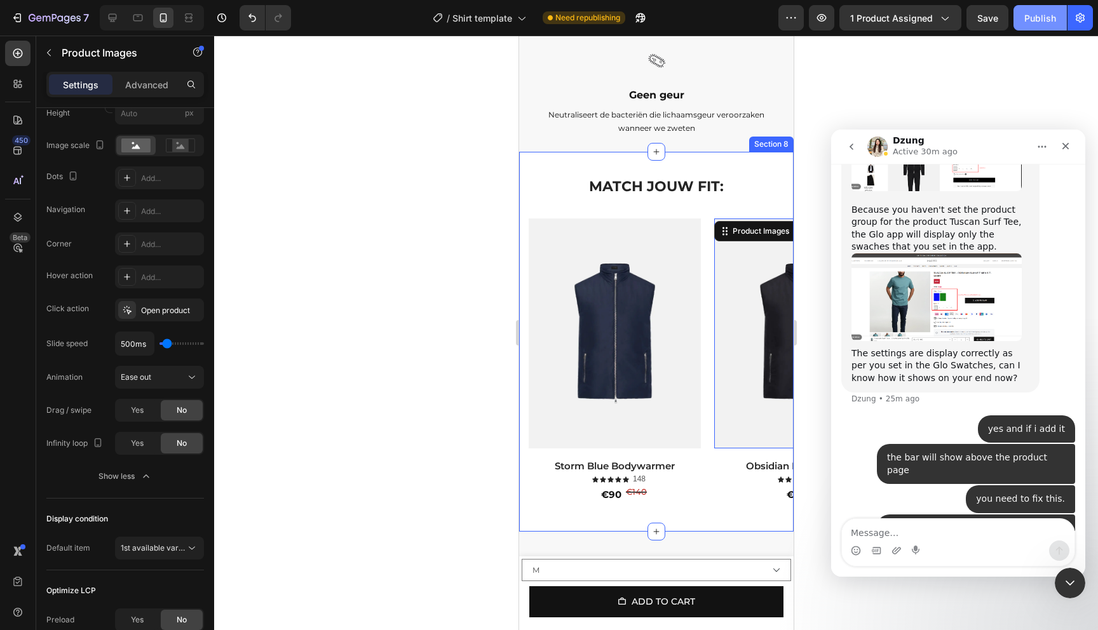
click at [1051, 27] on button "Publish" at bounding box center [1039, 17] width 53 height 25
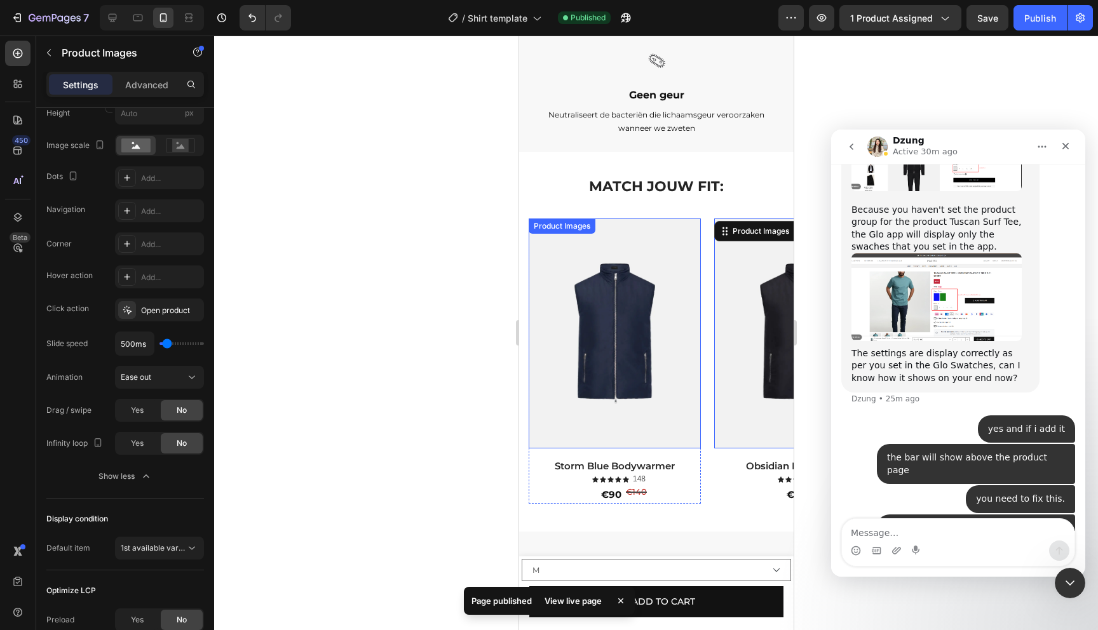
click at [648, 321] on img at bounding box center [614, 333] width 172 height 229
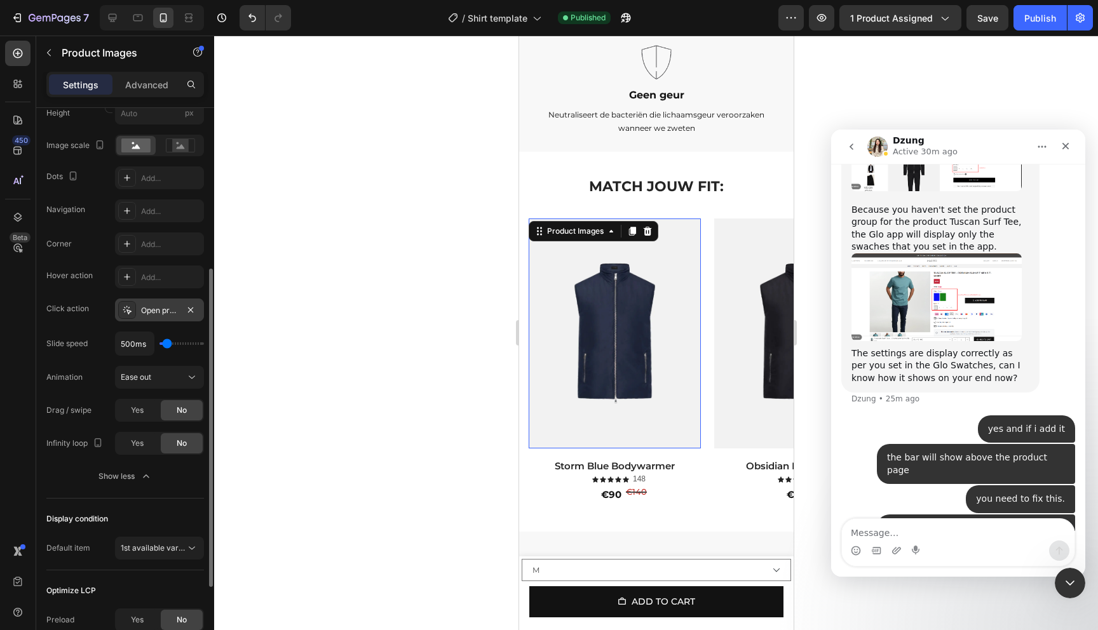
click at [173, 309] on div "Open product" at bounding box center [159, 310] width 37 height 11
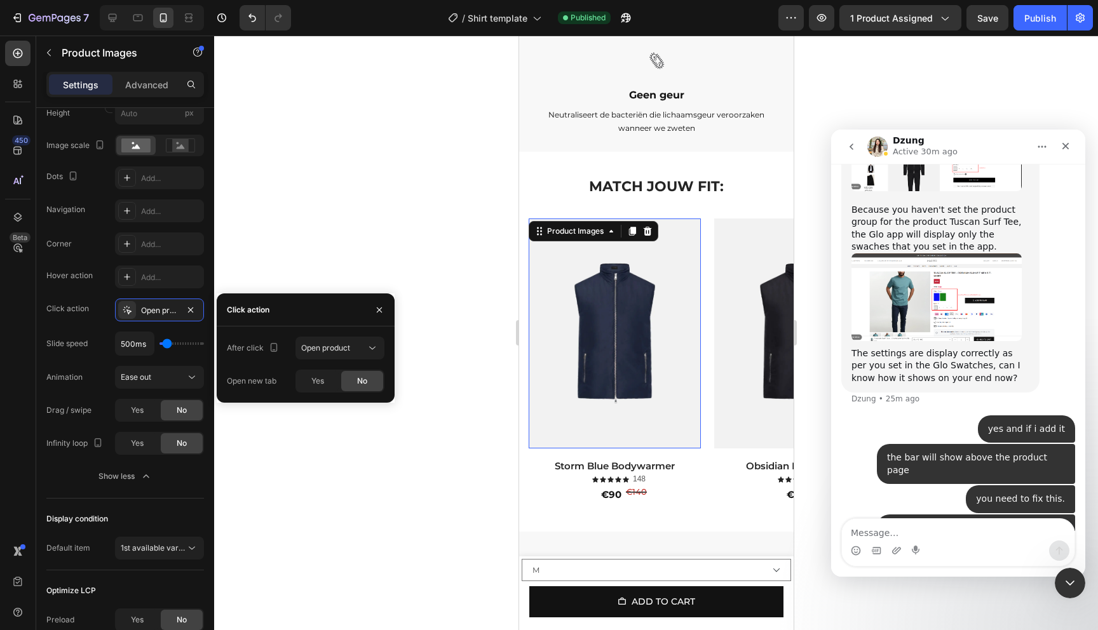
click at [361, 203] on div at bounding box center [656, 333] width 884 height 595
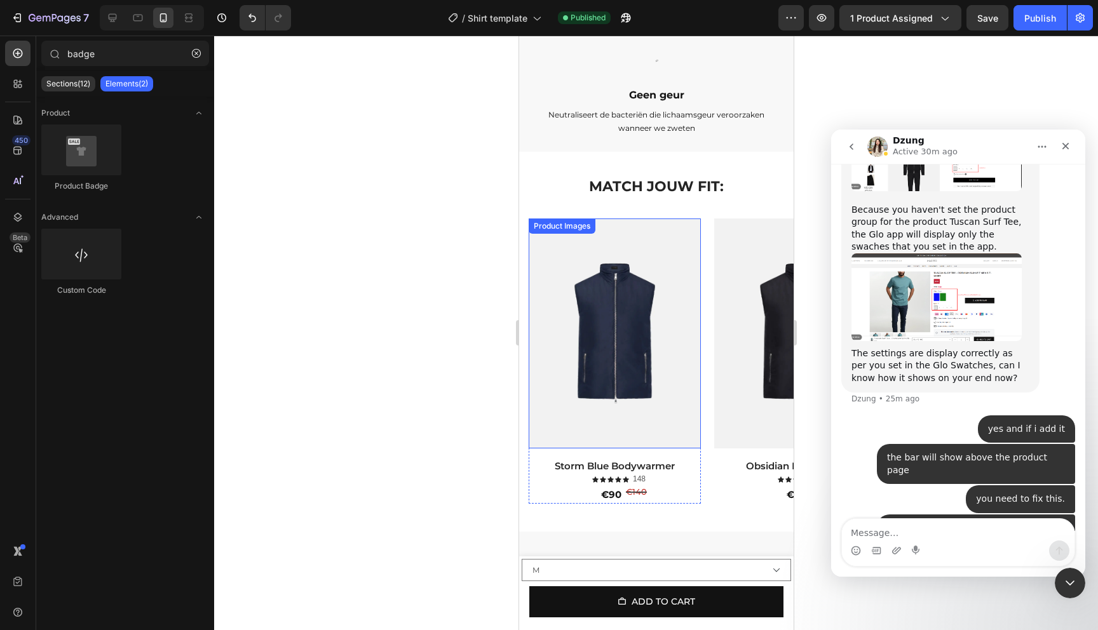
click at [646, 388] on img at bounding box center [614, 333] width 172 height 229
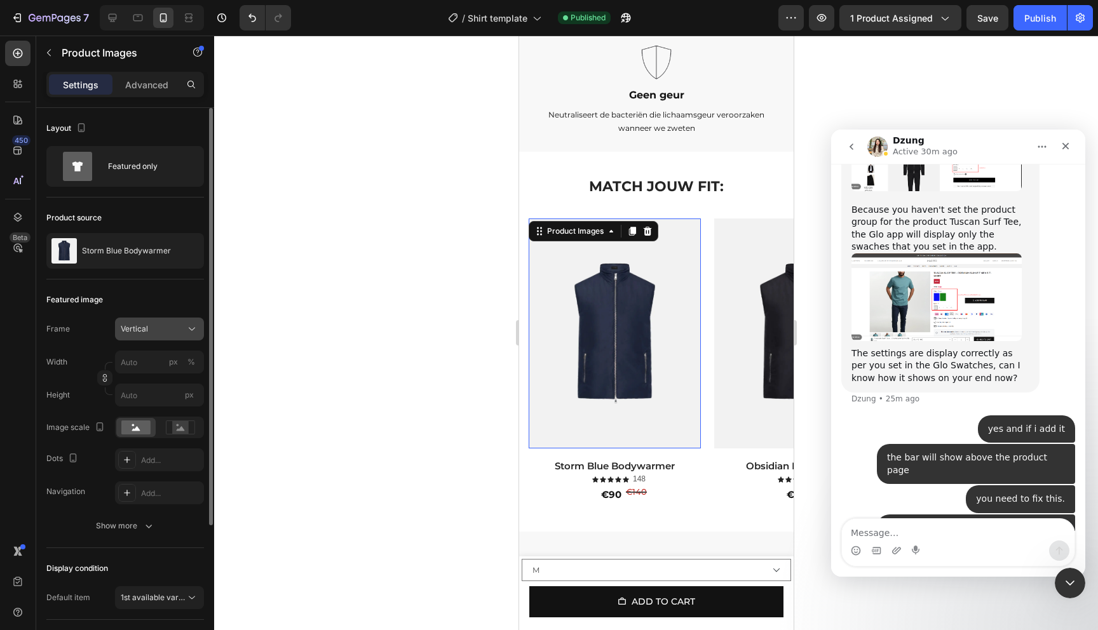
click at [167, 323] on div "Vertical" at bounding box center [160, 329] width 78 height 13
click at [148, 332] on div "Vertical" at bounding box center [152, 328] width 62 height 11
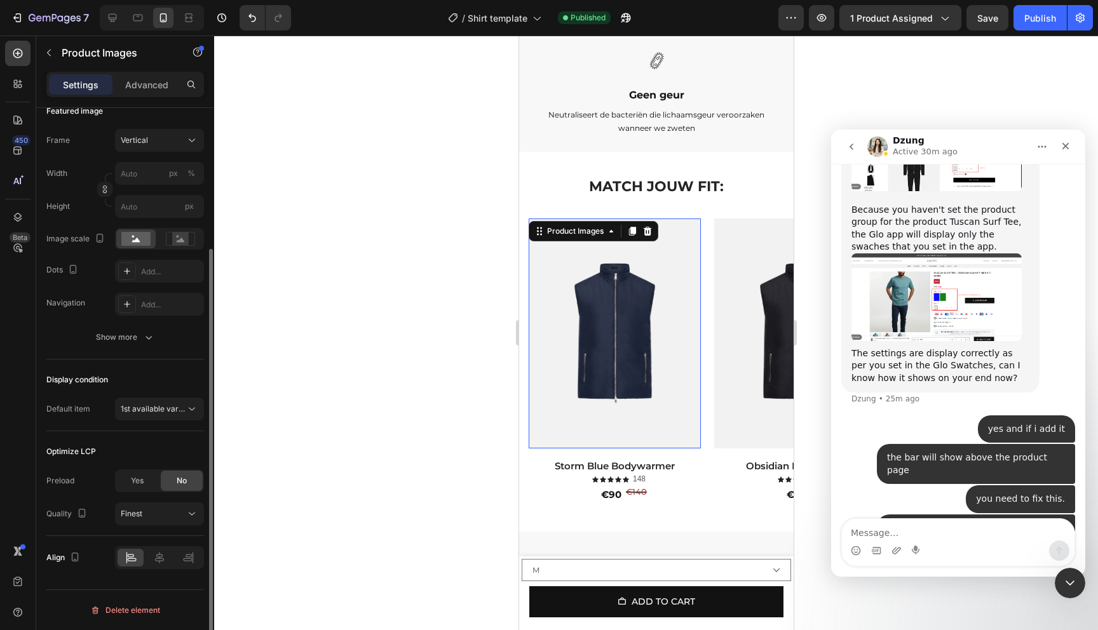
scroll to position [0, 0]
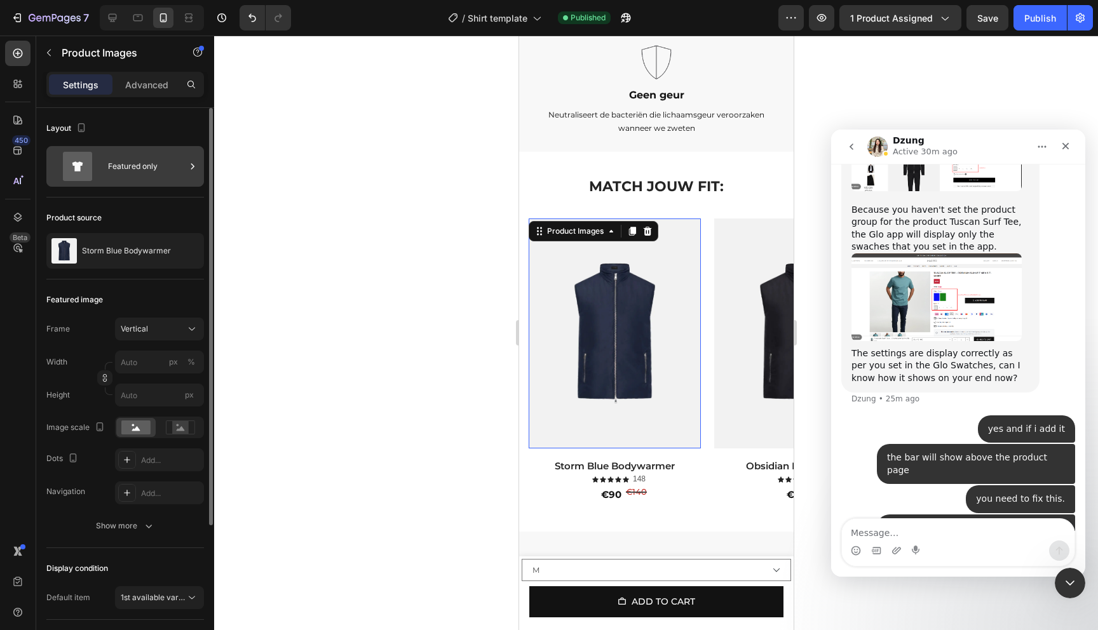
click at [137, 172] on div "Featured only" at bounding box center [147, 166] width 78 height 29
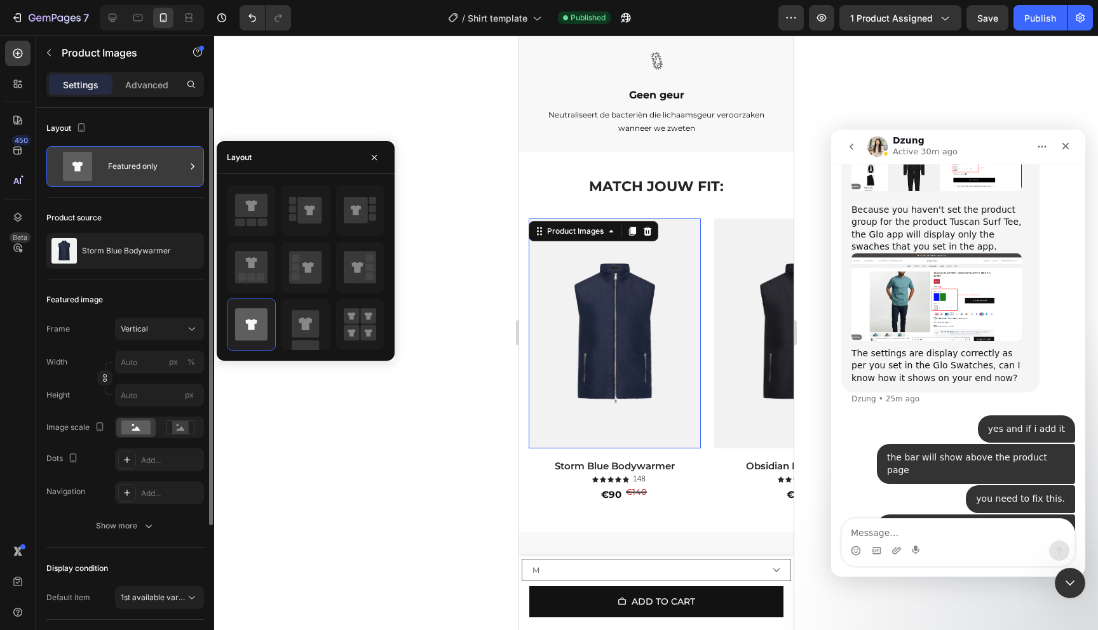
click at [139, 171] on div "Featured only" at bounding box center [147, 166] width 78 height 29
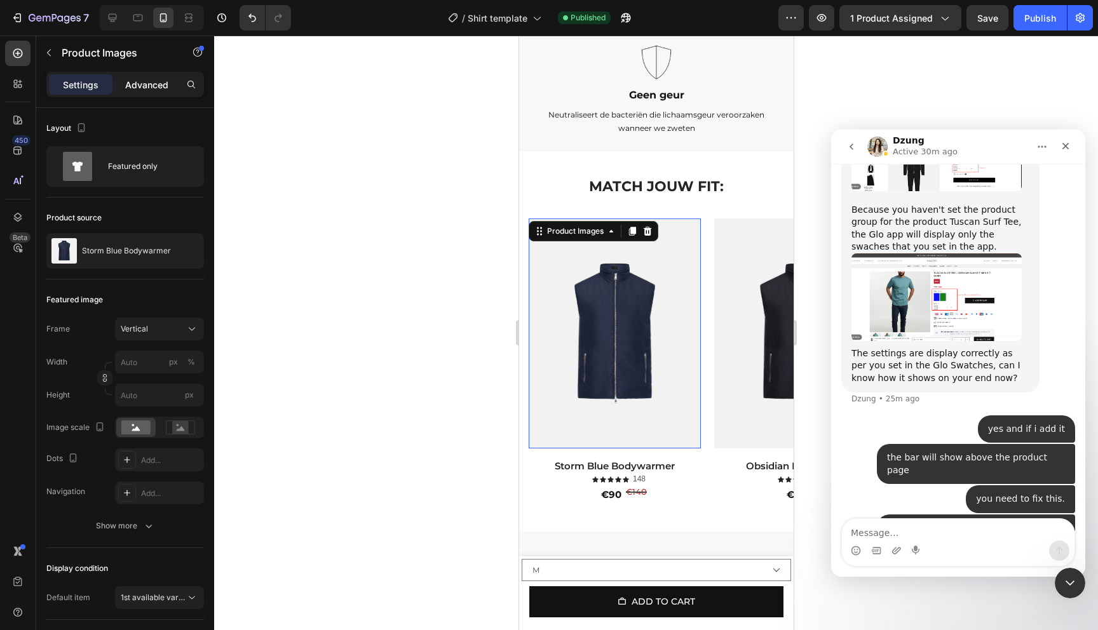
click at [151, 79] on p "Advanced" at bounding box center [146, 84] width 43 height 13
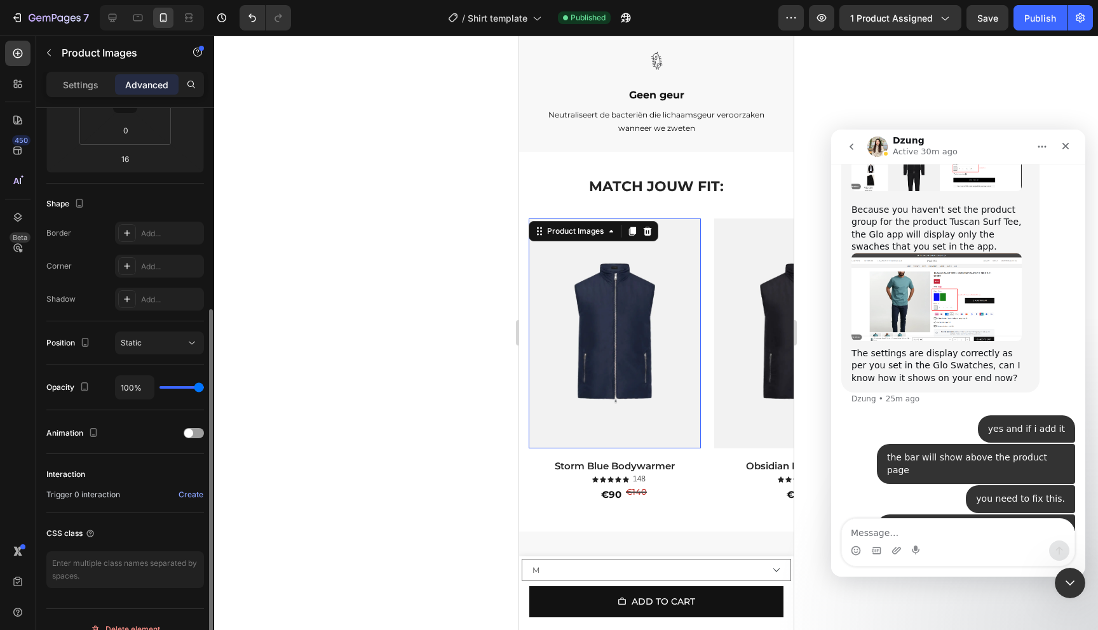
scroll to position [270, 0]
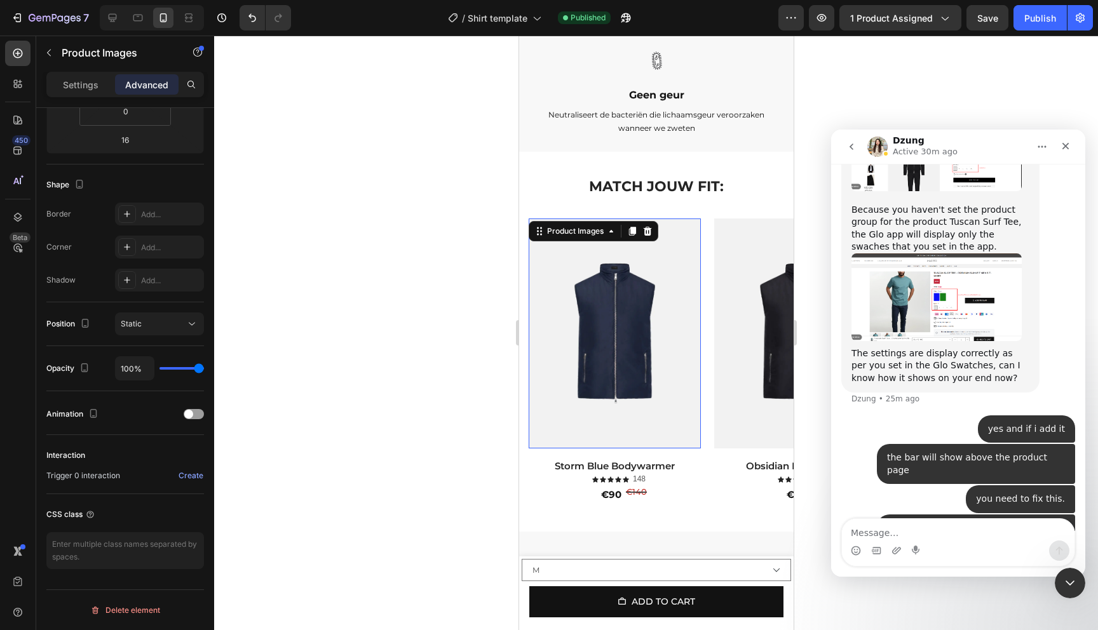
click at [657, 384] on img at bounding box center [614, 333] width 172 height 229
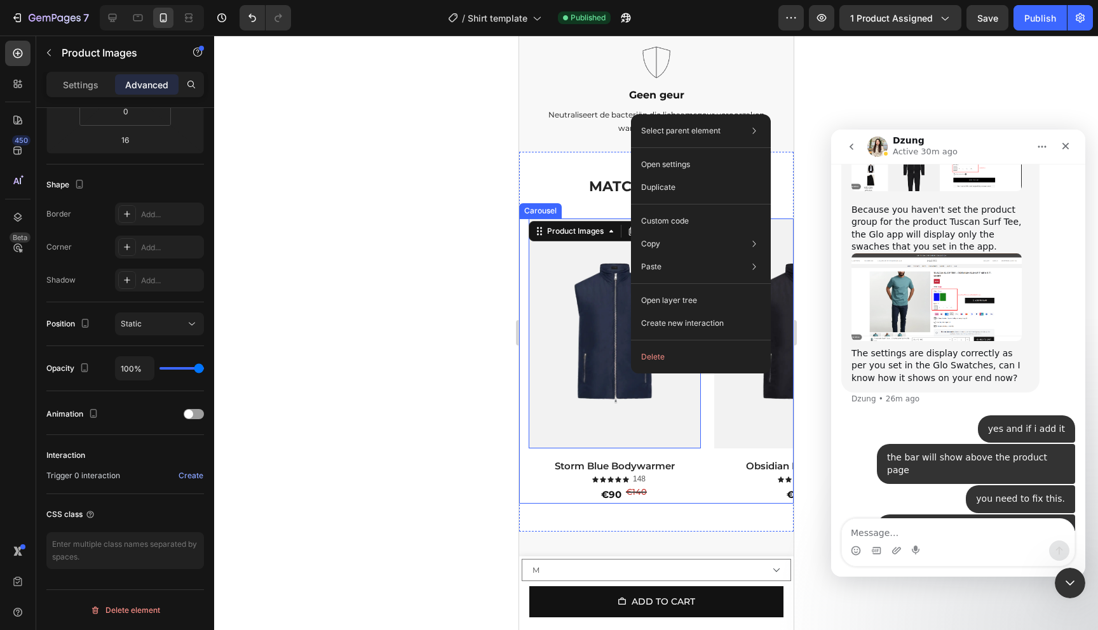
click at [457, 275] on div at bounding box center [656, 333] width 884 height 595
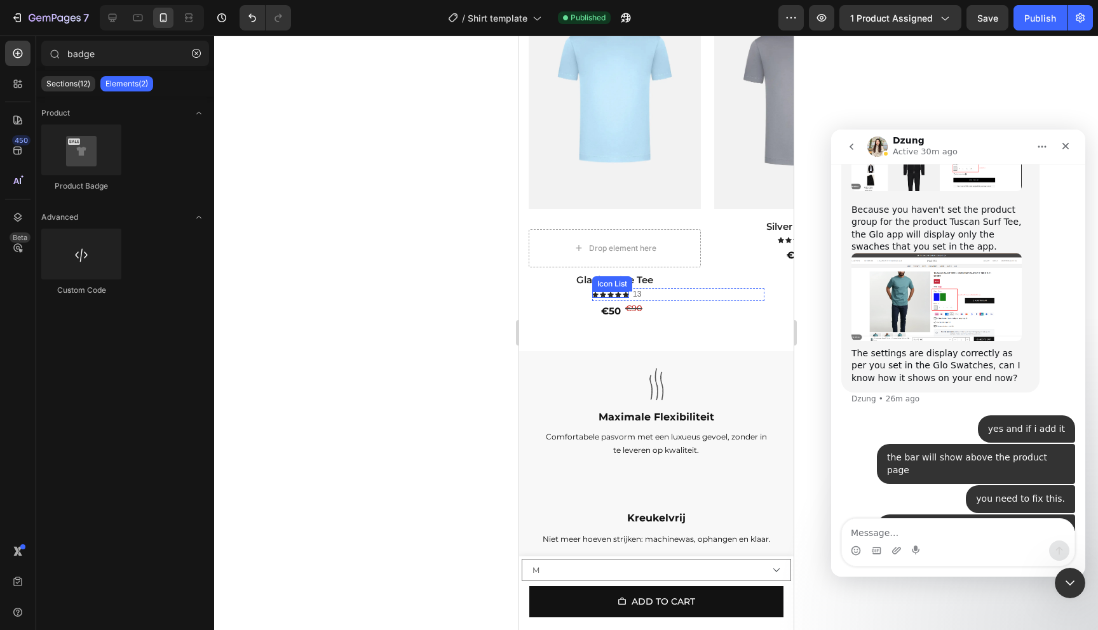
scroll to position [1486, 0]
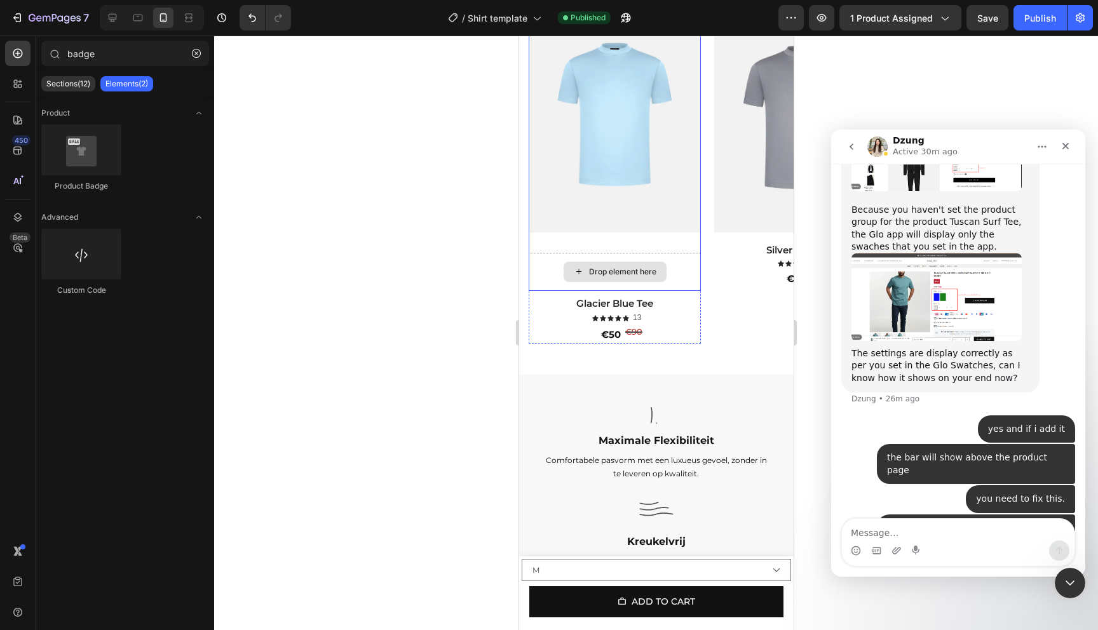
click at [692, 253] on div "Drop element here" at bounding box center [614, 272] width 172 height 38
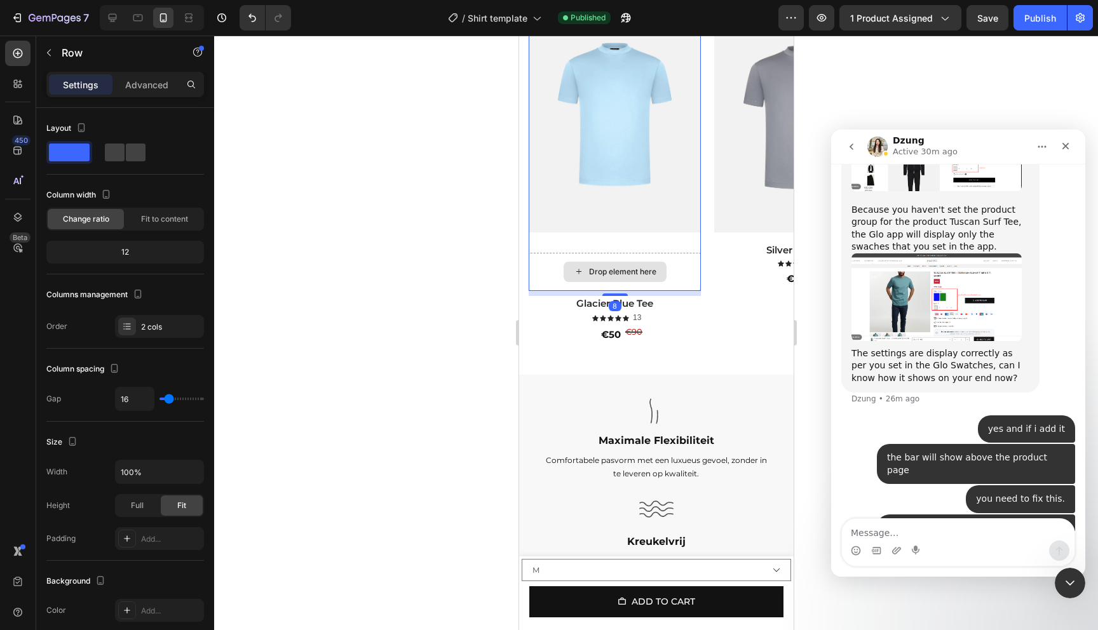
click at [677, 253] on div "Drop element here" at bounding box center [614, 272] width 172 height 38
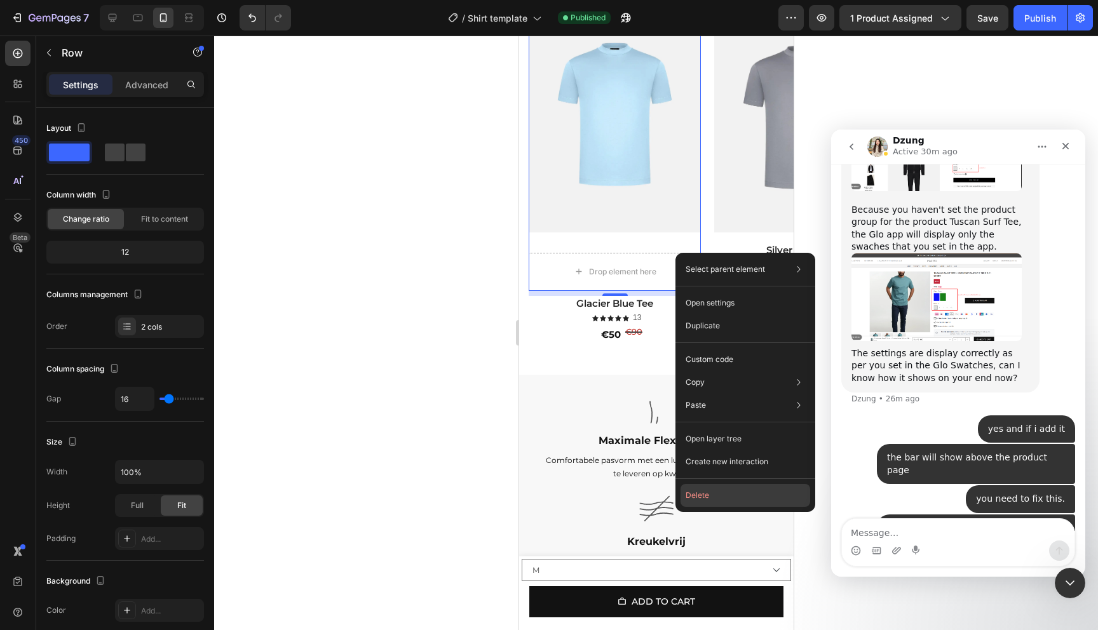
click at [750, 495] on button "Delete" at bounding box center [745, 495] width 130 height 23
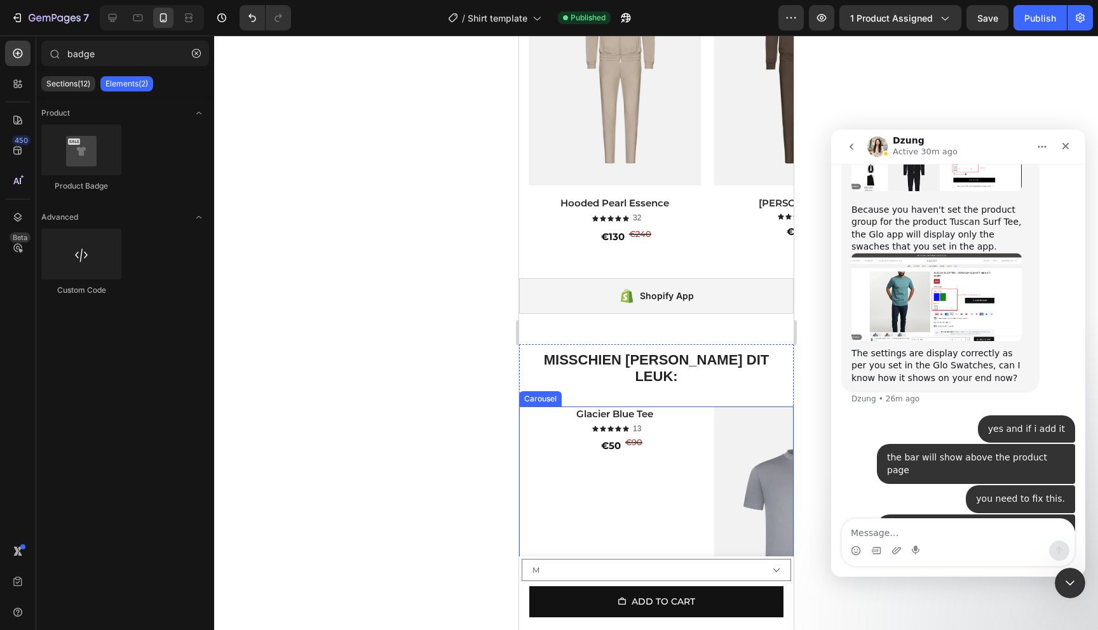
scroll to position [1026, 0]
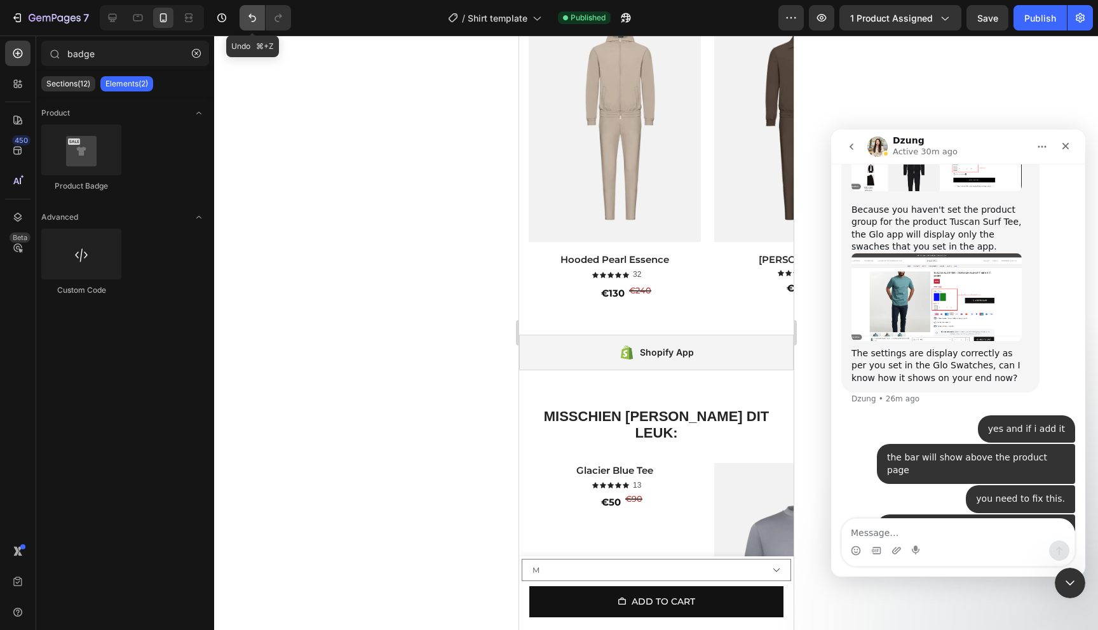
click at [245, 25] on button "Undo/Redo" at bounding box center [251, 17] width 25 height 25
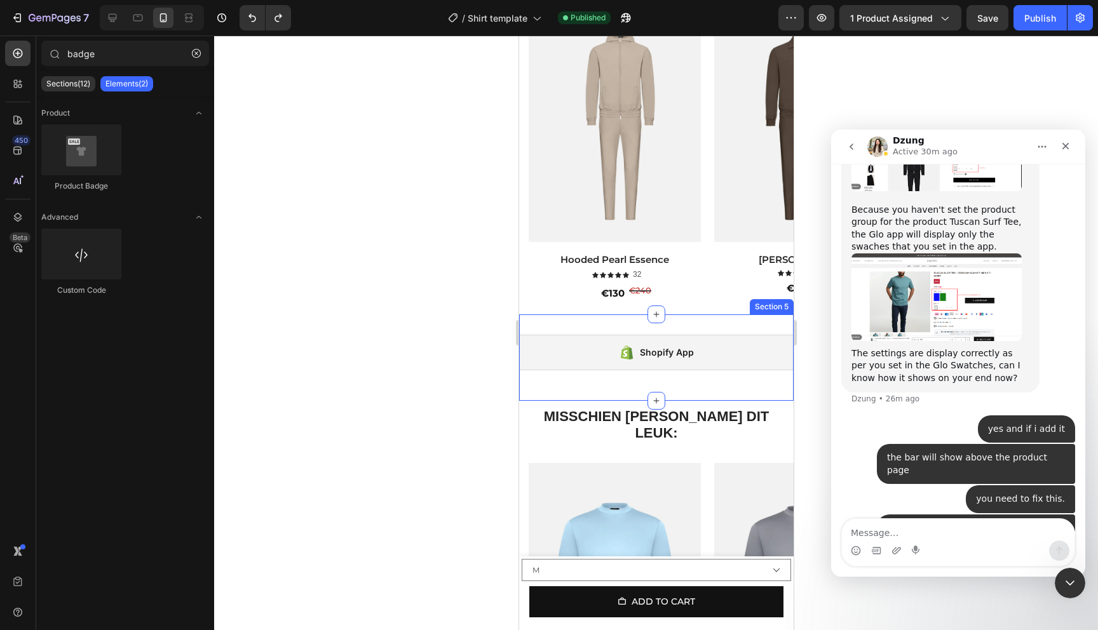
scroll to position [1298, 0]
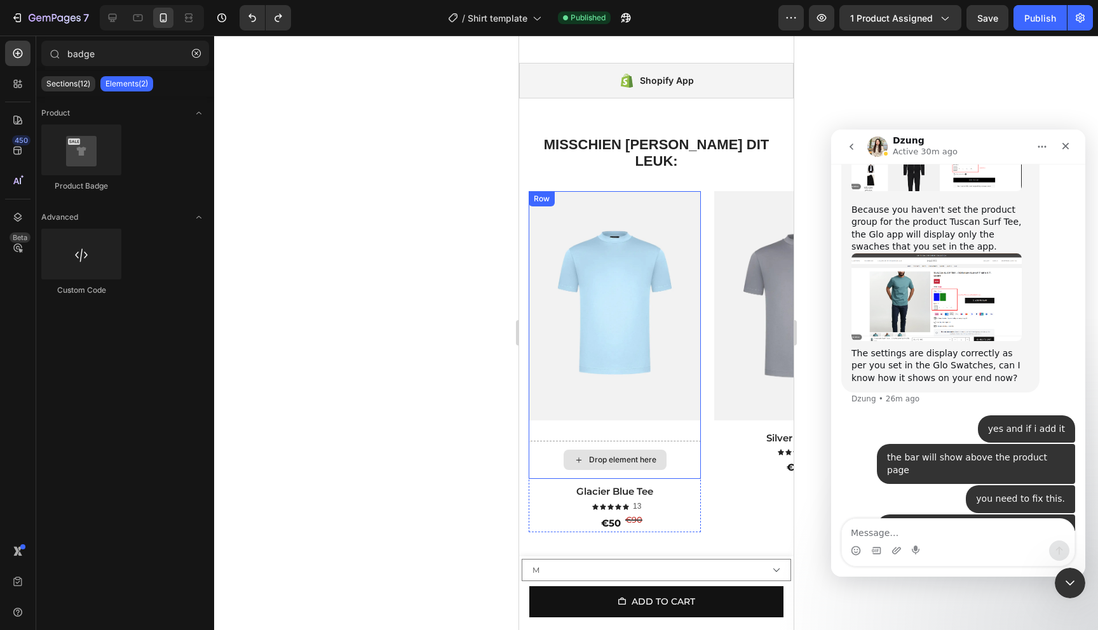
click at [607, 450] on div "Drop element here" at bounding box center [614, 460] width 103 height 20
click at [639, 450] on div "Drop element here" at bounding box center [614, 460] width 103 height 20
click at [617, 450] on div "Drop element here" at bounding box center [614, 460] width 103 height 20
click at [492, 332] on div at bounding box center [656, 333] width 884 height 595
click at [655, 396] on img at bounding box center [614, 305] width 172 height 229
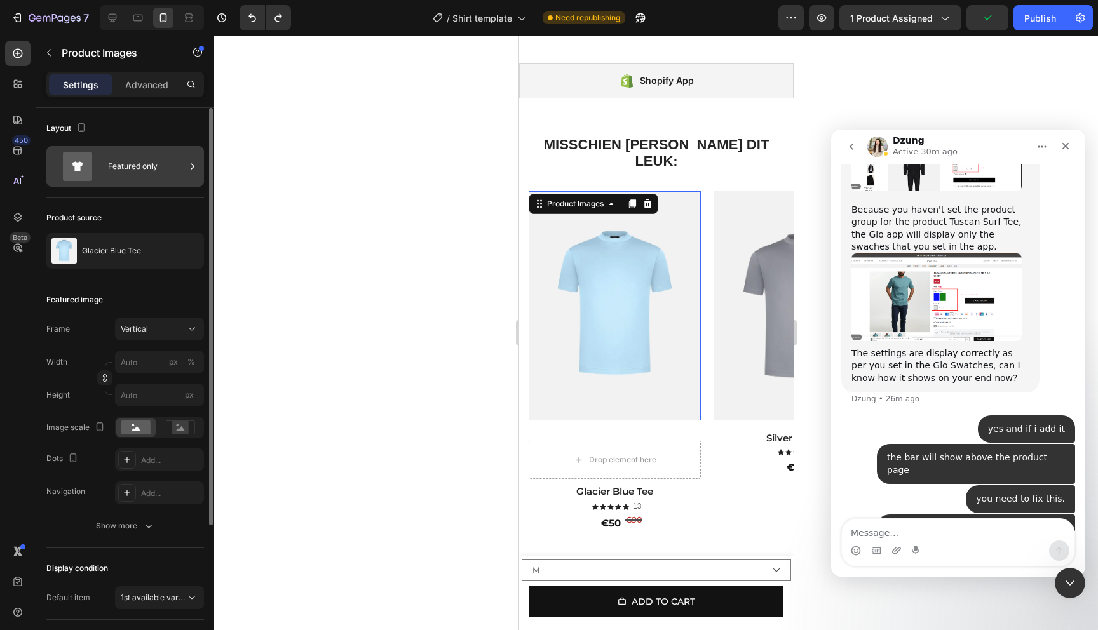
click at [113, 166] on div "Featured only" at bounding box center [147, 166] width 78 height 29
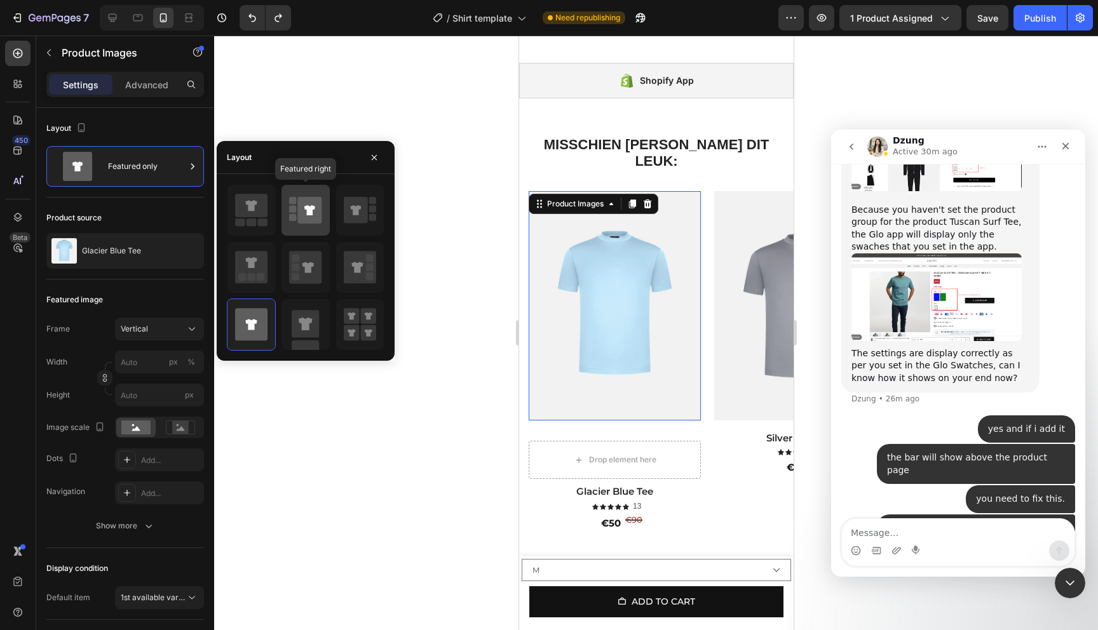
click at [316, 227] on icon at bounding box center [305, 210] width 32 height 36
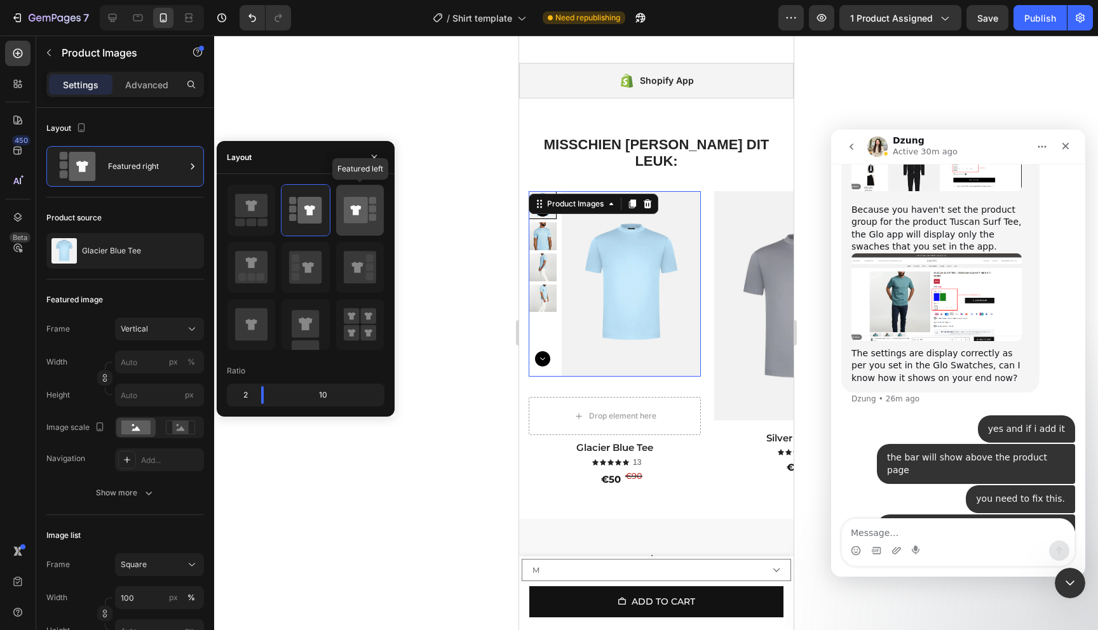
click at [363, 221] on icon at bounding box center [356, 210] width 24 height 27
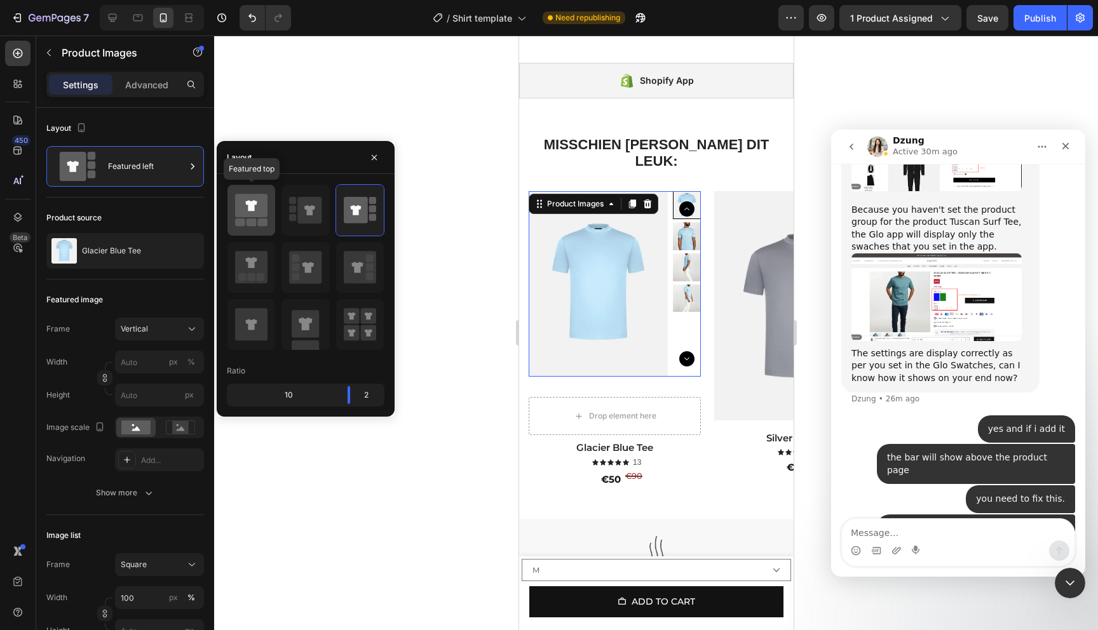
click at [246, 221] on icon at bounding box center [251, 210] width 32 height 36
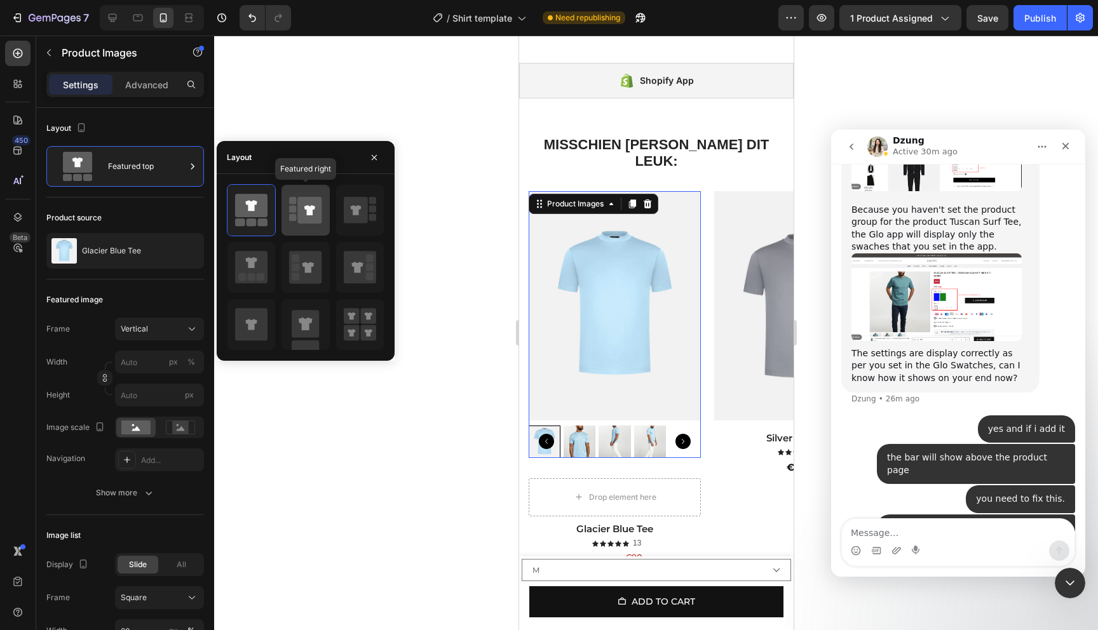
click at [315, 220] on icon at bounding box center [310, 210] width 24 height 27
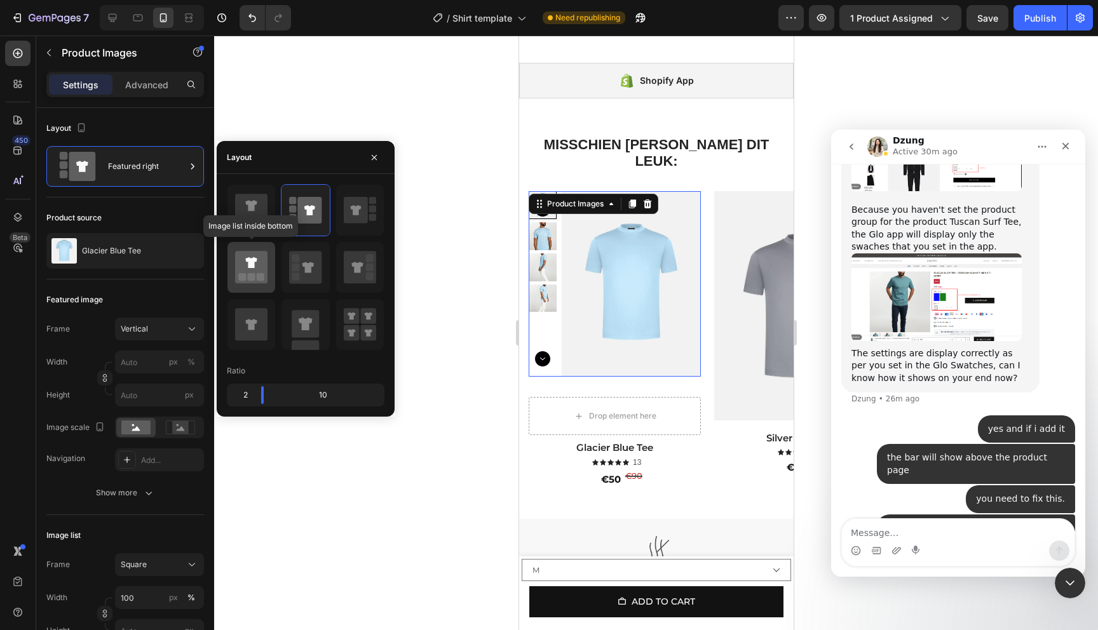
click at [248, 292] on div at bounding box center [251, 267] width 48 height 51
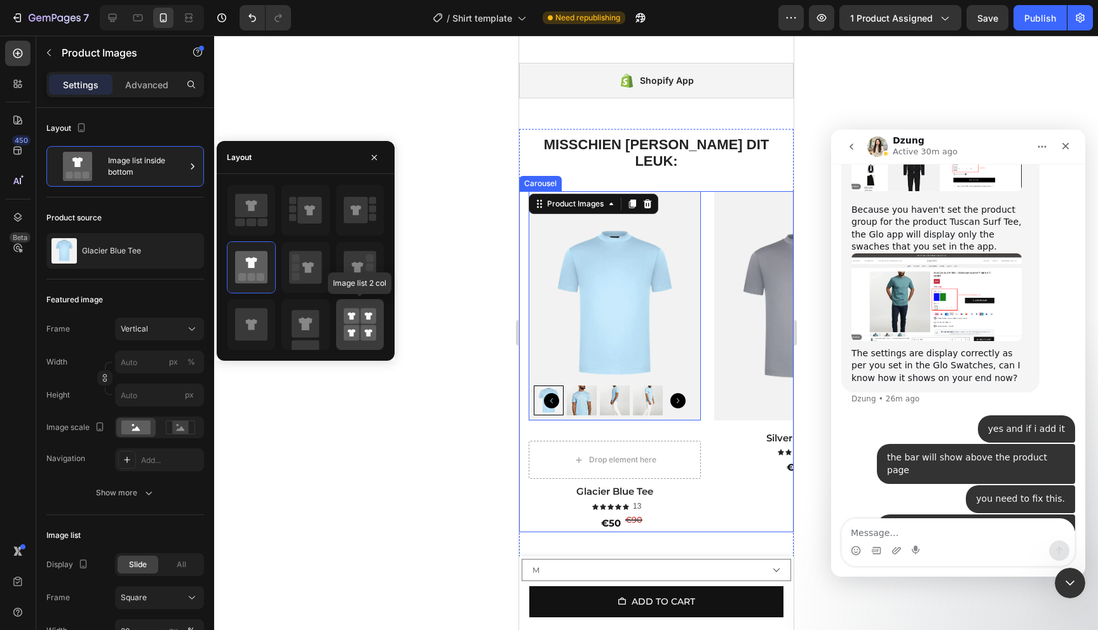
click at [363, 330] on rect at bounding box center [368, 333] width 16 height 16
type input "50"
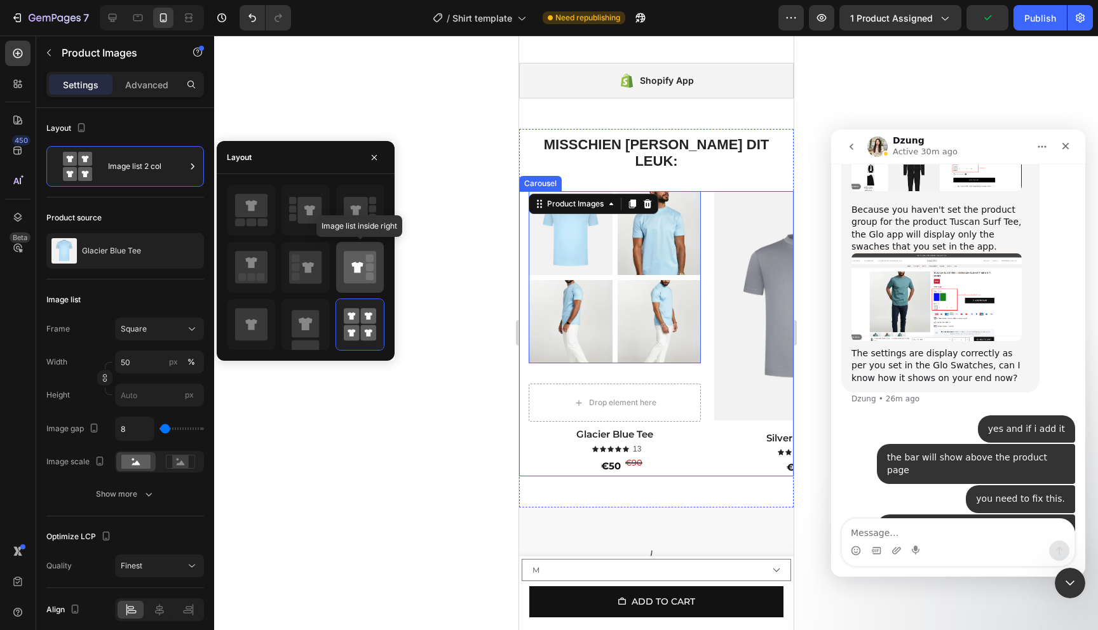
click at [360, 278] on icon at bounding box center [360, 267] width 32 height 32
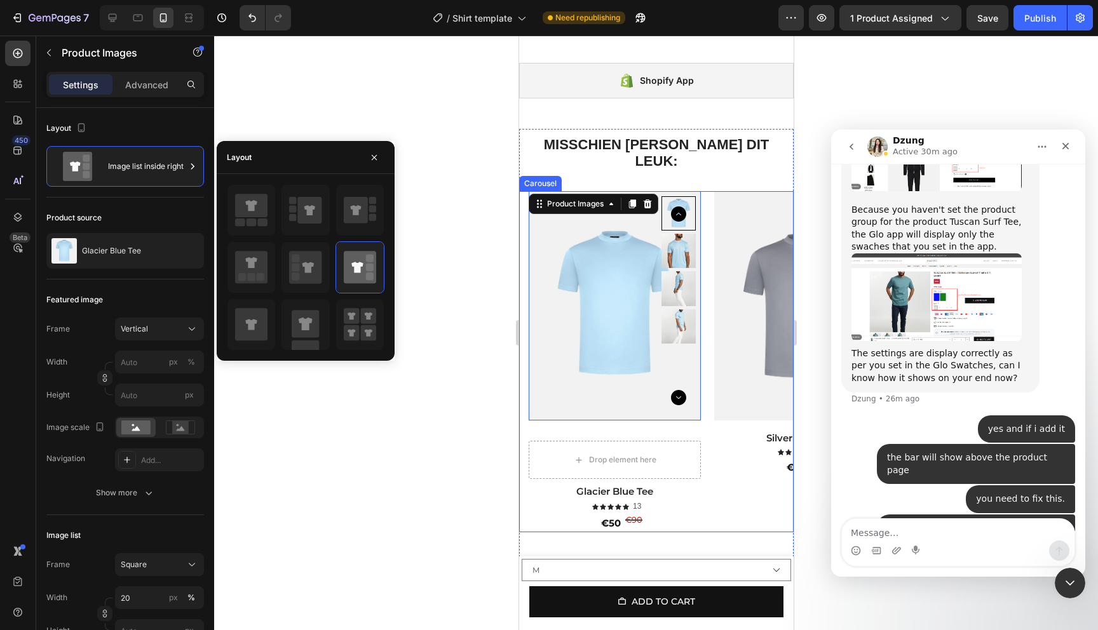
click at [466, 404] on div at bounding box center [656, 333] width 884 height 595
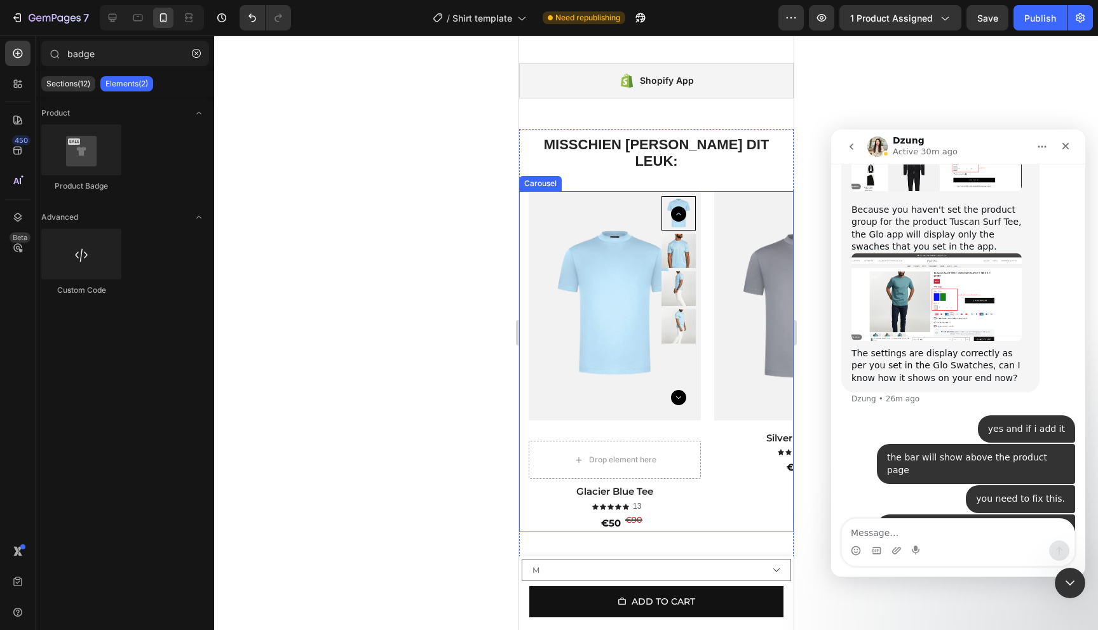
click at [466, 404] on div at bounding box center [656, 333] width 884 height 595
click at [614, 252] on img at bounding box center [614, 305] width 172 height 229
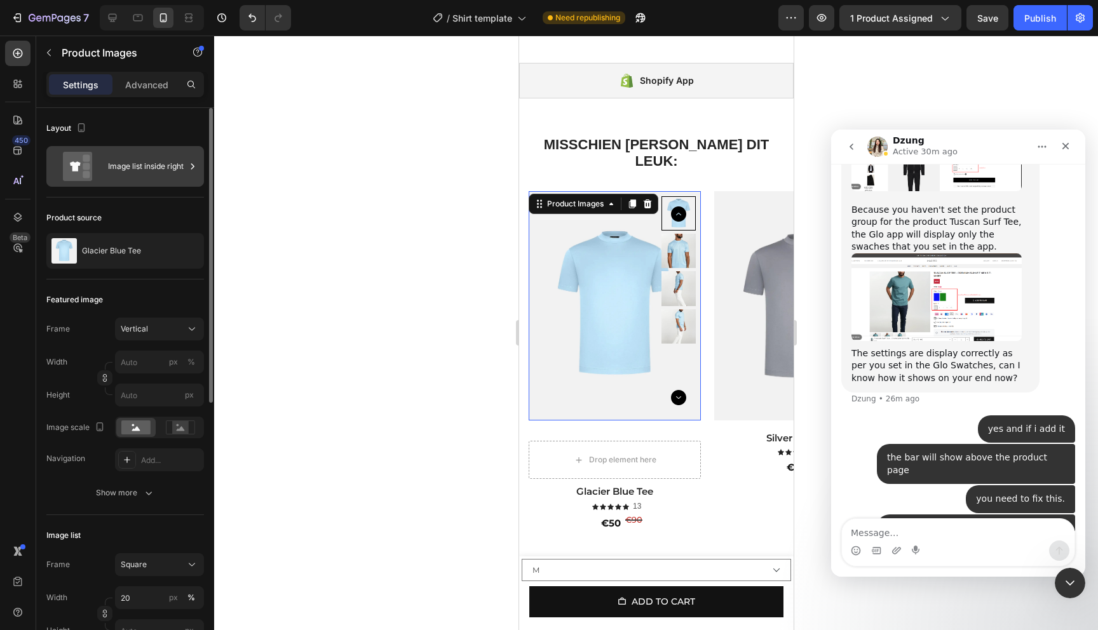
click at [160, 163] on div "Image list inside right" at bounding box center [147, 166] width 78 height 29
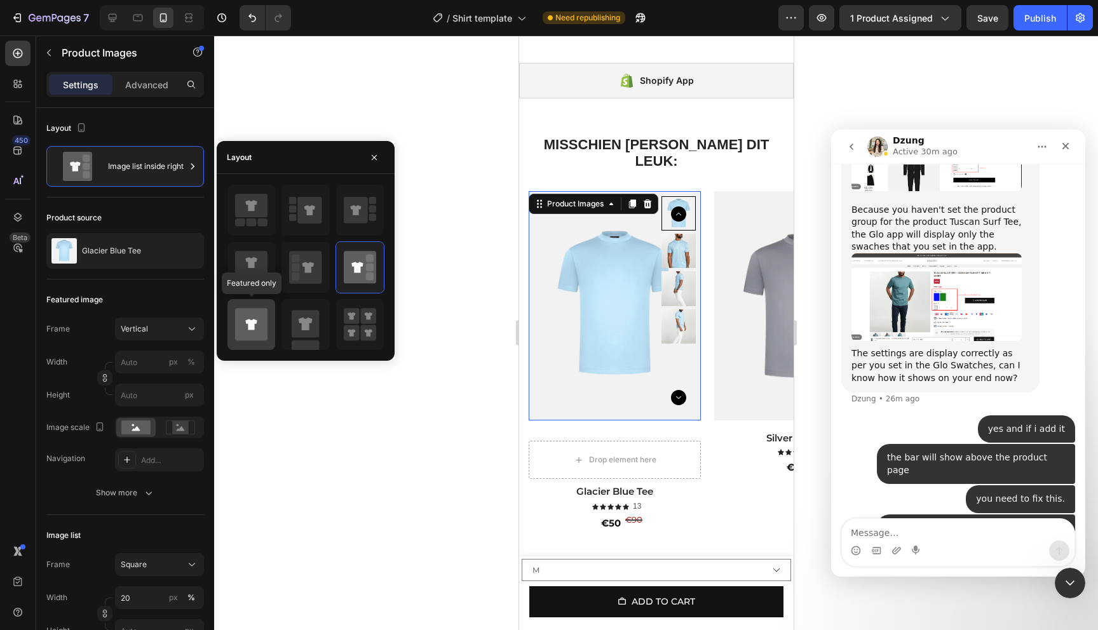
click at [256, 340] on icon at bounding box center [251, 324] width 32 height 32
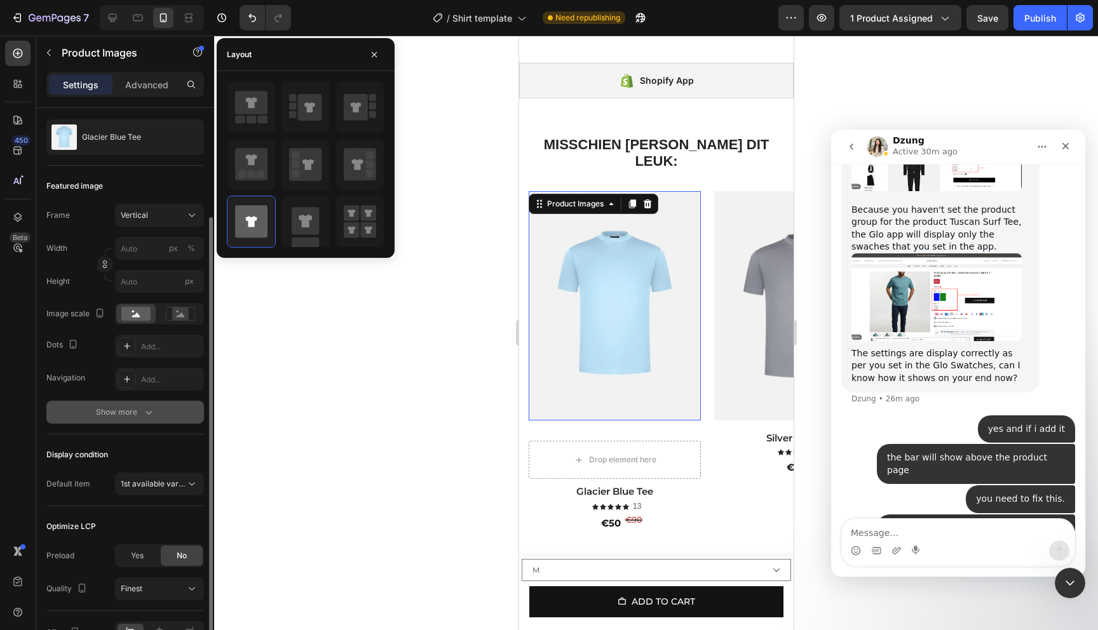
scroll to position [136, 0]
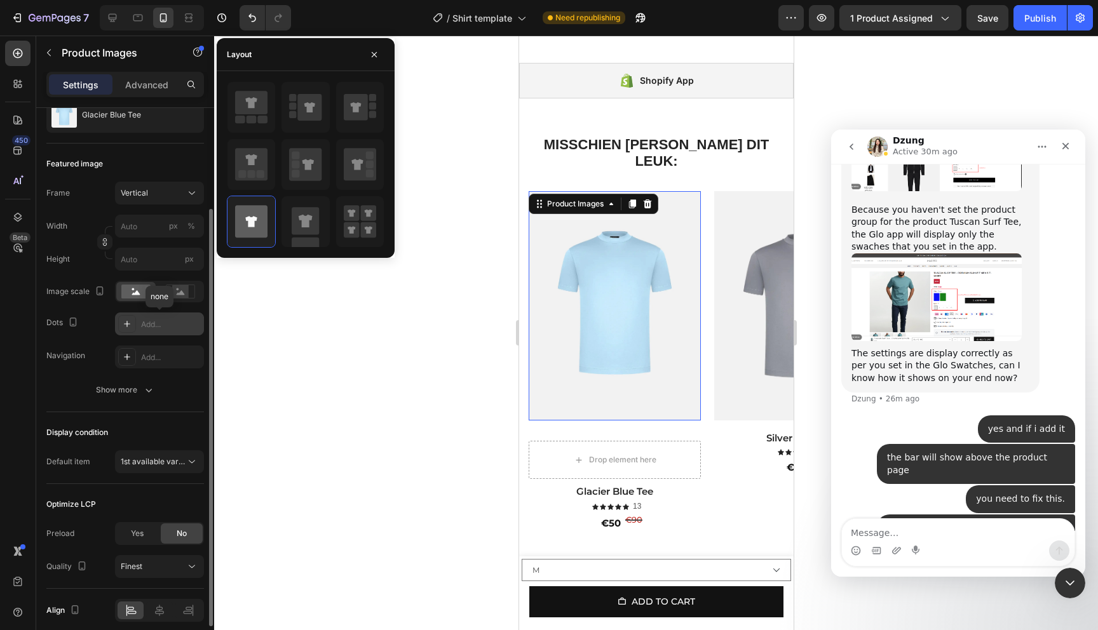
click at [166, 327] on div "Add..." at bounding box center [171, 324] width 60 height 11
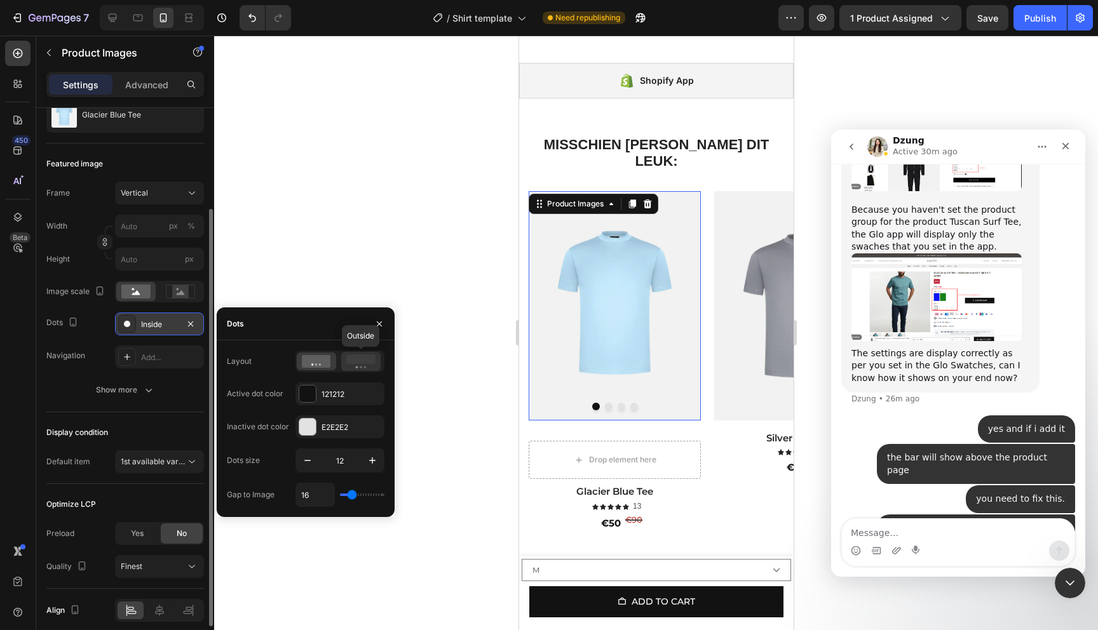
click at [356, 360] on rect at bounding box center [360, 359] width 29 height 10
click at [314, 366] on icon at bounding box center [316, 361] width 29 height 13
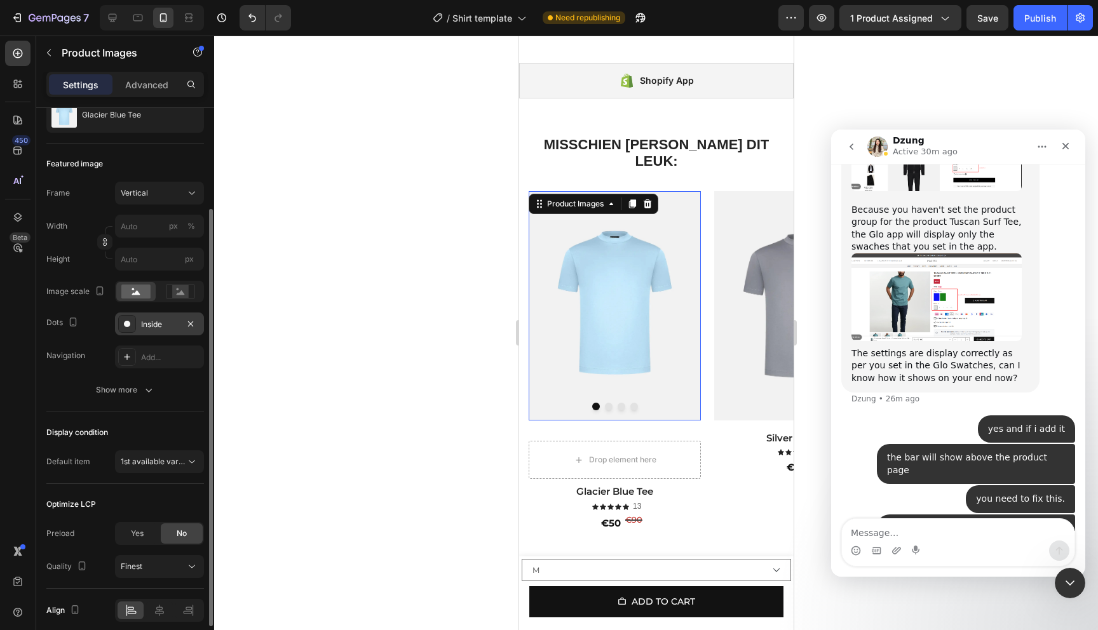
click at [415, 165] on div at bounding box center [656, 333] width 884 height 595
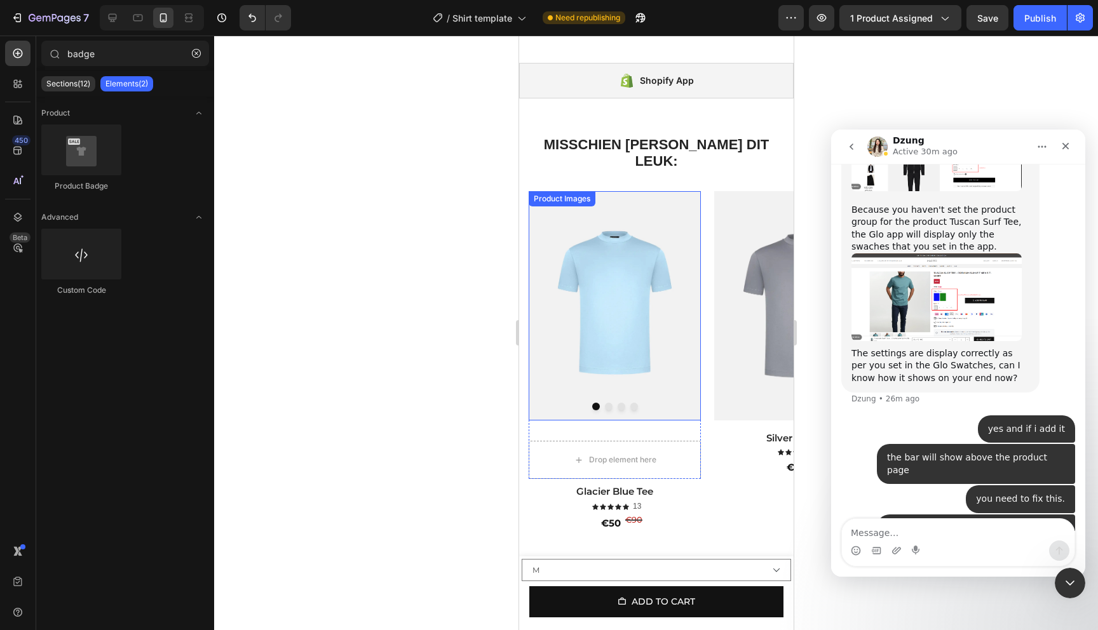
click at [656, 323] on img at bounding box center [614, 305] width 172 height 229
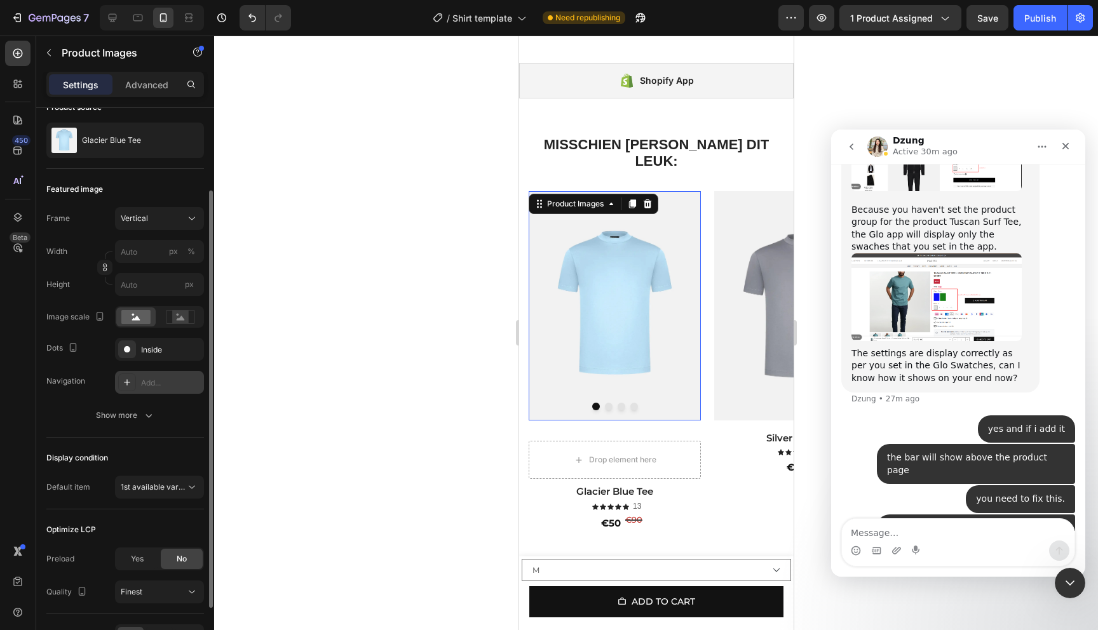
scroll to position [189, 0]
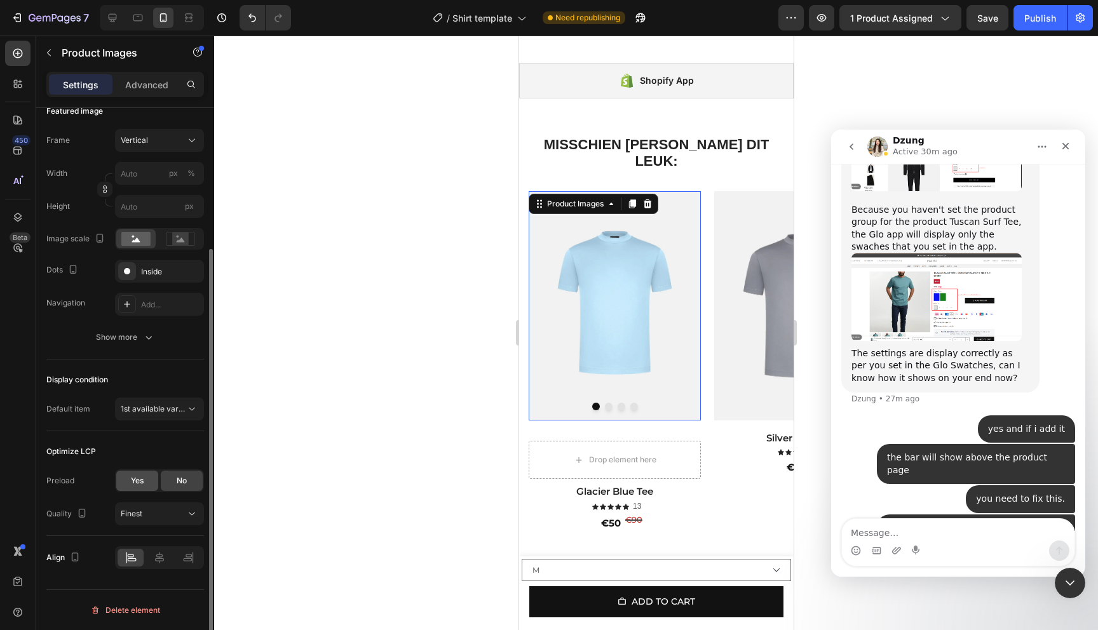
click at [124, 476] on div "Yes" at bounding box center [137, 481] width 42 height 20
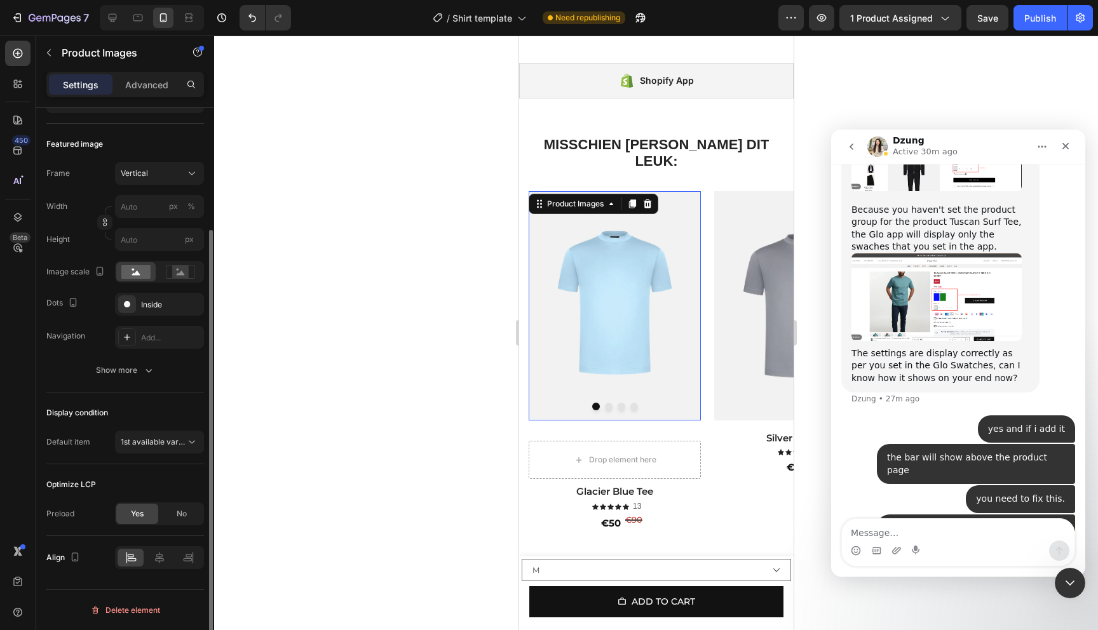
scroll to position [156, 0]
click at [189, 513] on div "No" at bounding box center [182, 514] width 42 height 20
click at [134, 517] on span "Yes" at bounding box center [137, 513] width 13 height 11
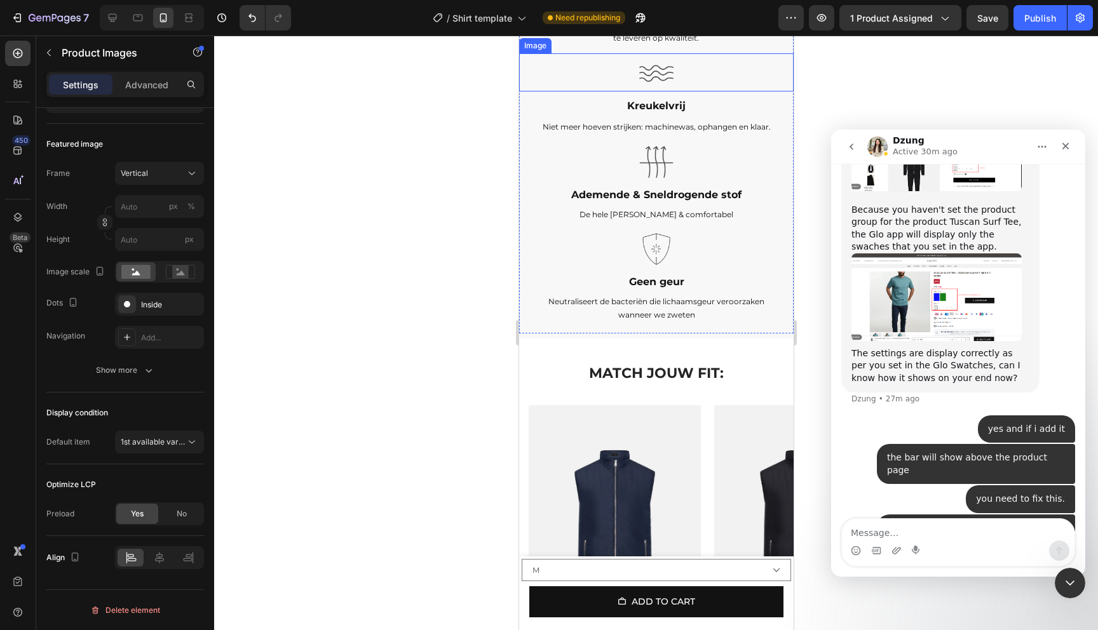
scroll to position [2070, 0]
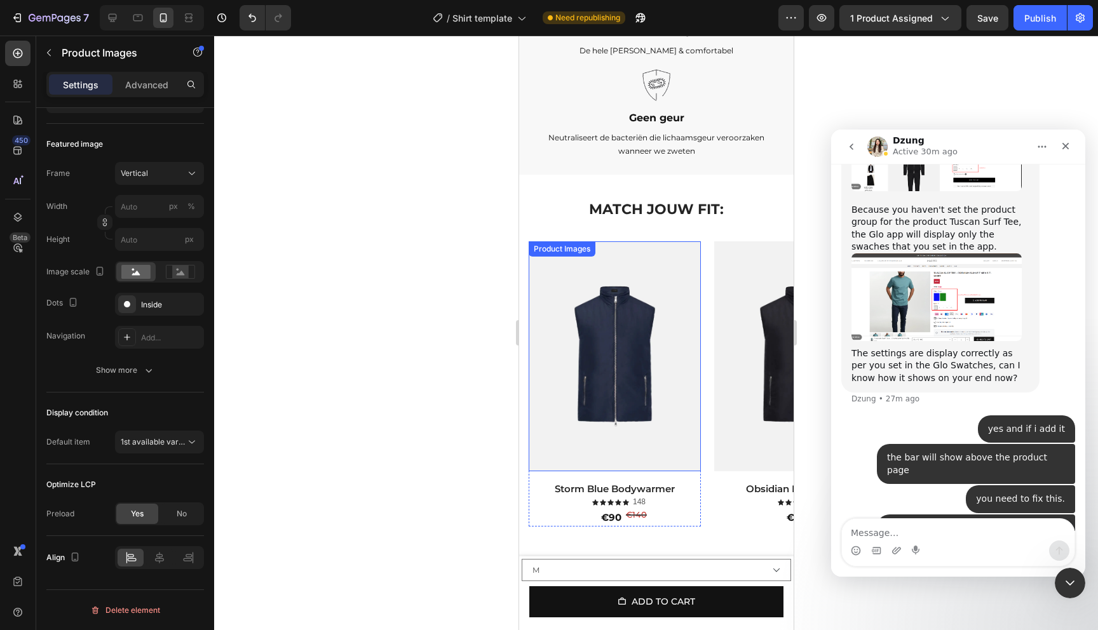
click at [607, 316] on img at bounding box center [614, 355] width 172 height 229
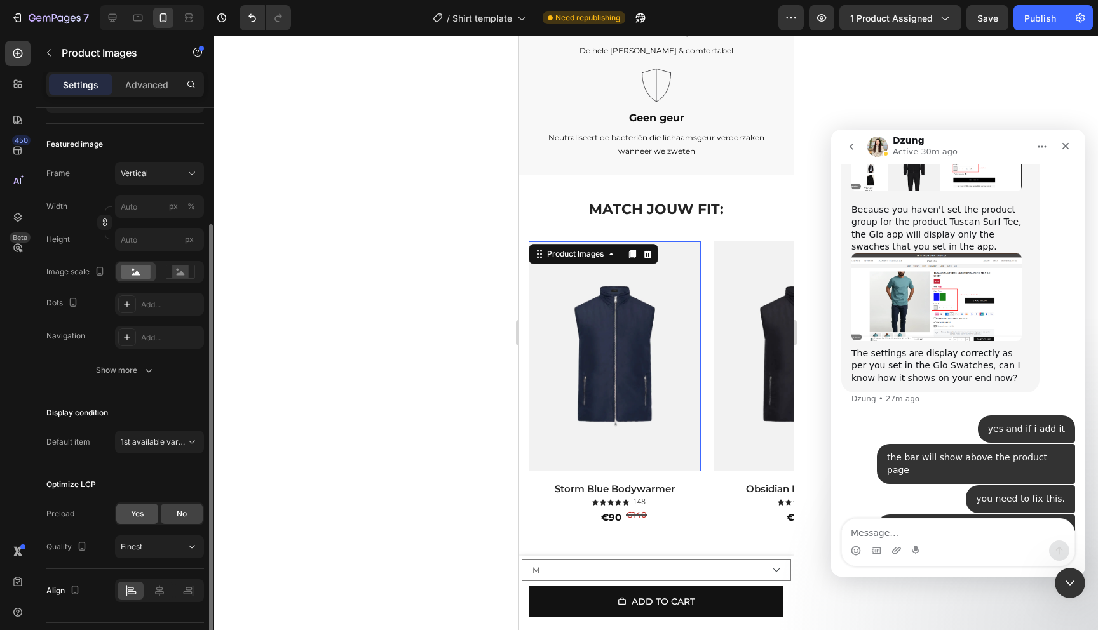
click at [139, 513] on span "Yes" at bounding box center [137, 513] width 13 height 11
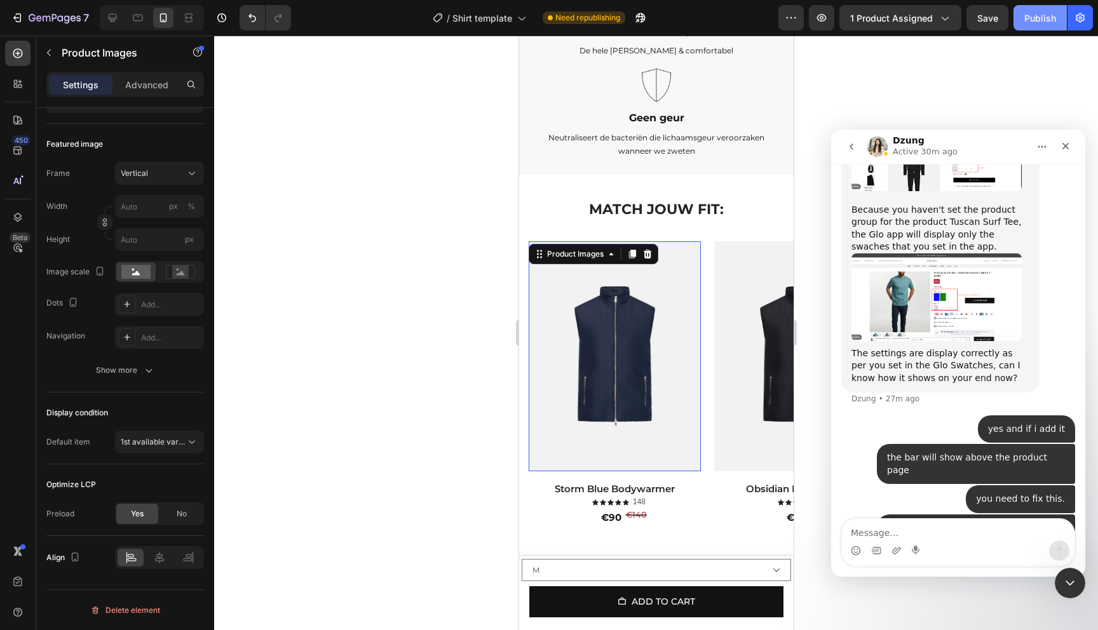
click at [1025, 19] on div "Publish" at bounding box center [1040, 17] width 32 height 13
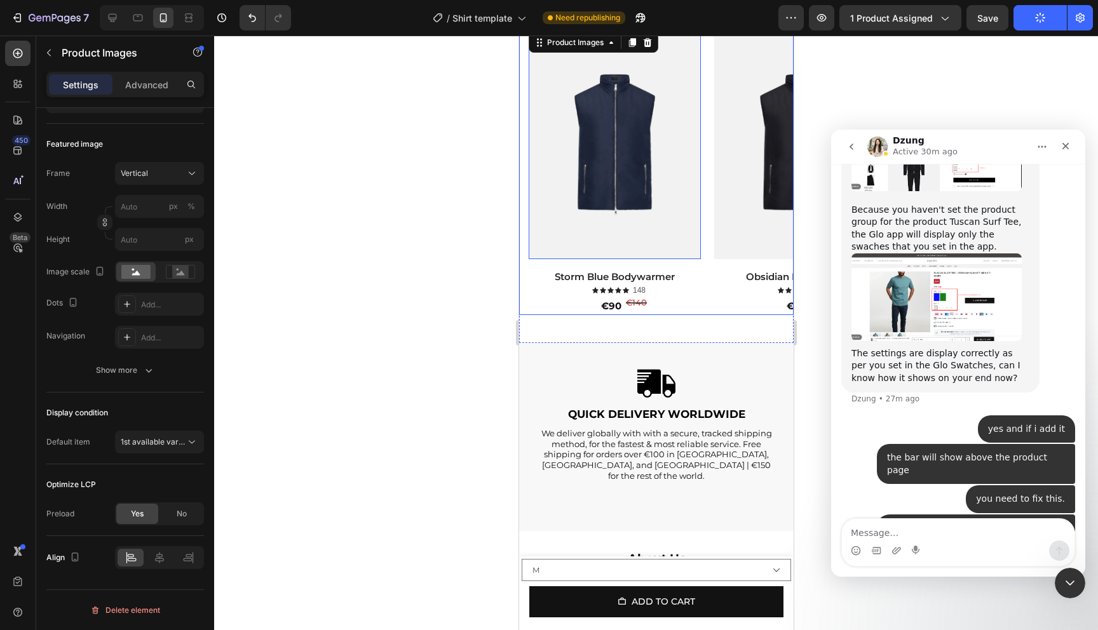
scroll to position [2816, 0]
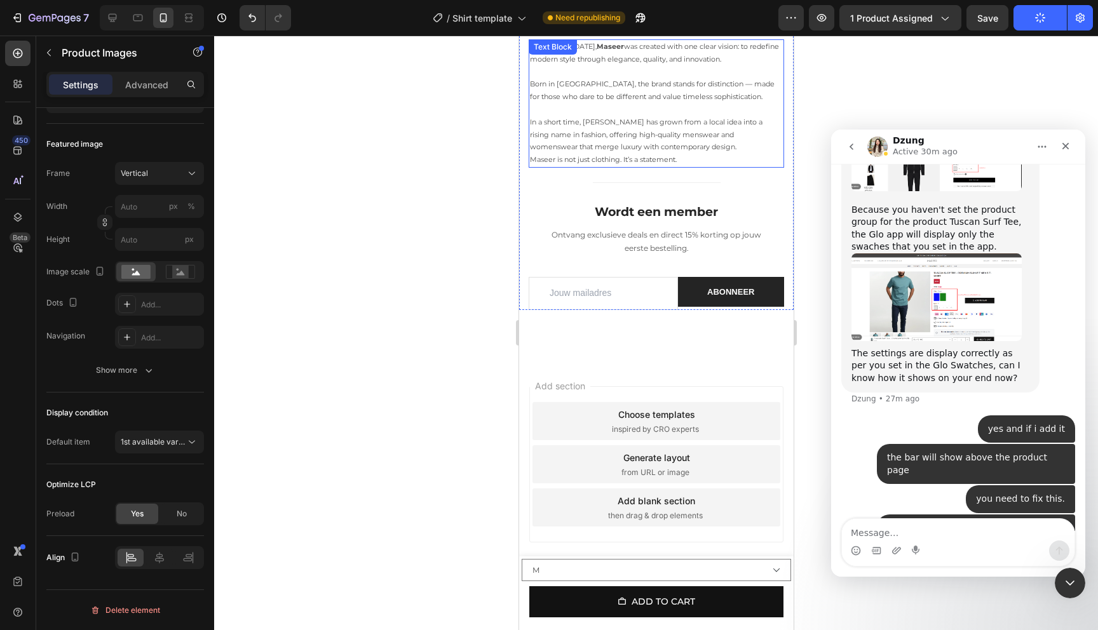
click at [617, 113] on p at bounding box center [655, 110] width 253 height 13
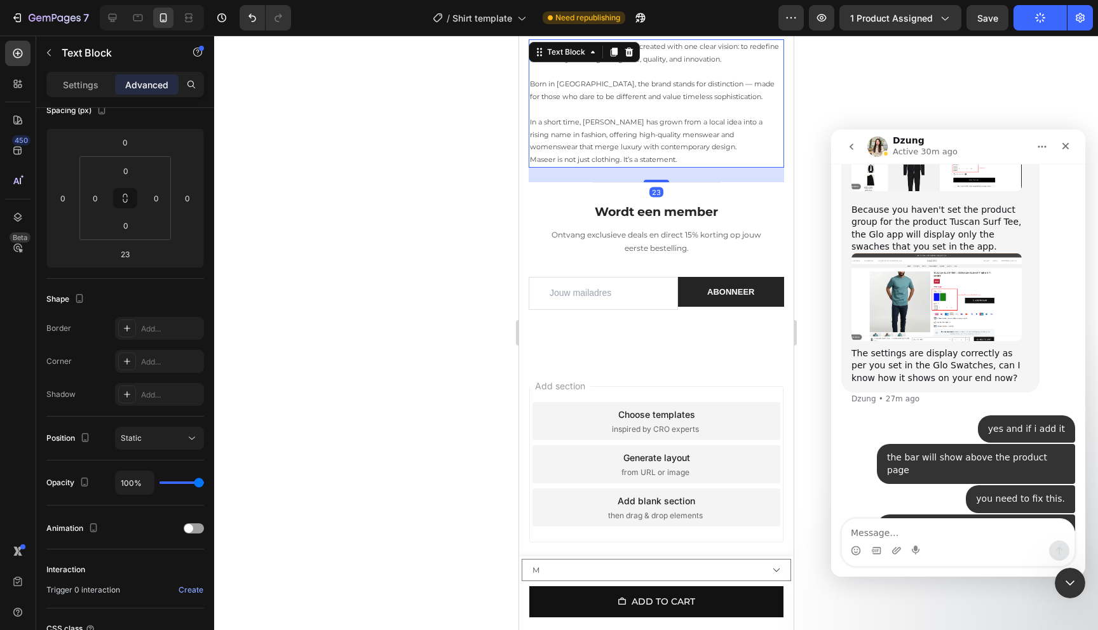
scroll to position [0, 0]
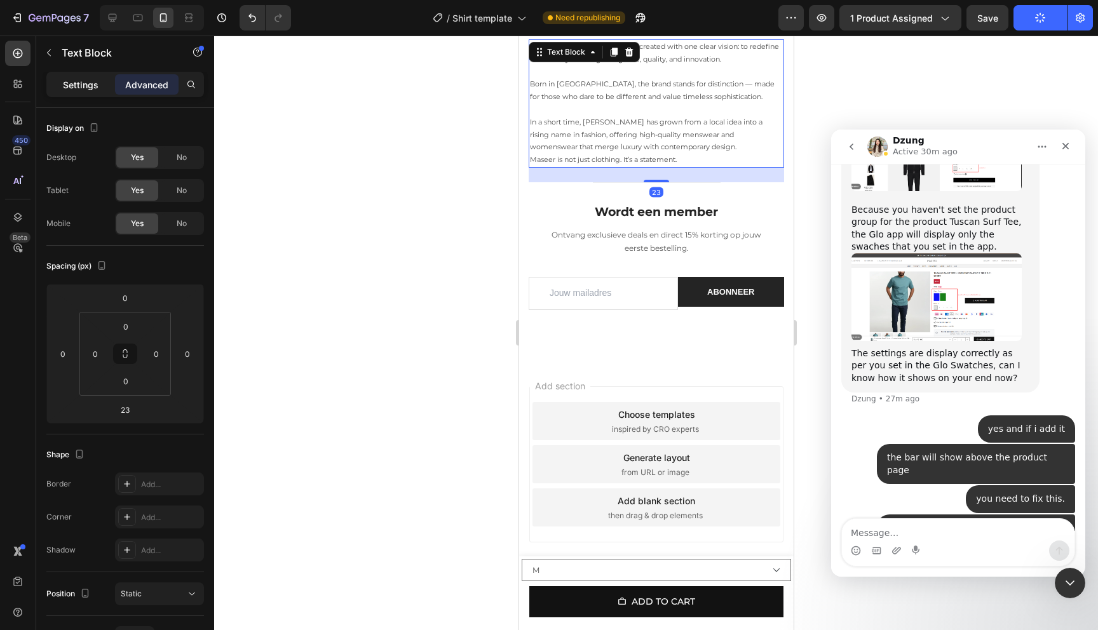
click at [91, 85] on p "Settings" at bounding box center [81, 84] width 36 height 13
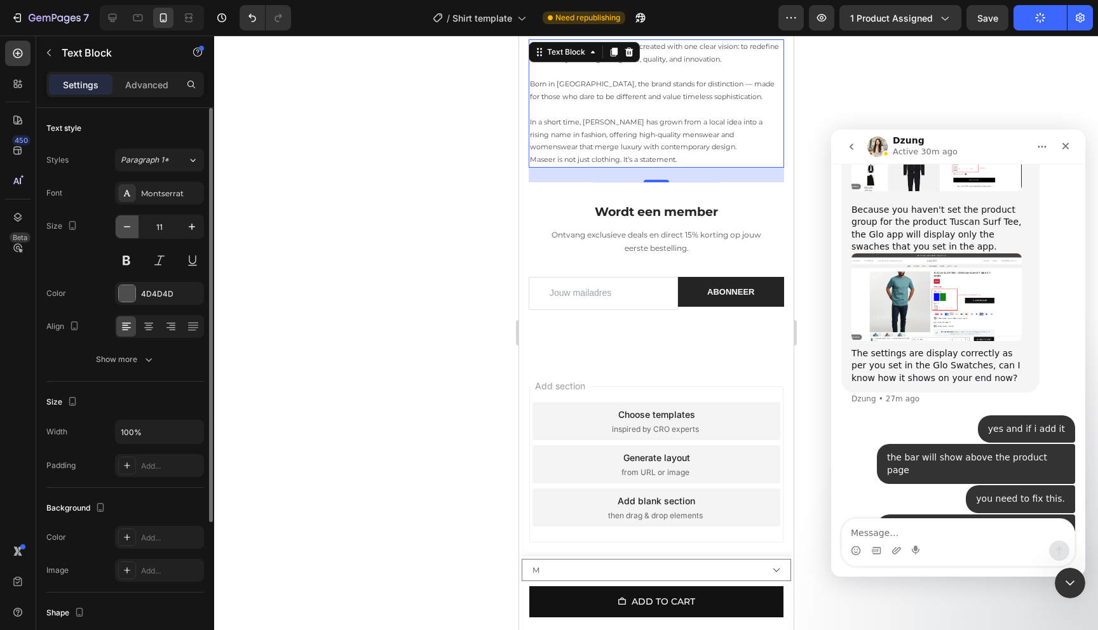
click at [128, 228] on icon "button" at bounding box center [127, 226] width 13 height 13
type input "10"
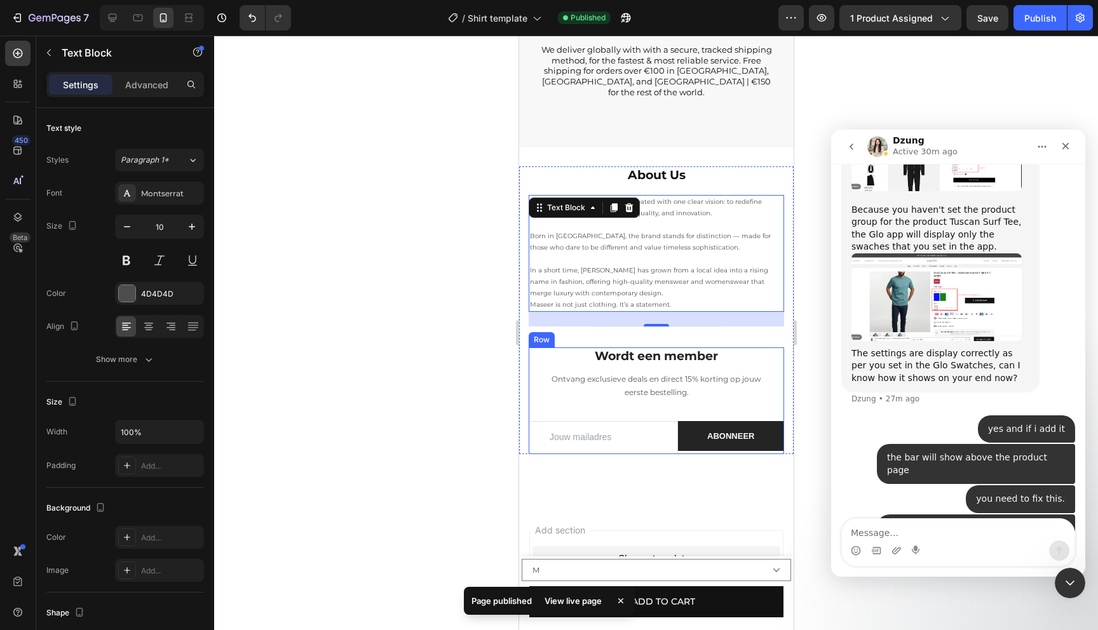
scroll to position [2666, 0]
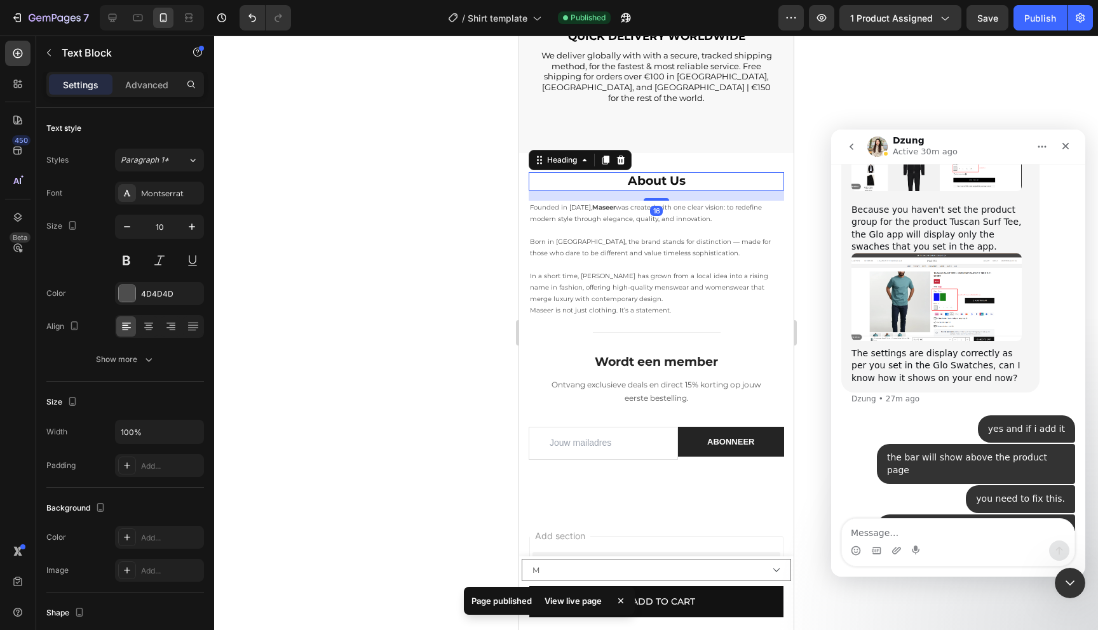
click at [754, 179] on div "About Us Heading 16" at bounding box center [655, 181] width 255 height 18
click at [732, 172] on h2 "About Us" at bounding box center [655, 181] width 255 height 18
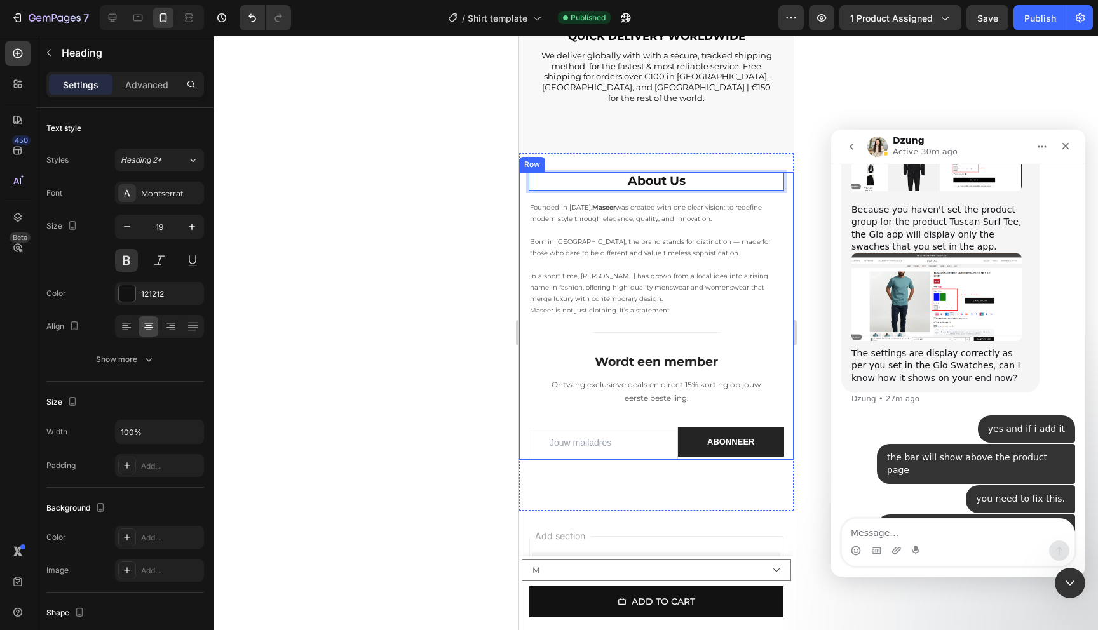
scroll to position [2769, 0]
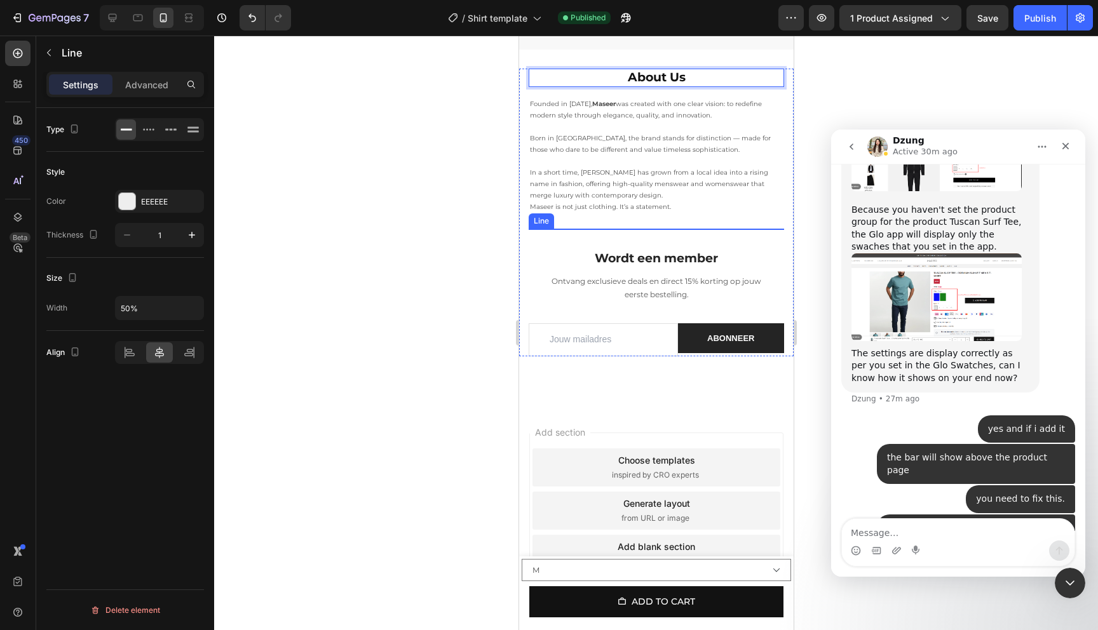
click at [639, 229] on div at bounding box center [656, 229] width 128 height 1
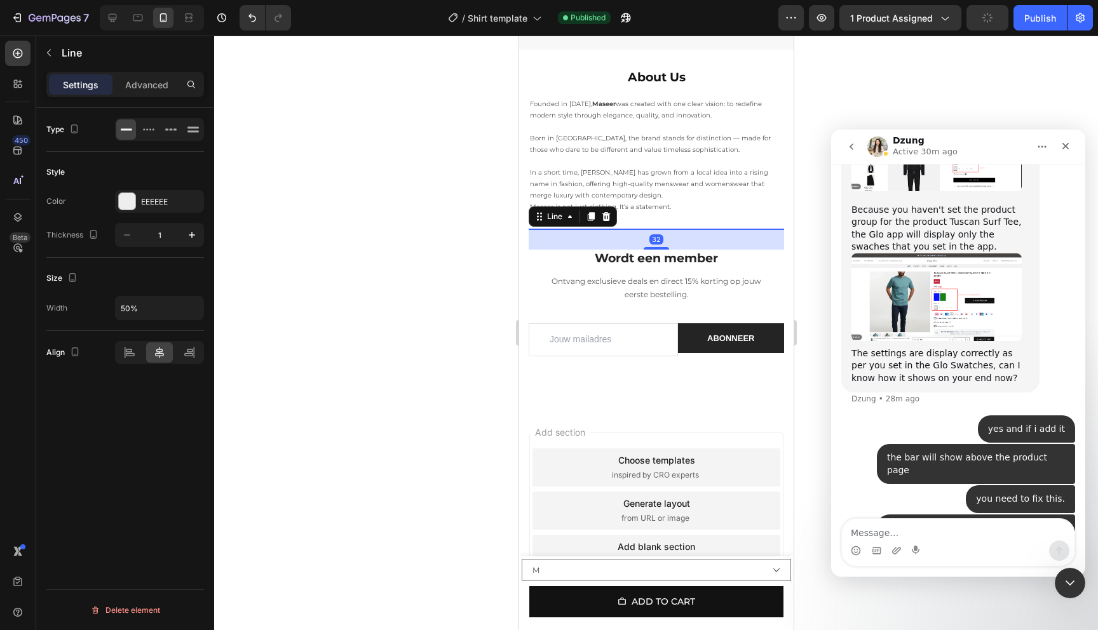
click at [3, 91] on div "450 Beta" at bounding box center [18, 333] width 36 height 595
click at [8, 91] on div at bounding box center [17, 83] width 25 height 25
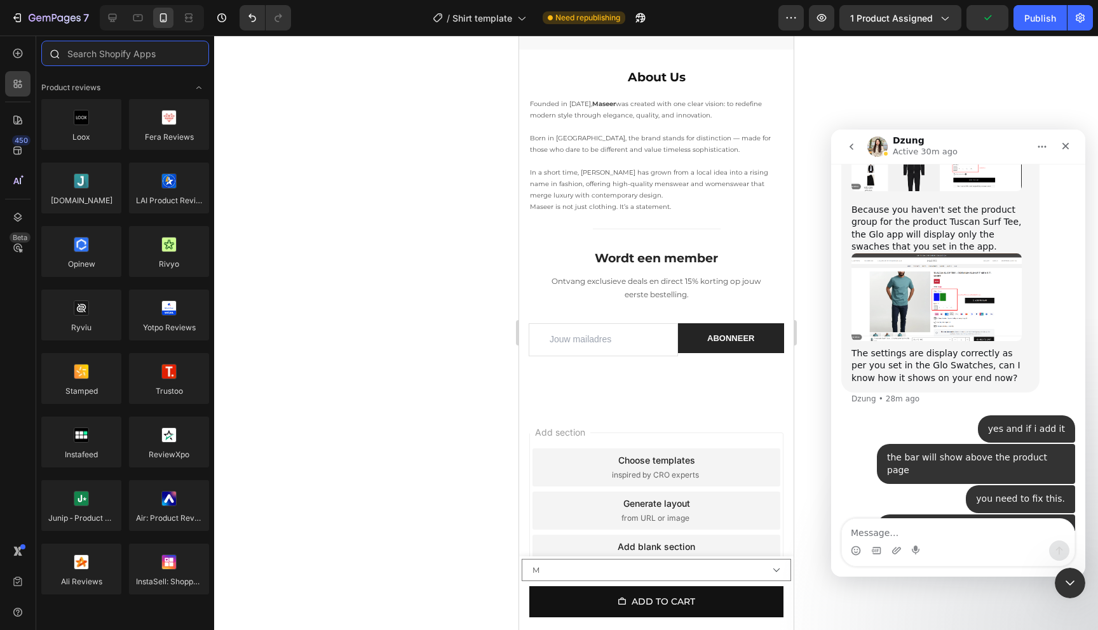
click at [138, 65] on input "text" at bounding box center [125, 53] width 168 height 25
click at [15, 47] on icon at bounding box center [17, 53] width 13 height 13
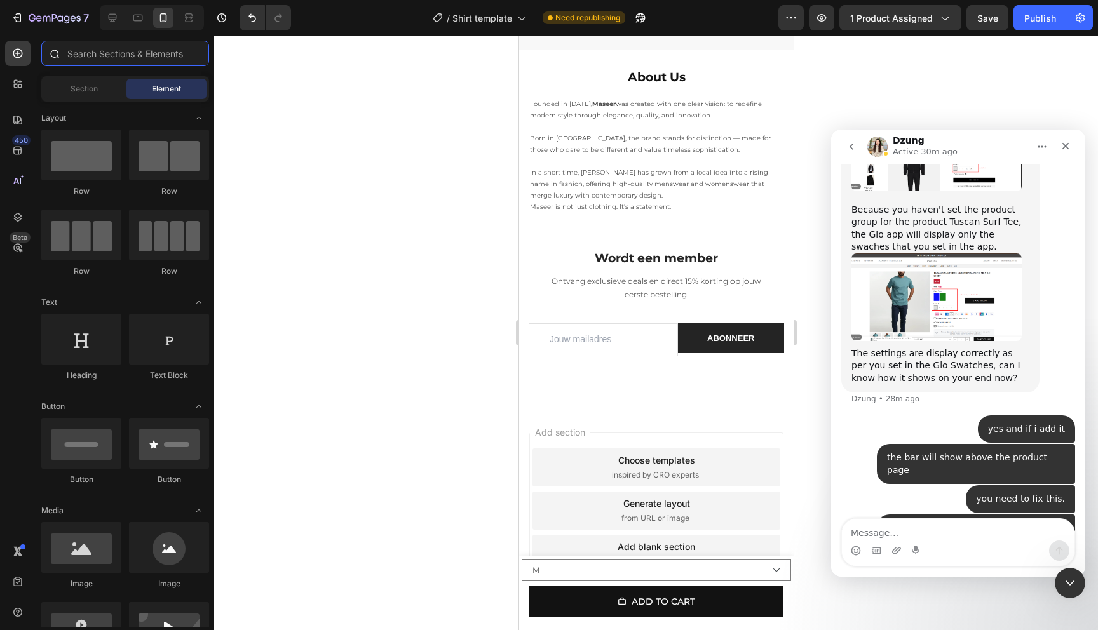
click at [177, 46] on input "text" at bounding box center [125, 53] width 168 height 25
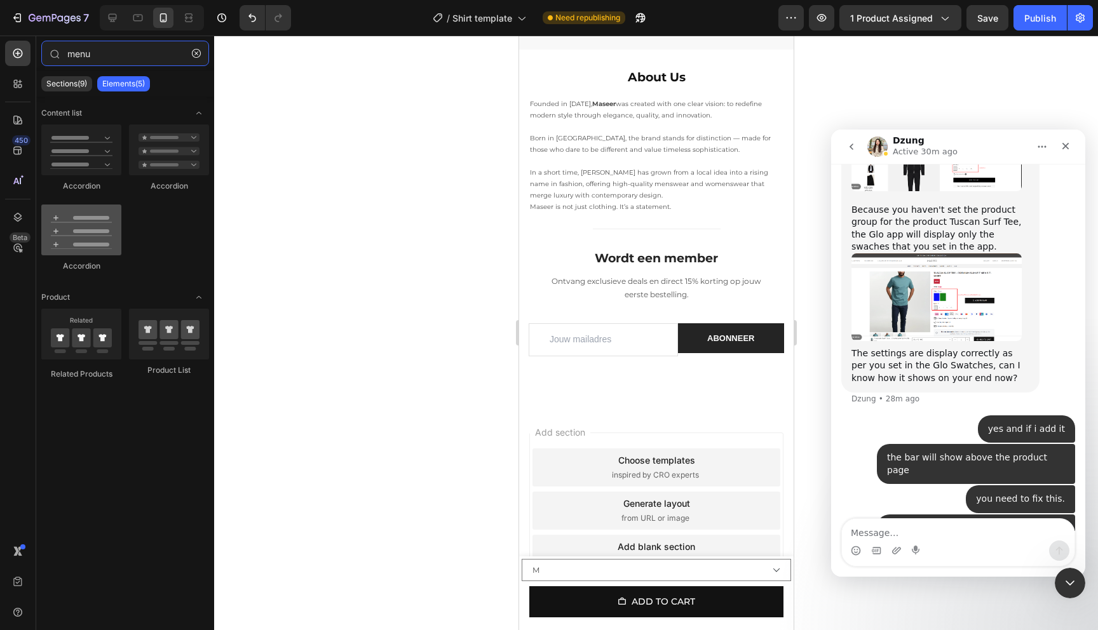
type input "menu"
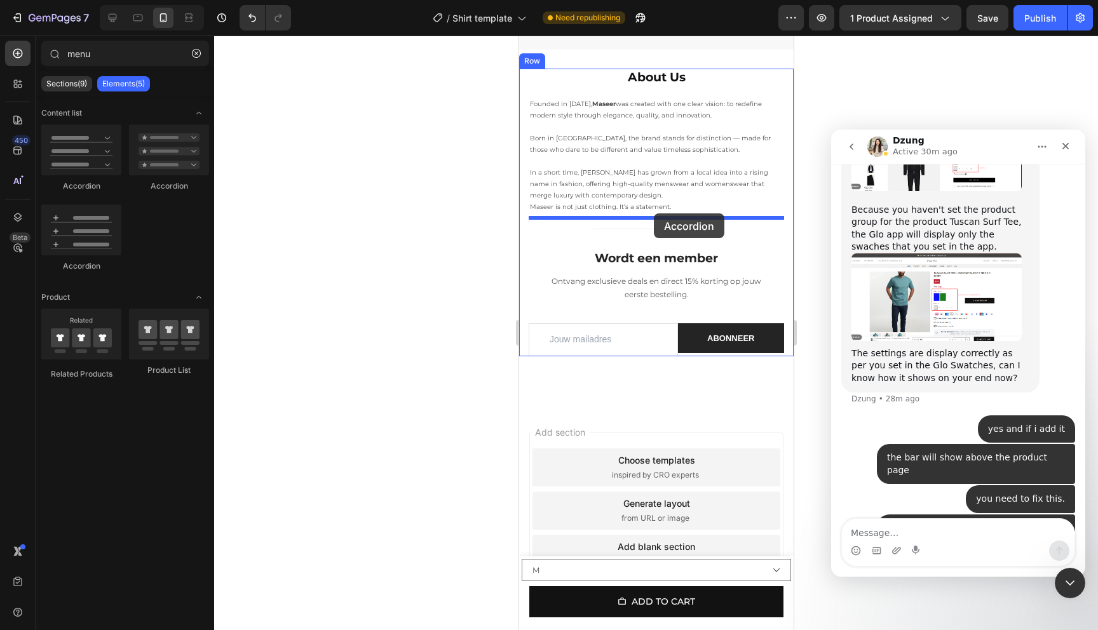
drag, startPoint x: 591, startPoint y: 267, endPoint x: 652, endPoint y: 213, distance: 81.0
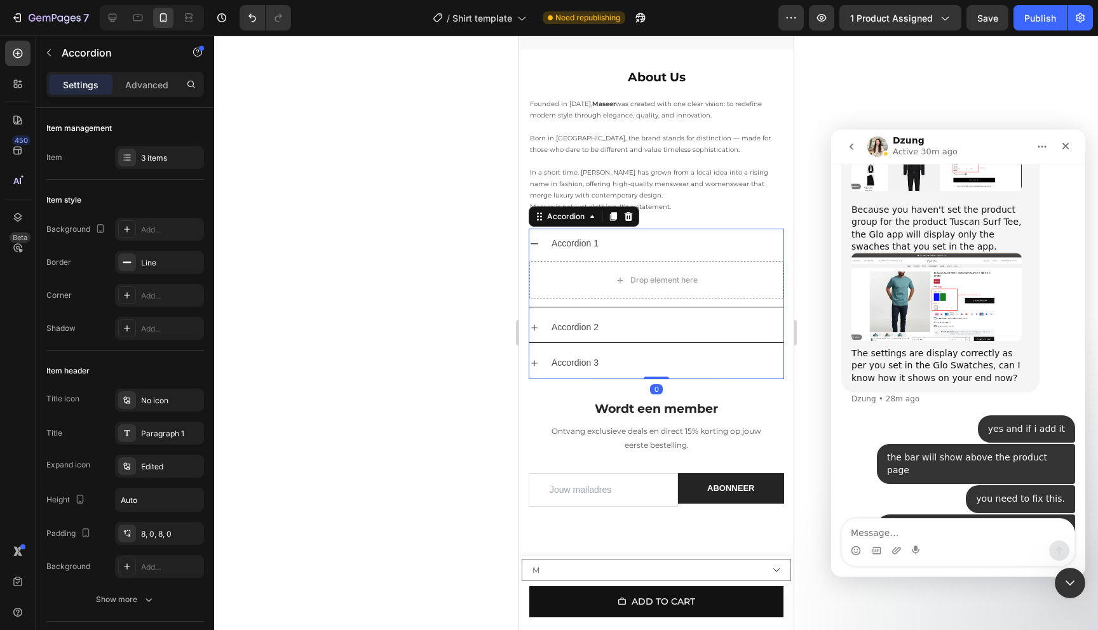
click at [582, 234] on div "Accordion 1" at bounding box center [574, 244] width 51 height 20
click at [586, 236] on p "Accordion 1" at bounding box center [574, 244] width 47 height 16
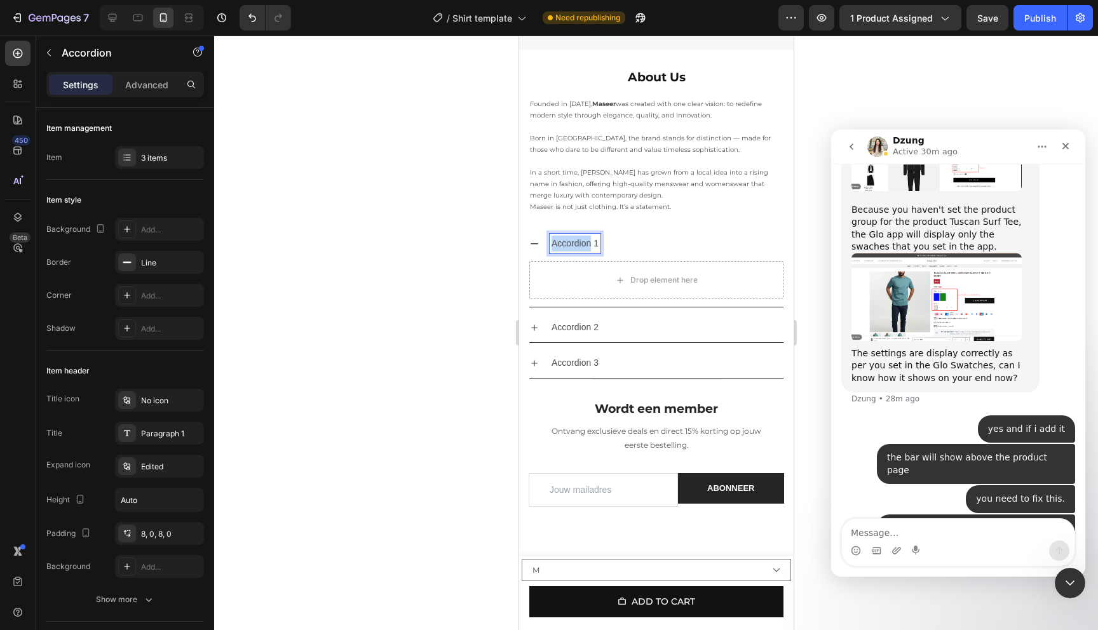
click at [586, 236] on p "Accordion 1" at bounding box center [574, 244] width 47 height 16
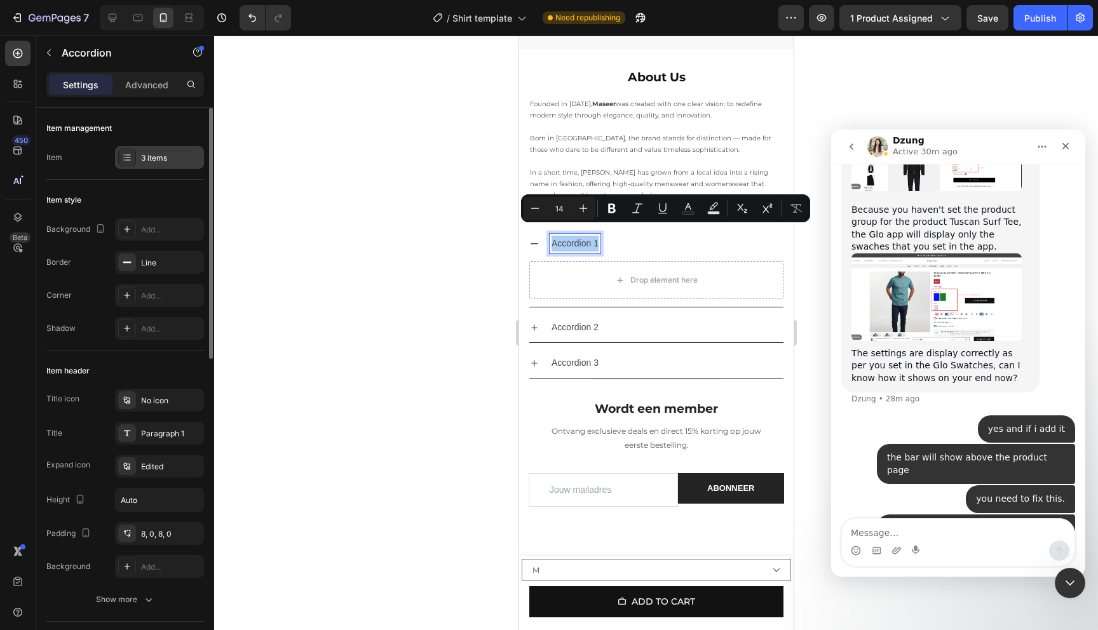
click at [158, 158] on div "3 items" at bounding box center [171, 157] width 60 height 11
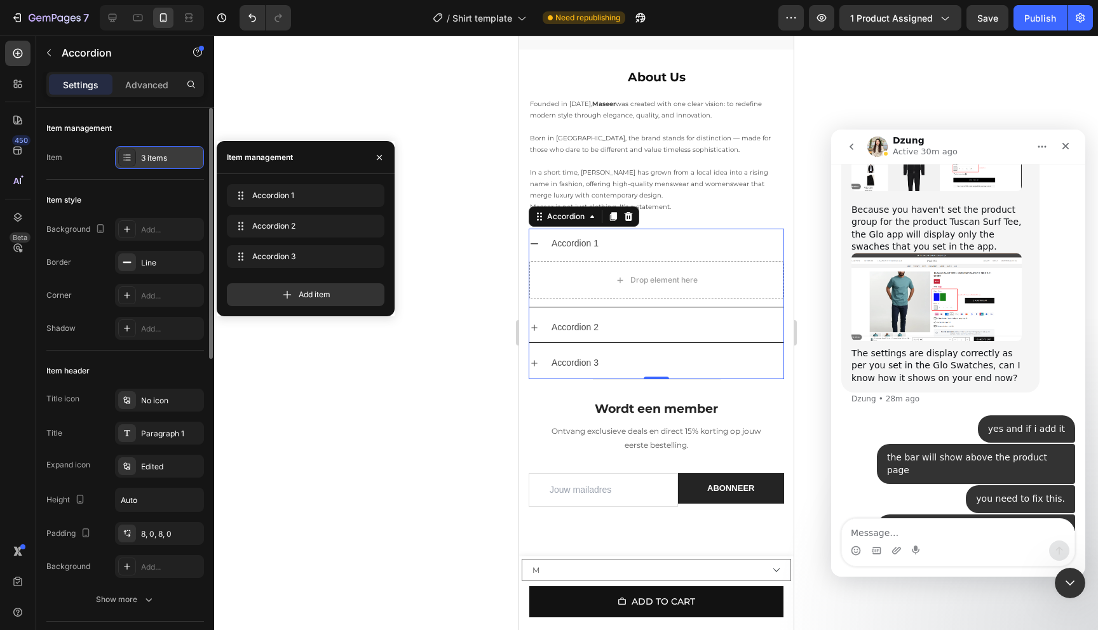
click at [158, 158] on div "3 items" at bounding box center [171, 157] width 60 height 11
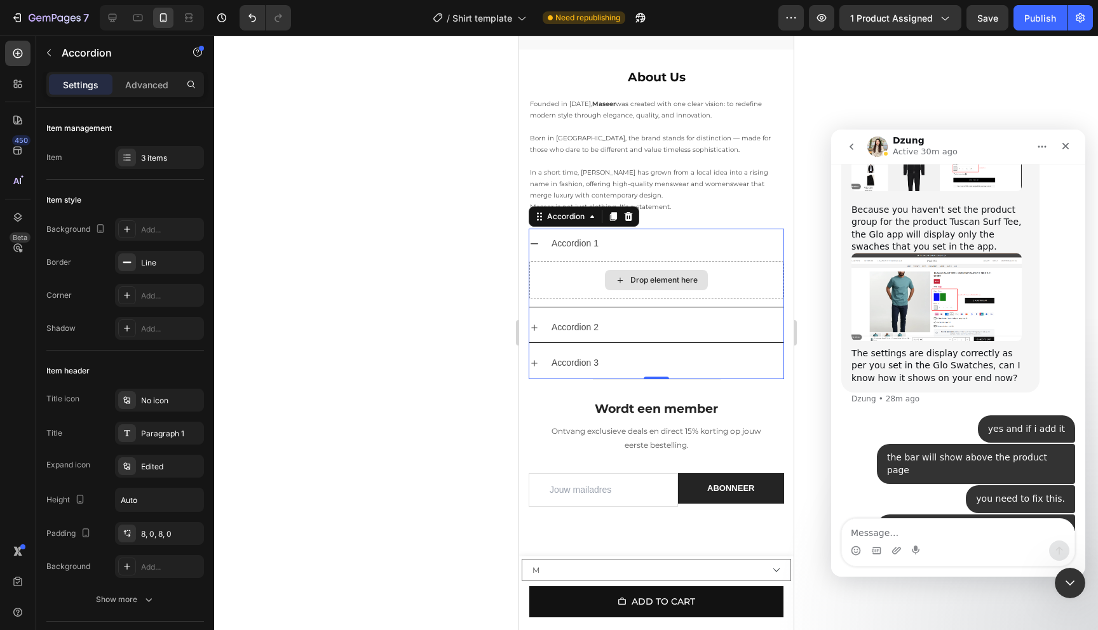
click at [663, 275] on div "Drop element here" at bounding box center [663, 280] width 67 height 10
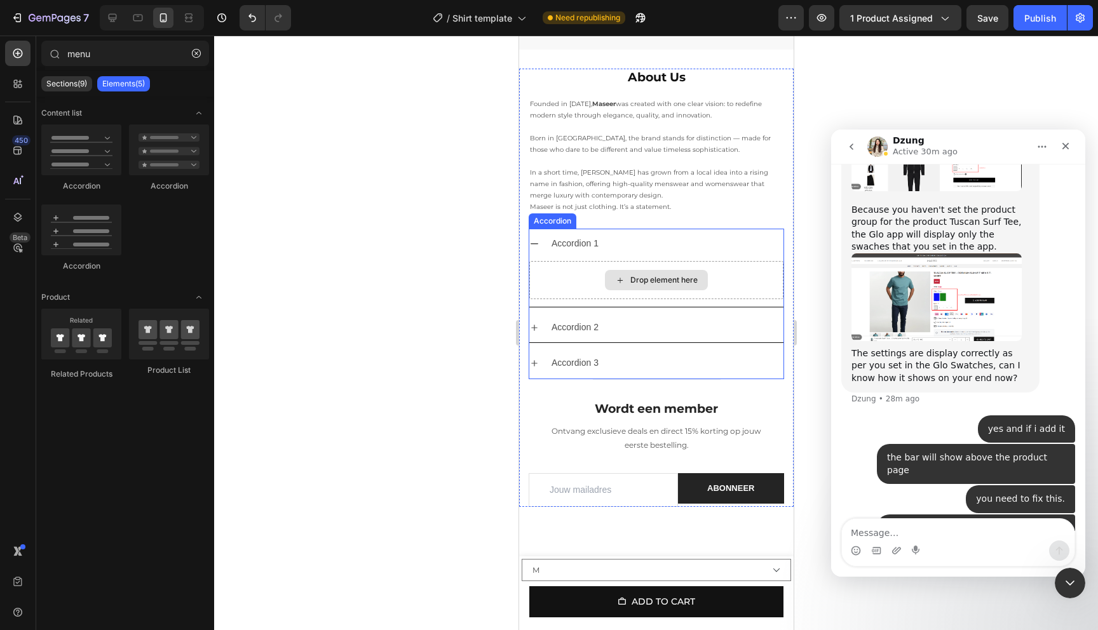
click at [640, 275] on div "Drop element here" at bounding box center [663, 280] width 67 height 10
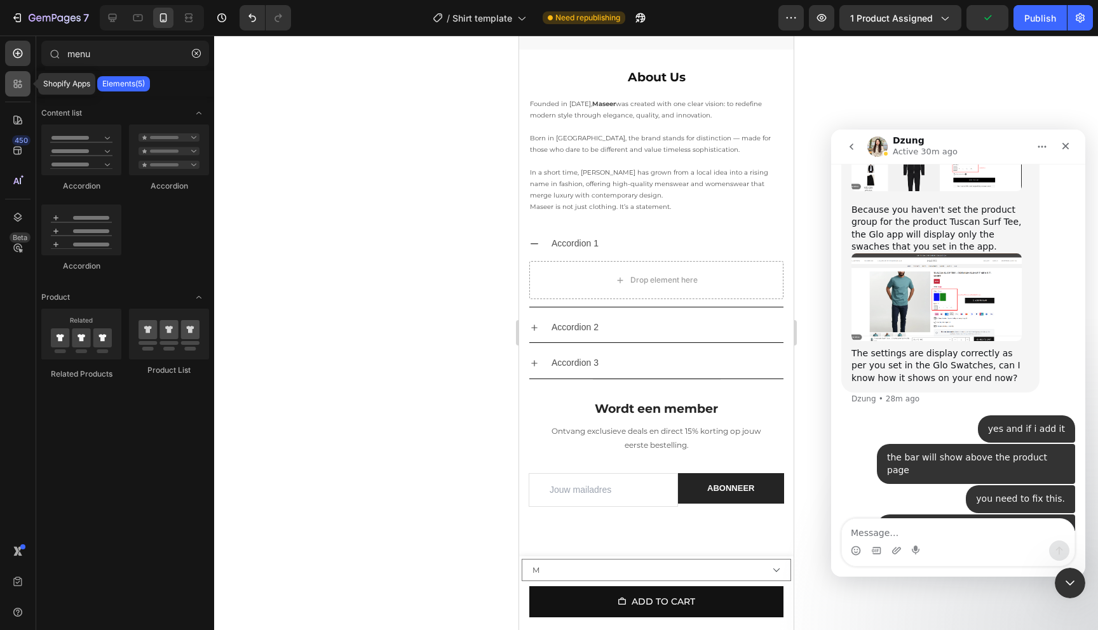
click at [22, 83] on icon at bounding box center [17, 84] width 13 height 13
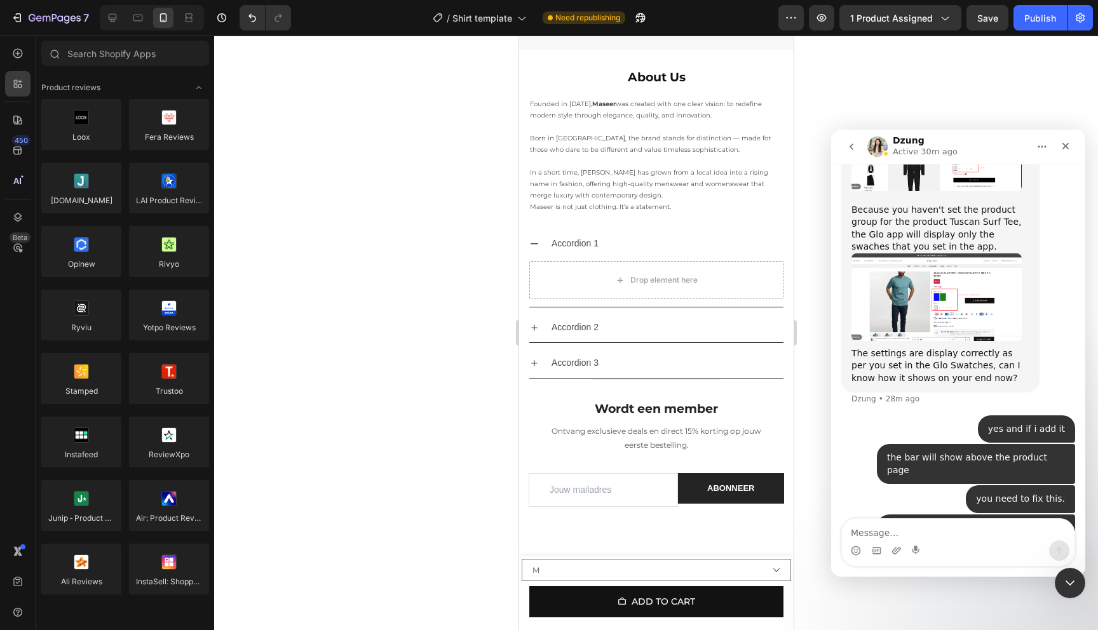
click at [6, 36] on div "450 Beta" at bounding box center [18, 333] width 36 height 595
click at [6, 67] on div "Elements 450 Beta" at bounding box center [17, 290] width 25 height 498
click at [8, 64] on div at bounding box center [17, 53] width 25 height 25
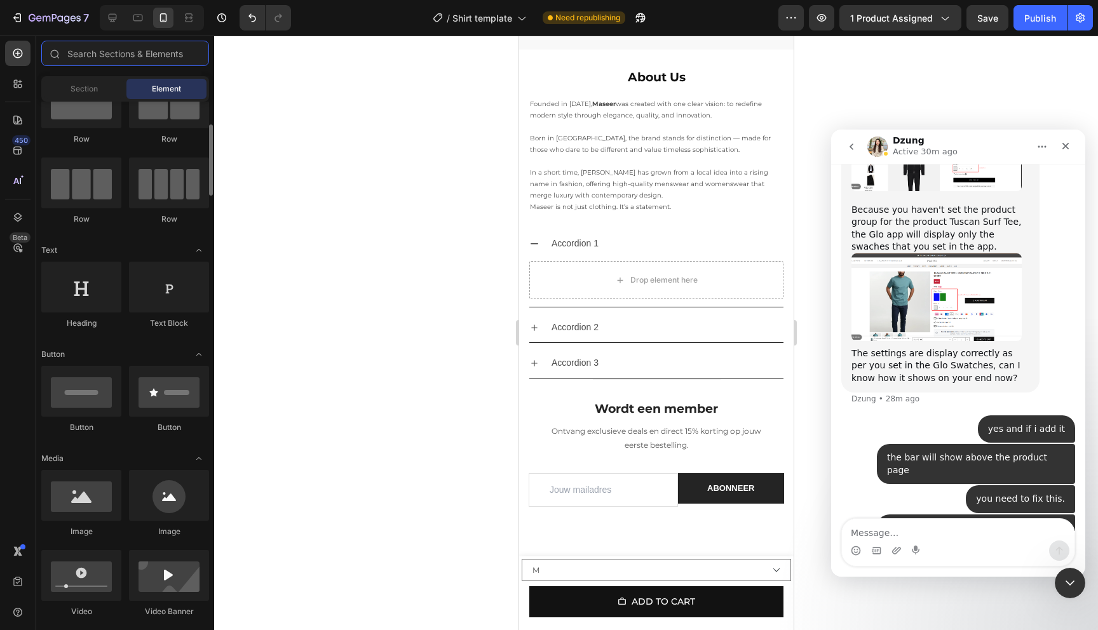
scroll to position [76, 0]
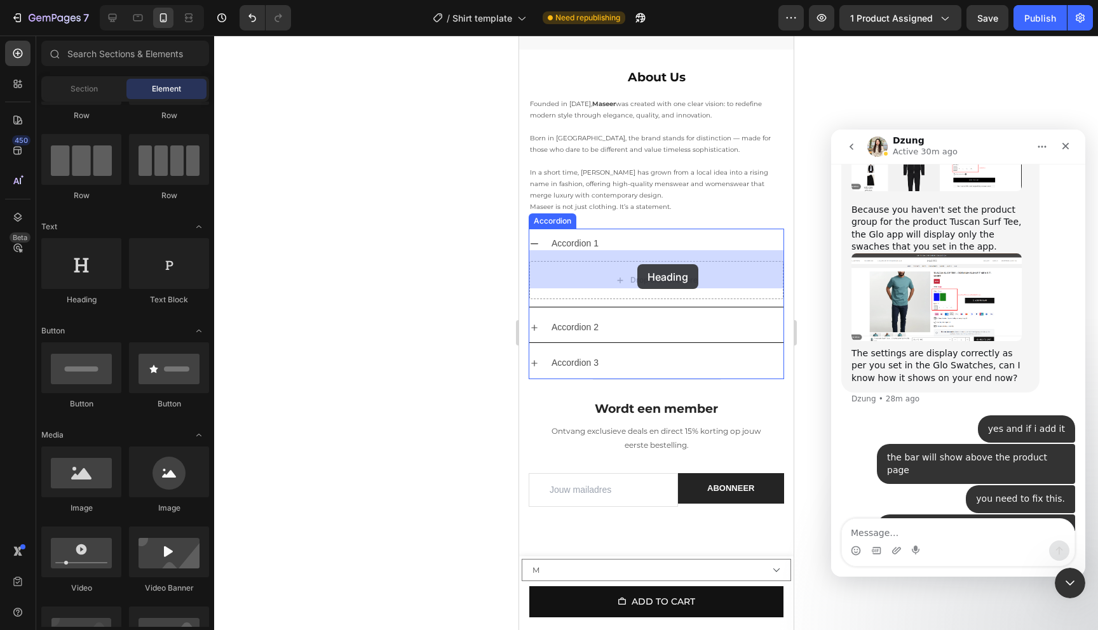
drag, startPoint x: 606, startPoint y: 312, endPoint x: 632, endPoint y: 267, distance: 51.5
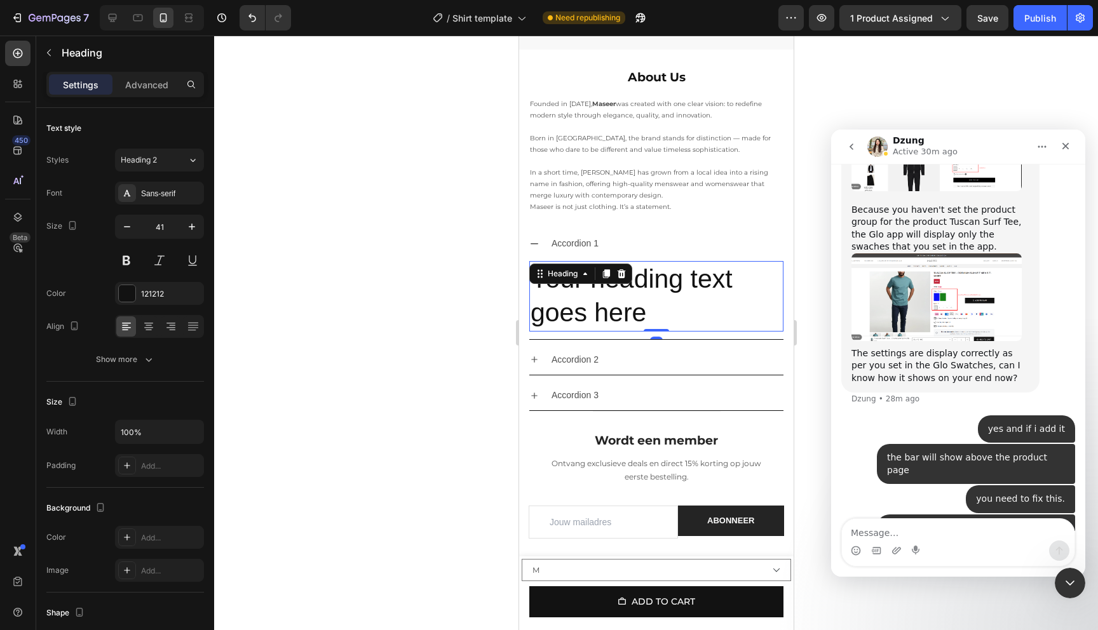
click at [647, 302] on h2 "Your heading text goes here" at bounding box center [656, 296] width 254 height 71
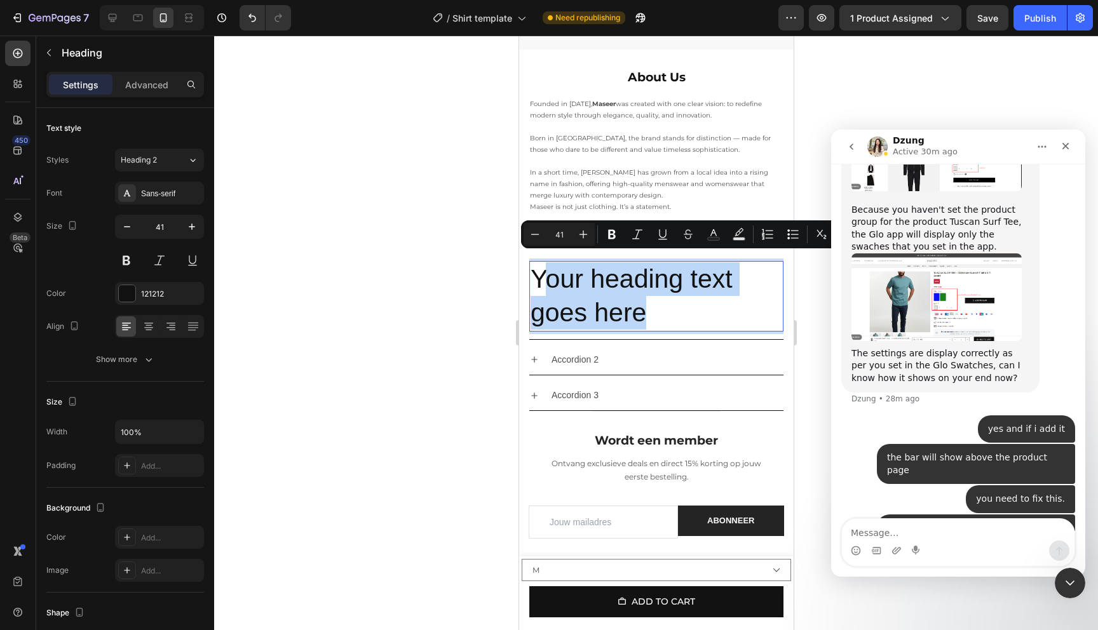
drag, startPoint x: 659, startPoint y: 302, endPoint x: 539, endPoint y: 269, distance: 123.7
click at [539, 269] on p "Your heading text goes here" at bounding box center [656, 296] width 252 height 68
click at [605, 262] on p "Your heading text goes here" at bounding box center [656, 296] width 252 height 68
click at [715, 321] on div "Your heading text goes here Heading 0" at bounding box center [656, 299] width 254 height 81
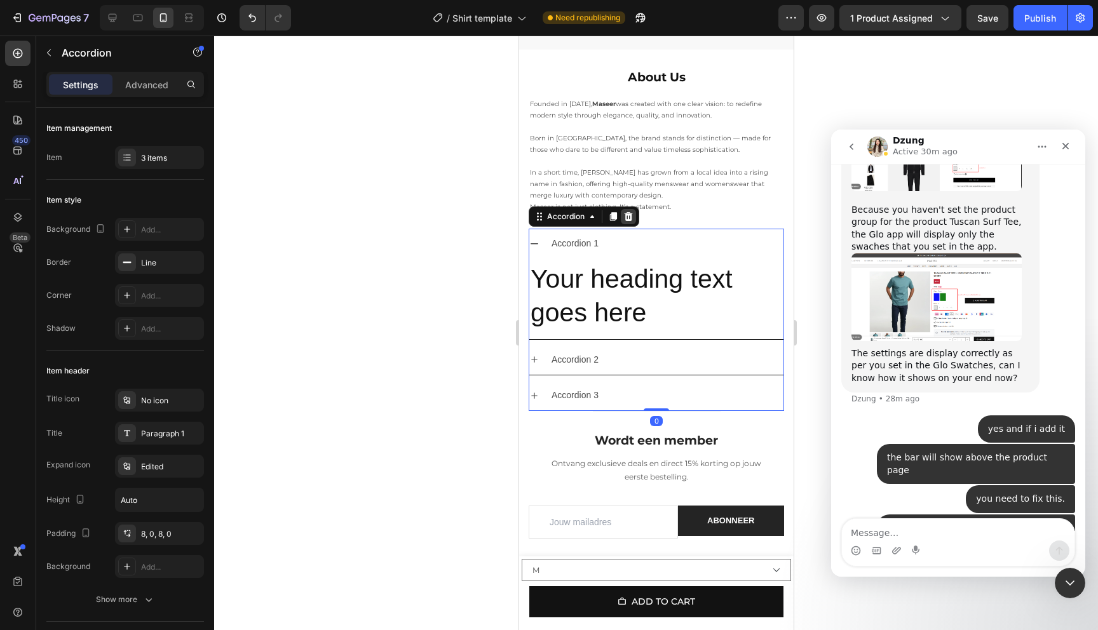
click at [631, 212] on icon at bounding box center [628, 217] width 10 height 10
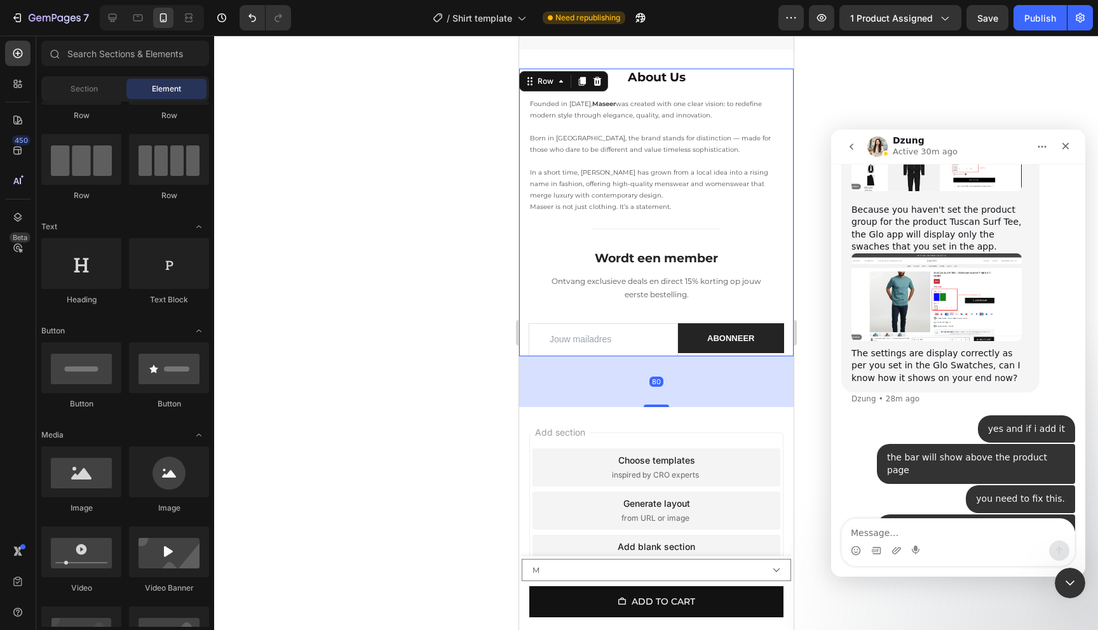
click at [605, 229] on div "Title Line Let’s Stay In Touch Heading We’ll shout you $10 off your first order…" at bounding box center [655, 293] width 255 height 128
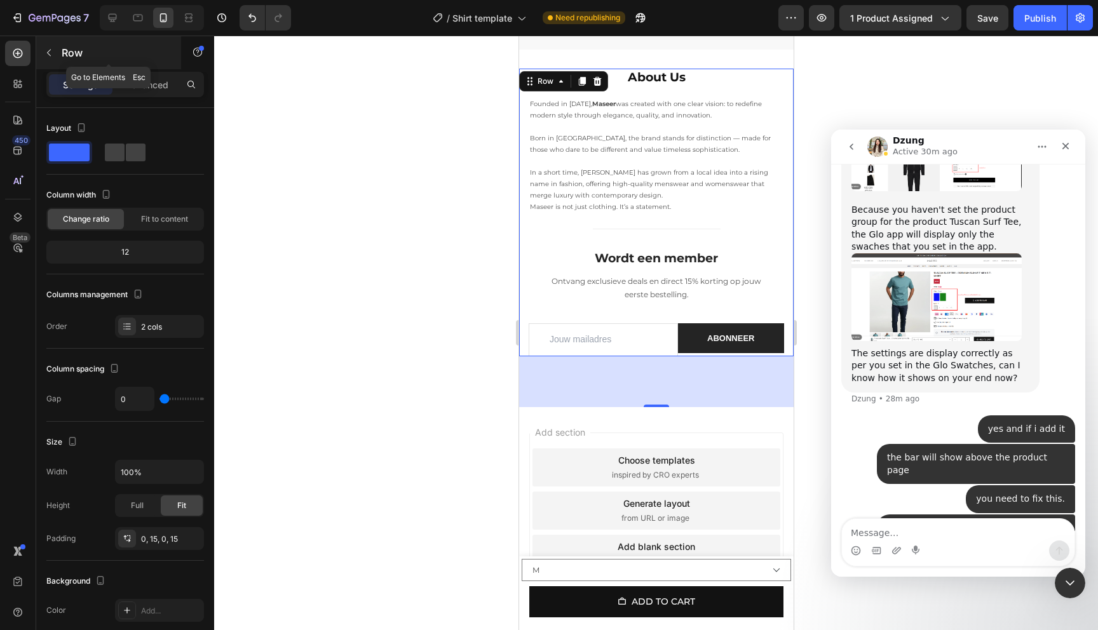
click at [46, 50] on icon "button" at bounding box center [49, 53] width 10 height 10
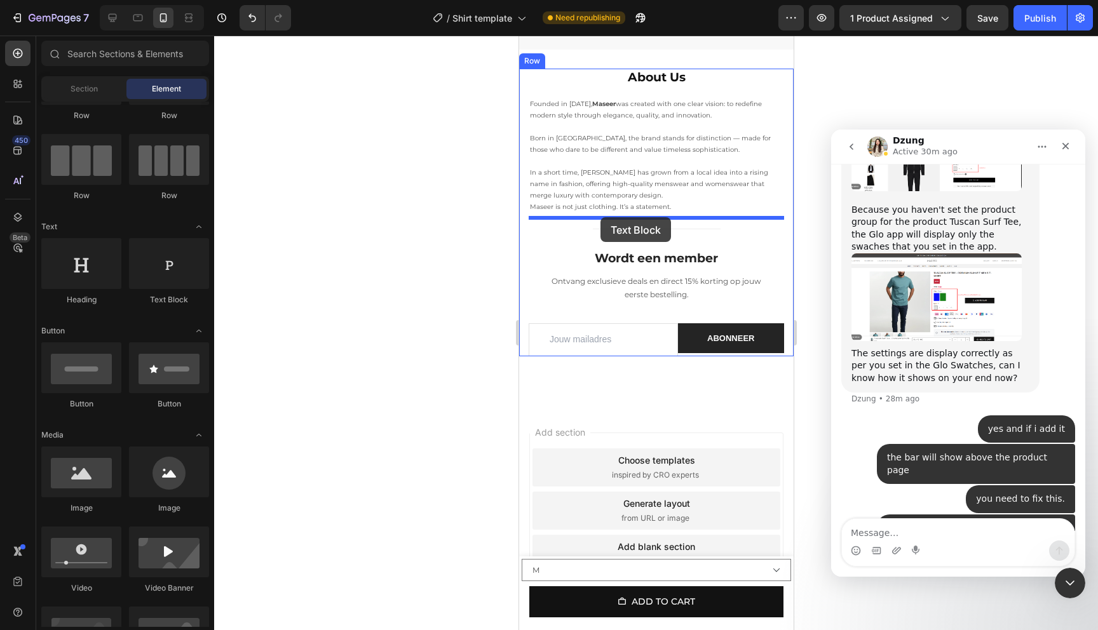
drag, startPoint x: 679, startPoint y: 310, endPoint x: 600, endPoint y: 217, distance: 122.6
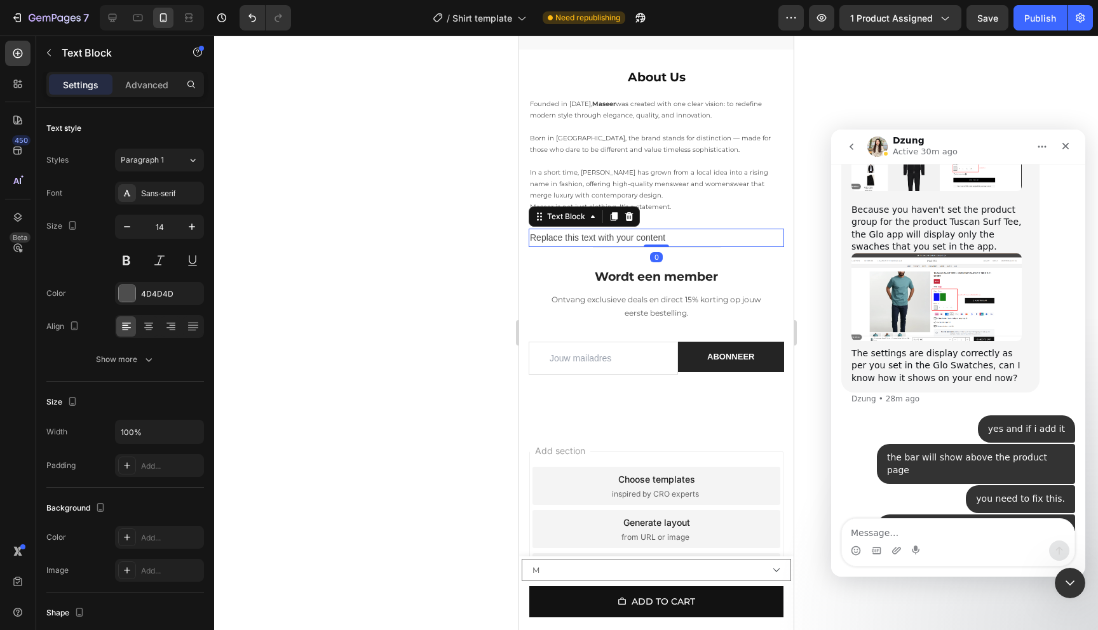
click at [613, 229] on div "Replace this text with your content" at bounding box center [655, 238] width 255 height 18
click at [613, 230] on p "Replace this text with your content" at bounding box center [655, 238] width 253 height 16
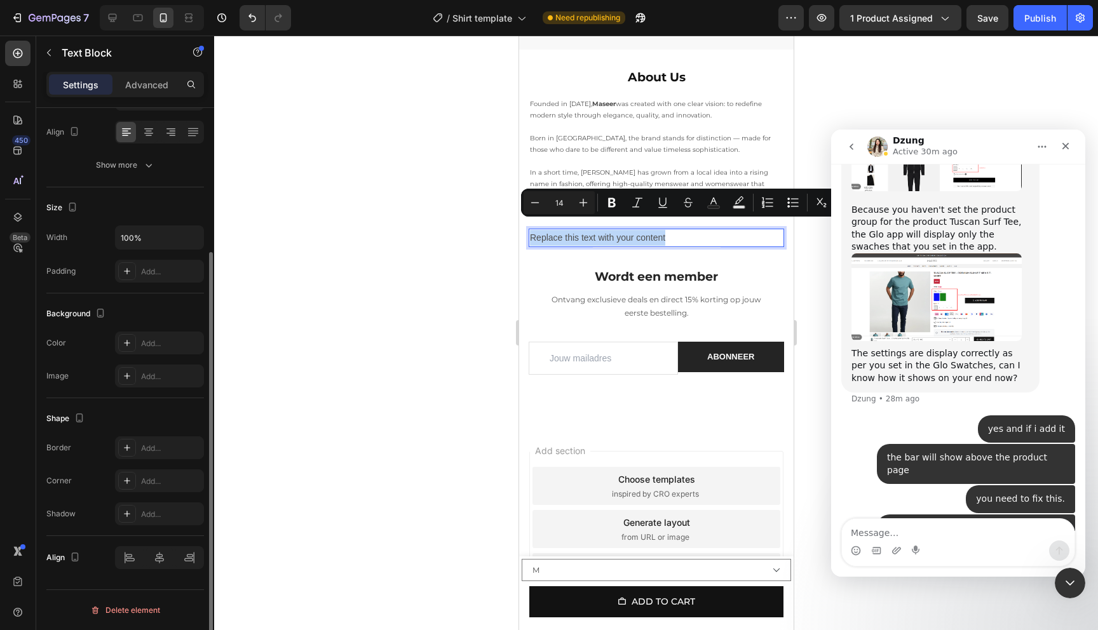
scroll to position [0, 0]
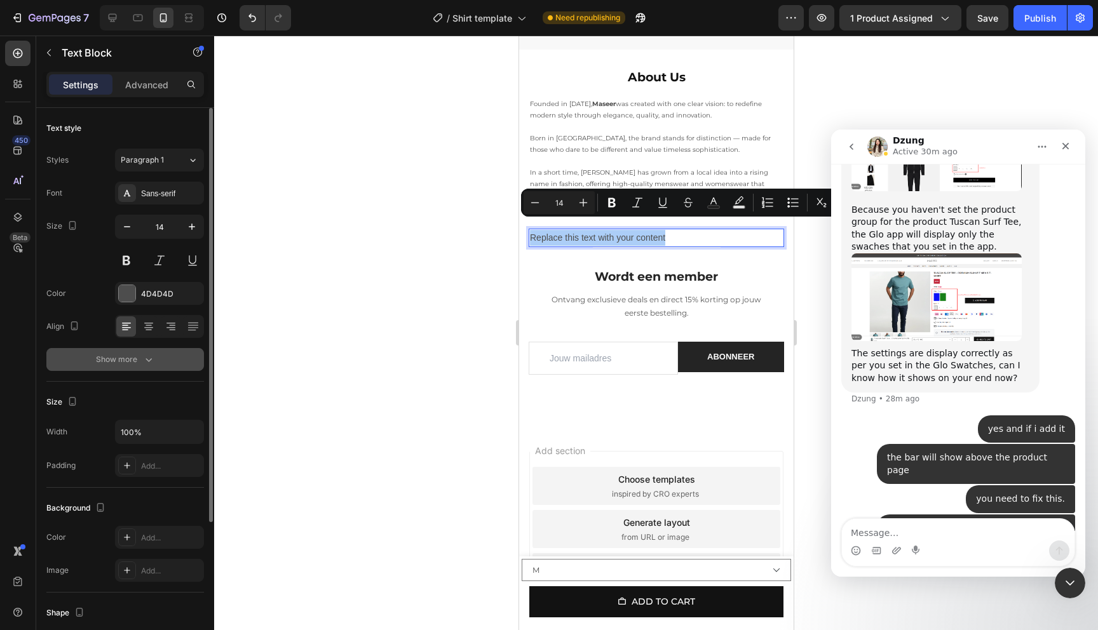
click at [105, 360] on div "Show more" at bounding box center [125, 359] width 59 height 13
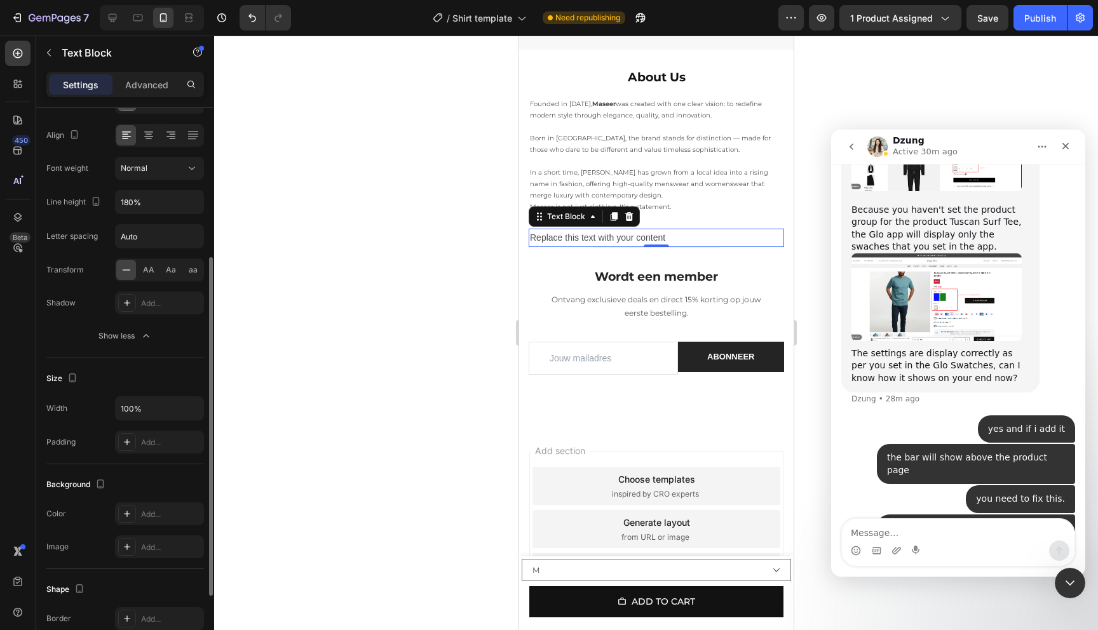
scroll to position [217, 0]
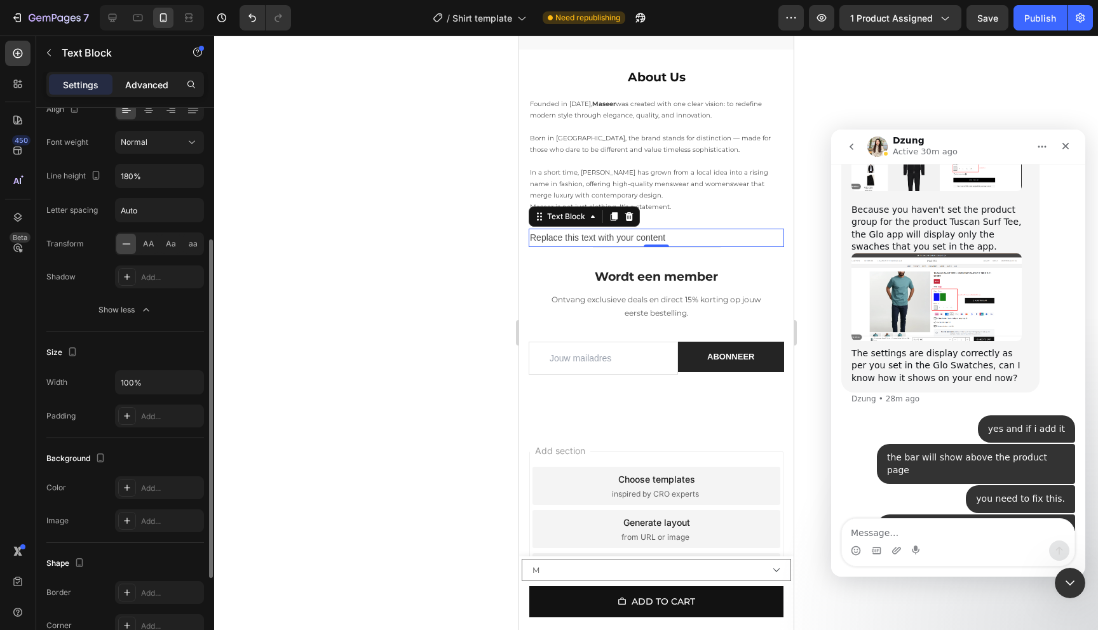
click at [151, 78] on p "Advanced" at bounding box center [146, 84] width 43 height 13
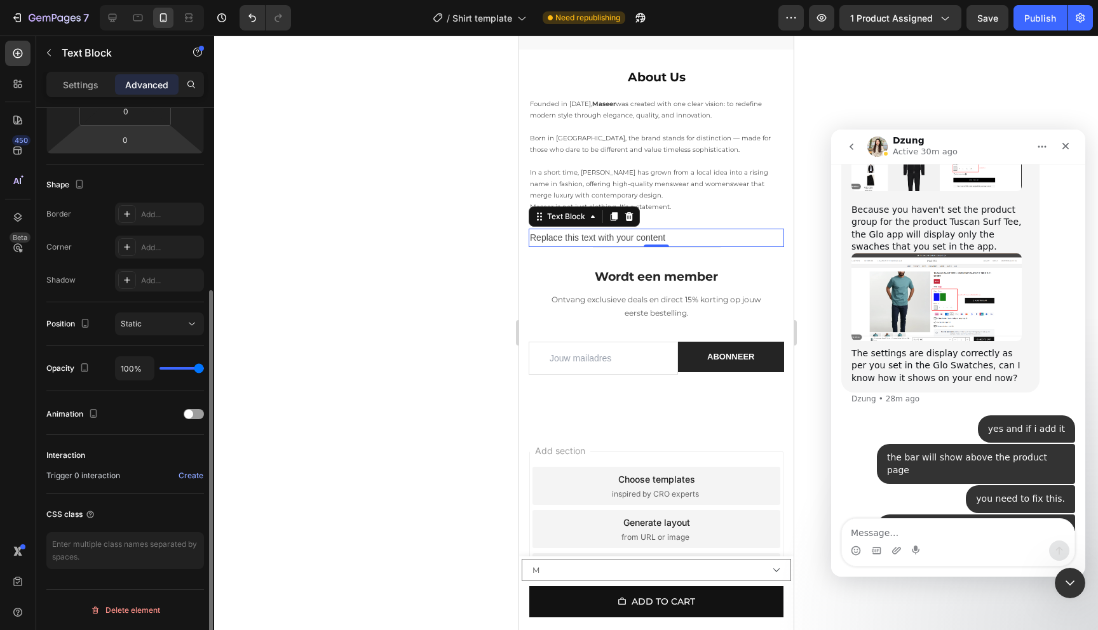
scroll to position [0, 0]
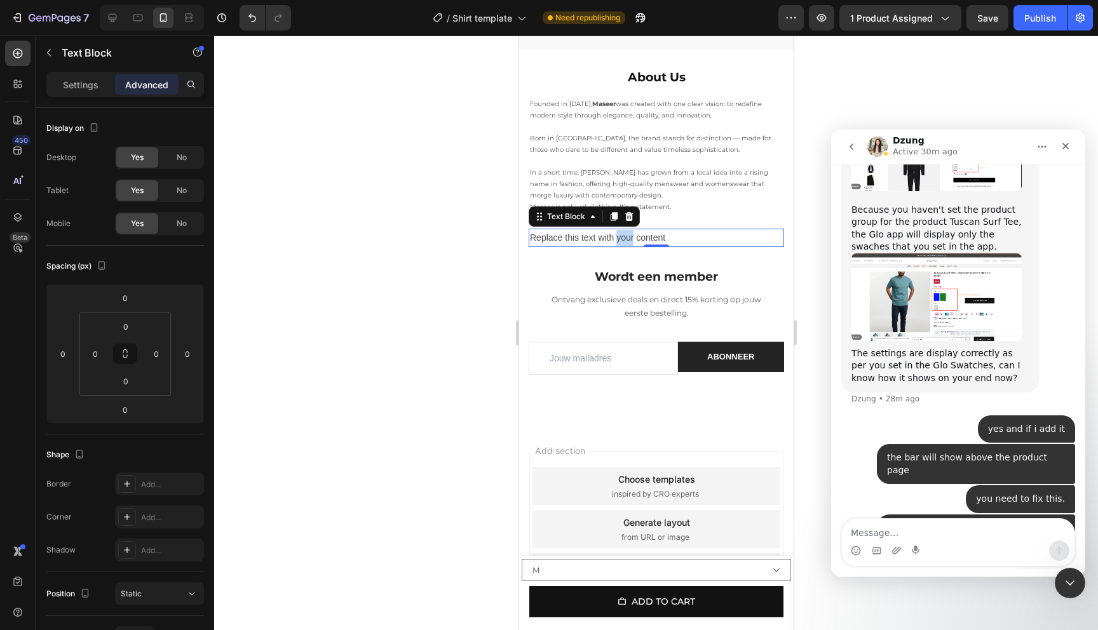
click at [626, 230] on p "Replace this text with your content" at bounding box center [655, 238] width 253 height 16
click at [612, 230] on p "Replace this text with your content" at bounding box center [655, 238] width 253 height 16
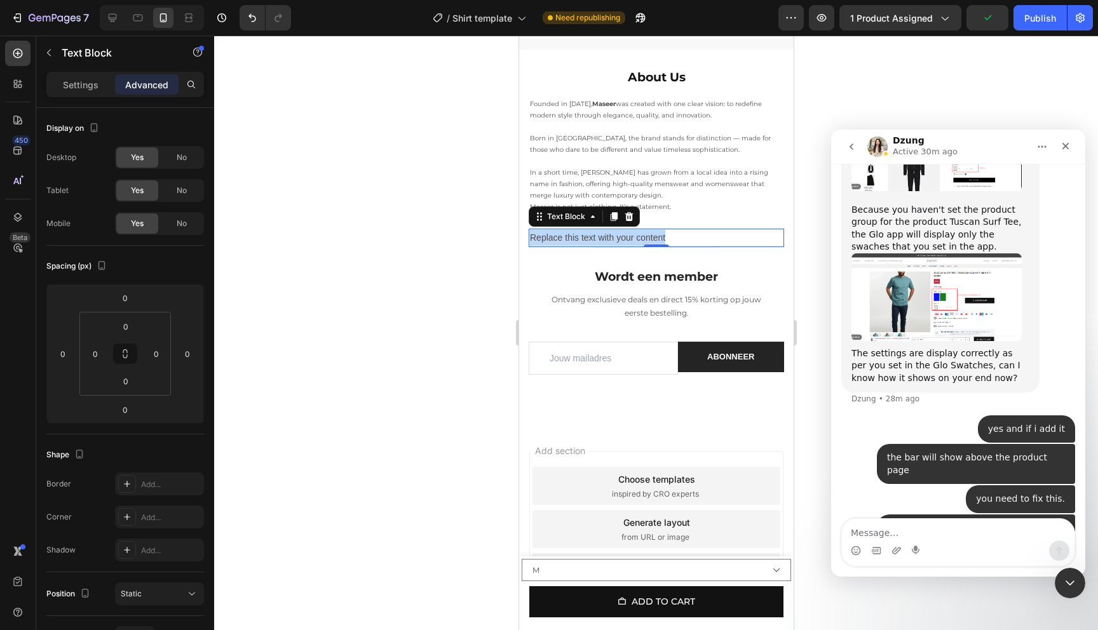
click at [720, 232] on p "Replace this text with your content" at bounding box center [655, 238] width 253 height 16
click at [677, 230] on p "Replace this text with your content" at bounding box center [655, 238] width 253 height 16
click at [661, 230] on p "Replace this text with your content" at bounding box center [655, 238] width 253 height 16
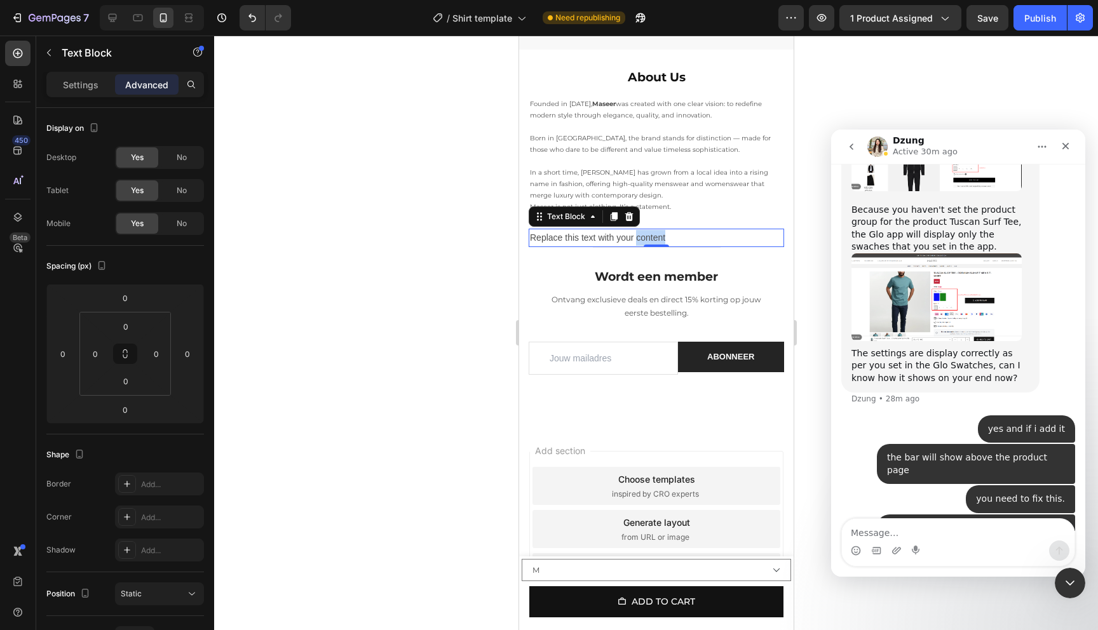
click at [661, 230] on p "Replace this text with your content" at bounding box center [655, 238] width 253 height 16
click at [654, 230] on p "Replace this text with your content" at bounding box center [655, 238] width 253 height 16
click at [593, 230] on p "Replace this text with your content" at bounding box center [655, 238] width 253 height 16
click at [456, 204] on div at bounding box center [656, 333] width 884 height 595
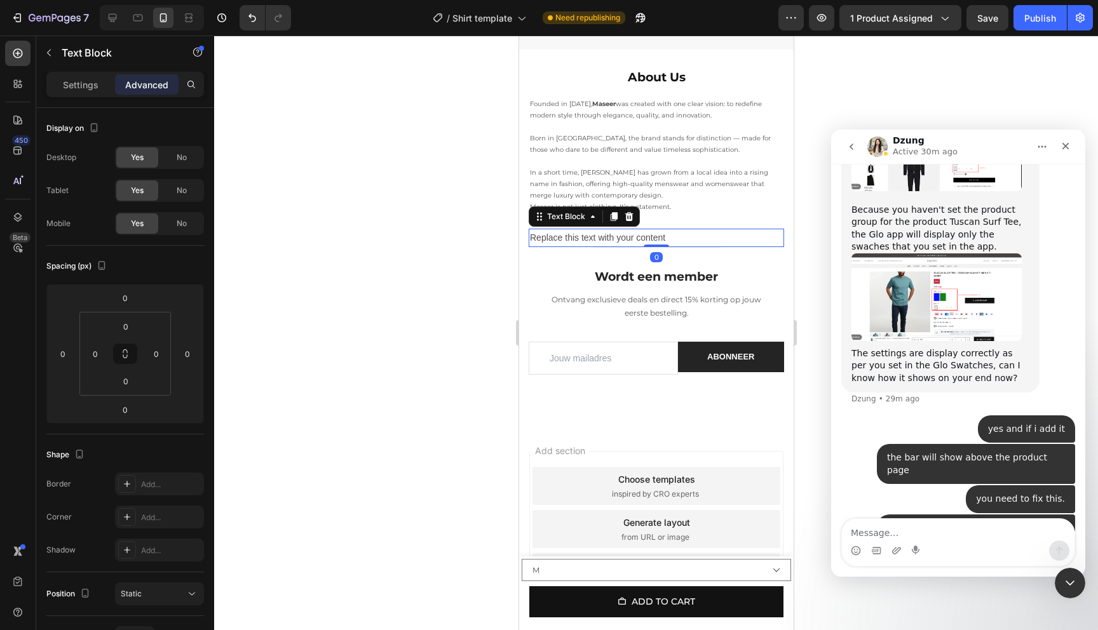
click at [573, 231] on p "Replace this text with your content" at bounding box center [655, 238] width 253 height 16
click at [600, 230] on p "Replace this text with your content" at bounding box center [655, 238] width 253 height 16
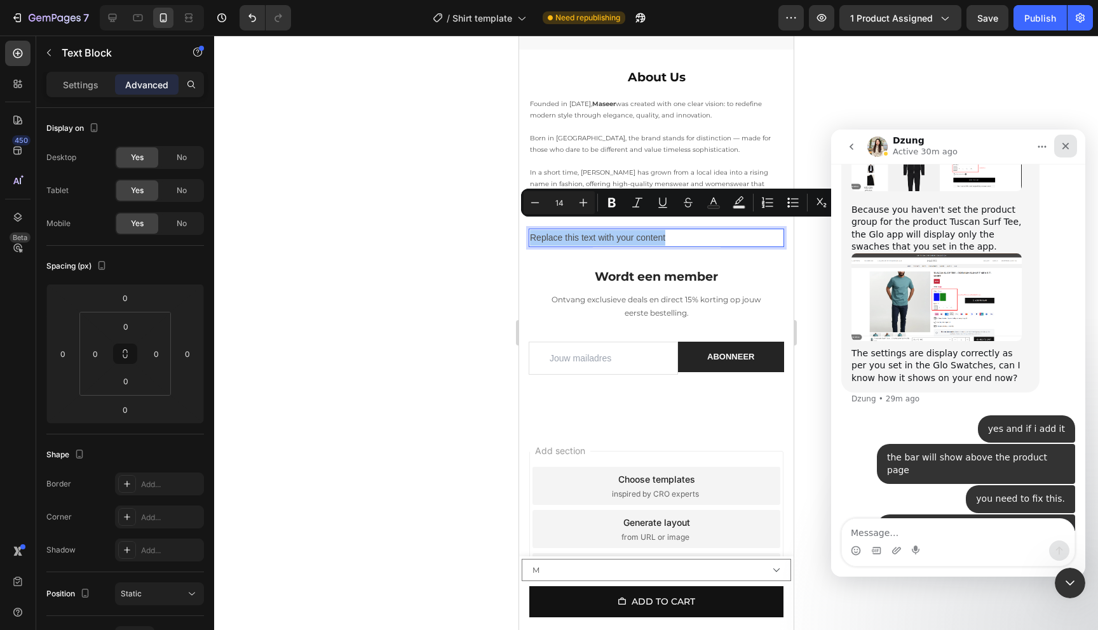
click at [1062, 154] on div "Close" at bounding box center [1065, 146] width 23 height 23
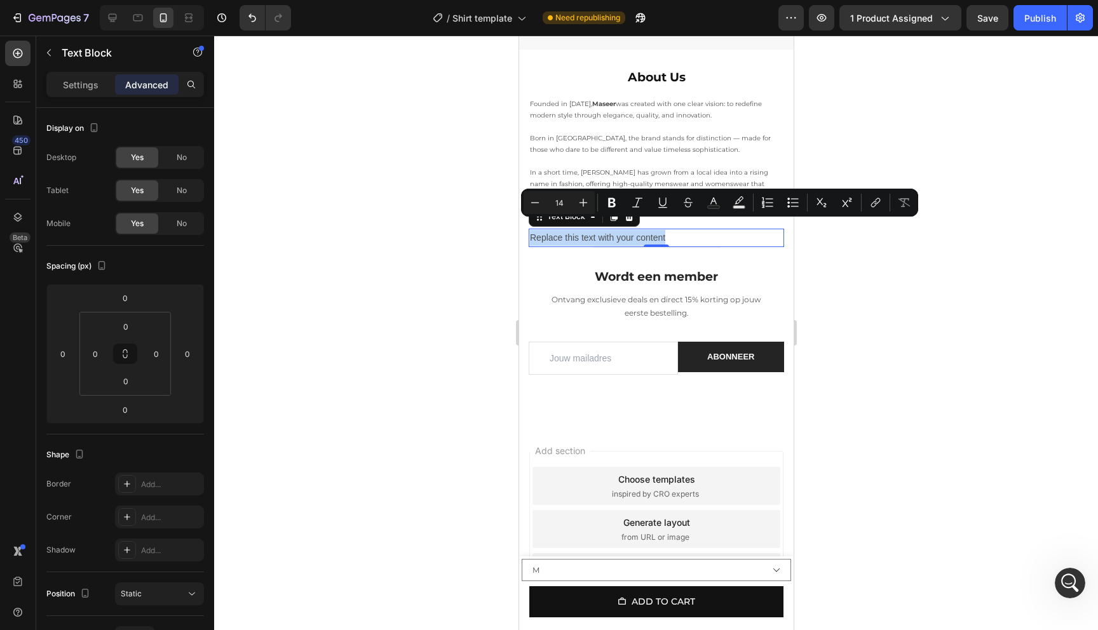
click at [615, 230] on p "Replace this text with your content" at bounding box center [655, 238] width 253 height 16
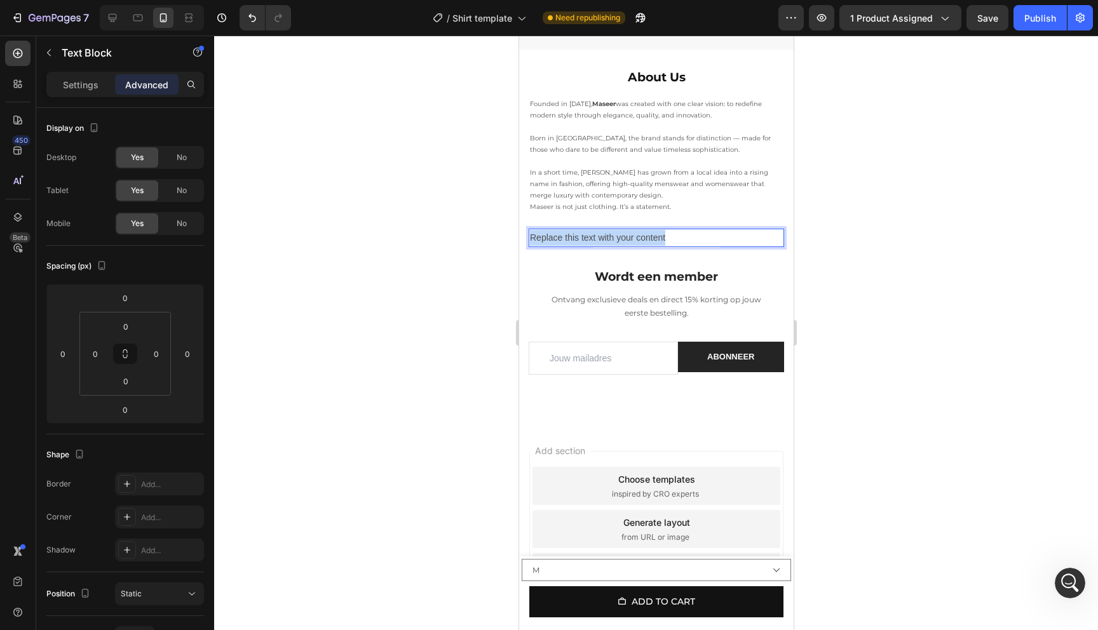
click at [615, 230] on p "Replace this text with your content" at bounding box center [655, 238] width 253 height 16
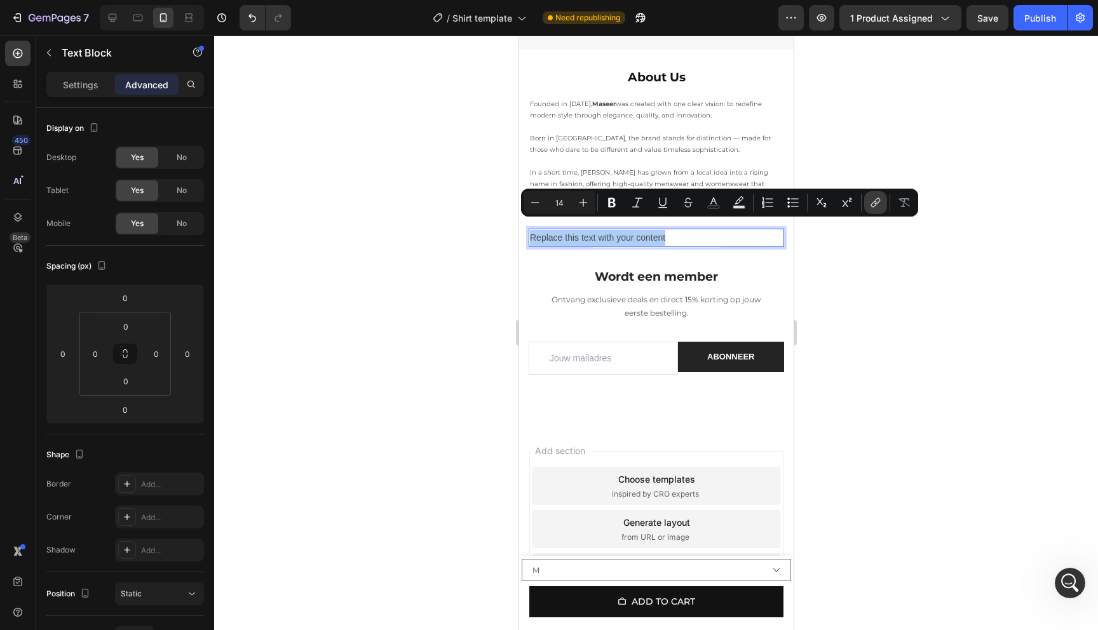
click at [878, 208] on icon "Editor contextual toolbar" at bounding box center [875, 202] width 13 height 13
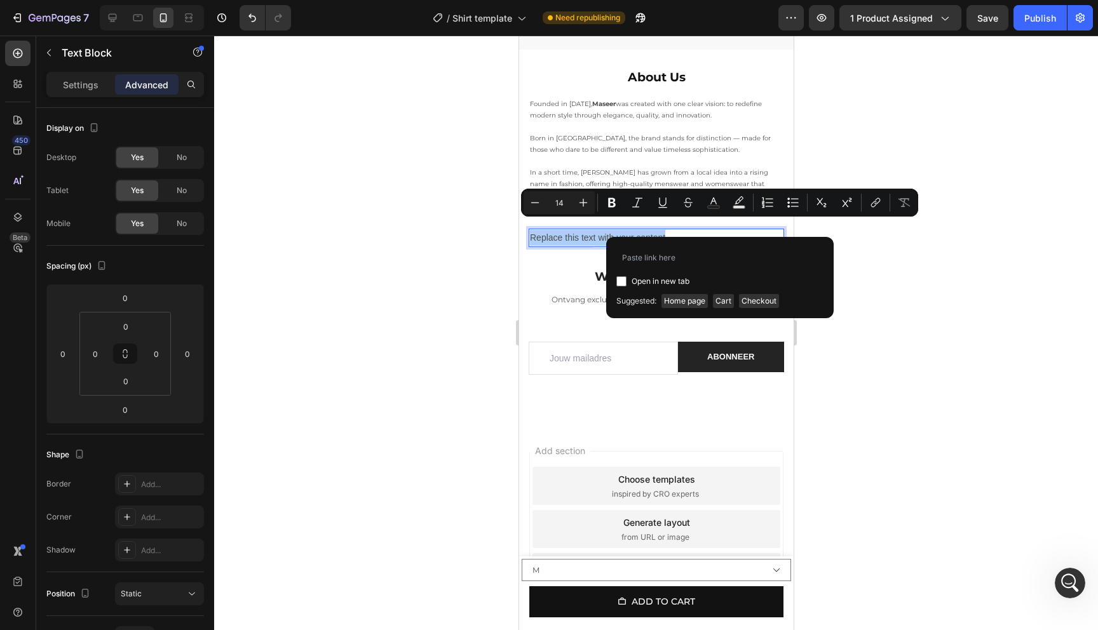
click at [924, 273] on div at bounding box center [656, 333] width 884 height 595
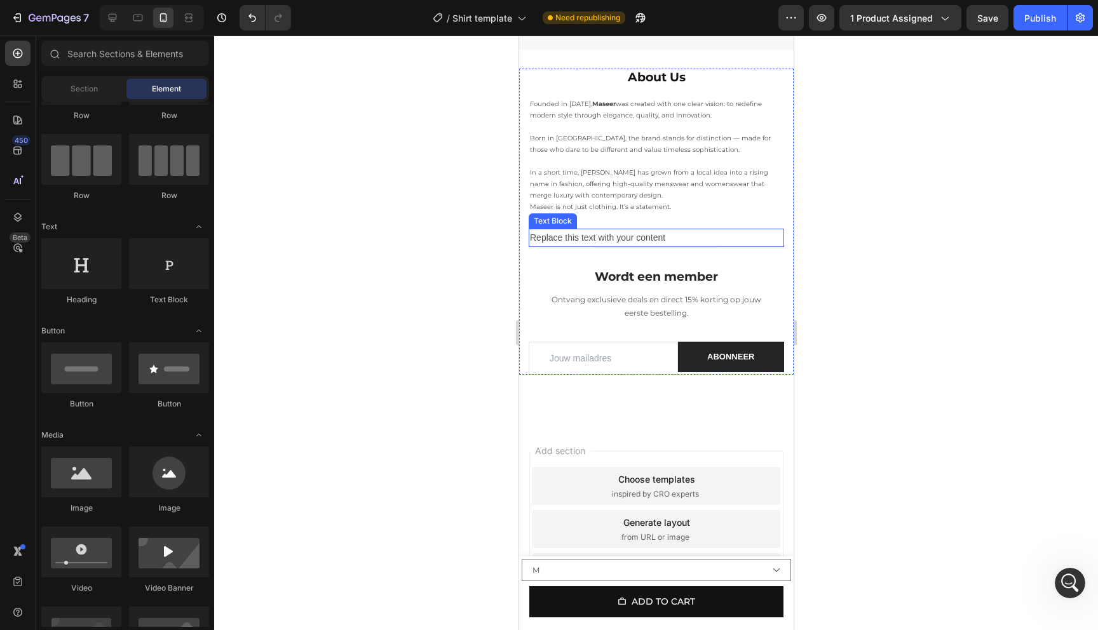
click at [668, 230] on p "Replace this text with your content" at bounding box center [655, 238] width 253 height 16
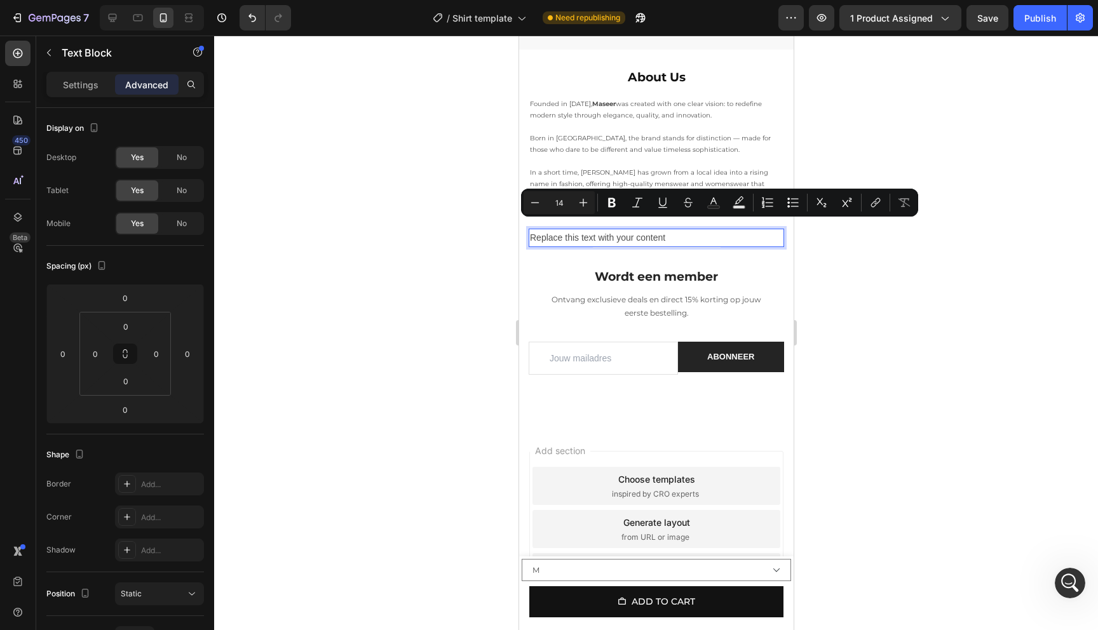
click at [665, 230] on p "Replace this text with your content" at bounding box center [655, 238] width 253 height 16
click at [727, 230] on p "Replace this text with your content" at bounding box center [655, 238] width 253 height 16
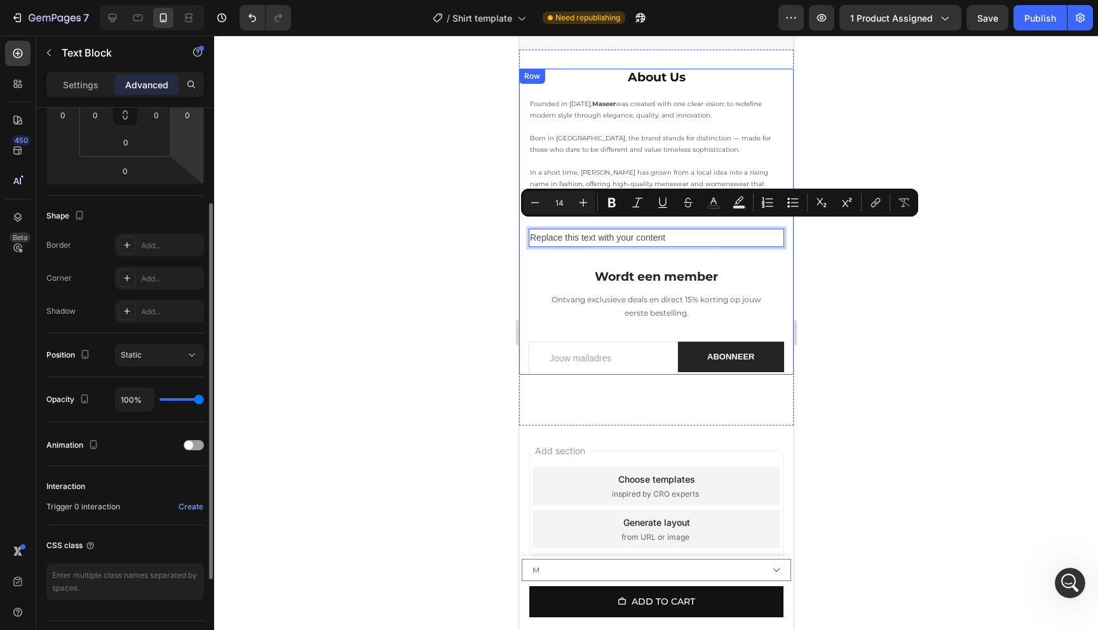
scroll to position [270, 0]
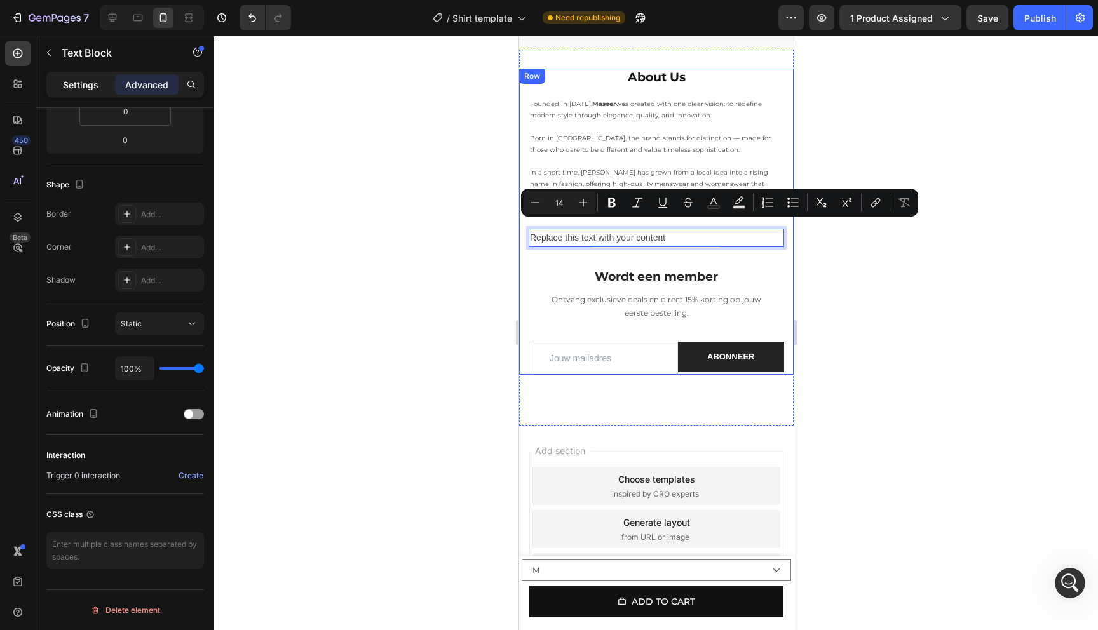
click at [72, 90] on p "Settings" at bounding box center [81, 84] width 36 height 13
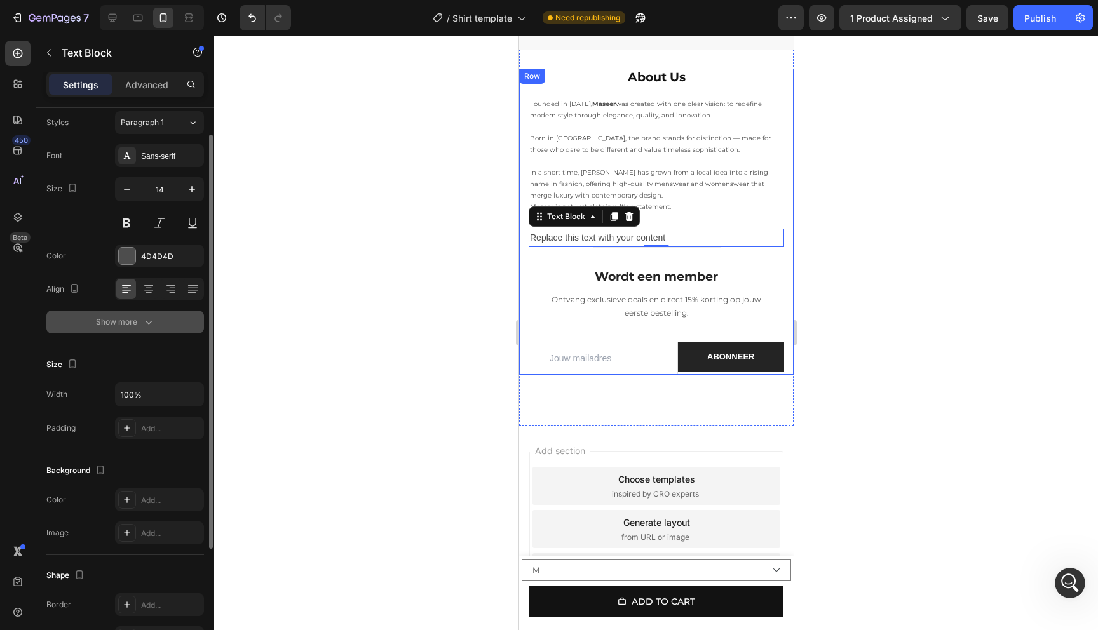
scroll to position [0, 0]
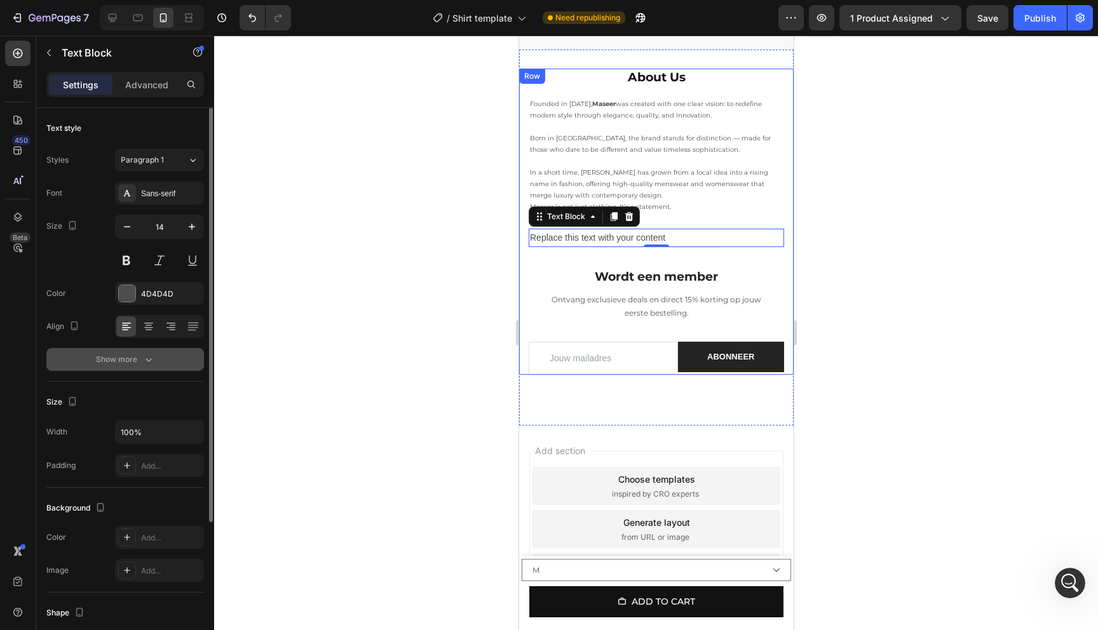
click at [104, 358] on div "Show more" at bounding box center [125, 359] width 59 height 13
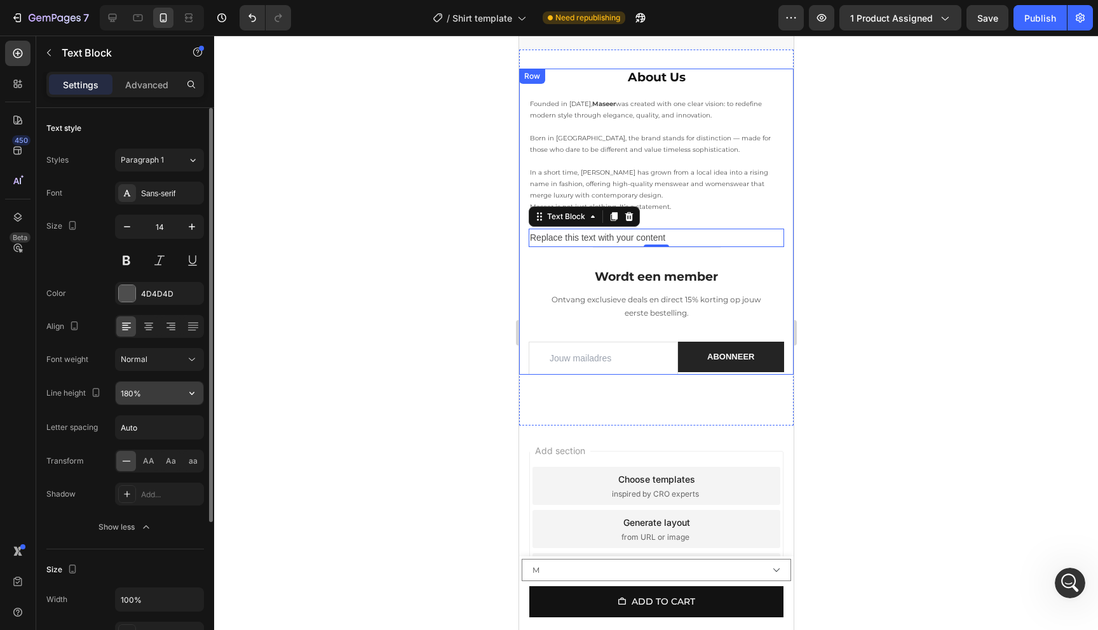
click at [152, 396] on input "180%" at bounding box center [160, 393] width 88 height 23
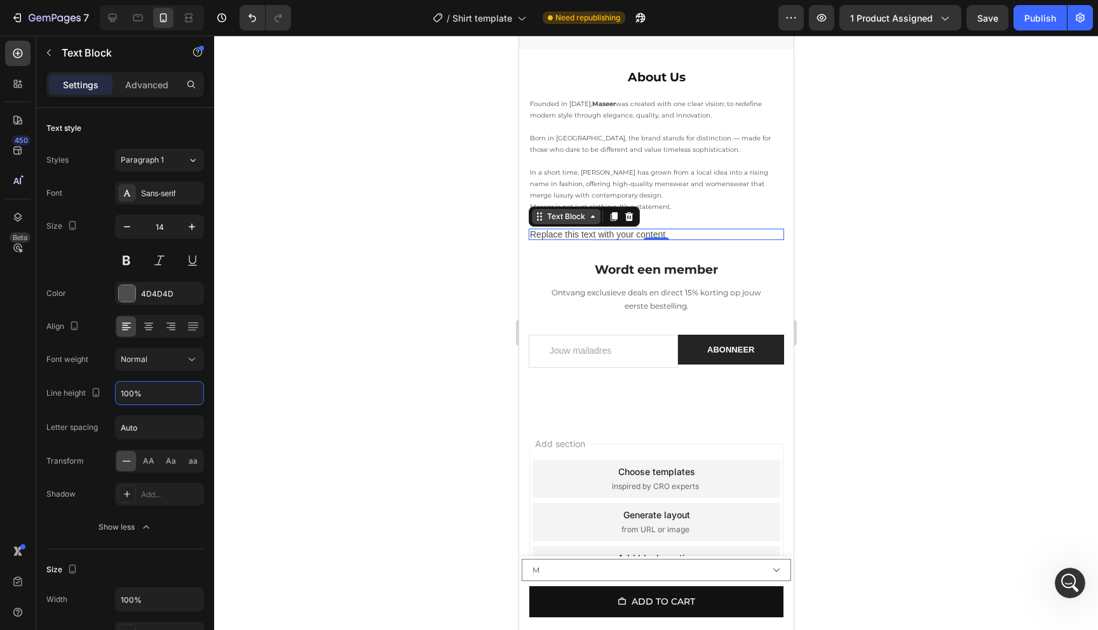
type input "100%"
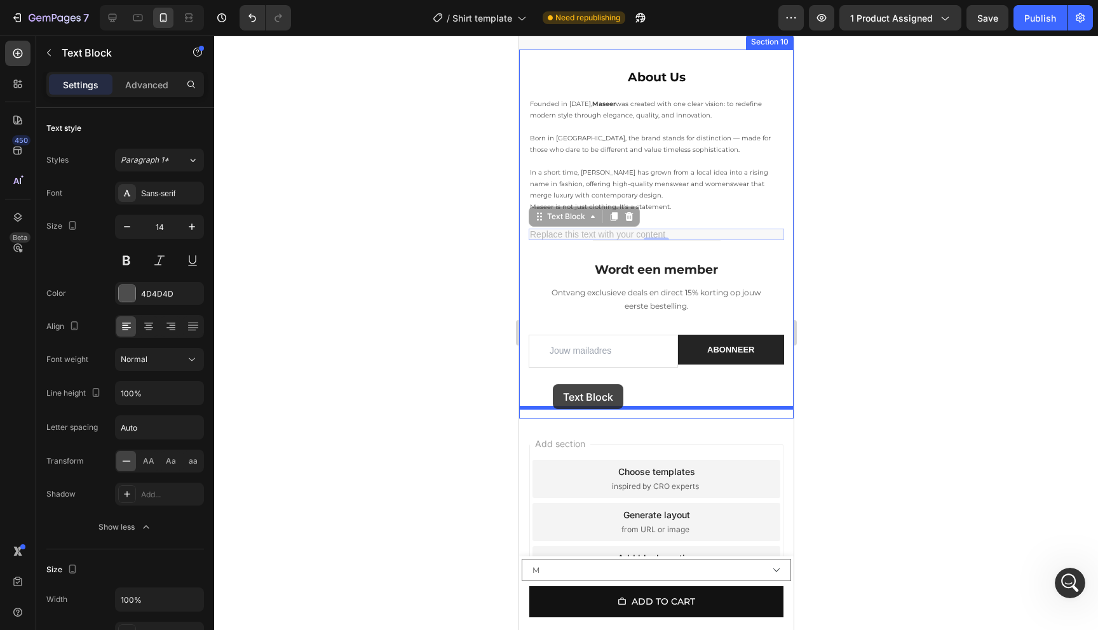
drag, startPoint x: 537, startPoint y: 205, endPoint x: 553, endPoint y: 388, distance: 183.6
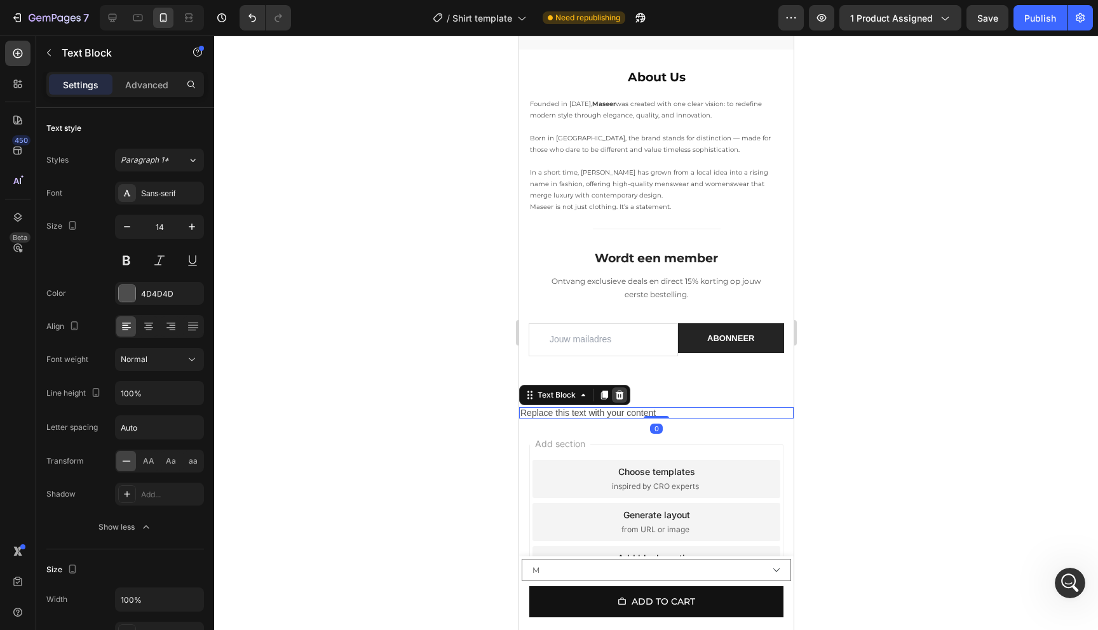
click at [619, 390] on icon at bounding box center [619, 395] width 10 height 10
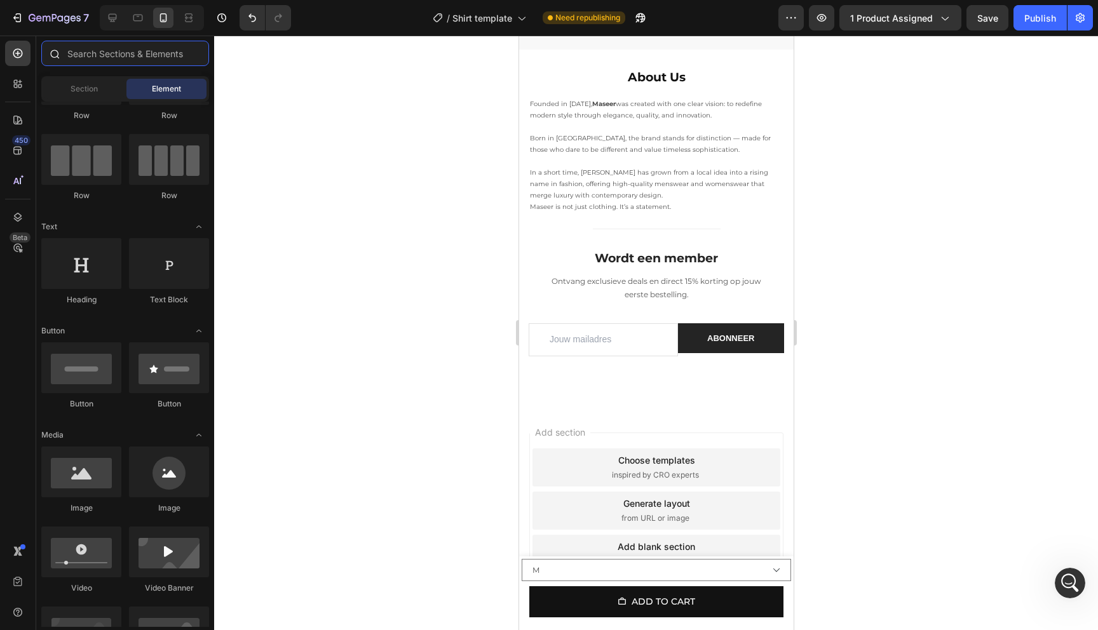
click at [114, 64] on input "text" at bounding box center [125, 53] width 168 height 25
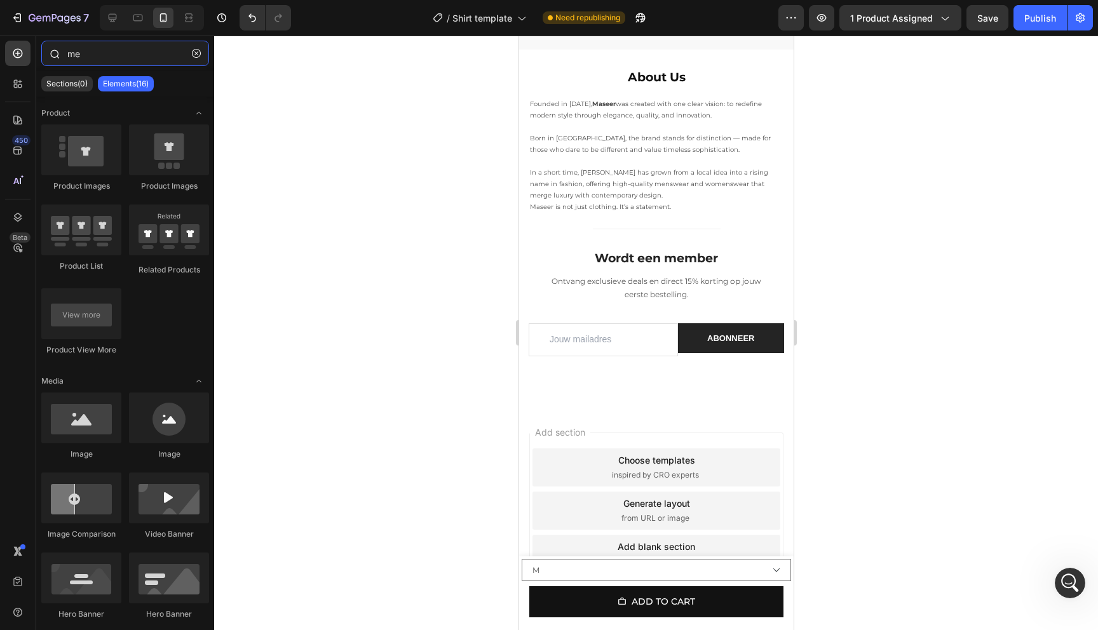
type input "m"
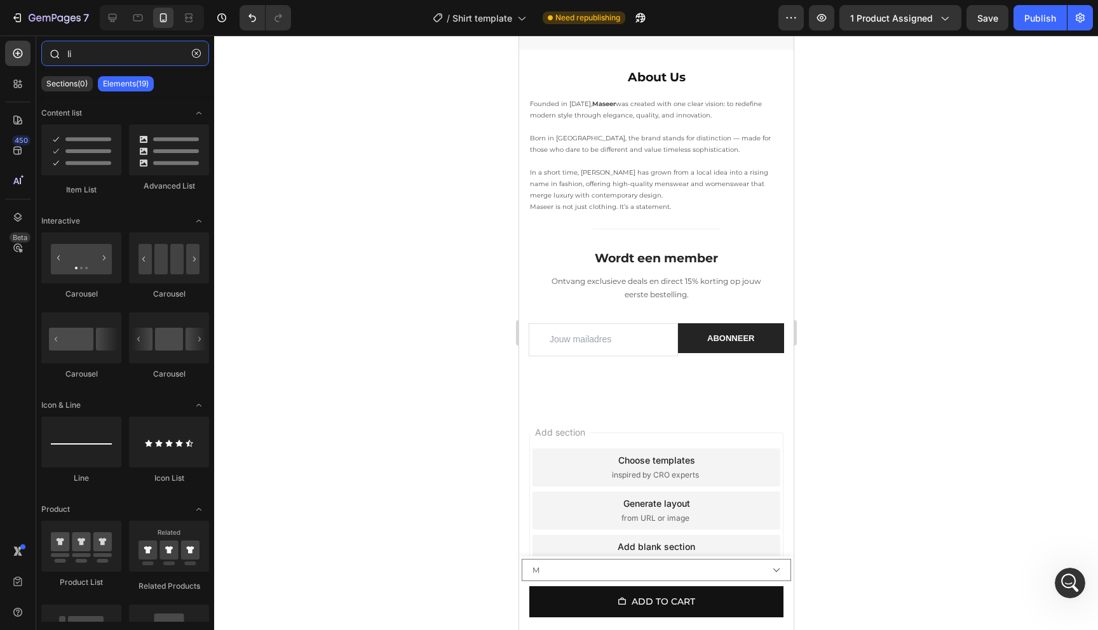
type input "l"
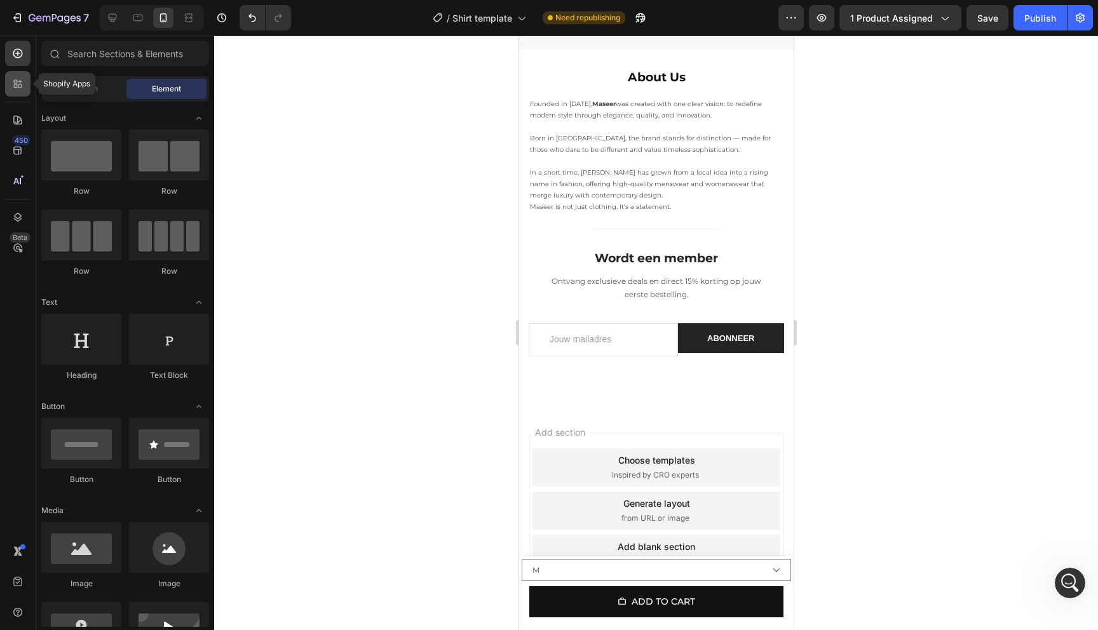
click at [20, 81] on icon at bounding box center [20, 82] width 4 height 4
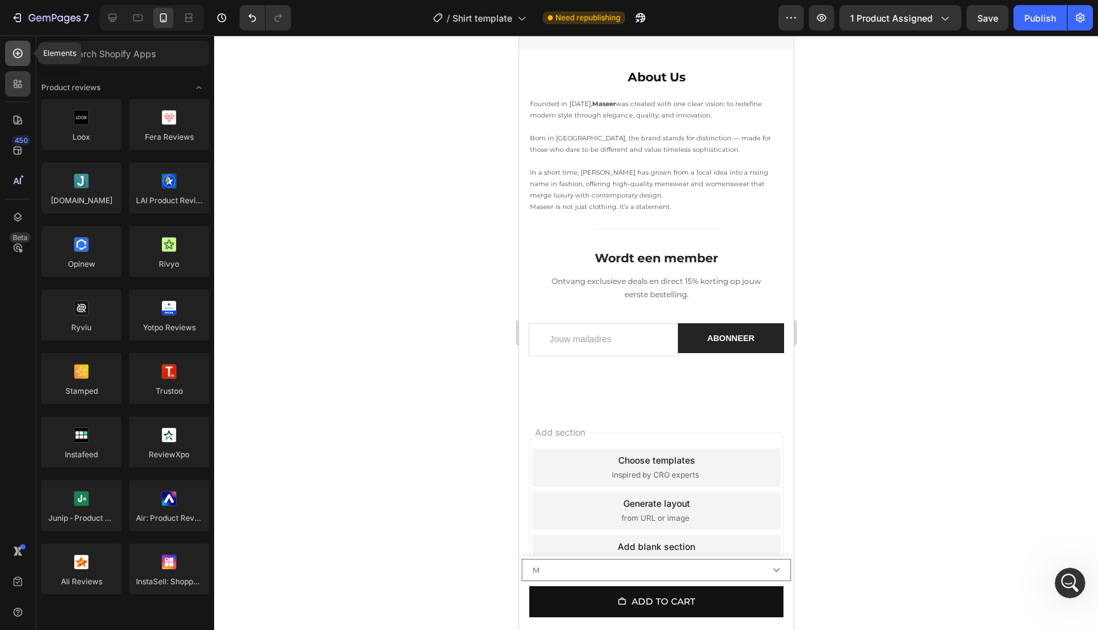
click at [23, 51] on icon at bounding box center [17, 53] width 13 height 13
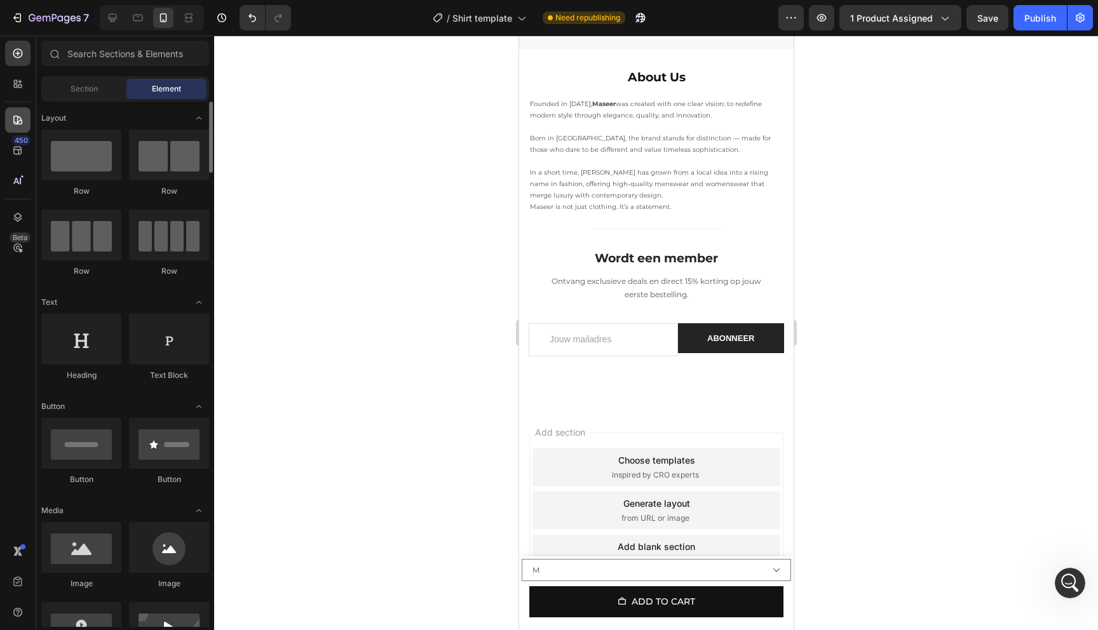
click at [13, 119] on icon at bounding box center [17, 120] width 13 height 13
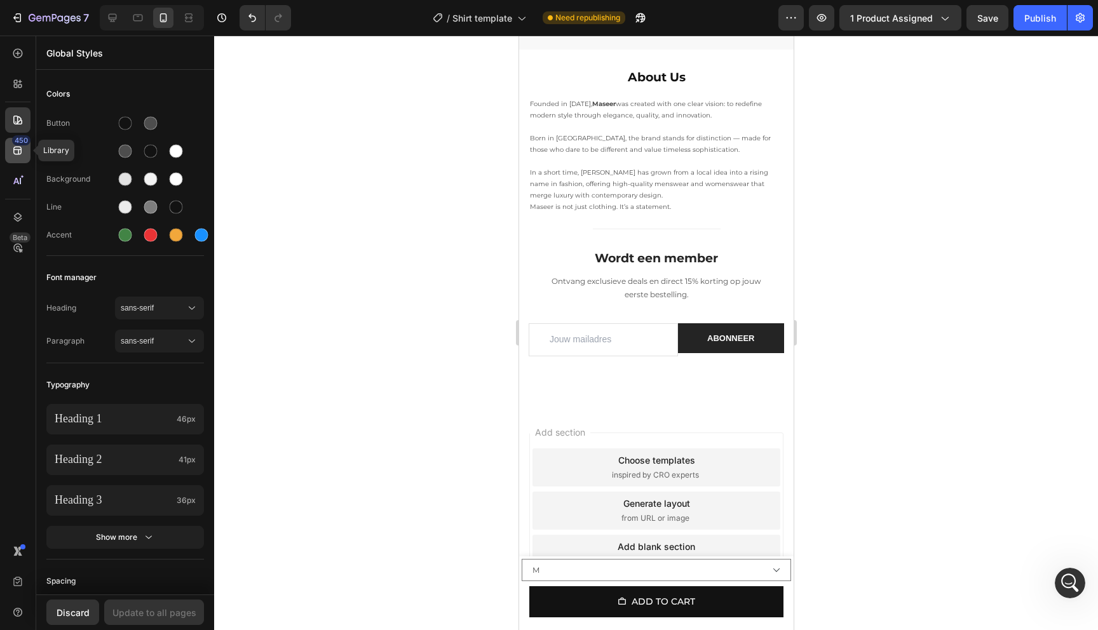
click at [17, 154] on icon at bounding box center [17, 151] width 8 height 8
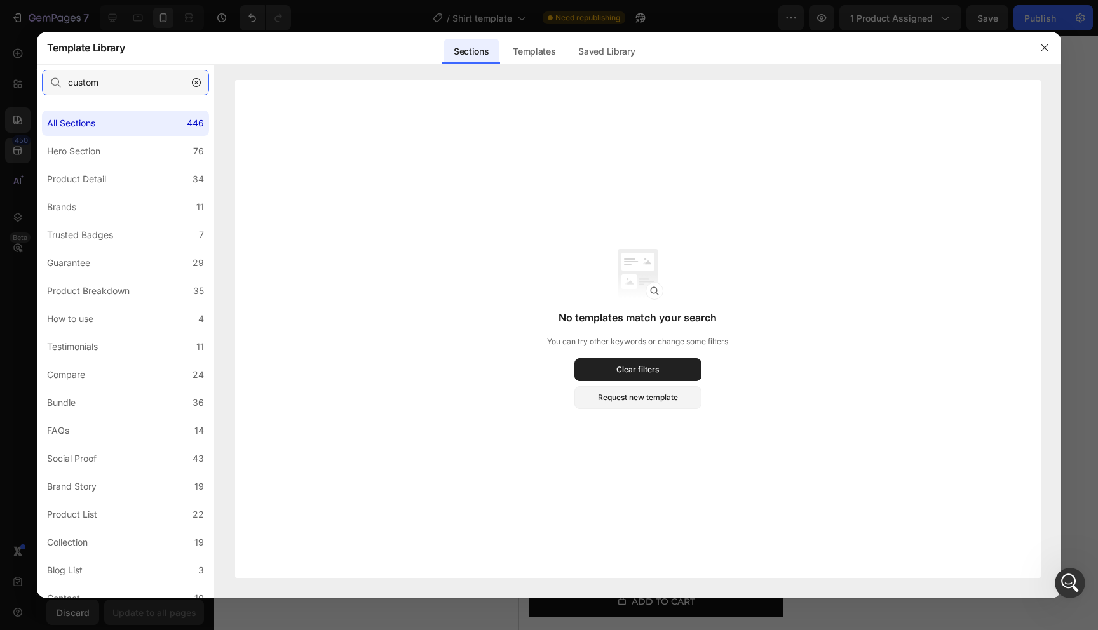
click at [142, 76] on input "custom" at bounding box center [125, 82] width 167 height 25
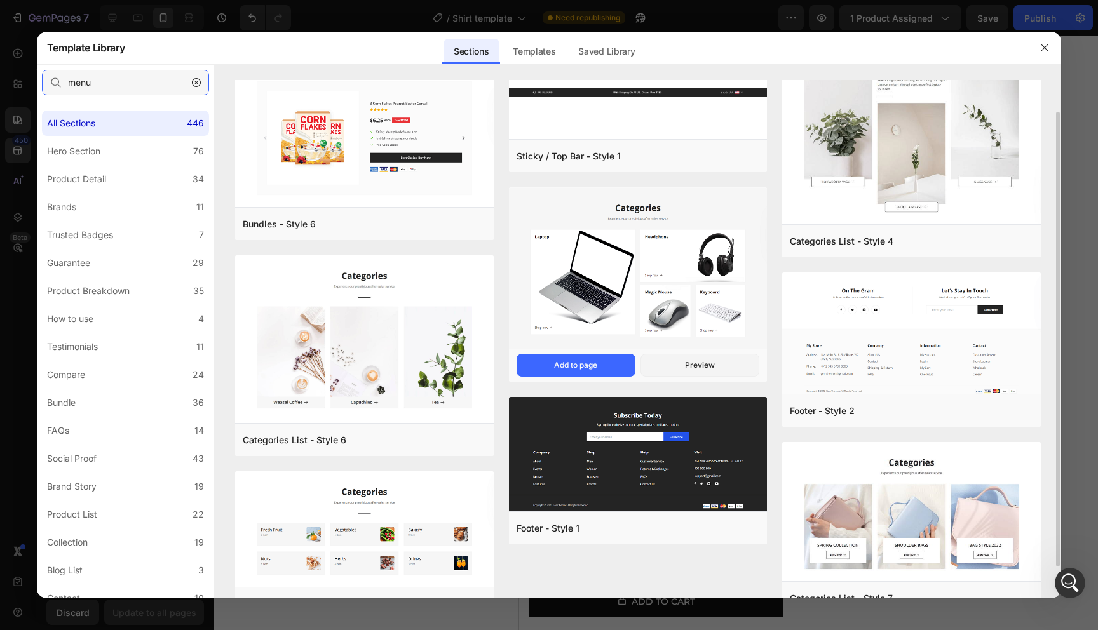
scroll to position [73, 0]
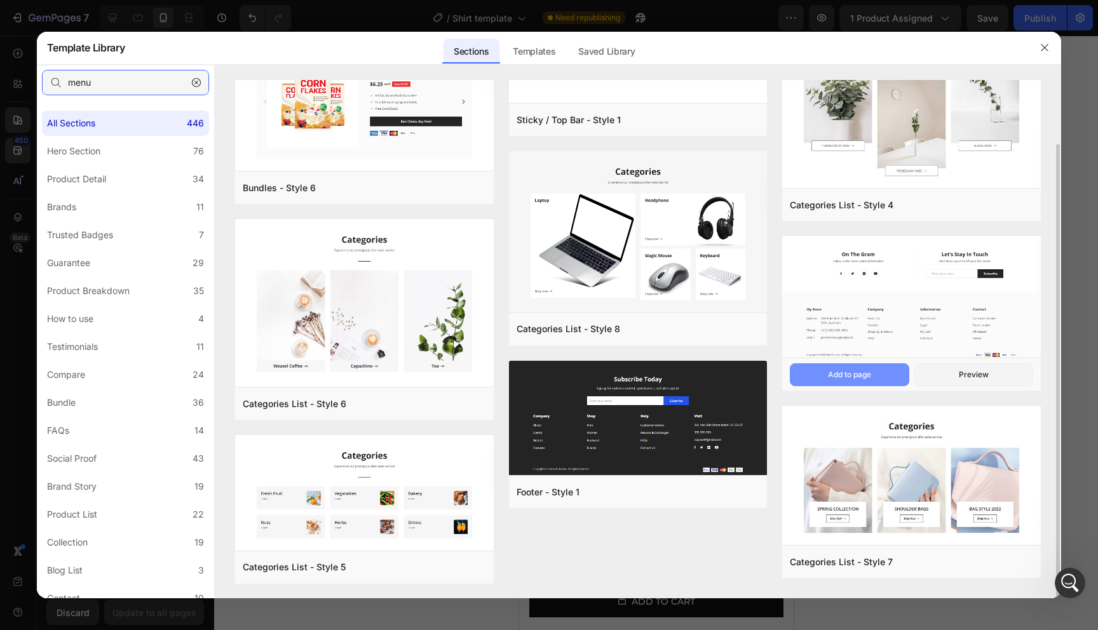
type input "menu"
drag, startPoint x: 814, startPoint y: 378, endPoint x: 882, endPoint y: 383, distance: 67.5
click at [0, 0] on button "Add to page" at bounding box center [0, 0] width 0 height 0
click at [882, 383] on button "Add to page" at bounding box center [849, 374] width 119 height 23
click at [855, 365] on button "Add to page" at bounding box center [849, 374] width 119 height 23
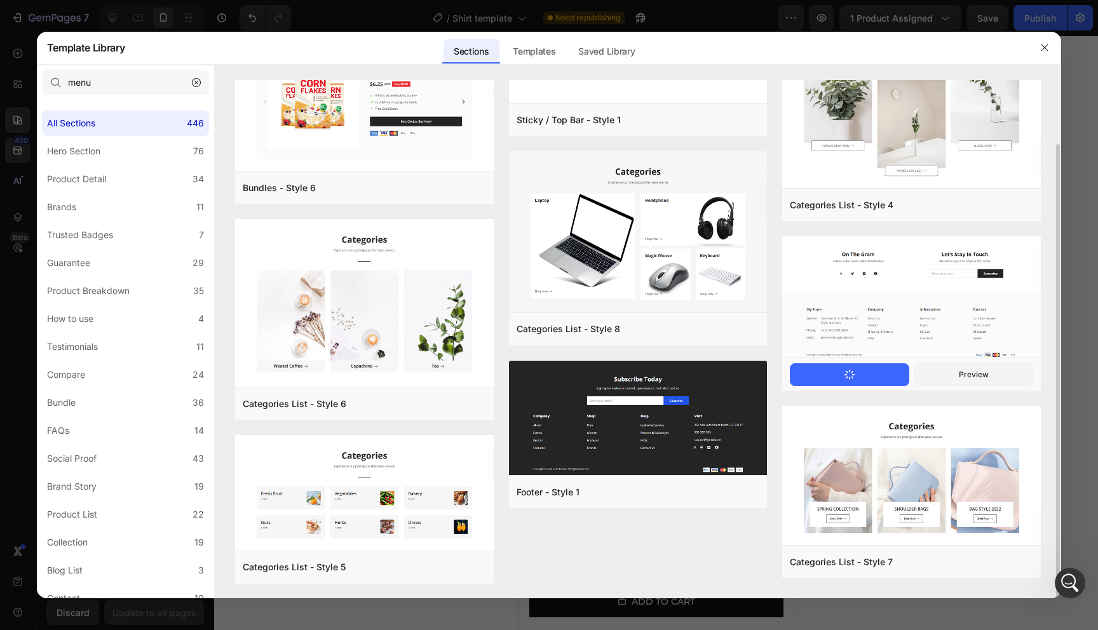
click at [847, 365] on button "Add to page" at bounding box center [849, 374] width 119 height 23
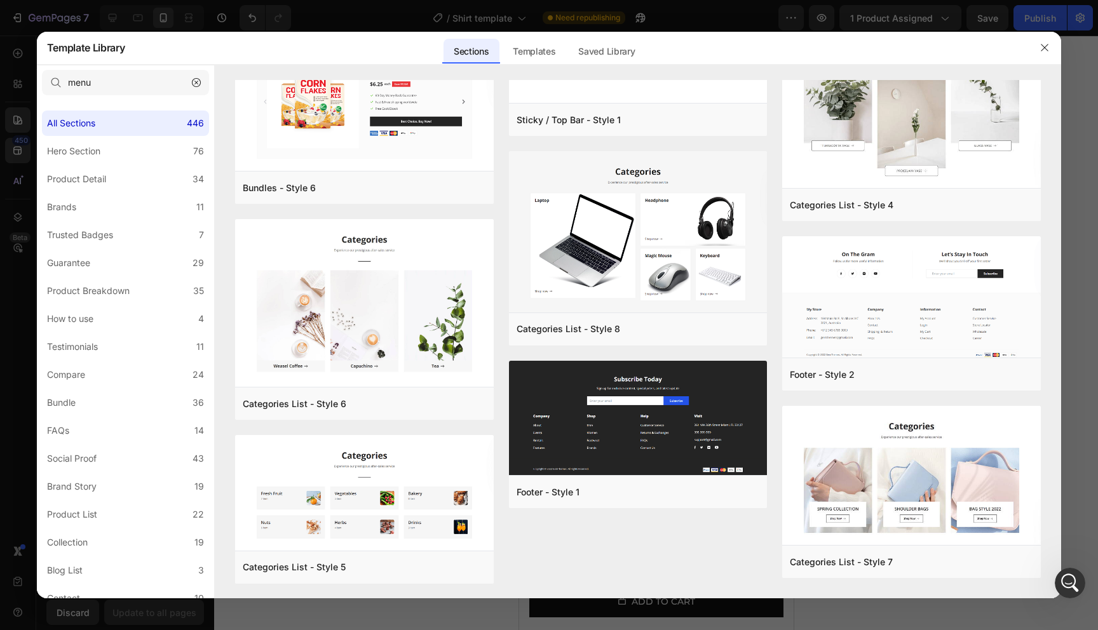
click at [1045, 30] on div at bounding box center [549, 315] width 1098 height 630
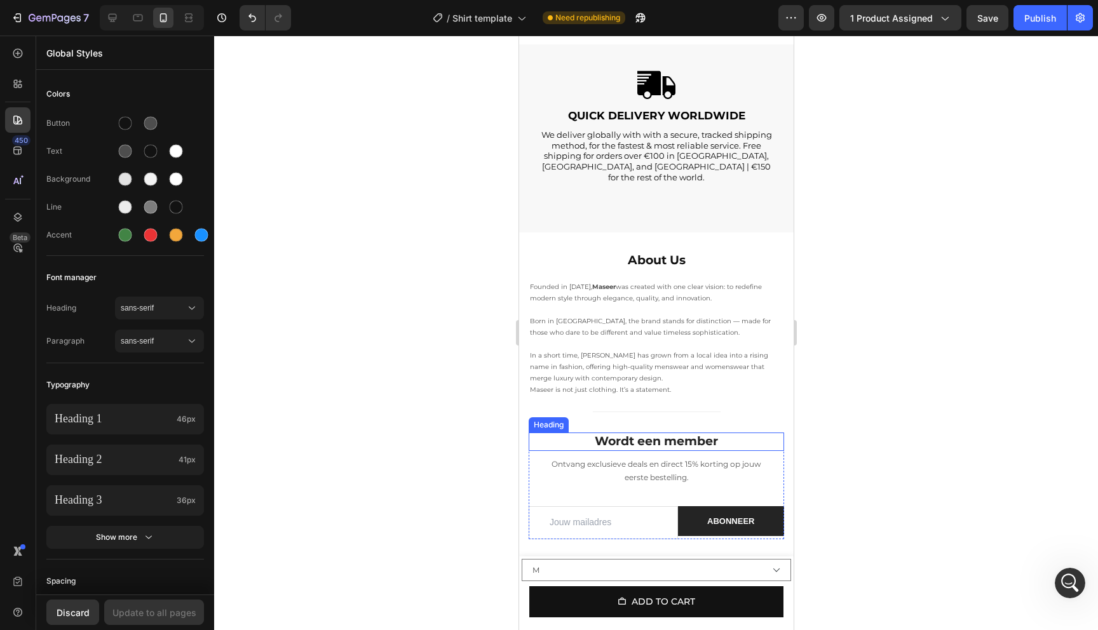
scroll to position [2455, 0]
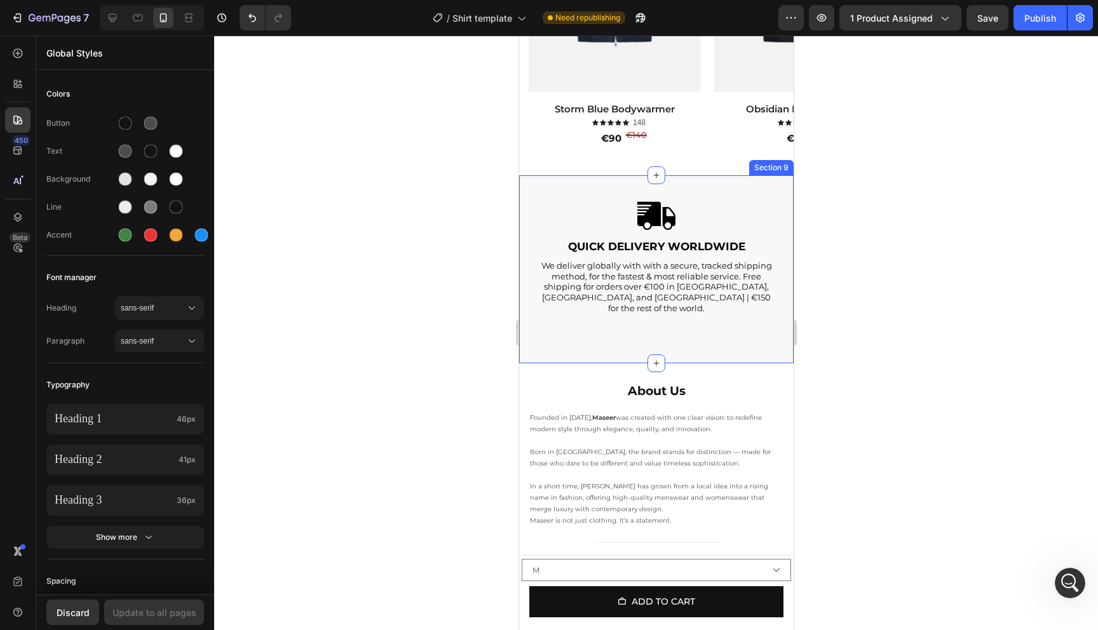
click at [685, 335] on div "Image Quick delivery worldwide Text Block We deliver globally with with a secur…" at bounding box center [655, 269] width 274 height 189
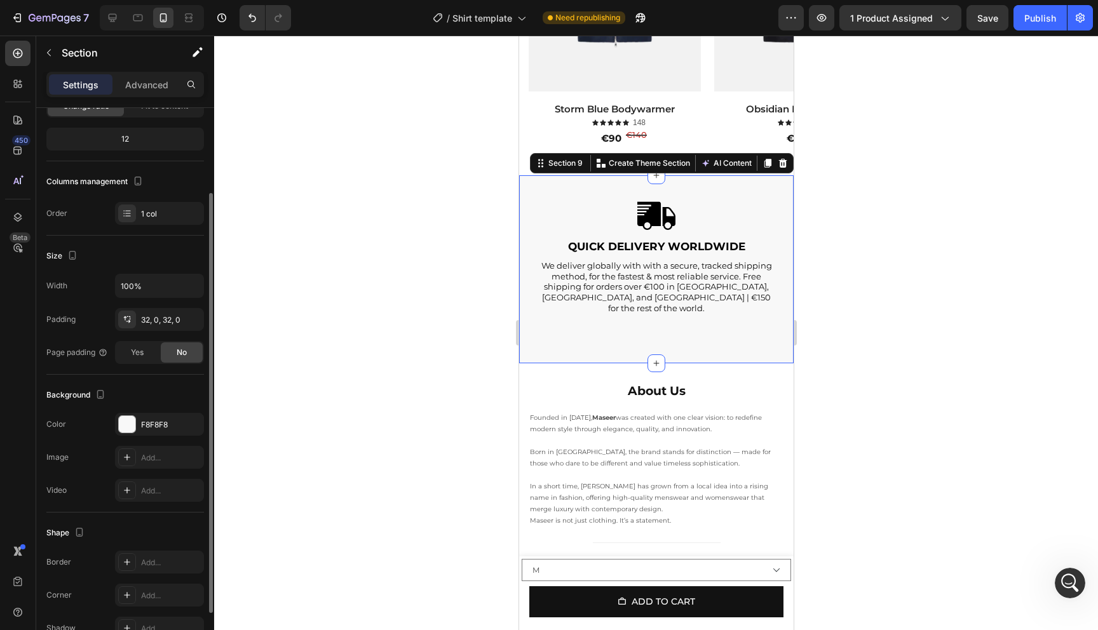
scroll to position [184, 0]
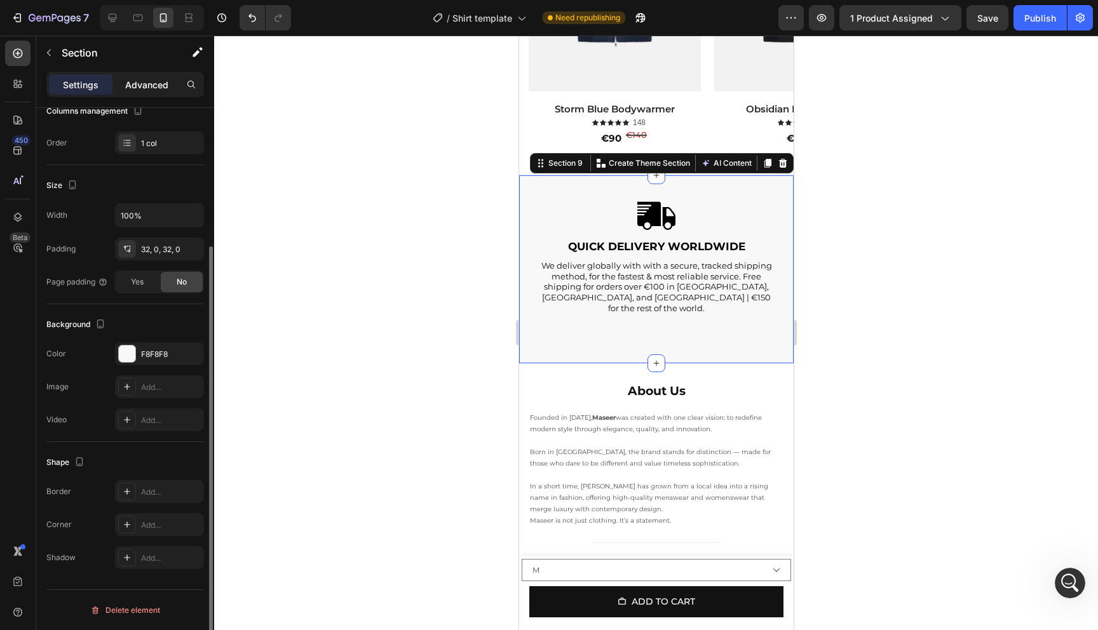
click at [148, 79] on p "Advanced" at bounding box center [146, 84] width 43 height 13
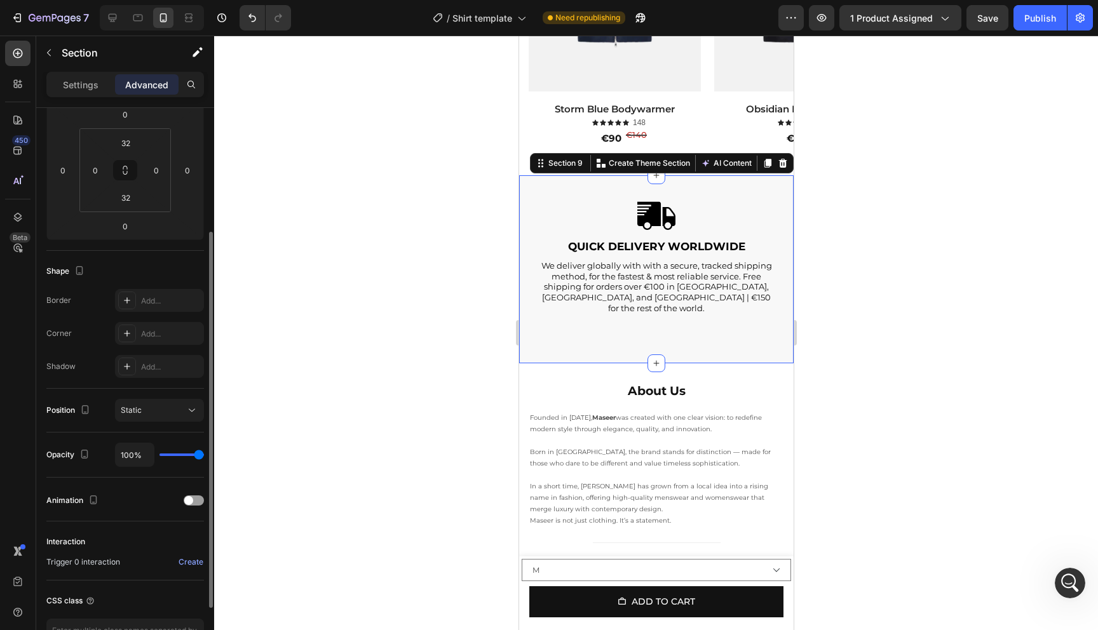
scroll to position [202, 0]
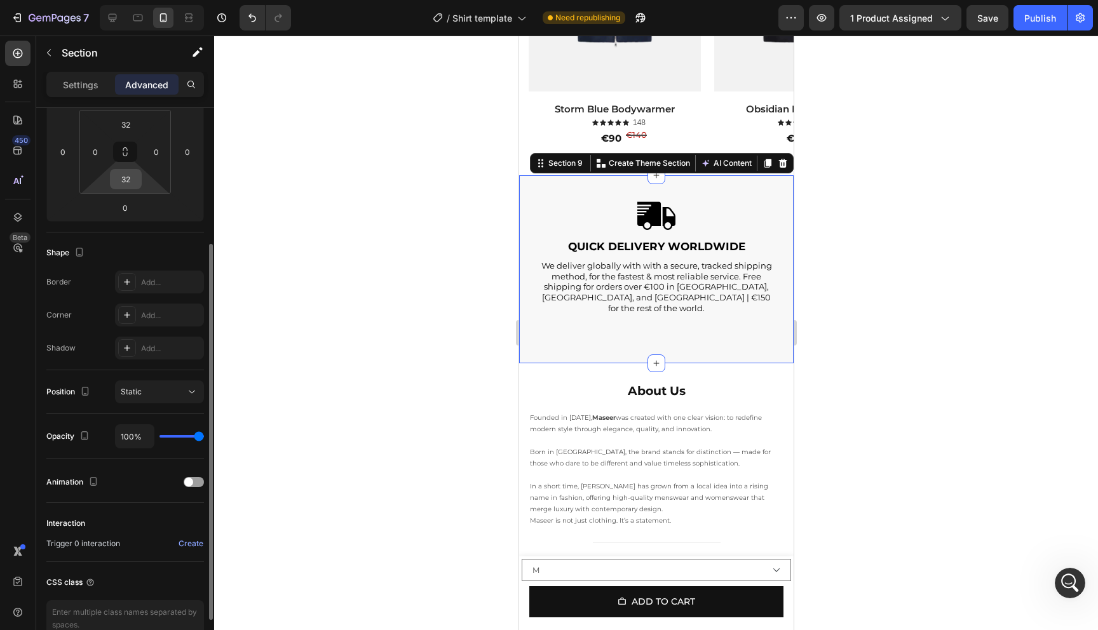
click at [128, 177] on input "32" at bounding box center [125, 179] width 25 height 19
type input "2"
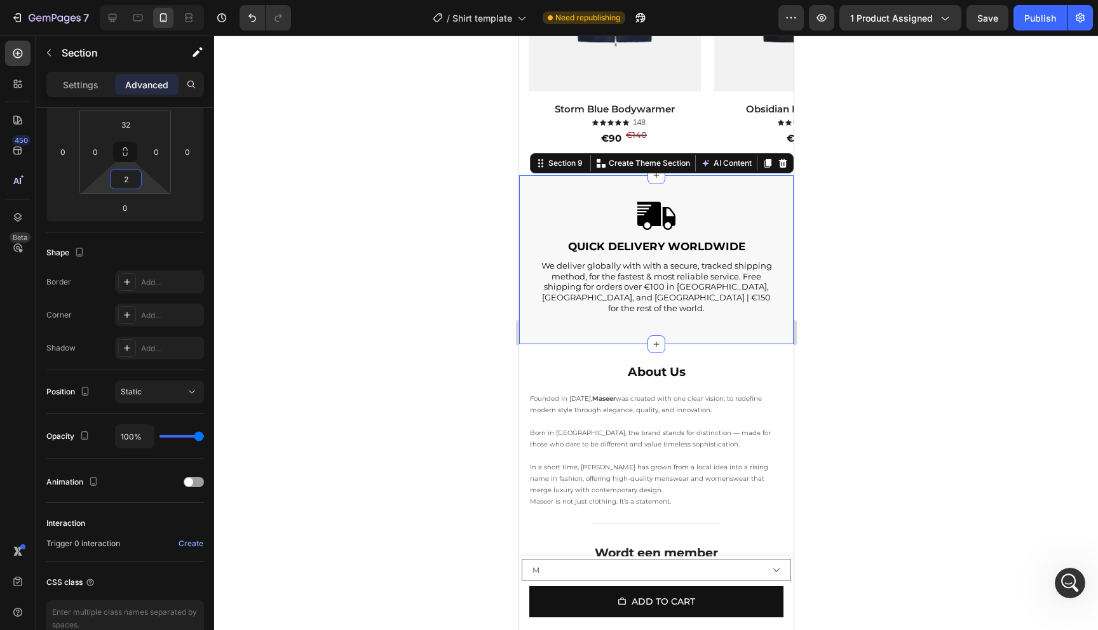
click at [963, 286] on div at bounding box center [656, 333] width 884 height 595
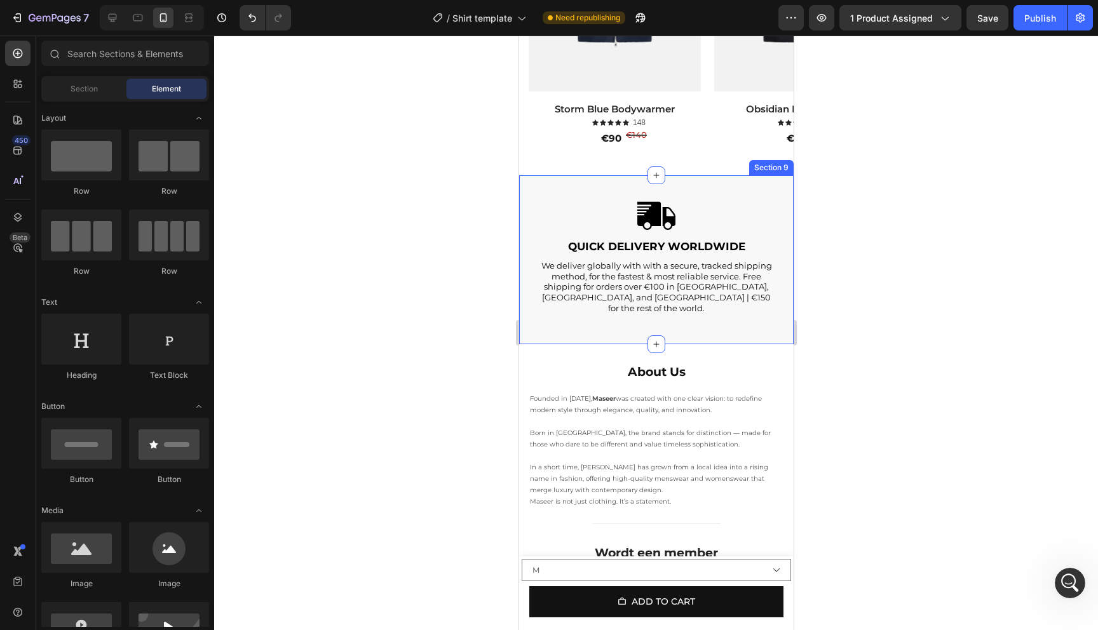
scroll to position [2417, 0]
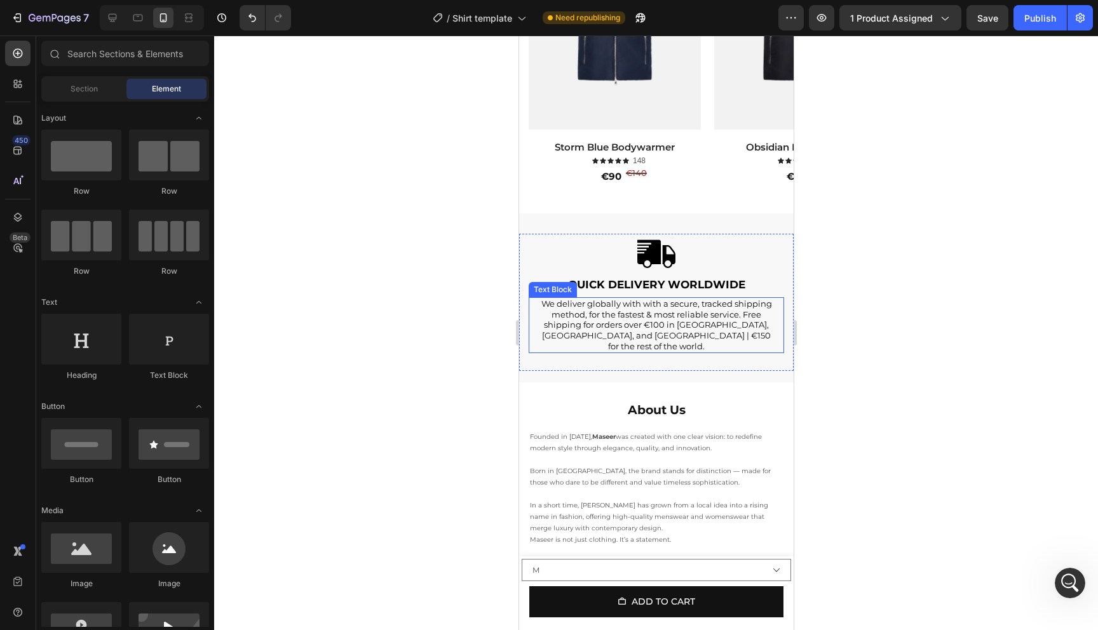
click at [620, 311] on p "We deliver globally with with a secure, tracked shipping method, for the fastes…" at bounding box center [656, 326] width 234 height 54
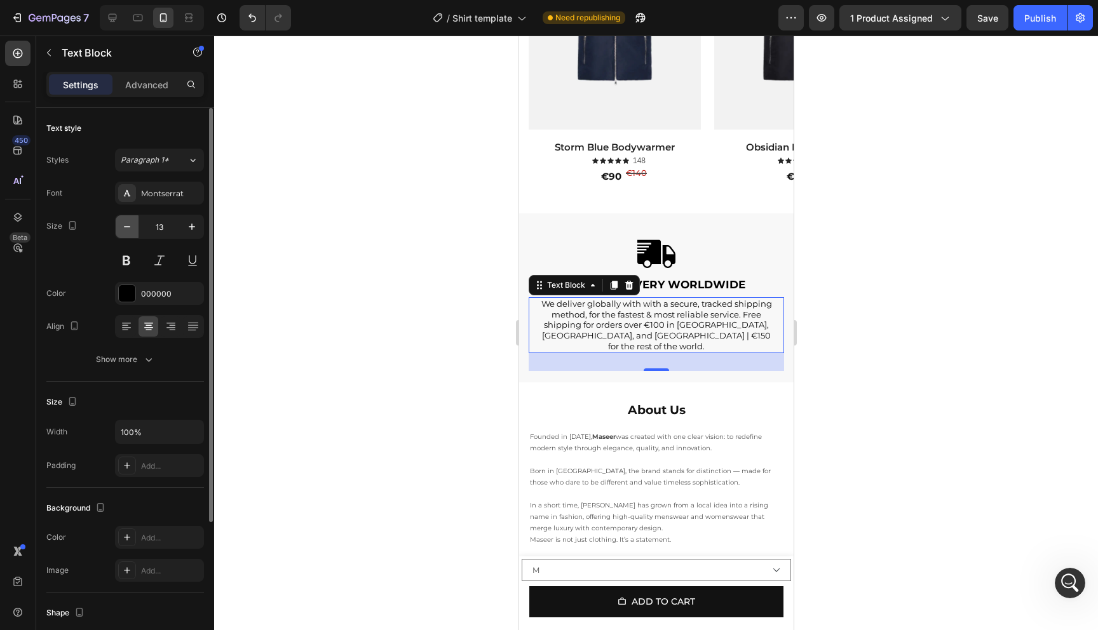
click at [125, 231] on icon "button" at bounding box center [127, 226] width 13 height 13
type input "12"
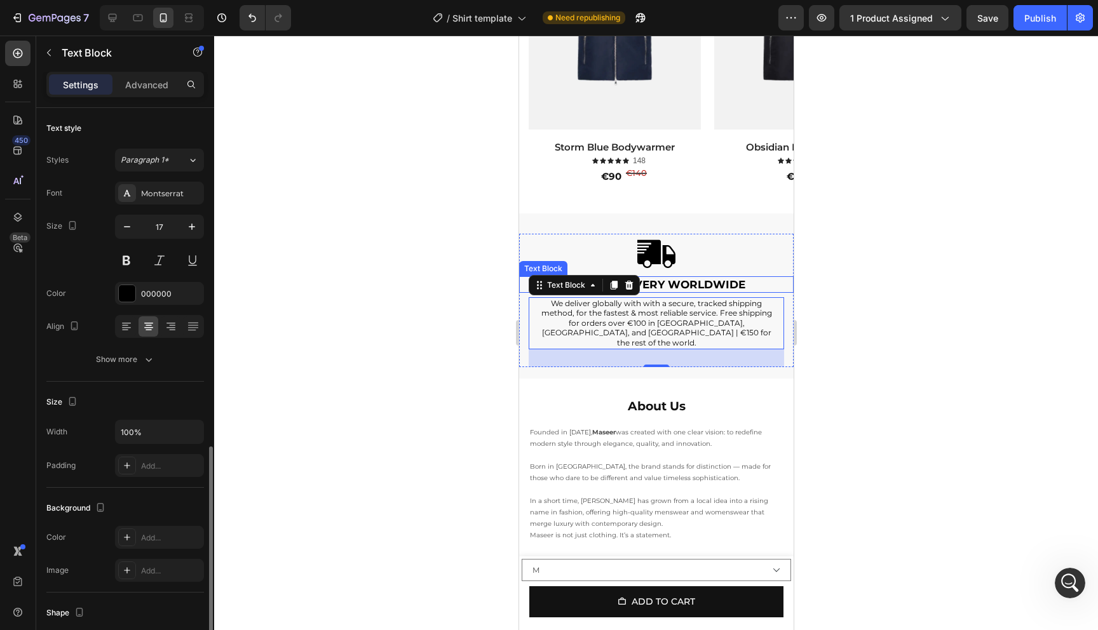
click at [745, 283] on p "Quick delivery worldwide" at bounding box center [656, 285] width 272 height 14
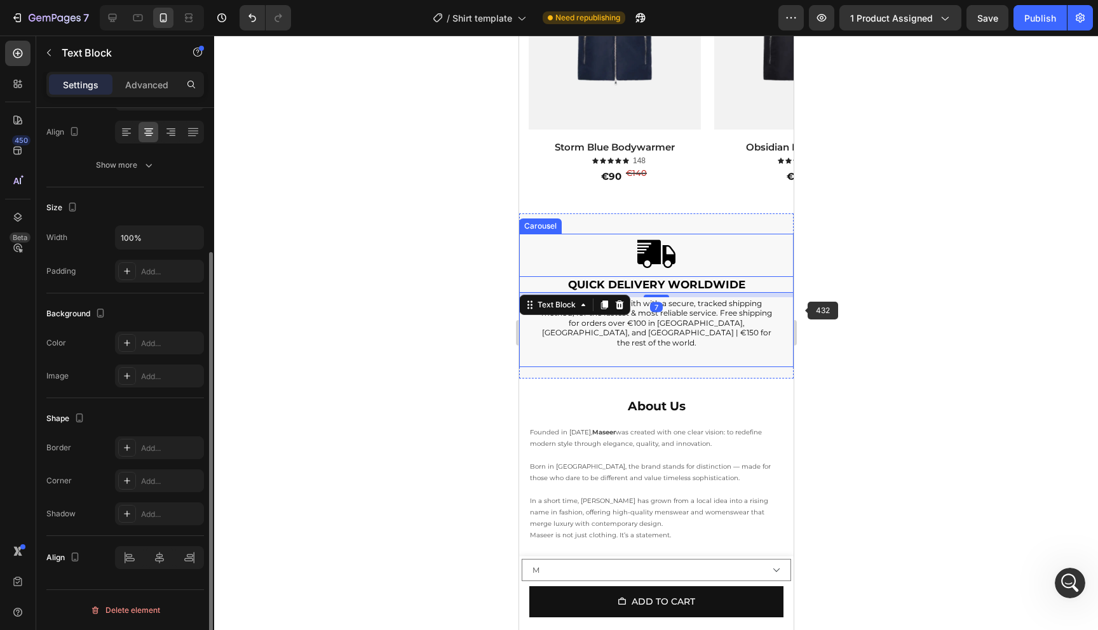
click at [859, 330] on div at bounding box center [656, 333] width 884 height 595
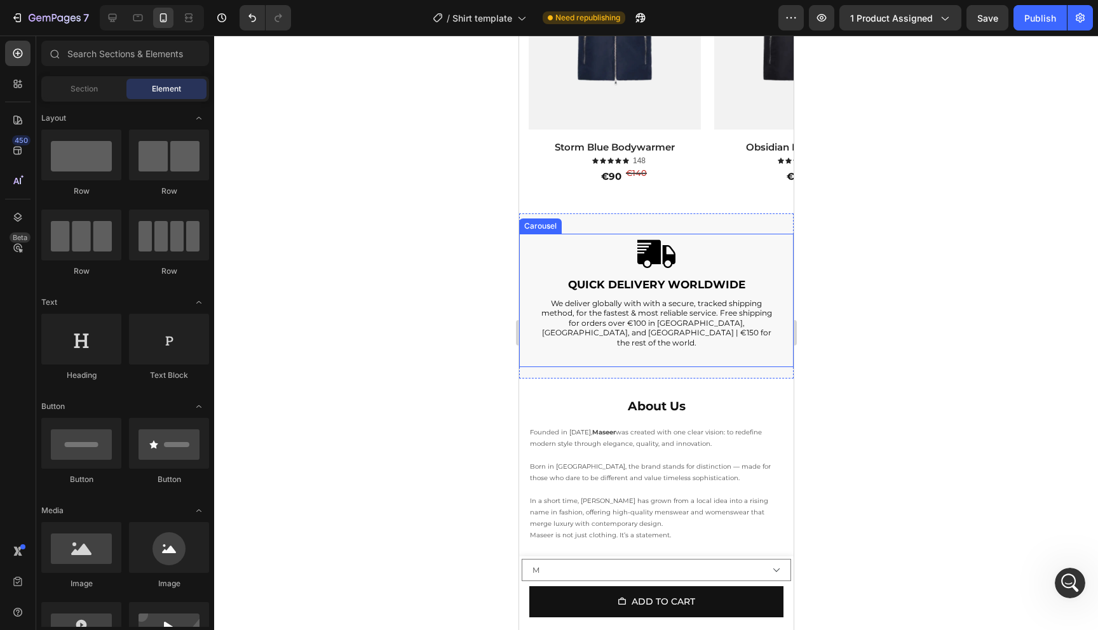
click at [783, 327] on div "Image Quick delivery worldwide Text Block We deliver globally with with a secur…" at bounding box center [655, 300] width 274 height 133
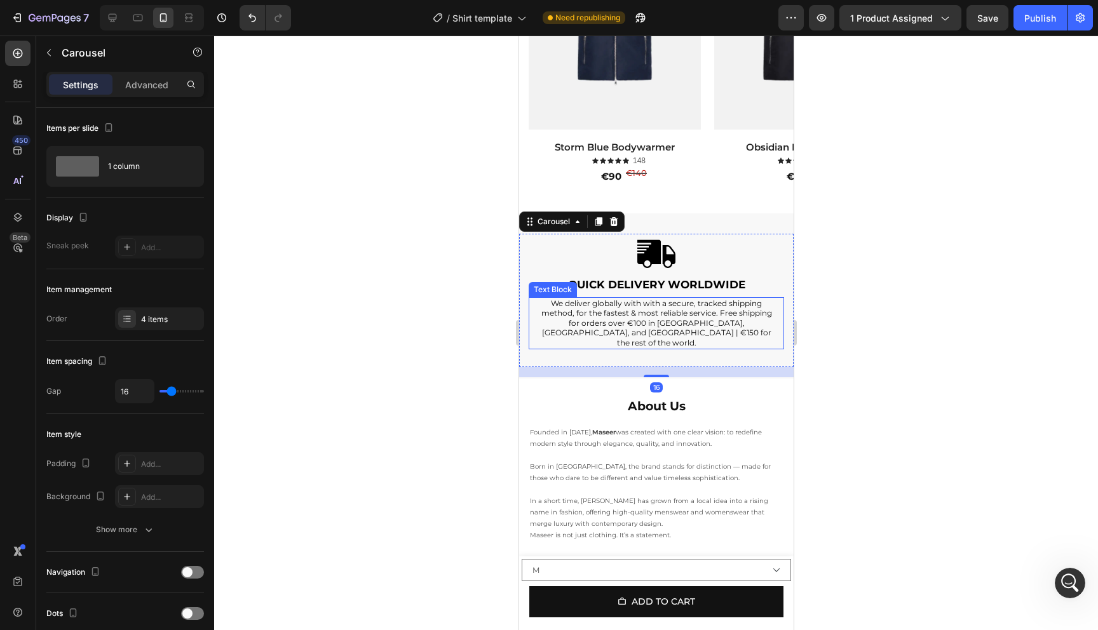
click at [861, 294] on div at bounding box center [656, 333] width 884 height 595
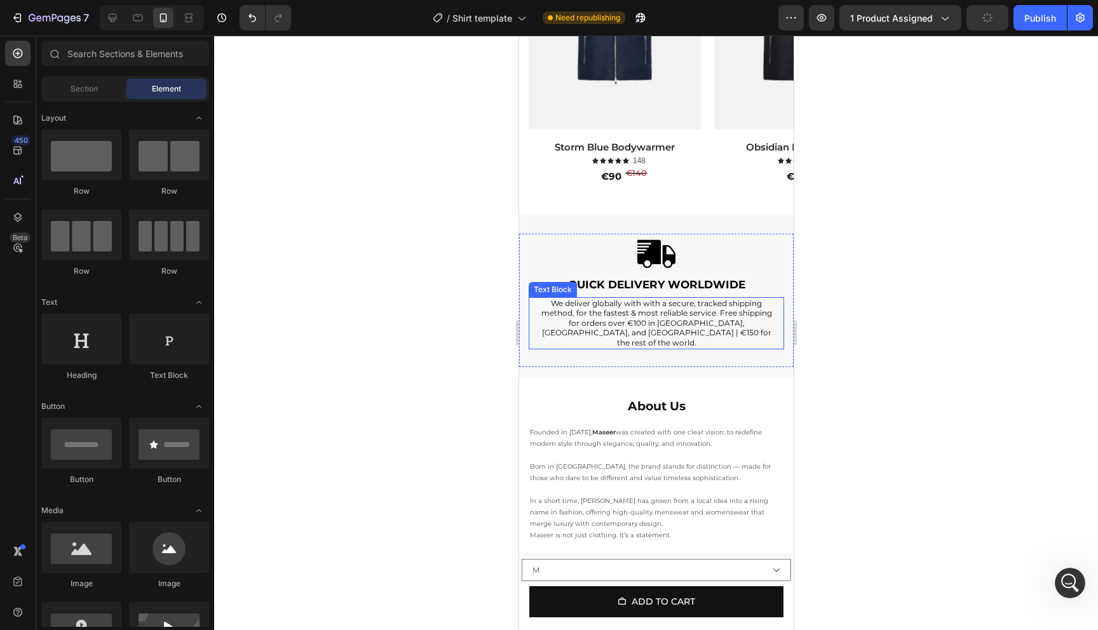
click at [749, 318] on p "We deliver globally with with a secure, tracked shipping method, for the fastes…" at bounding box center [656, 324] width 234 height 50
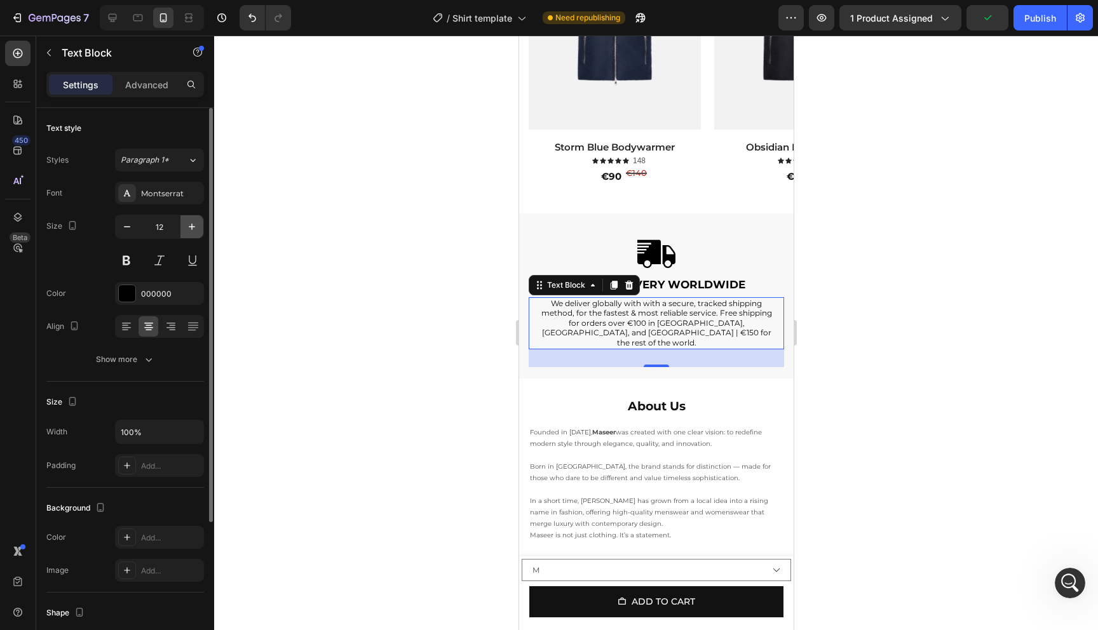
click at [183, 231] on button "button" at bounding box center [191, 226] width 23 height 23
type input "13"
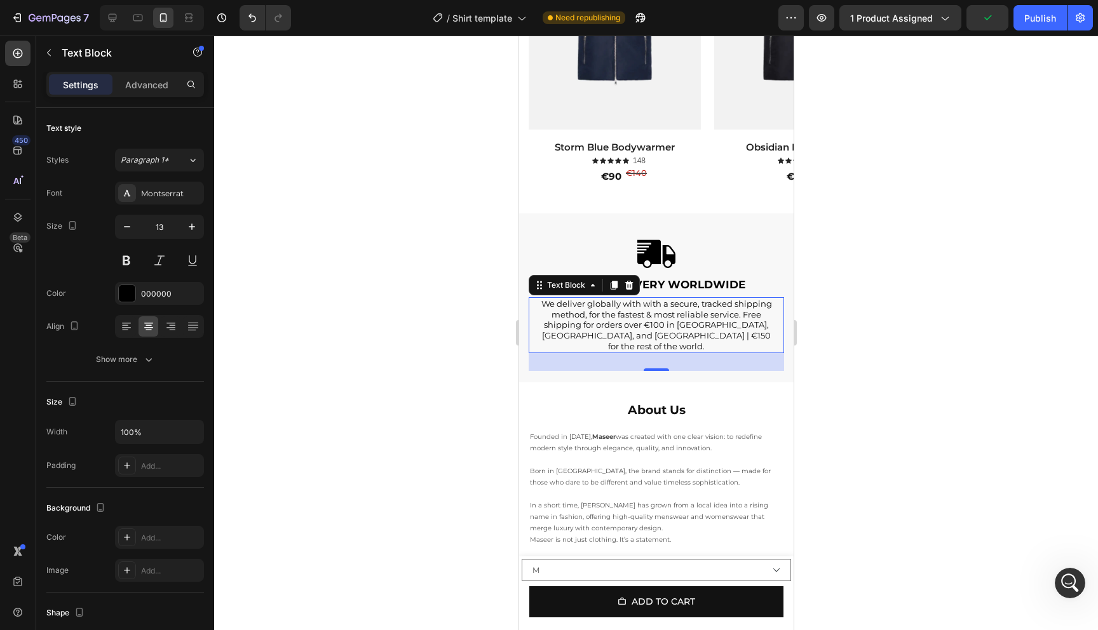
click at [397, 277] on div at bounding box center [656, 333] width 884 height 595
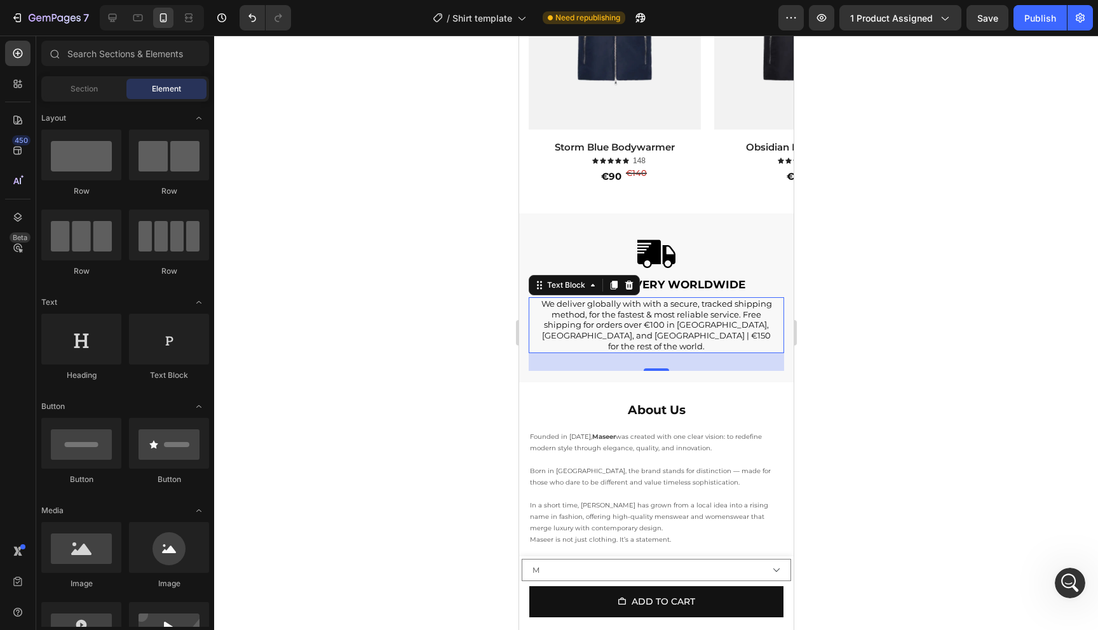
click at [735, 328] on p "We deliver globally with with a secure, tracked shipping method, for the fastes…" at bounding box center [656, 326] width 234 height 54
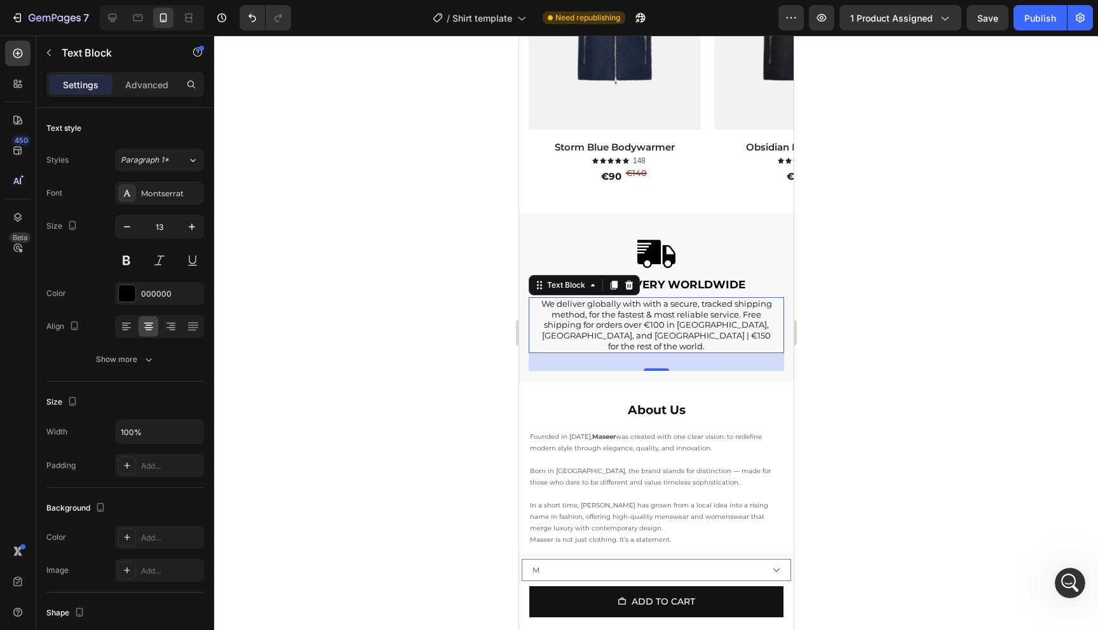
click at [693, 328] on p "We deliver globally with with a secure, tracked shipping method, for the fastes…" at bounding box center [656, 326] width 234 height 54
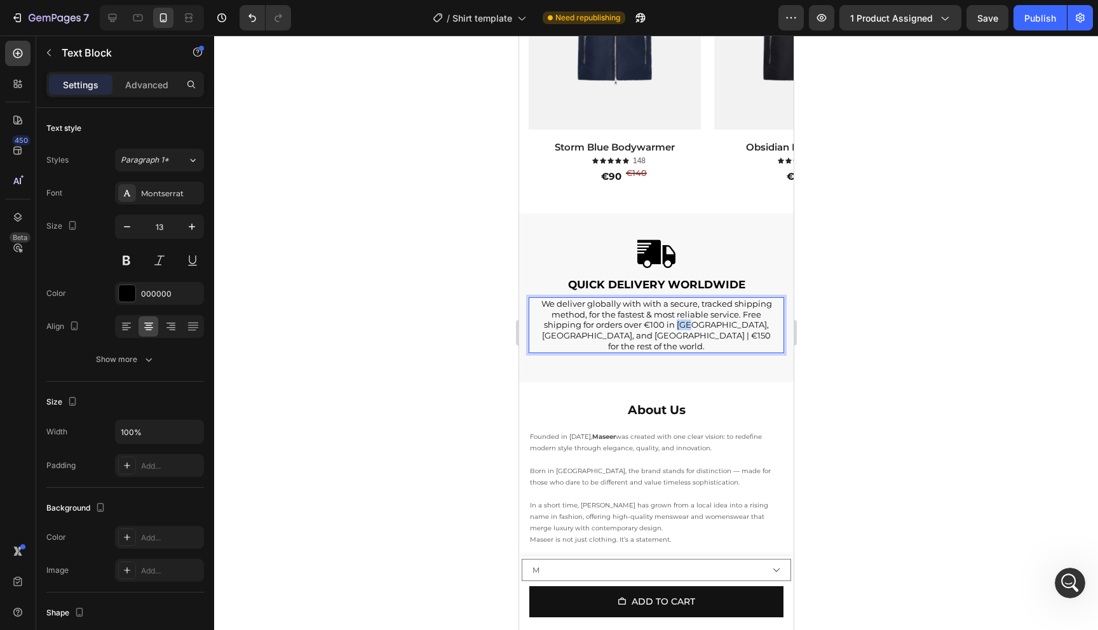
click at [693, 328] on p "We deliver globally with with a secure, tracked shipping method, for the fastes…" at bounding box center [656, 326] width 234 height 54
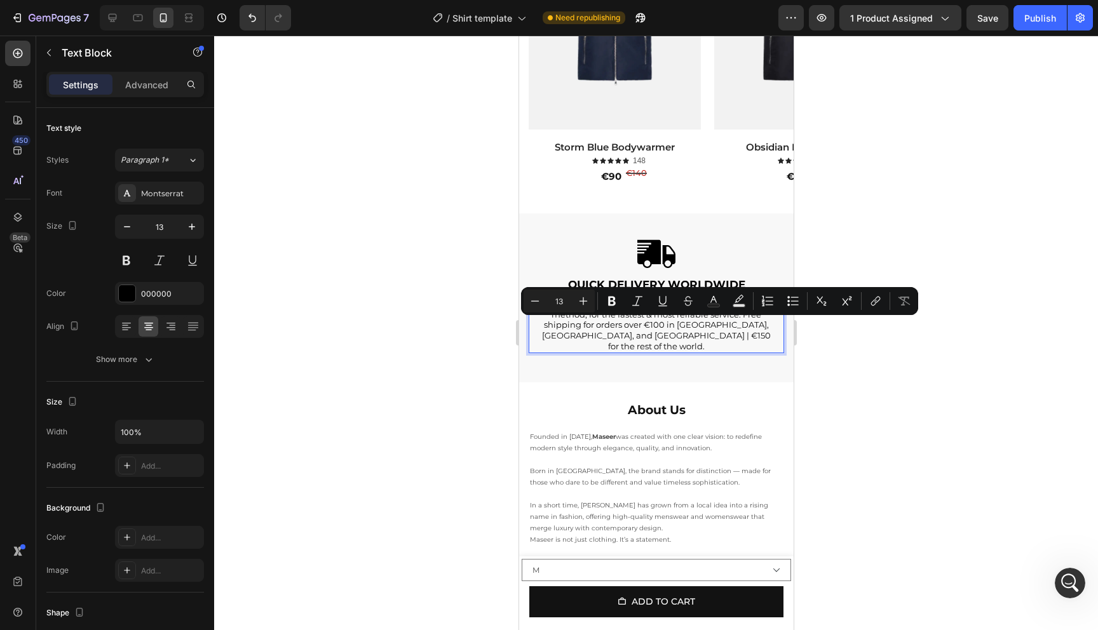
click at [710, 328] on p "We deliver globally with with a secure, tracked shipping method, for the fastes…" at bounding box center [656, 326] width 234 height 54
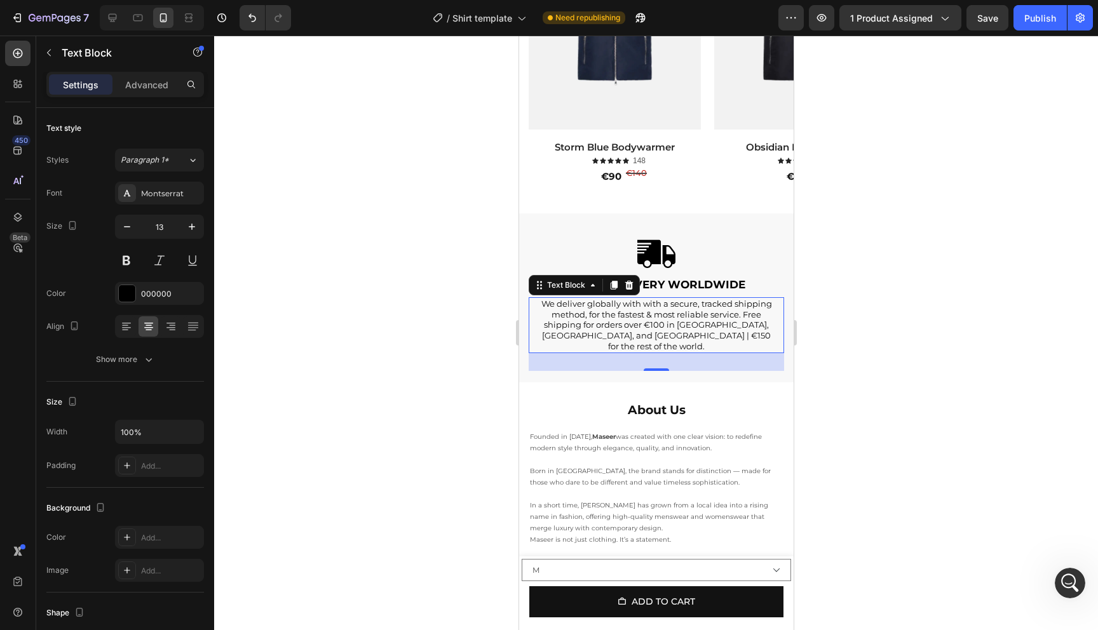
click at [771, 338] on div "We deliver globally with with a secure, tracked shipping method, for the fastes…" at bounding box center [655, 325] width 255 height 57
click at [761, 334] on p "We deliver globally with with a secure, tracked shipping method, for the fastes…" at bounding box center [656, 326] width 234 height 54
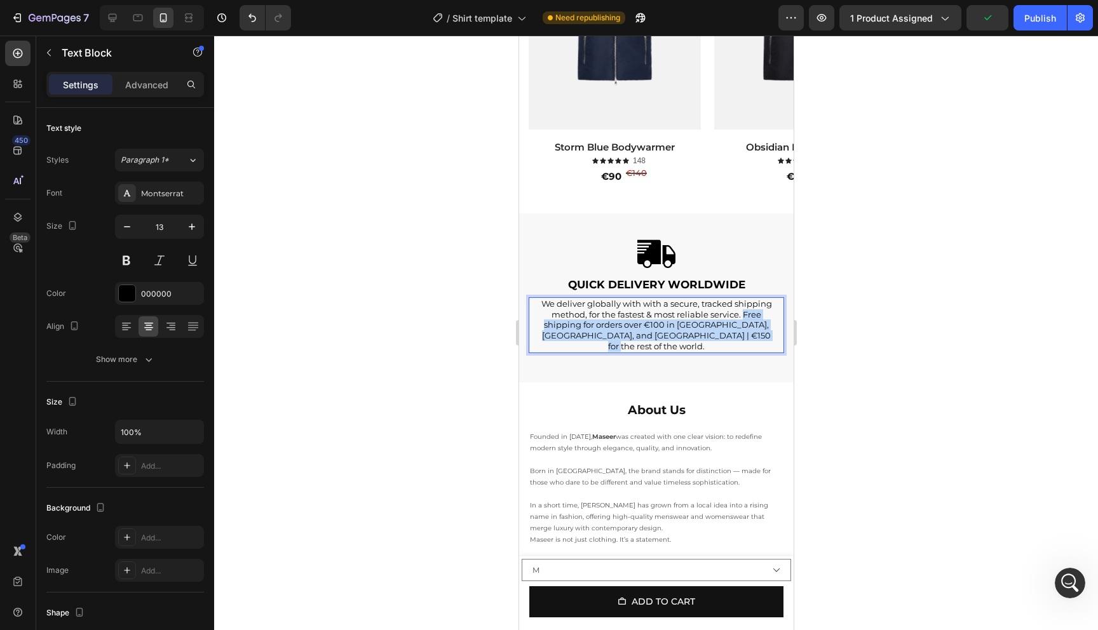
drag, startPoint x: 767, startPoint y: 335, endPoint x: 743, endPoint y: 319, distance: 28.9
click at [743, 319] on p "We deliver globally with with a secure, tracked shipping method, for the fastes…" at bounding box center [656, 326] width 234 height 54
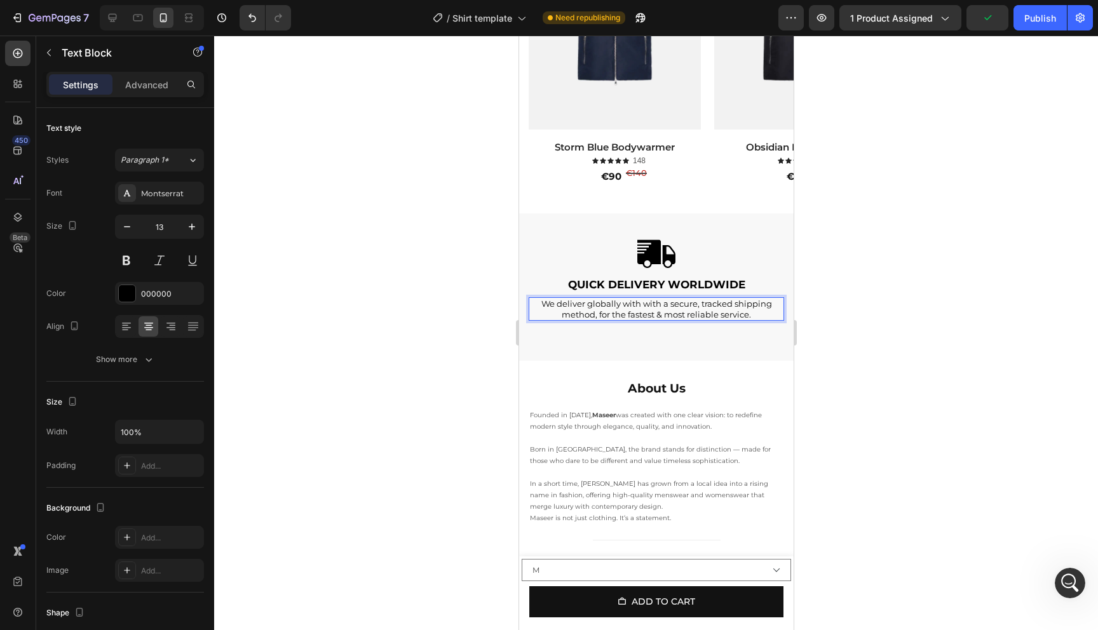
click at [910, 307] on div at bounding box center [656, 333] width 884 height 595
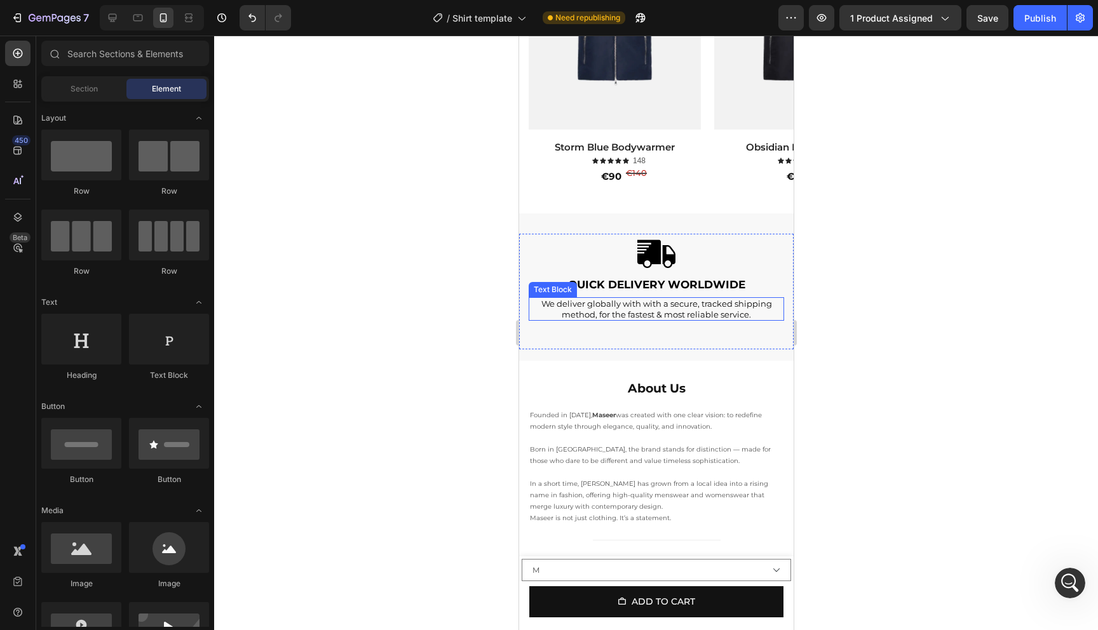
click at [722, 316] on p "We deliver globally with with a secure, tracked shipping method, for the fastes…" at bounding box center [656, 310] width 234 height 22
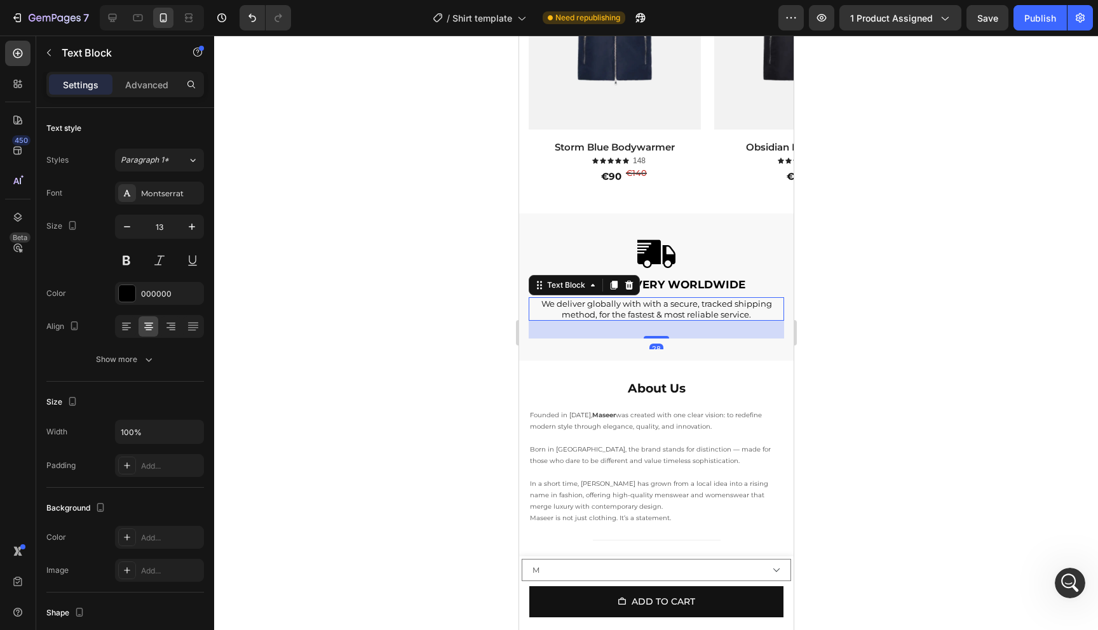
click at [938, 357] on div at bounding box center [656, 333] width 884 height 595
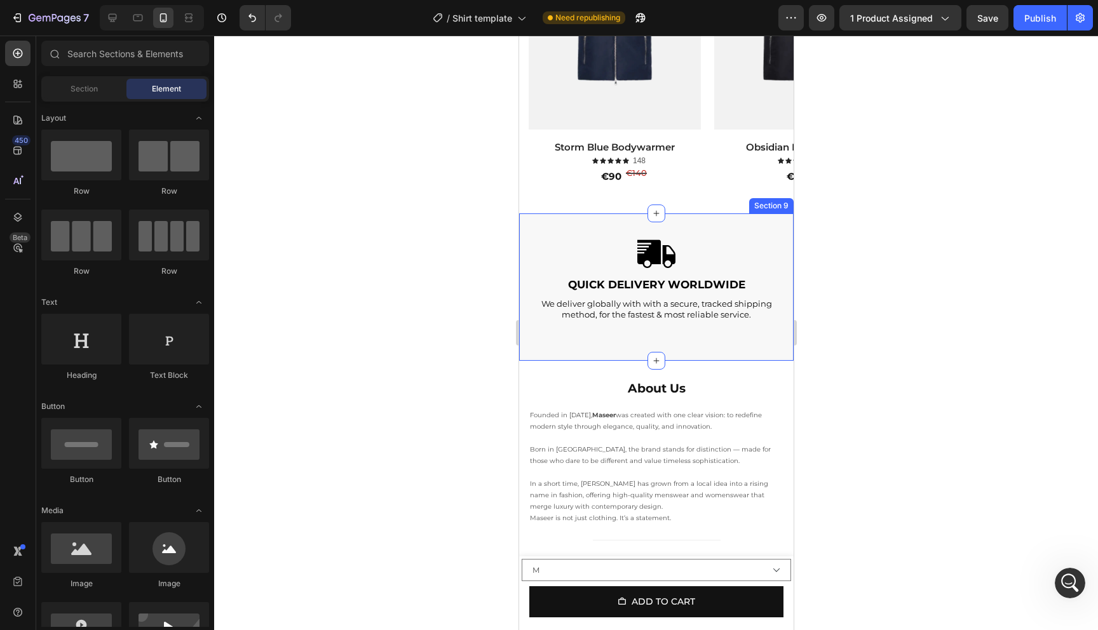
click at [718, 231] on div "Image Quick delivery worldwide Text Block We deliver globally with with a secur…" at bounding box center [655, 287] width 274 height 148
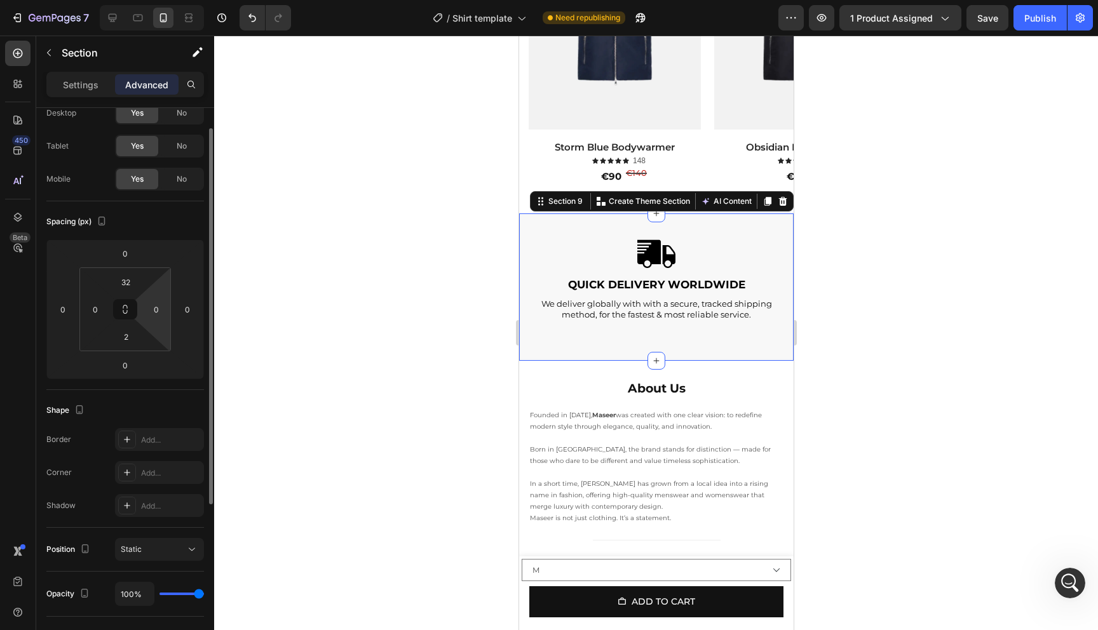
scroll to position [67, 0]
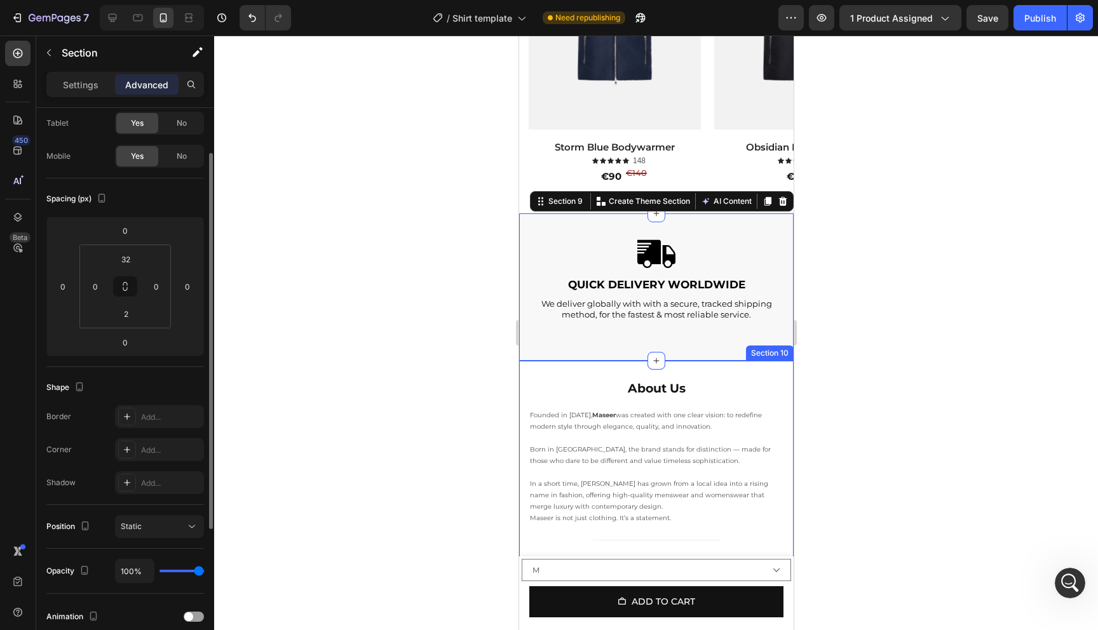
click at [532, 312] on div "We deliver globally with with a secure, tracked shipping method, for the fastes…" at bounding box center [655, 309] width 255 height 24
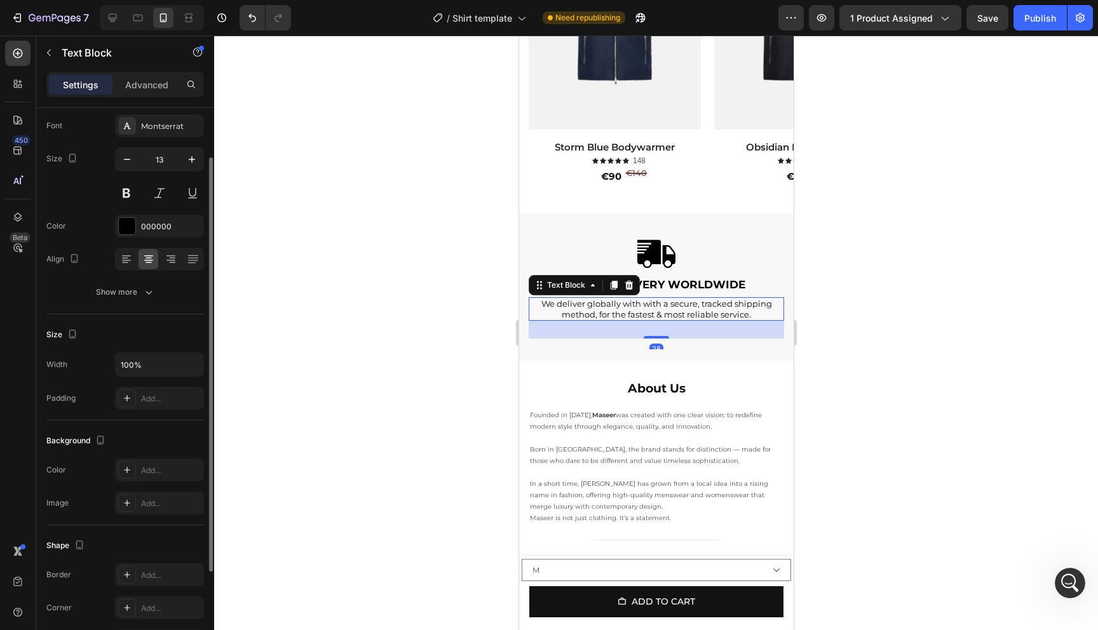
scroll to position [0, 0]
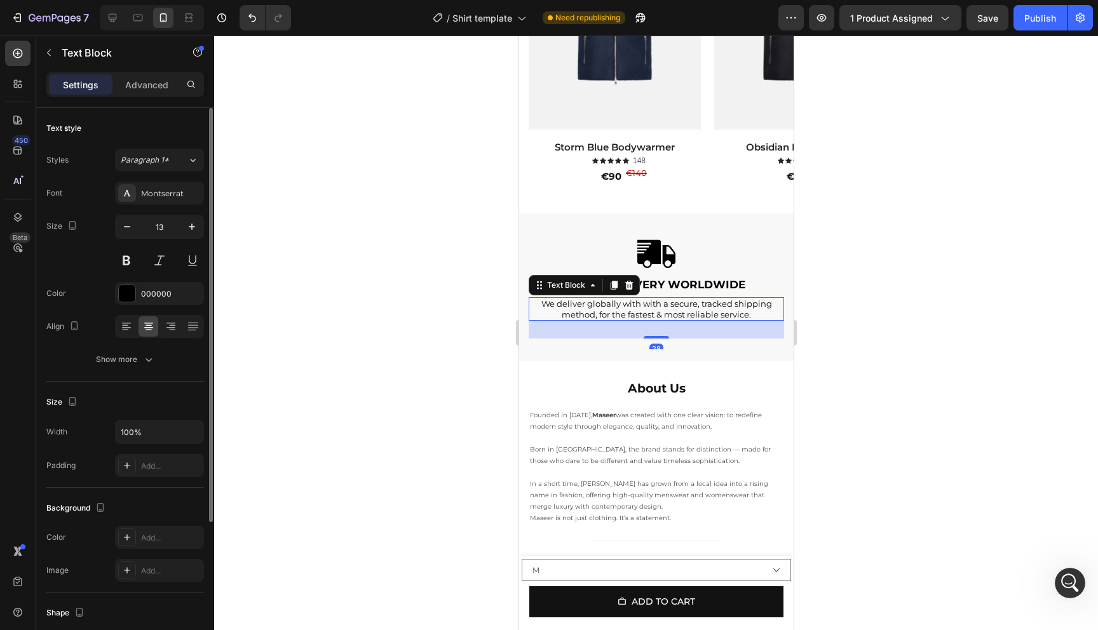
click at [883, 281] on div at bounding box center [656, 333] width 884 height 595
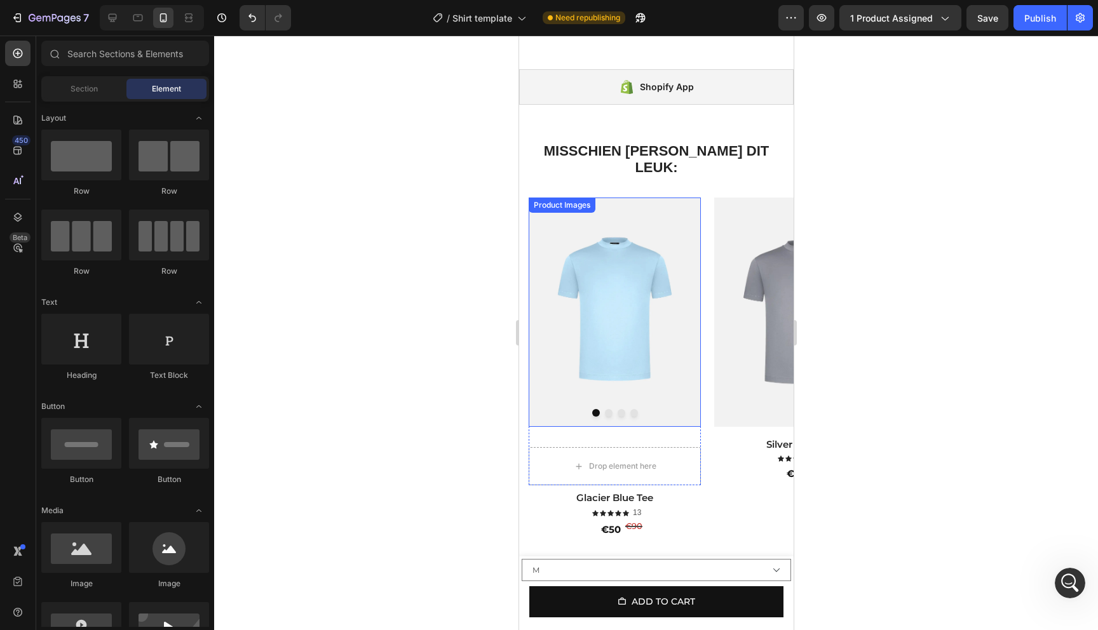
scroll to position [1283, 0]
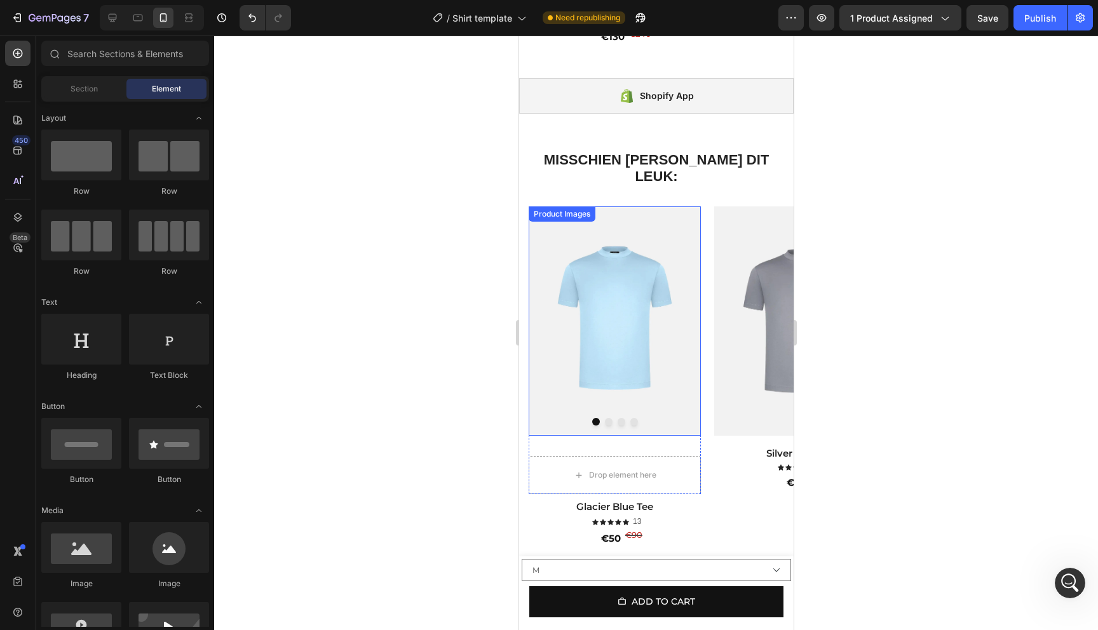
click at [609, 418] on button "Dot" at bounding box center [608, 422] width 8 height 8
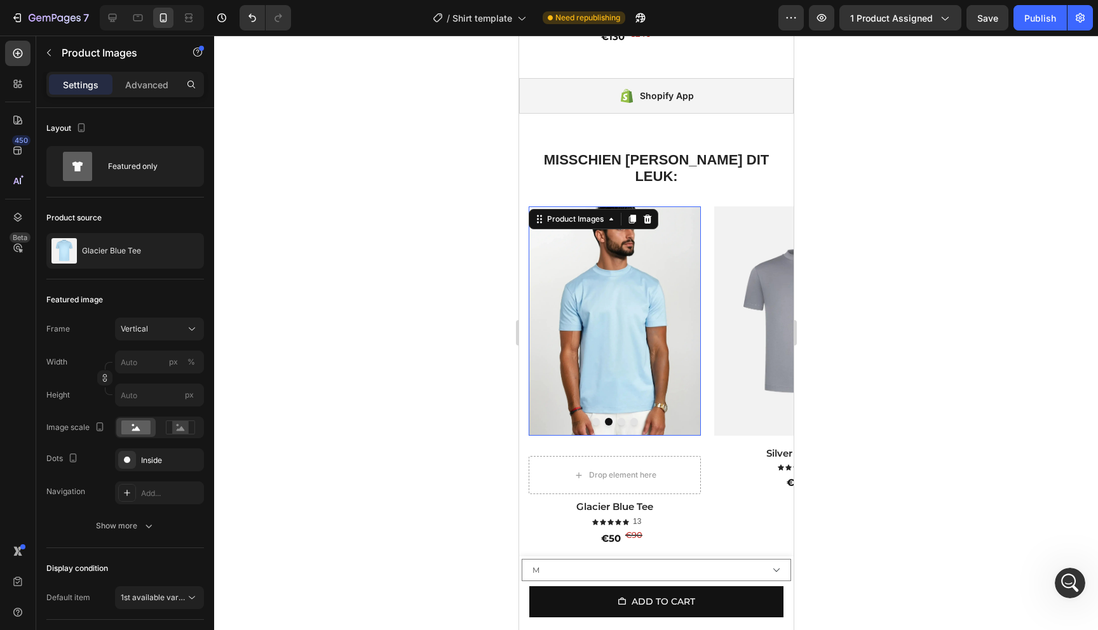
click at [619, 418] on button "Dot" at bounding box center [621, 422] width 8 height 8
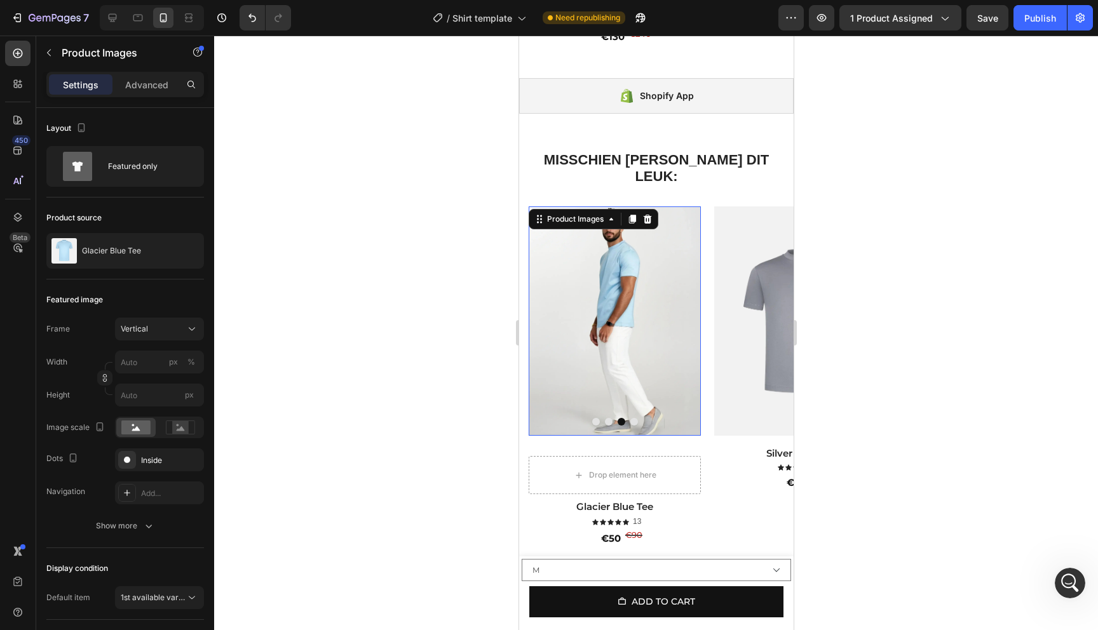
click at [630, 418] on button "Dot" at bounding box center [634, 422] width 8 height 8
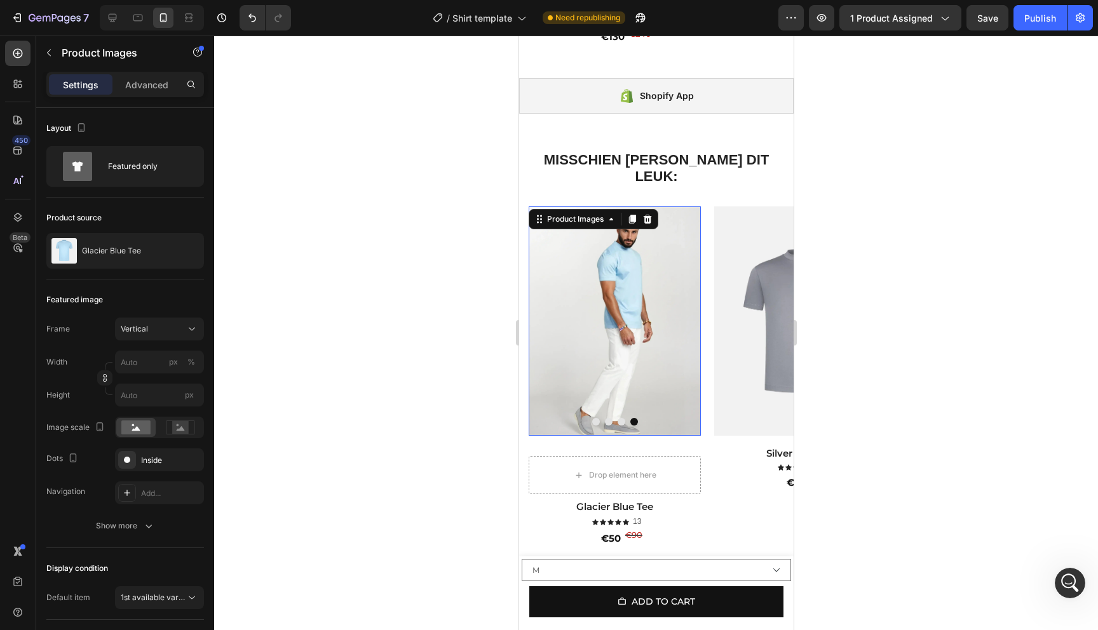
click at [595, 418] on button "Dot" at bounding box center [595, 422] width 8 height 8
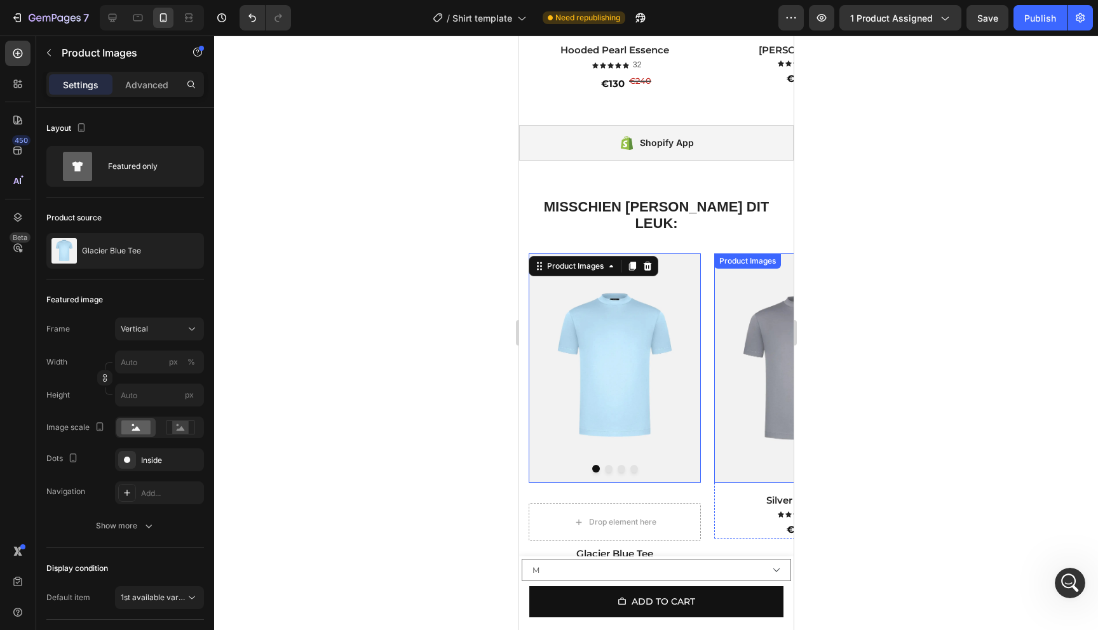
scroll to position [1232, 0]
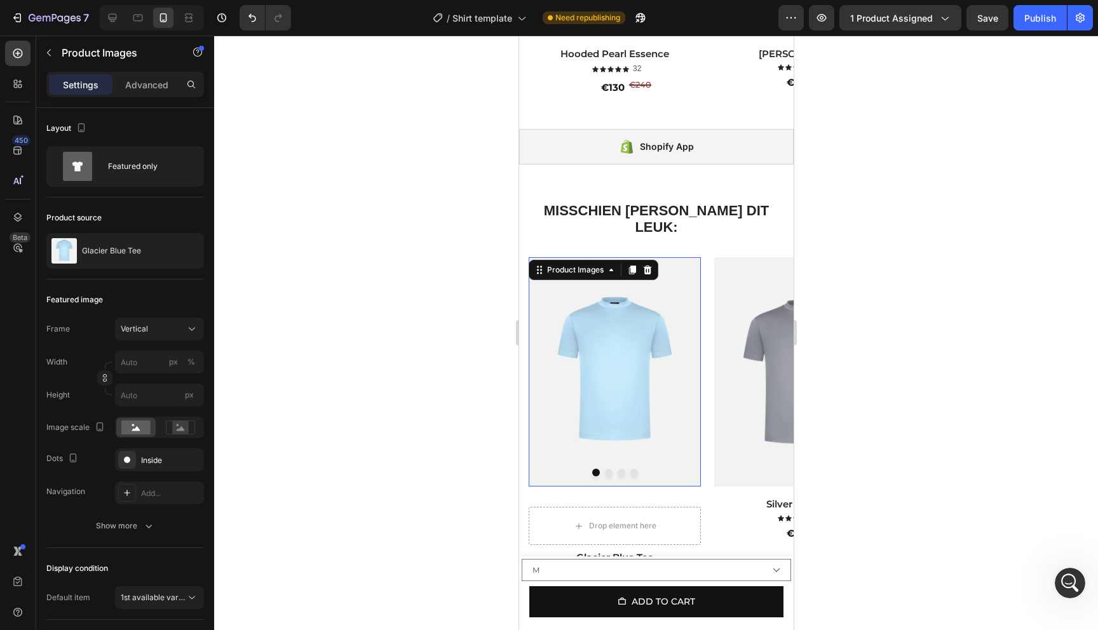
click at [1020, 283] on div at bounding box center [656, 333] width 884 height 595
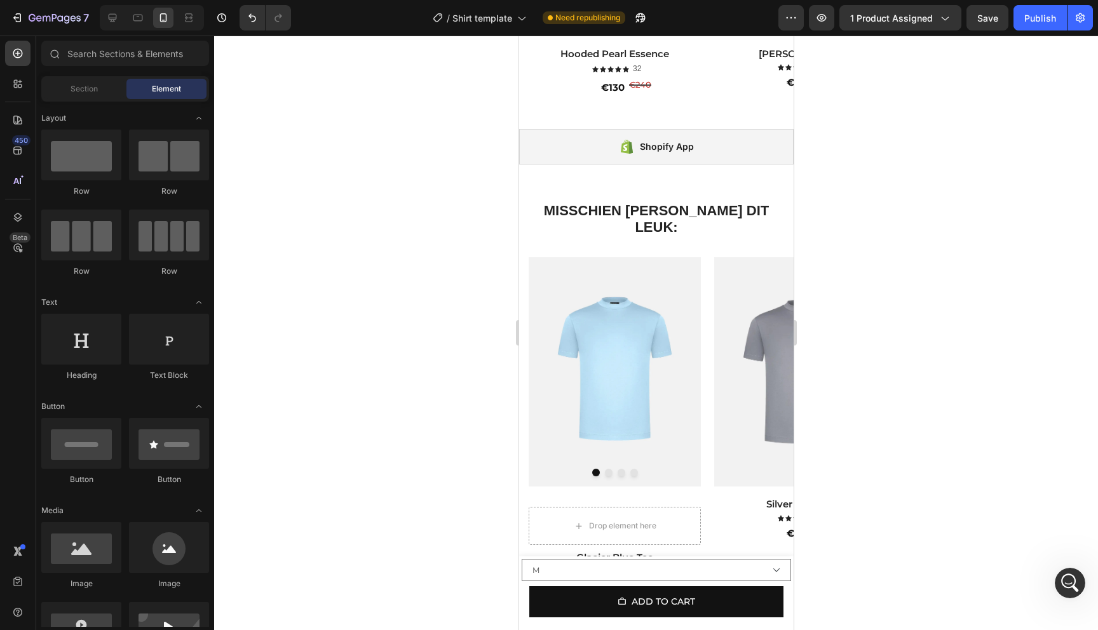
click at [0, 93] on div "450 Beta" at bounding box center [18, 333] width 36 height 595
click at [87, 62] on input "text" at bounding box center [125, 53] width 168 height 25
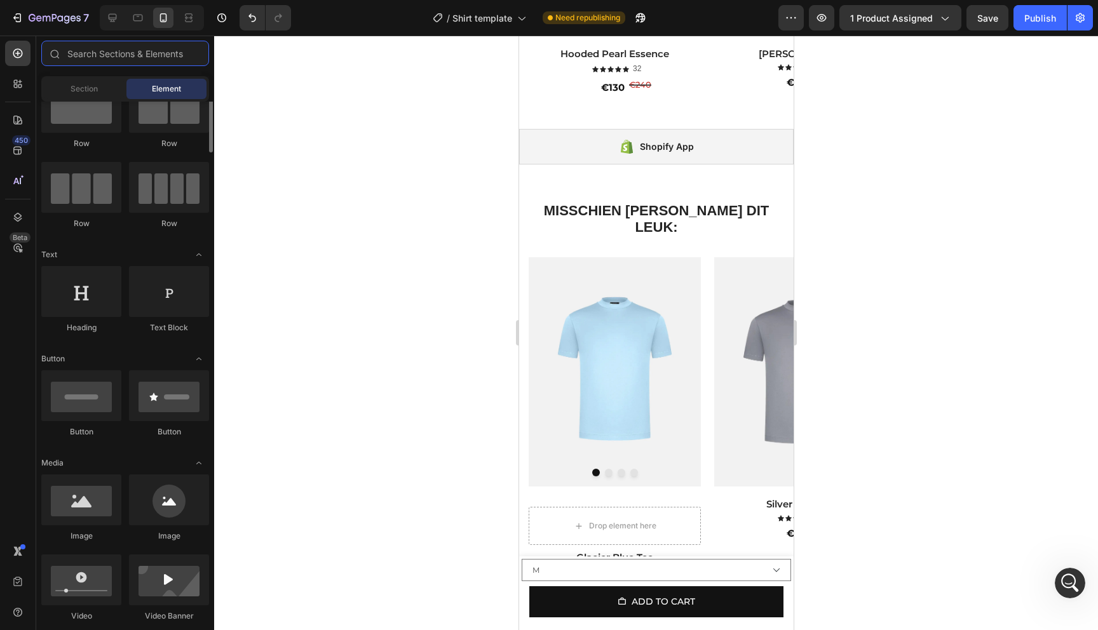
scroll to position [66, 0]
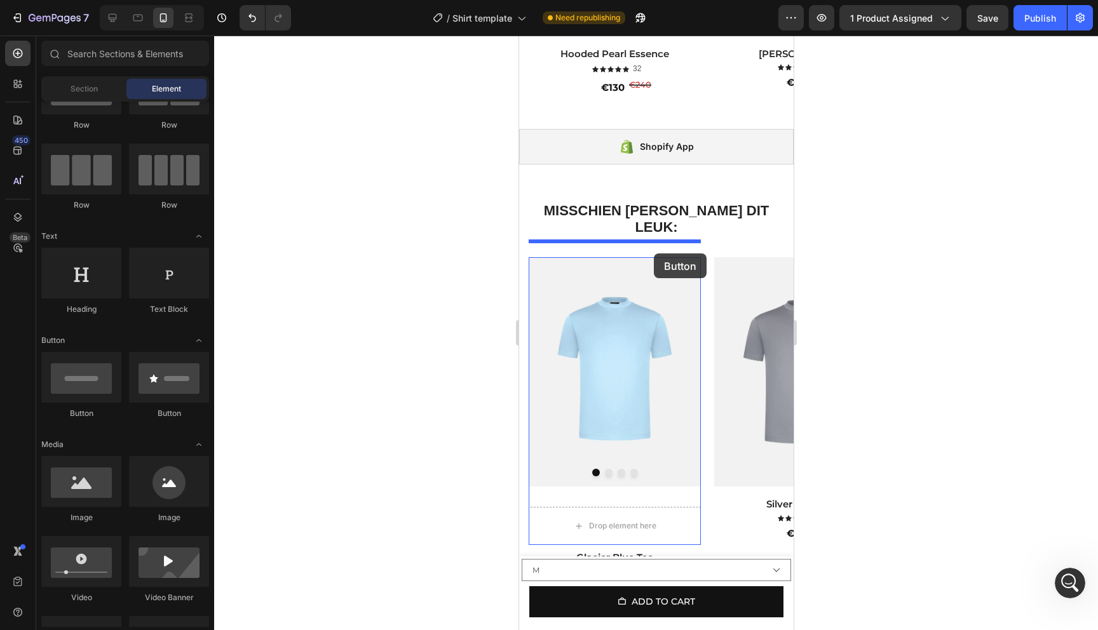
drag, startPoint x: 604, startPoint y: 422, endPoint x: 653, endPoint y: 253, distance: 175.9
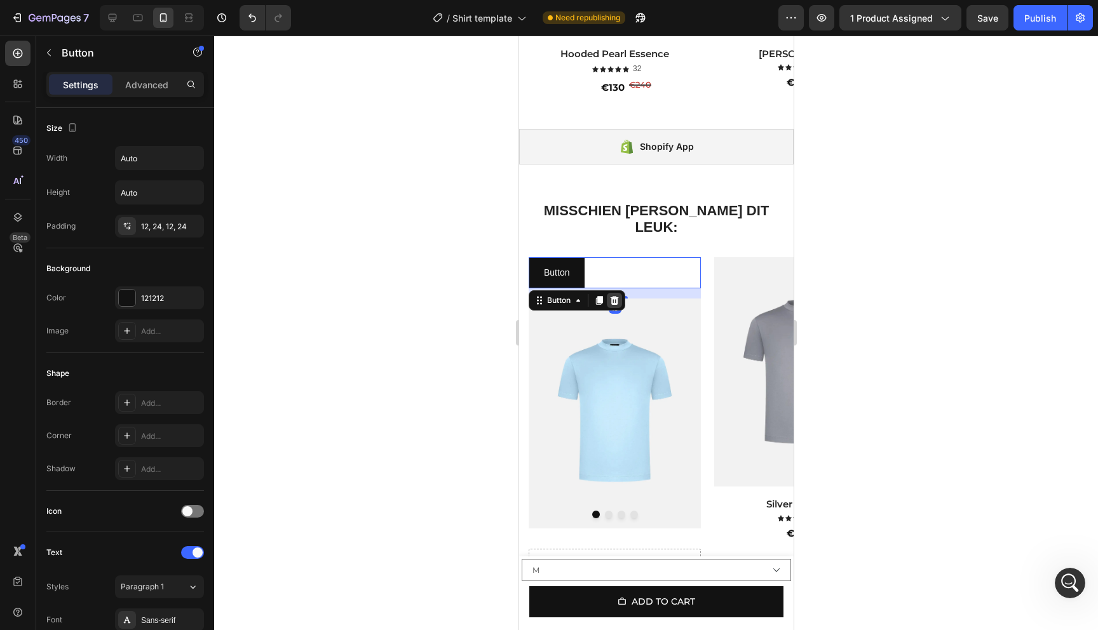
click at [614, 295] on icon at bounding box center [614, 300] width 10 height 10
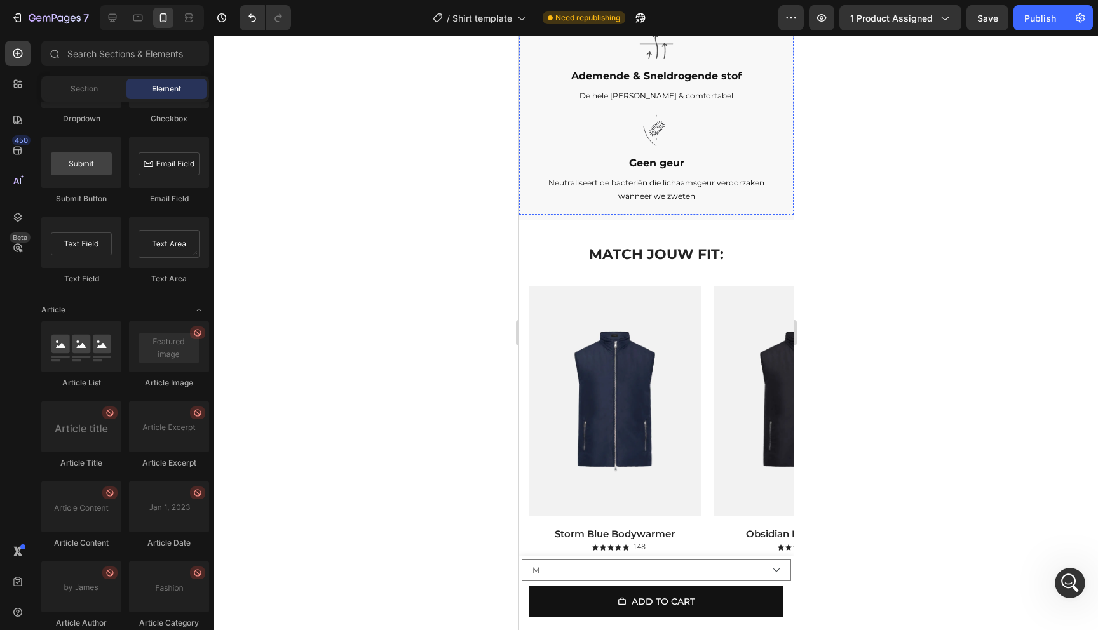
scroll to position [2183, 0]
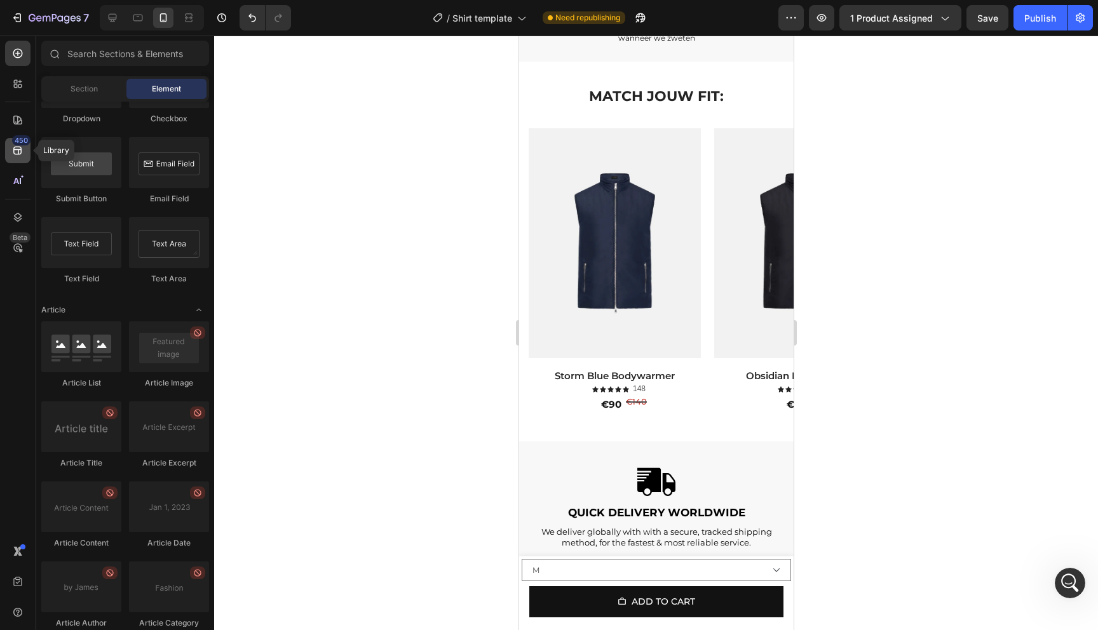
click at [8, 140] on div "450" at bounding box center [17, 150] width 25 height 25
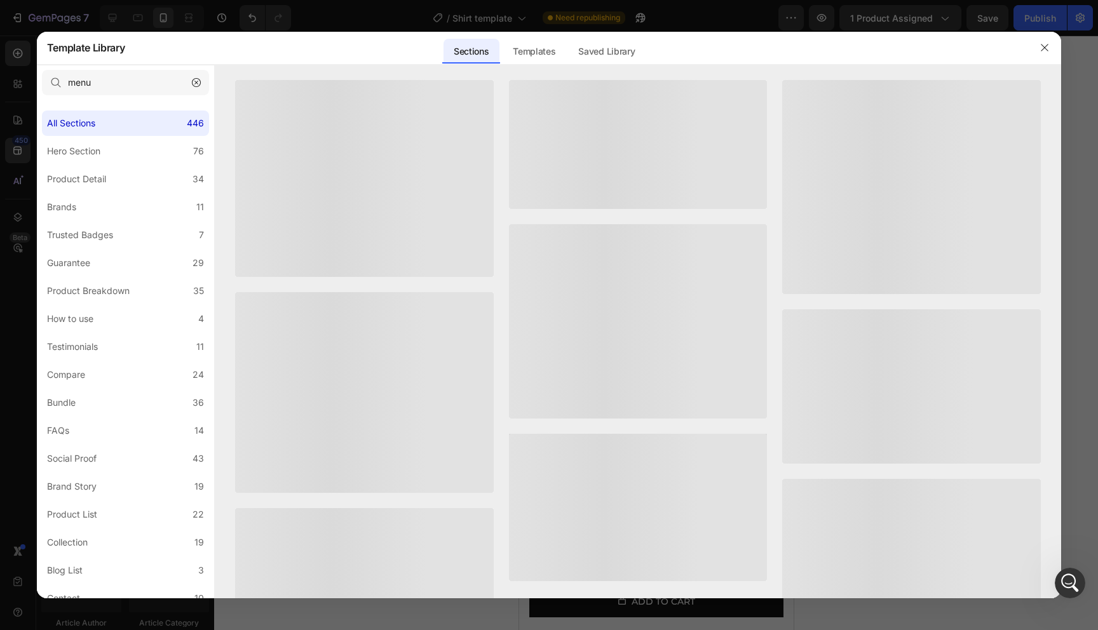
click at [11, 145] on div at bounding box center [549, 315] width 1098 height 630
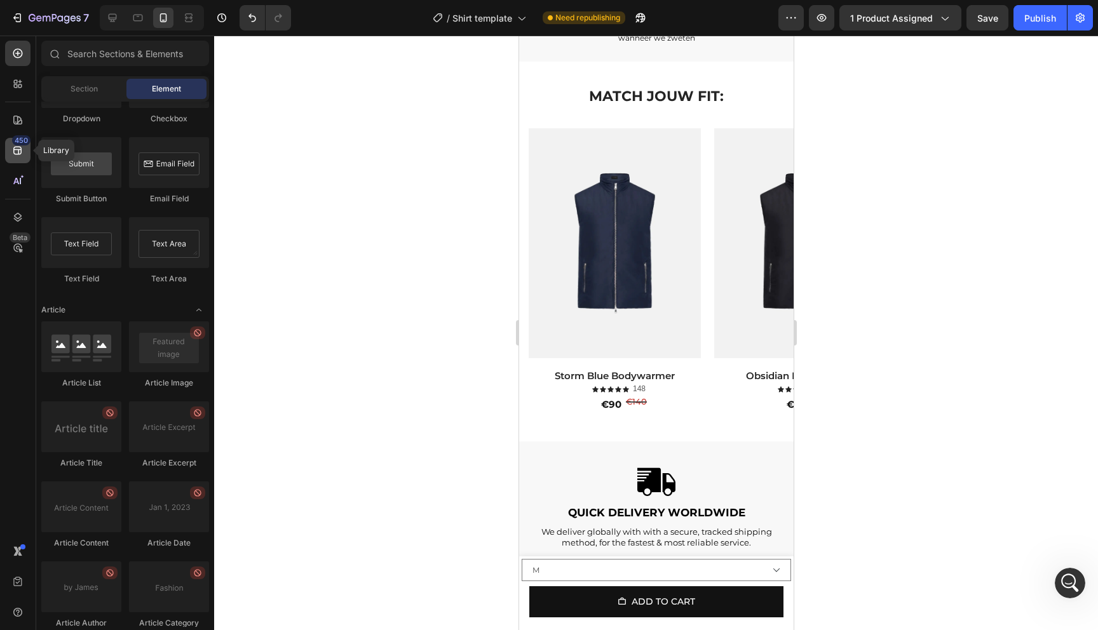
click at [10, 153] on div "450" at bounding box center [17, 150] width 25 height 25
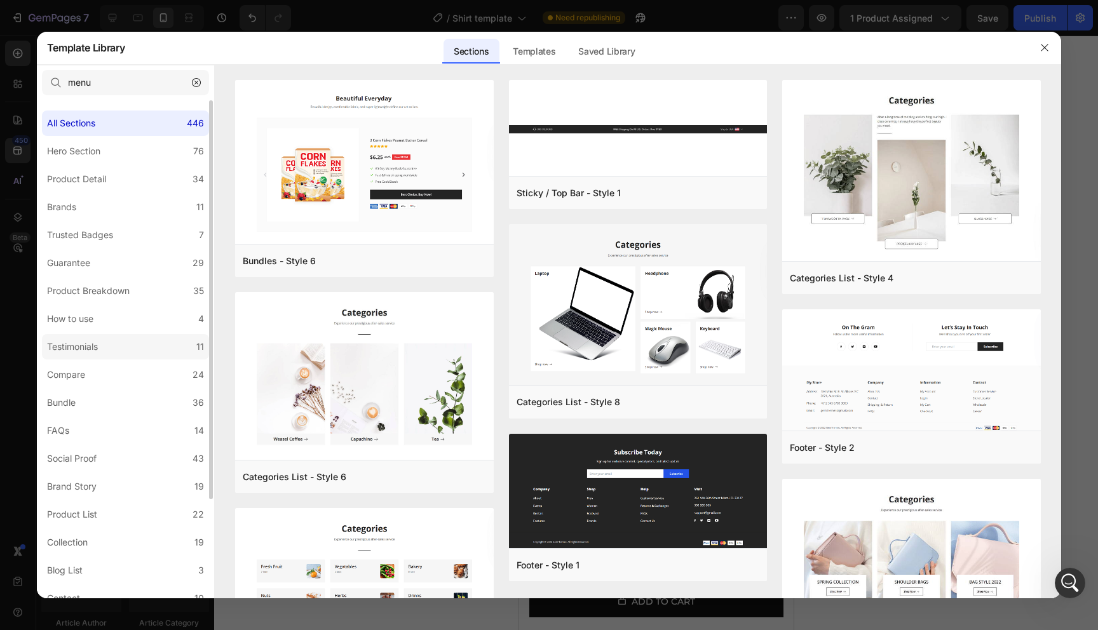
click at [112, 352] on label "Testimonials 11" at bounding box center [125, 346] width 167 height 25
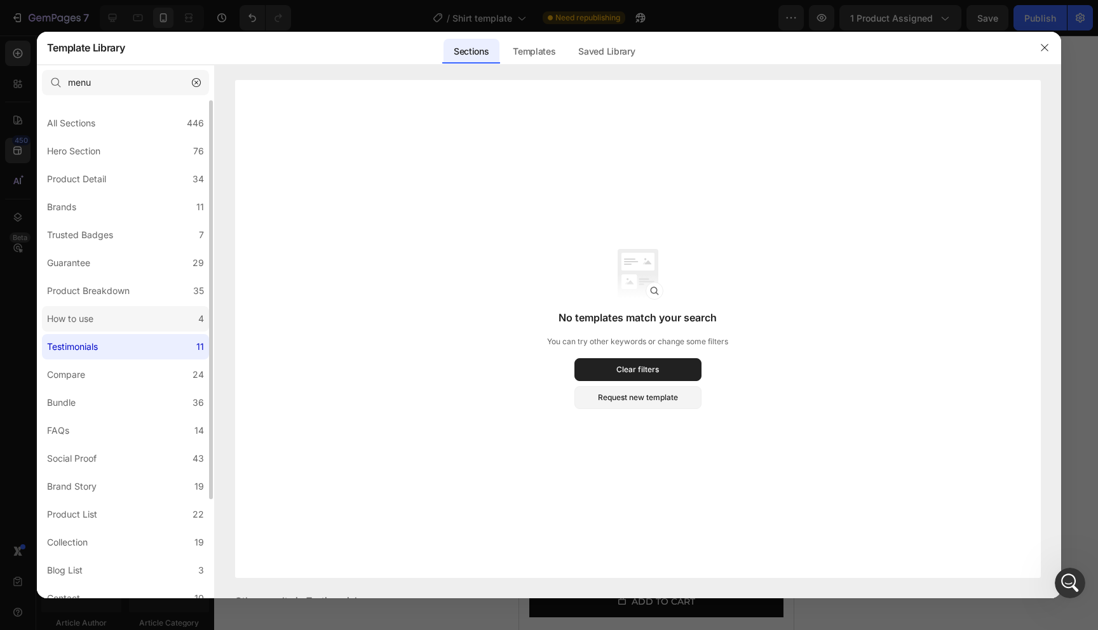
click at [137, 322] on label "How to use 4" at bounding box center [125, 318] width 167 height 25
click at [119, 347] on label "Testimonials 11" at bounding box center [125, 346] width 167 height 25
click at [117, 88] on input "menu" at bounding box center [125, 82] width 167 height 25
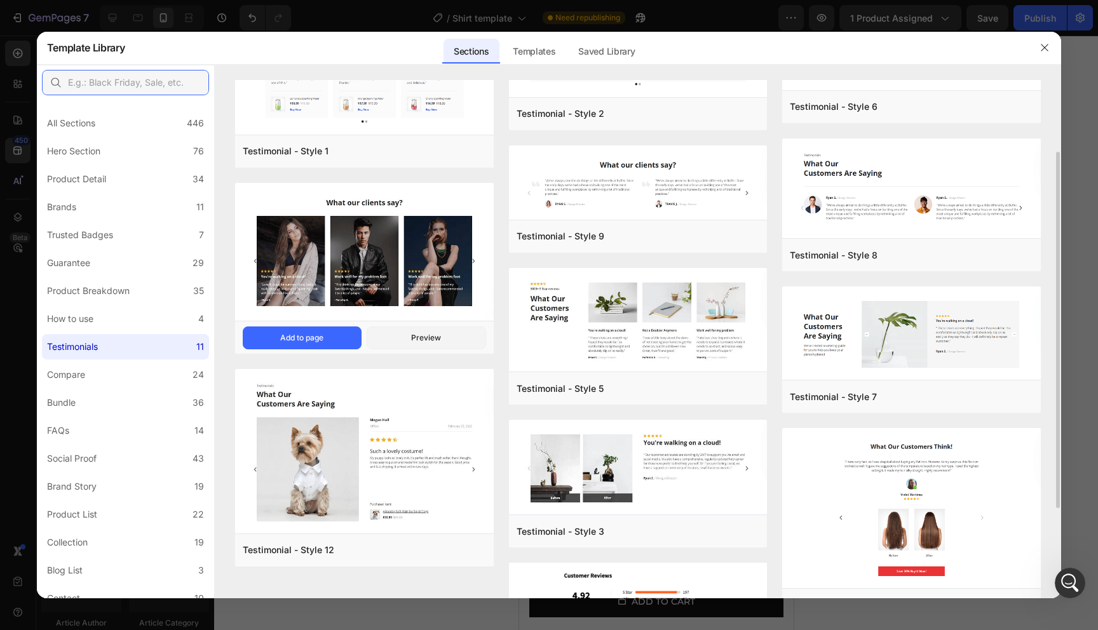
scroll to position [55, 0]
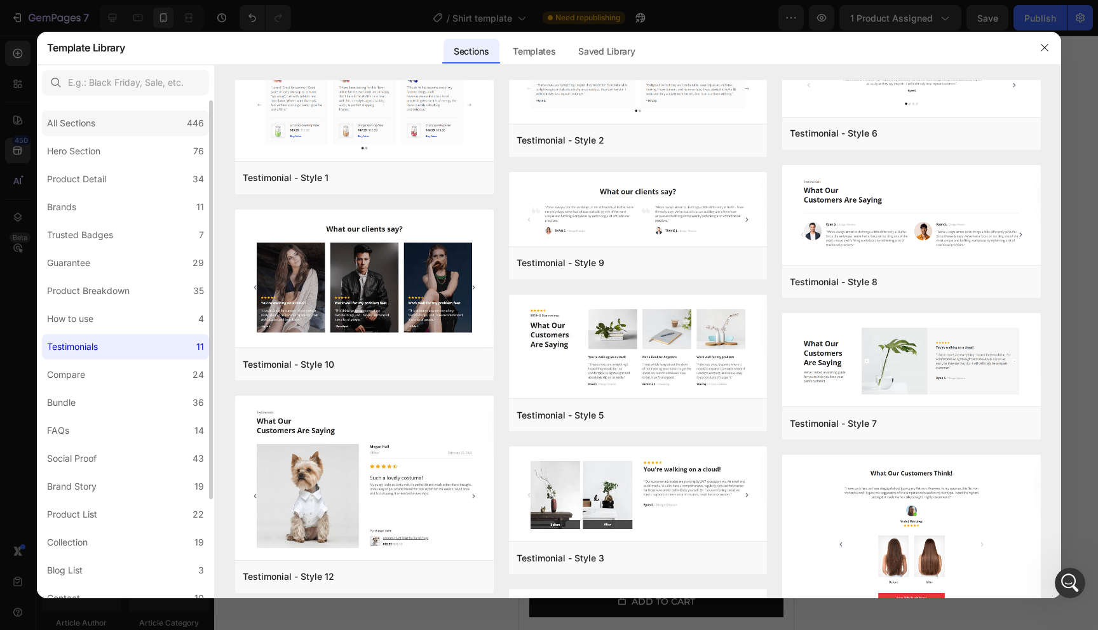
click at [90, 123] on div "All Sections" at bounding box center [71, 123] width 48 height 15
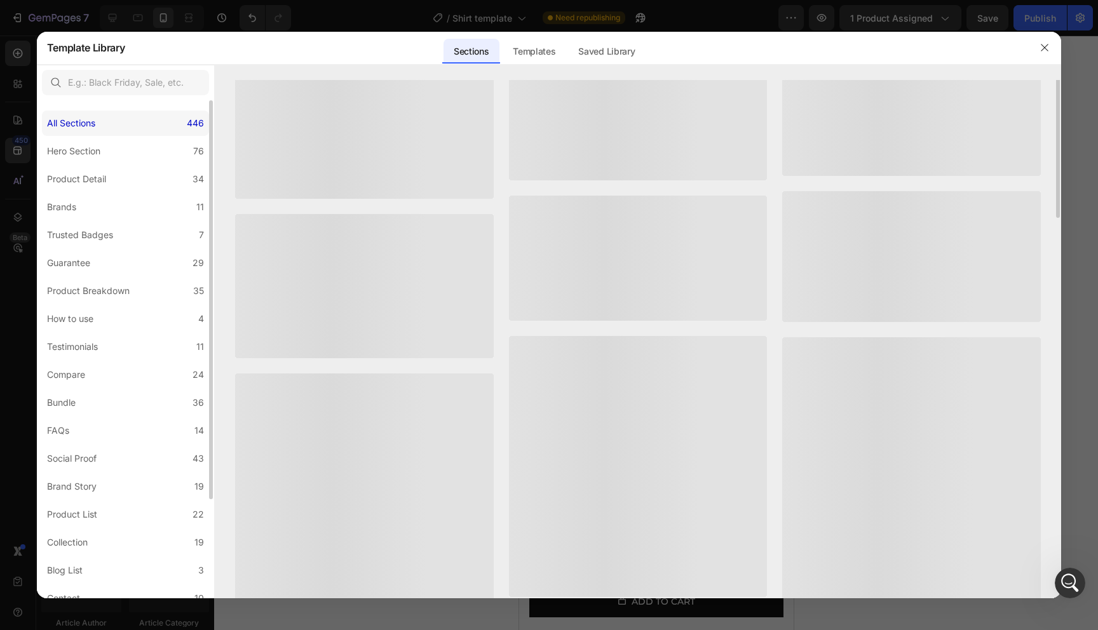
scroll to position [0, 0]
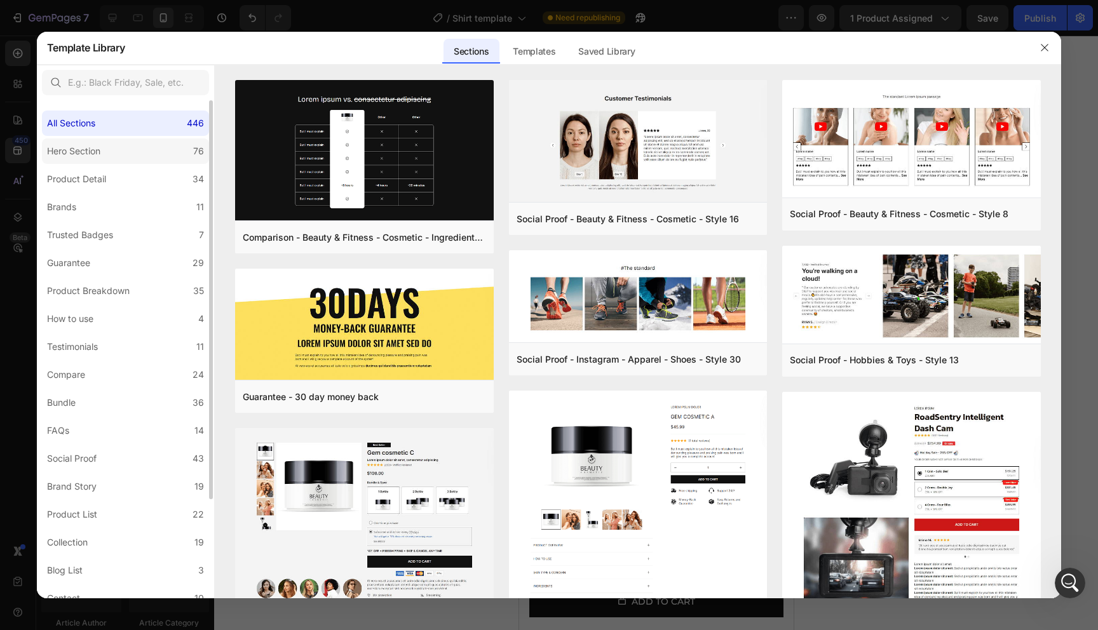
click at [109, 160] on label "Hero Section 76" at bounding box center [125, 150] width 167 height 25
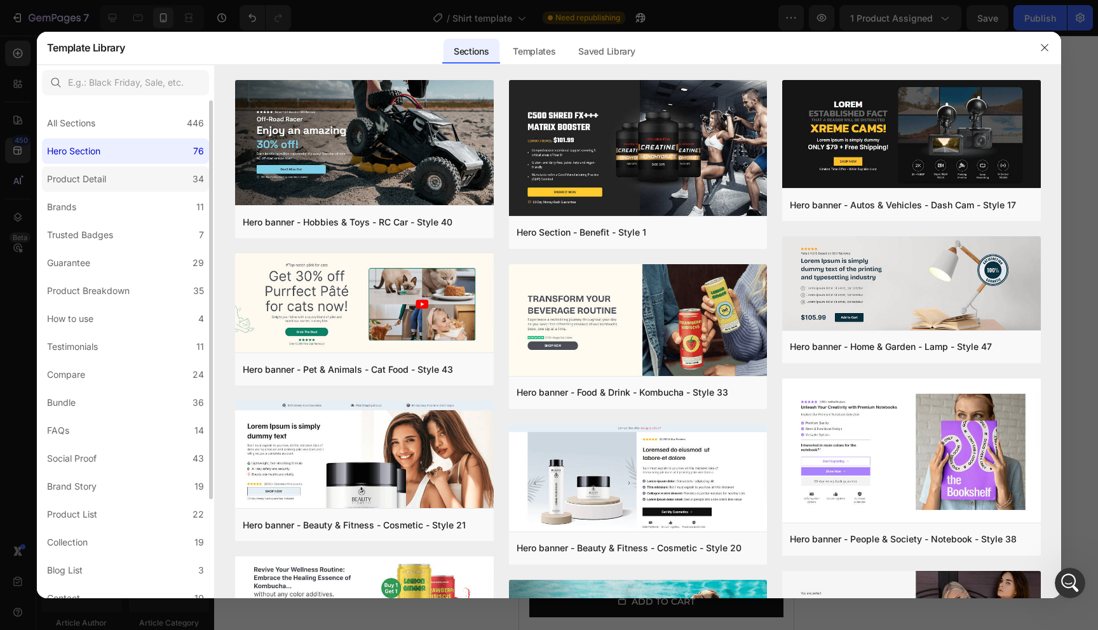
click at [131, 167] on label "Product Detail 34" at bounding box center [125, 178] width 167 height 25
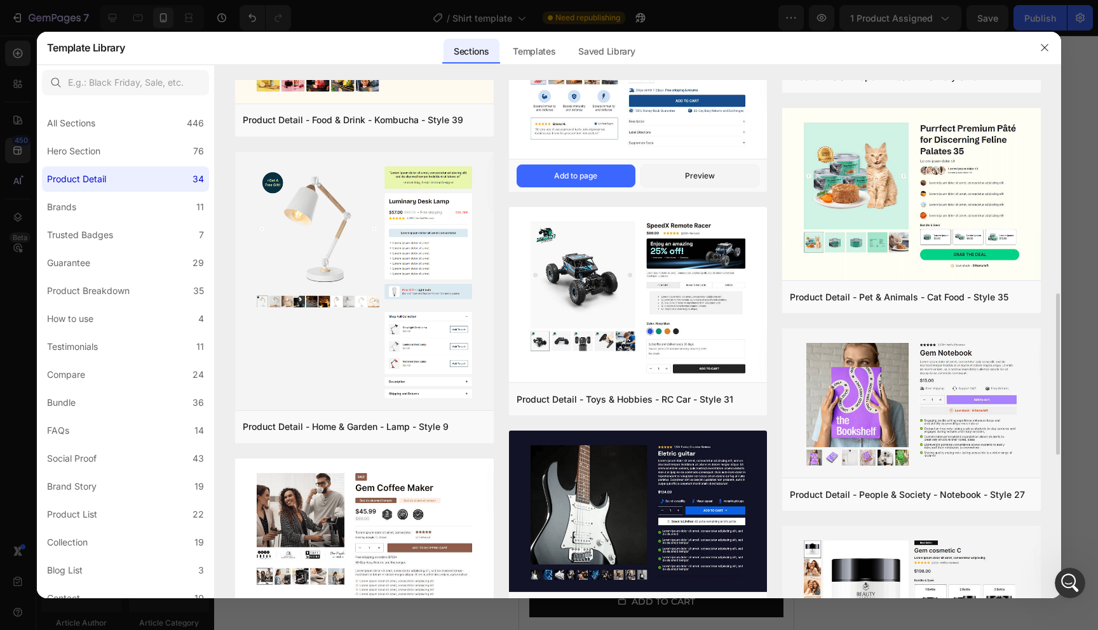
scroll to position [604, 0]
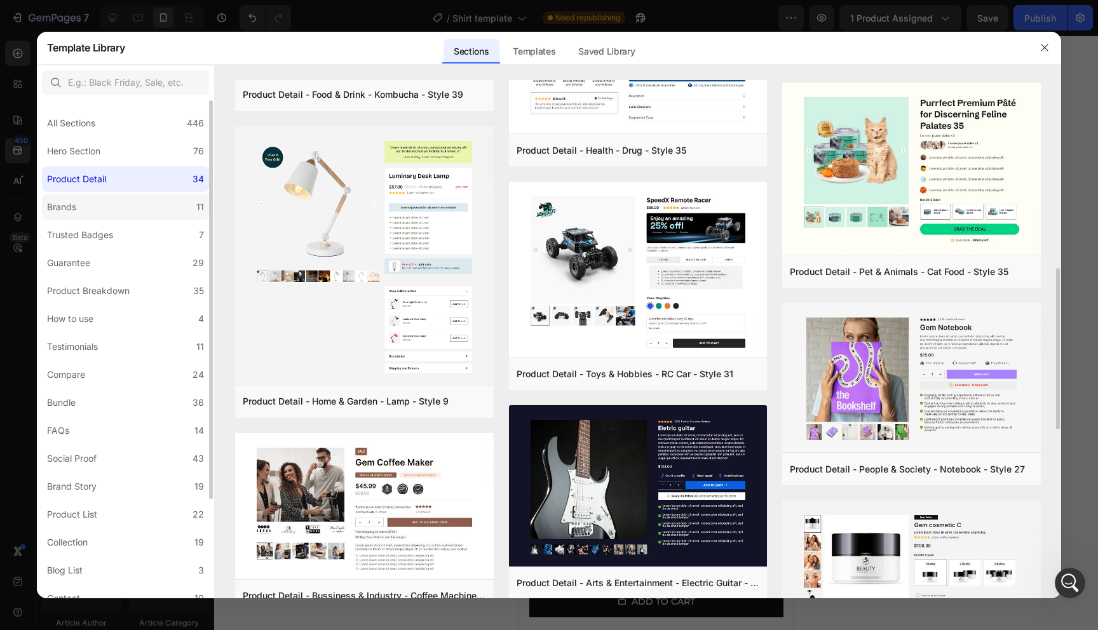
click at [118, 211] on label "Brands 11" at bounding box center [125, 206] width 167 height 25
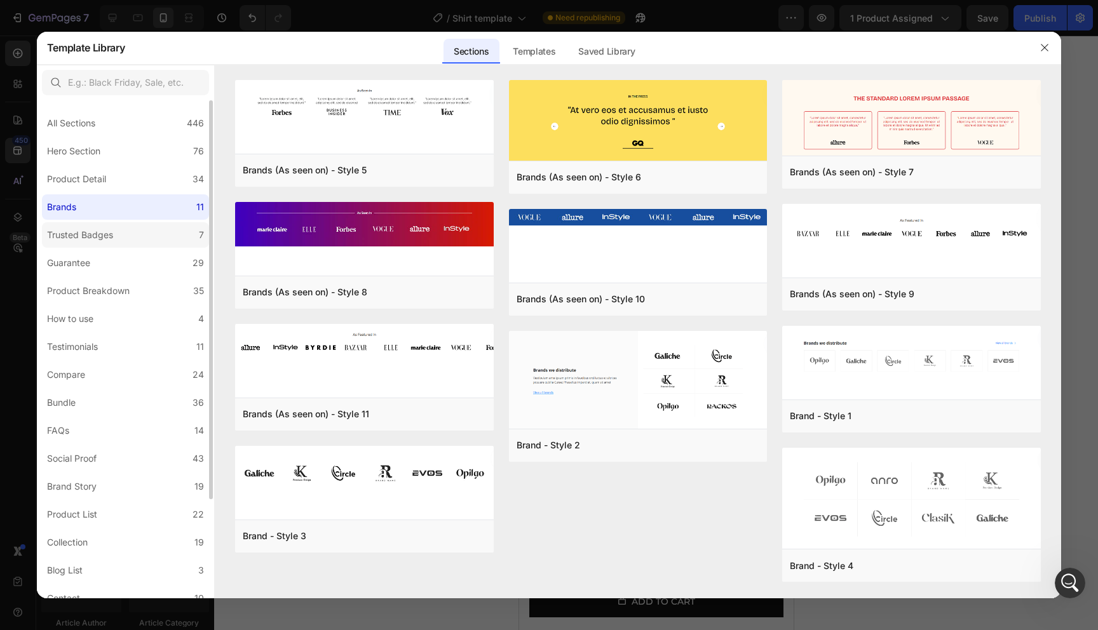
click at [169, 239] on label "Trusted Badges 7" at bounding box center [125, 234] width 167 height 25
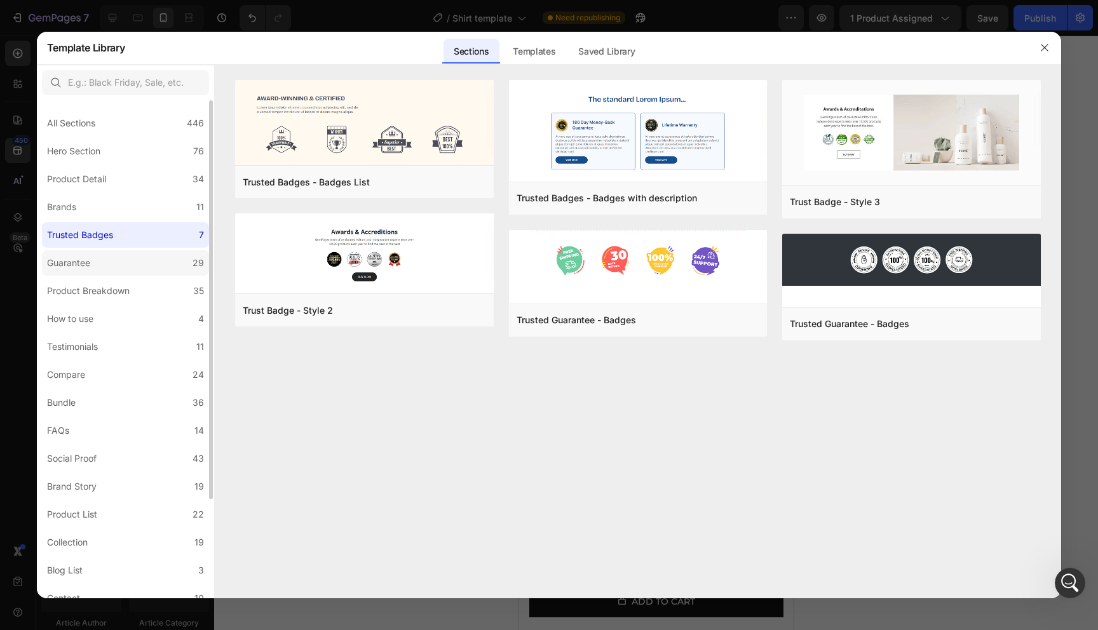
click at [154, 264] on label "Guarantee 29" at bounding box center [125, 262] width 167 height 25
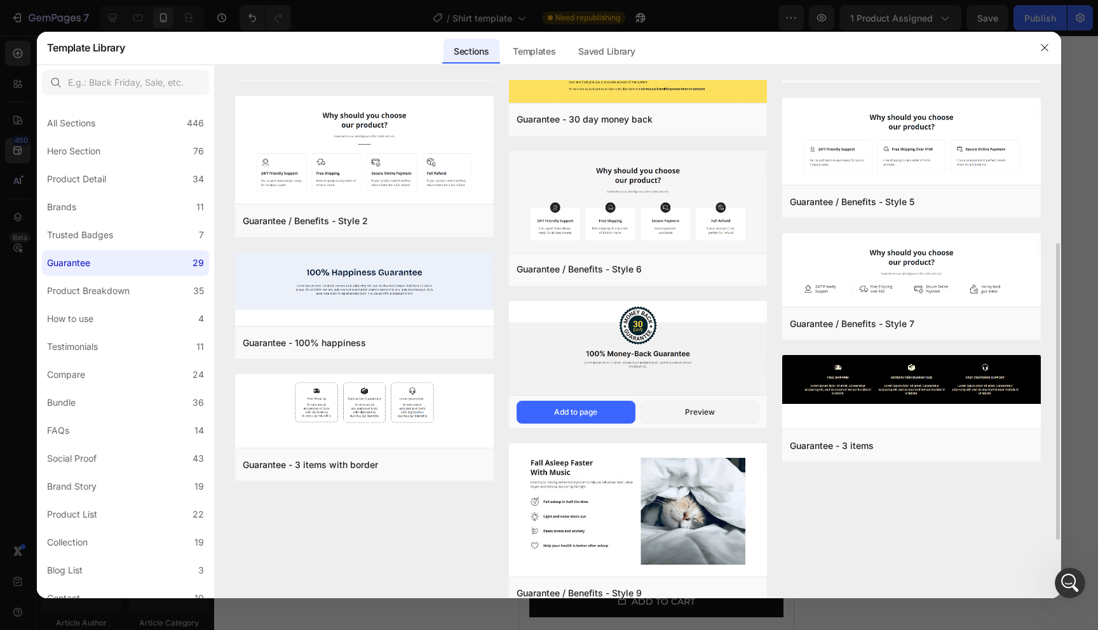
scroll to position [377, 0]
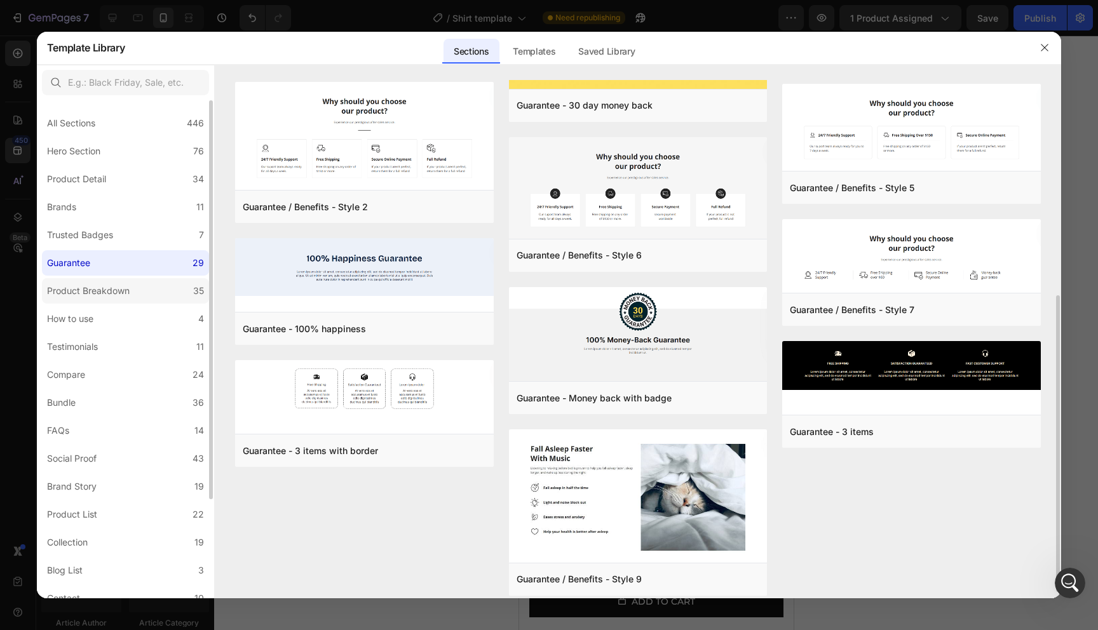
click at [135, 292] on label "Product Breakdown 35" at bounding box center [125, 290] width 167 height 25
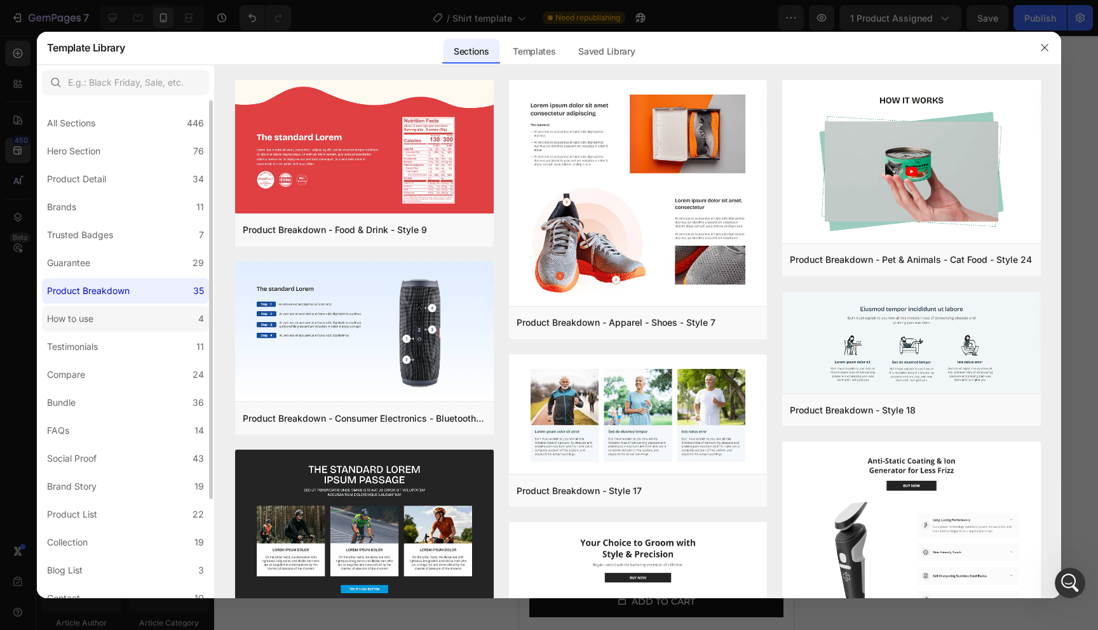
click at [125, 314] on label "How to use 4" at bounding box center [125, 318] width 167 height 25
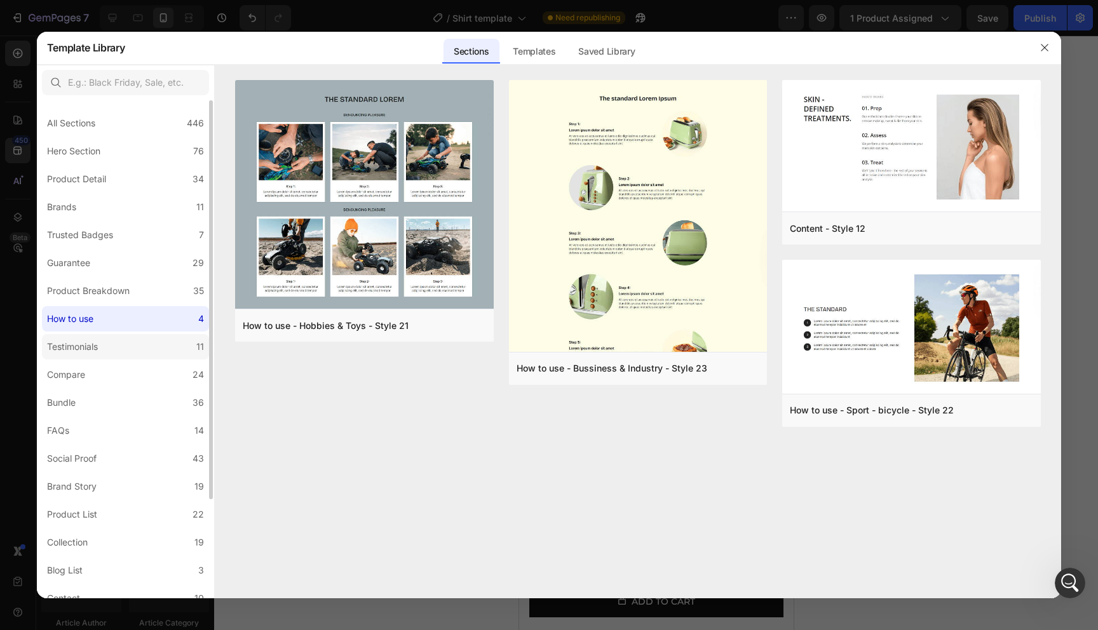
click at [112, 346] on label "Testimonials 11" at bounding box center [125, 346] width 167 height 25
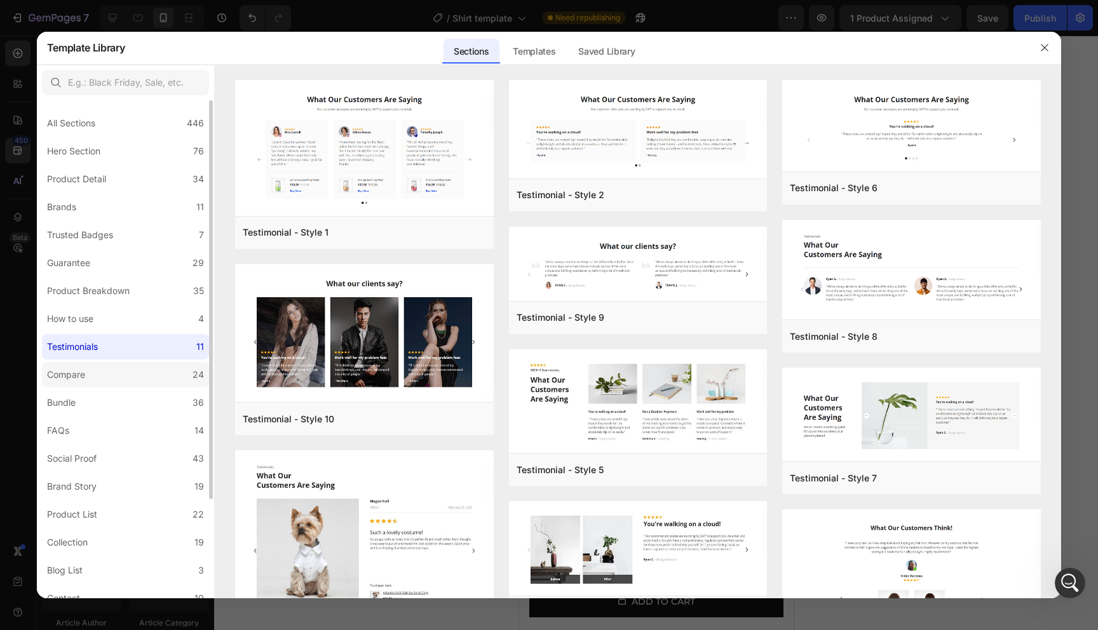
click at [100, 377] on label "Compare 24" at bounding box center [125, 374] width 167 height 25
